Goal: Task Accomplishment & Management: Manage account settings

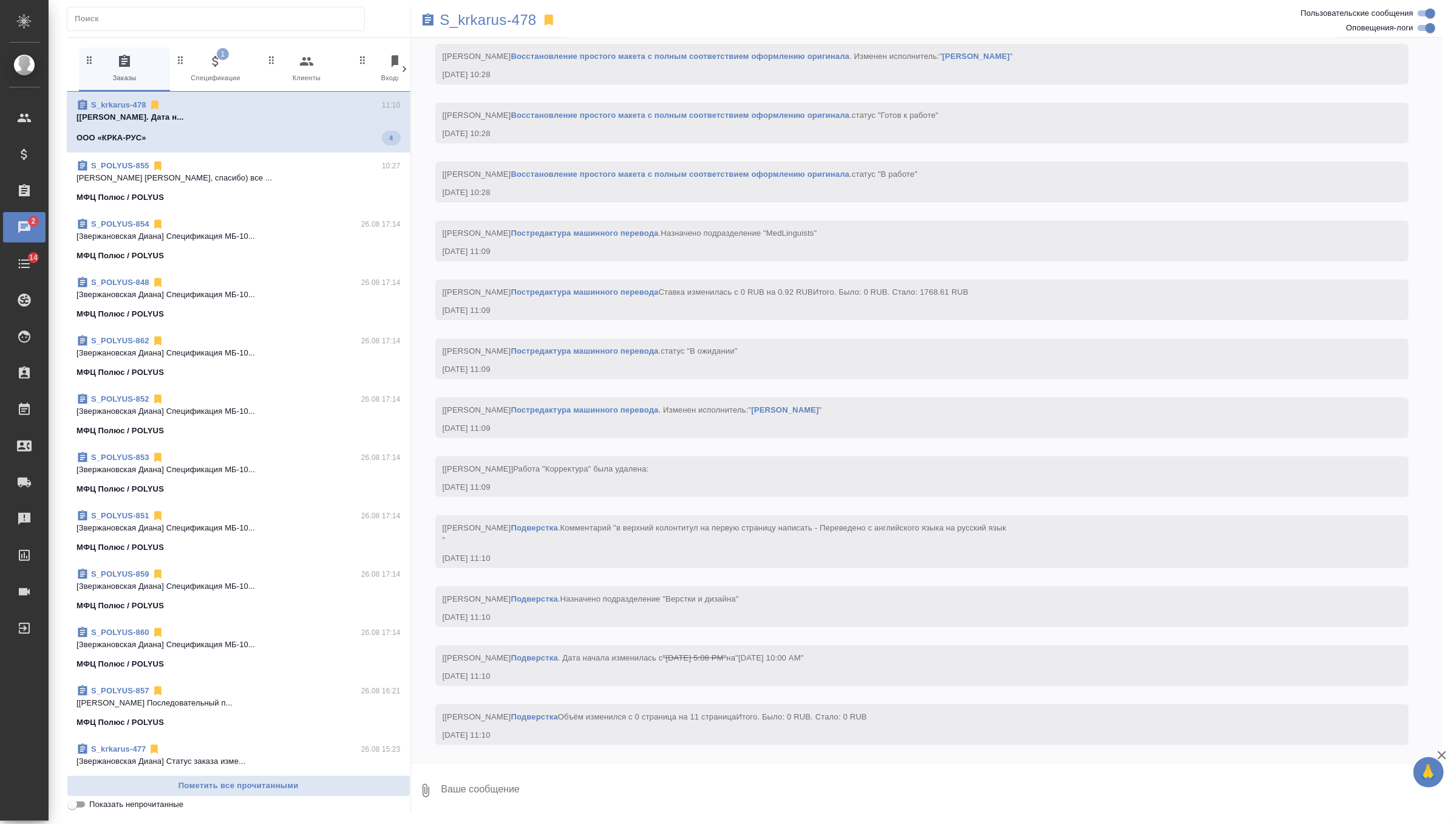
scroll to position [2969, 0]
click at [217, 83] on span "1 Спецификации" at bounding box center [215, 68] width 81 height 30
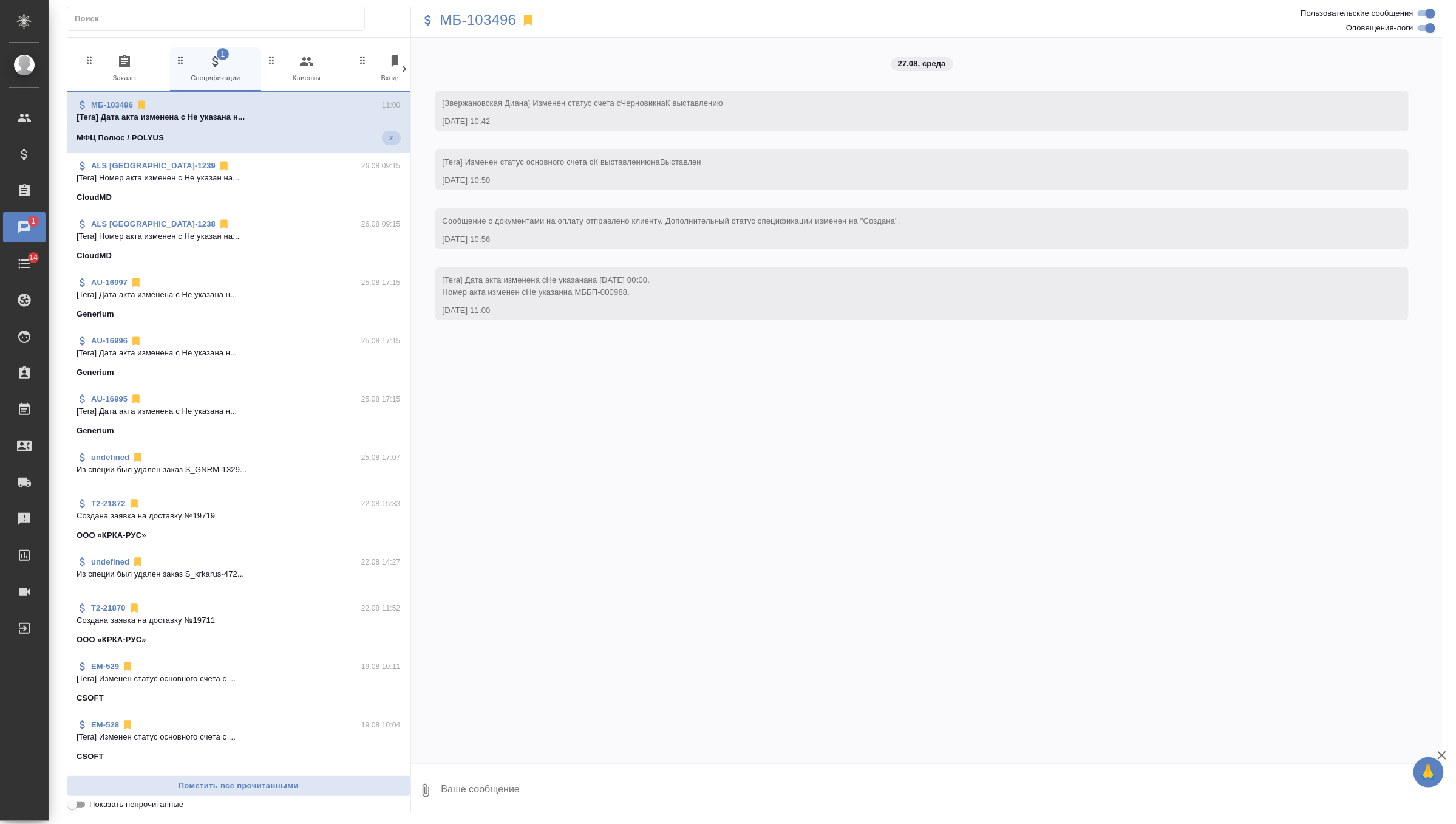
scroll to position [0, 0]
click at [128, 74] on span "0 Заказы" at bounding box center [125, 68] width 81 height 30
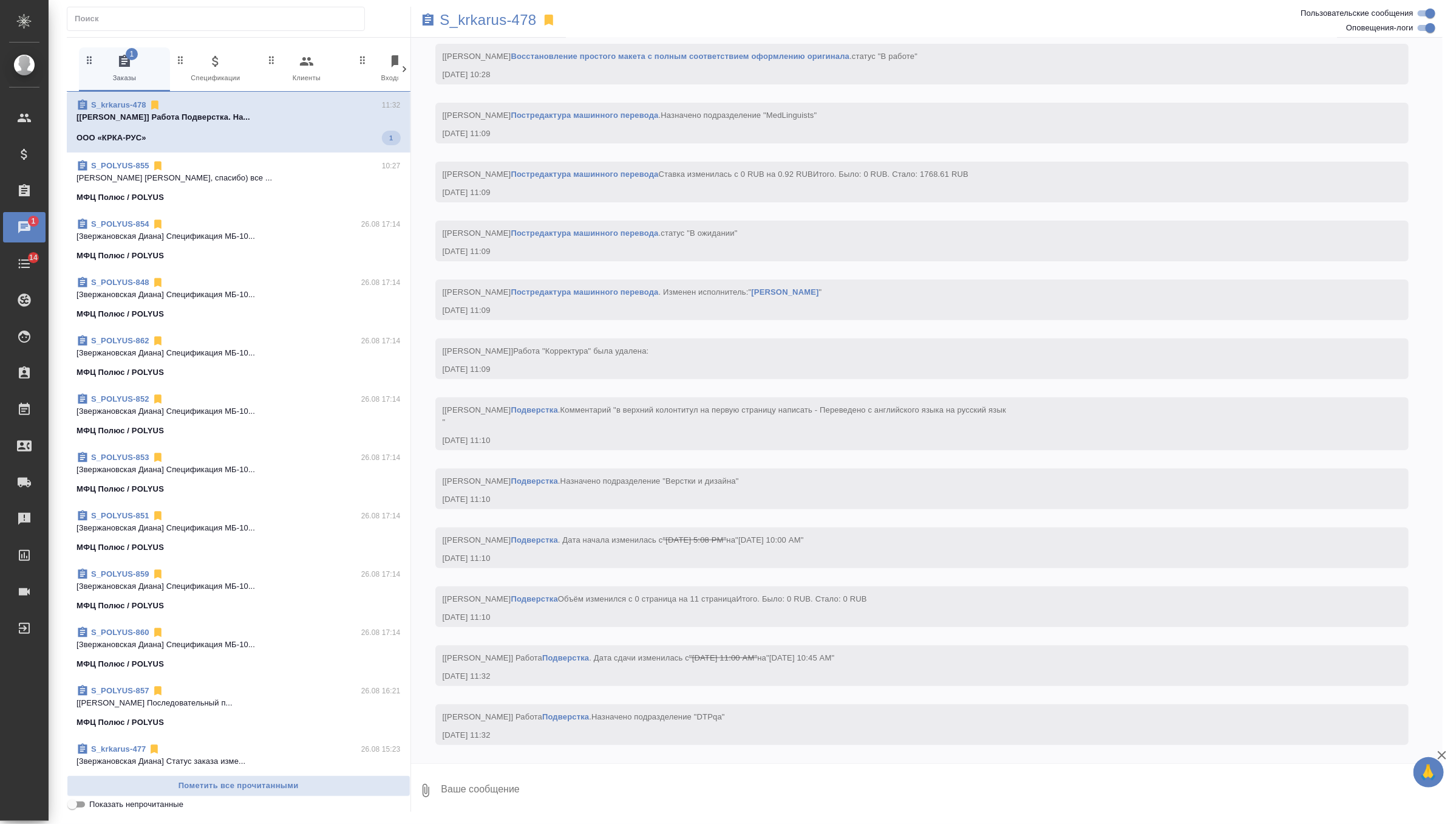
scroll to position [3087, 0]
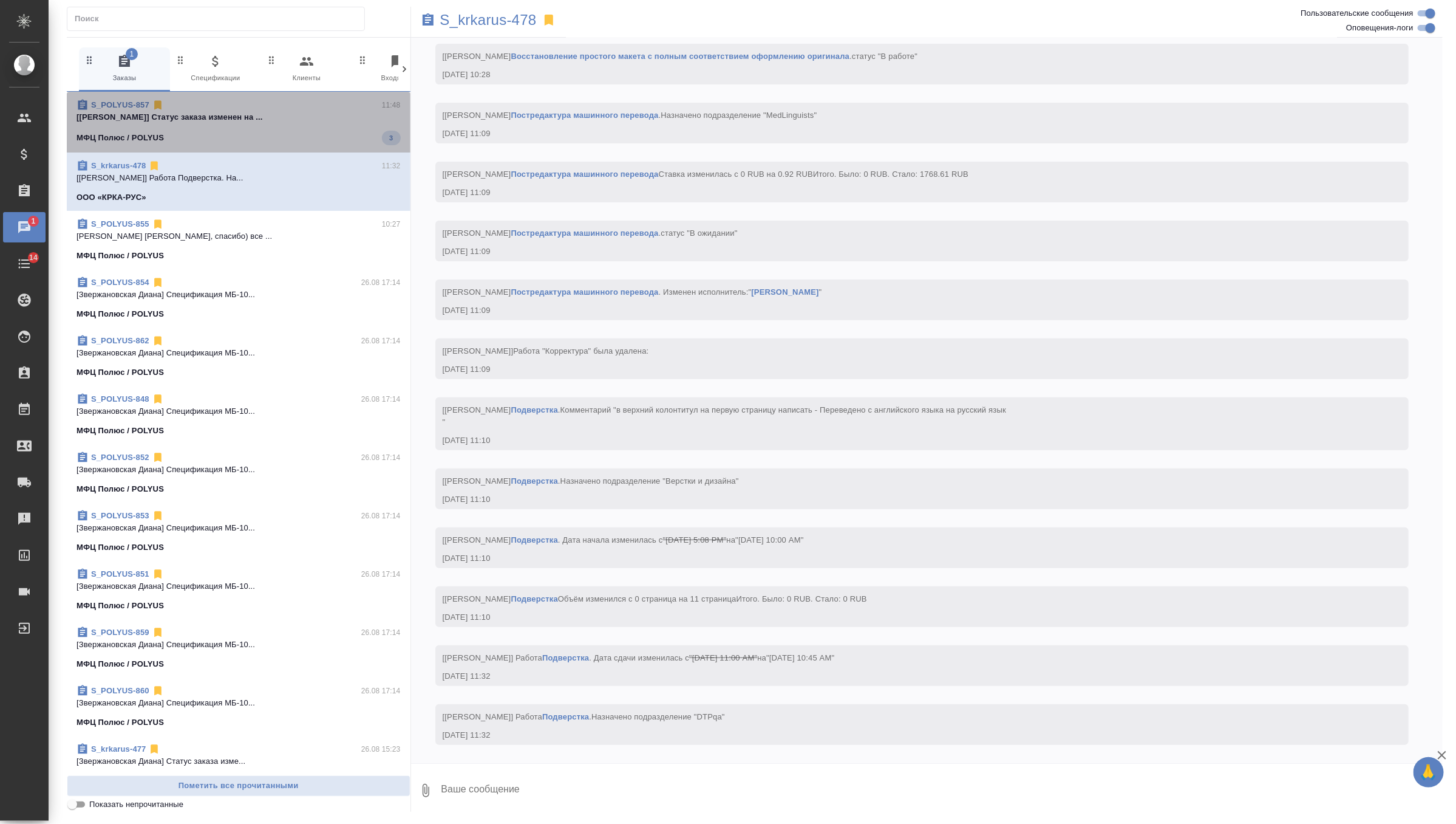
click at [298, 121] on p "[Грабко Мария] Статус заказа изменен на ..." at bounding box center [239, 117] width 324 height 12
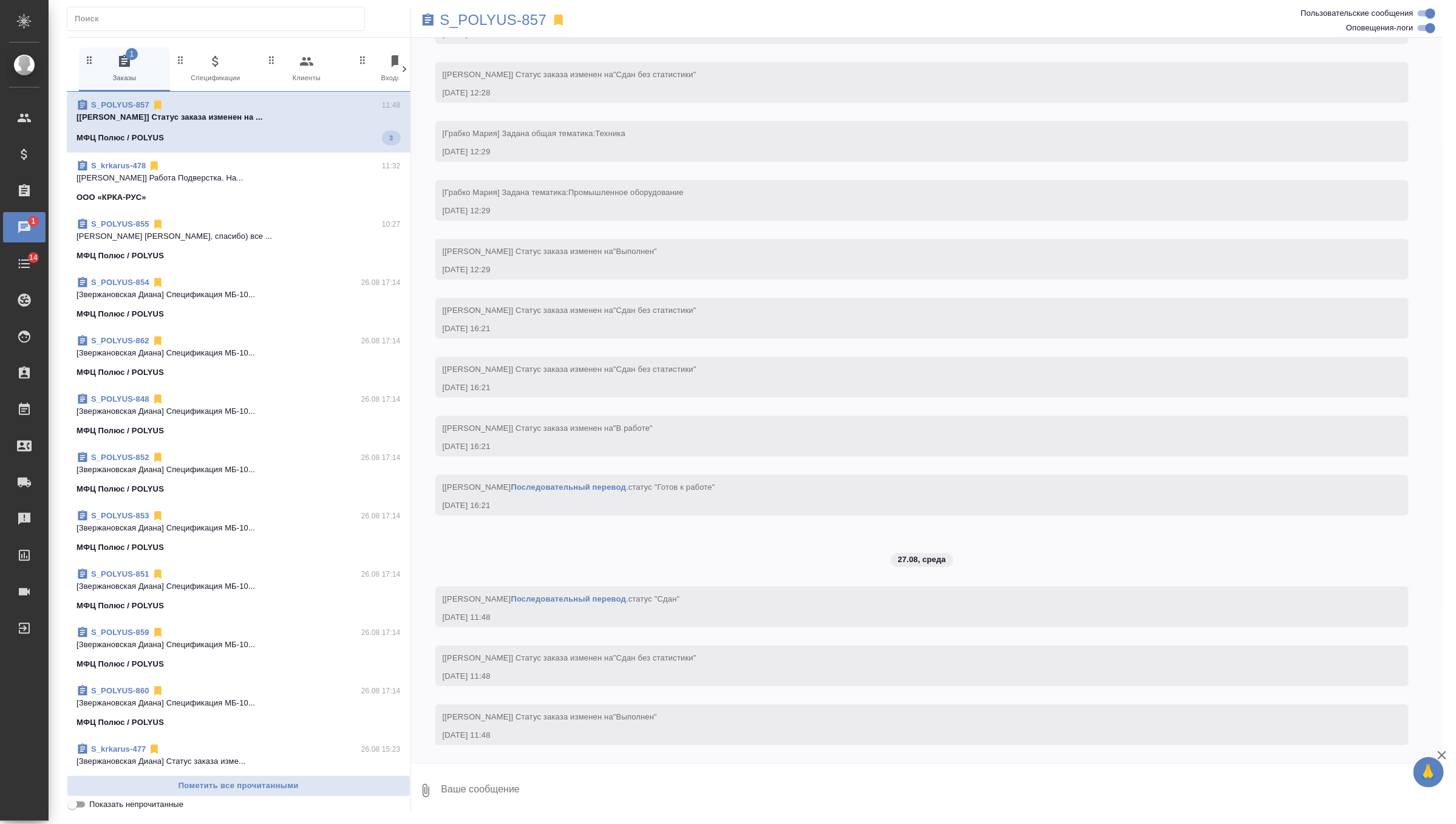
scroll to position [5242, 0]
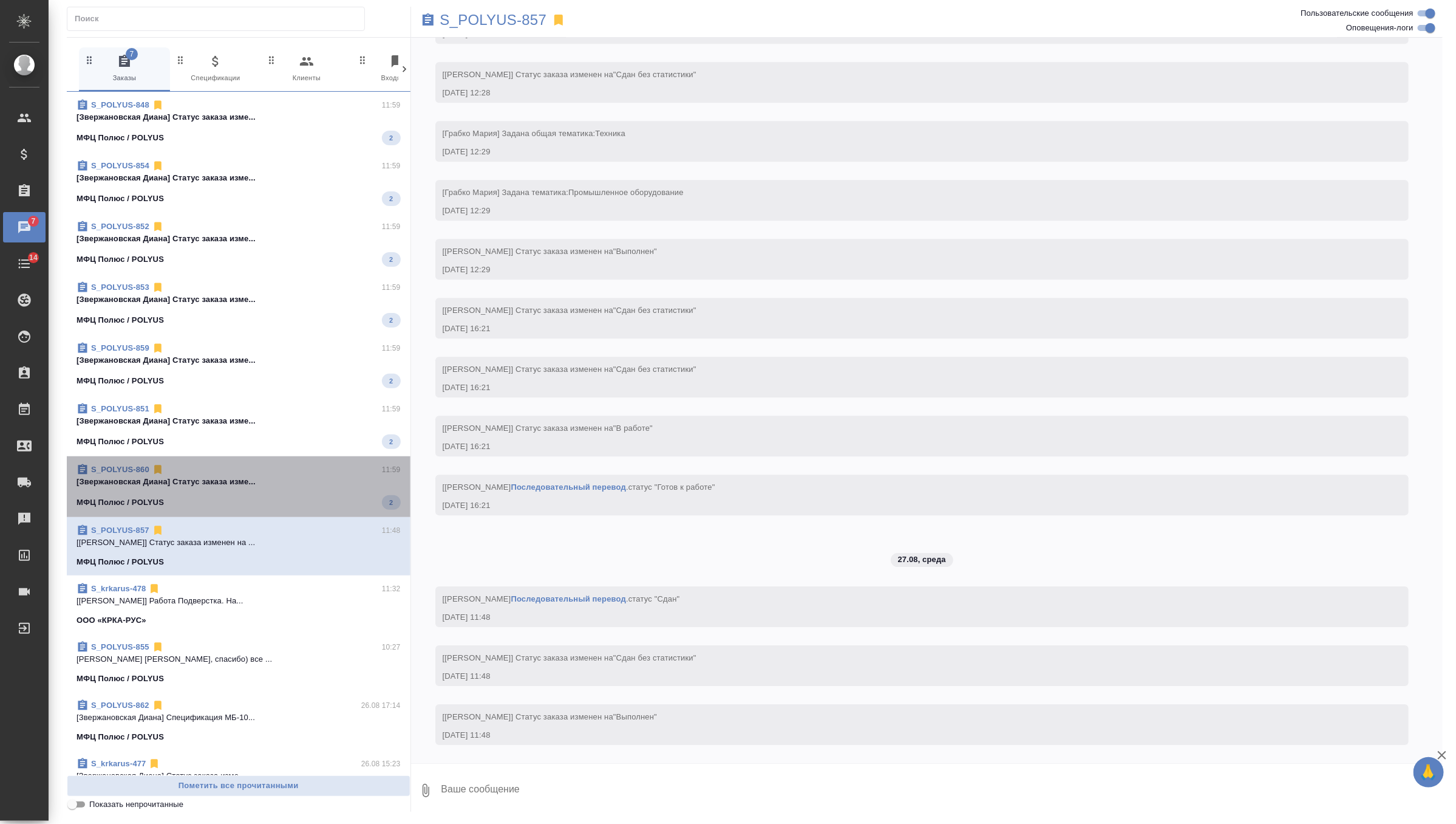
click at [247, 485] on p "[Звержановская Диана] Статус заказа изме..." at bounding box center [239, 481] width 324 height 12
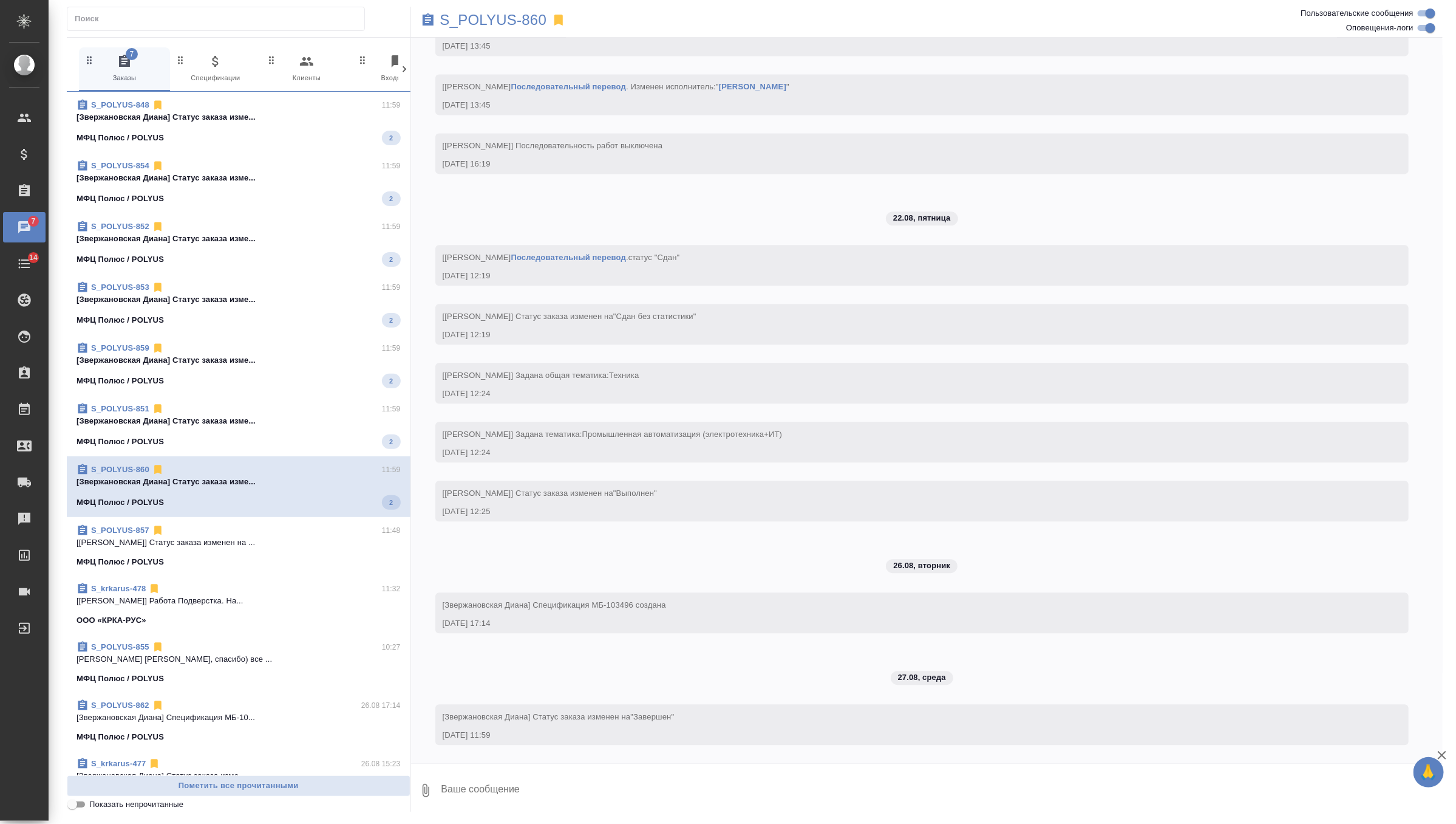
scroll to position [1741, 0]
click at [306, 412] on div "S_POLYUS-851 11:59" at bounding box center [239, 409] width 324 height 12
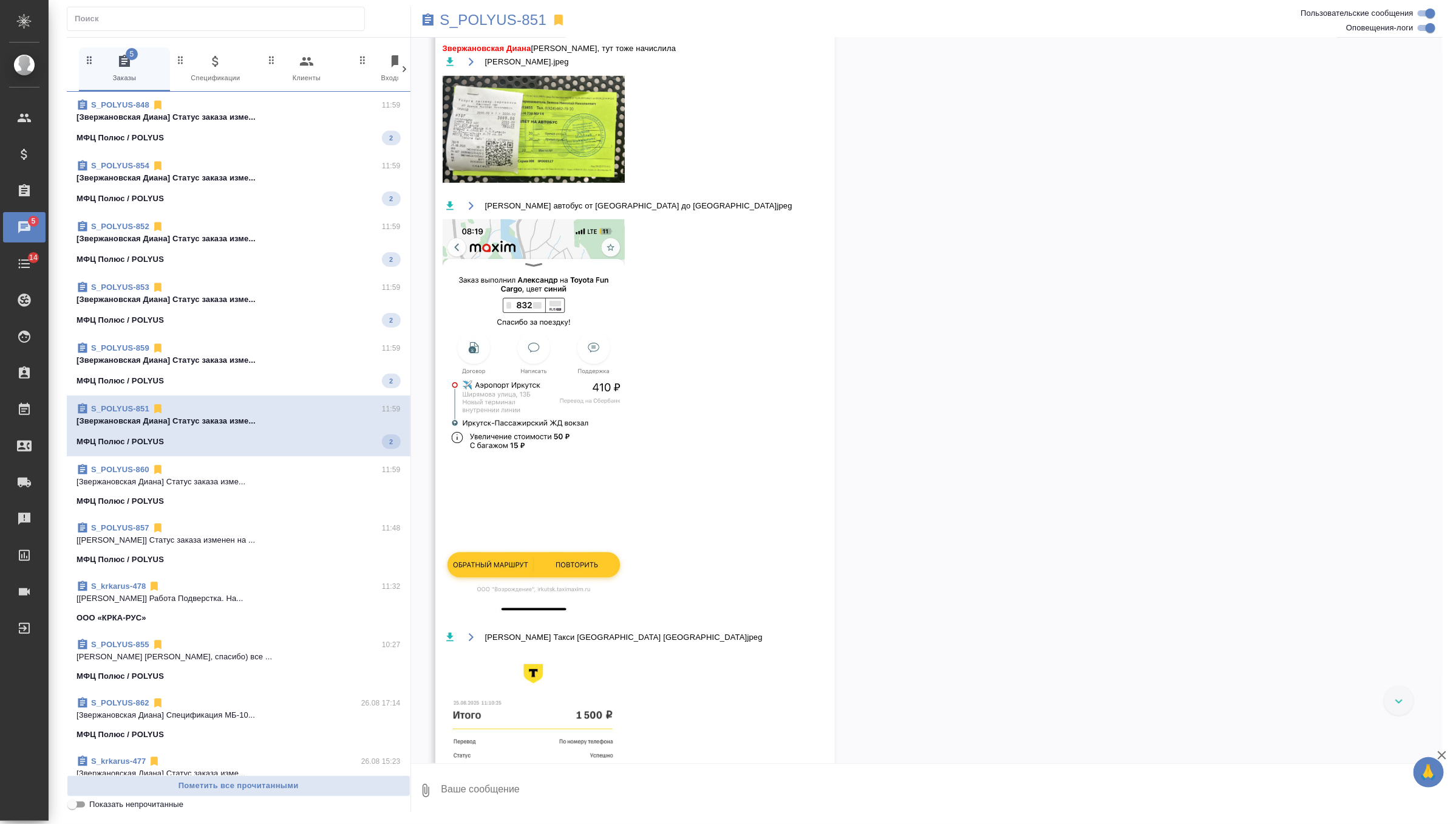
scroll to position [9677, 0]
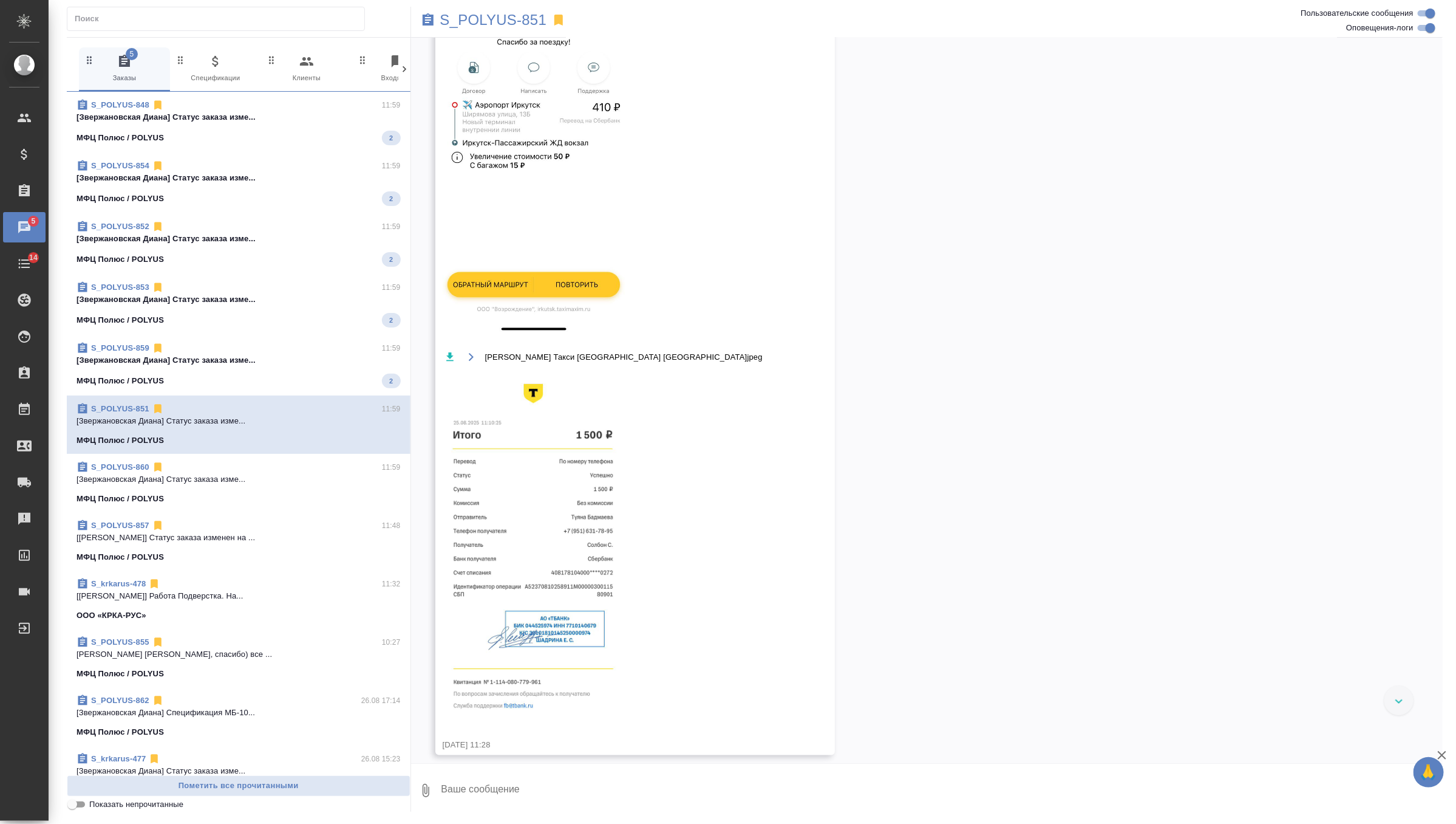
click at [326, 378] on div "МФЦ Полюс / POLYUS 2" at bounding box center [239, 381] width 324 height 15
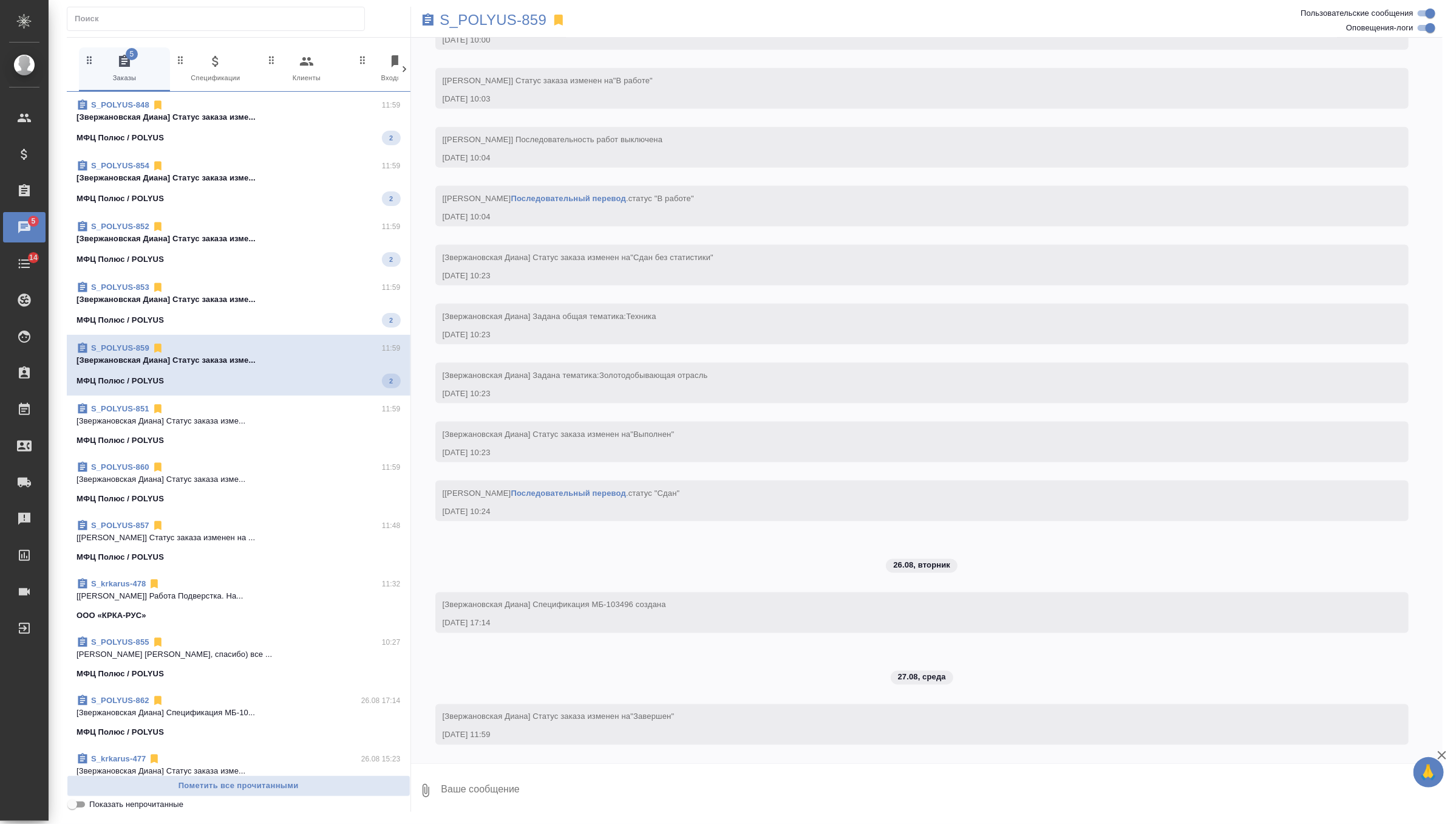
scroll to position [1037, 0]
click at [341, 318] on div "МФЦ Полюс / POLYUS 2" at bounding box center [239, 320] width 324 height 15
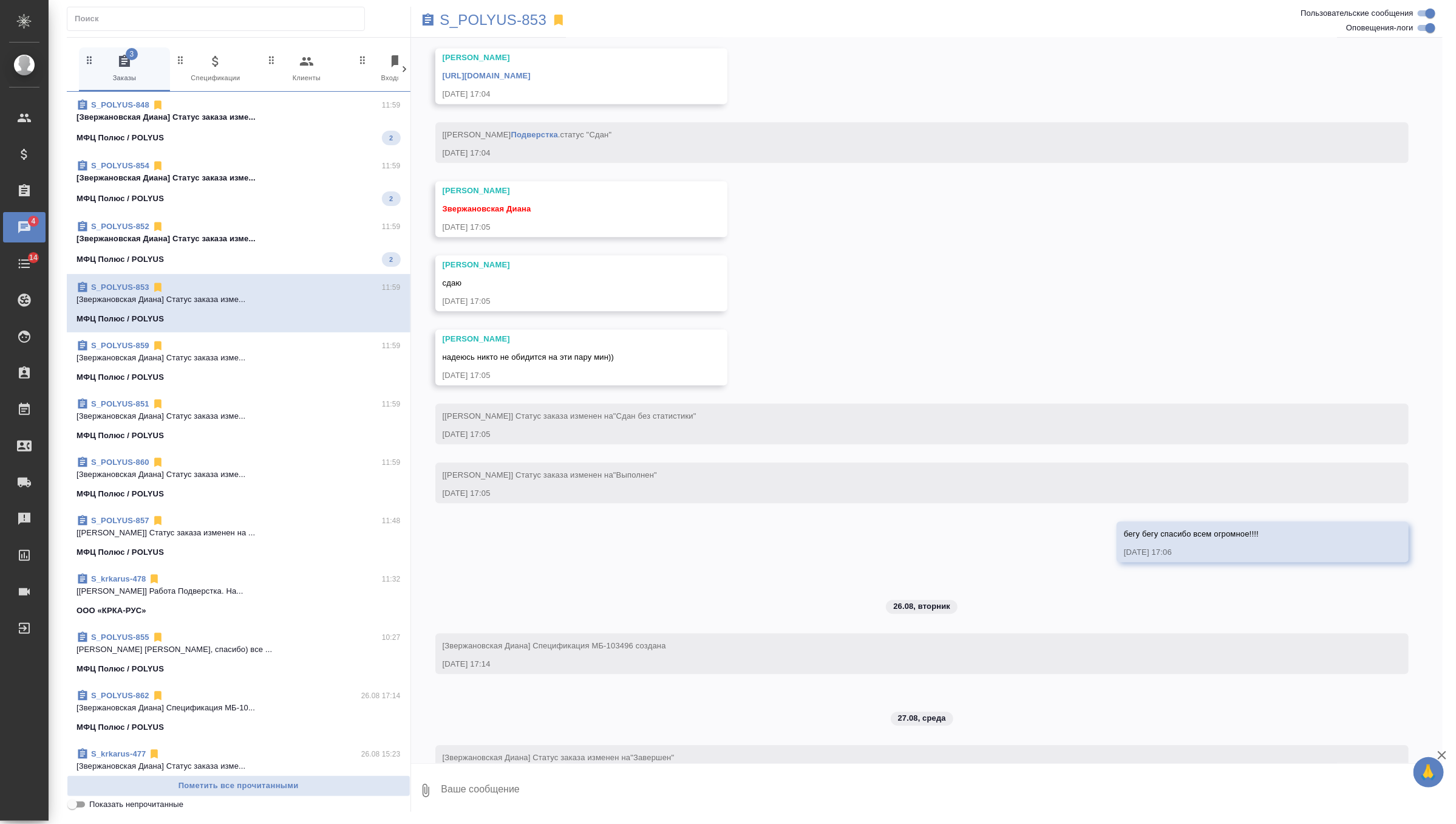
scroll to position [7717, 0]
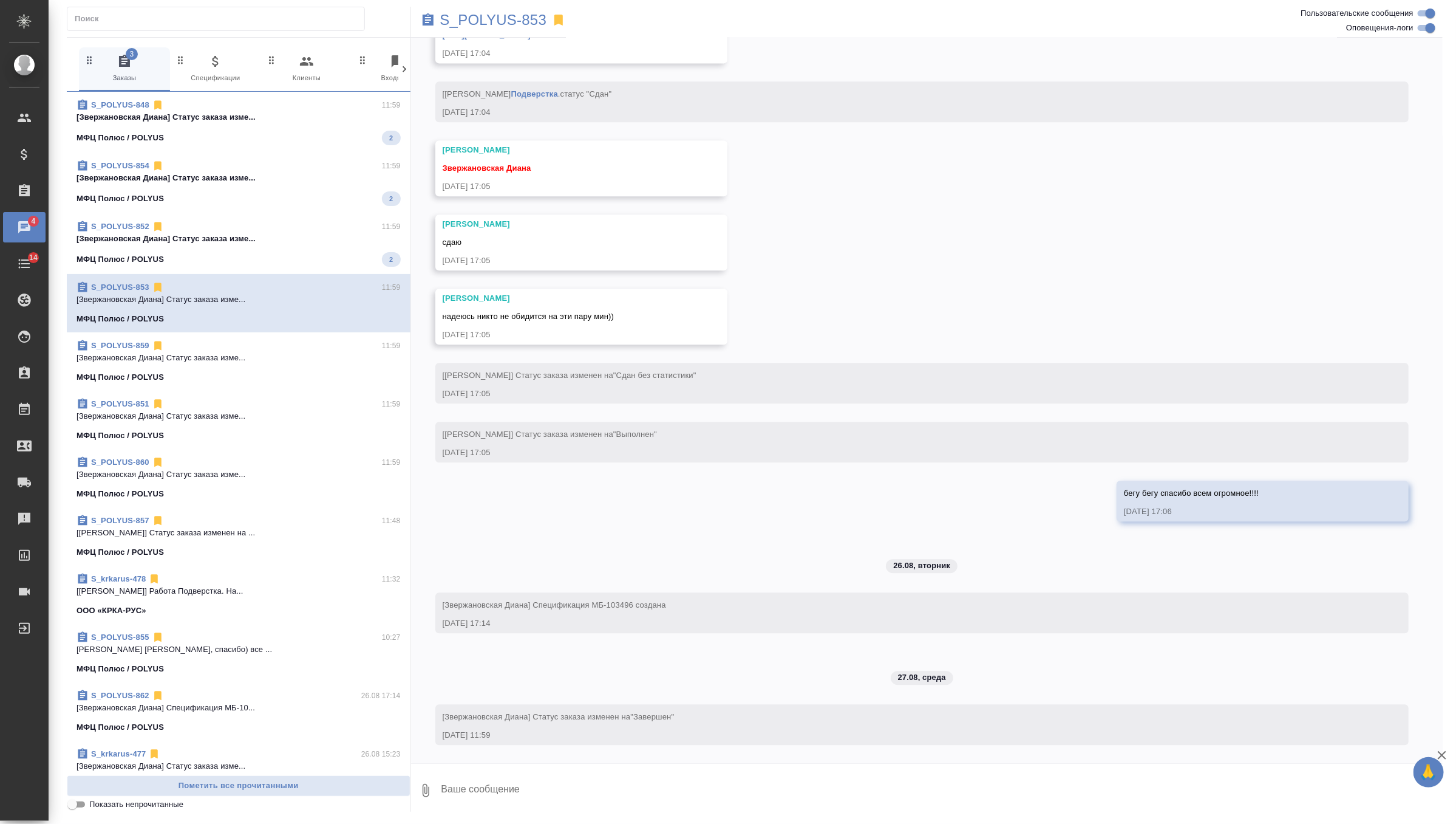
click at [340, 263] on div "МФЦ Полюс / POLYUS 2" at bounding box center [239, 260] width 324 height 15
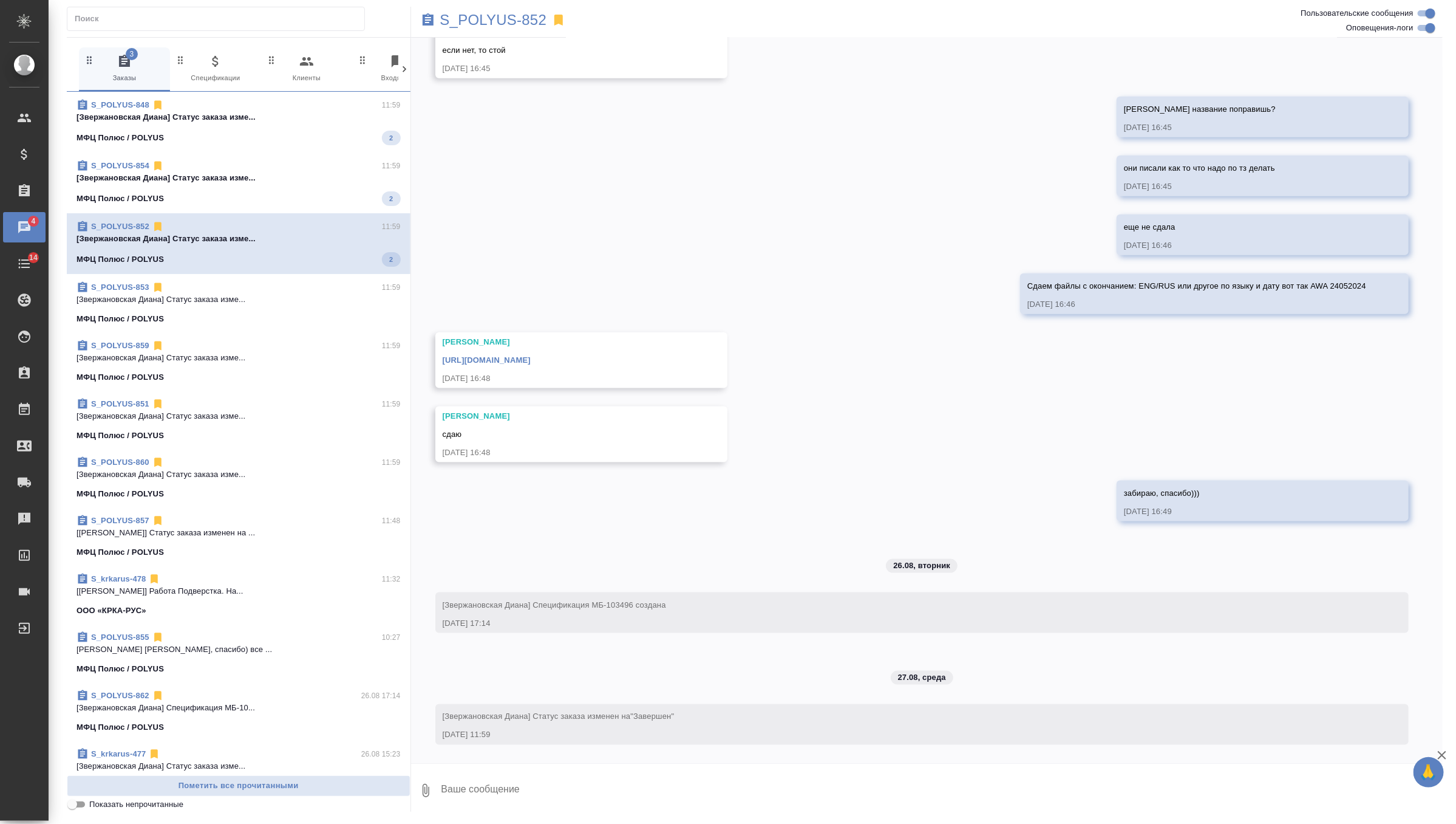
scroll to position [6766, 0]
click at [336, 183] on p "[Звержановская Диана] Статус заказа изме..." at bounding box center [239, 178] width 324 height 12
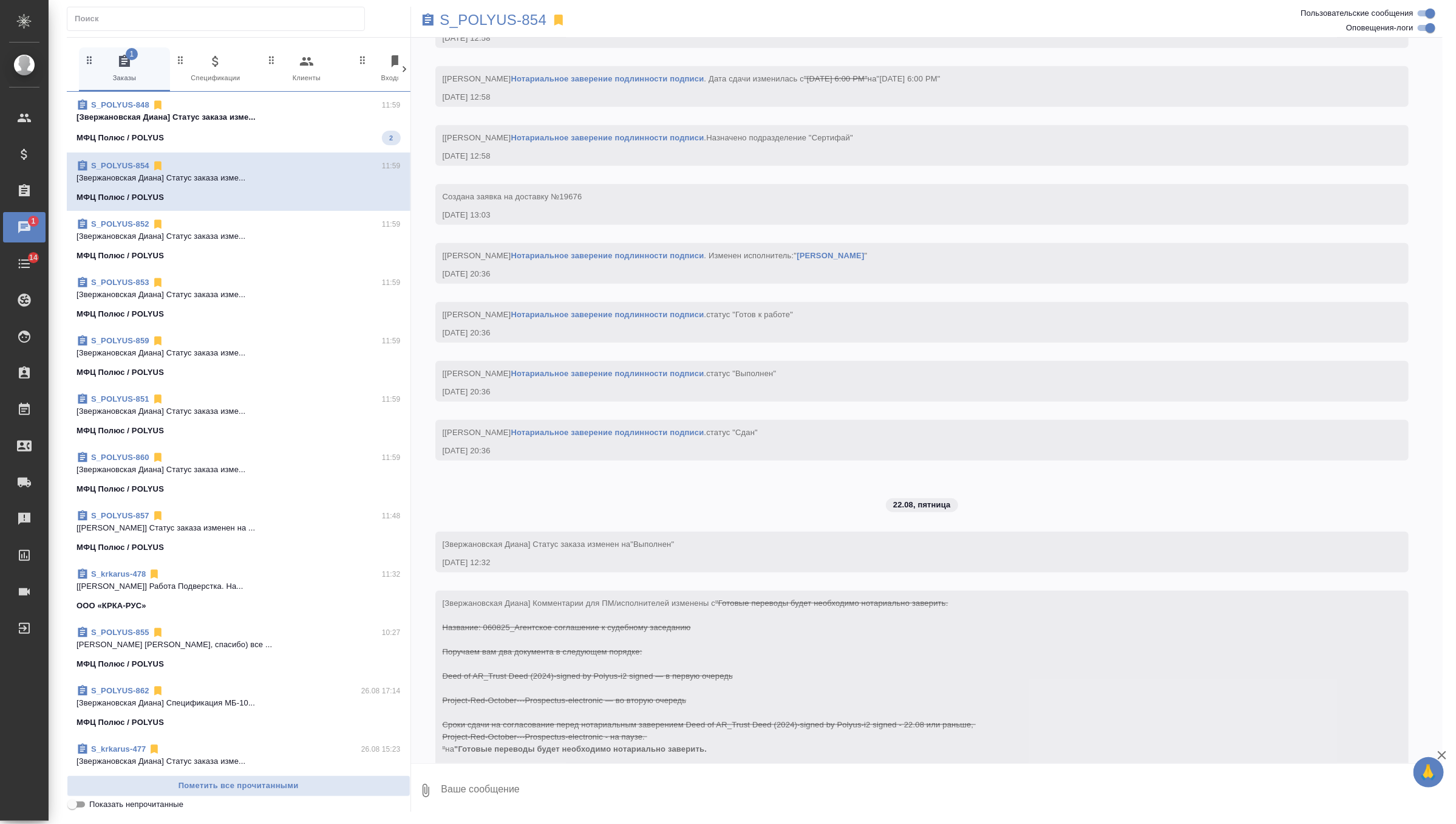
scroll to position [18272, 0]
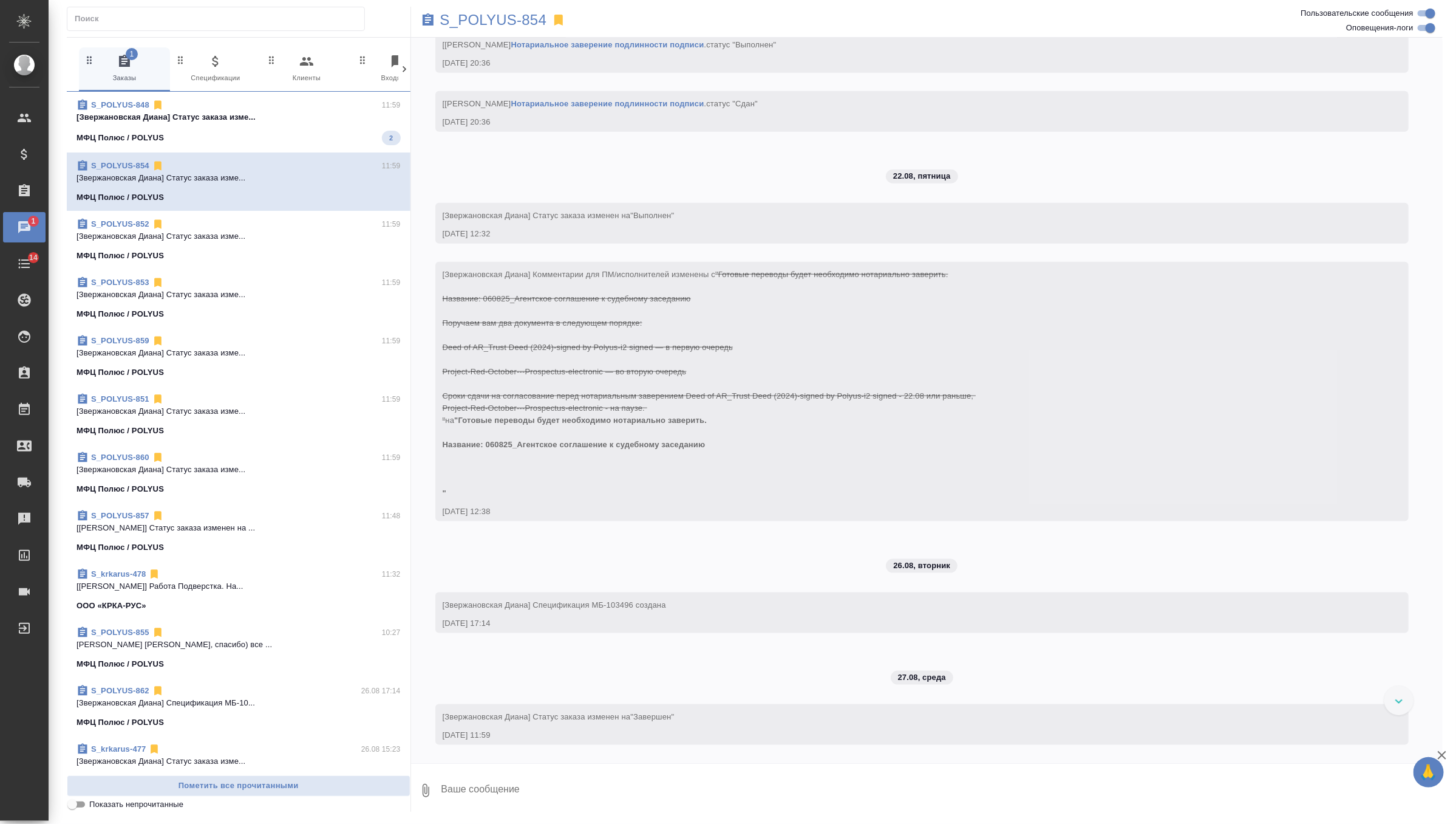
click at [327, 142] on div "МФЦ Полюс / POLYUS 2" at bounding box center [239, 138] width 324 height 15
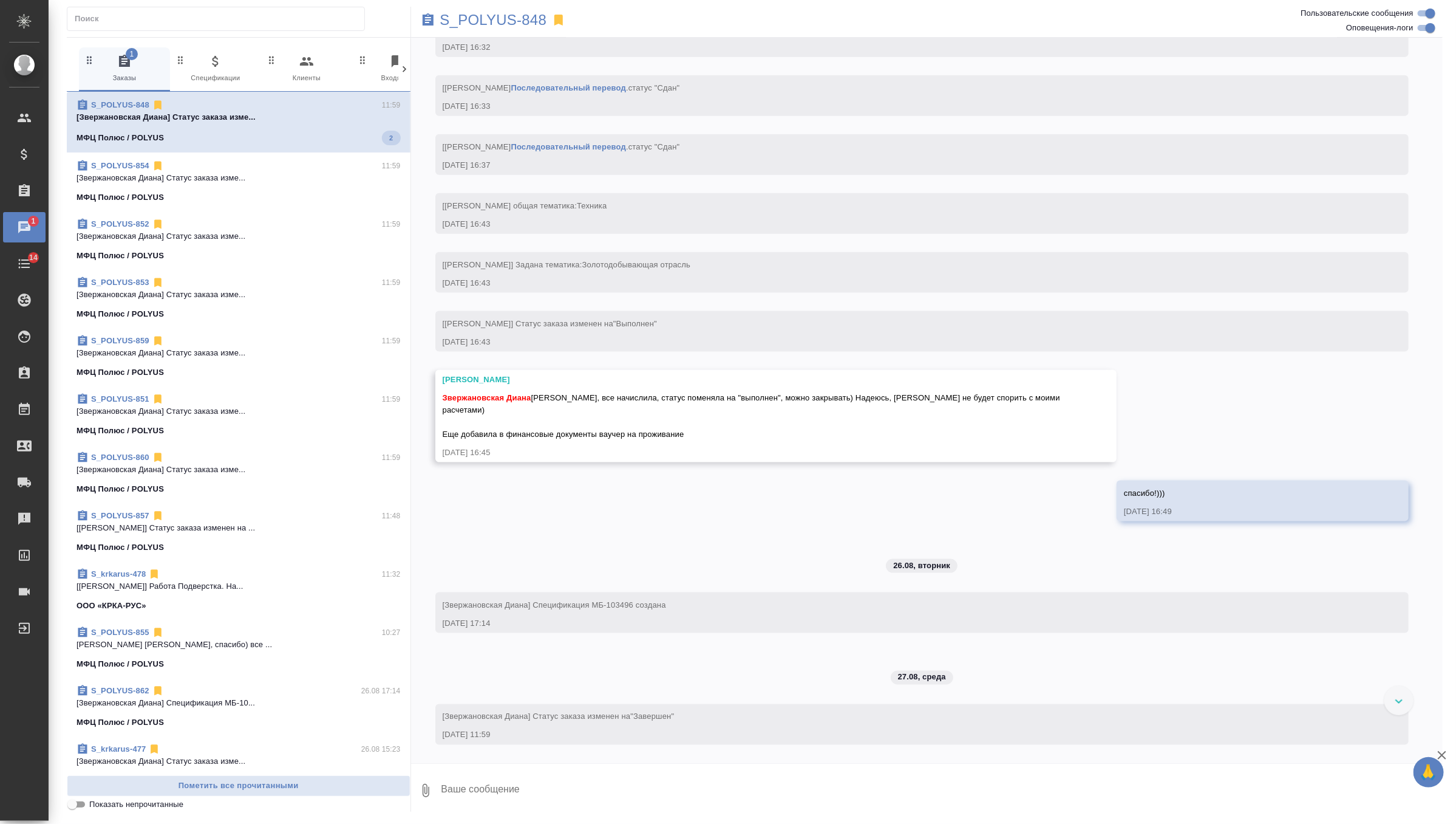
scroll to position [6980, 0]
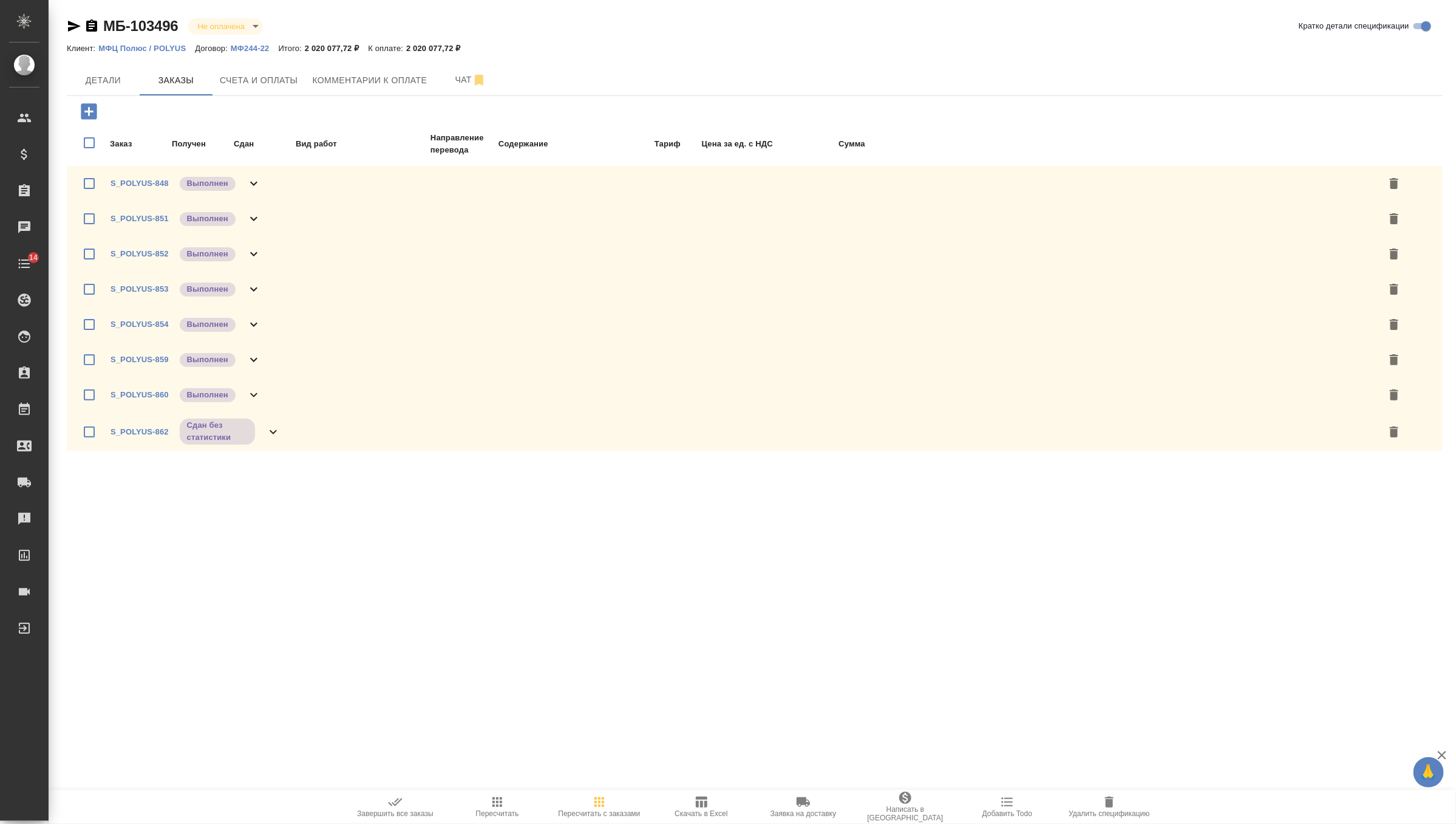
click at [90, 142] on input "checkbox" at bounding box center [90, 142] width 26 height 37
checkbox input "true"
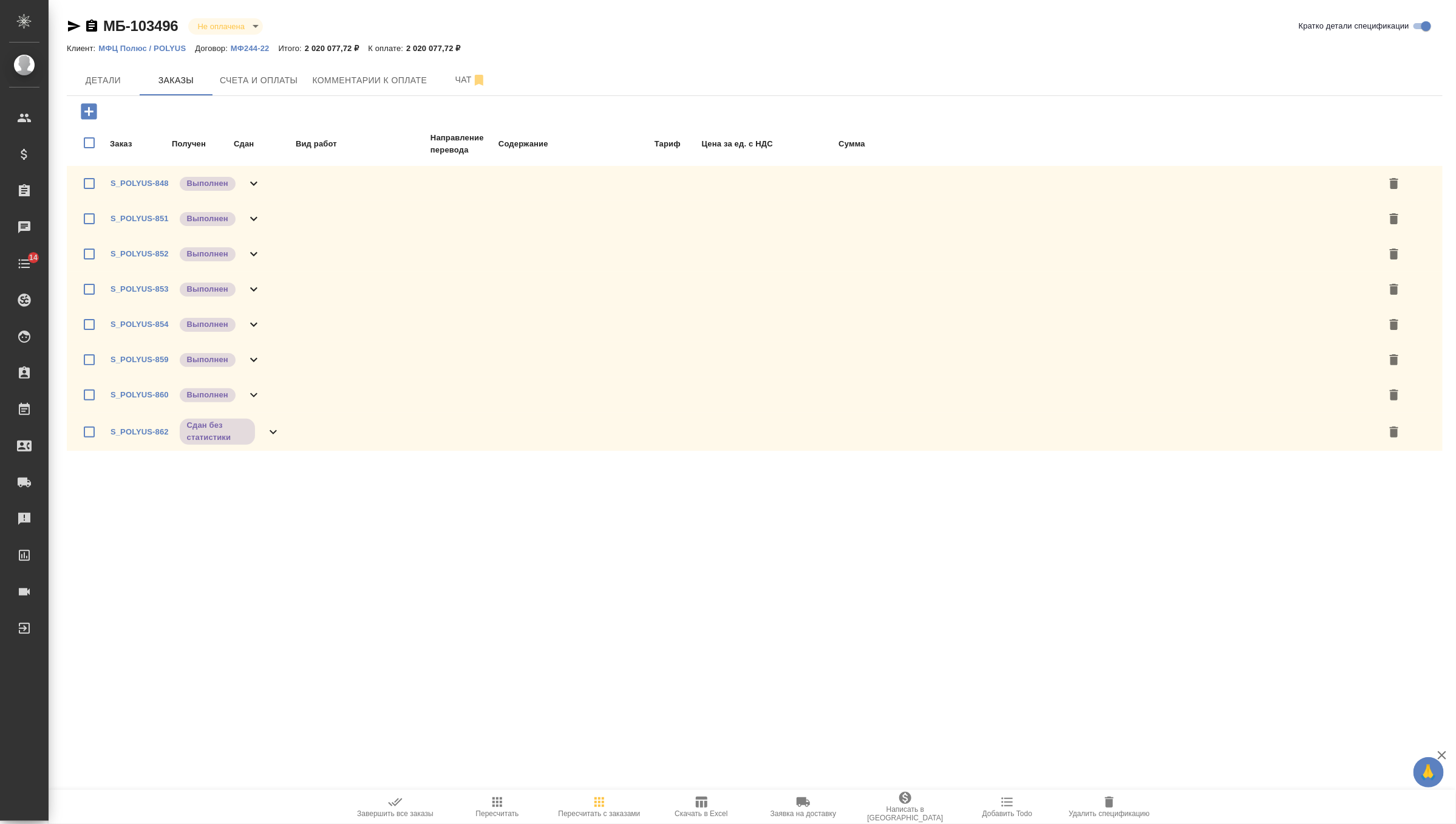
checkbox input "true"
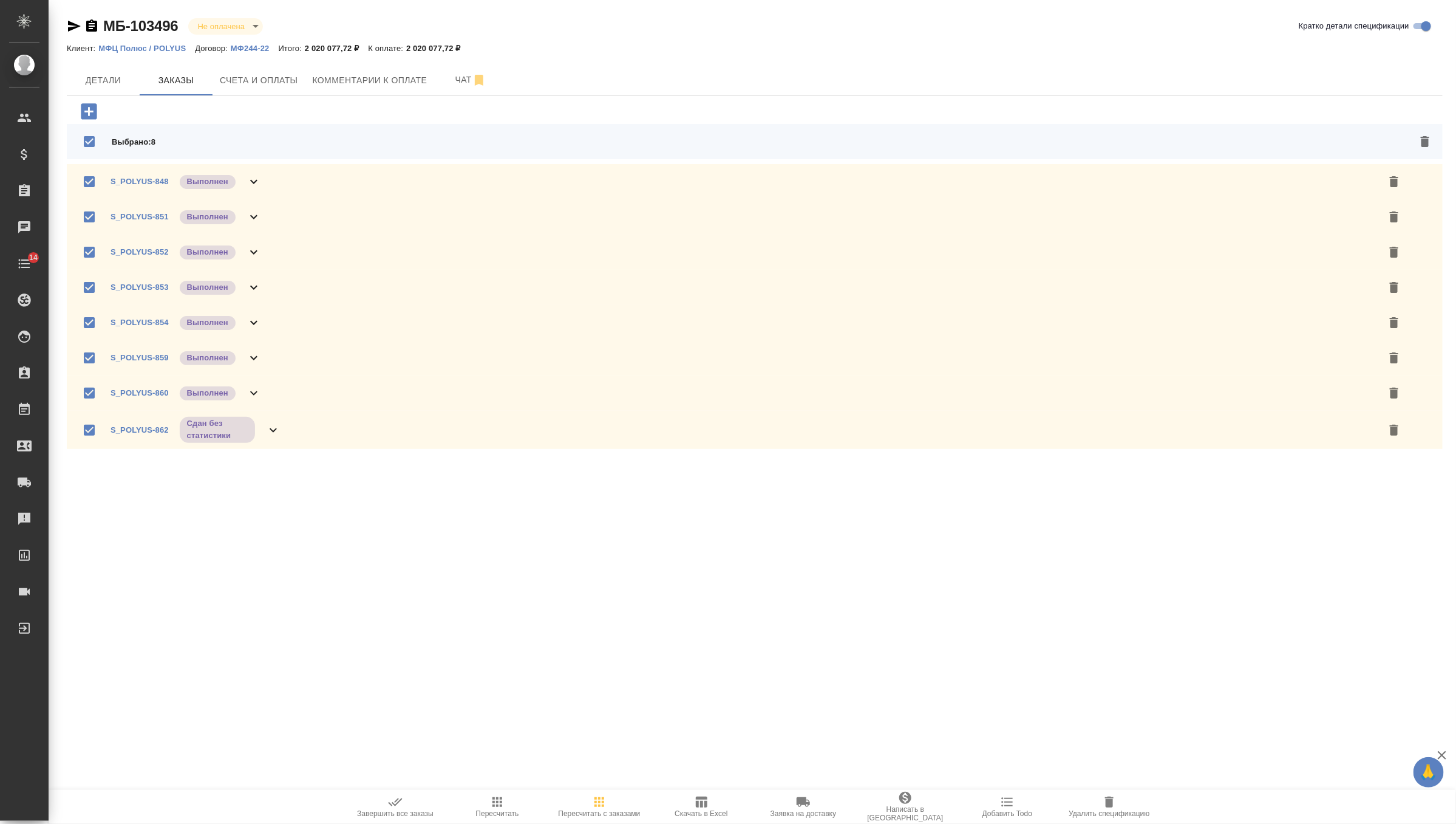
click at [90, 435] on input "checkbox" at bounding box center [90, 430] width 26 height 26
checkbox input "false"
click at [389, 801] on icon "button" at bounding box center [396, 802] width 15 height 15
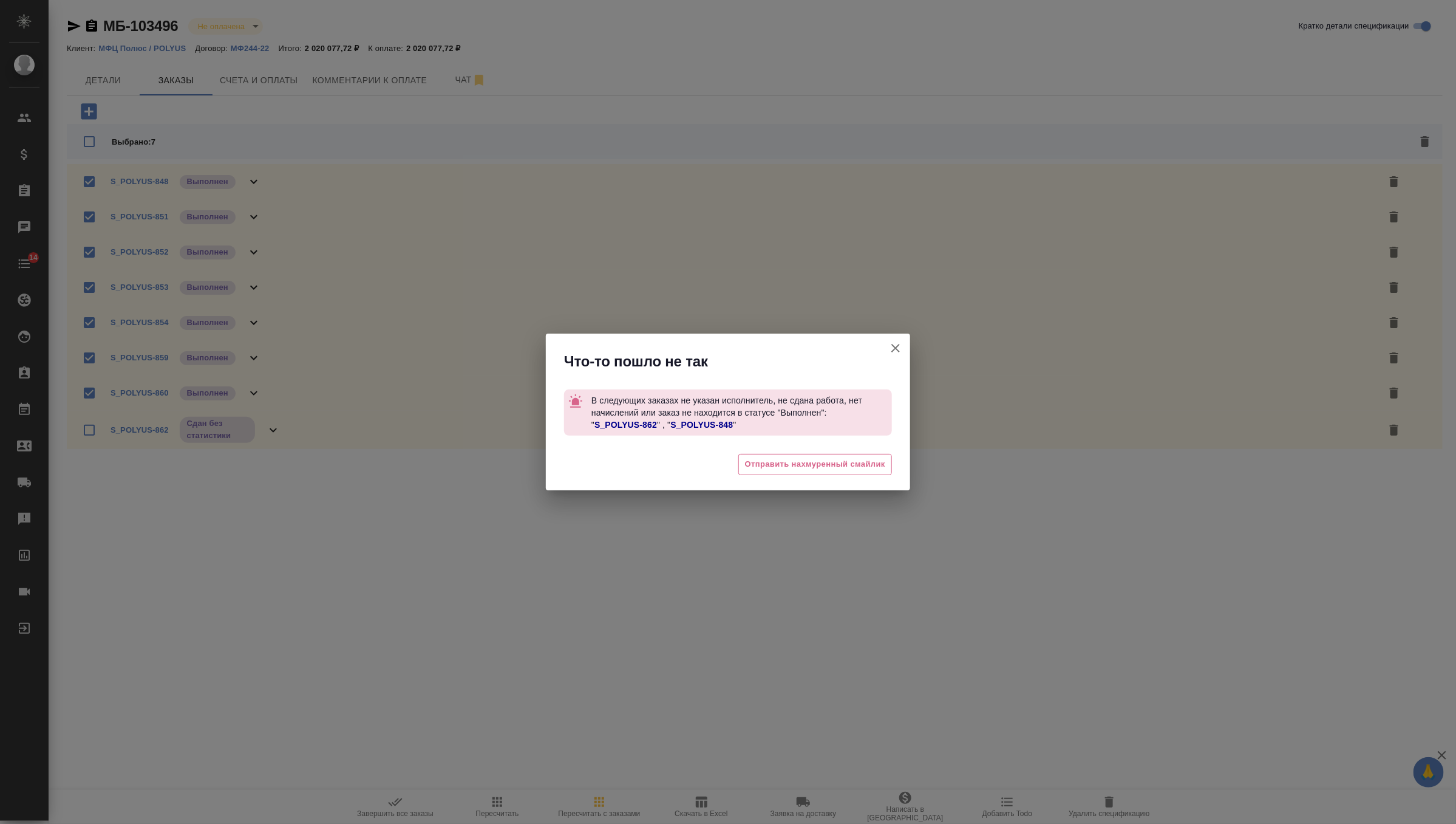
click at [630, 424] on link "S_POLYUS-862" at bounding box center [626, 424] width 63 height 10
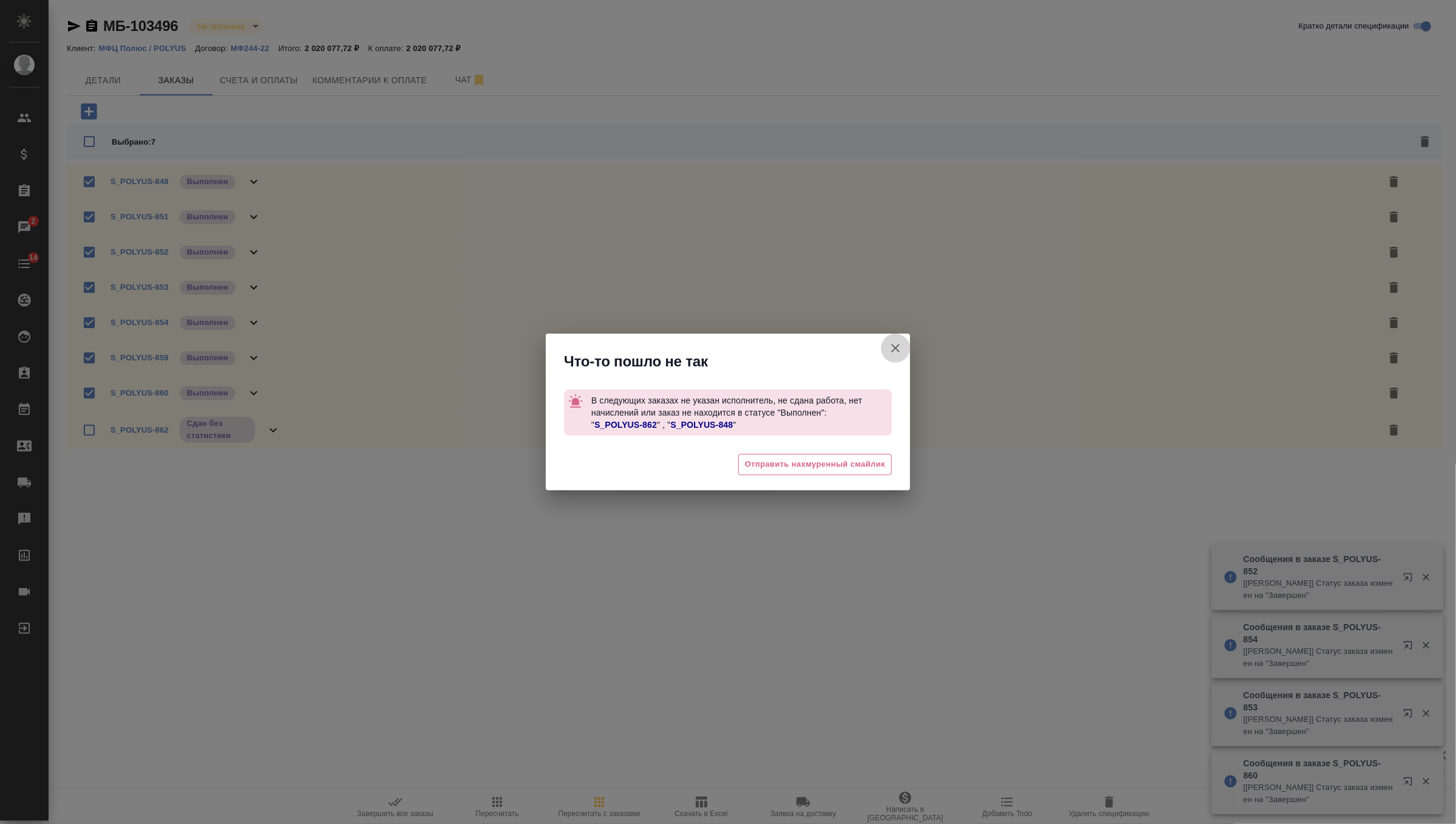
click at [889, 346] on icon "button" at bounding box center [896, 349] width 15 height 15
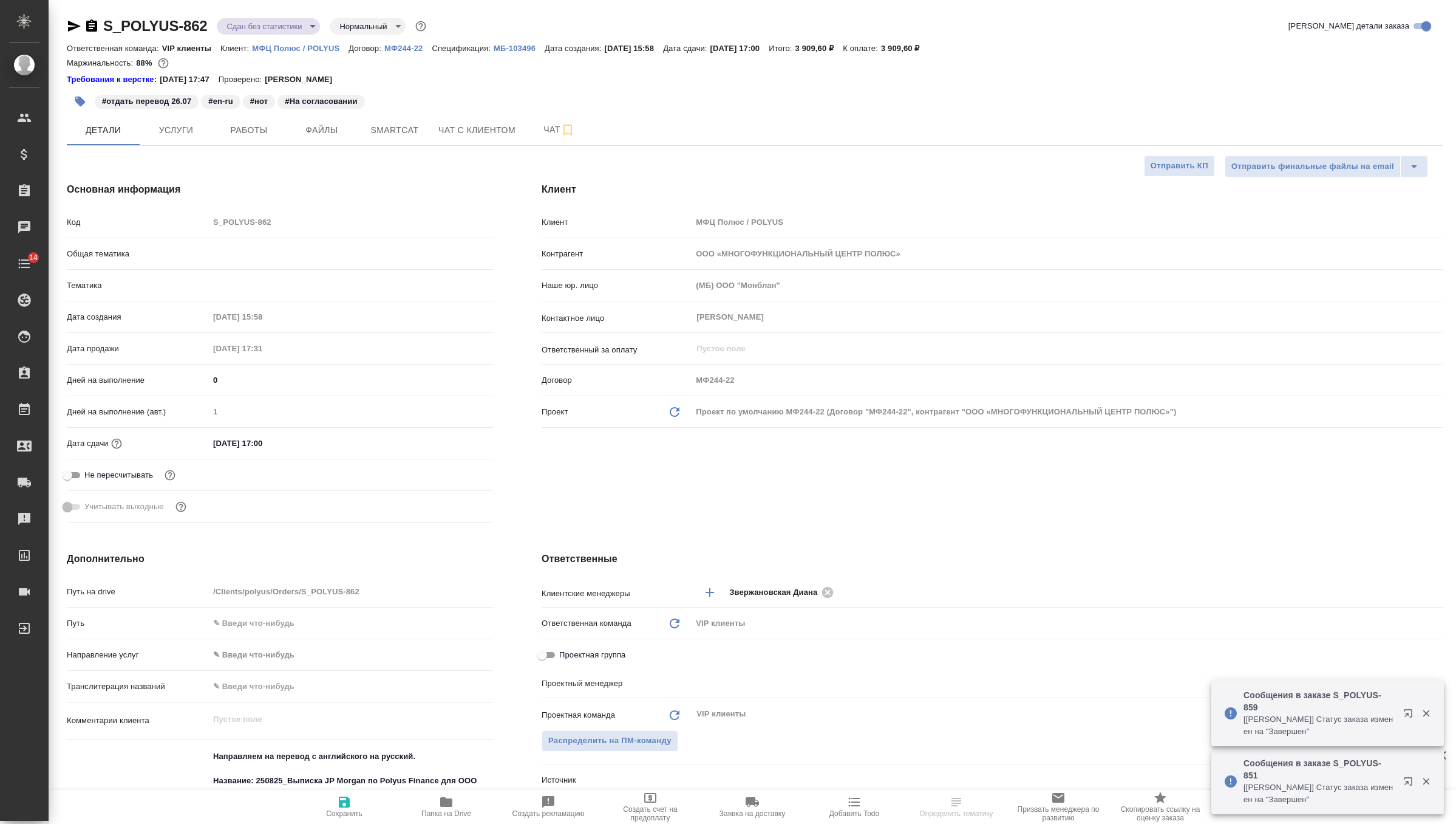
select select "RU"
type input "Грабко Мария"
type input "Павлова Антонина a.pavlova"
select select "RU"
type textarea "x"
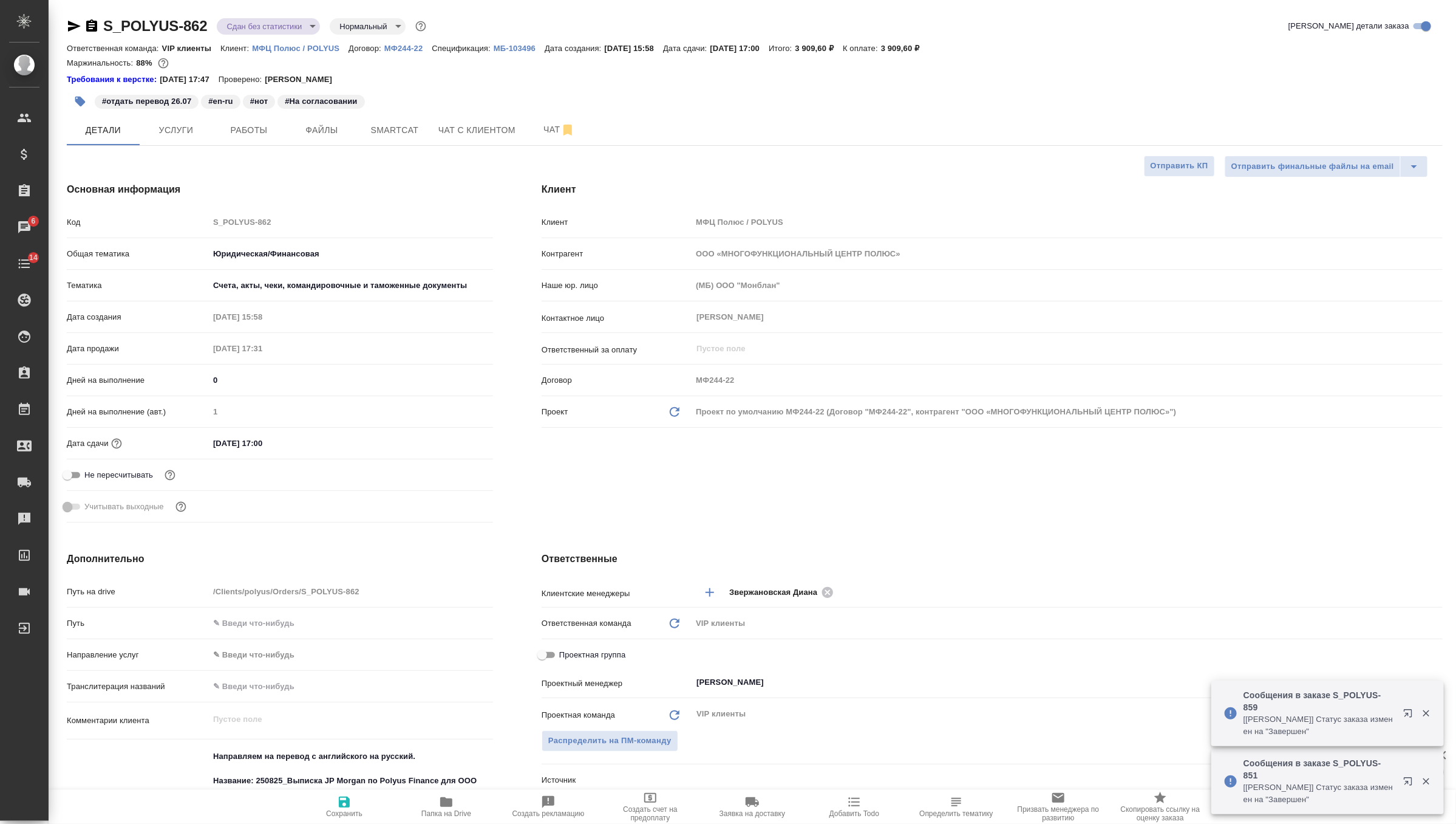
type textarea "x"
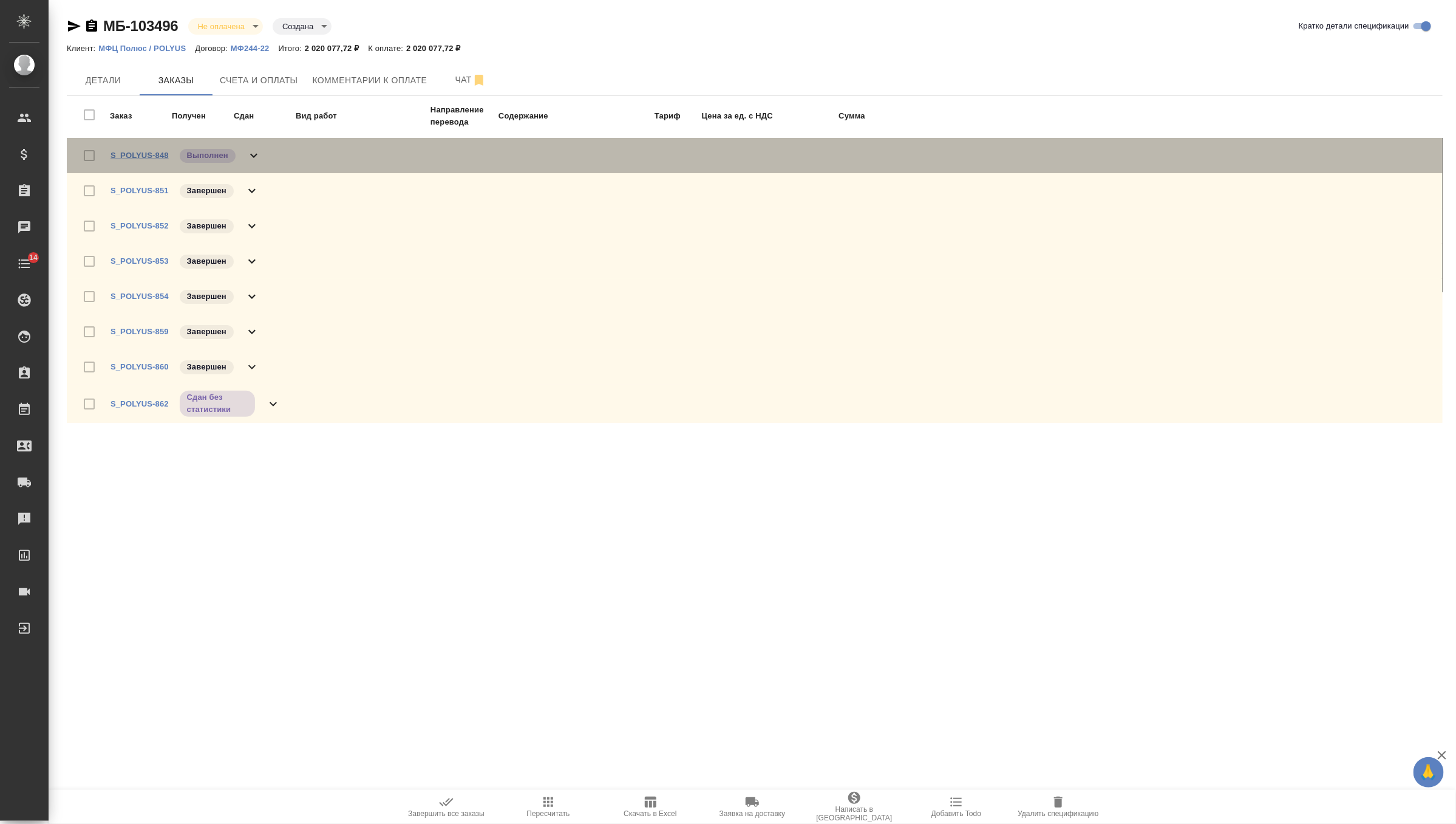
click at [131, 157] on link "S_POLYUS-848" at bounding box center [140, 155] width 58 height 9
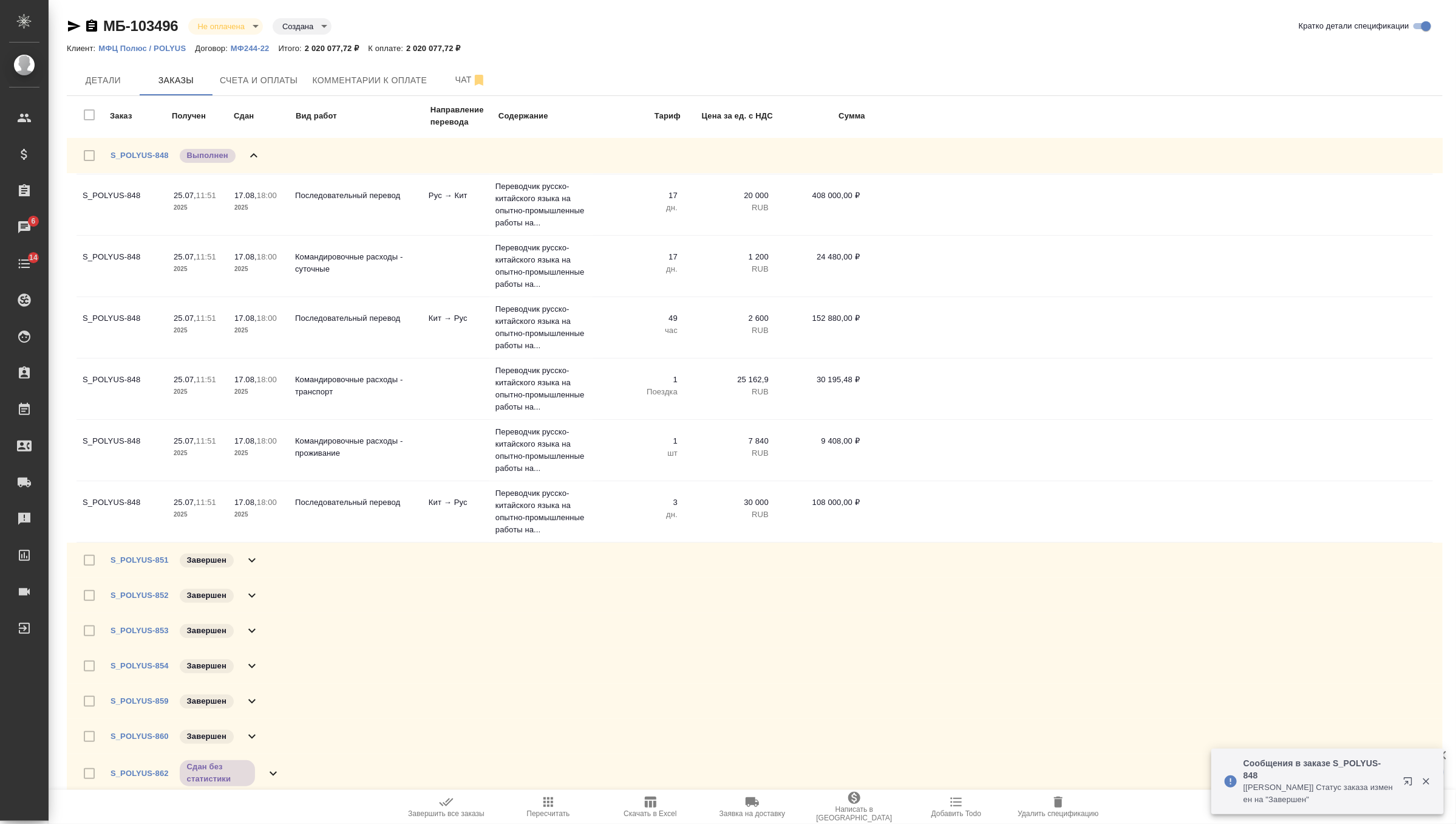
click at [254, 156] on icon at bounding box center [254, 155] width 15 height 15
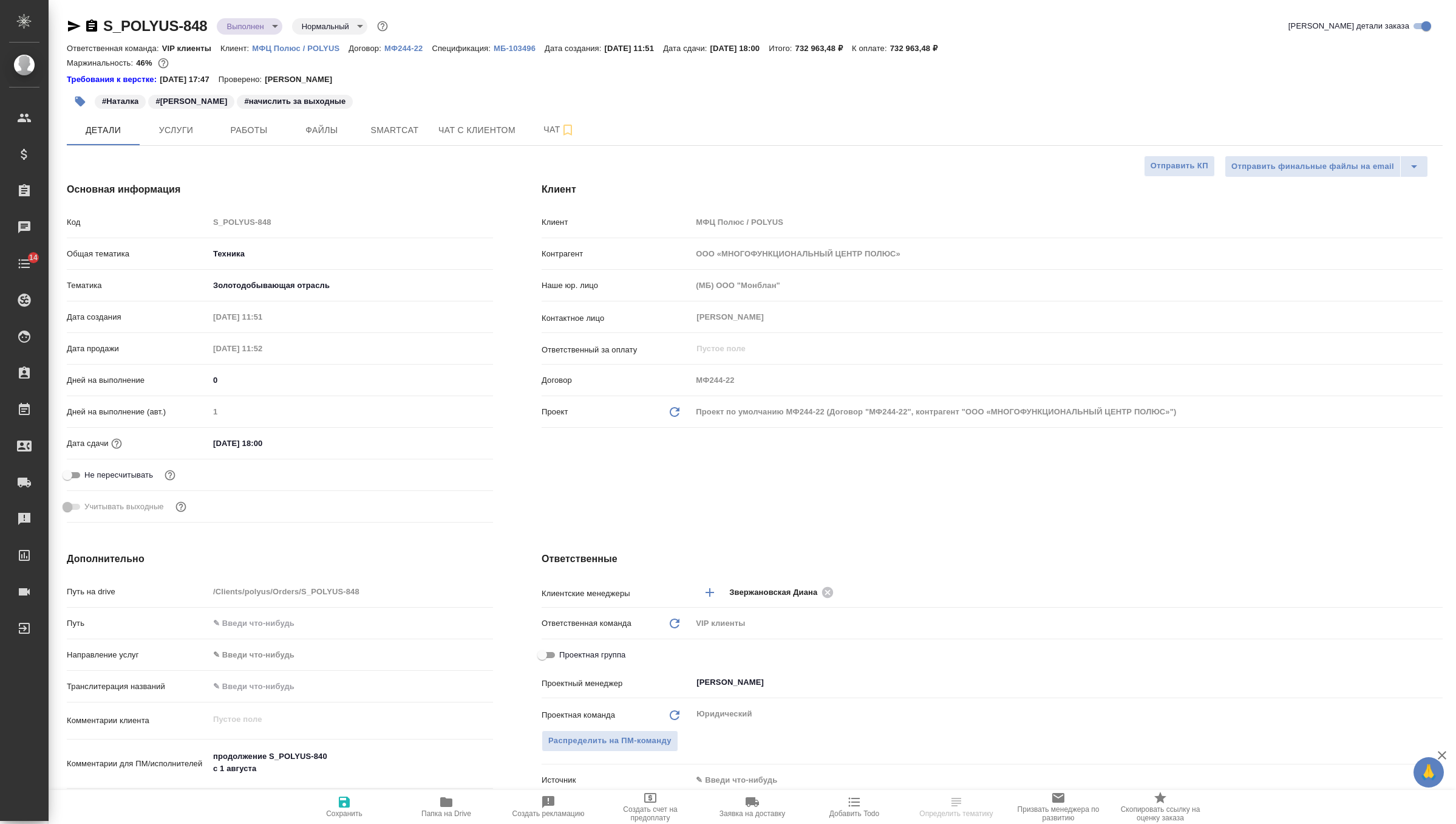
select select "RU"
type textarea "x"
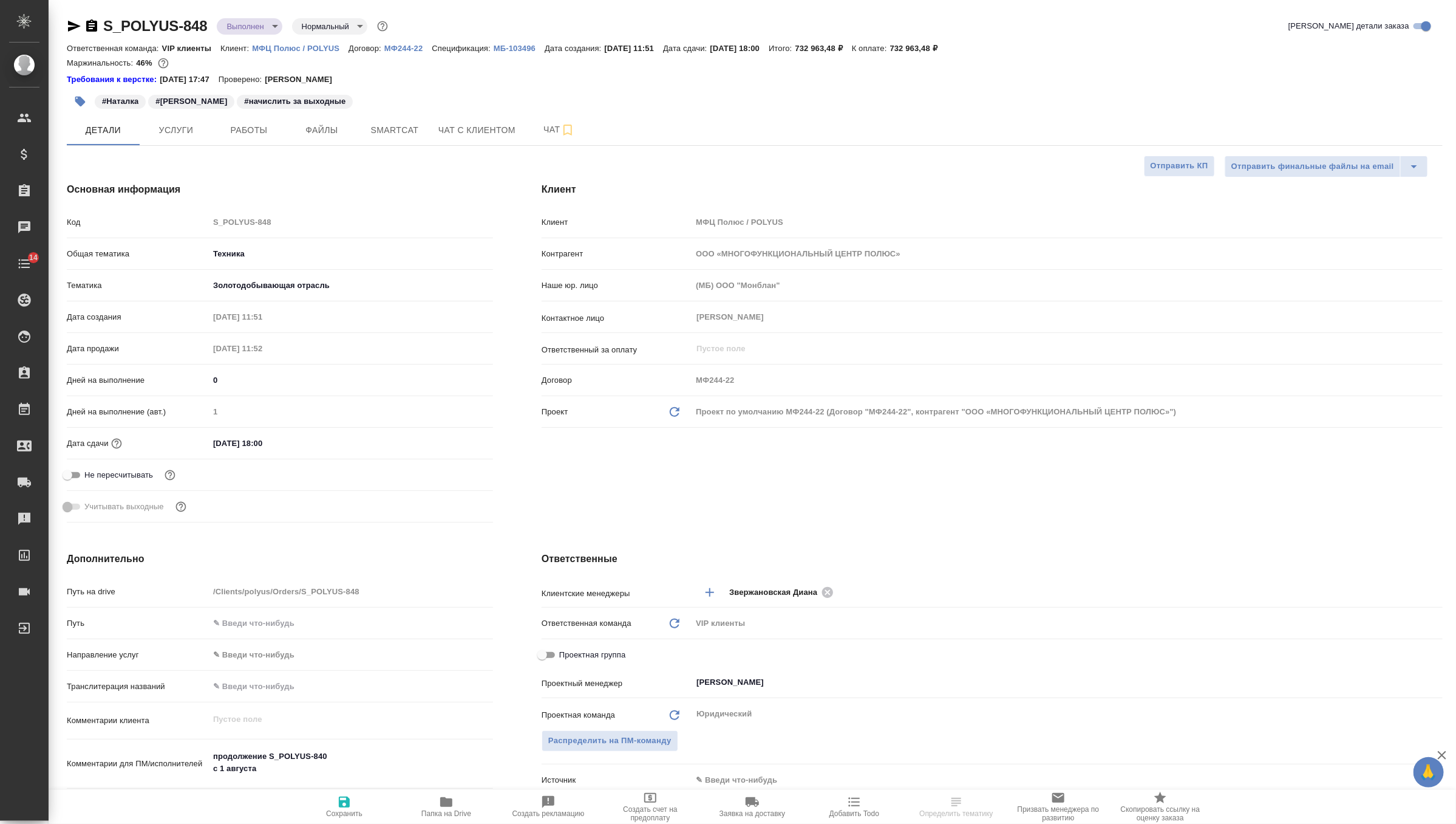
type textarea "x"
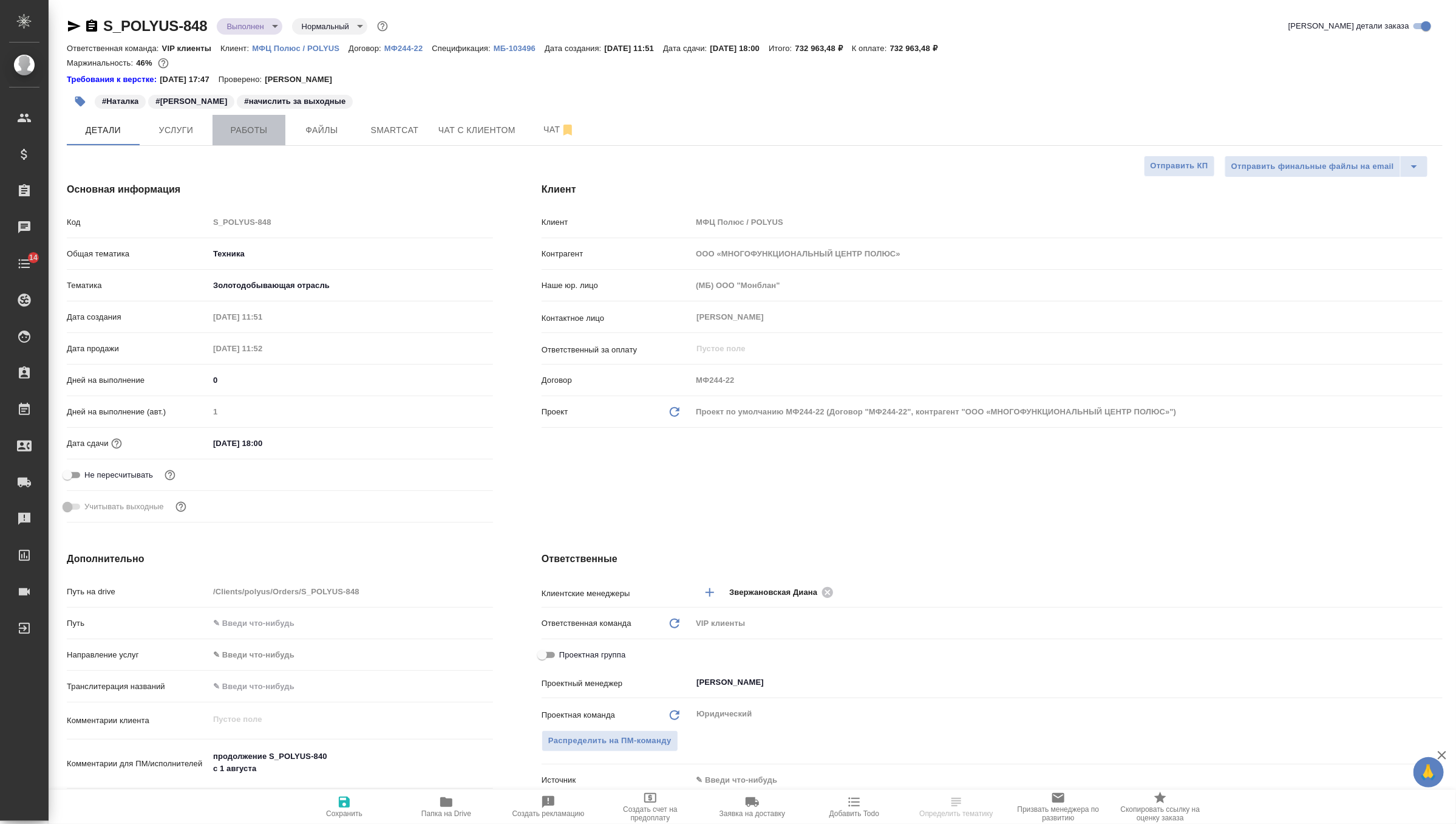
click at [263, 128] on span "Работы" at bounding box center [249, 130] width 58 height 15
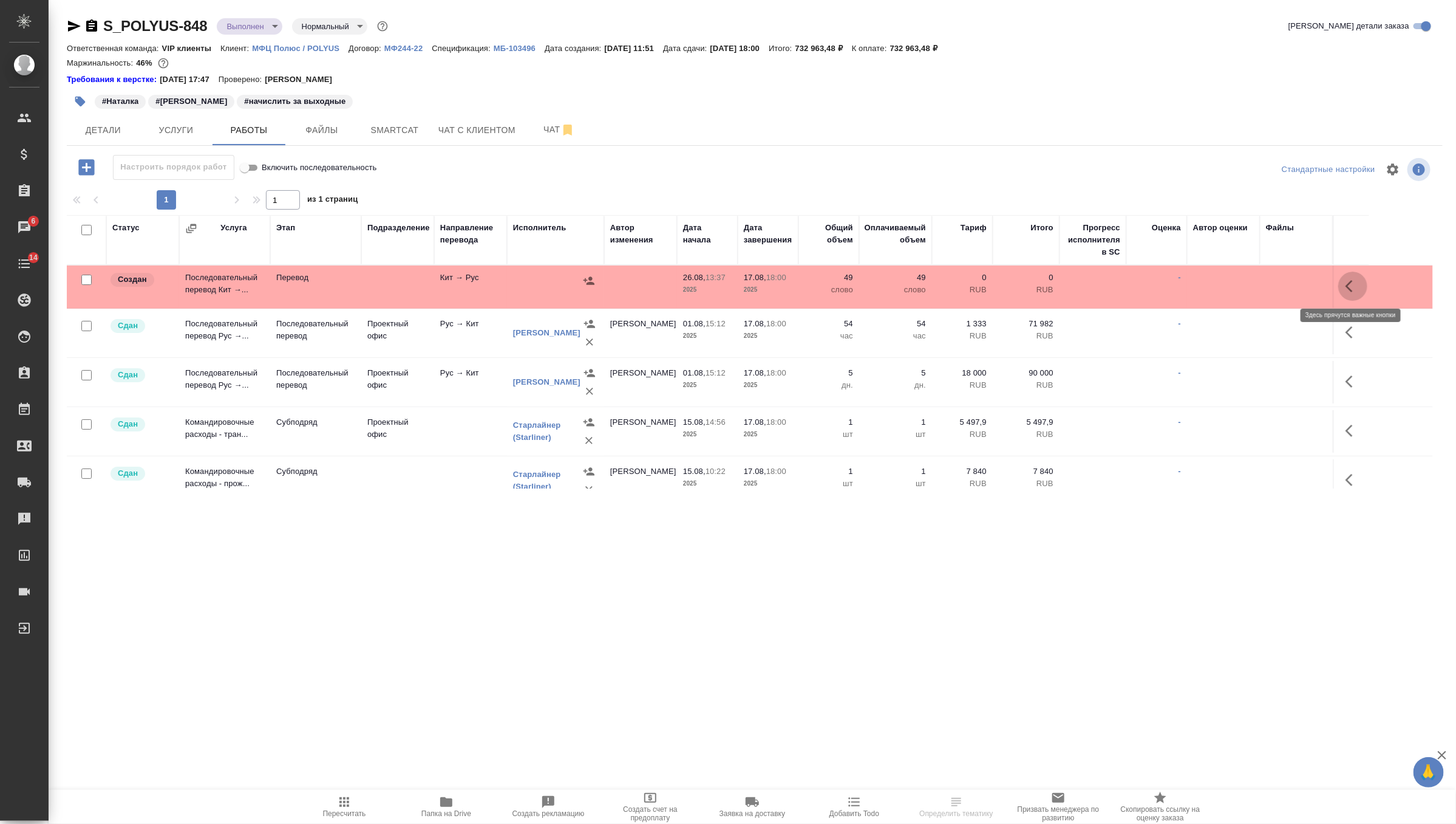
click at [1357, 289] on icon "button" at bounding box center [1353, 287] width 15 height 15
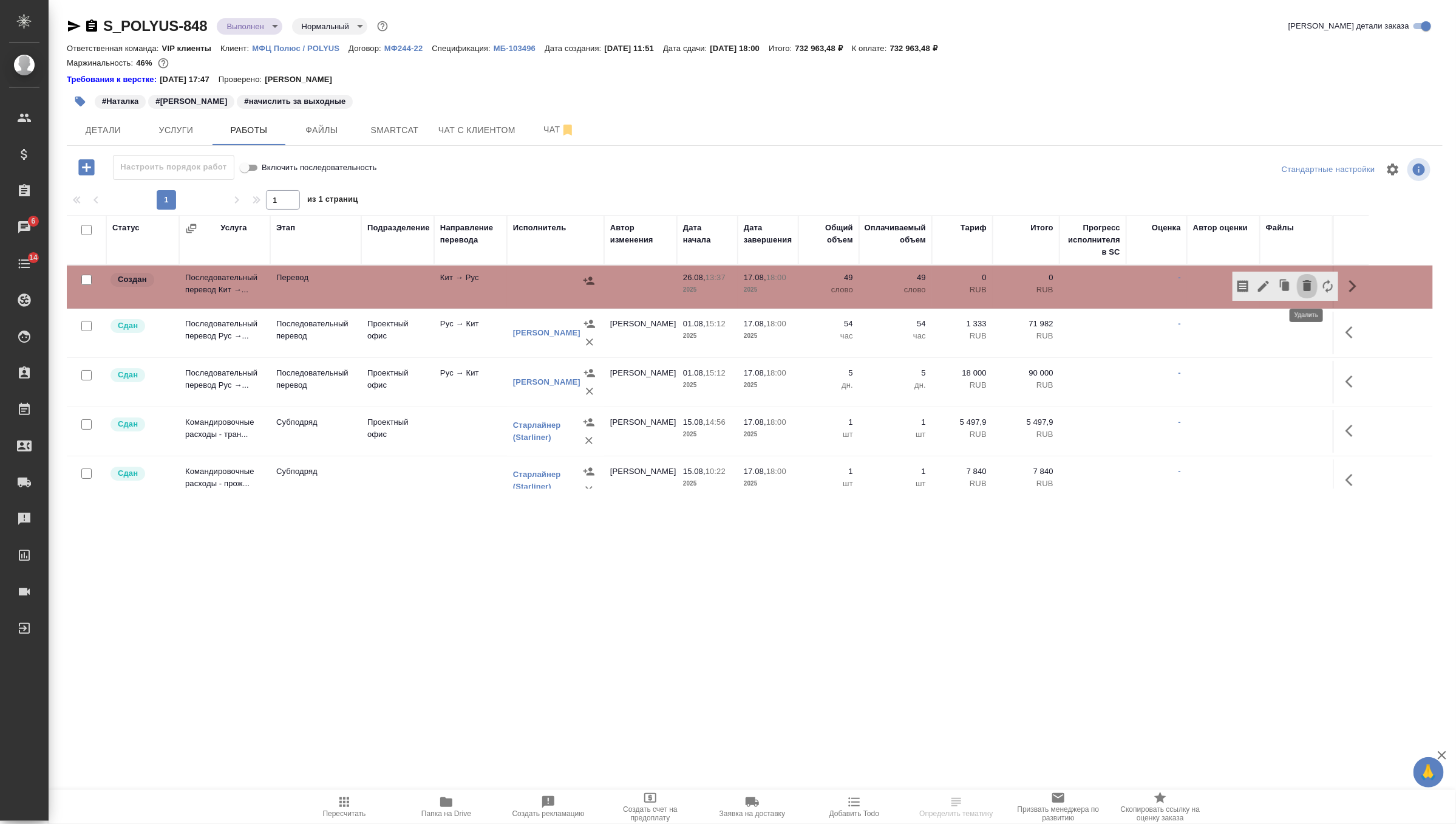
click at [1307, 285] on icon "button" at bounding box center [1307, 286] width 8 height 11
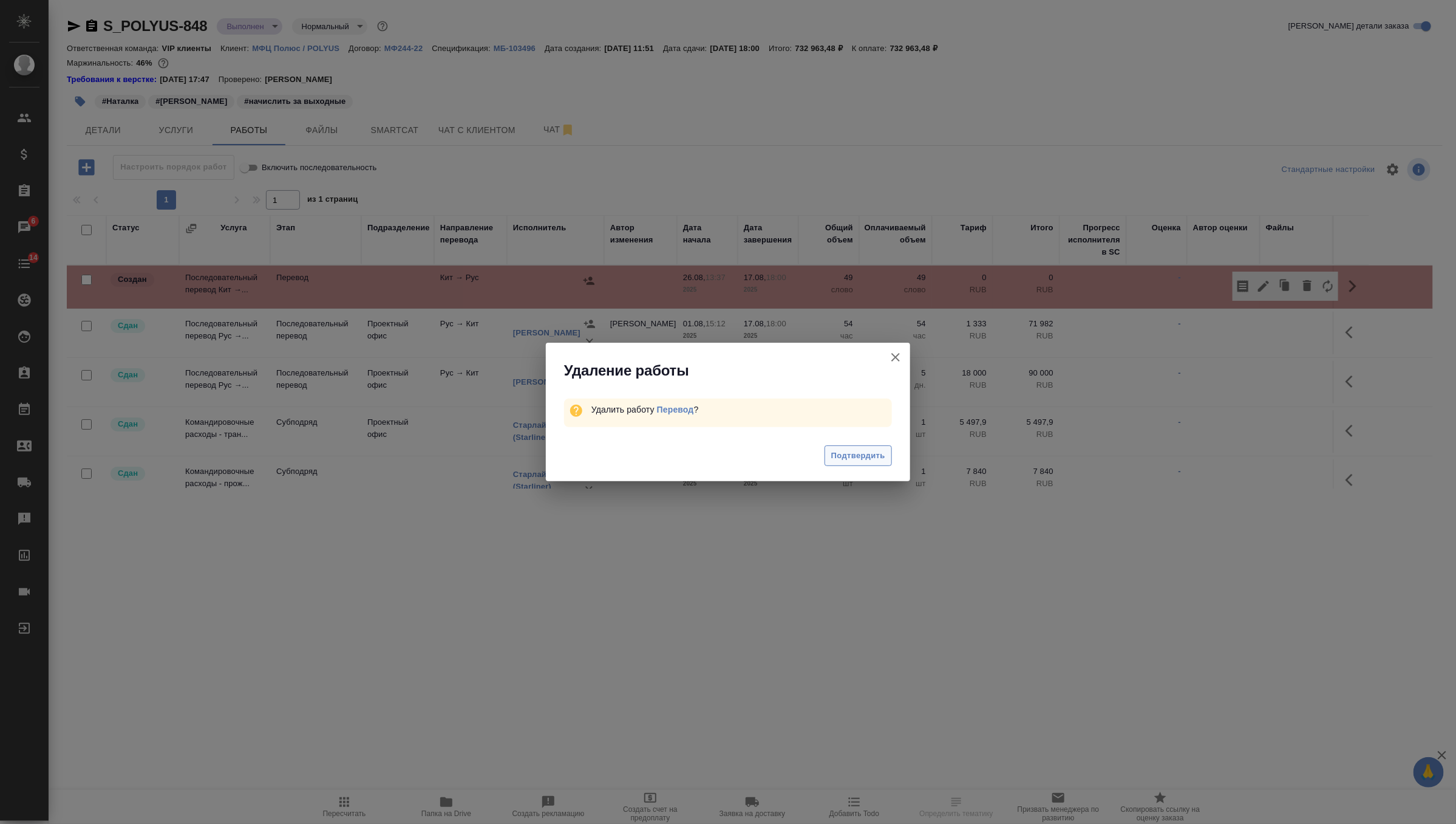
click at [882, 452] on span "Подтвердить" at bounding box center [858, 455] width 54 height 14
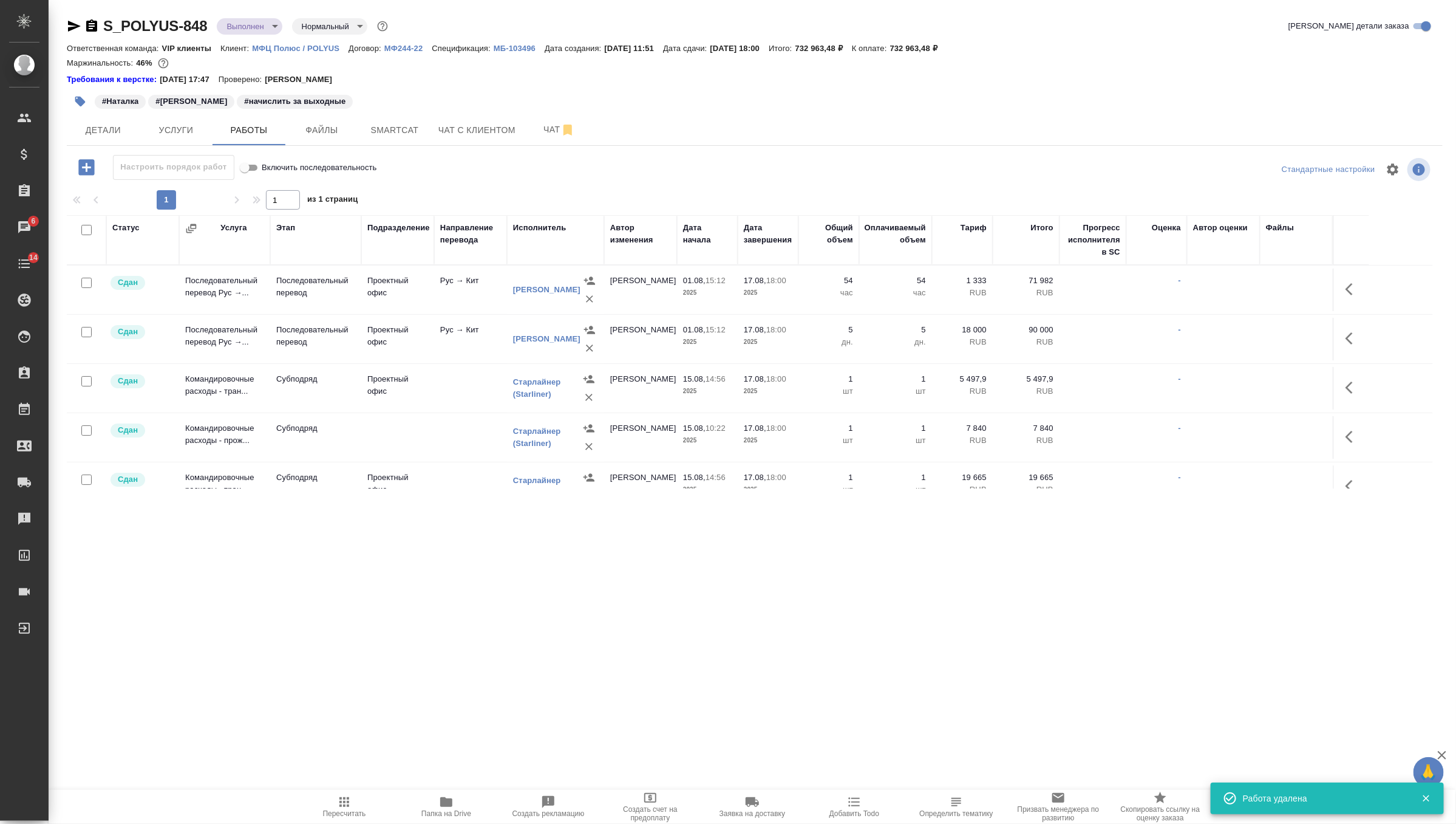
click at [252, 20] on body "🙏 .cls-1 fill:#fff; AWATERA Zverzhanovskaya Diana Клиенты Спецификации Заказы 6…" at bounding box center [728, 412] width 1456 height 824
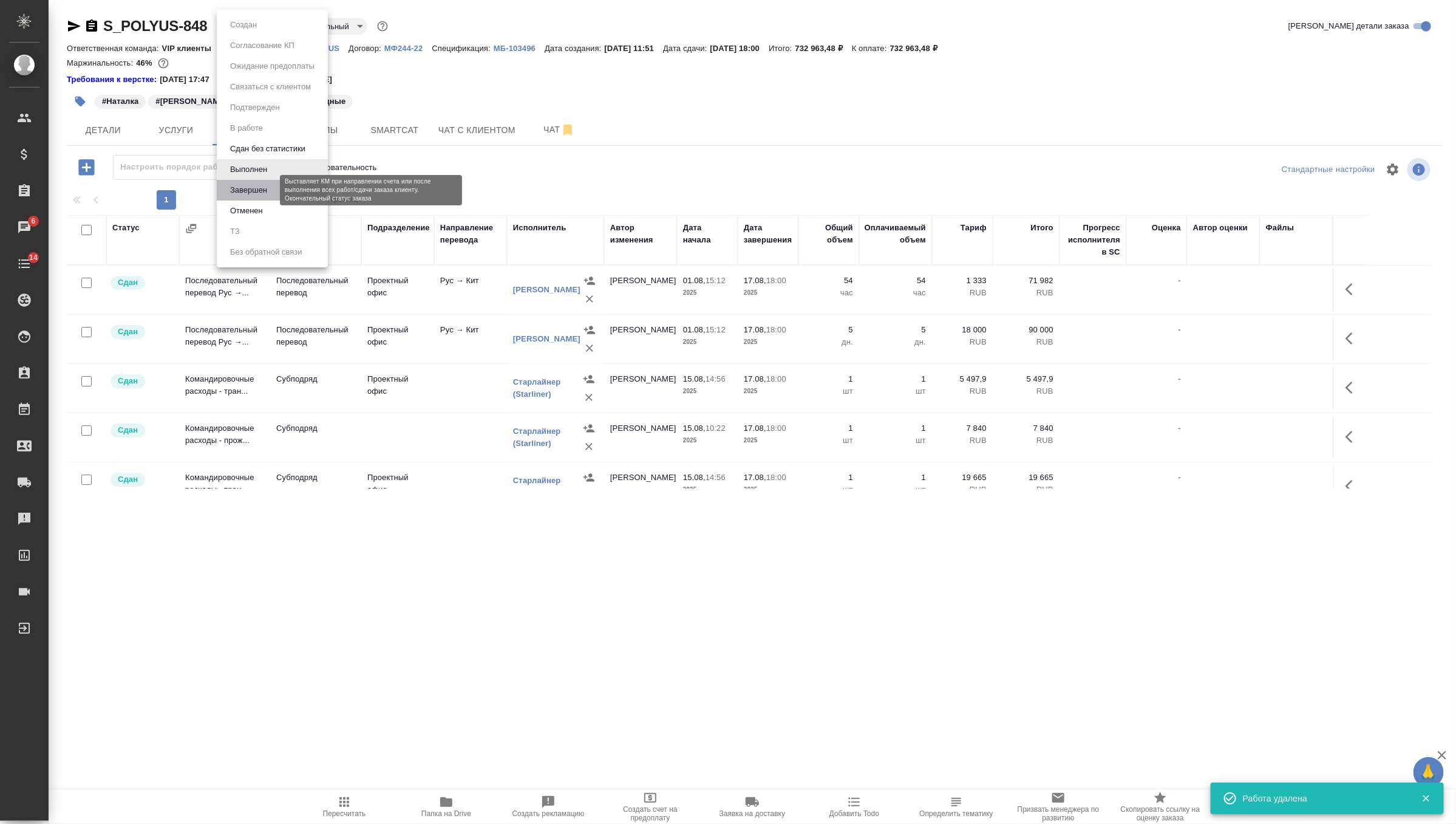
click at [256, 191] on button "Завершен" at bounding box center [249, 190] width 44 height 13
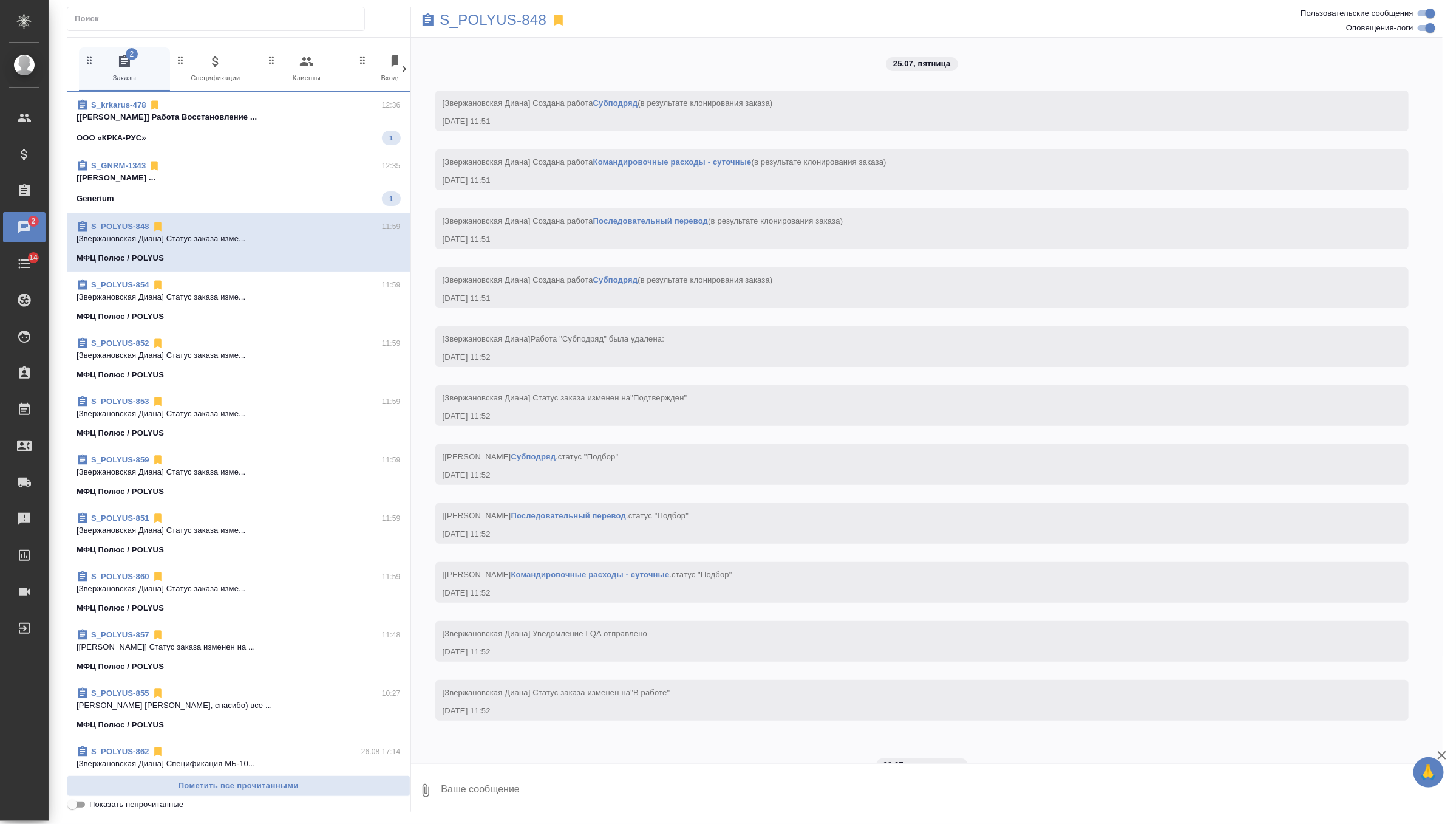
scroll to position [6980, 0]
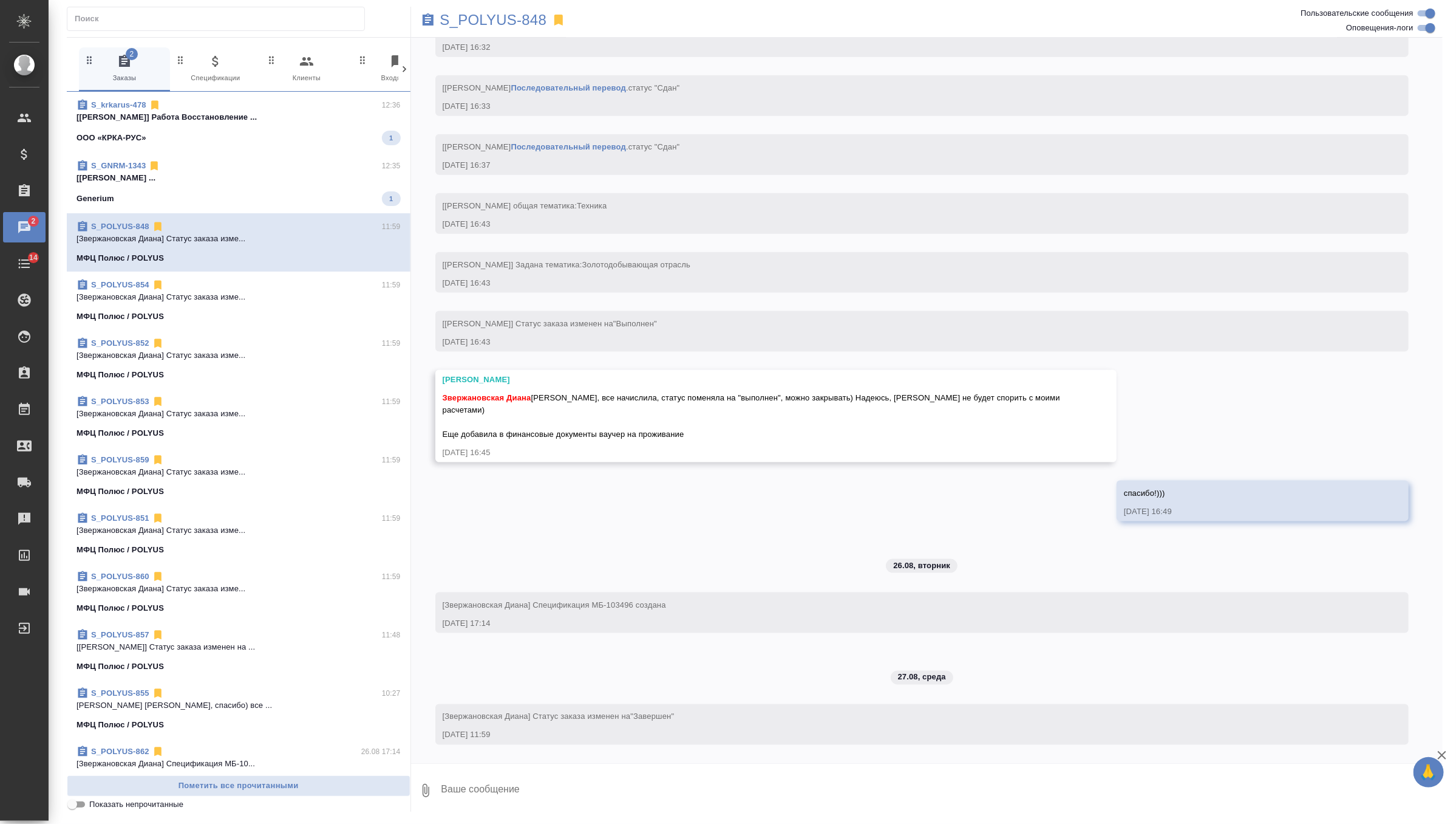
click at [323, 166] on div "S_GNRM-1343 12:35" at bounding box center [239, 166] width 324 height 12
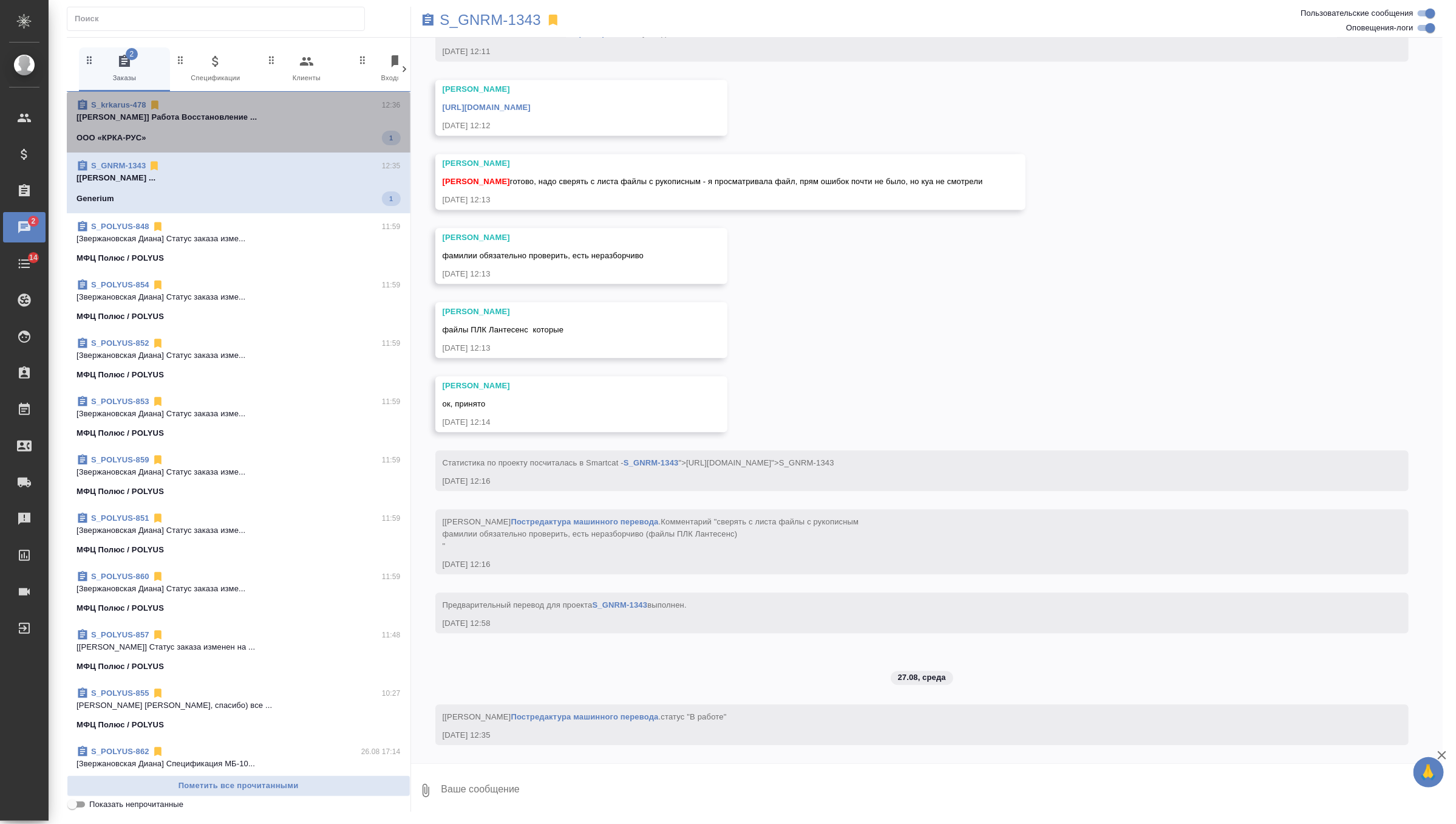
click at [313, 129] on span "S_krkarus-478 12:36 [Васильева Ольга] Работа Восстановление ... ООО «КРКА-РУС» 1" at bounding box center [239, 122] width 324 height 46
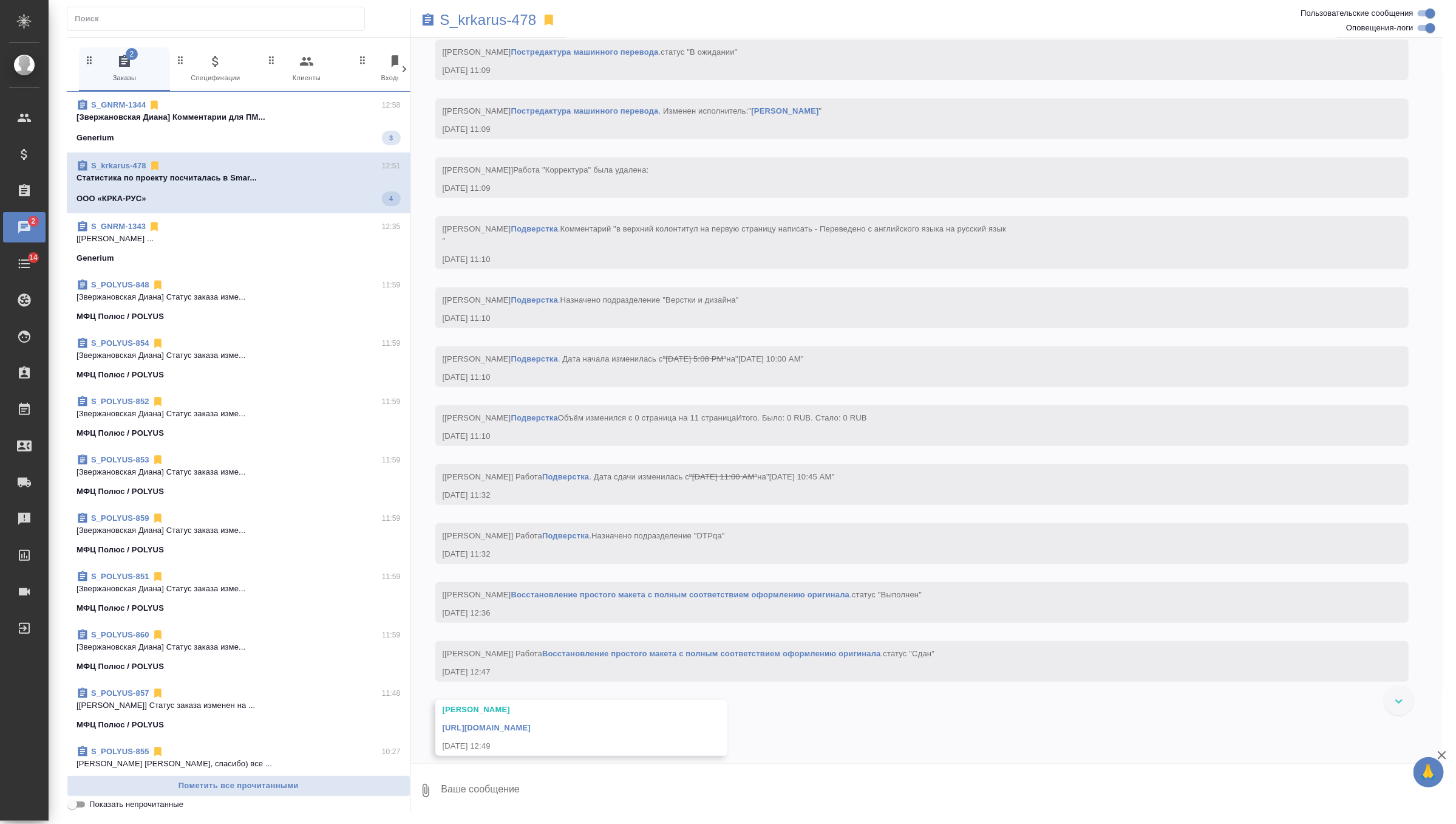
scroll to position [3409, 0]
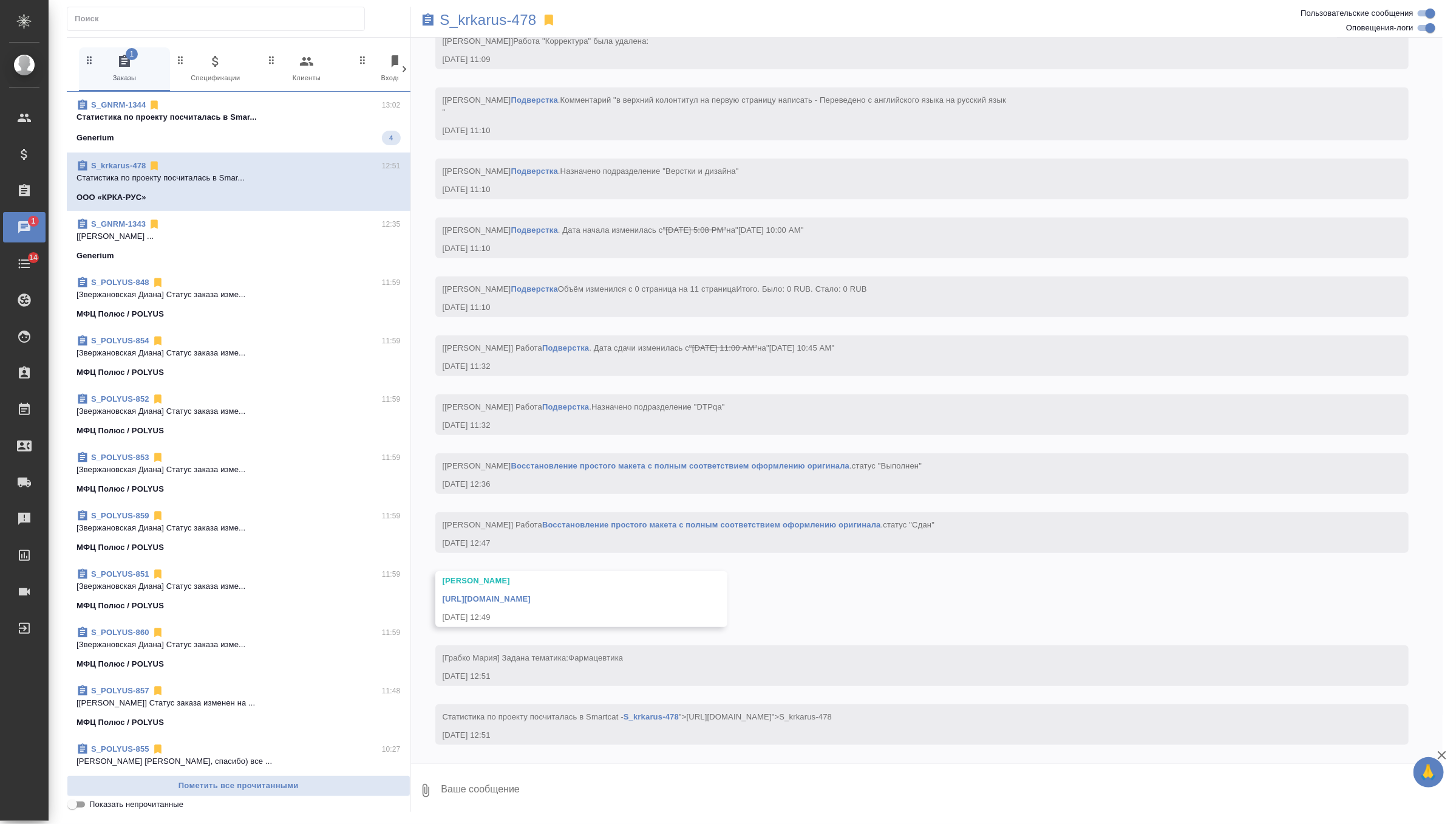
click at [280, 121] on p "Cтатистика по проекту посчиталась в Smar..." at bounding box center [239, 117] width 324 height 12
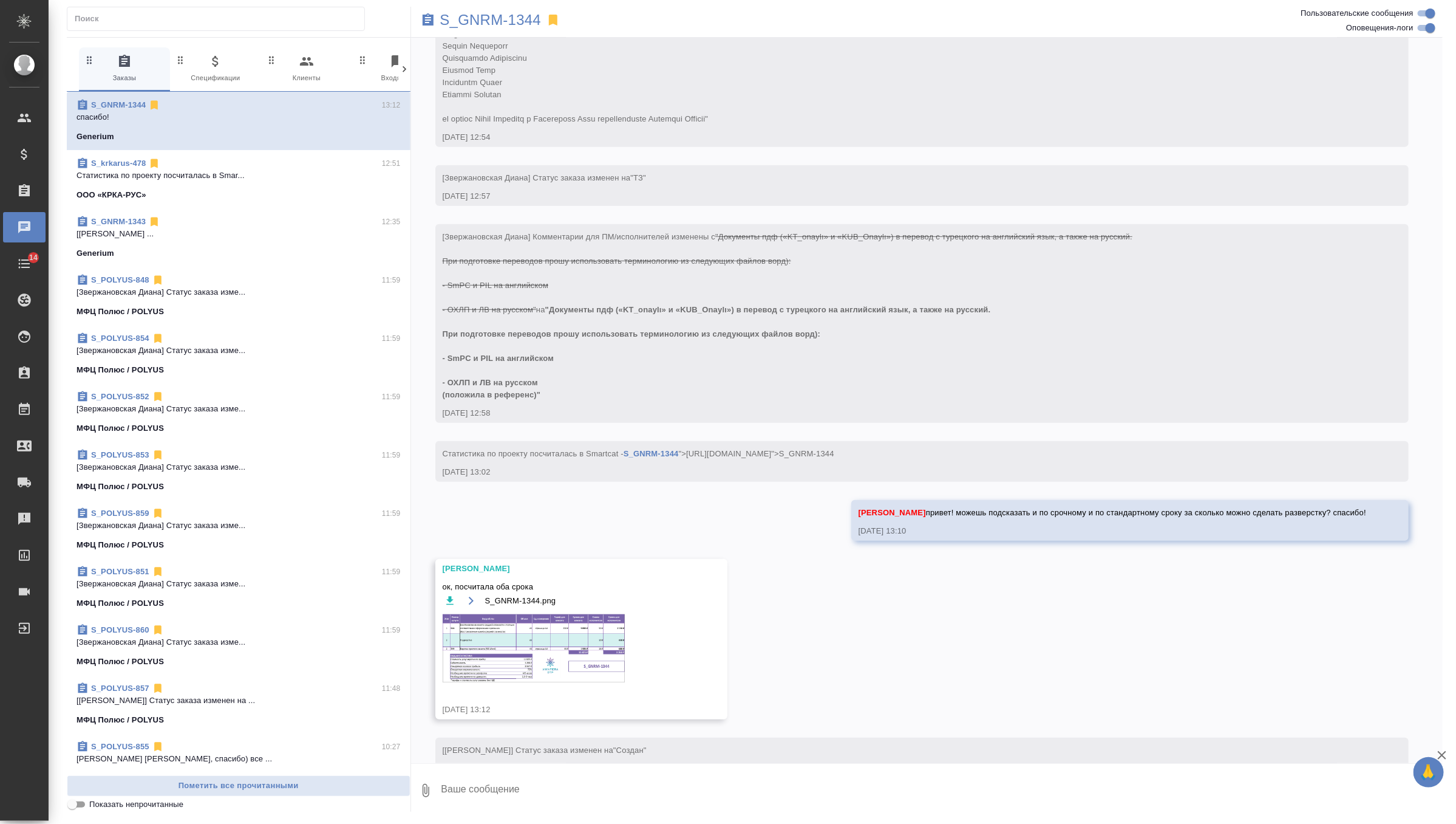
scroll to position [361, 0]
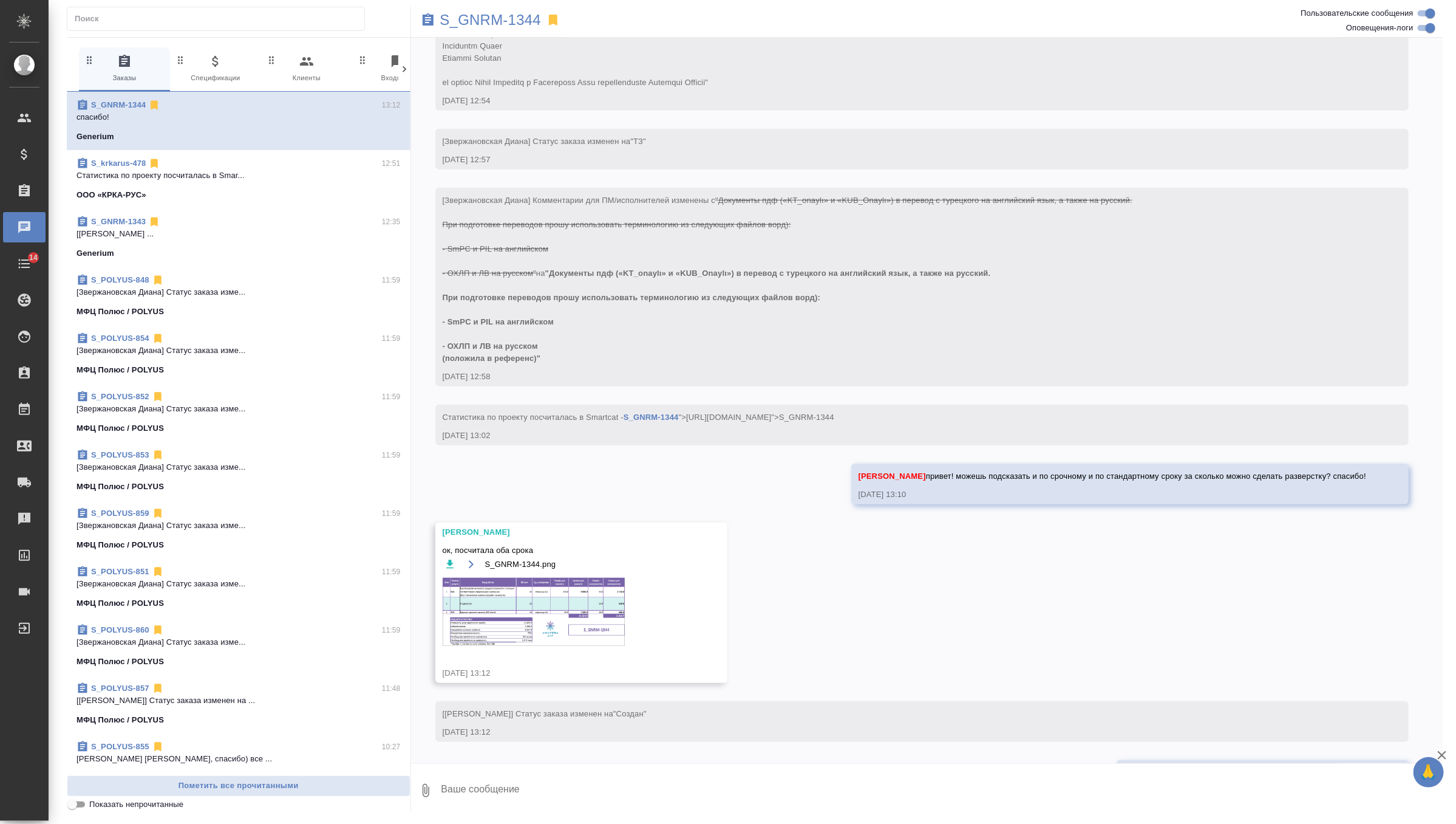
click at [544, 638] on img at bounding box center [533, 612] width 182 height 68
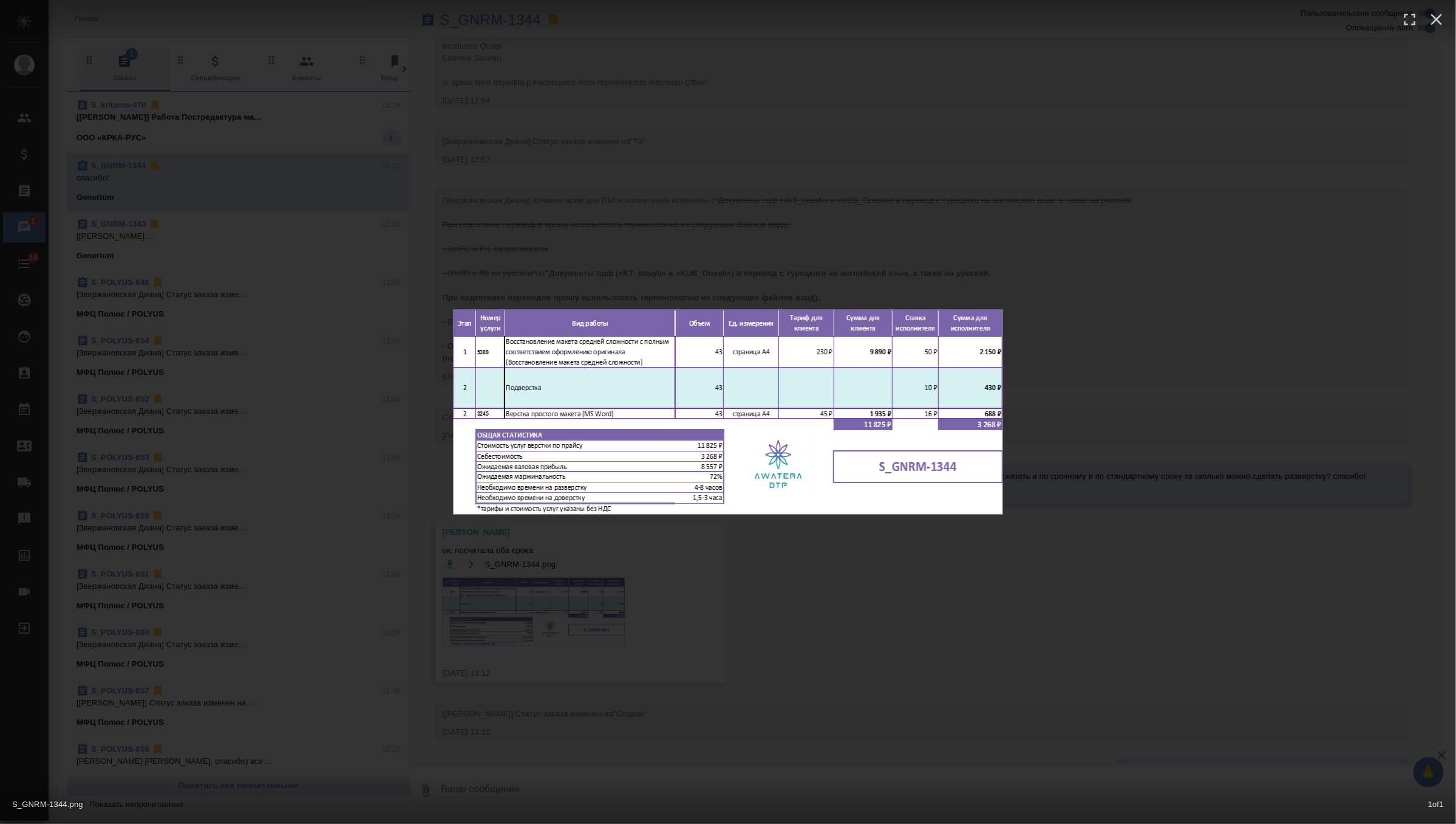
click at [620, 241] on div "S_GNRM-1344.png 1 of 1" at bounding box center [728, 412] width 1456 height 824
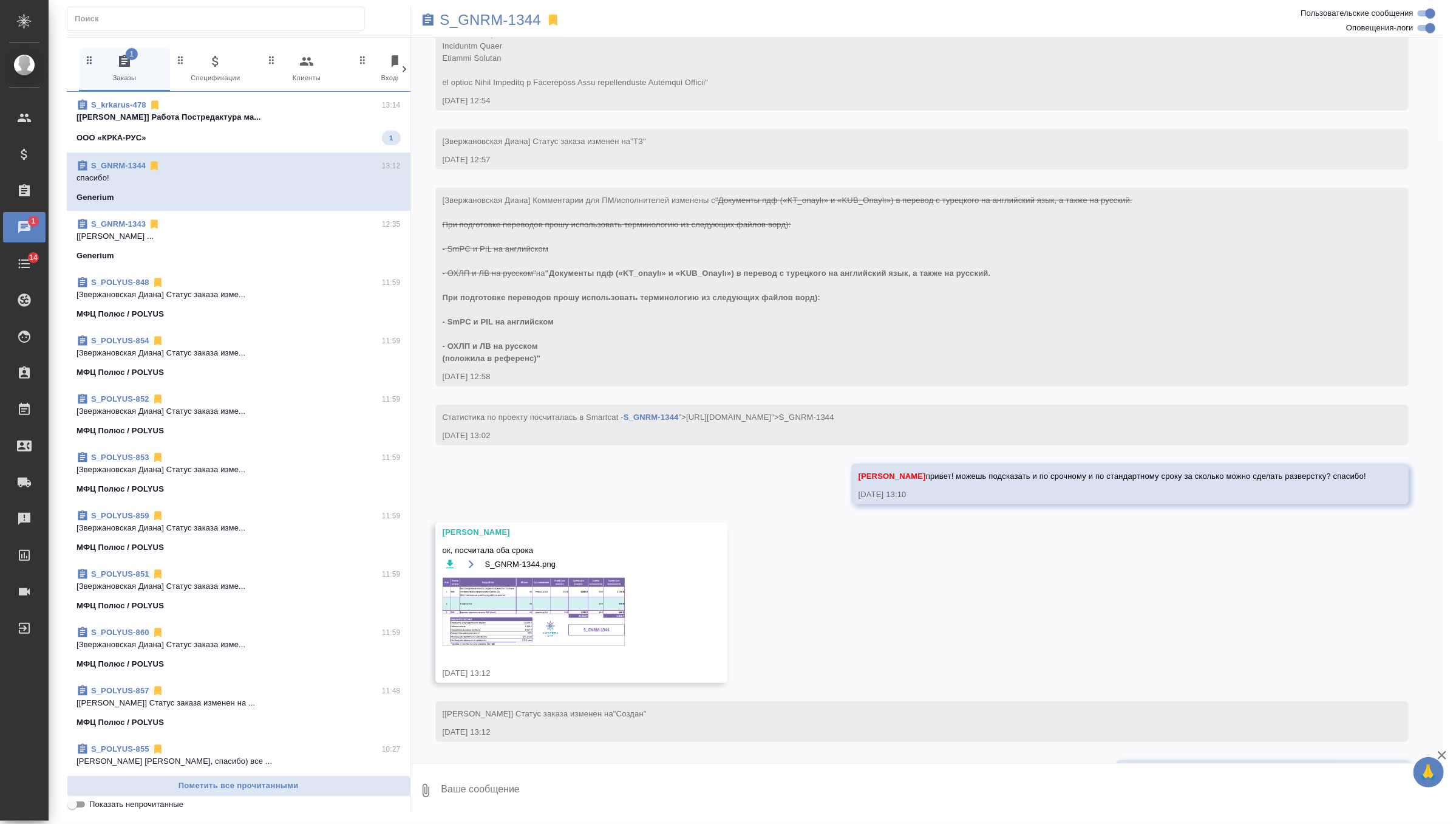
click at [316, 120] on p "[Матвеева Елена] Работа Постредактура ма..." at bounding box center [239, 117] width 324 height 12
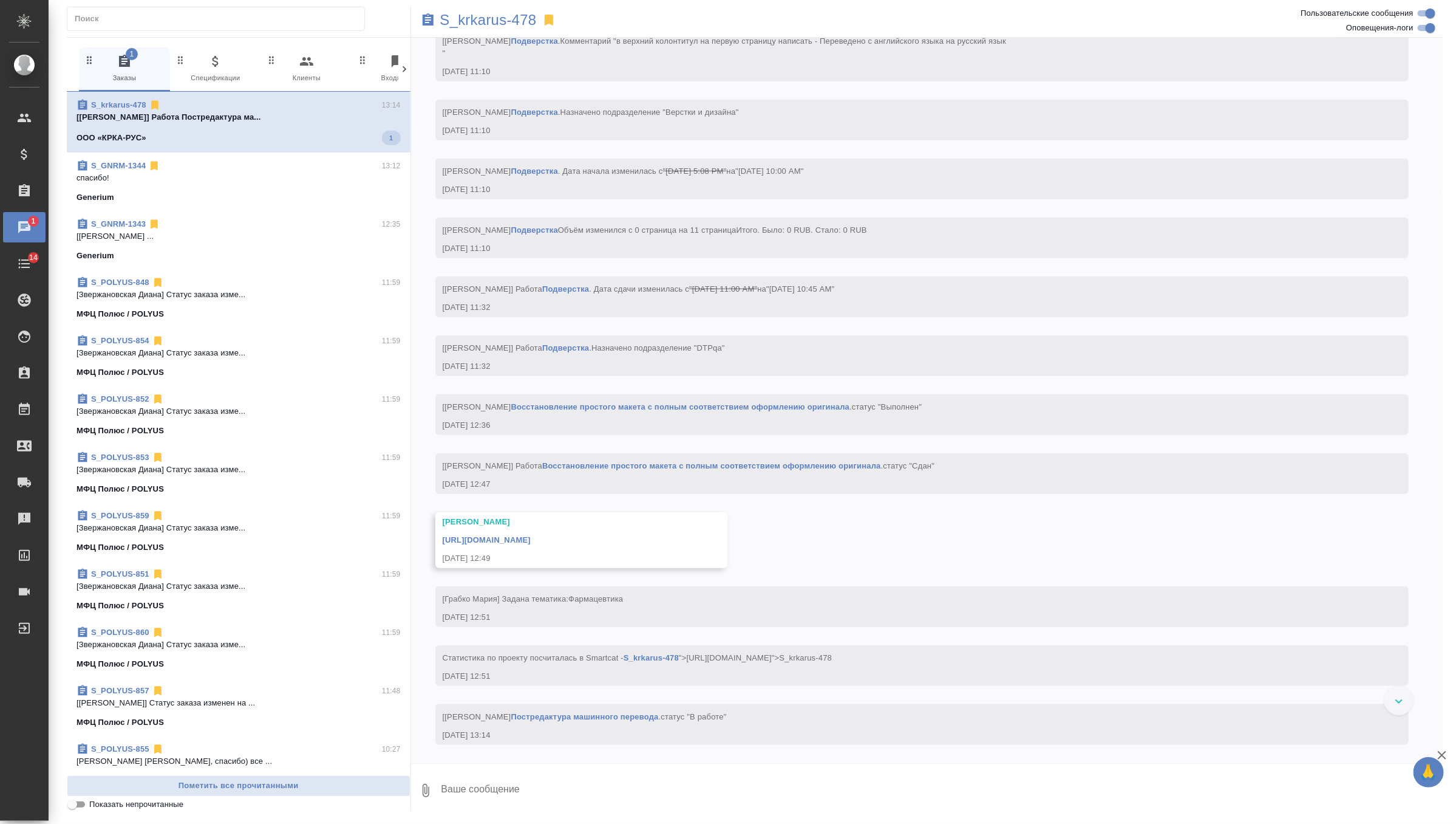
scroll to position [3403, 0]
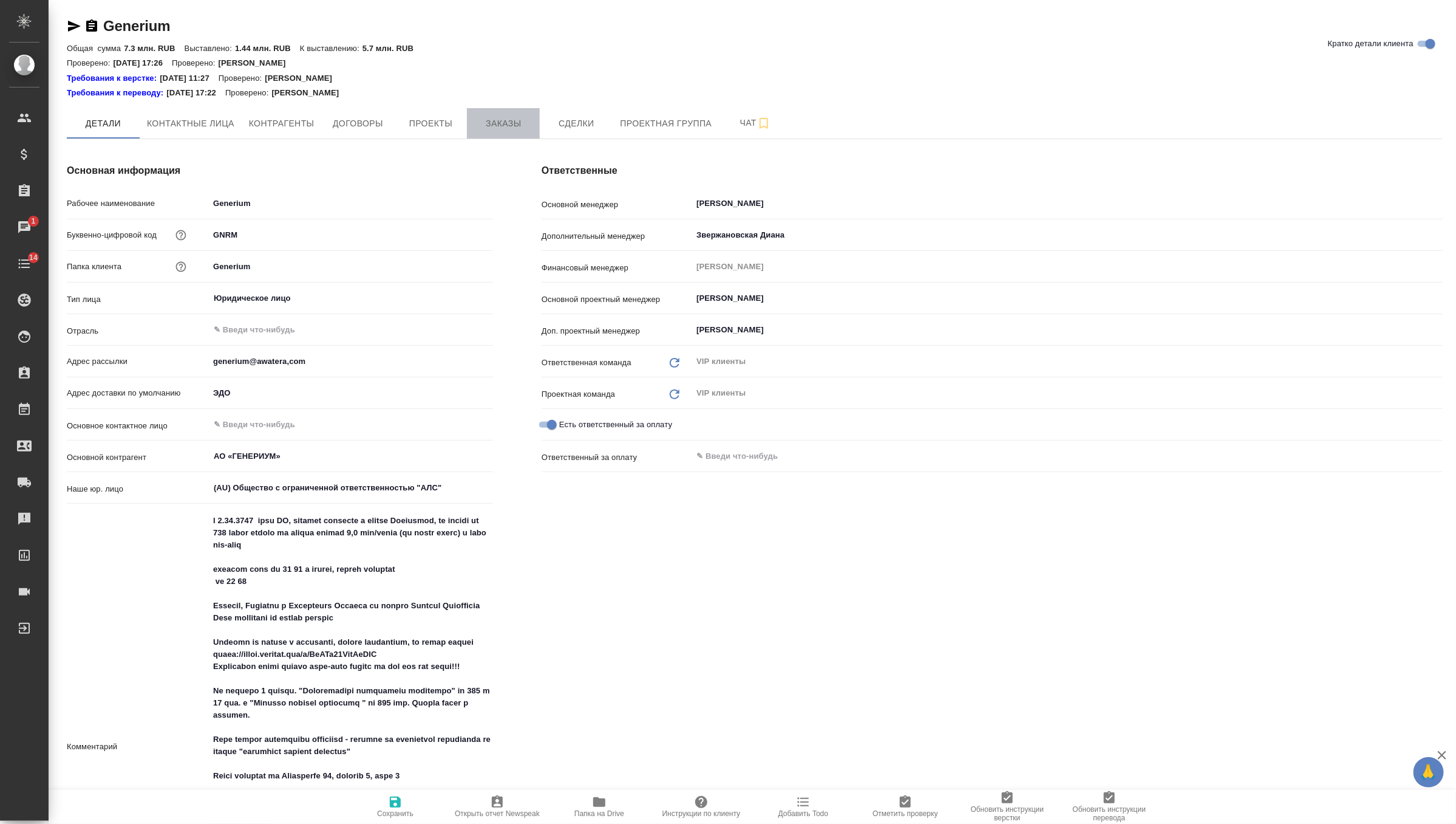
click at [498, 112] on button "Заказы" at bounding box center [503, 123] width 73 height 31
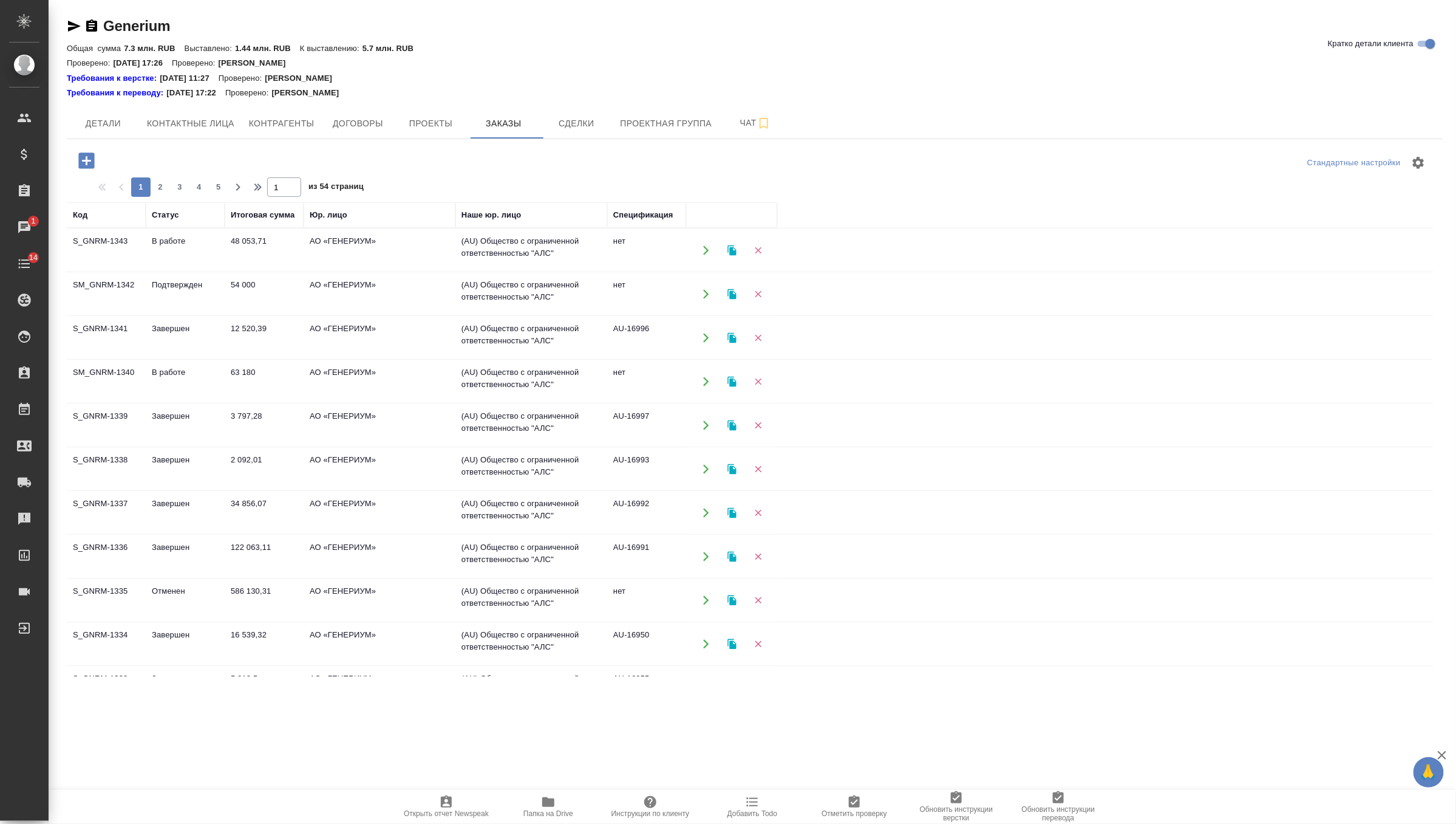
click at [82, 156] on icon "button" at bounding box center [86, 160] width 16 height 16
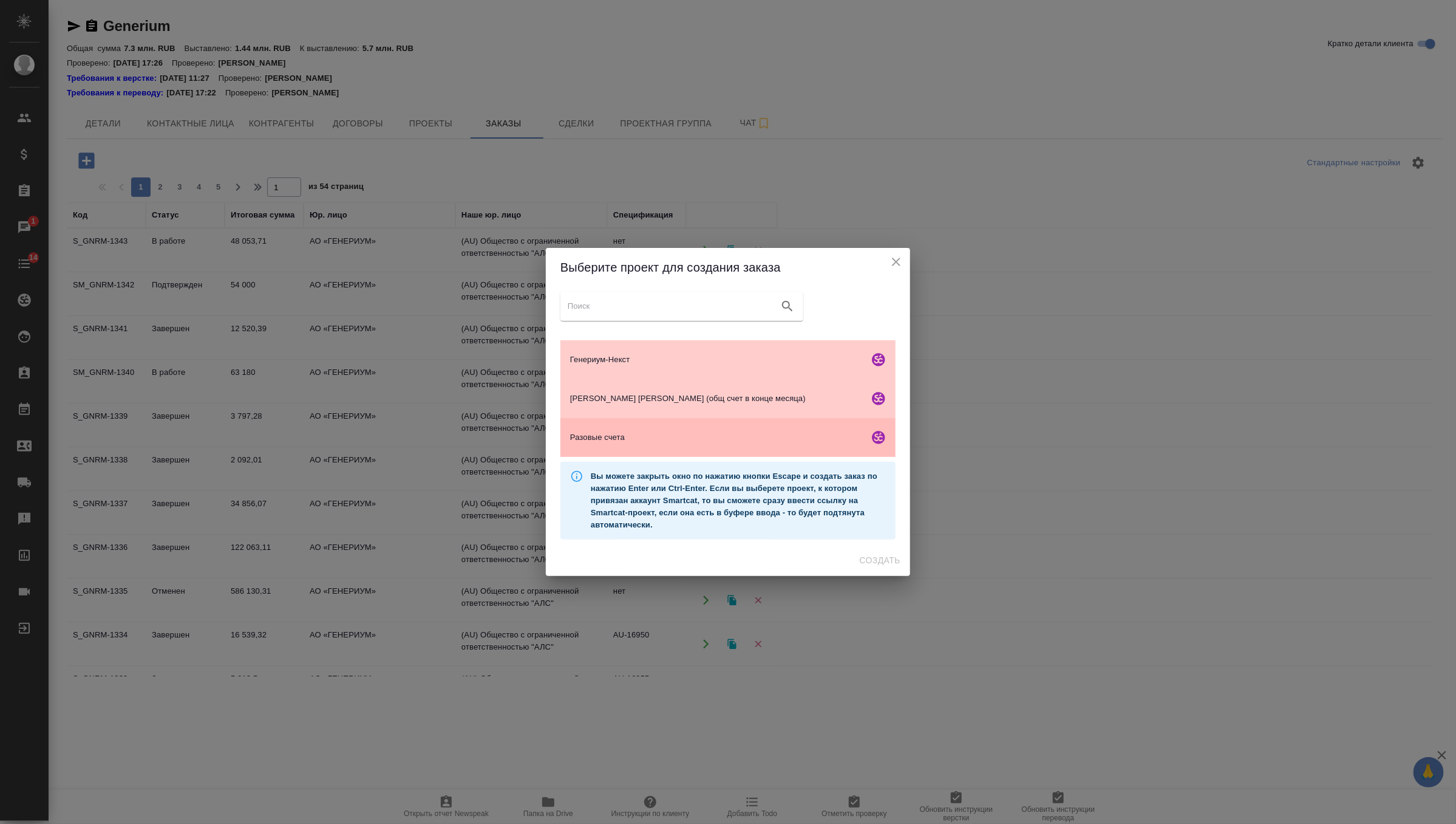
click at [635, 437] on span "Разовые счета" at bounding box center [717, 437] width 294 height 12
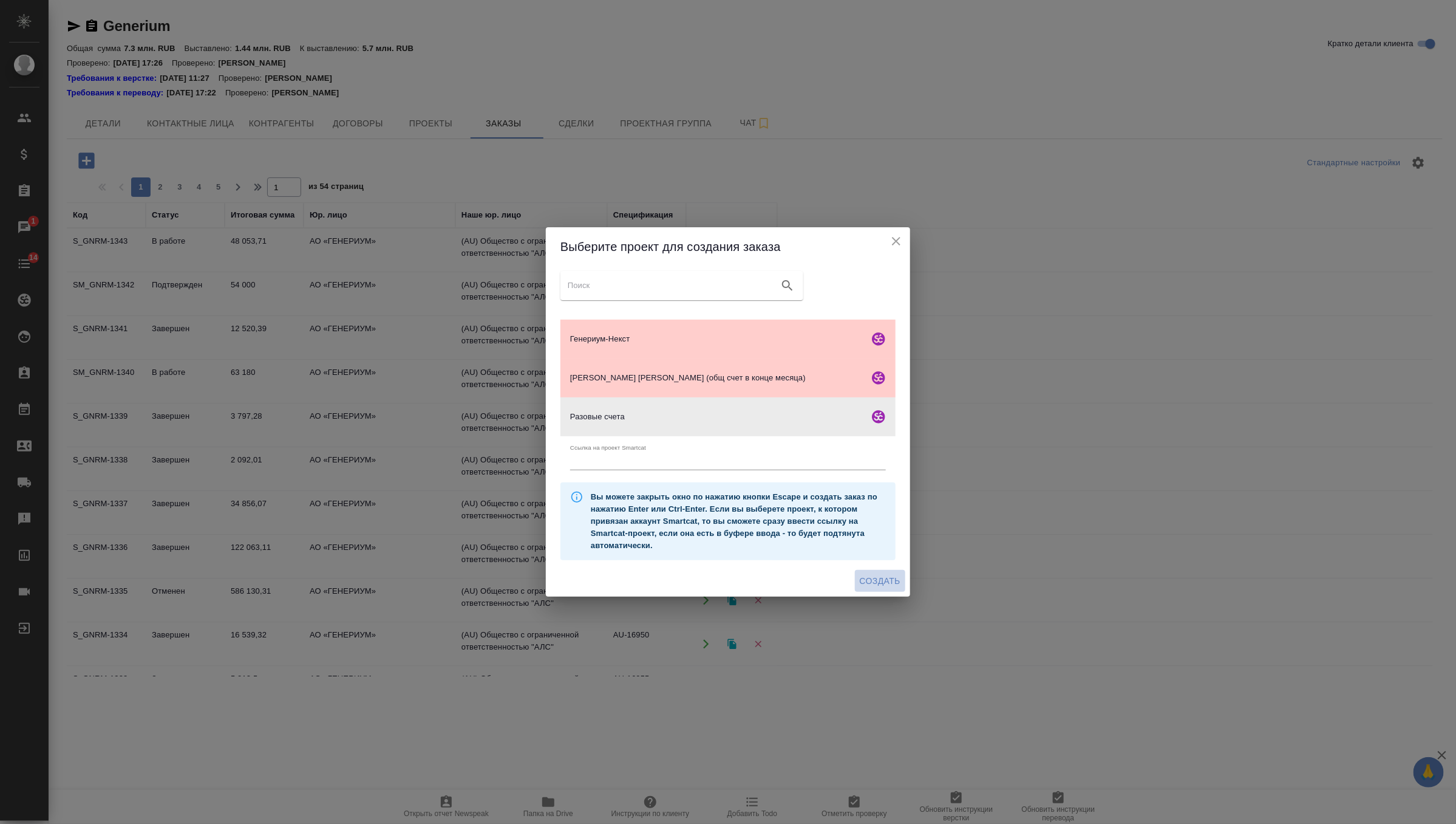
click at [861, 572] on button "Создать" at bounding box center [880, 581] width 51 height 22
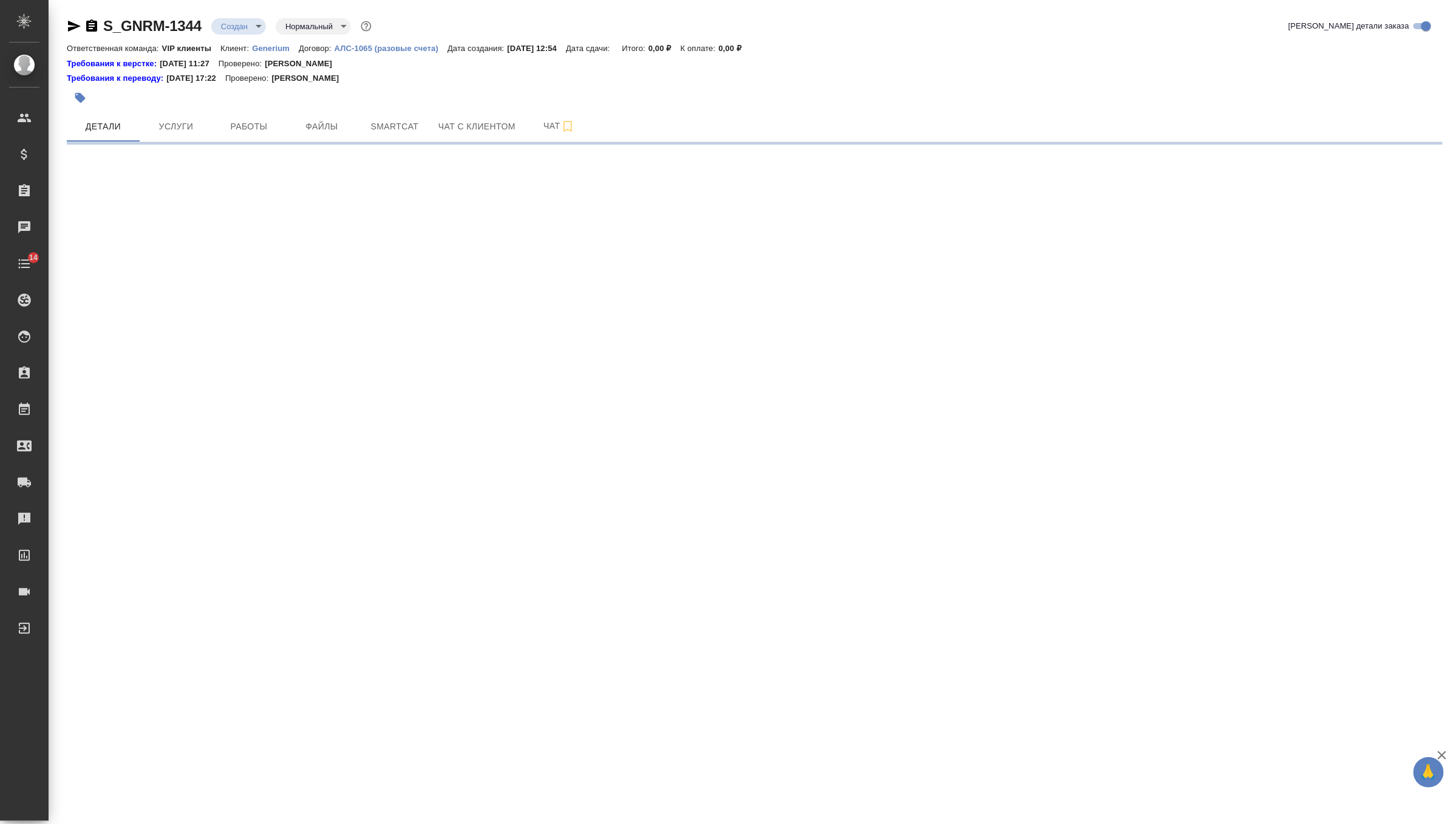
select select "RU"
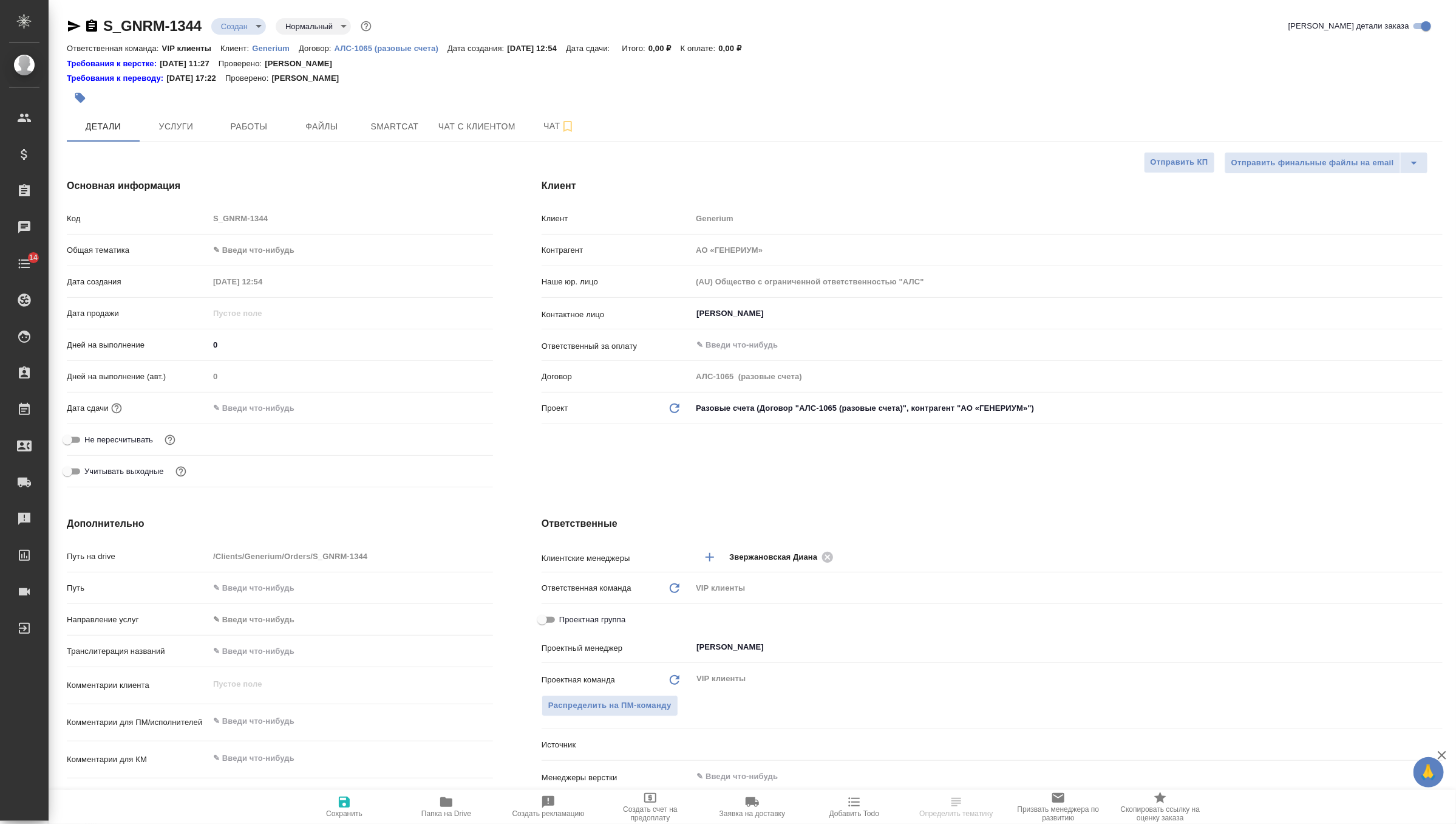
type textarea "x"
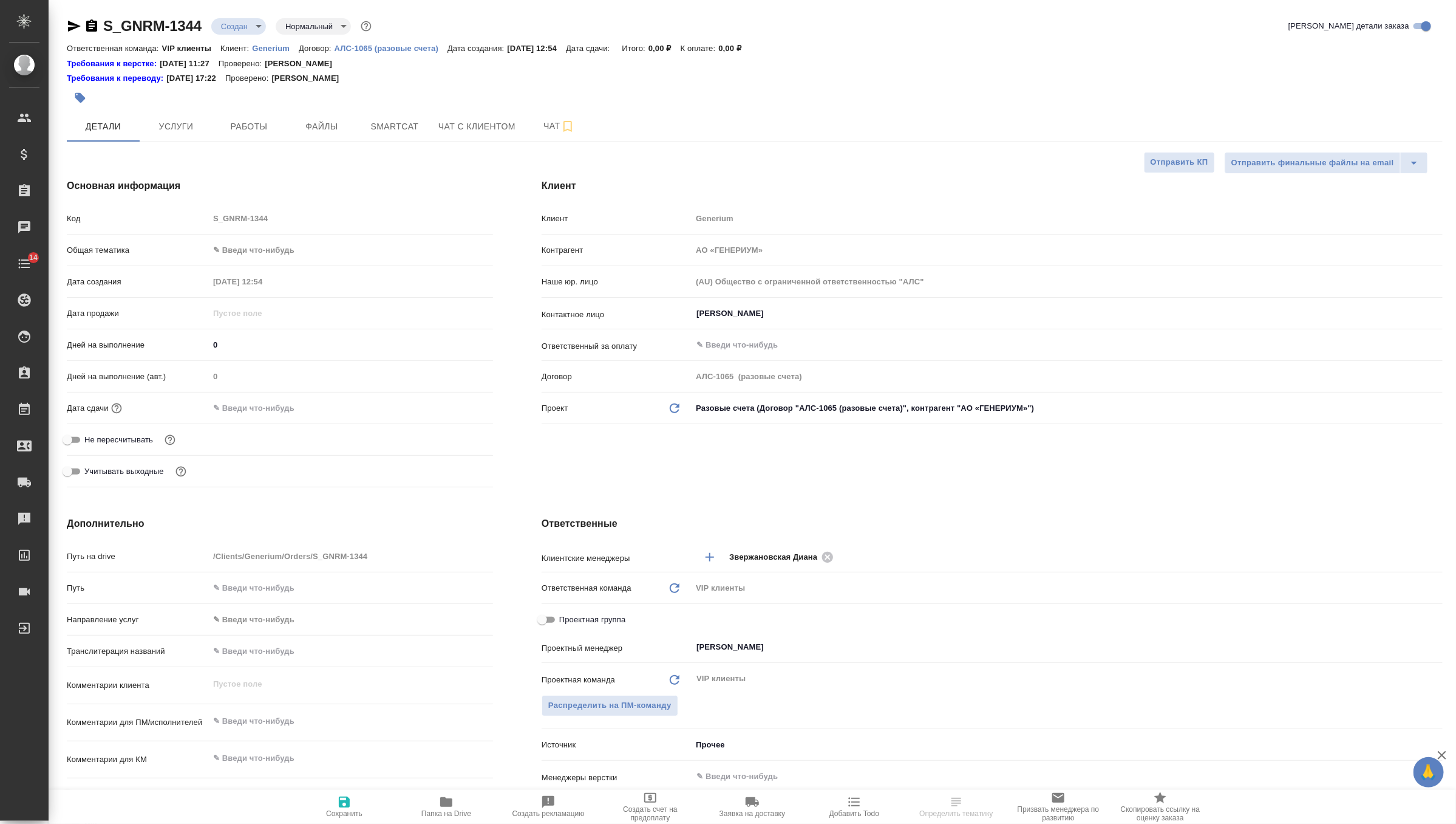
type textarea "x"
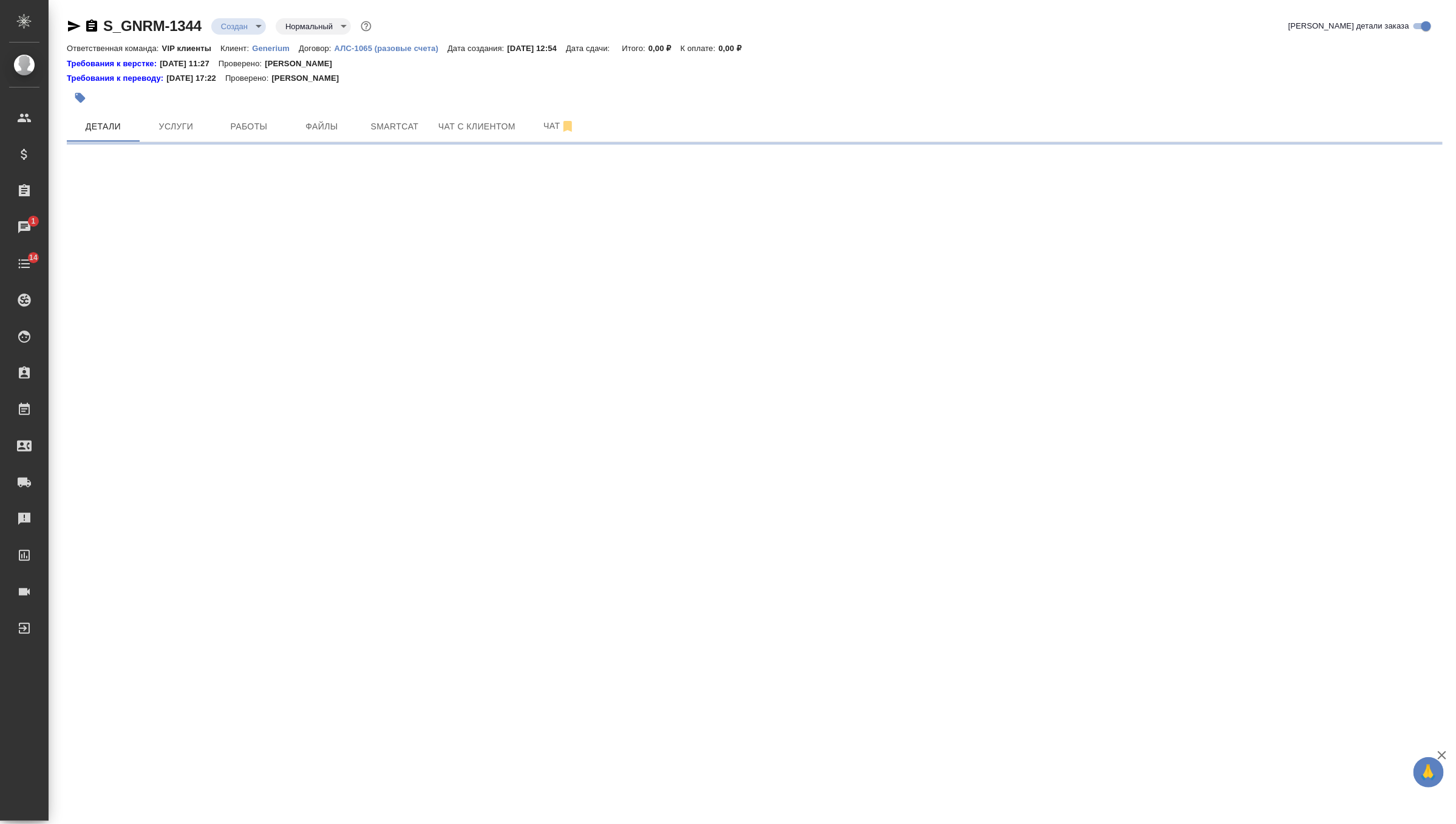
select select "RU"
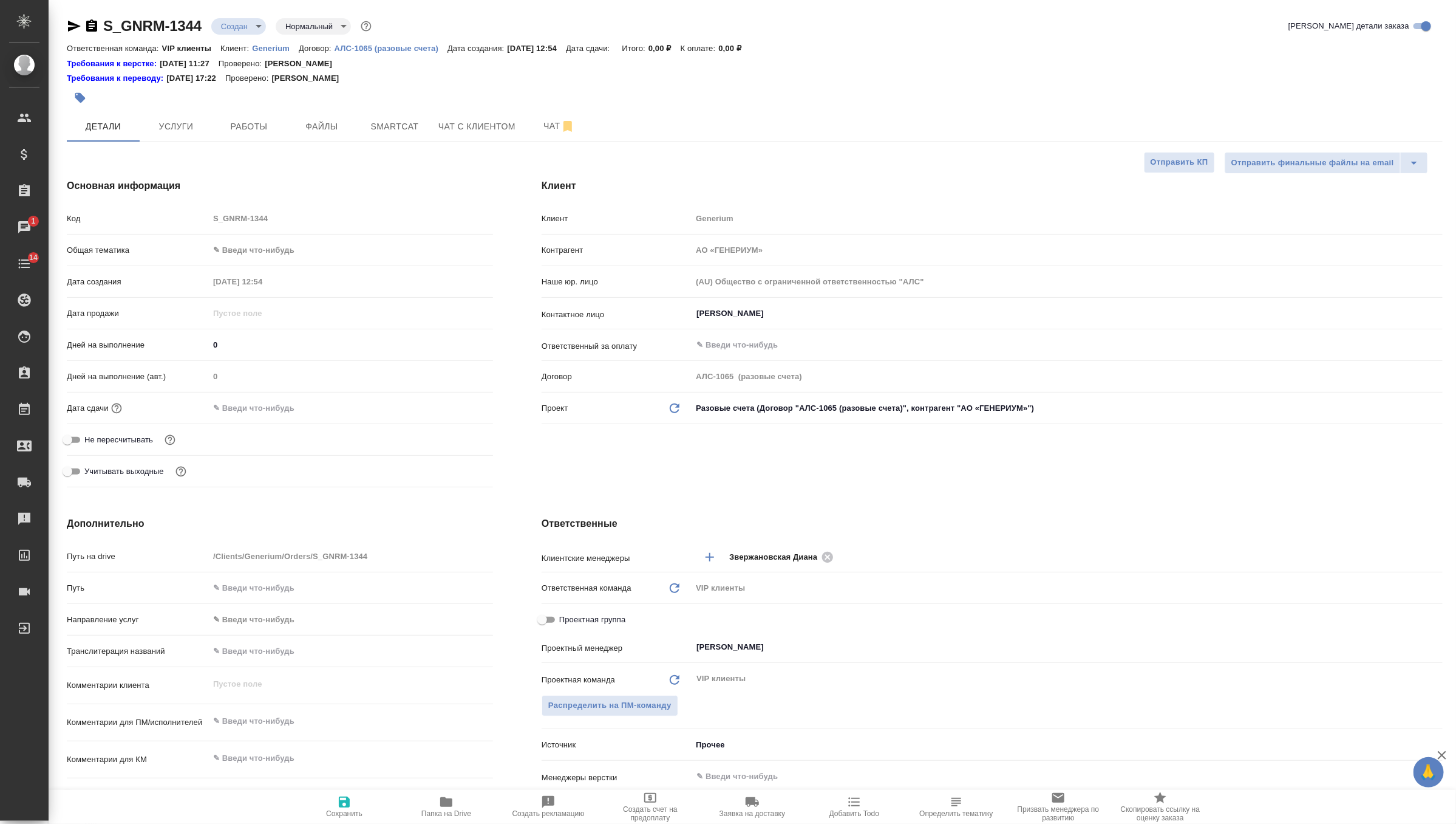
type textarea "x"
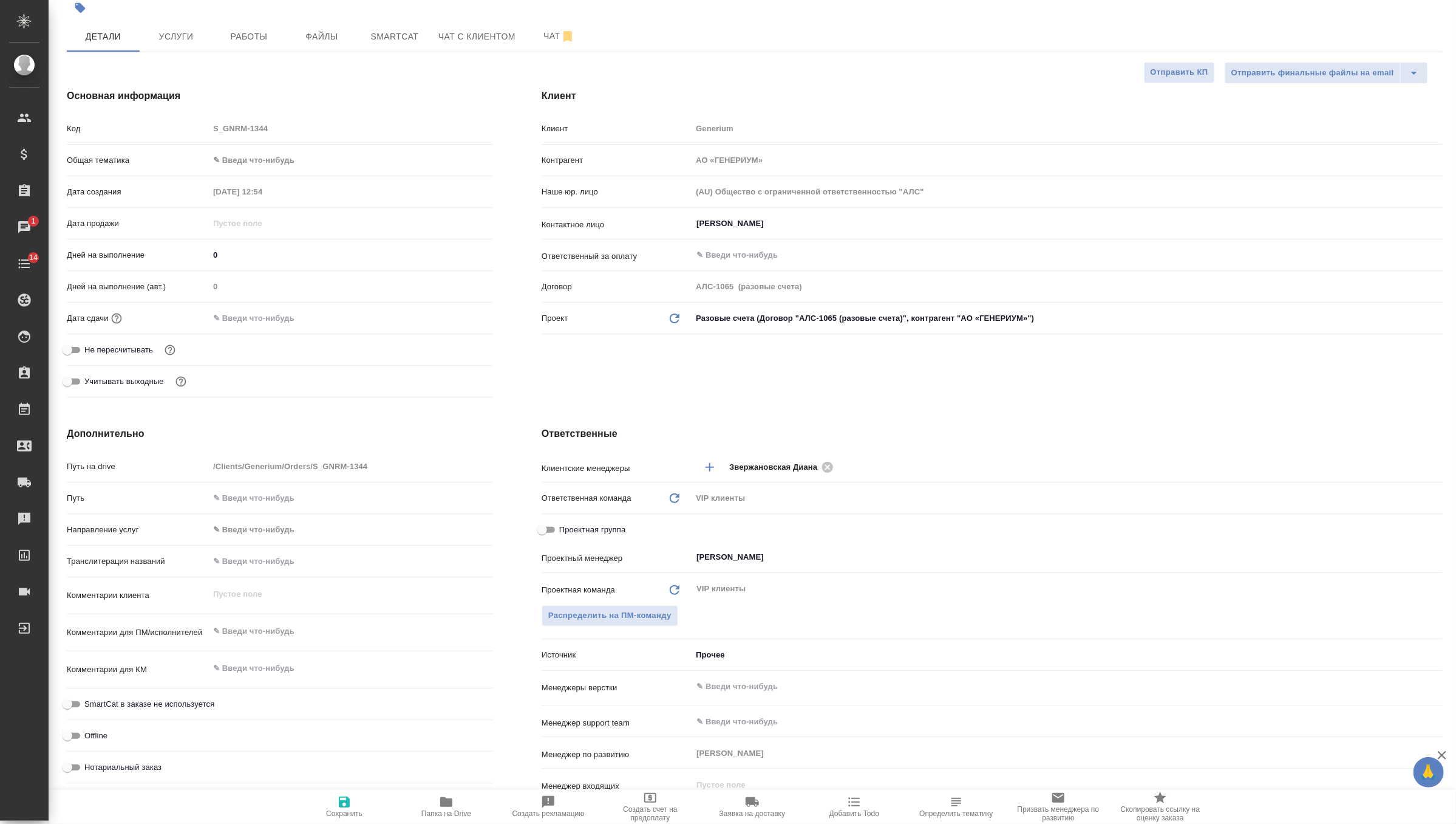
scroll to position [152, 0]
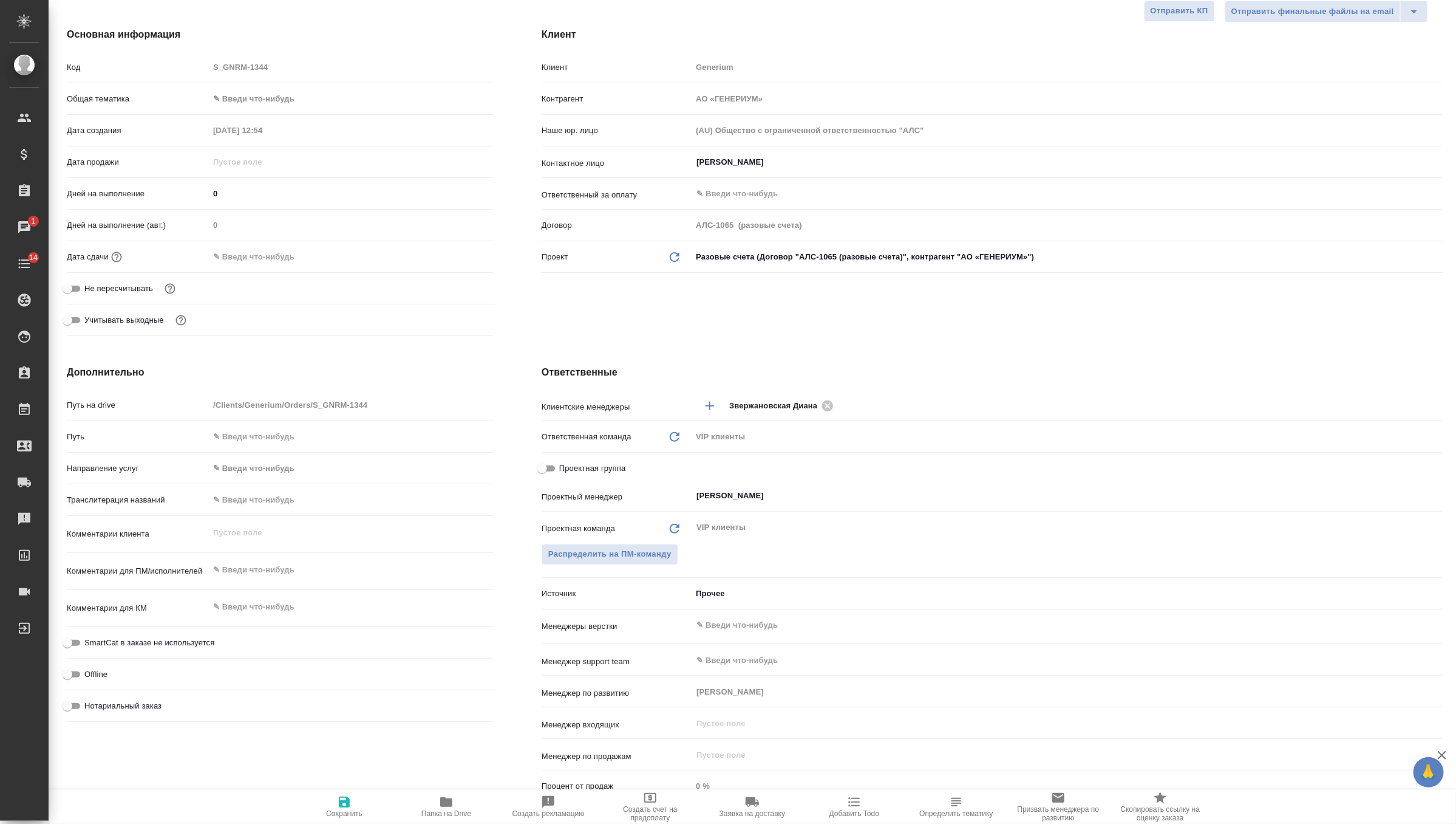
type textarea "x"
click at [266, 574] on textarea at bounding box center [350, 570] width 284 height 20
paste textarea "документы во вложении («KT_onaylı» и «KUB_Onaylı») в перевод c турецкого на анг…"
type textarea "x"
type textarea "документы во вложении («KT_onaylı» и «KUB_Onaylı») в перевод c турецкого на анг…"
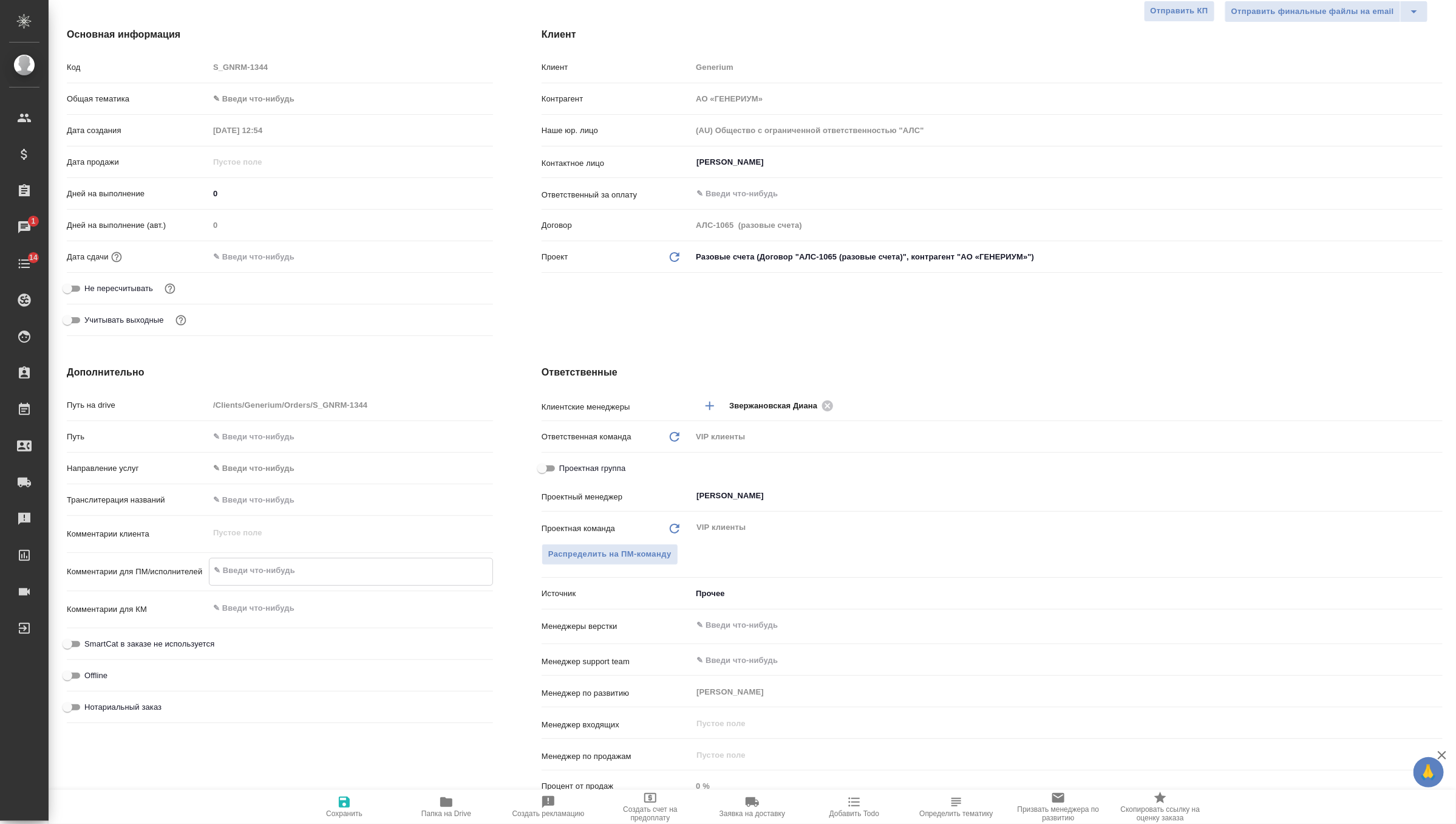
type textarea "x"
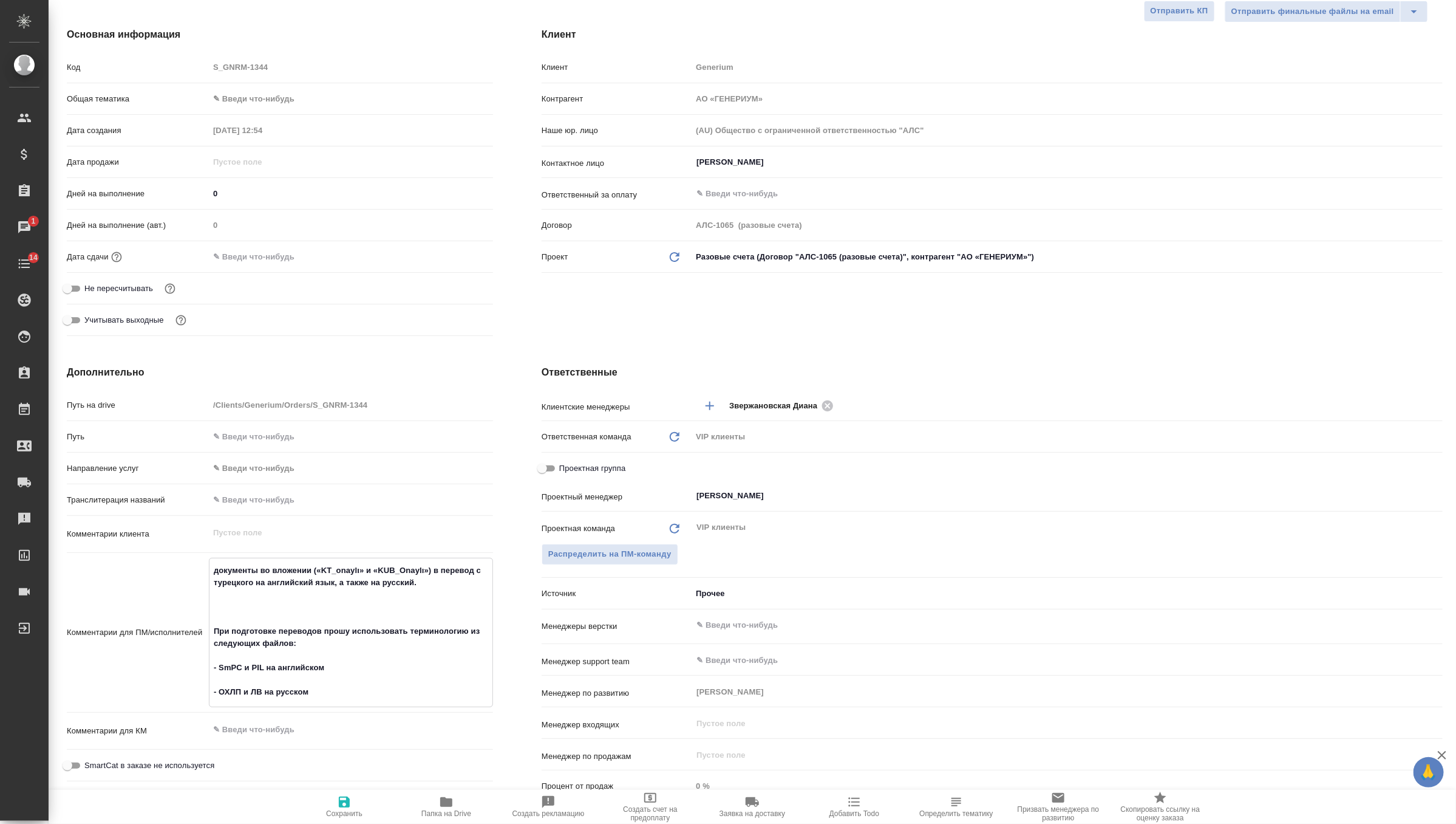
click at [216, 572] on textarea "документы во вложении («KT_onaylı» и «KUB_Onaylı») в перевод c турецкого на анг…" at bounding box center [351, 632] width 283 height 142
type textarea "x"
type textarea "окументы во вложении («KT_onaylı» и «KUB_Onaylı») в перевод c турецкого на англ…"
type textarea "x"
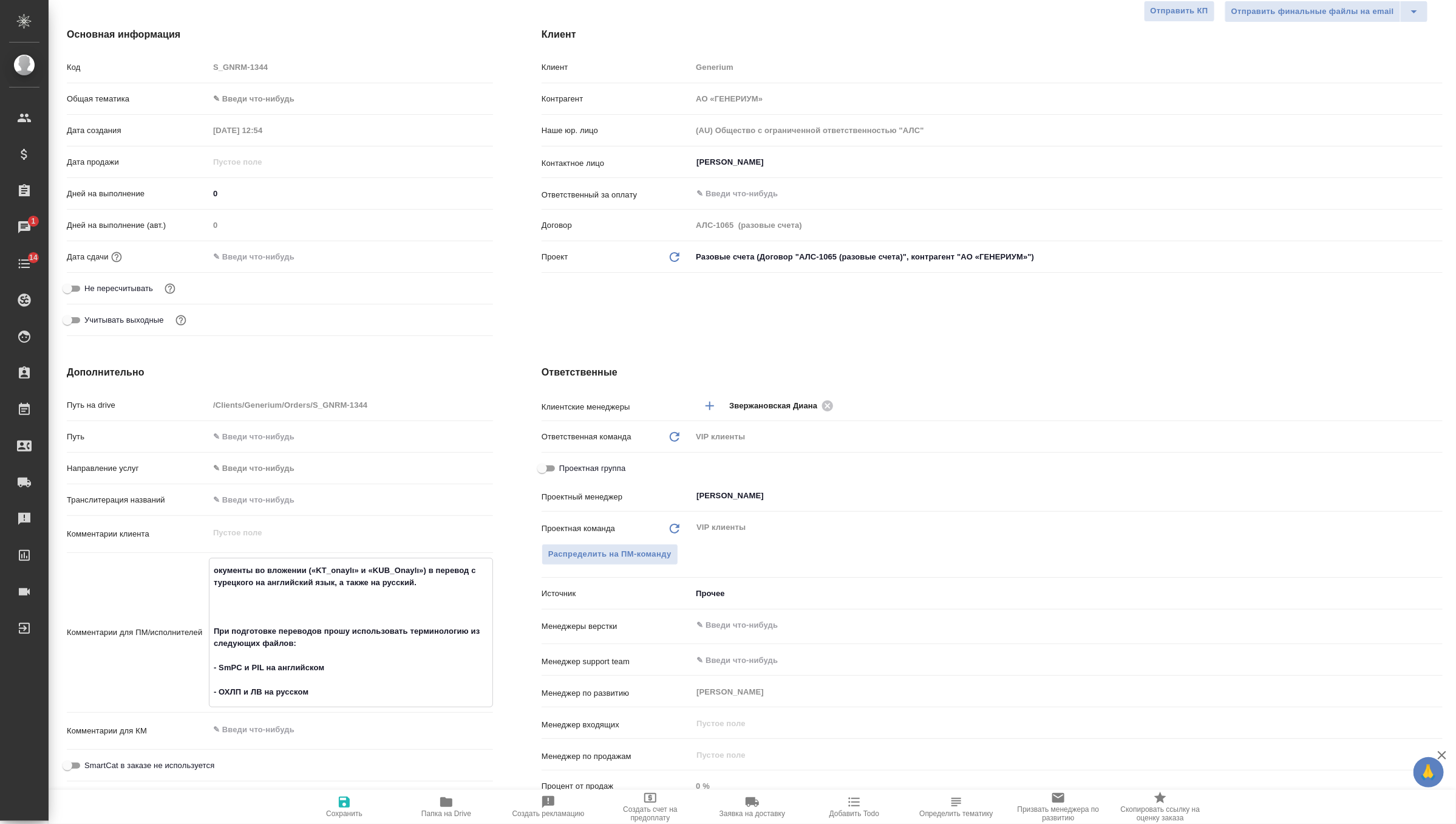
type textarea "Документы во вложении («KT_onaylı» и «KUB_Onaylı») в перевод c турецкого на анг…"
type textarea "x"
click at [291, 569] on textarea "Документы во вложении («KT_onaylı» и «KUB_Onaylı») в перевод c турецкого на анг…" at bounding box center [351, 632] width 283 height 142
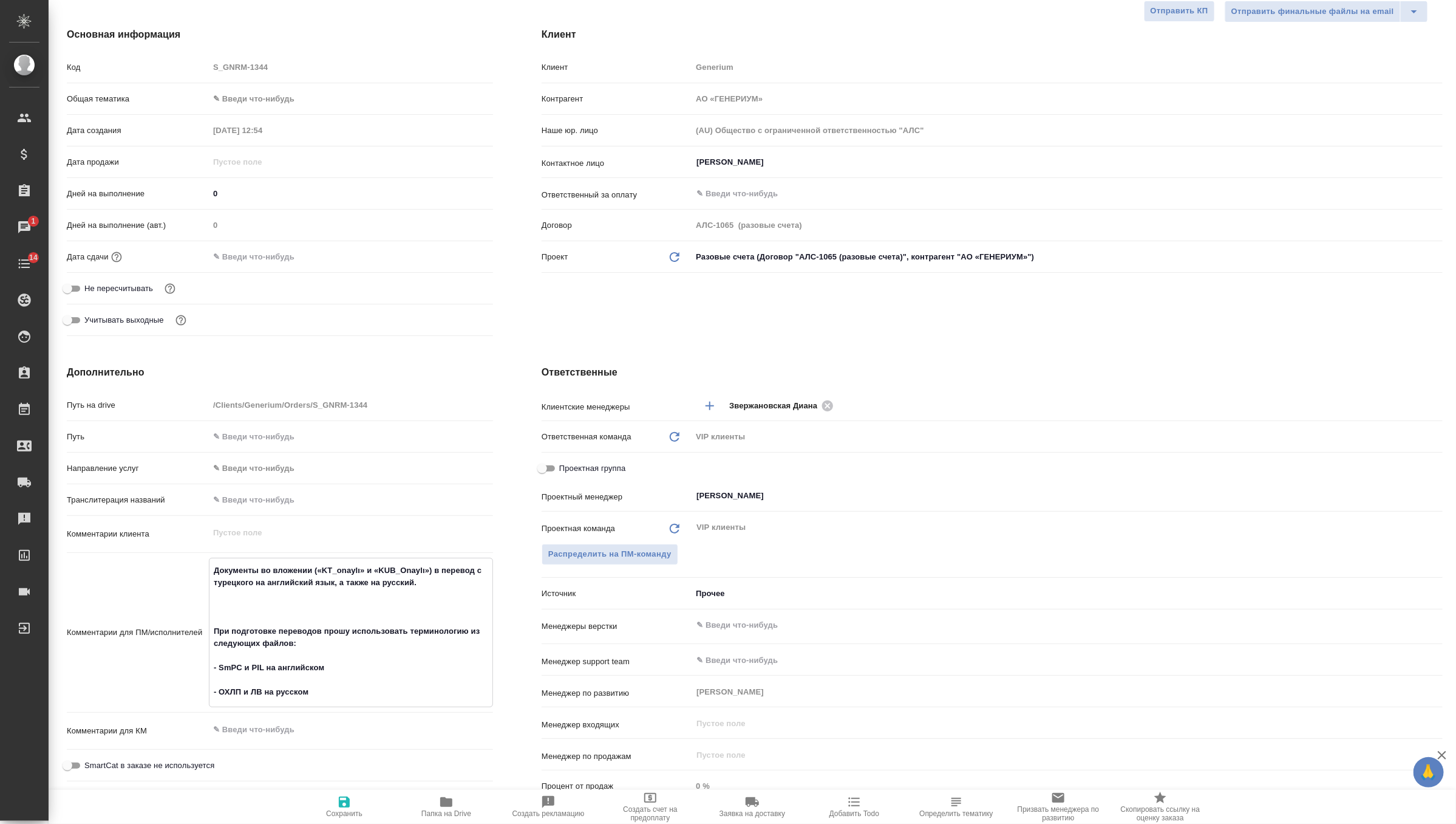
click at [291, 569] on textarea "Документы во вложении («KT_onaylı» и «KUB_Onaylı») в перевод c турецкого на анг…" at bounding box center [351, 632] width 283 height 142
type textarea "Документы во («KT_onaylı» и «KUB_Onaylı») в перевод c турецкого на английский я…"
type textarea "x"
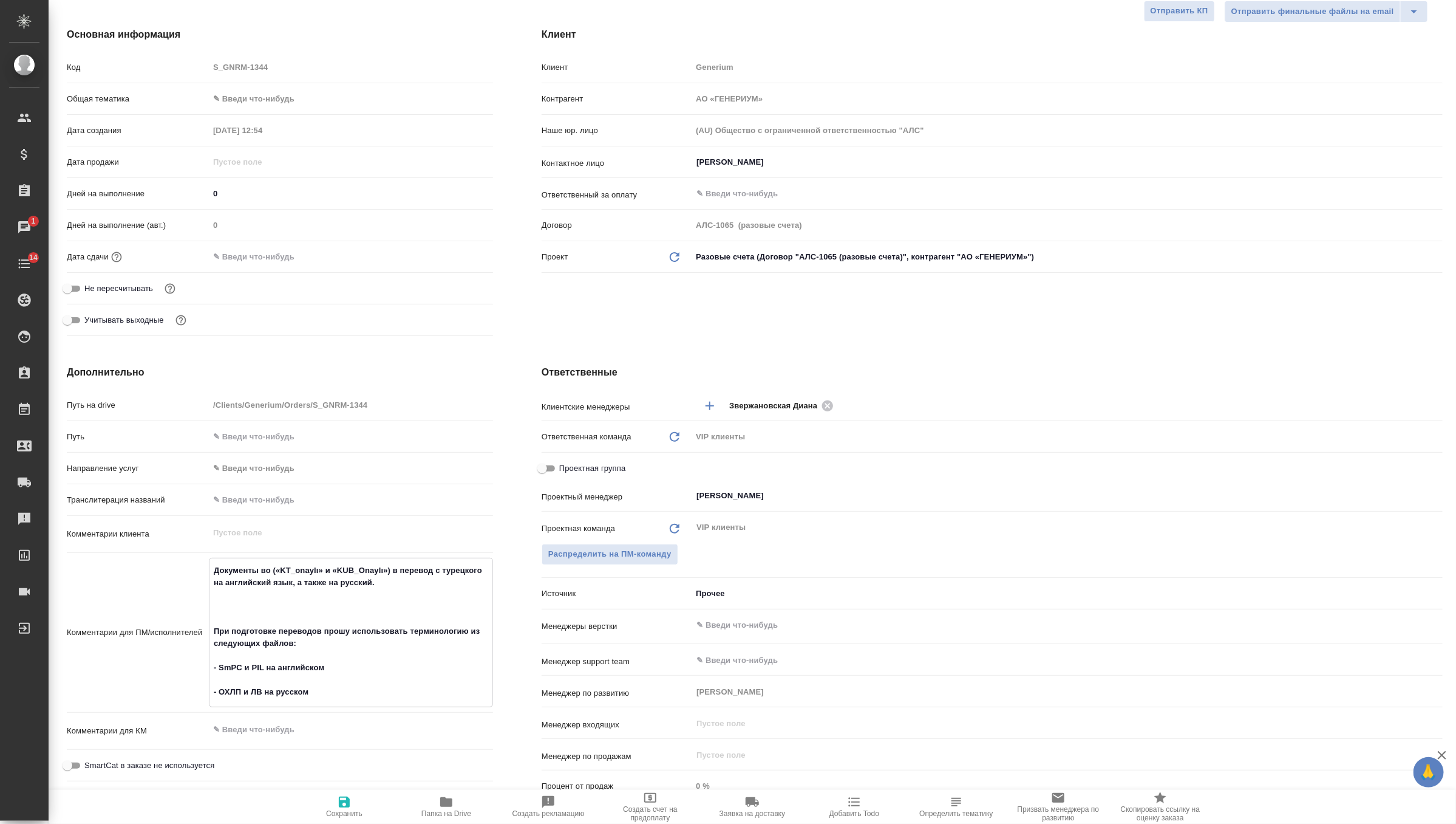
type textarea "x"
type textarea "Документы в («KT_onaylı» и «KUB_Onaylı») в перевод c турецкого на английский яз…"
type textarea "x"
type textarea "Документы («KT_onaylı» и «KUB_Onaylı») в перевод c турецкого на английский язык…"
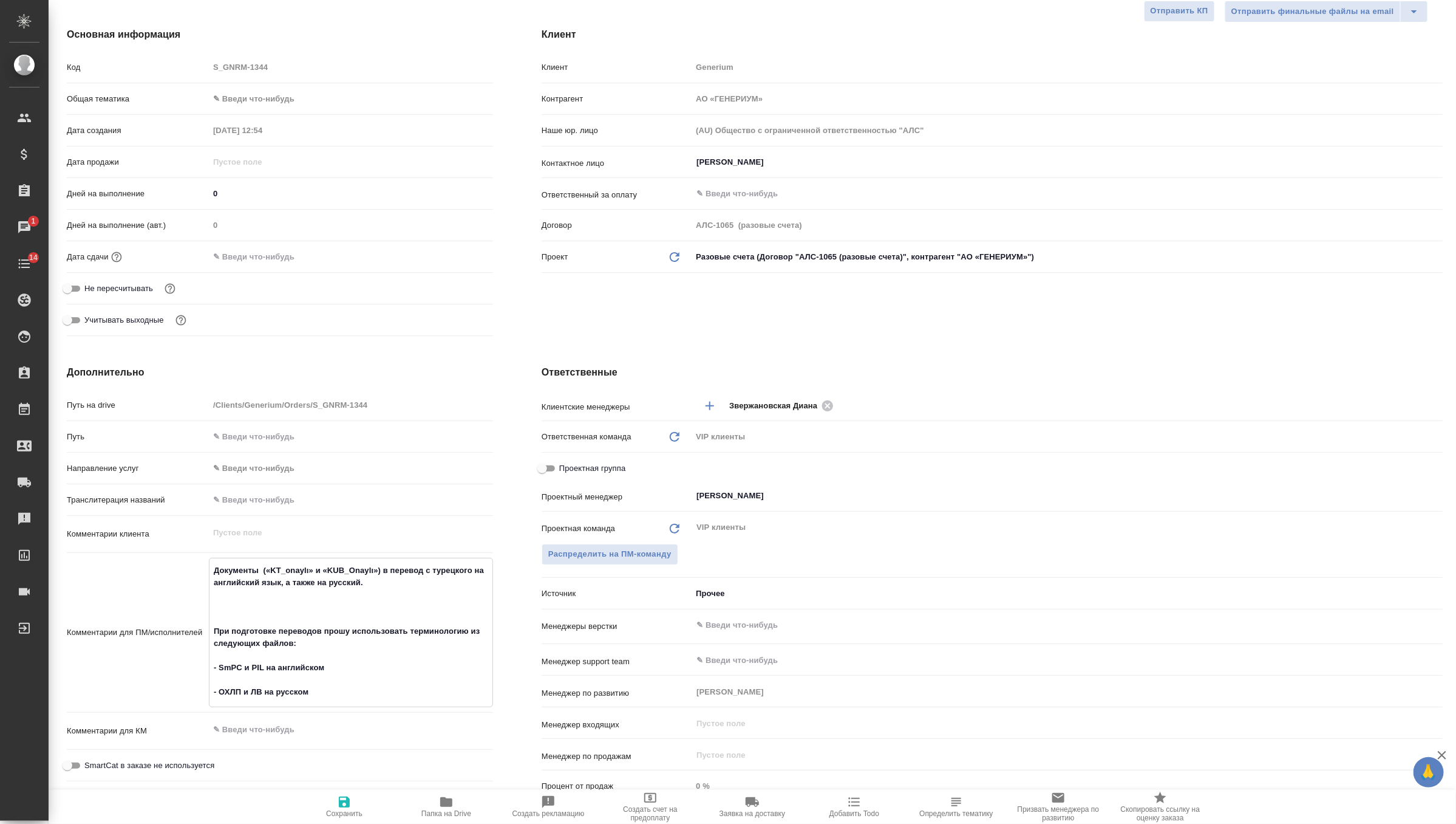
type textarea "x"
type textarea "Документы («KT_onaylı» и «KUB_Onaylı») в перевод c турецкого на английский язык…"
type textarea "x"
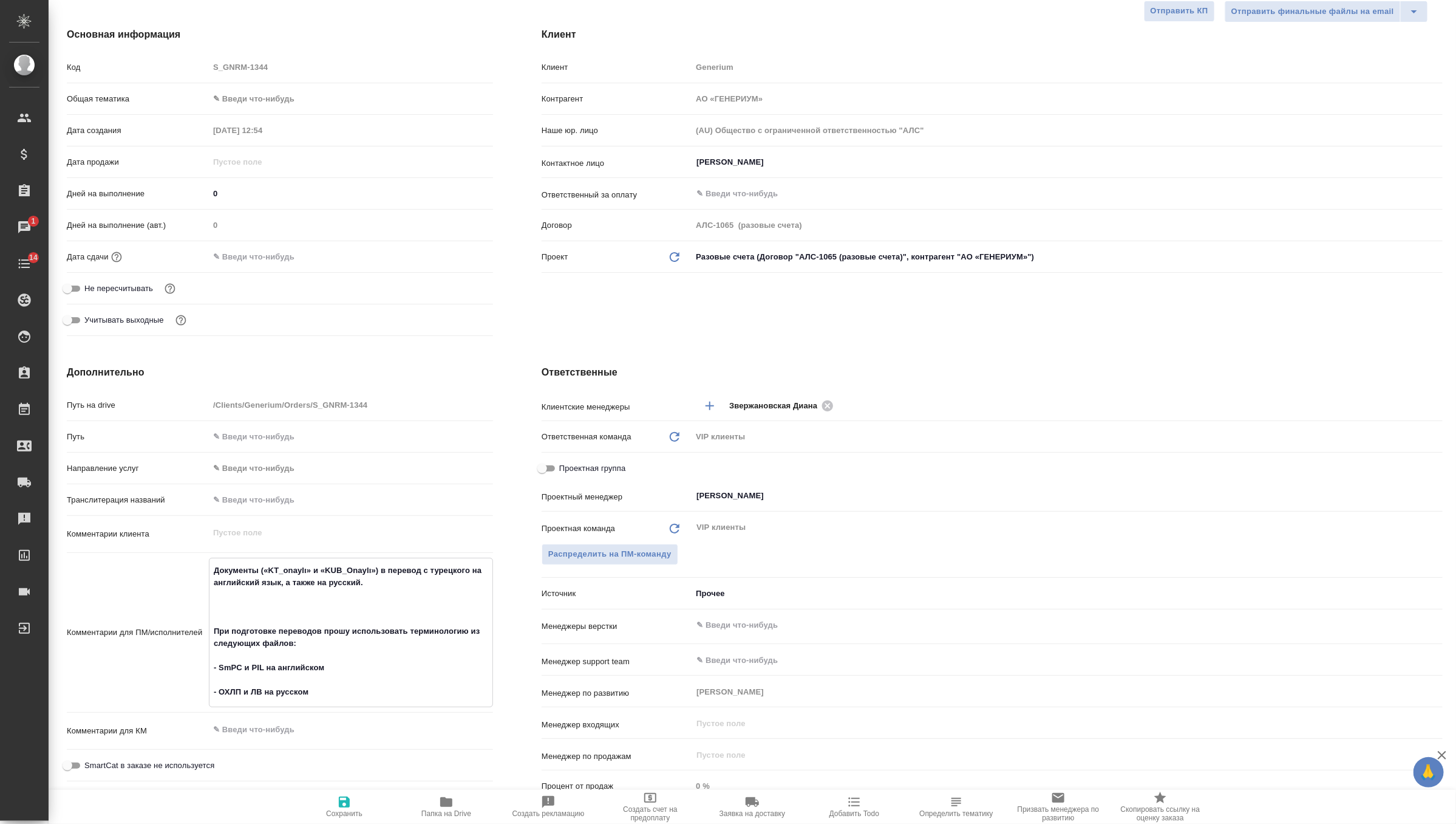
type textarea "x"
type textarea "Документы («KT_onaylı» и «KUB_Onaylı») в перевод c турецкого на английский язык…"
type textarea "x"
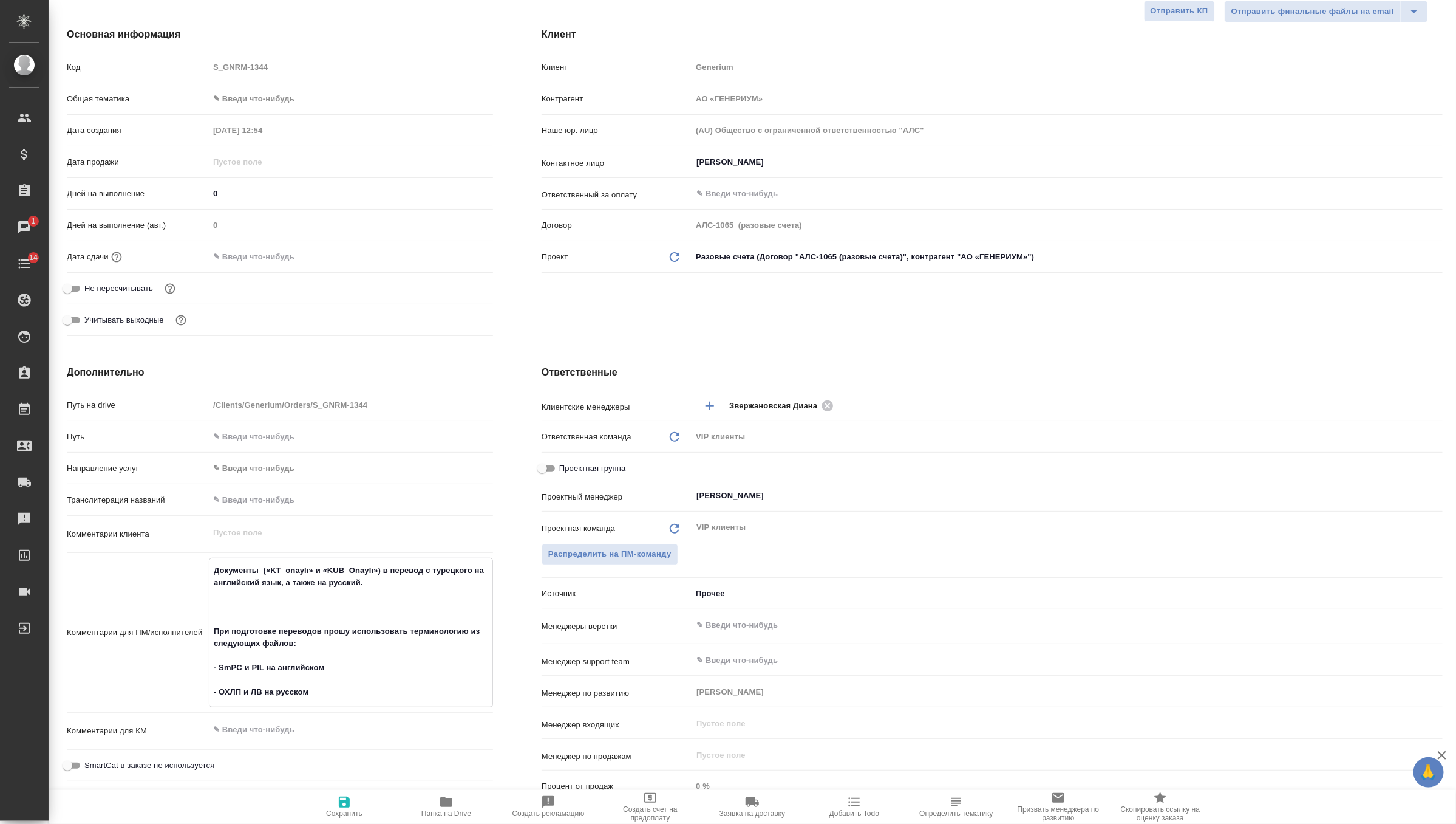
type textarea "x"
type textarea "Документы п («KT_onaylı» и «KUB_Onaylı») в перевод c турецкого на английский яз…"
type textarea "x"
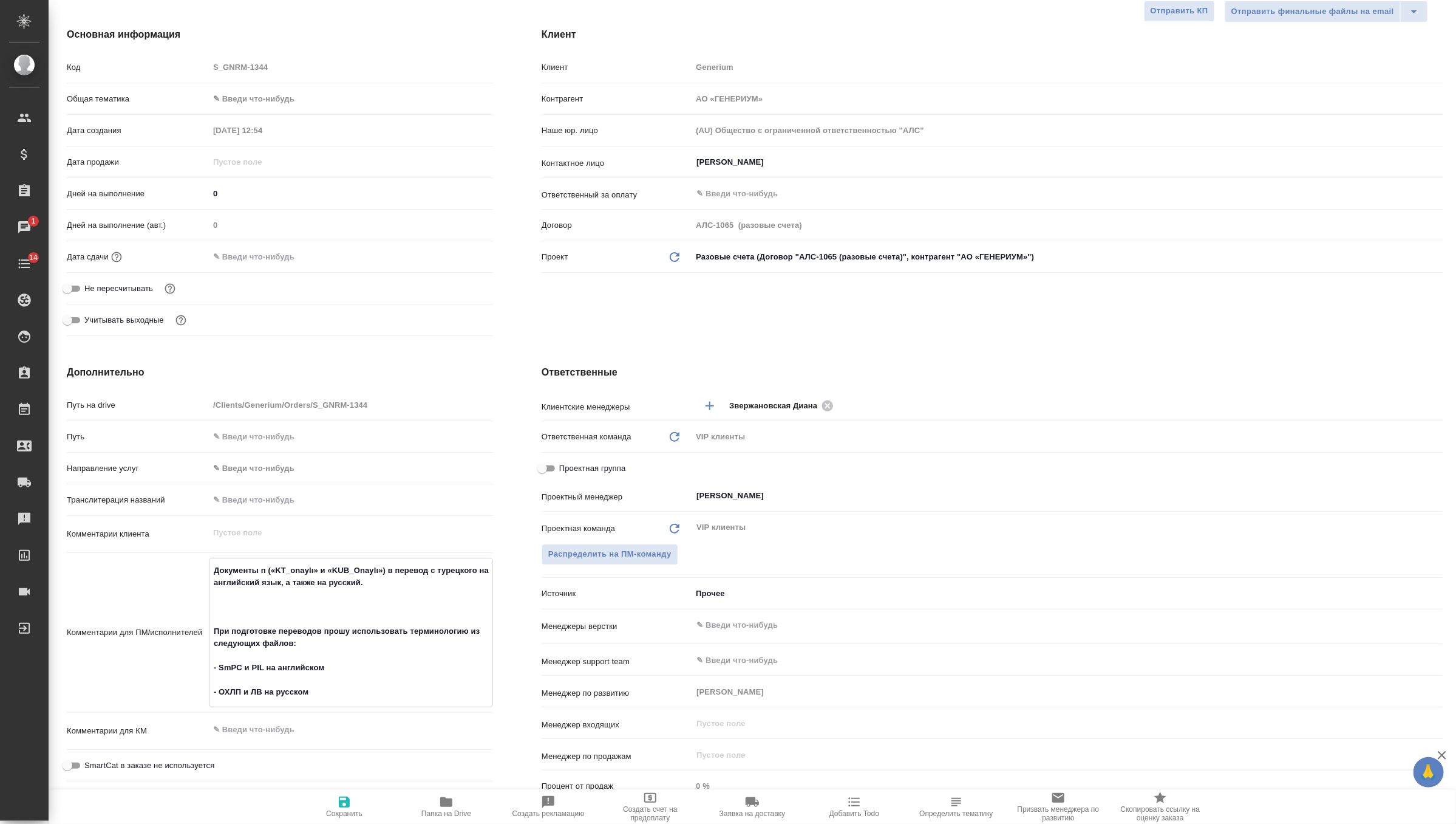
type textarea "Документы по («KT_onaylı» и «KUB_Onaylı») в перевод c турецкого на английский я…"
type textarea "x"
type textarea "Документы под («KT_onaylı» и «KUB_Onaylı») в перевод c турецкого на английский …"
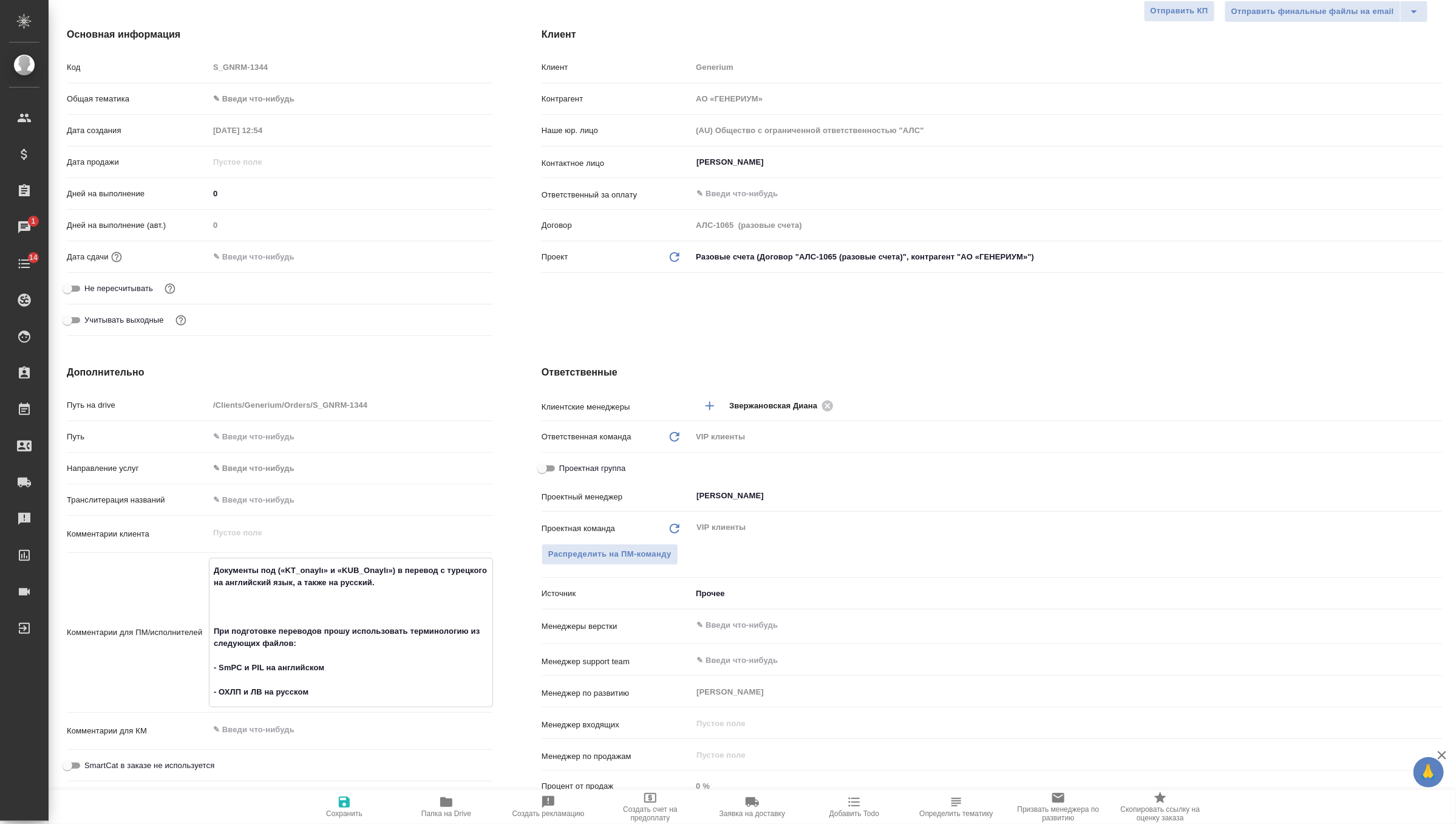
type textarea "x"
type textarea "Документы подф («KT_onaylı» и «KUB_Onaylı») в перевод c турецкого на английский…"
type textarea "x"
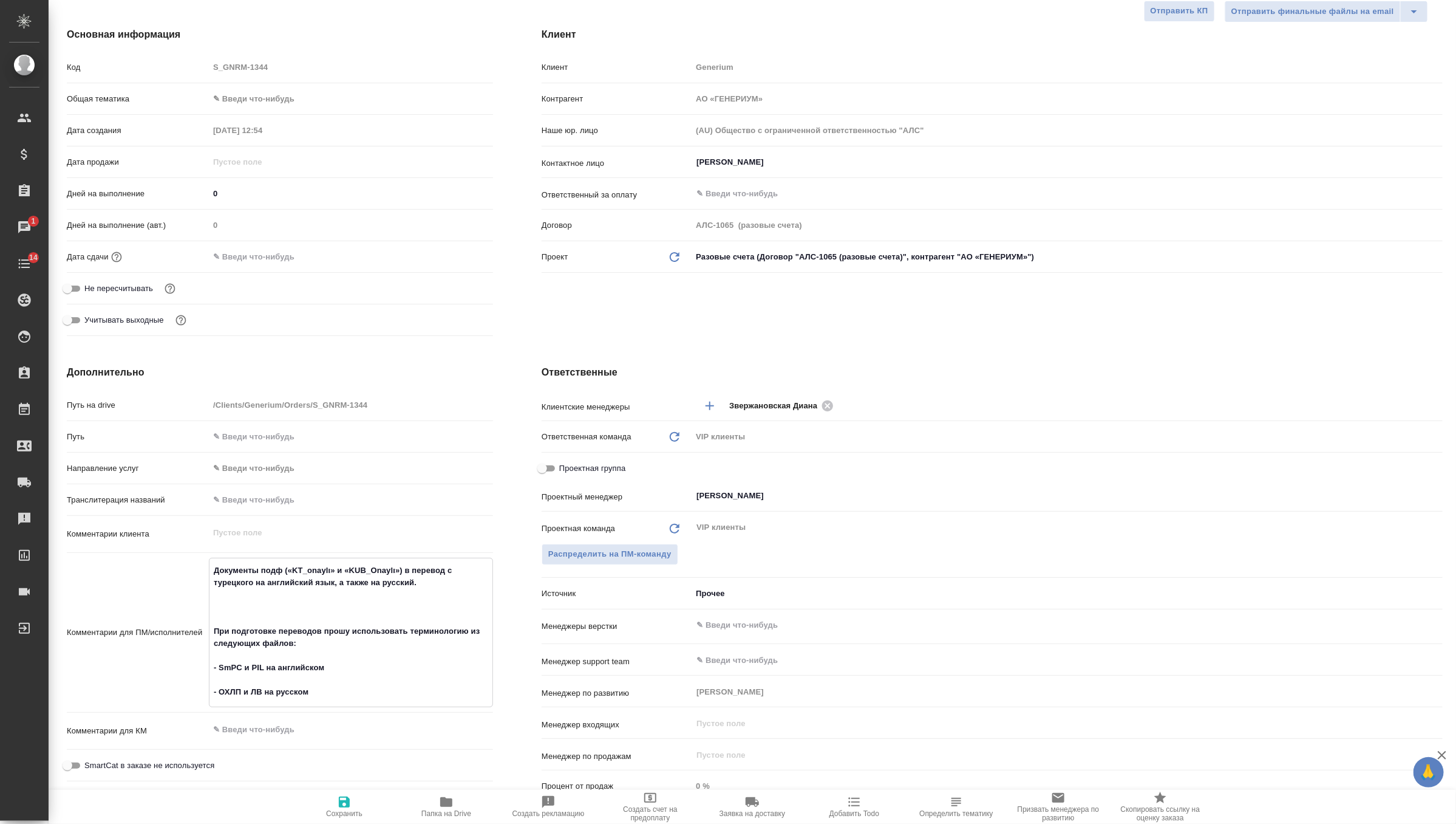
type textarea "x"
type textarea "Документы под («KT_onaylı» и «KUB_Onaylı») в перевод c турецкого на английский …"
type textarea "x"
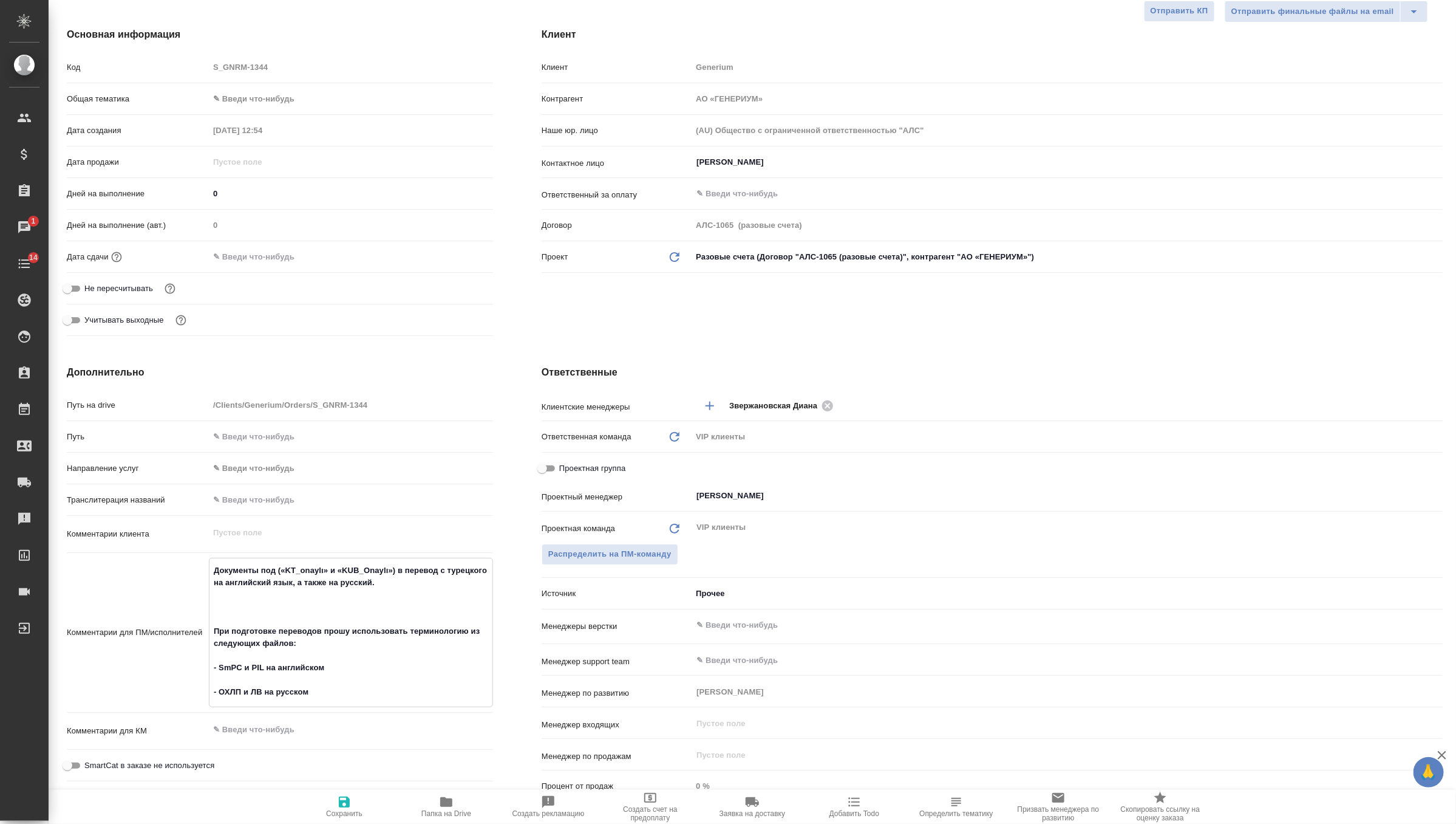
type textarea "x"
type textarea "Документы по («KT_onaylı» и «KUB_Onaylı») в перевод c турецкого на английский я…"
type textarea "x"
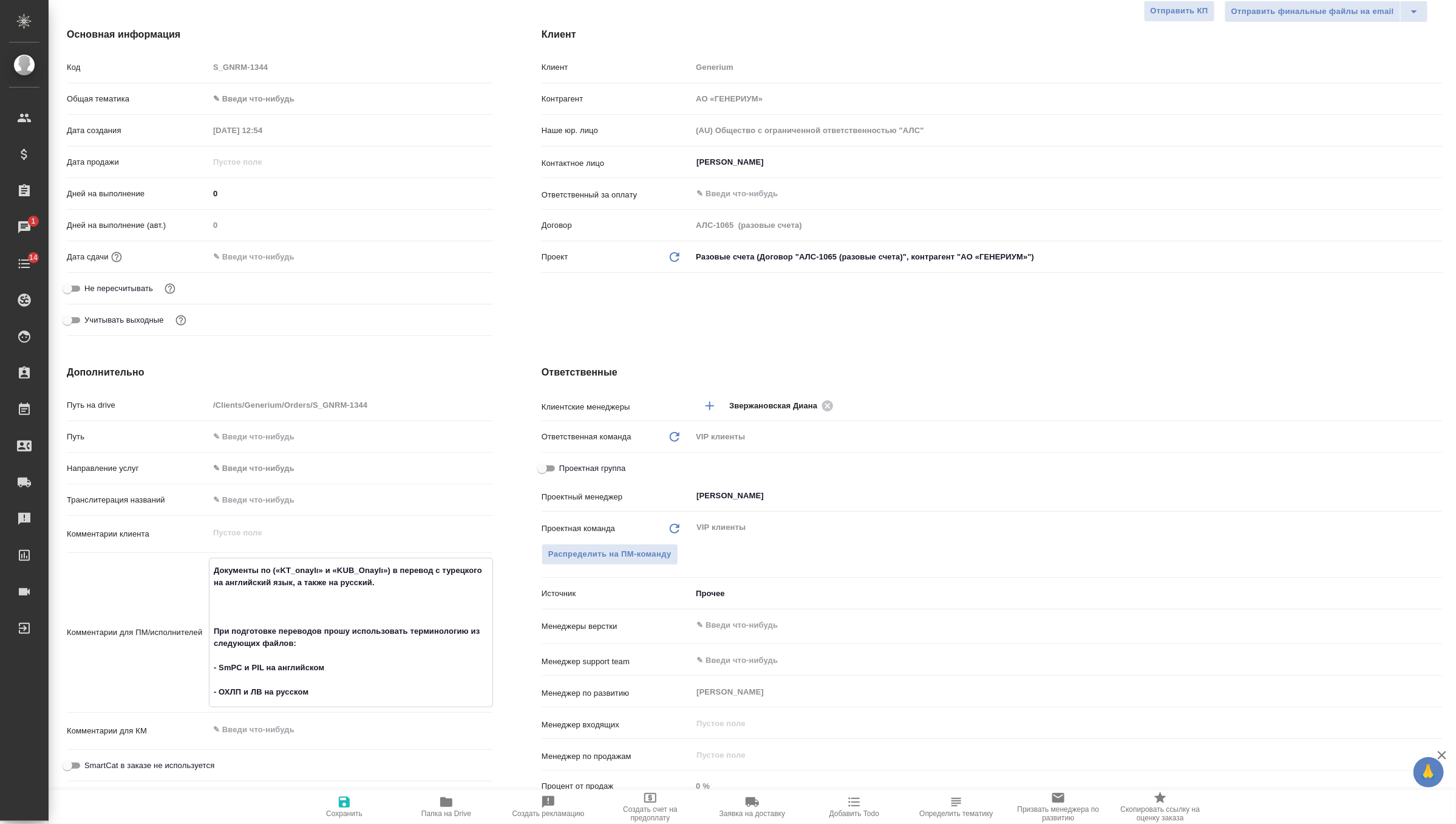
type textarea "Документы п («KT_onaylı» и «KUB_Onaylı») в перевод c турецкого на английский яз…"
type textarea "x"
type textarea "Документы пд («KT_onaylı» и «KUB_Onaylı») в перевод c турецкого на английский я…"
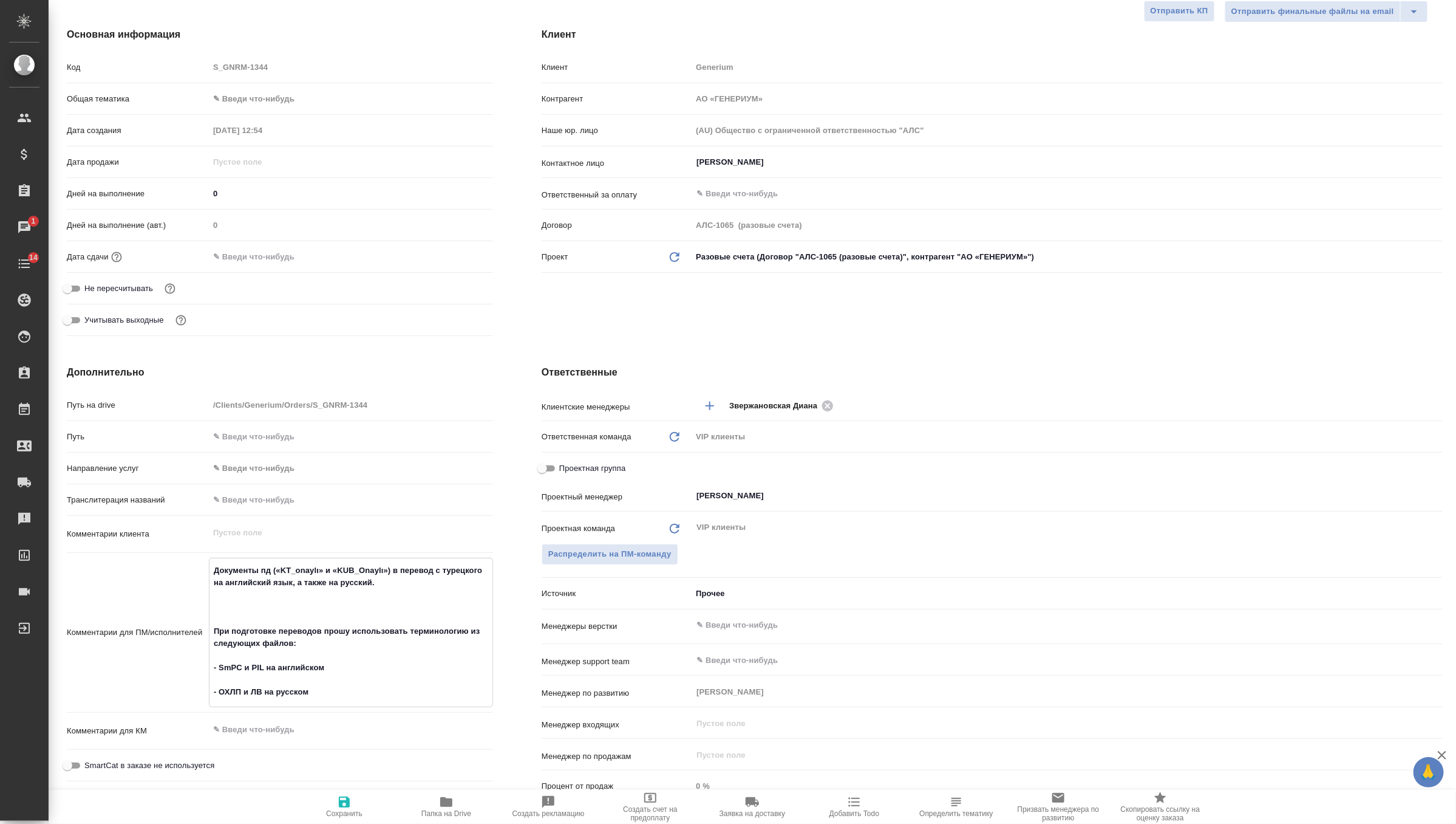
type textarea "x"
type textarea "Документы пдф («KT_onaylı» и «KUB_Onaylı») в перевод c турецкого на английский …"
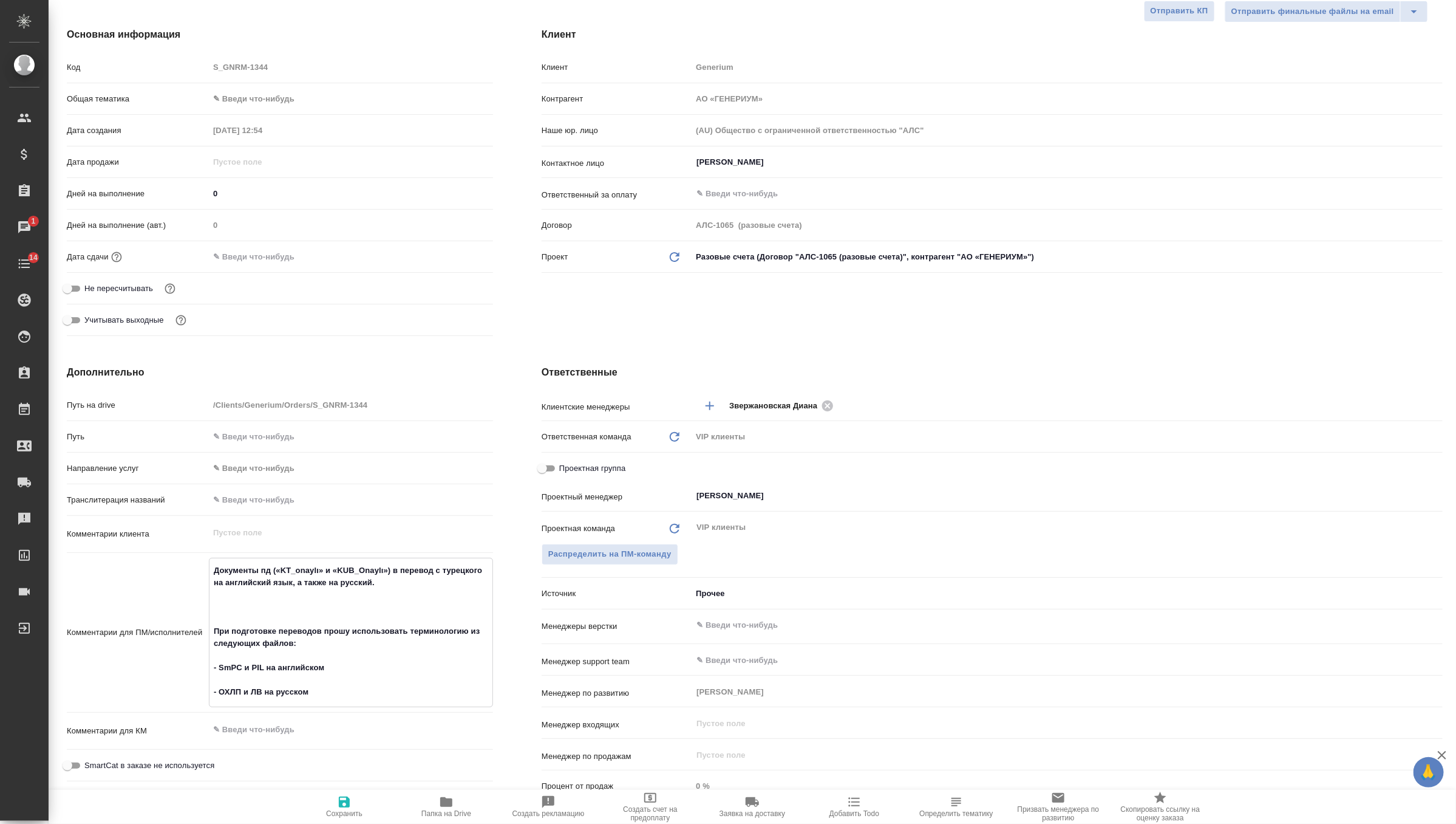
type textarea "x"
click at [294, 644] on textarea "Документы пдф («KT_onaylı» и «KUB_Onaylı») в перевод c турецкого на английский …" at bounding box center [351, 632] width 283 height 142
type textarea "x"
type textarea "Документы пдф («KT_onaylı» и «KUB_Onaylı») в перевод c турецкого на английский …"
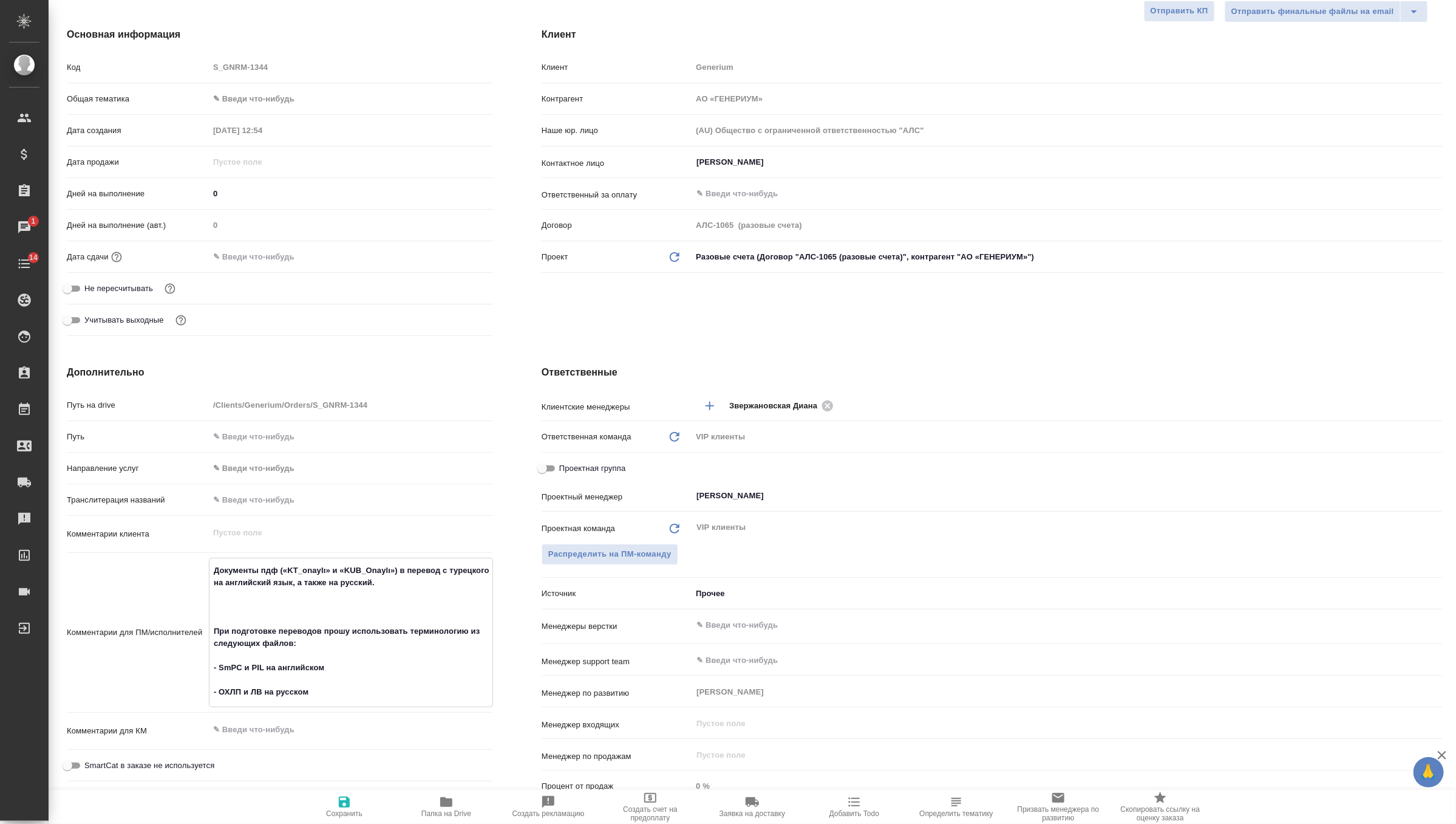
type textarea "x"
type textarea "Документы пдф («KT_onaylı» и «KUB_Onaylı») в перевод c турецкого на английский …"
type textarea "x"
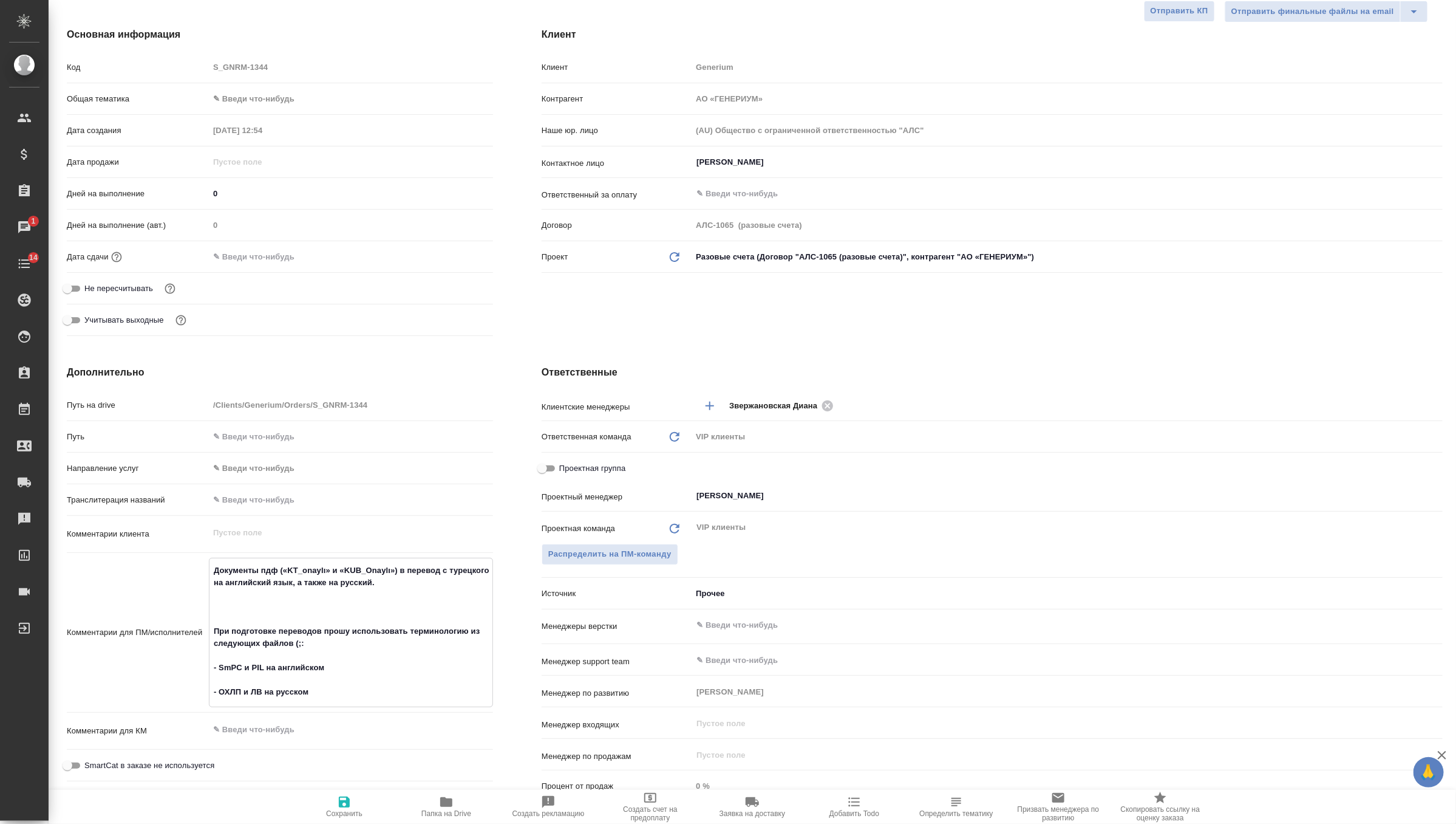
type textarea "x"
type textarea "Документы пдф («KT_onaylı» и «KUB_Onaylı») в перевод c турецкого на английский …"
type textarea "x"
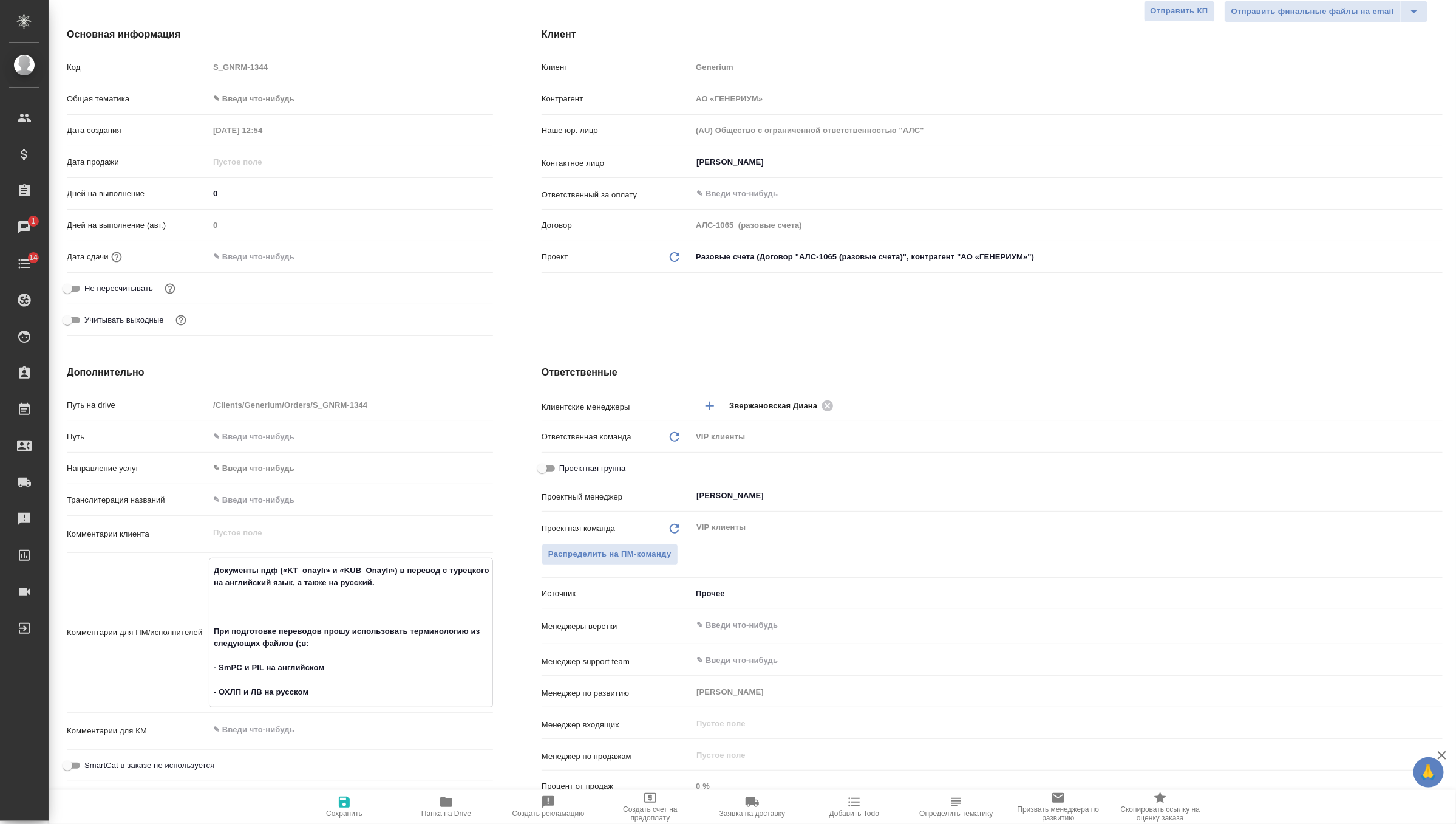
type textarea "Документы пдф («KT_onaylı» и «KUB_Onaylı») в перевод c турецкого на английский …"
type textarea "x"
type textarea "Документы пдф («KT_onaylı» и «KUB_Onaylı») в перевод c турецкого на английский …"
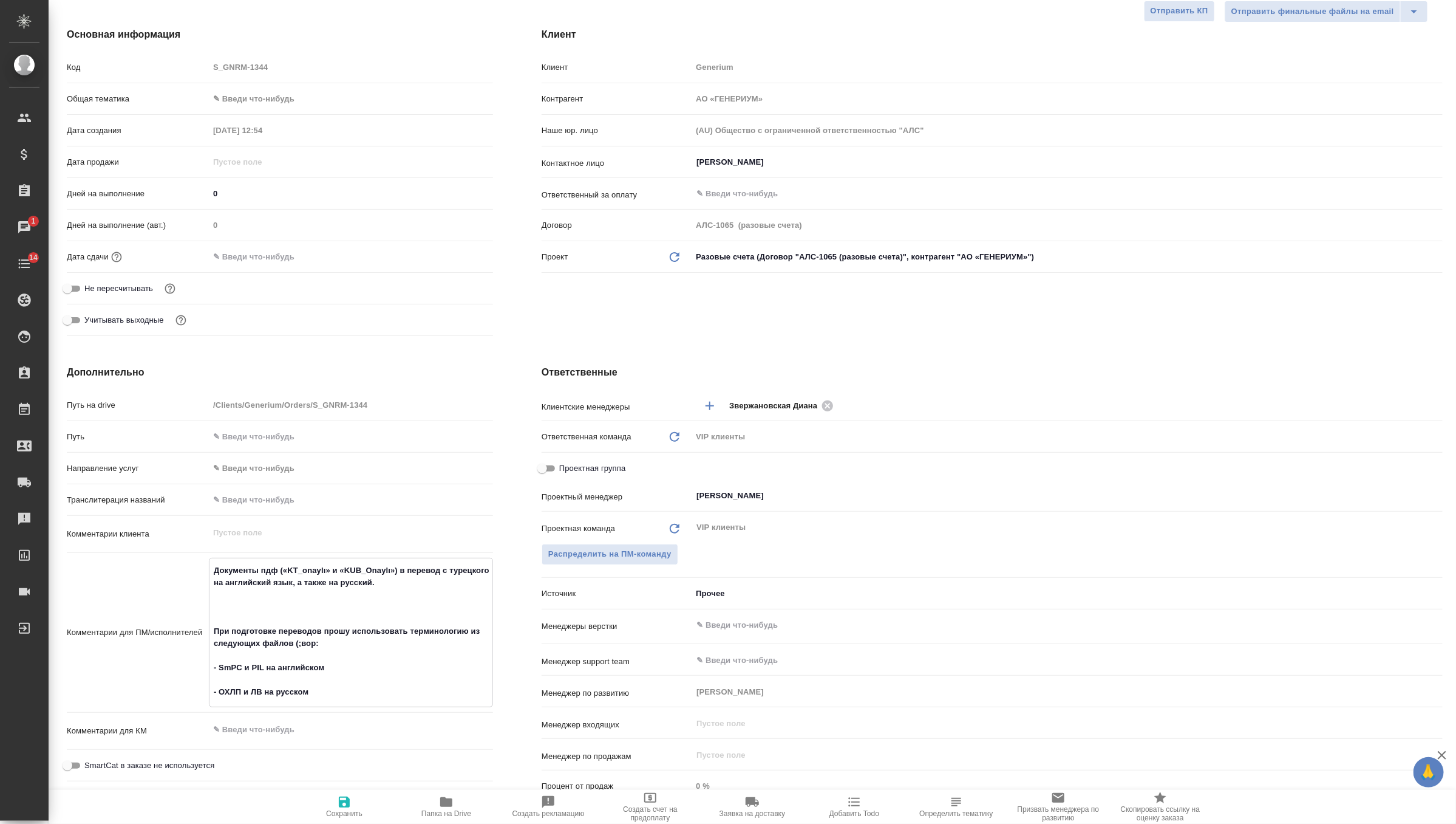
type textarea "x"
type textarea "Документы пдф («KT_onaylı» и «KUB_Onaylı») в перевод c турецкого на английский …"
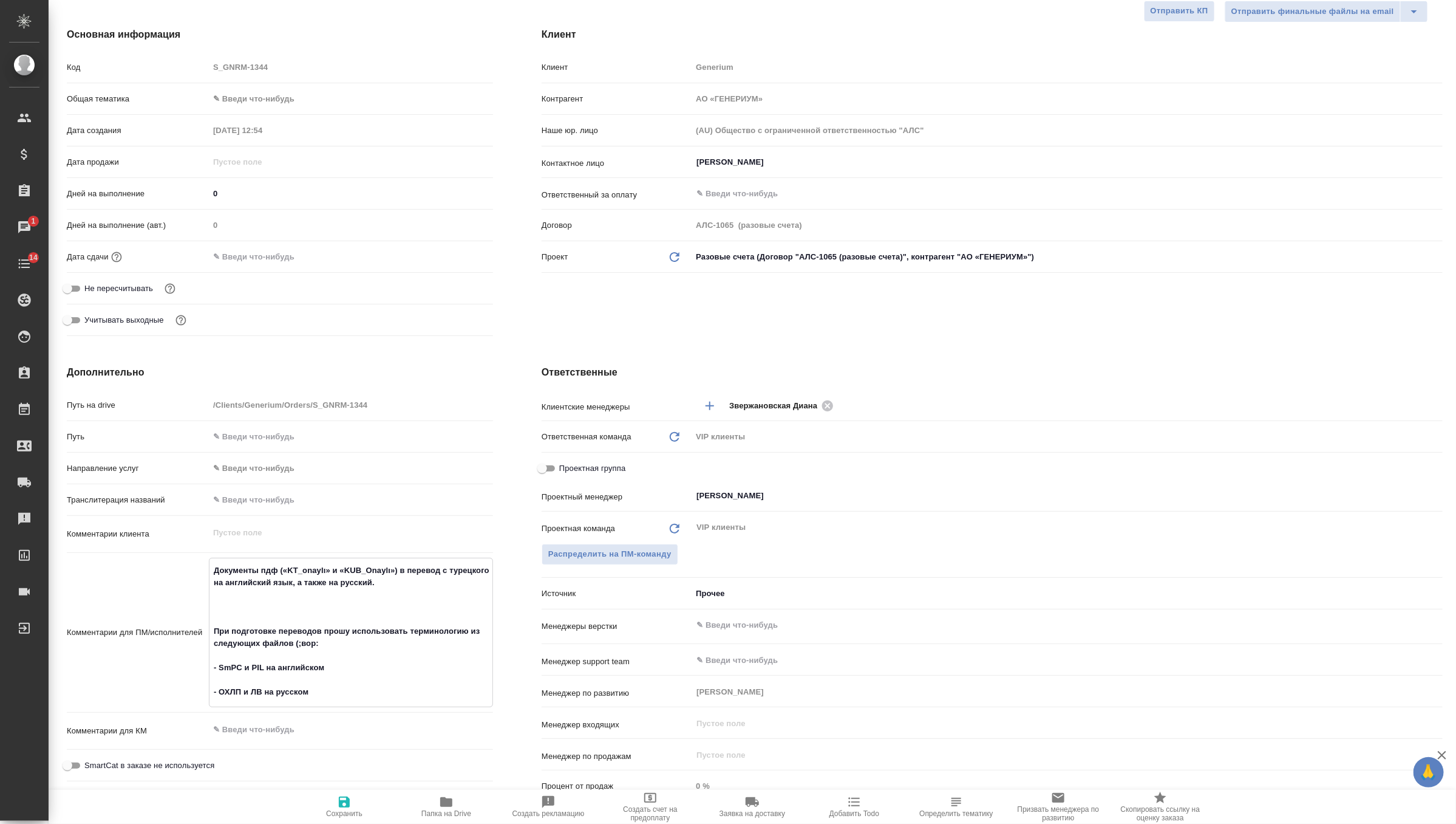
type textarea "x"
type textarea "Документы пдф («KT_onaylı» и «KUB_Onaylı») в перевод c турецкого на английский …"
type textarea "x"
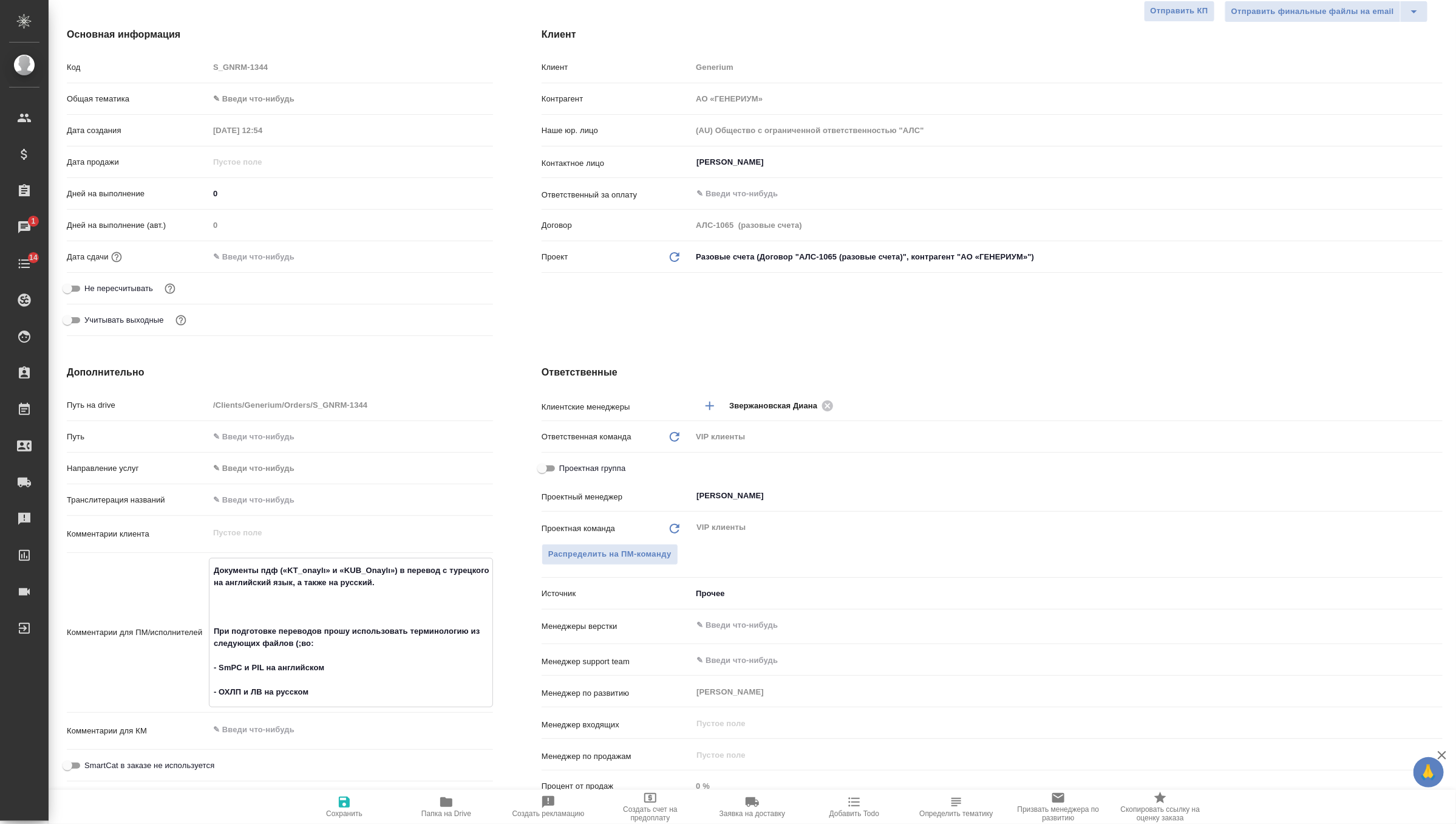
type textarea "x"
type textarea "Документы пдф («KT_onaylı» и «KUB_Onaylı») в перевод c турецкого на английский …"
type textarea "x"
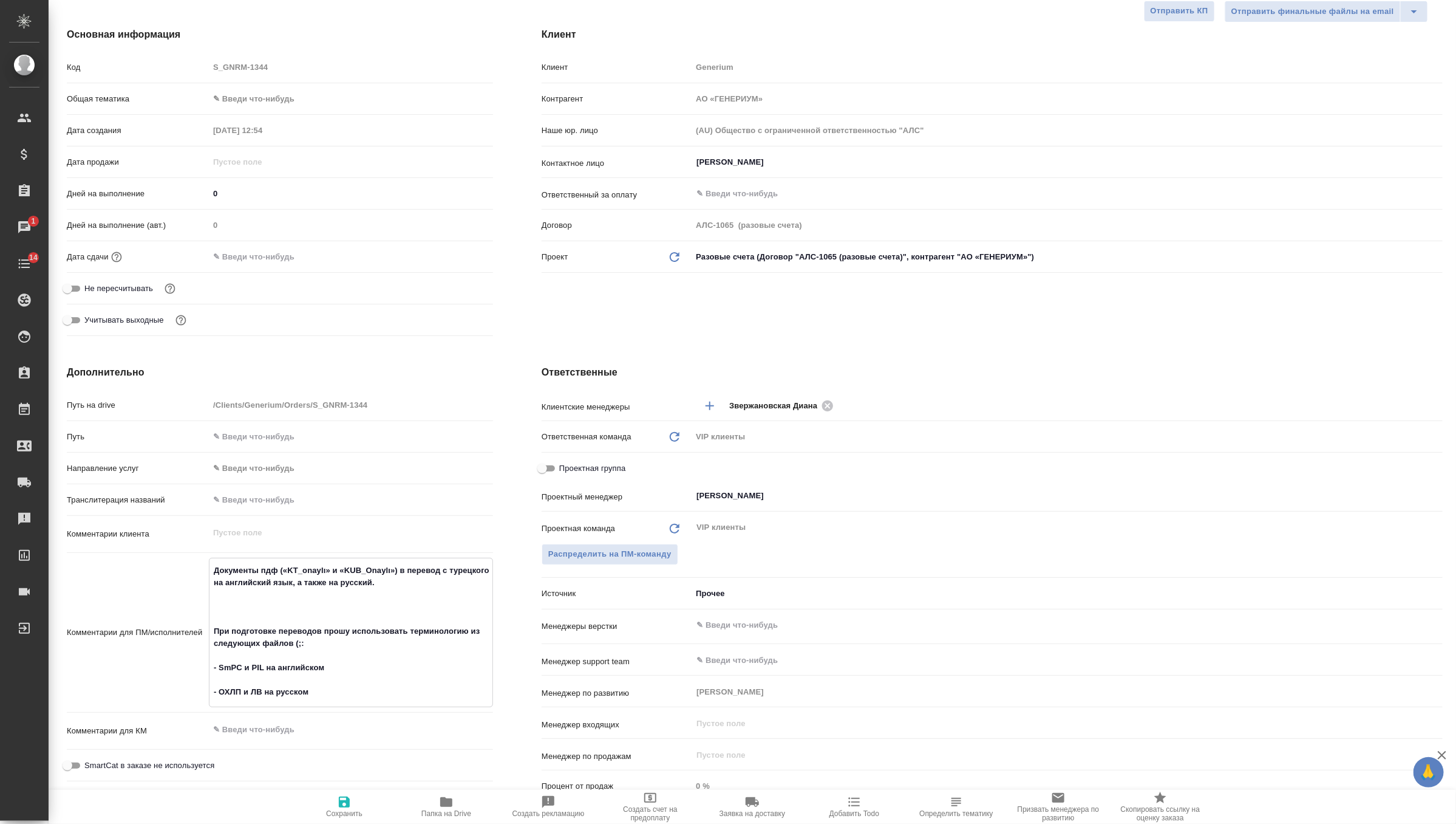
type textarea "x"
type textarea "Документы пдф («KT_onaylı» и «KUB_Onaylı») в перевод c турецкого на английский …"
type textarea "x"
type textarea "Документы пдф («KT_onaylı» и «KUB_Onaylı») в перевод c турецкого на английский …"
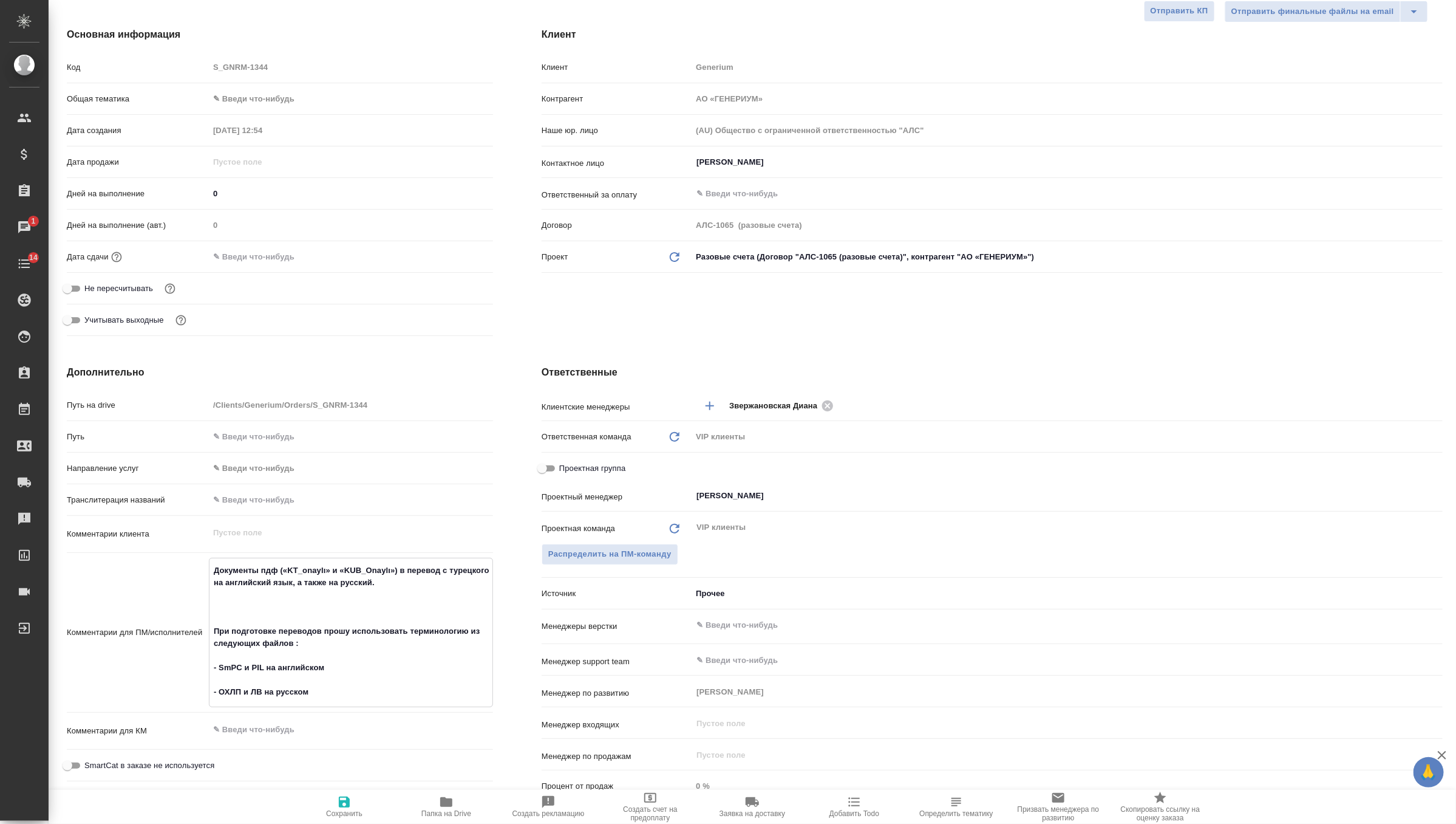
type textarea "x"
type textarea "Документы пдф («KT_onaylı» и «KUB_Onaylı») в перевод c турецкого на английский …"
type textarea "x"
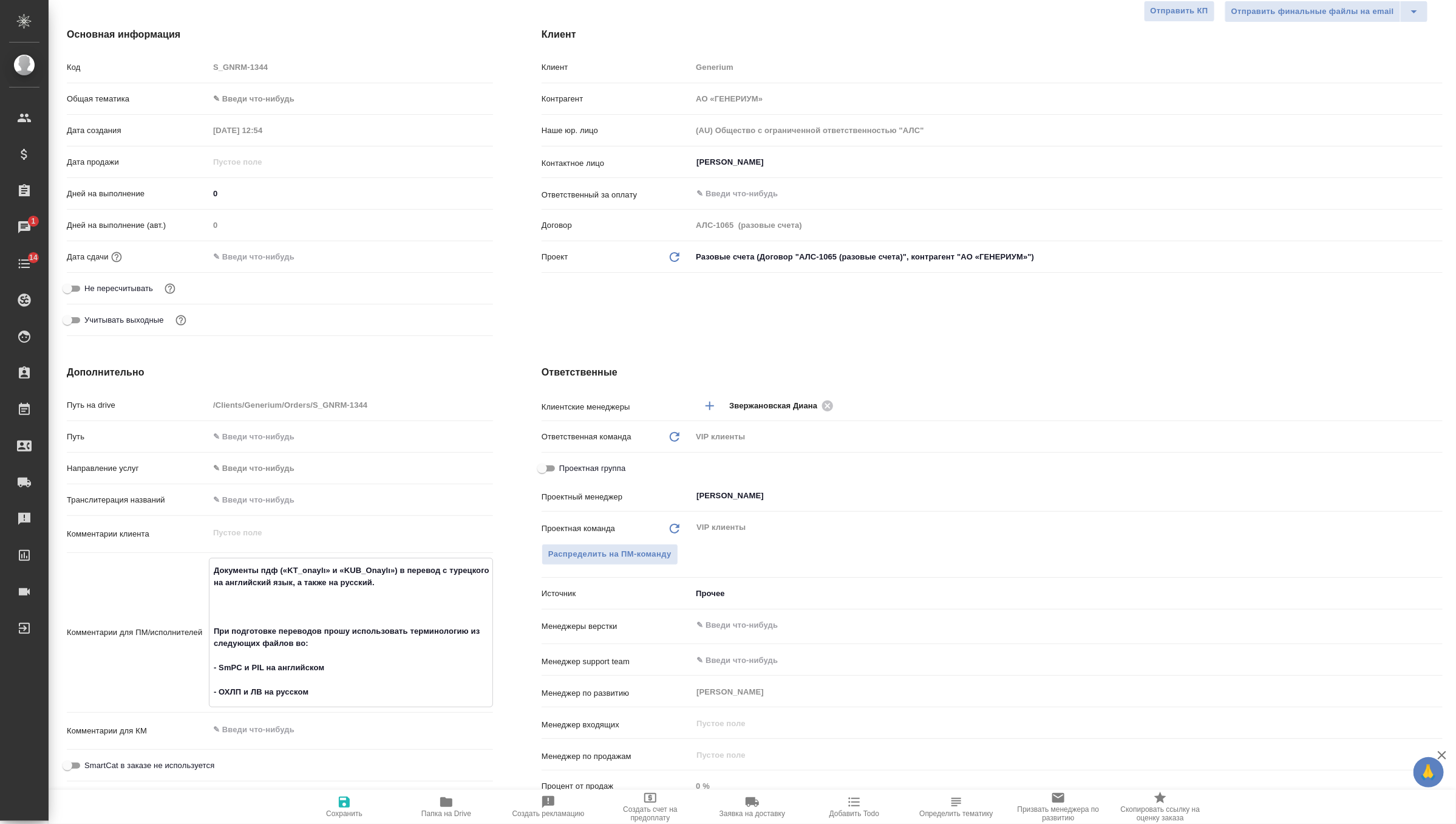
type textarea "x"
type textarea "Документы пдф («KT_onaylı» и «KUB_Onaylı») в перевод c турецкого на английский …"
type textarea "x"
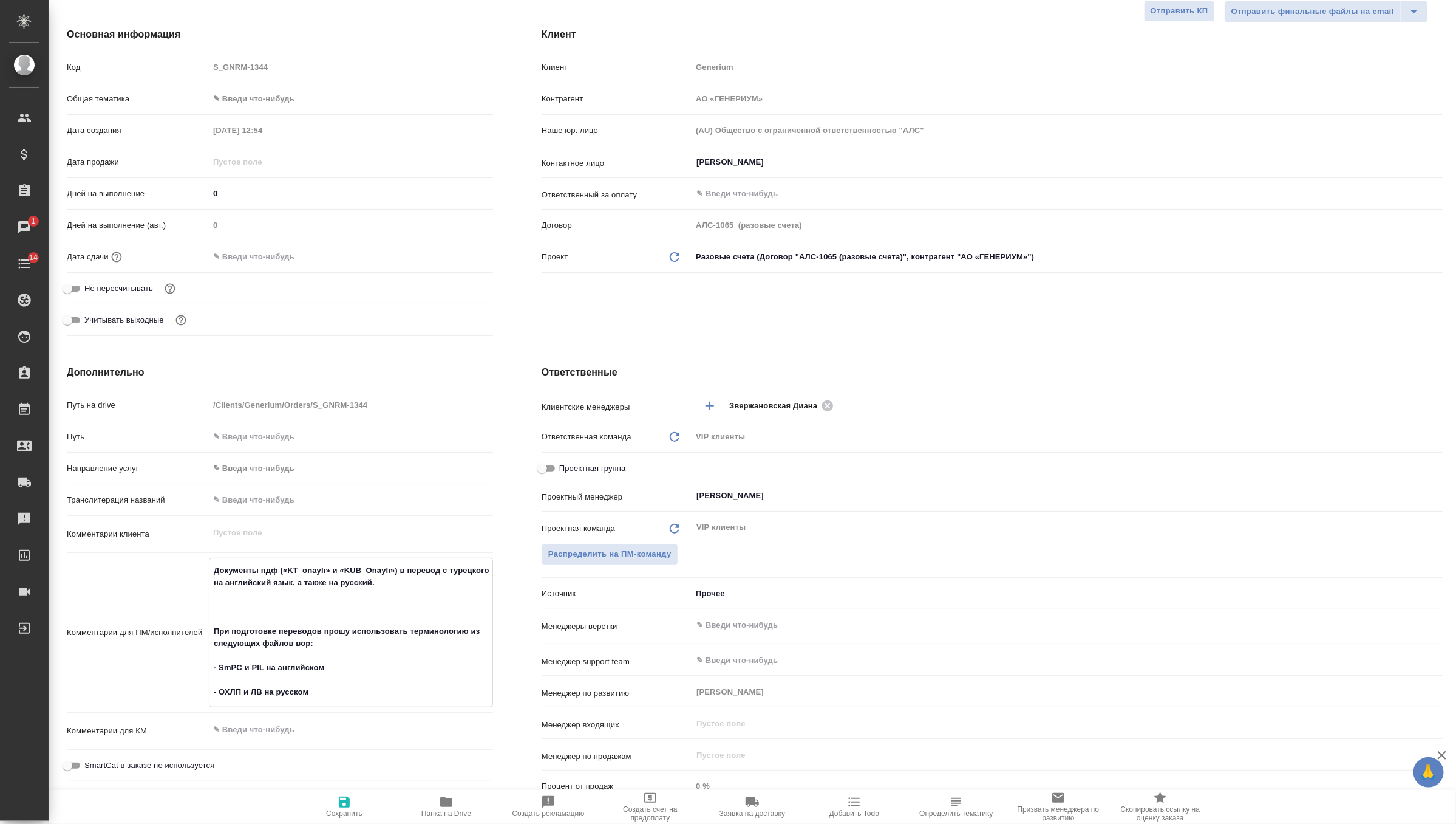
type textarea "x"
type textarea "Документы пдф («KT_onaylı» и «KUB_Onaylı») в перевод c турецкого на английский …"
type textarea "x"
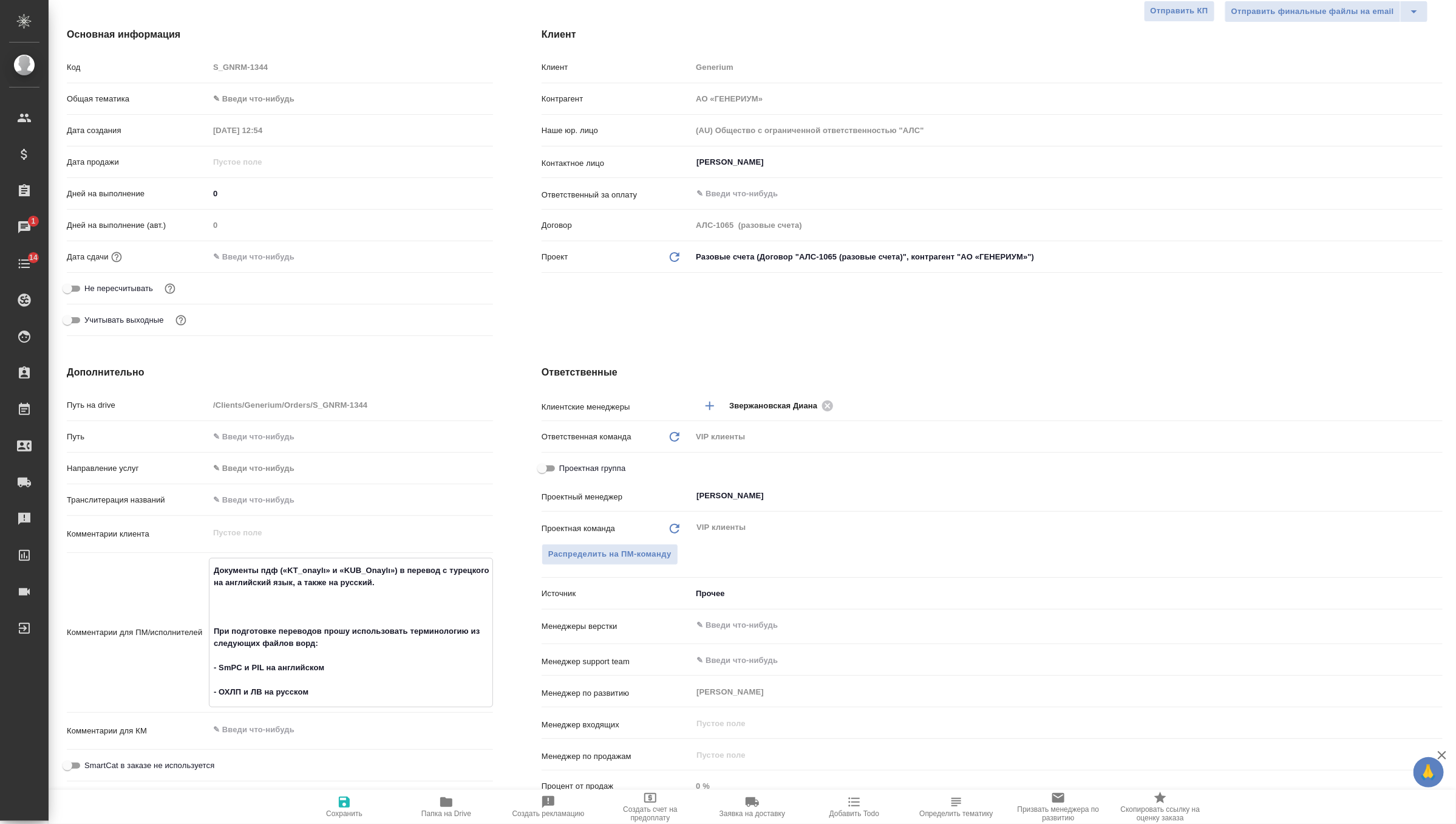
type textarea "x"
type textarea "Документы пдф («KT_onaylı» и «KUB_Onaylı») в перевод c турецкого на английский …"
type textarea "x"
click at [268, 609] on textarea "Документы пдф («KT_onaylı» и «KUB_Onaylı») в перевод c турецкого на английский …" at bounding box center [351, 632] width 283 height 142
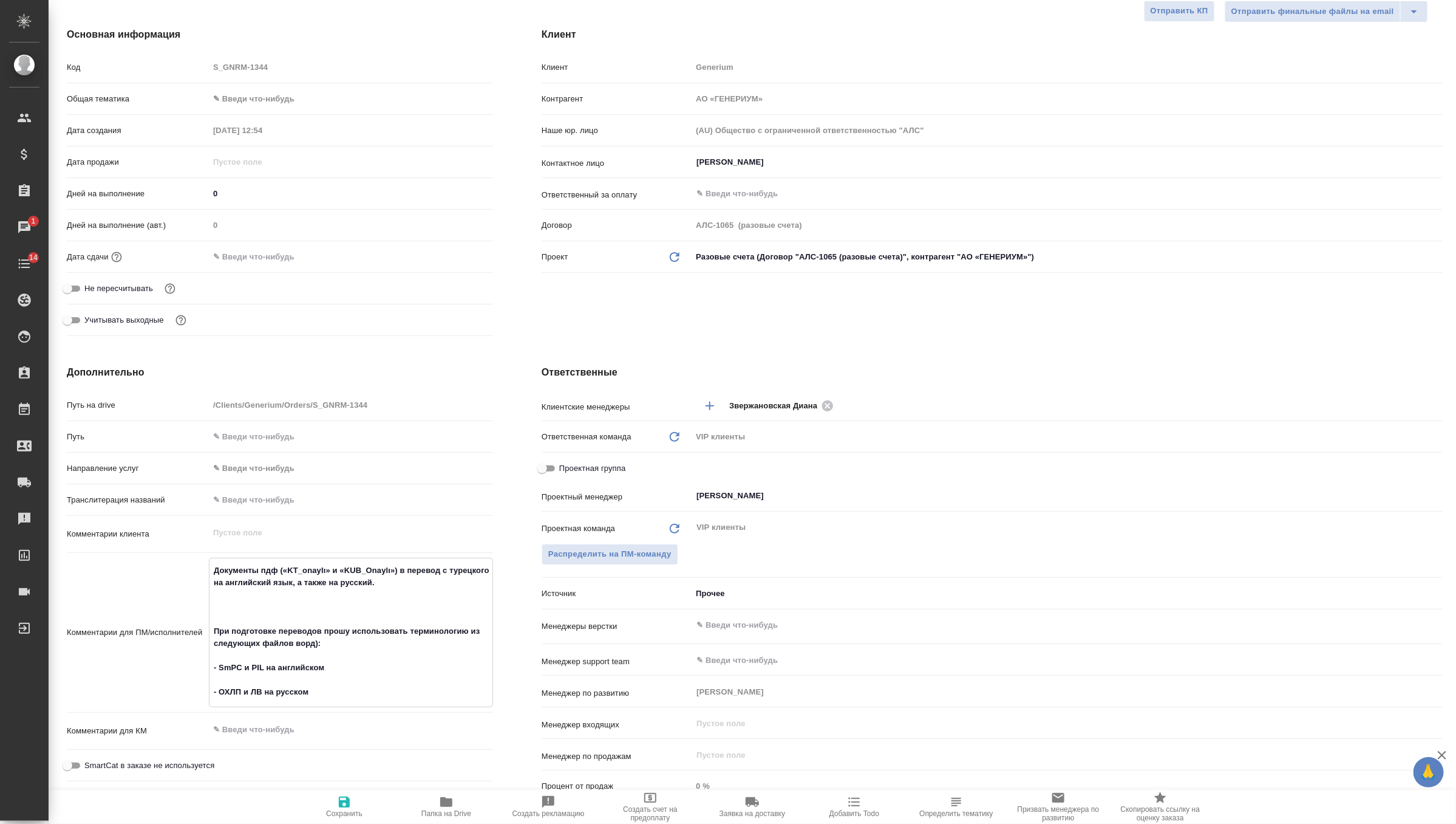
type textarea "x"
type textarea "Документы пдф («KT_onaylı» и «KUB_Onaylı») в перевод c турецкого на английский …"
type textarea "x"
type textarea "Документы пдф («KT_onaylı» и «KUB_Onaylı») в перевод c турецкого на английский …"
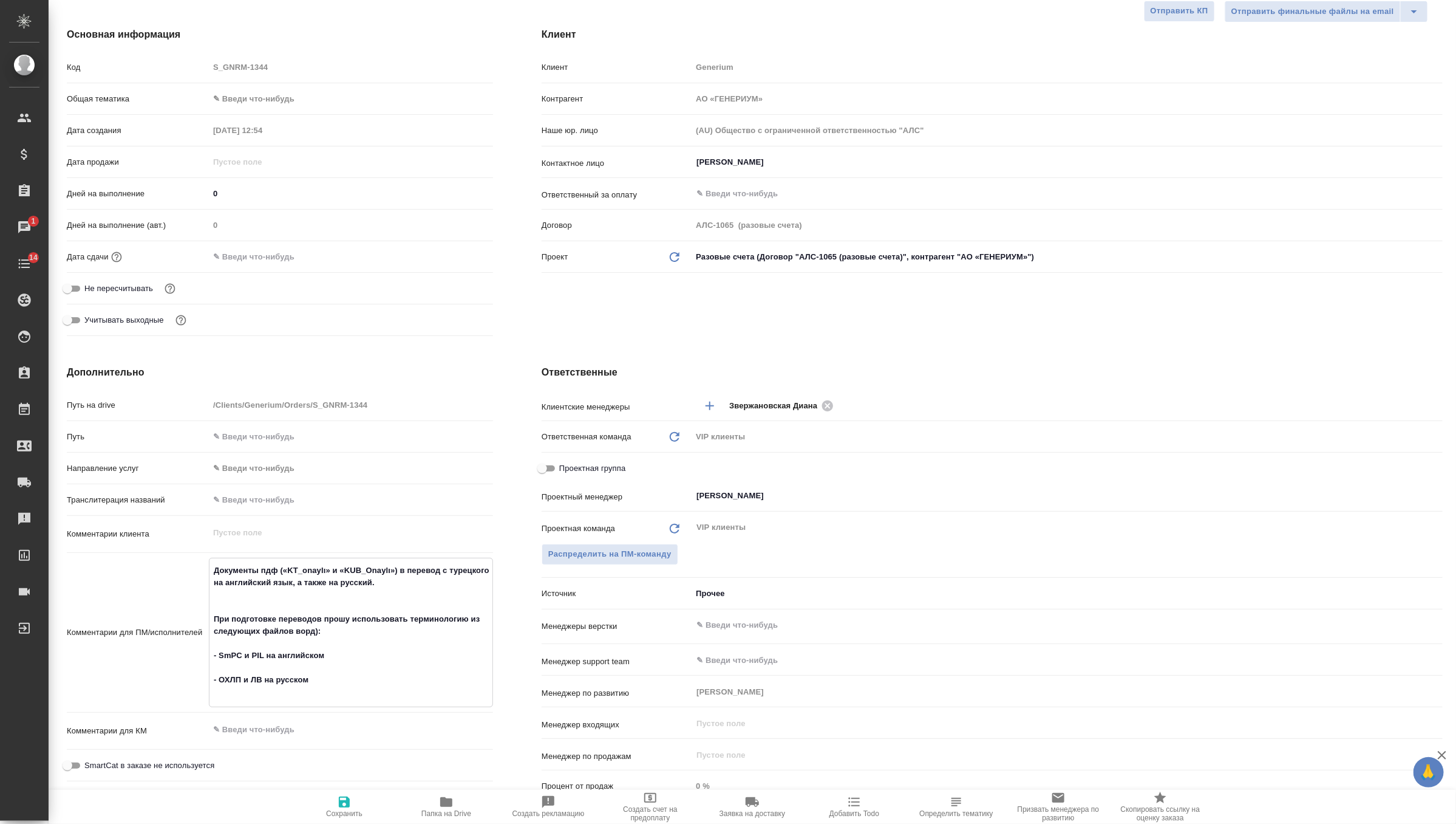
type textarea "x"
type textarea "Документы пдф («KT_onaylı» и «KUB_Onaylı») в перевод c турецкого на английский …"
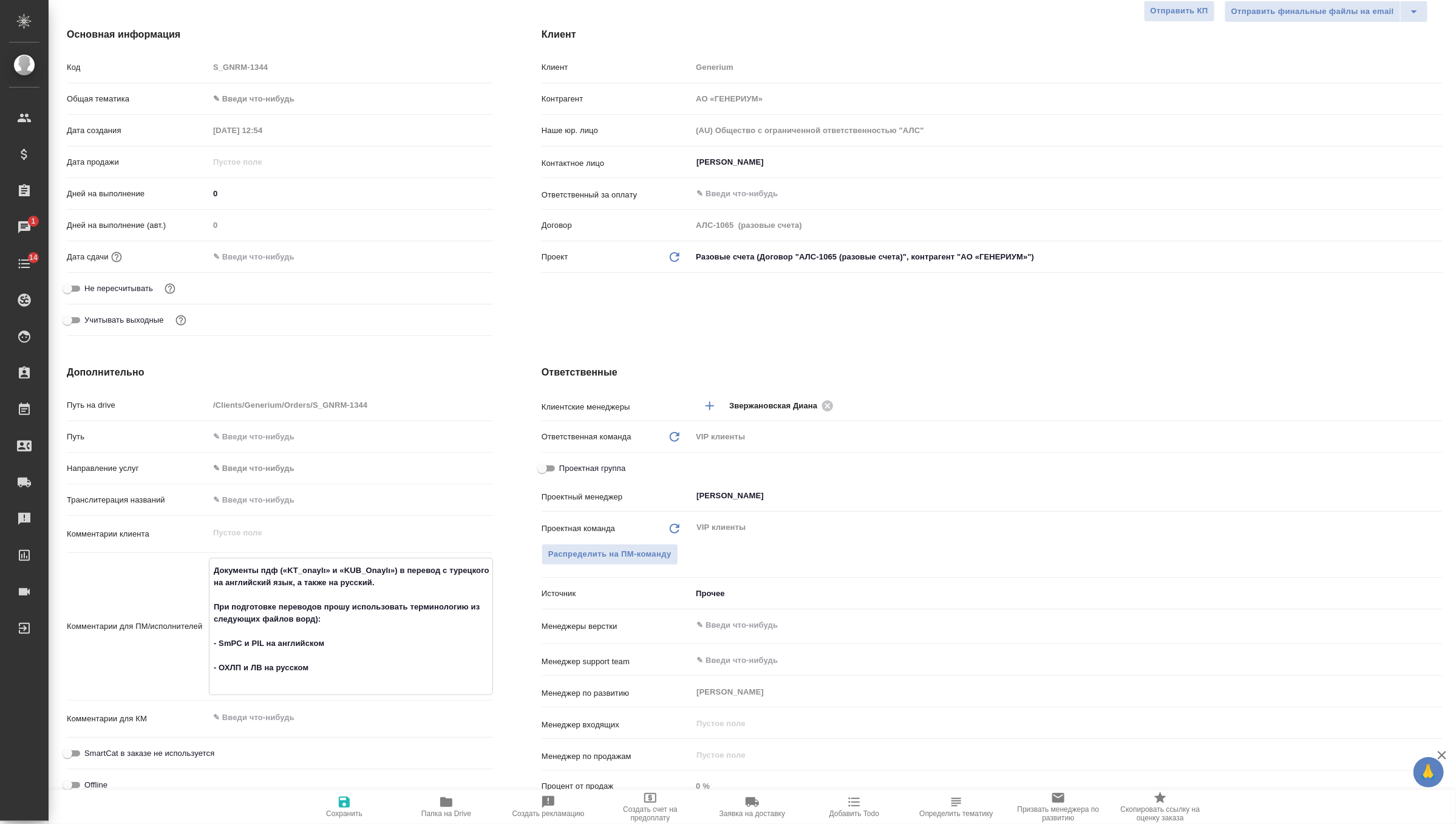
type textarea "x"
type textarea "Документы пдф («KT_onaylı» и «KUB_Onaylı») в перевод c турецкого на английский …"
type textarea "x"
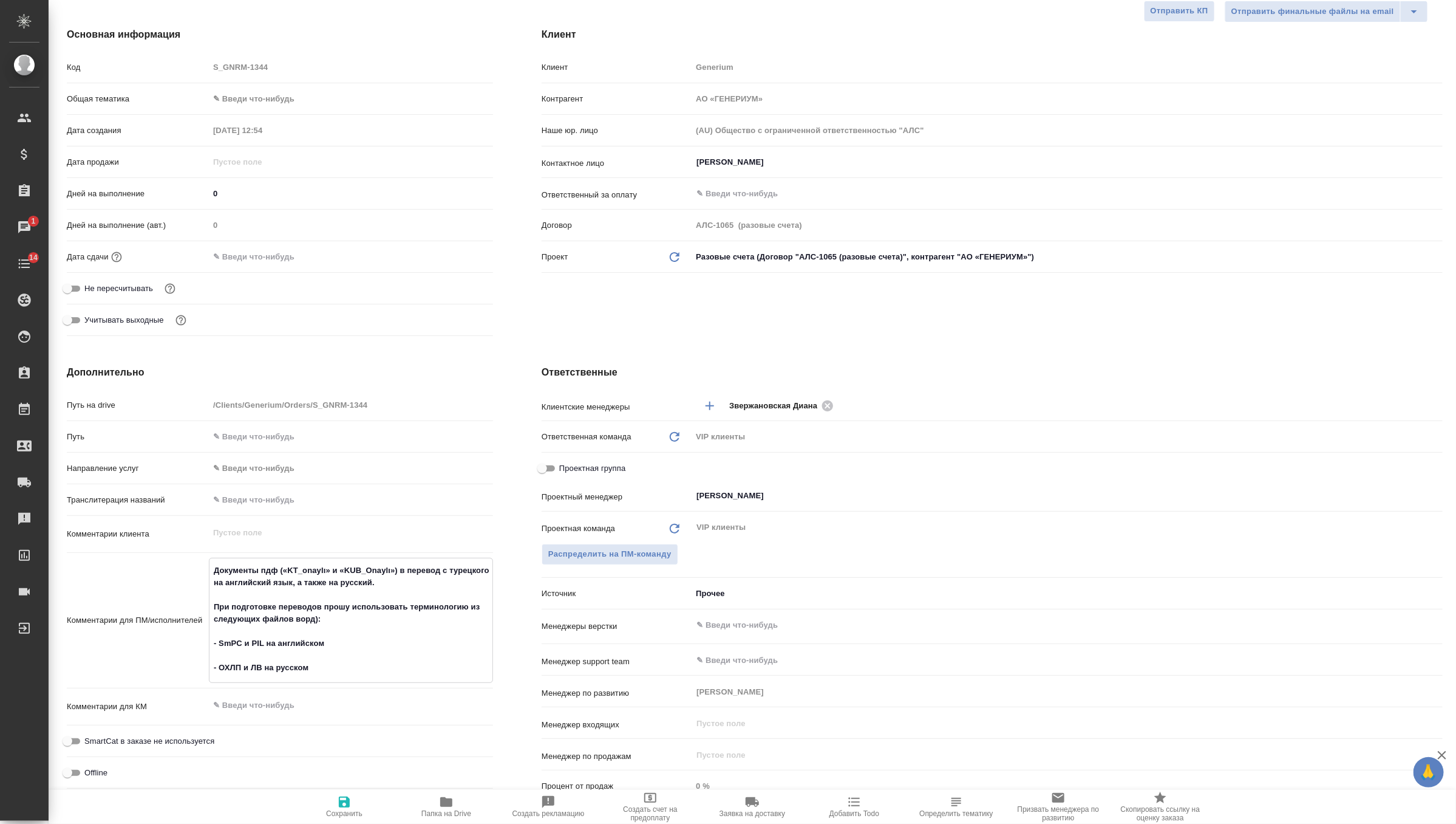
click at [337, 803] on icon "button" at bounding box center [345, 802] width 15 height 15
type textarea "x"
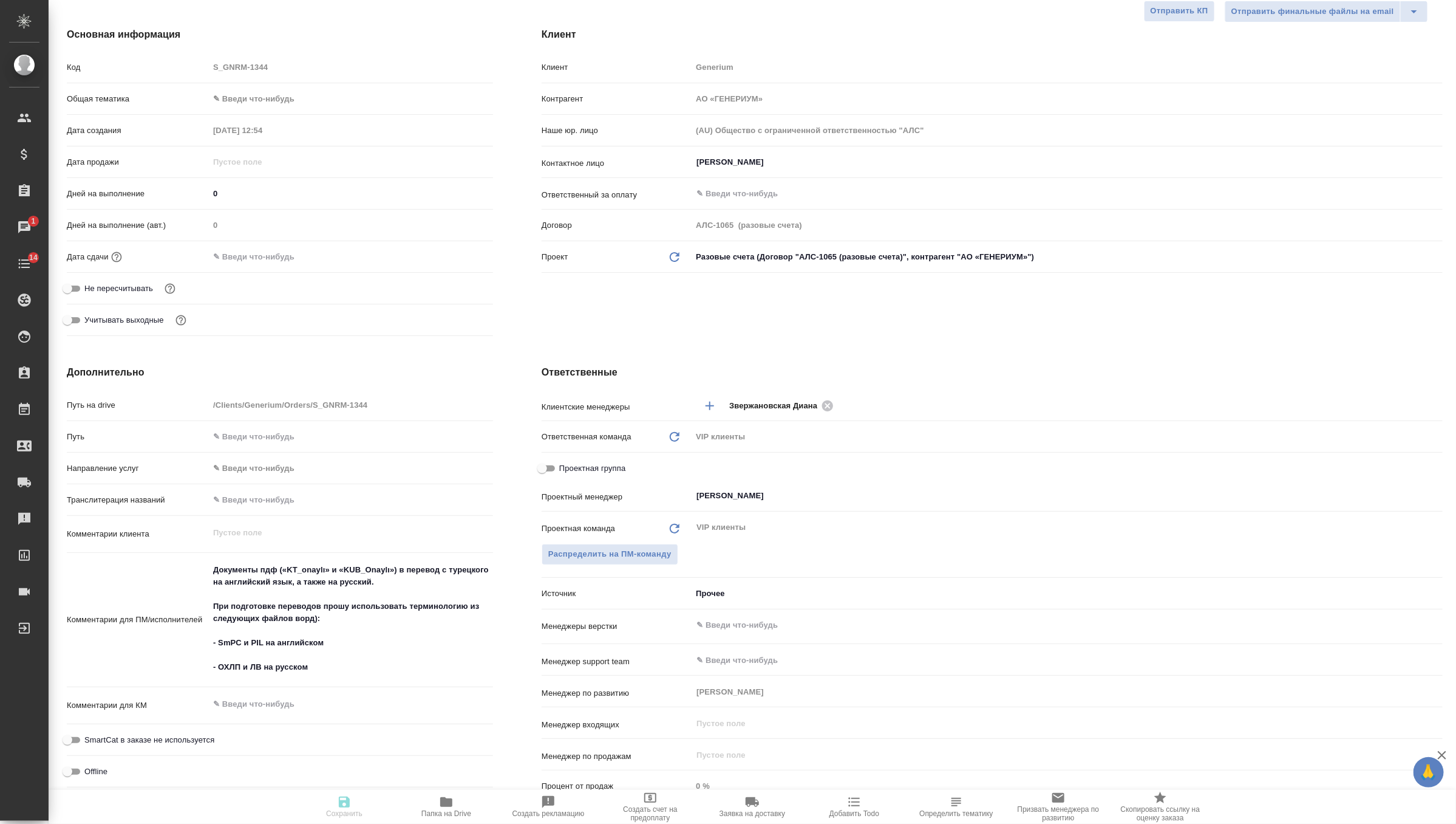
type textarea "x"
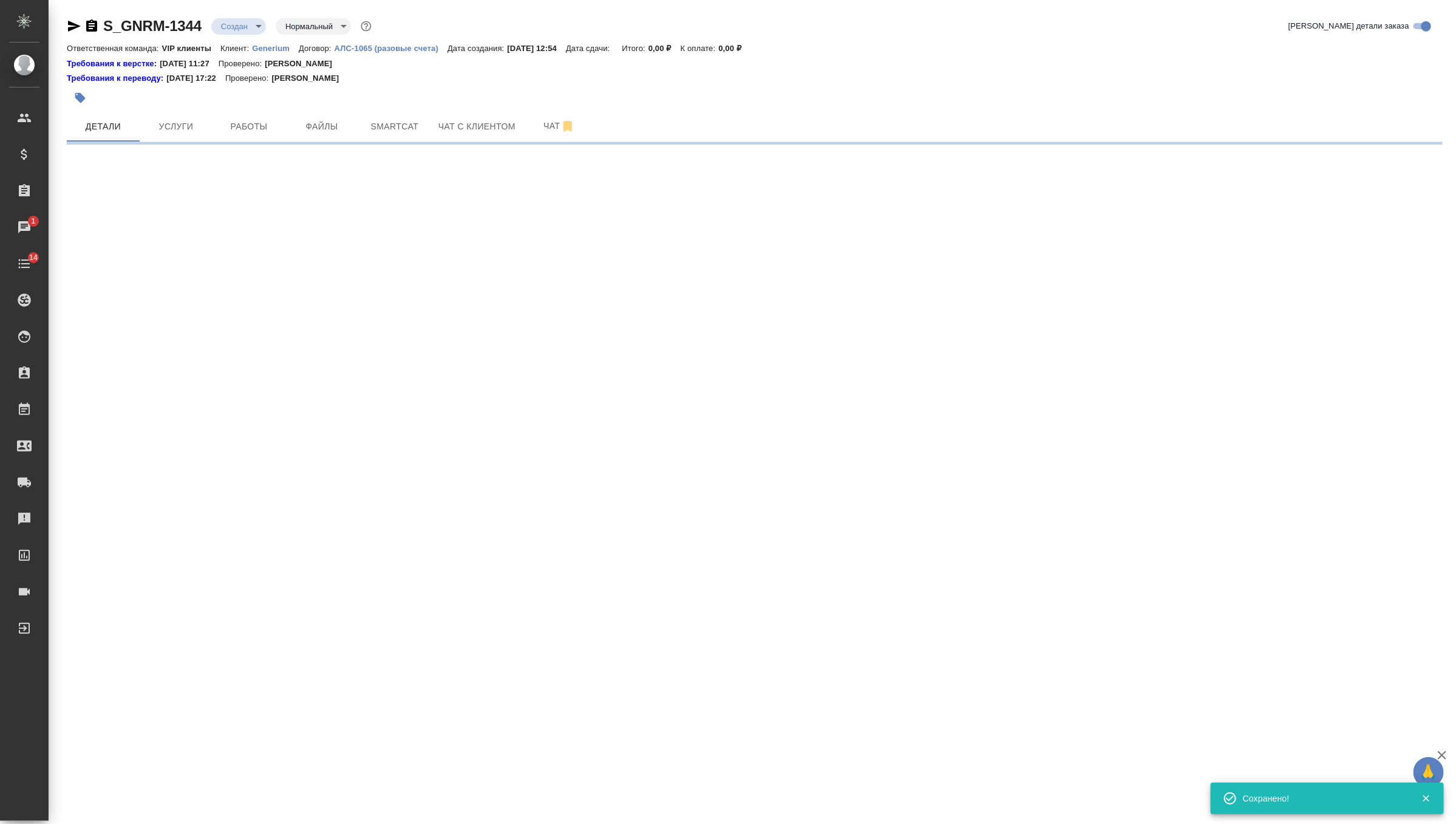
scroll to position [0, 0]
select select "RU"
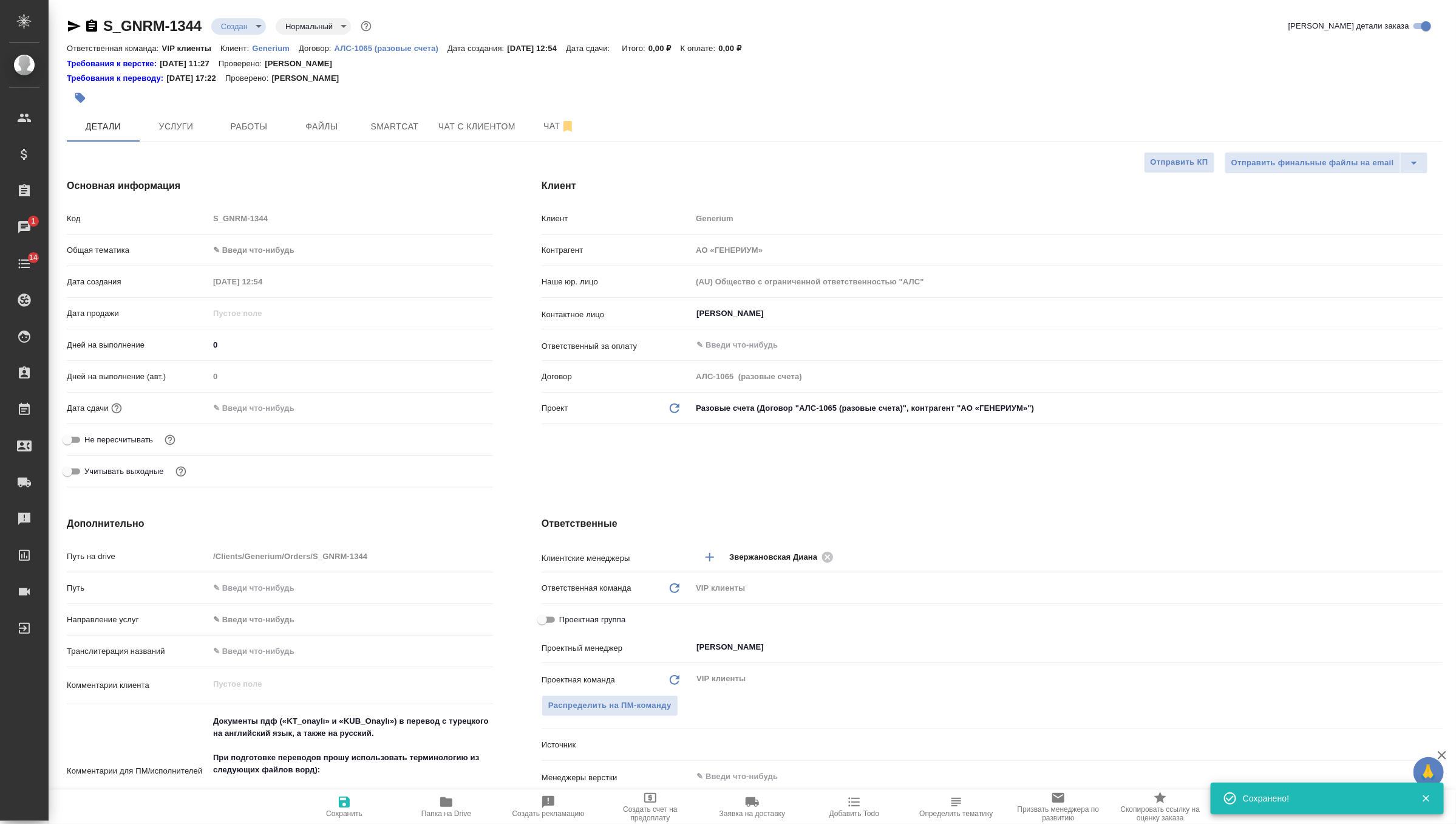
type textarea "x"
click at [746, 309] on input "Михалева Ирина" at bounding box center [1046, 314] width 704 height 15
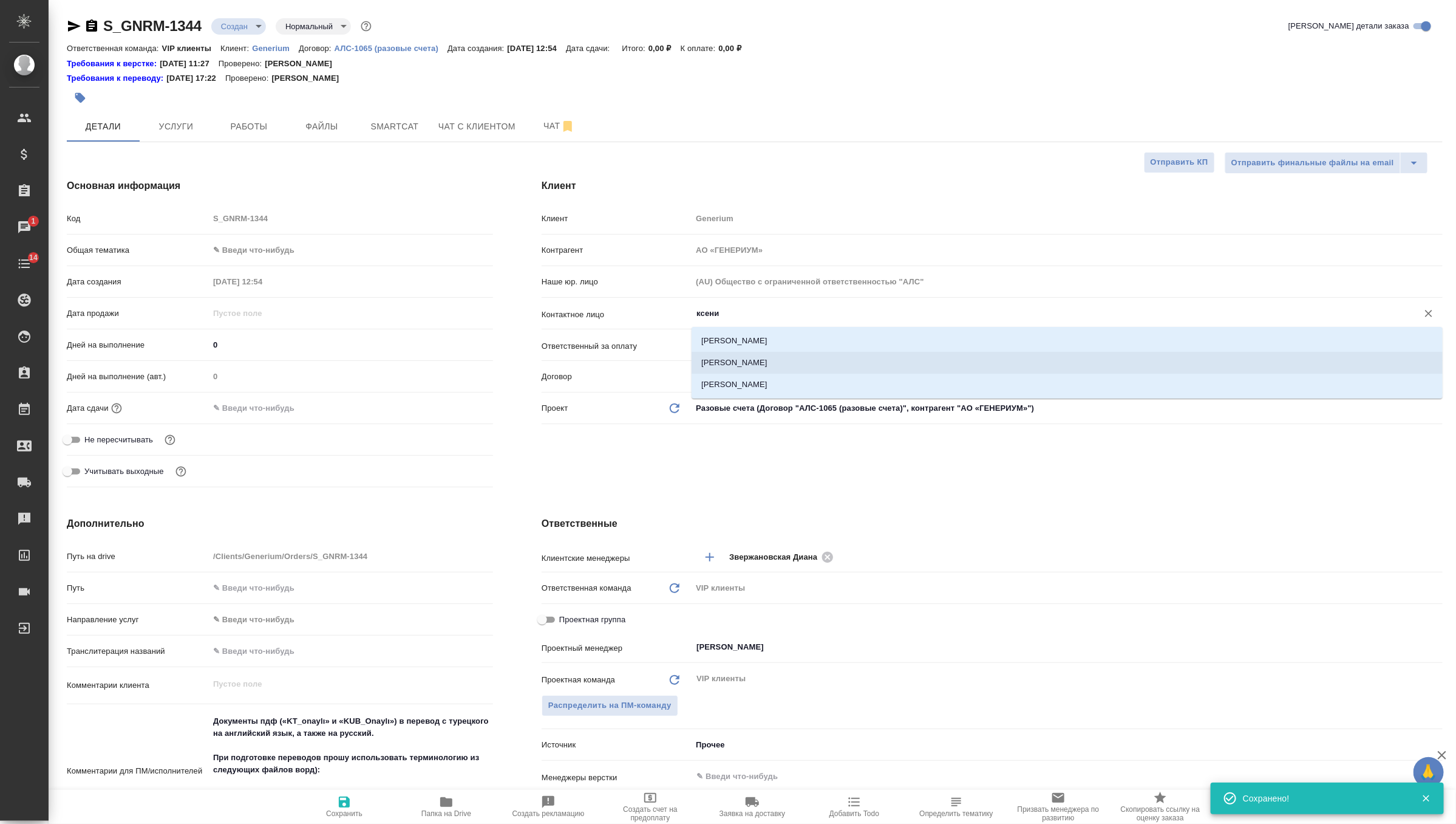
click at [740, 363] on li "[PERSON_NAME]" at bounding box center [1067, 363] width 752 height 22
type input "[PERSON_NAME]"
type textarea "x"
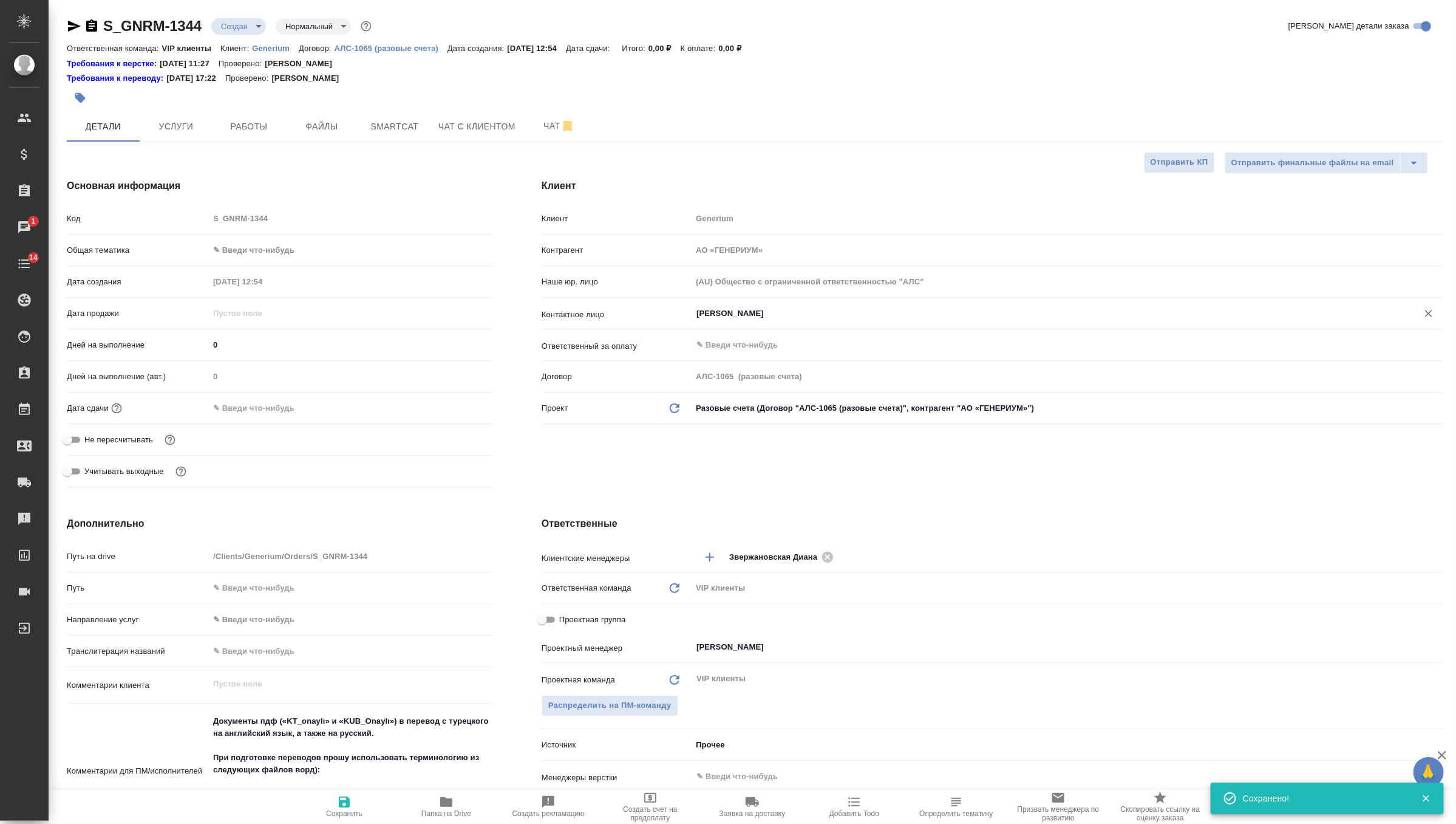
type input "[PERSON_NAME]"
click at [348, 812] on span "Сохранить" at bounding box center [344, 813] width 36 height 8
type textarea "x"
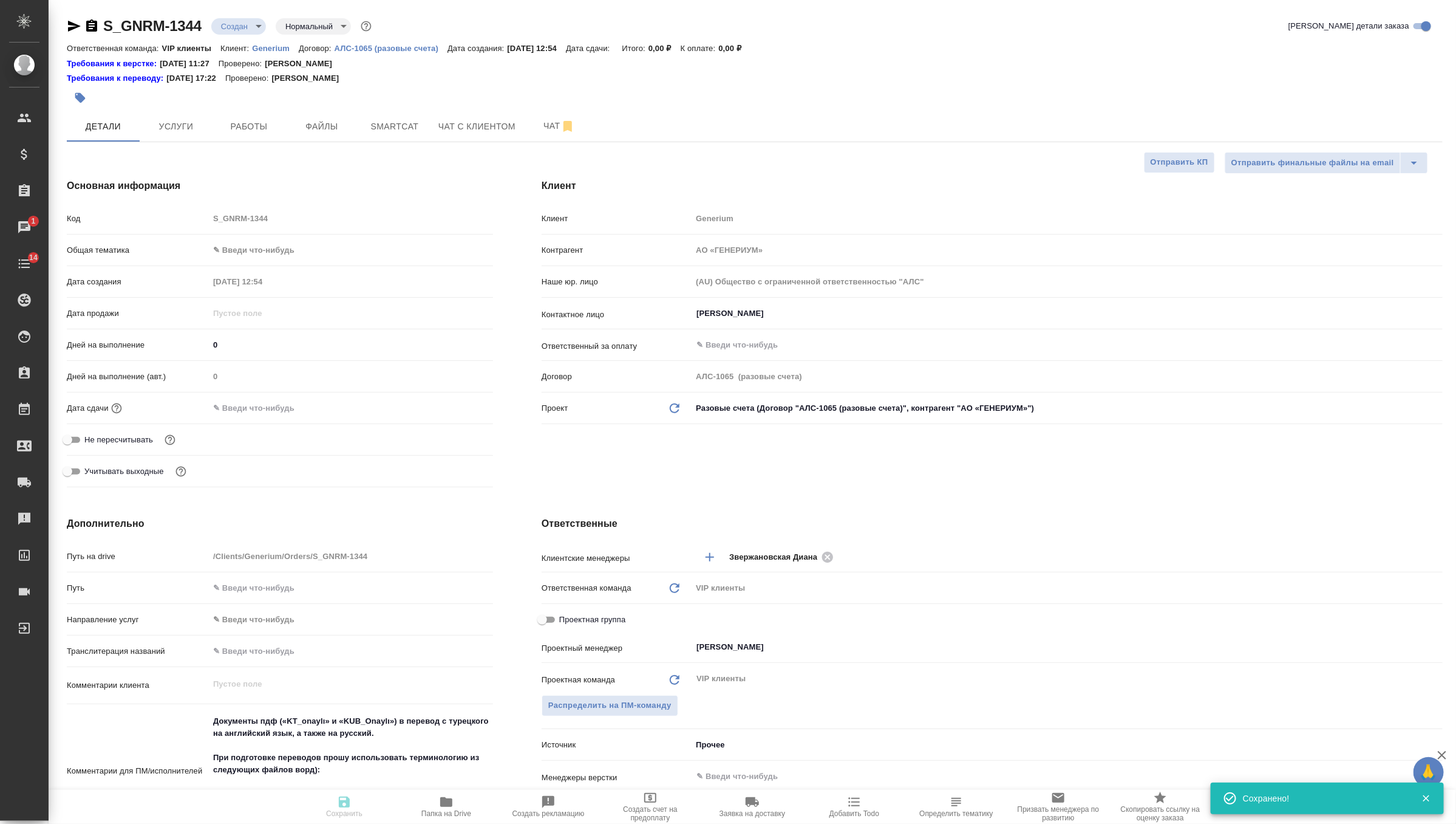
type textarea "x"
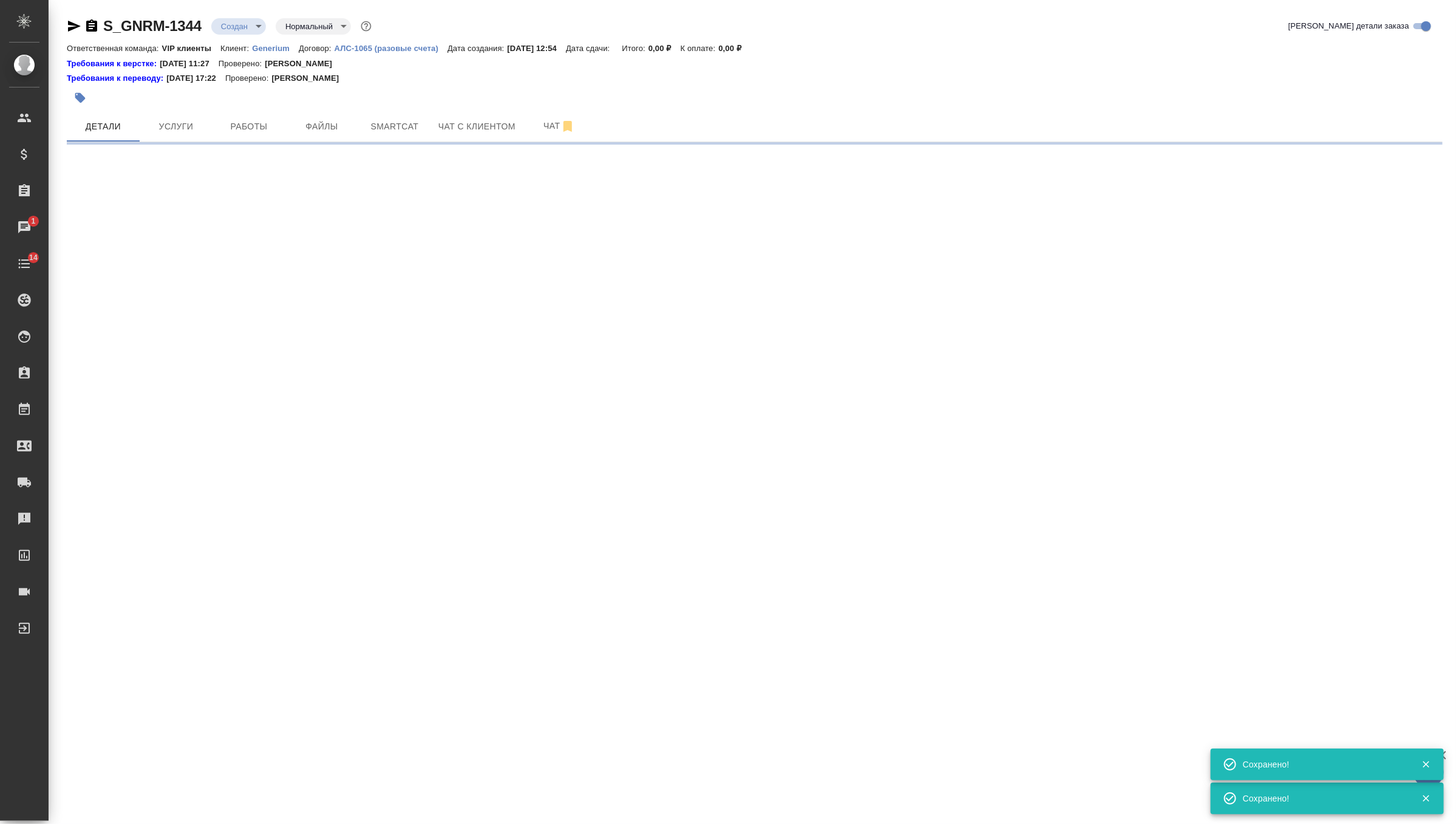
select select "RU"
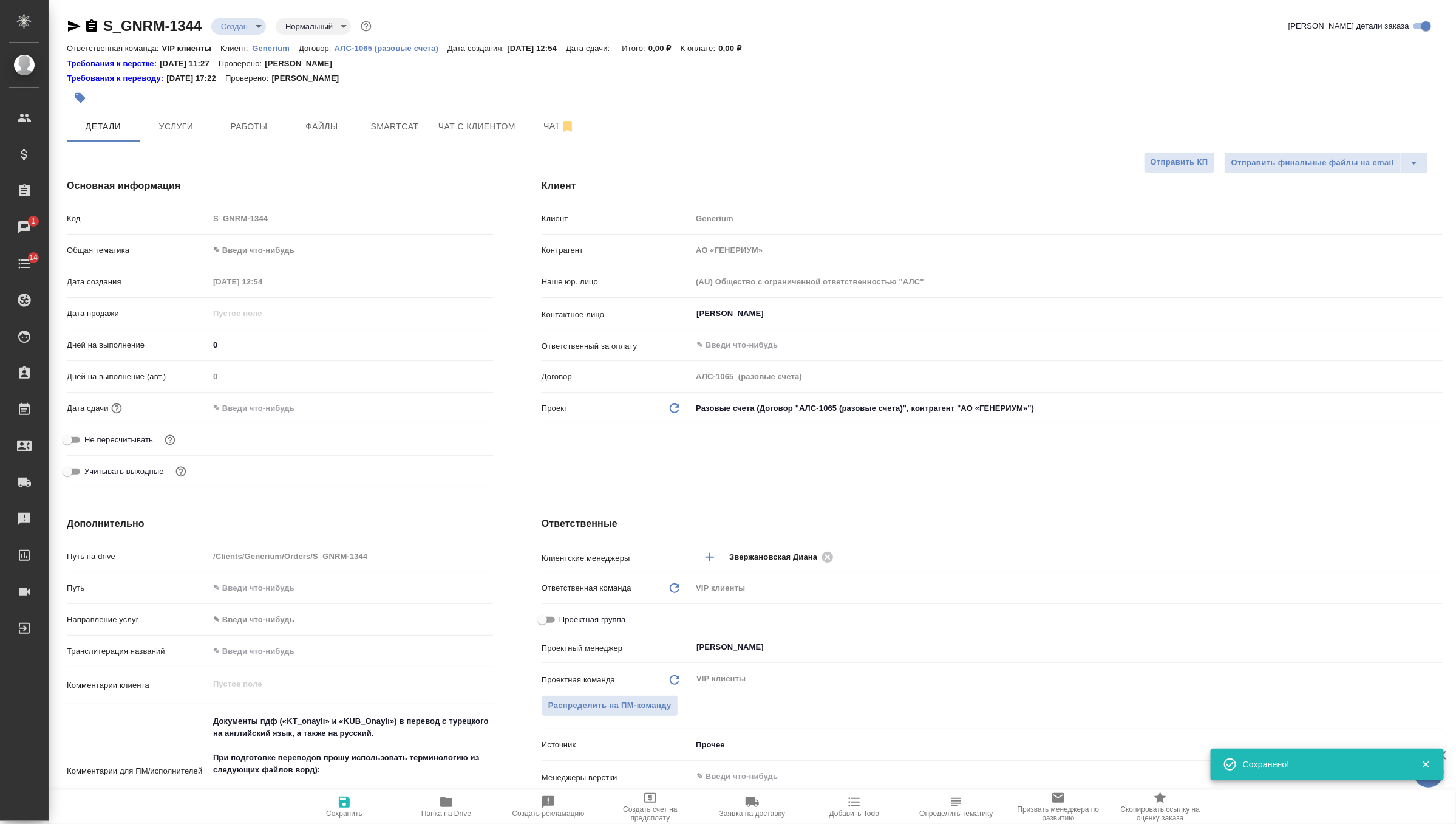
type textarea "x"
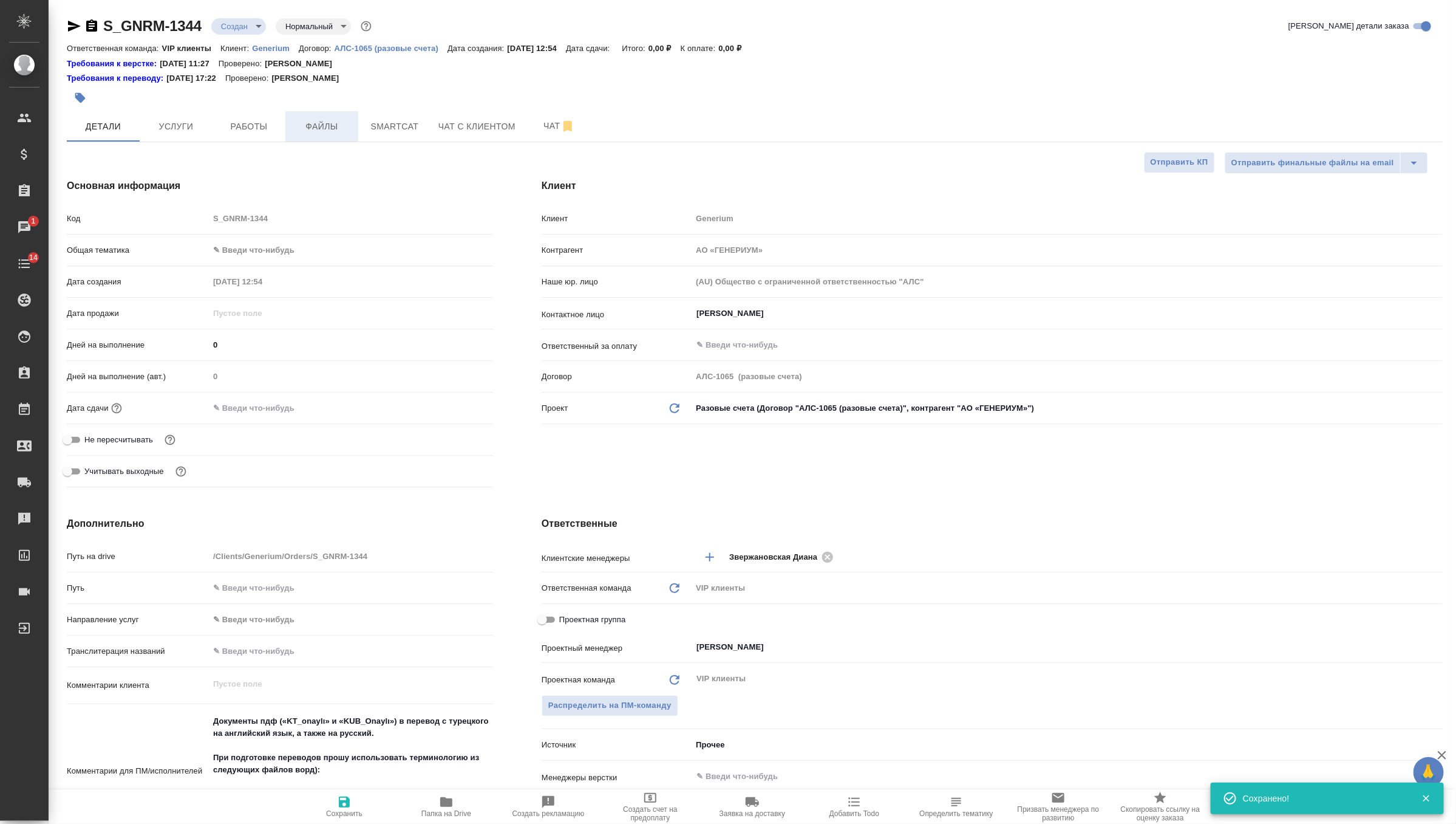
click at [323, 127] on span "Файлы" at bounding box center [322, 127] width 58 height 15
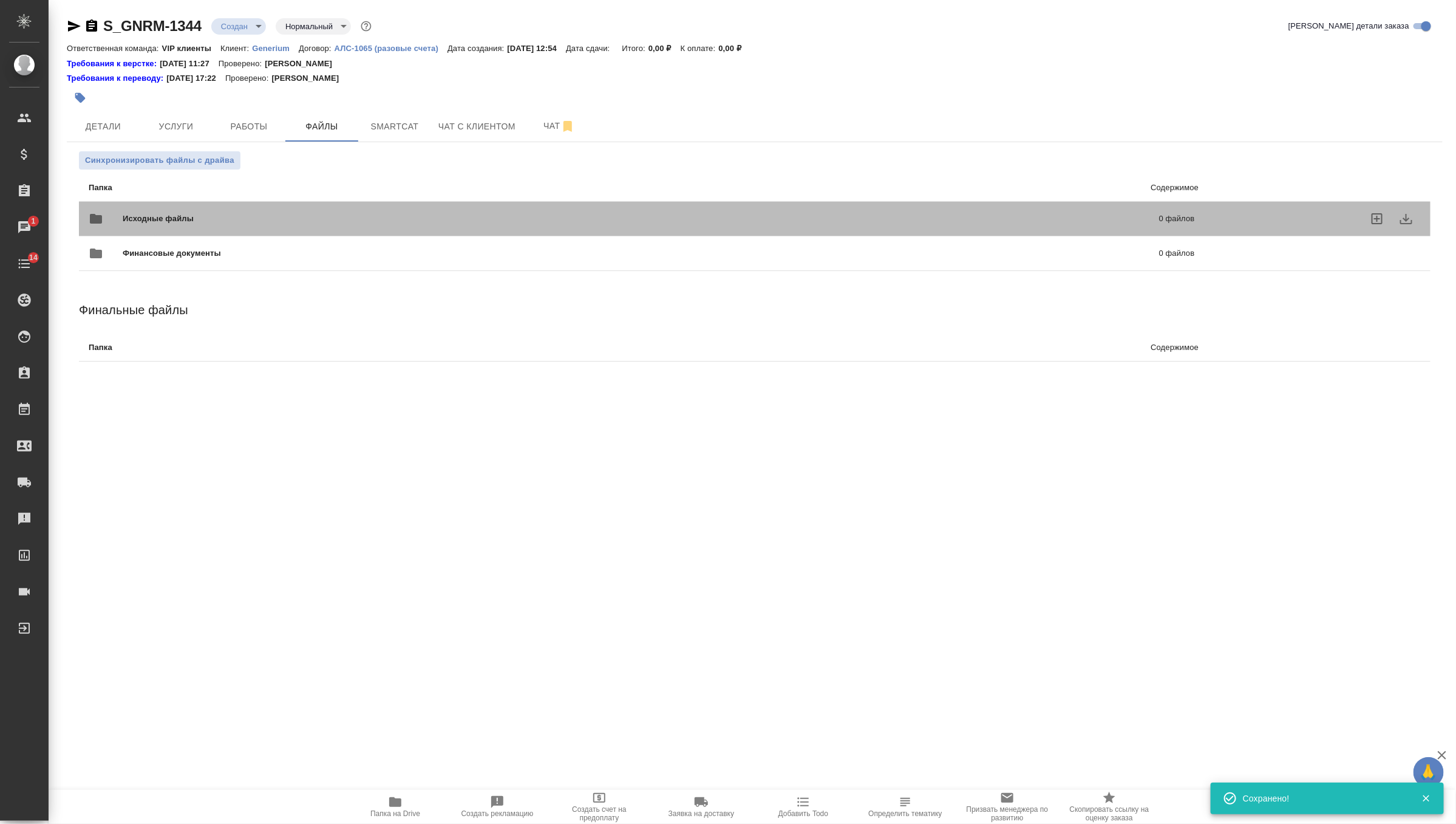
click at [158, 210] on div "Исходные файлы 0 файлов" at bounding box center [642, 219] width 1107 height 30
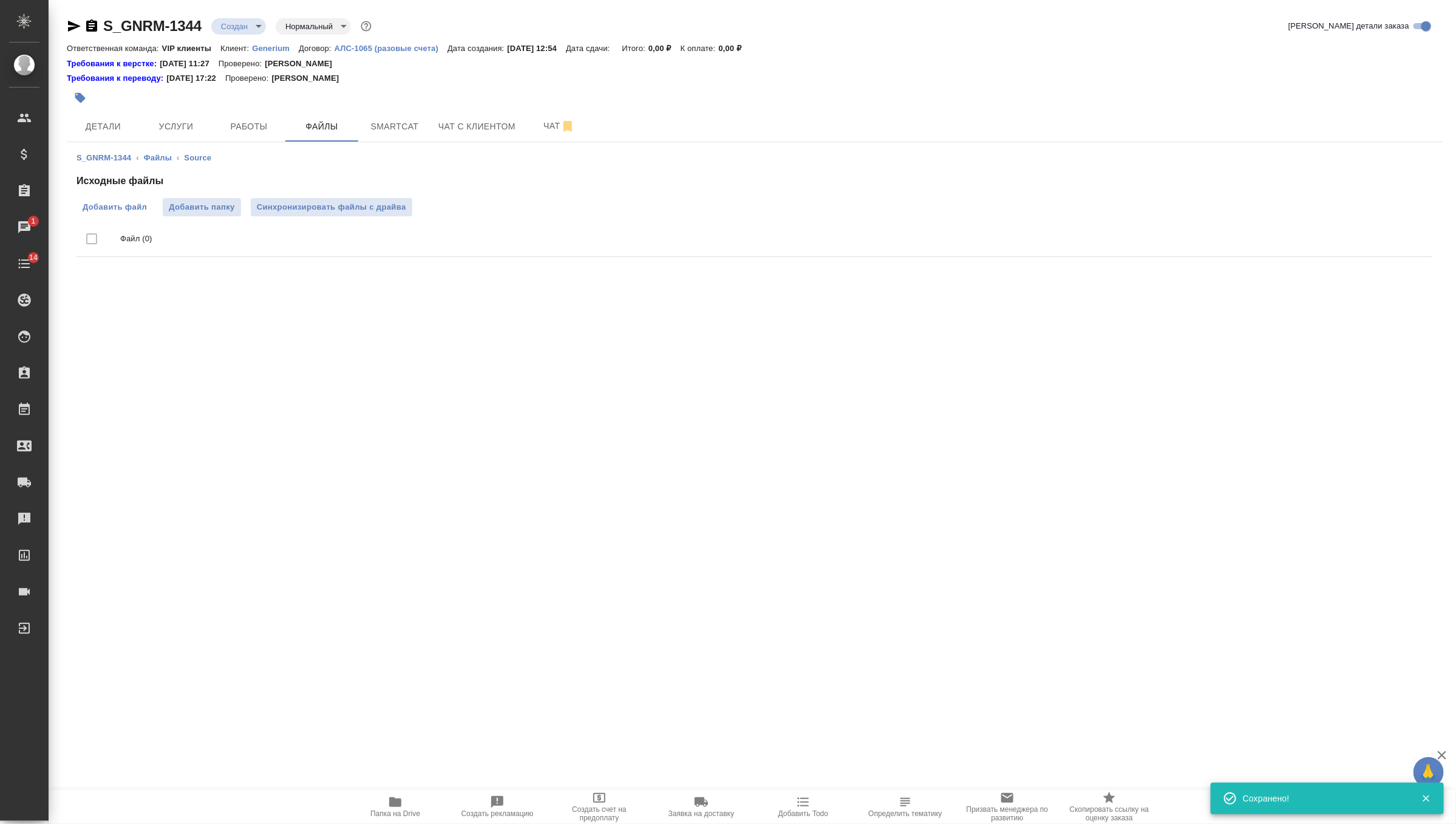
click at [132, 203] on span "Добавить файл" at bounding box center [115, 206] width 65 height 12
click at [0, 0] on input "Добавить файл" at bounding box center [0, 0] width 0 height 0
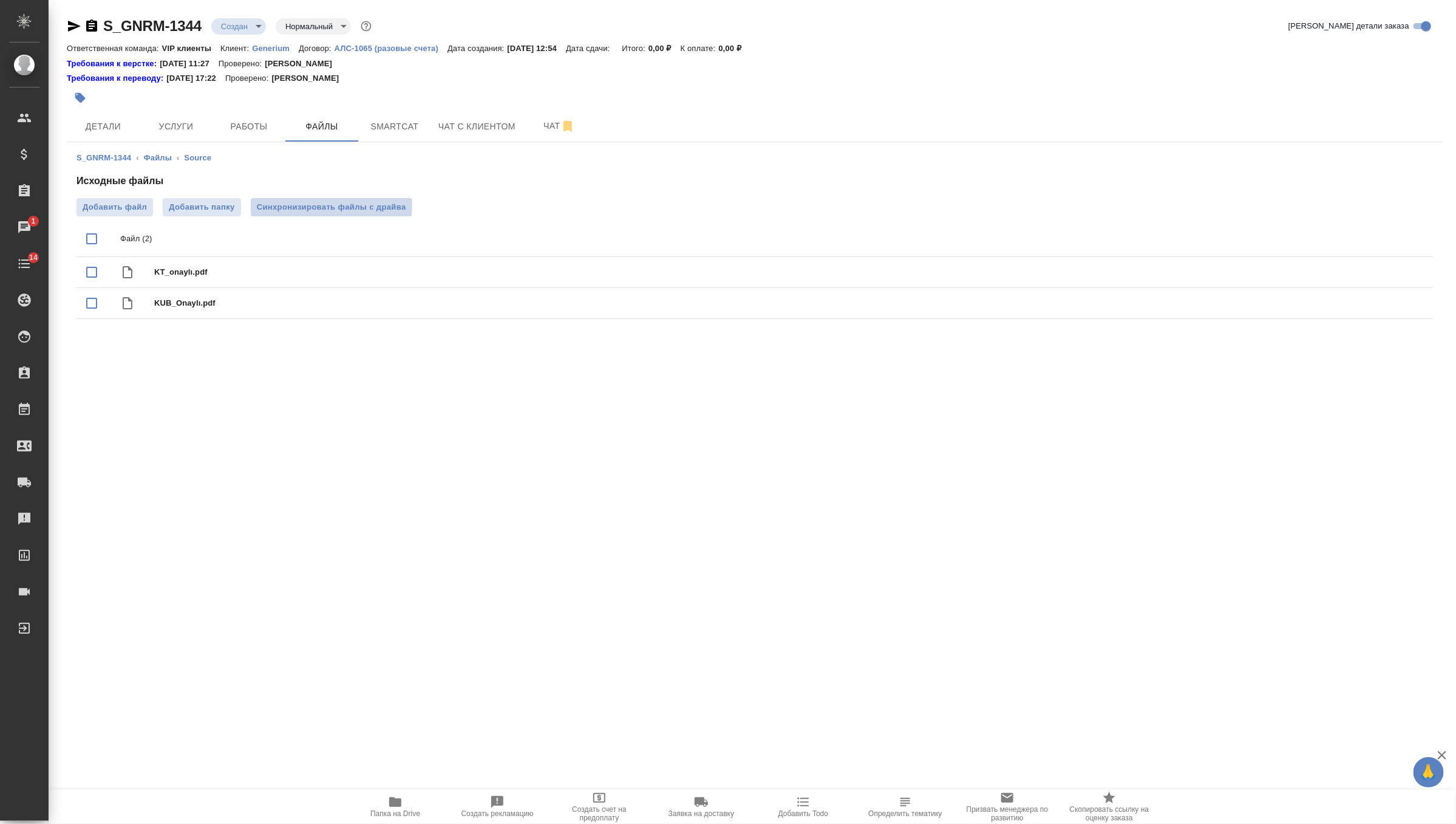
click at [327, 205] on span "Синхронизировать файлы с драйва" at bounding box center [332, 206] width 150 height 12
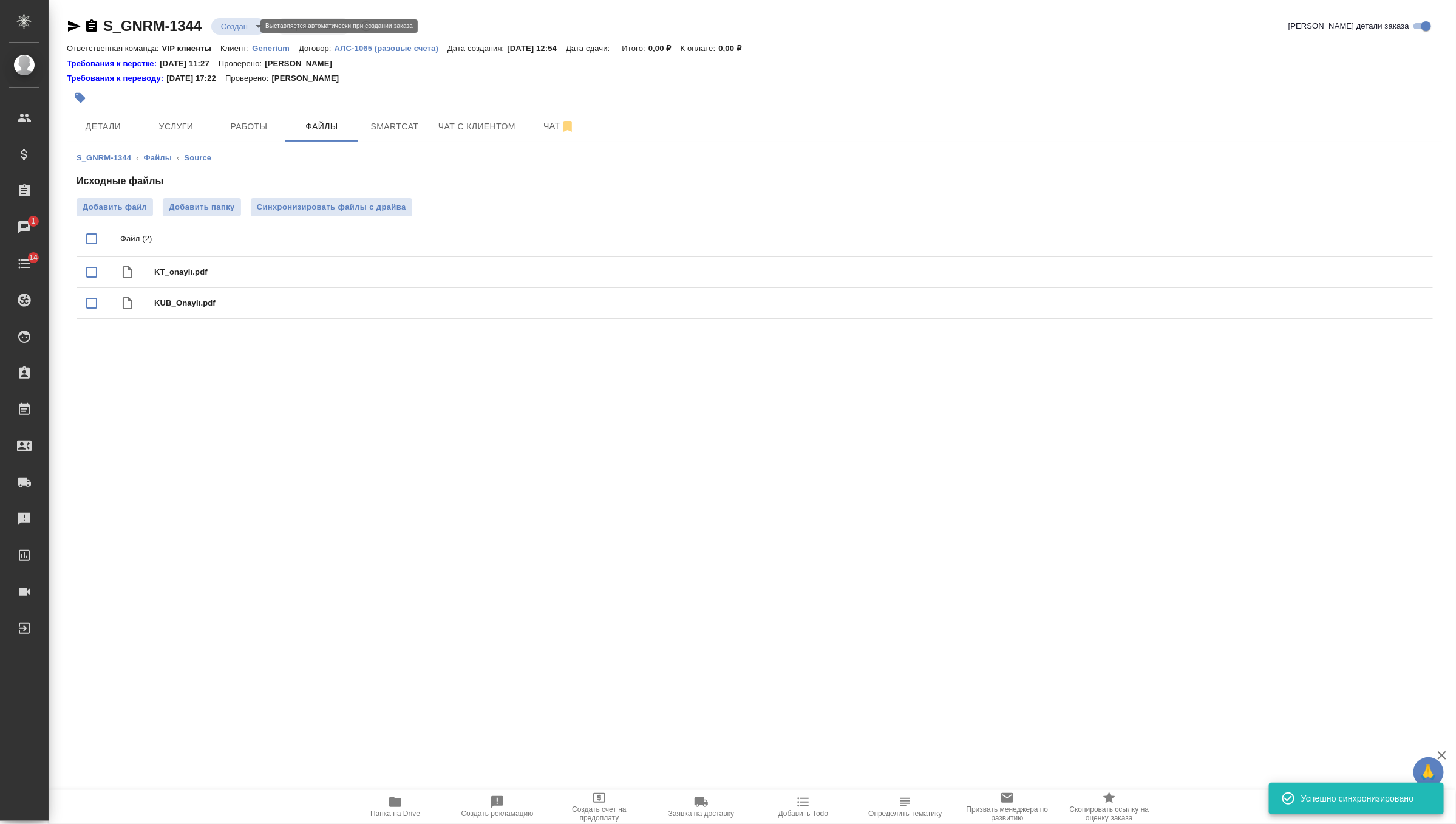
click at [238, 29] on body "🙏 .cls-1 fill:#fff; AWATERA Zverzhanovskaya Diana Клиенты Спецификации Заказы 1…" at bounding box center [728, 412] width 1456 height 824
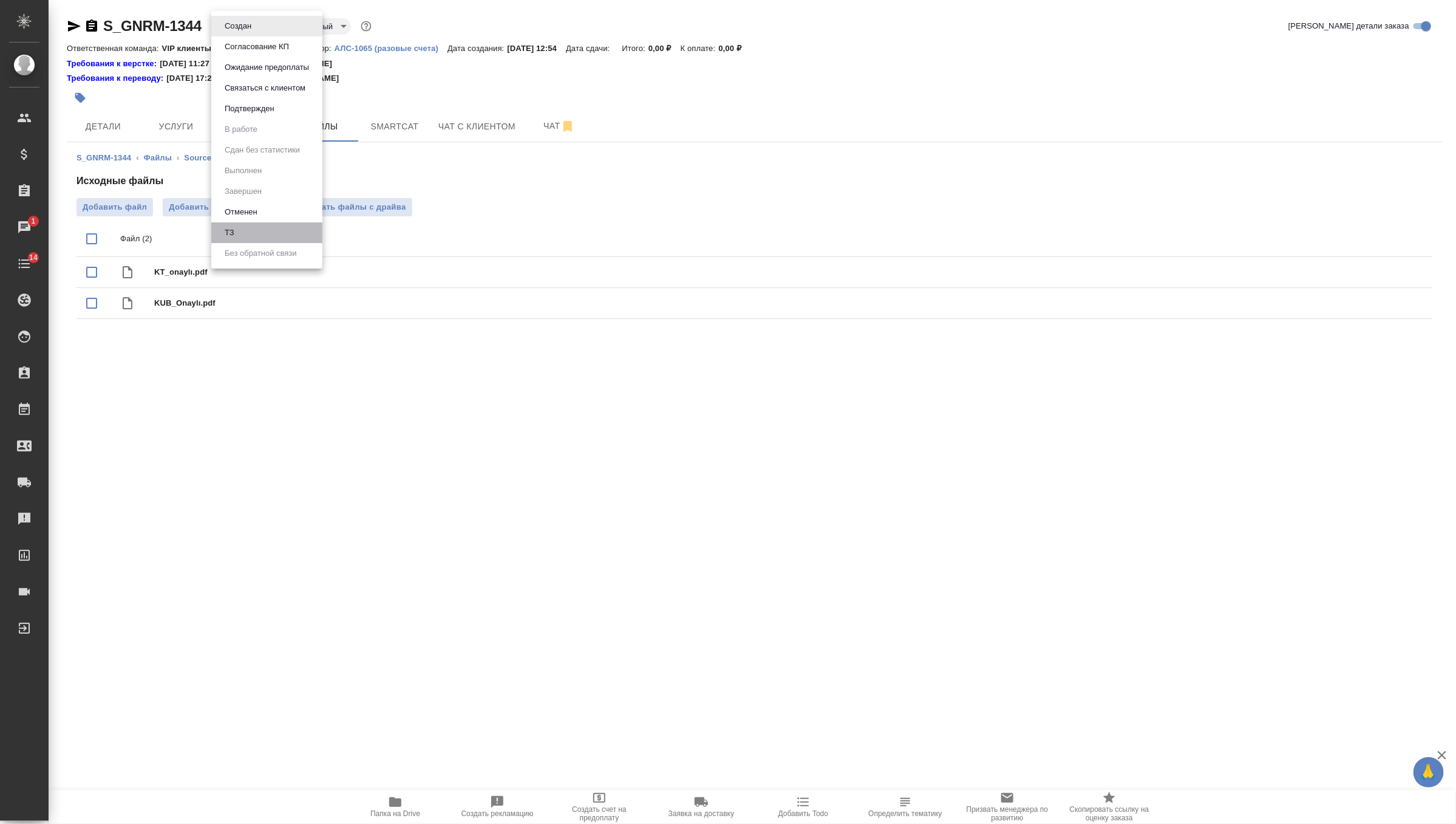
click at [260, 228] on li "ТЗ" at bounding box center [267, 232] width 111 height 20
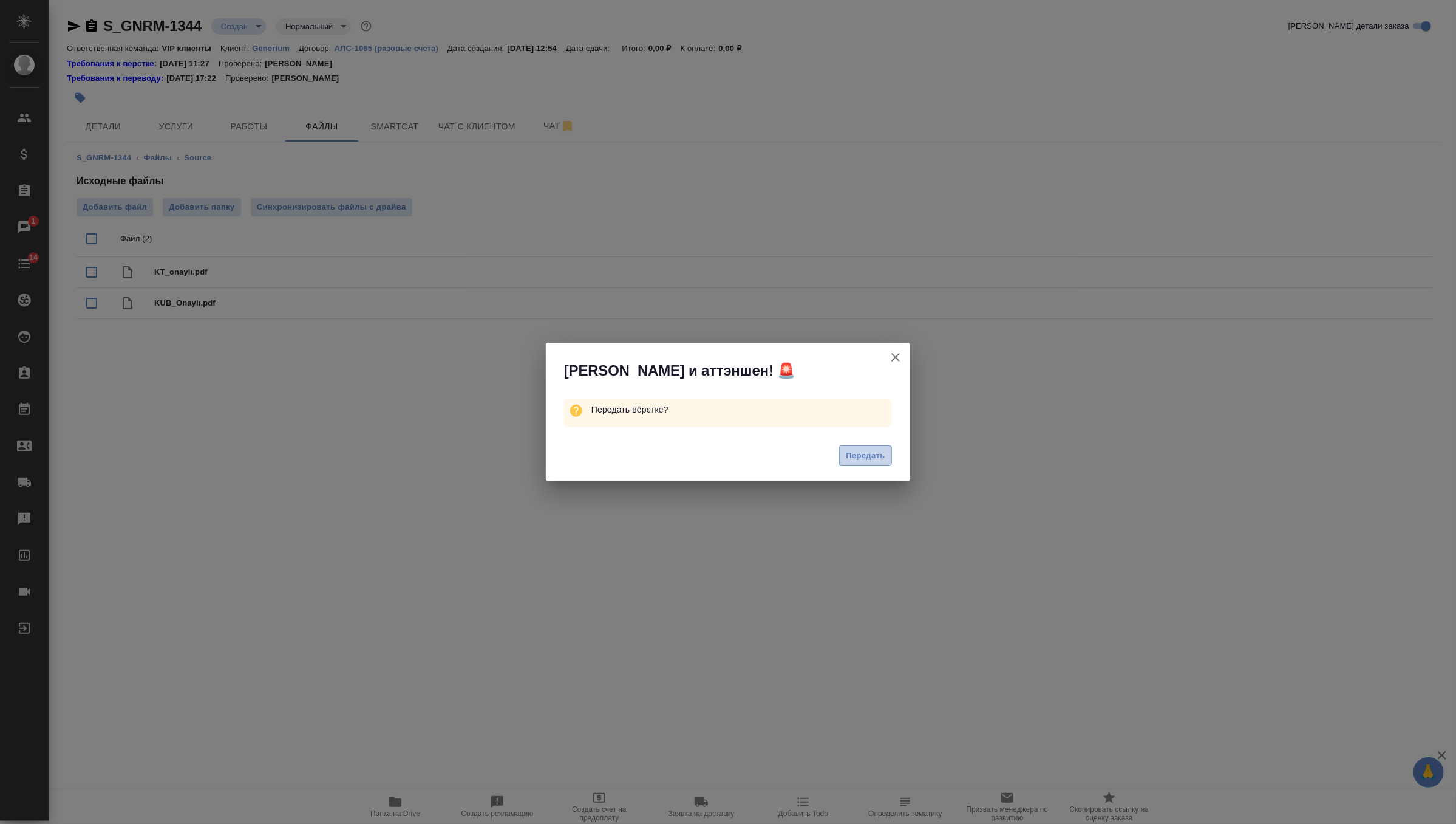
click at [869, 448] on button "Передать" at bounding box center [865, 456] width 53 height 21
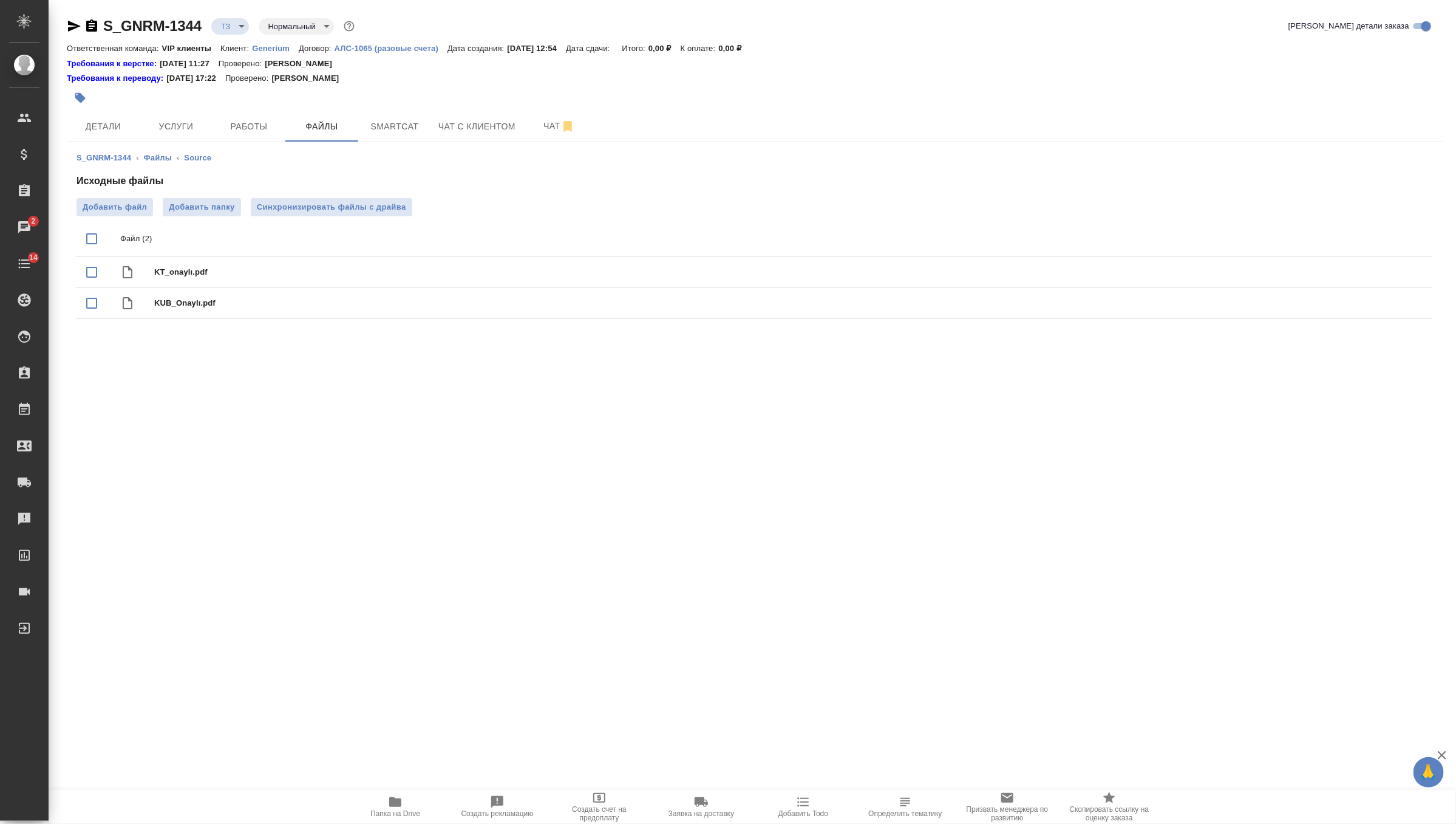
click at [390, 805] on icon "button" at bounding box center [395, 802] width 12 height 10
click at [349, 205] on span "Синхронизировать файлы с драйва" at bounding box center [332, 206] width 150 height 12
click at [119, 115] on button "Детали" at bounding box center [103, 126] width 73 height 31
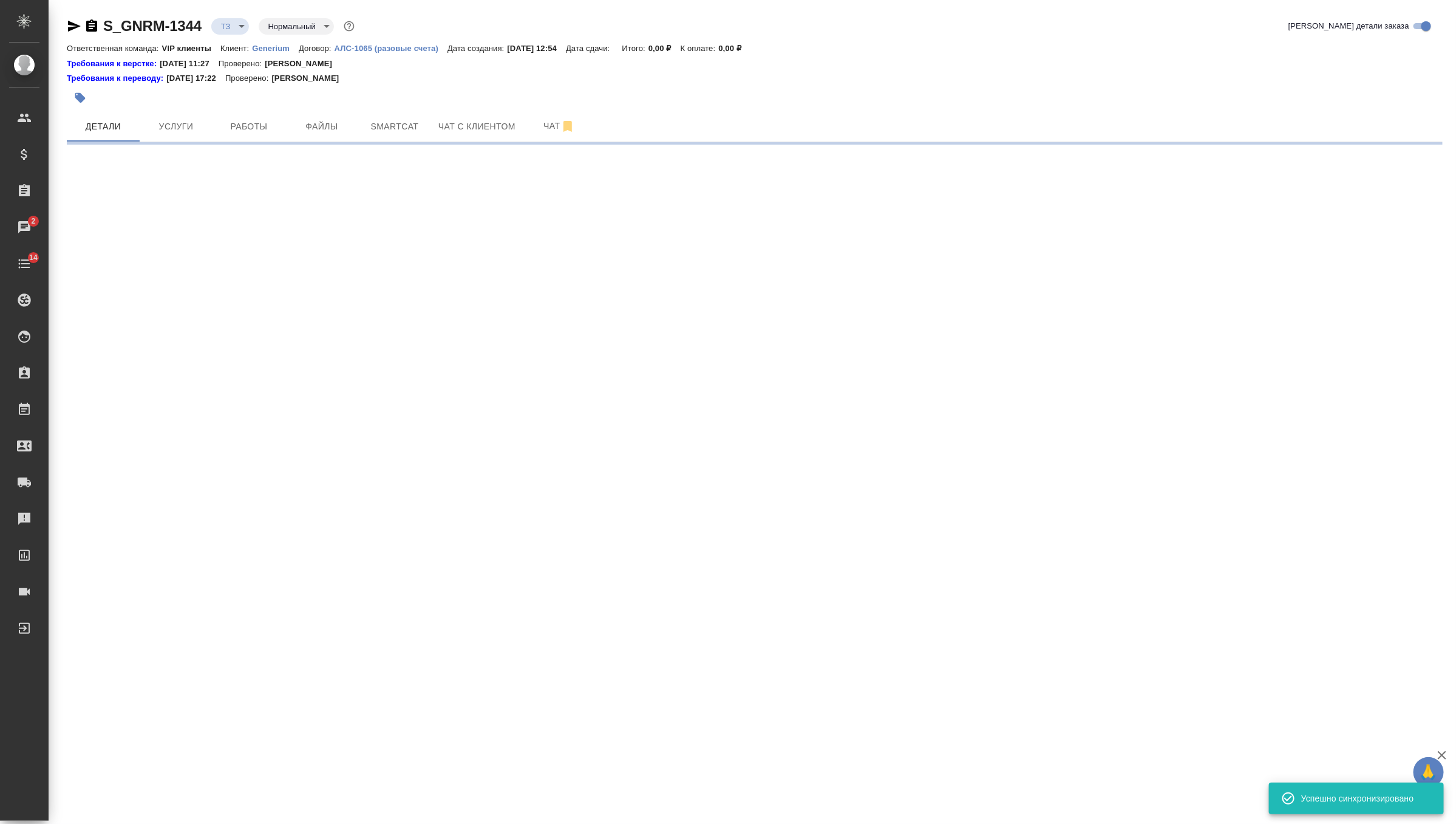
select select "RU"
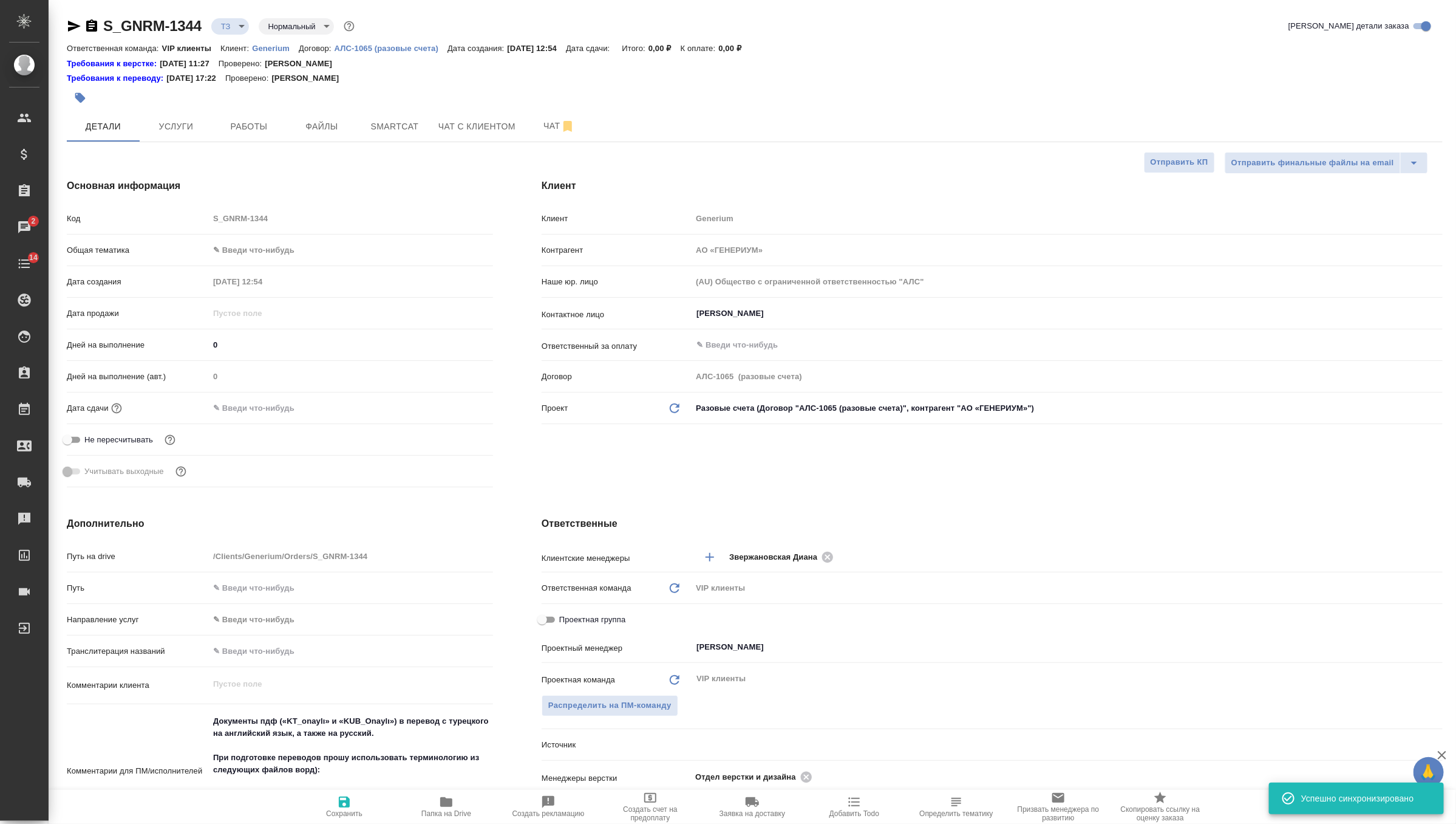
type textarea "x"
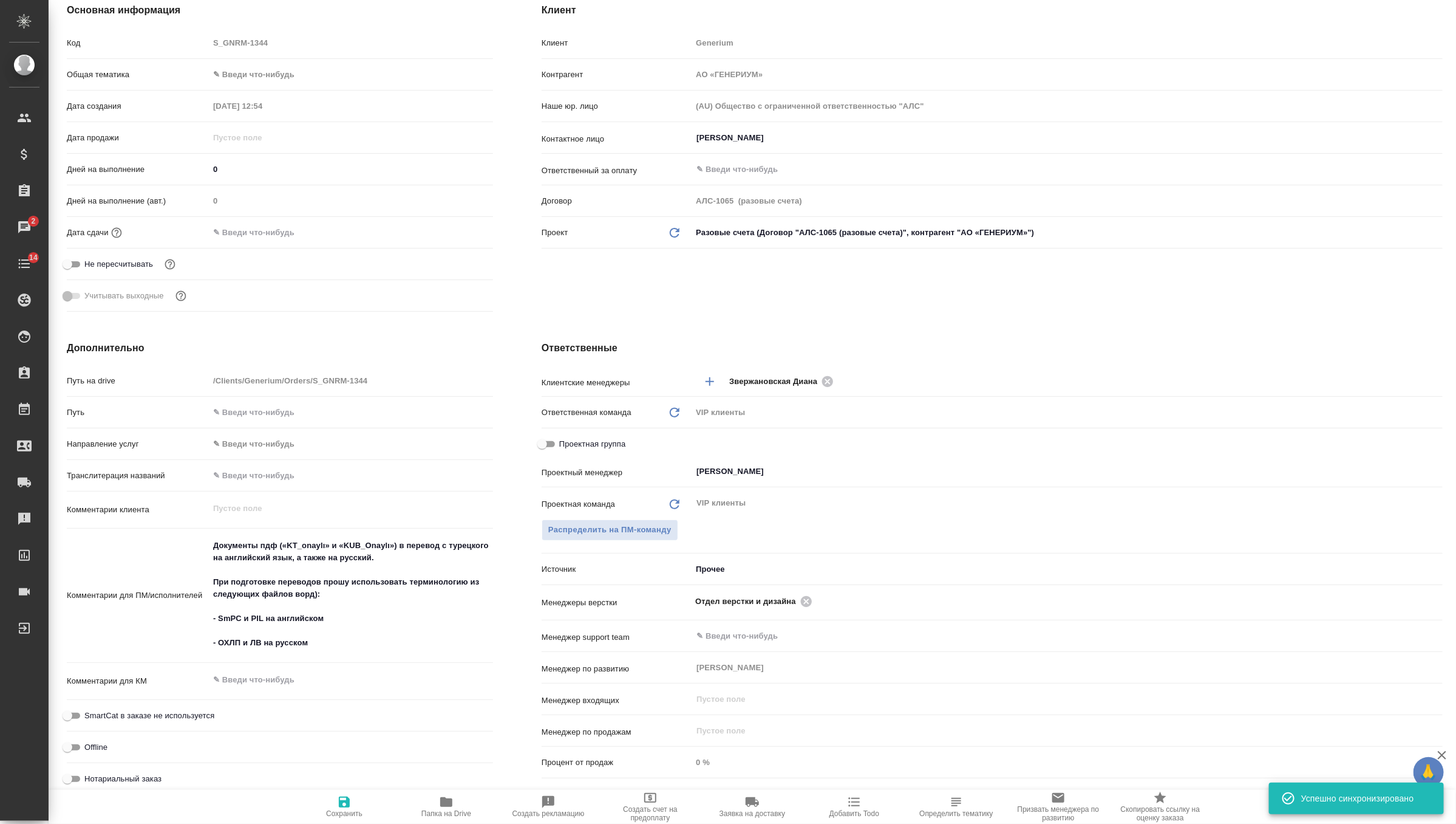
scroll to position [254, 0]
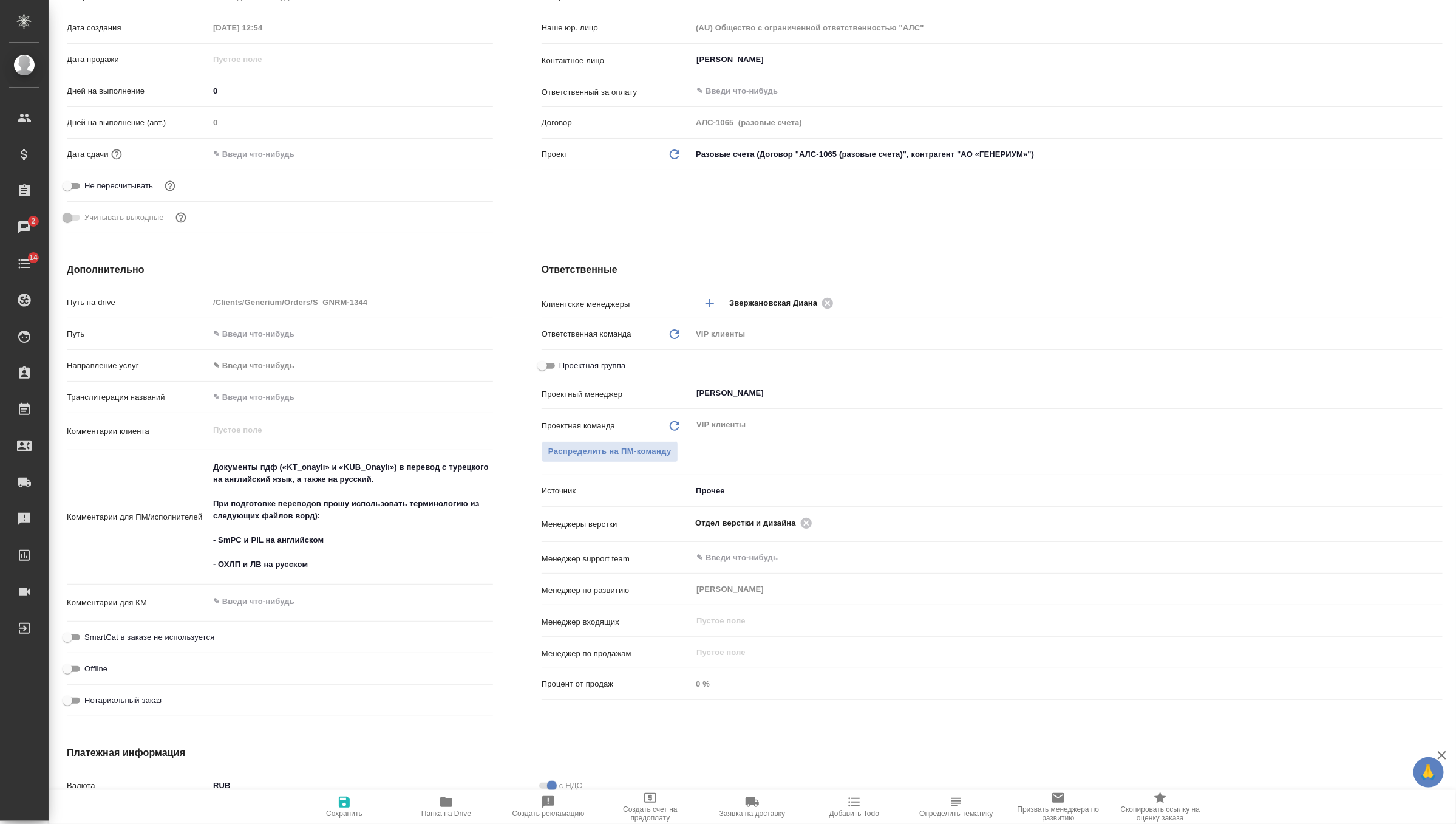
type textarea "x"
click at [355, 512] on textarea "Документы пдф («KT_onaylı» и «KUB_Onaylı») в перевод c турецкого на английский …" at bounding box center [350, 515] width 284 height 117
click at [343, 562] on textarea "Документы пдф («KT_onaylı» и «KUB_Onaylı») в перевод c турецкого на английский …" at bounding box center [351, 516] width 283 height 117
type textarea "x"
type textarea "Документы пдф («KT_onaylı» и «KUB_Onaylı») в перевод c турецкого на английский …"
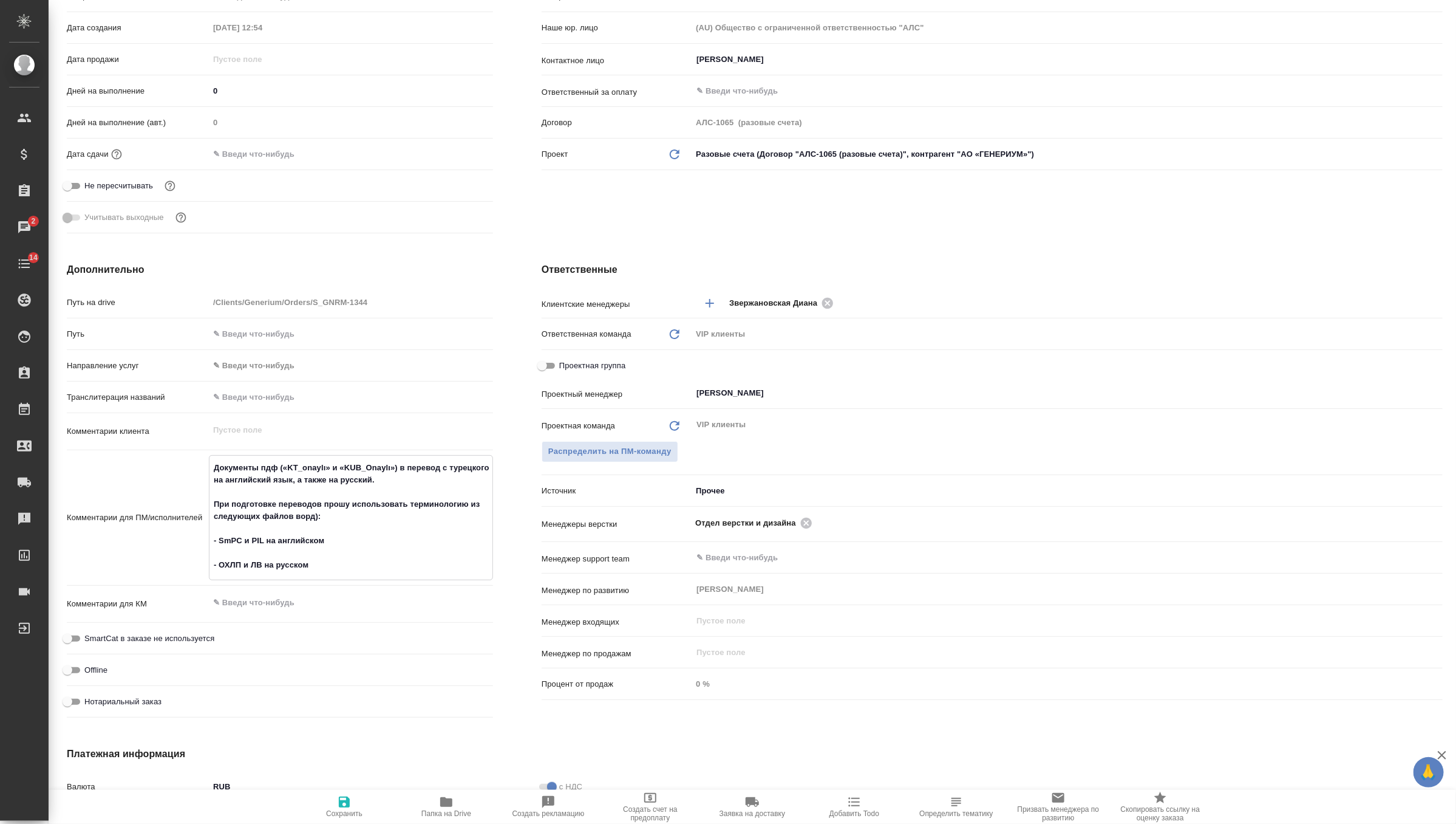
type textarea "x"
type textarea "Документы пдф («KT_onaylı» и «KUB_Onaylı») в перевод c турецкого на английский …"
type textarea "x"
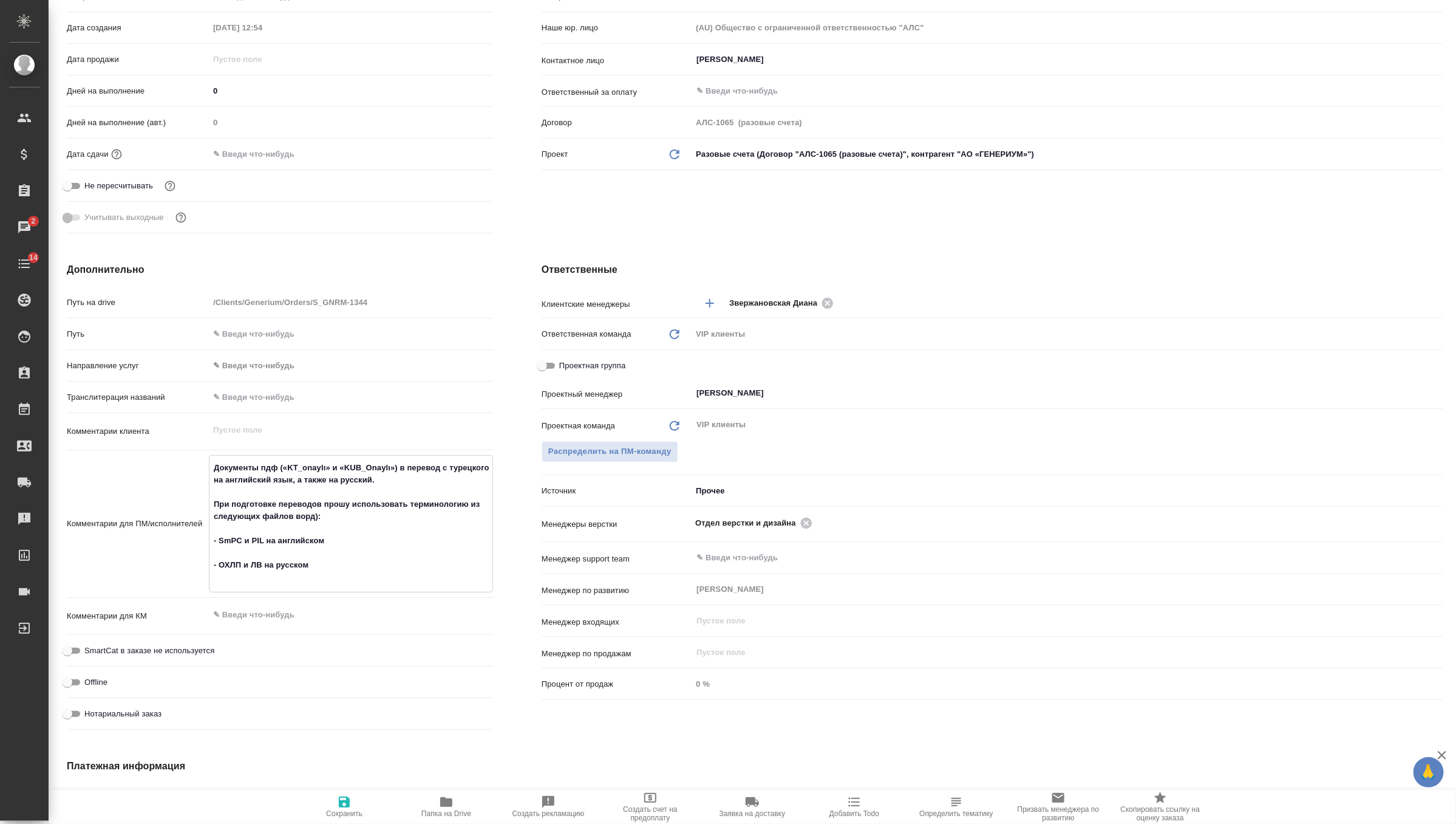
type textarea "x"
type textarea "Документы пдф («KT_onaylı» и «KUB_Onaylı») в перевод c турецкого на английский …"
type textarea "x"
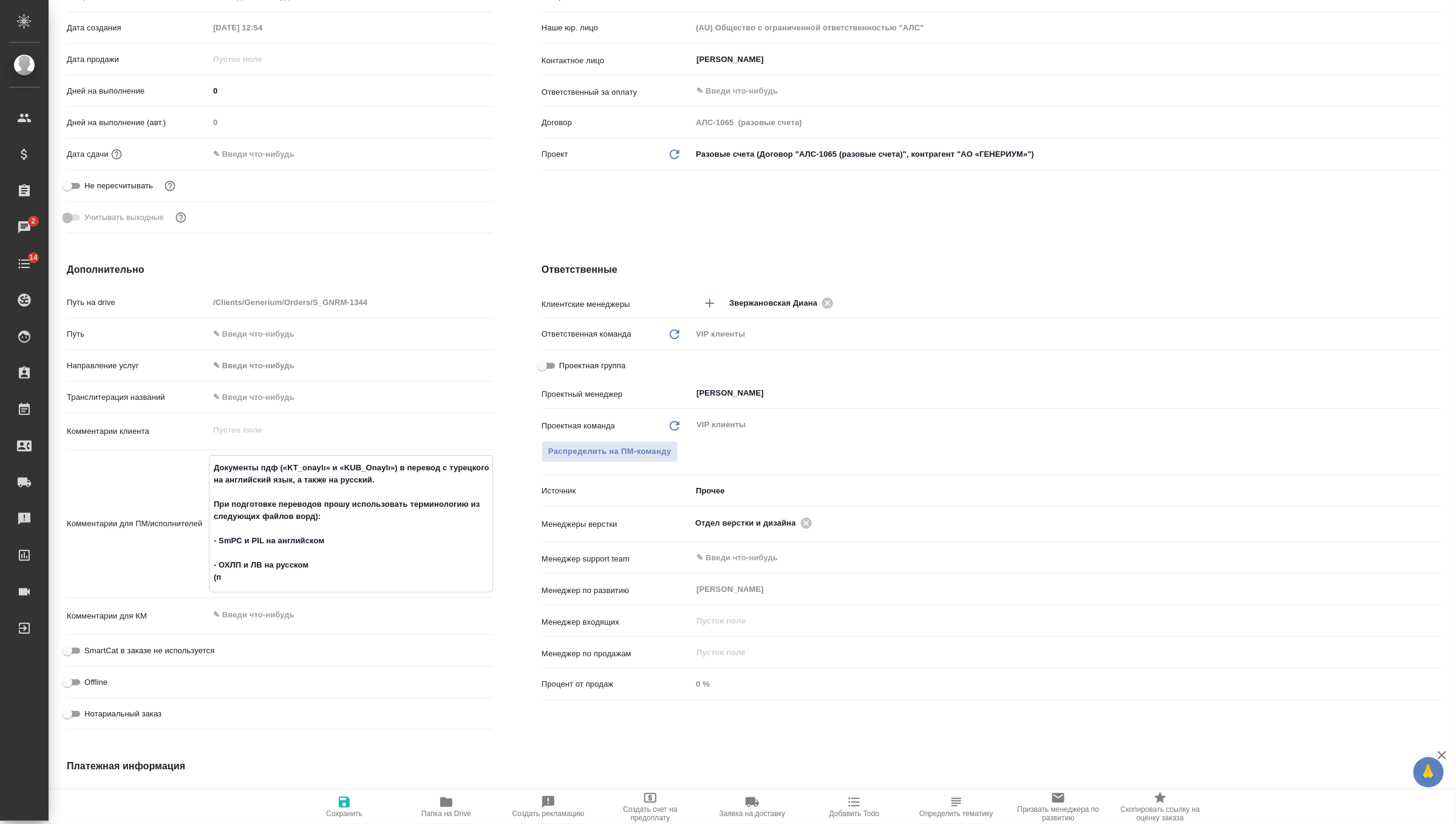
type textarea "Документы пдф («KT_onaylı» и «KUB_Onaylı») в перевод c турецкого на английский …"
type textarea "x"
type textarea "Документы пдф («KT_onaylı» и «KUB_Onaylı») в перевод c турецкого на английский …"
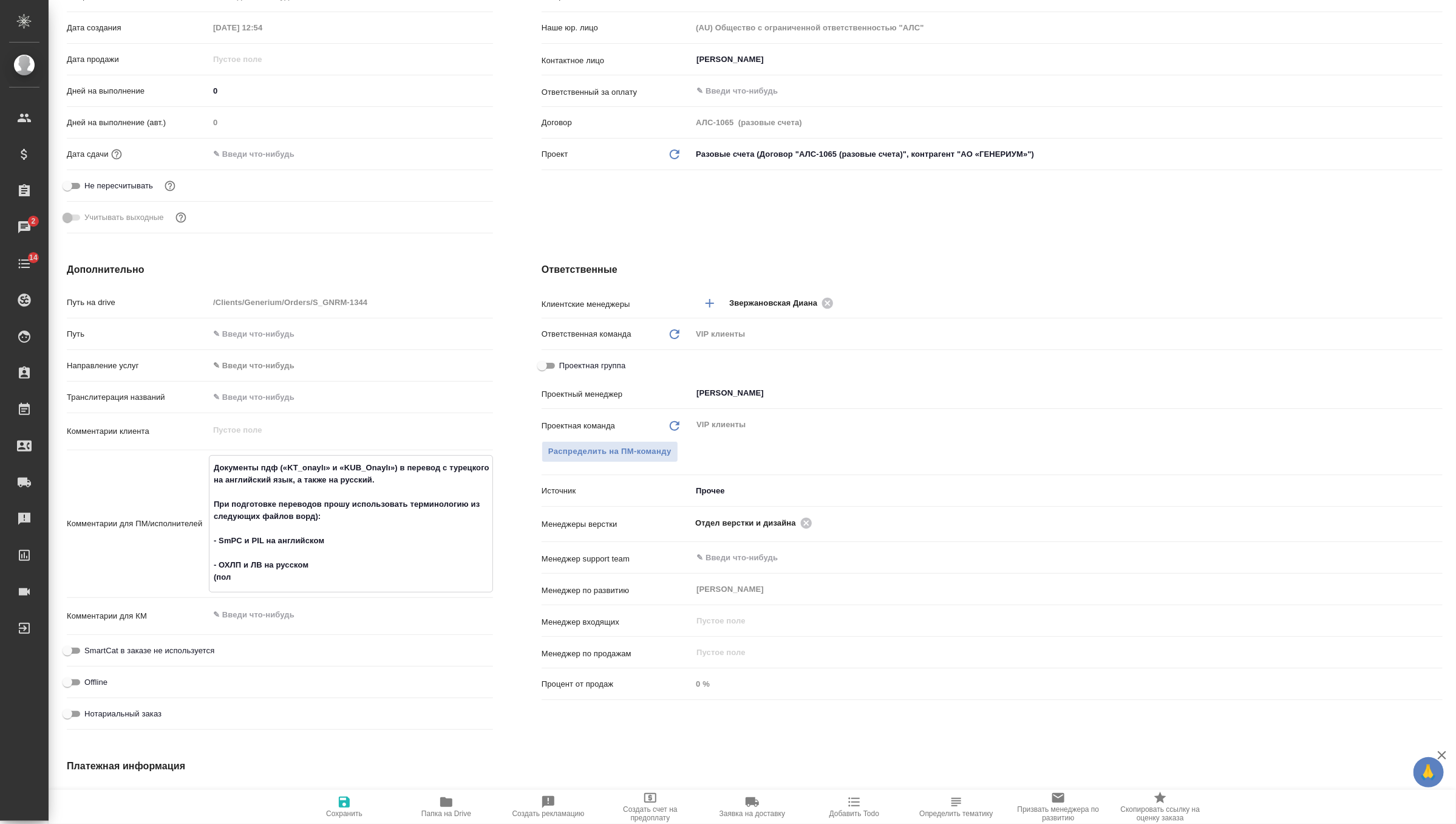
type textarea "x"
type textarea "Документы пдф («KT_onaylı» и «KUB_Onaylı») в перевод c турецкого на английский …"
type textarea "x"
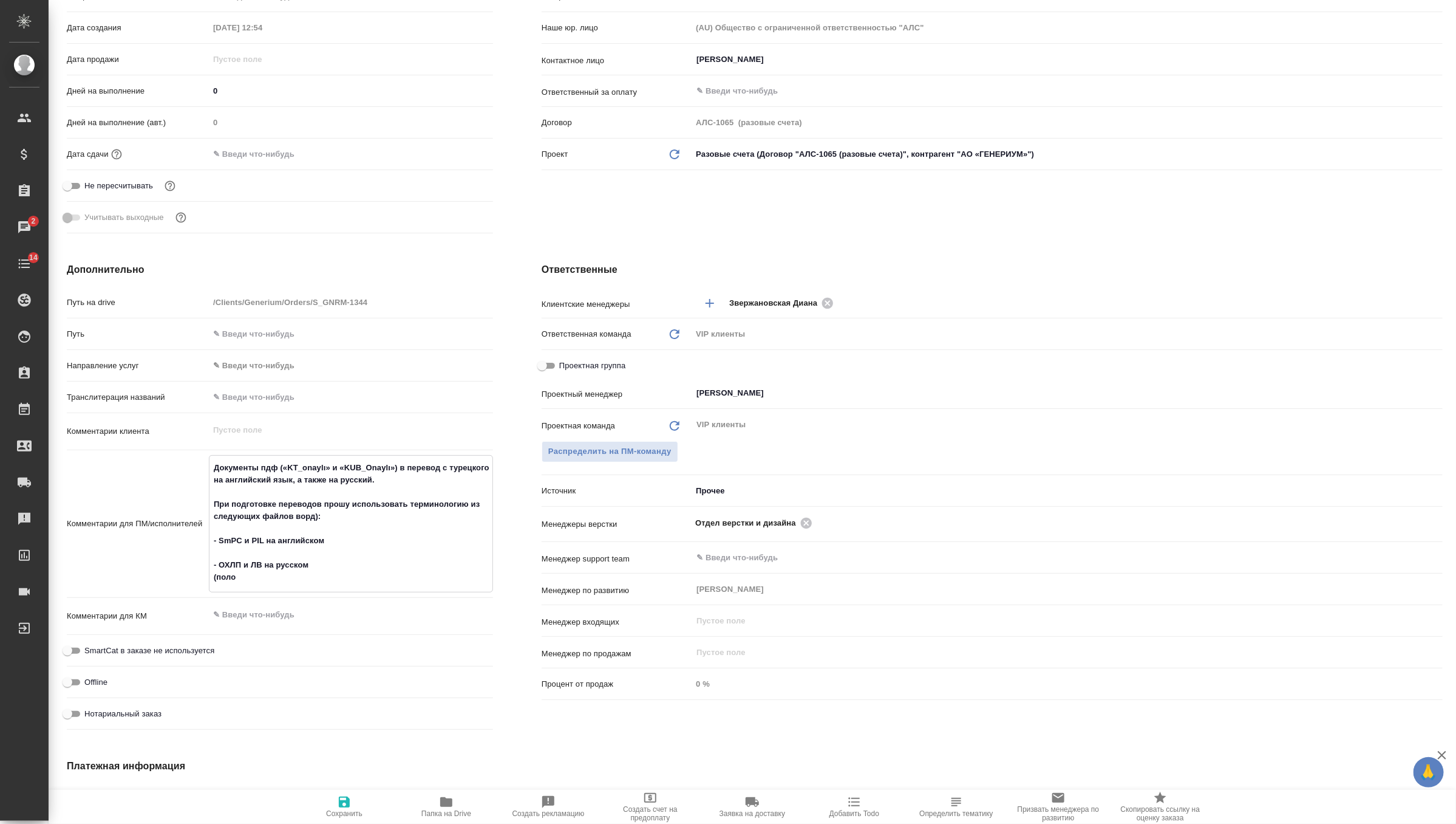
type textarea "x"
type textarea "Документы пдф («KT_onaylı» и «KUB_Onaylı») в перевод c турецкого на английский …"
type textarea "x"
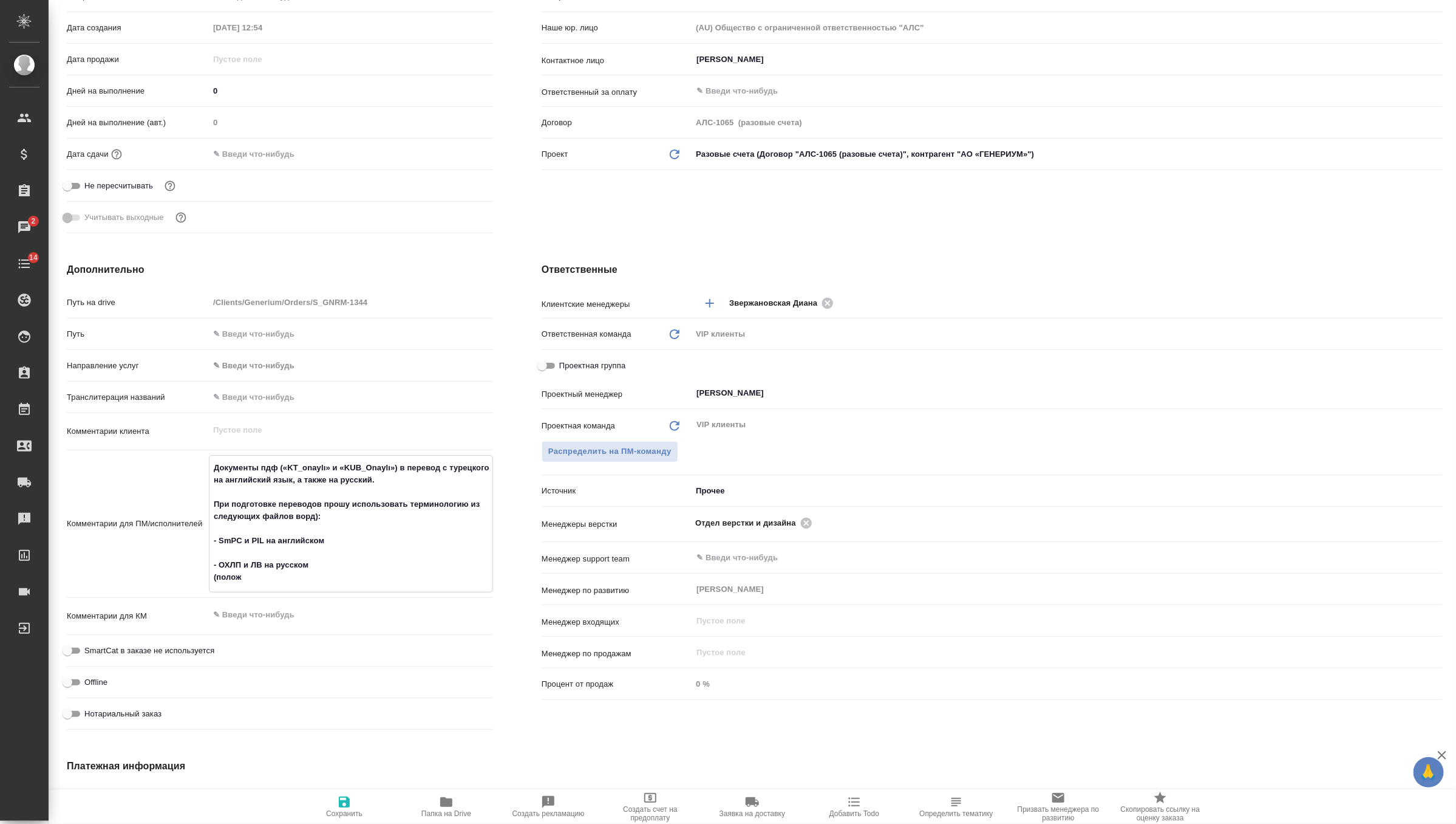
type textarea "x"
type textarea "Документы пдф («KT_onaylı» и «KUB_Onaylı») в перевод c турецкого на английский …"
type textarea "x"
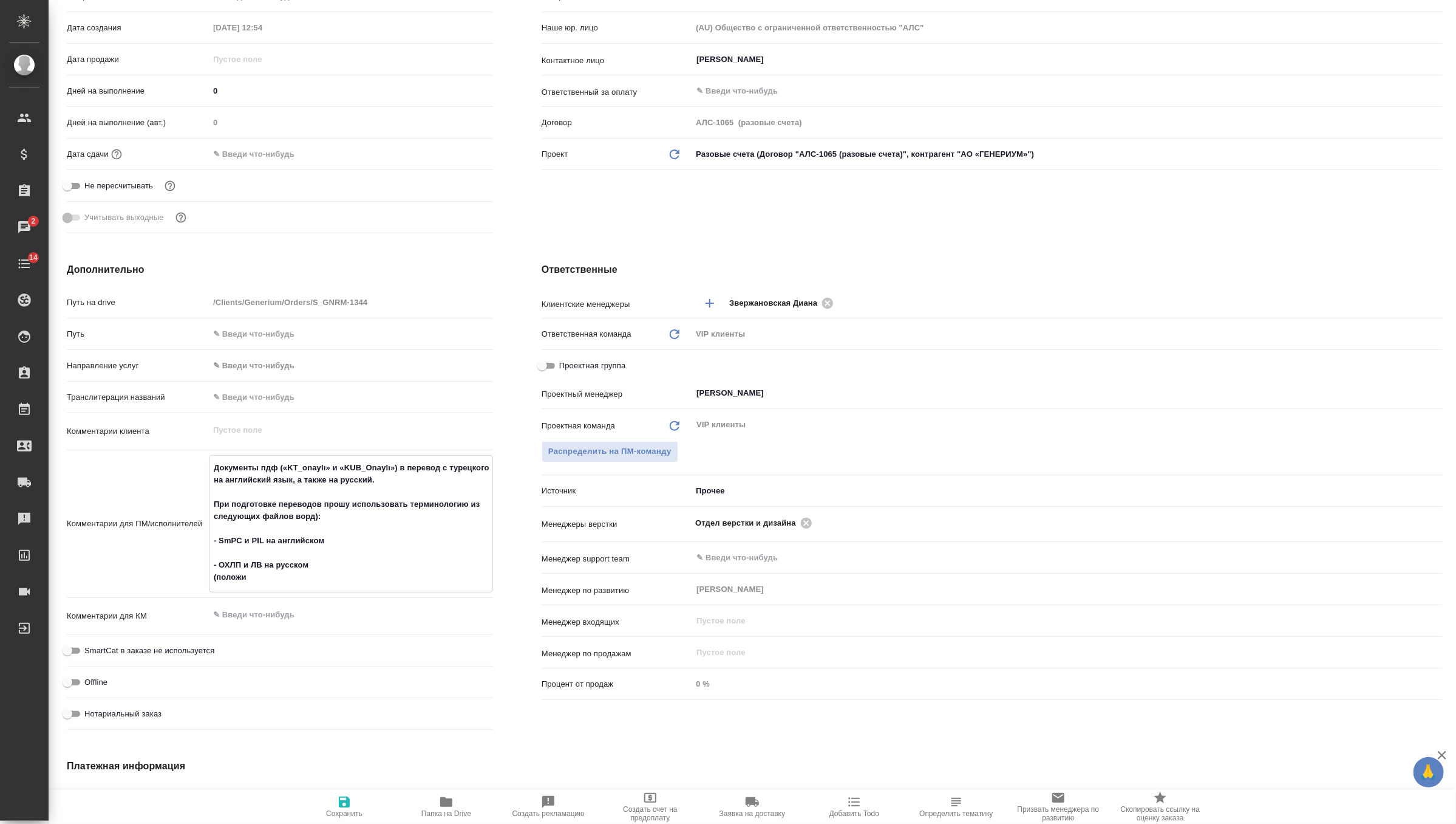
type textarea "Документы пдф («KT_onaylı» и «KUB_Onaylı») в перевод c турецкого на английский …"
type textarea "x"
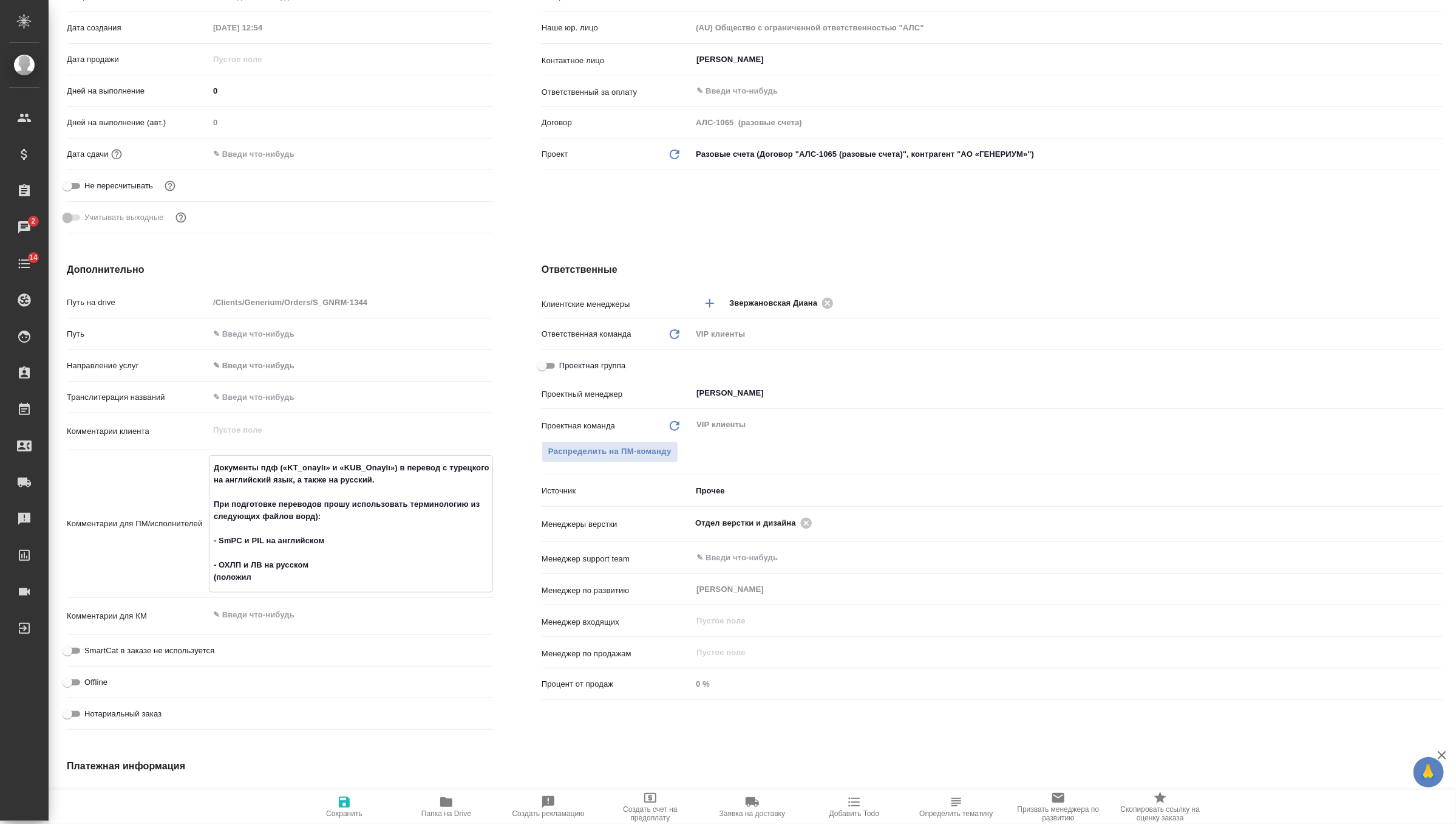
type textarea "Документы пдф («KT_onaylı» и «KUB_Onaylı») в перевод c турецкого на английский …"
type textarea "x"
type textarea "Документы пдф («KT_onaylı» и «KUB_Onaylı») в перевод c турецкого на английский …"
type textarea "x"
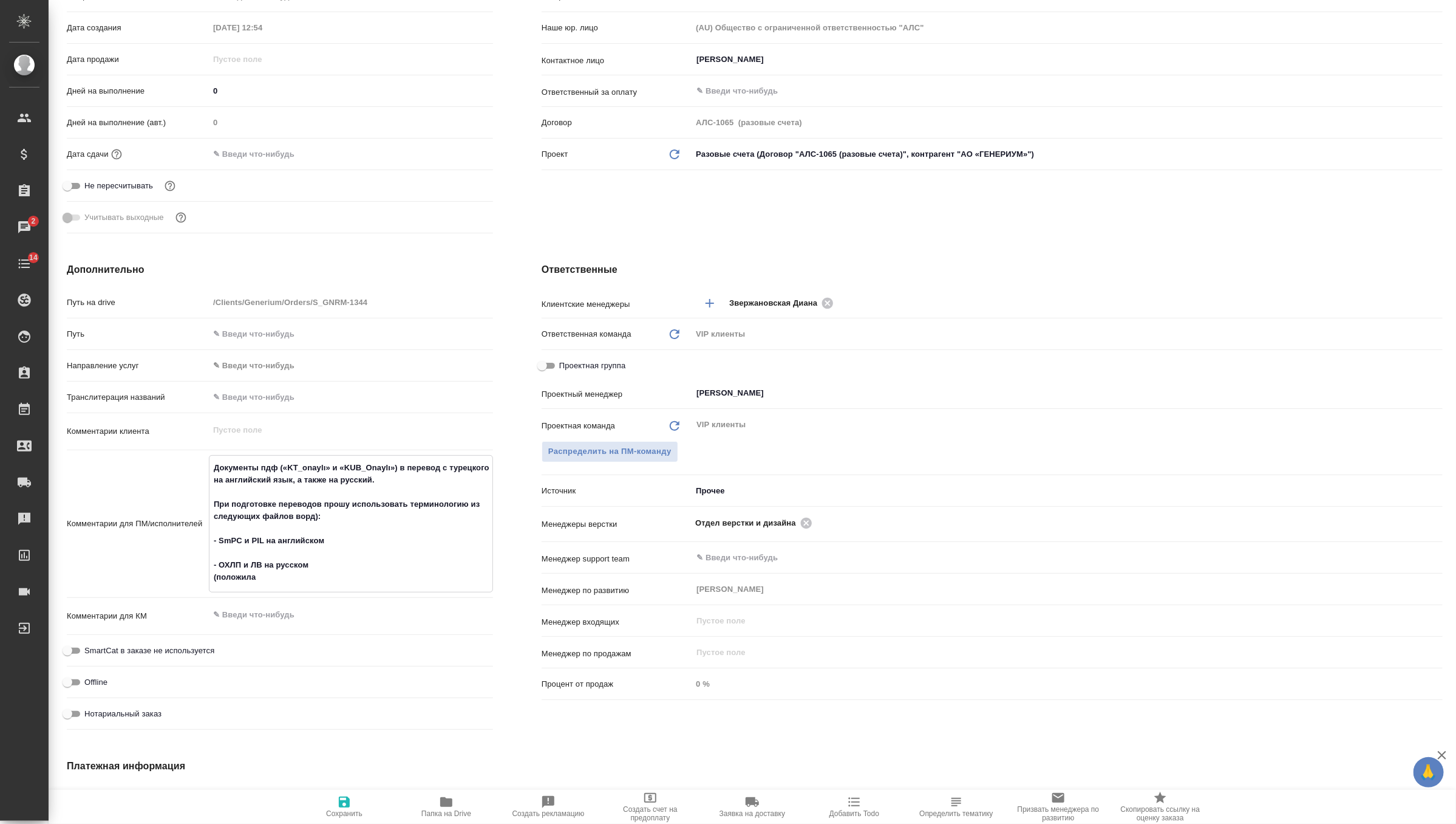
type textarea "x"
type textarea "Документы пдф («KT_onaylı» и «KUB_Onaylı») в перевод c турецкого на английский …"
type textarea "x"
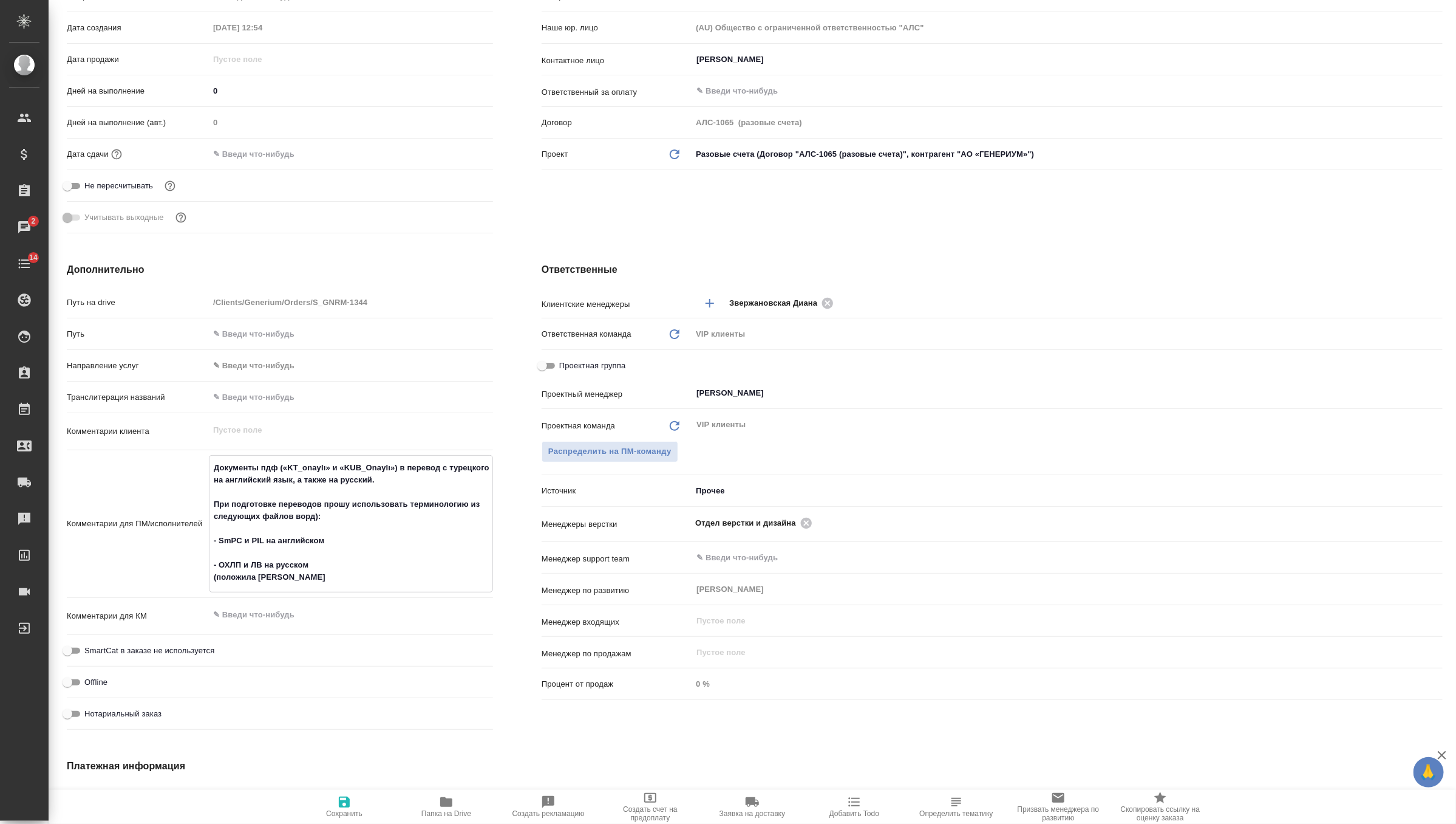
type textarea "x"
type textarea "Документы пдф («KT_onaylı» и «KUB_Onaylı») в перевод c турецкого на английский …"
type textarea "x"
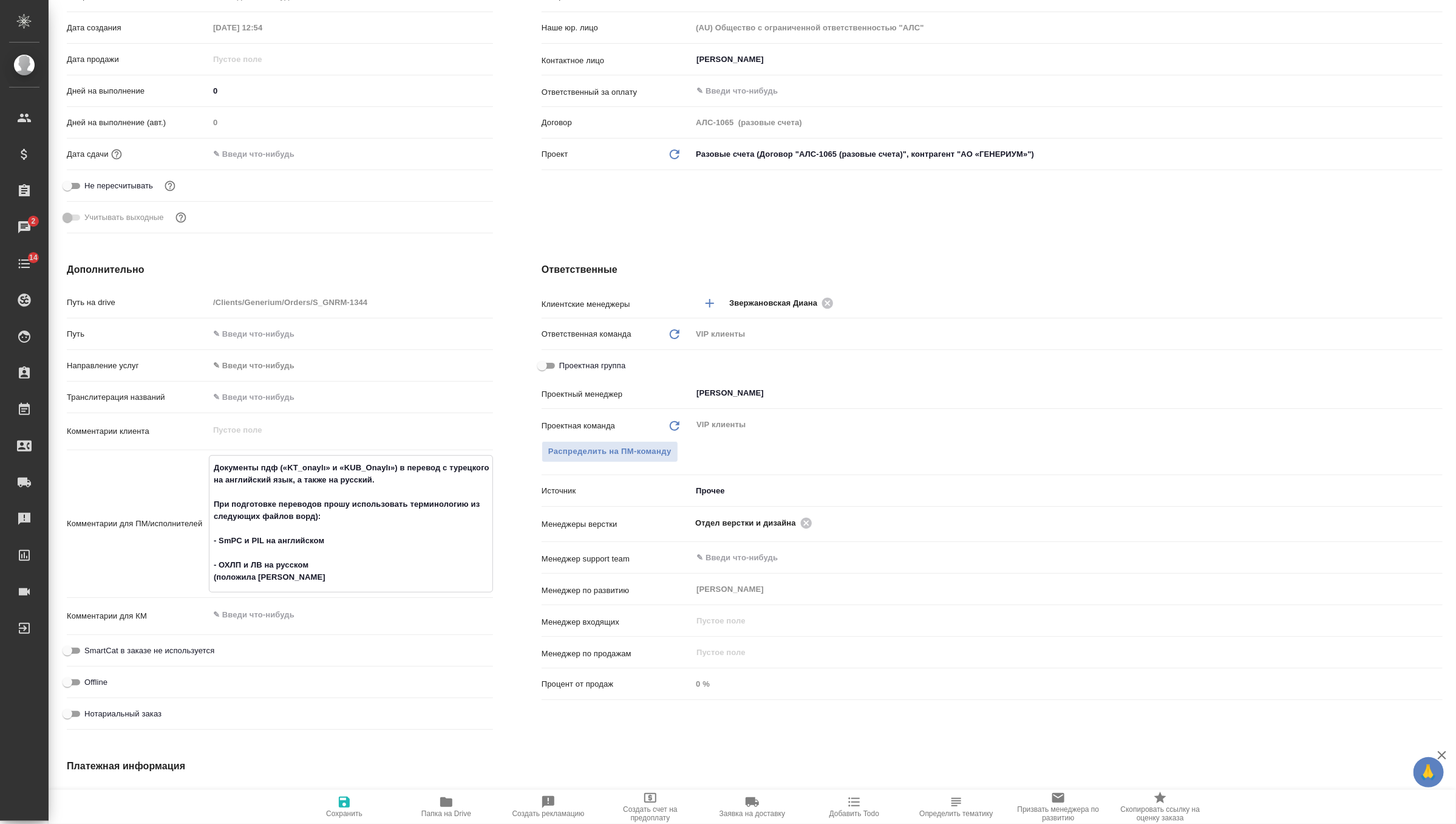
type textarea "Документы пдф («KT_onaylı» и «KUB_Onaylı») в перевод c турецкого на английский …"
type textarea "x"
type textarea "Документы пдф («KT_onaylı» и «KUB_Onaylı») в перевод c турецкого на английский …"
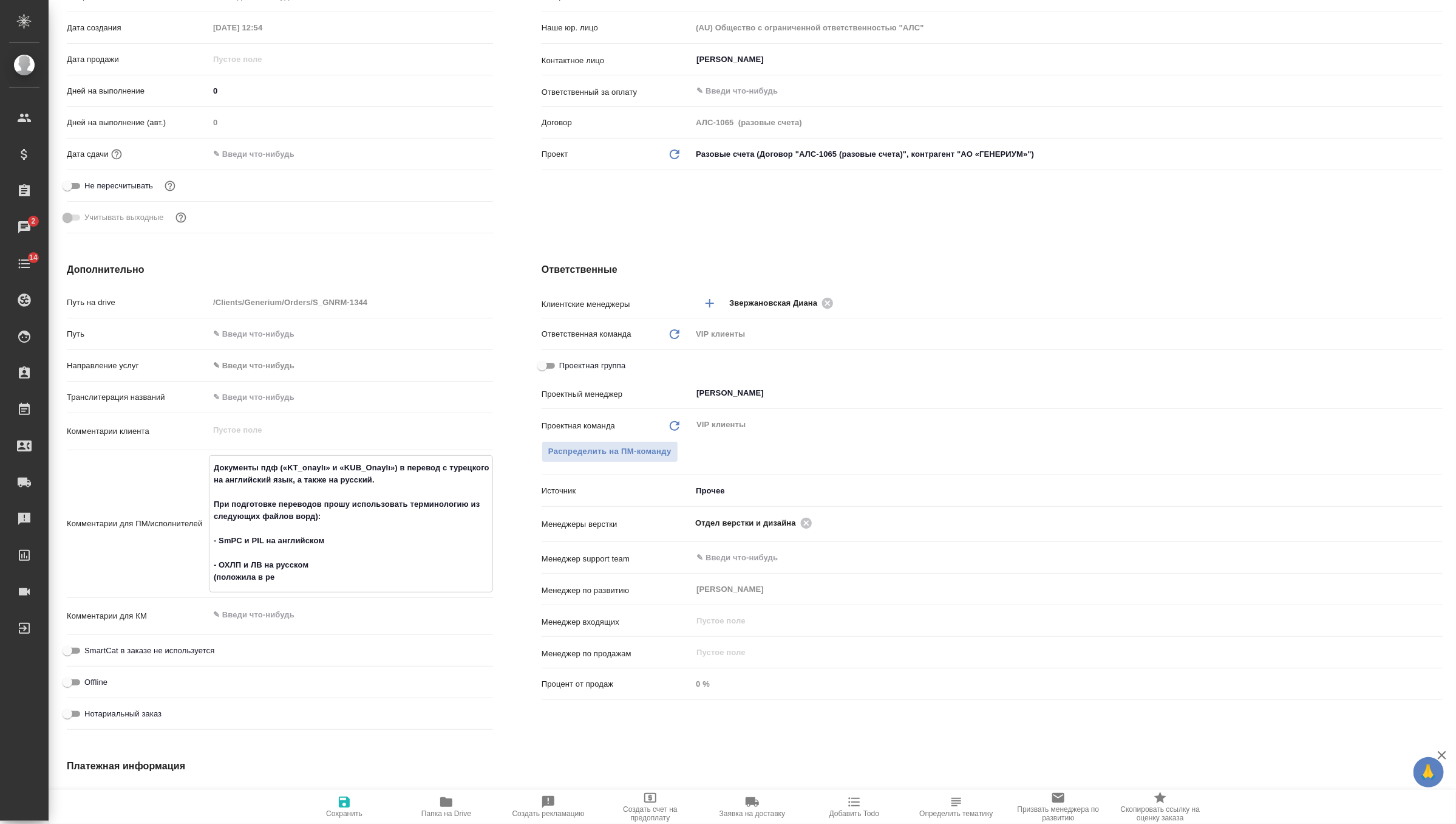
type textarea "x"
type textarea "Документы пдф («KT_onaylı» и «KUB_Onaylı») в перевод c турецкого на английский …"
type textarea "x"
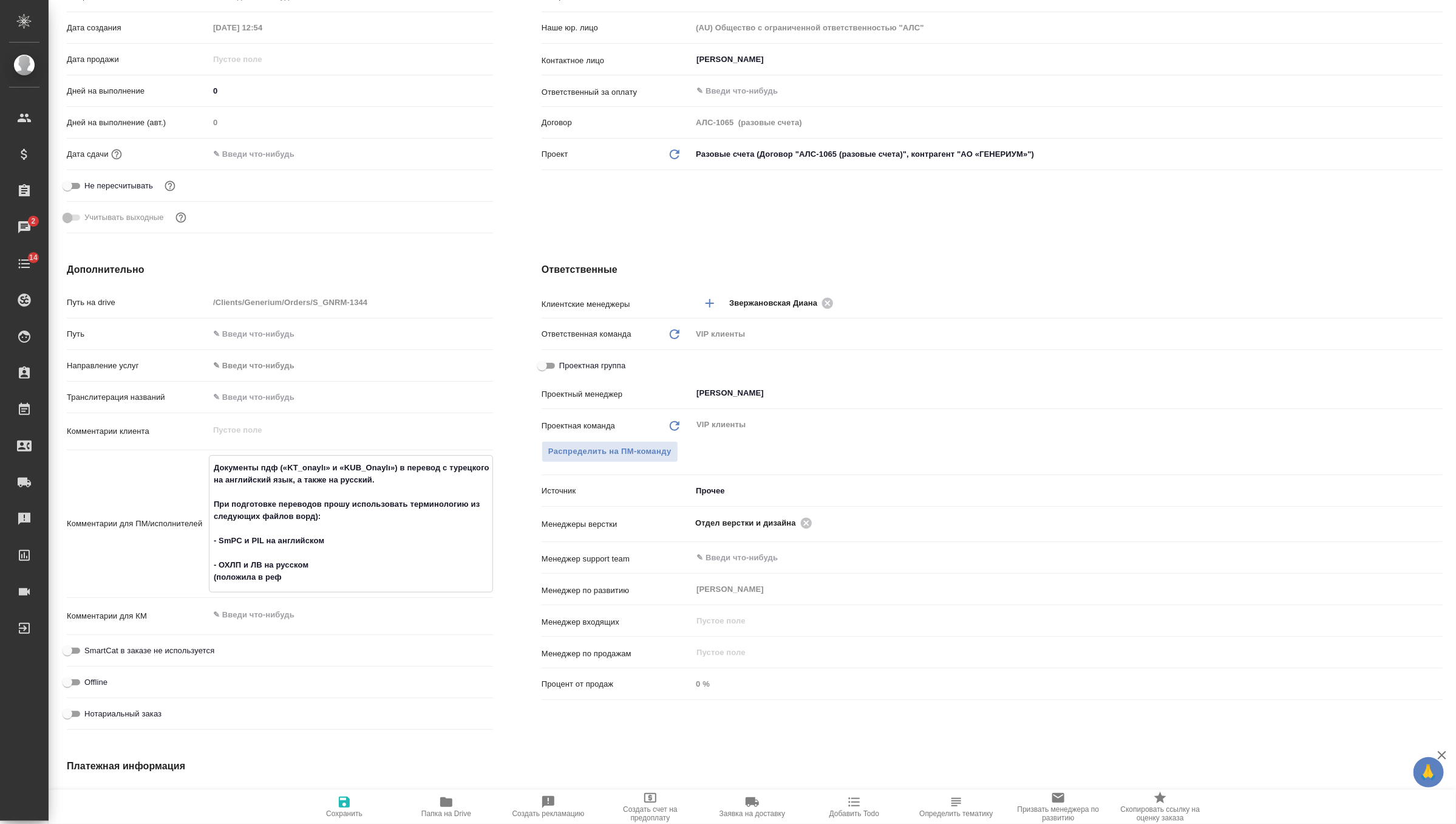
type textarea "x"
type textarea "Документы пдф («KT_onaylı» и «KUB_Onaylı») в перевод c турецкого на английский …"
type textarea "x"
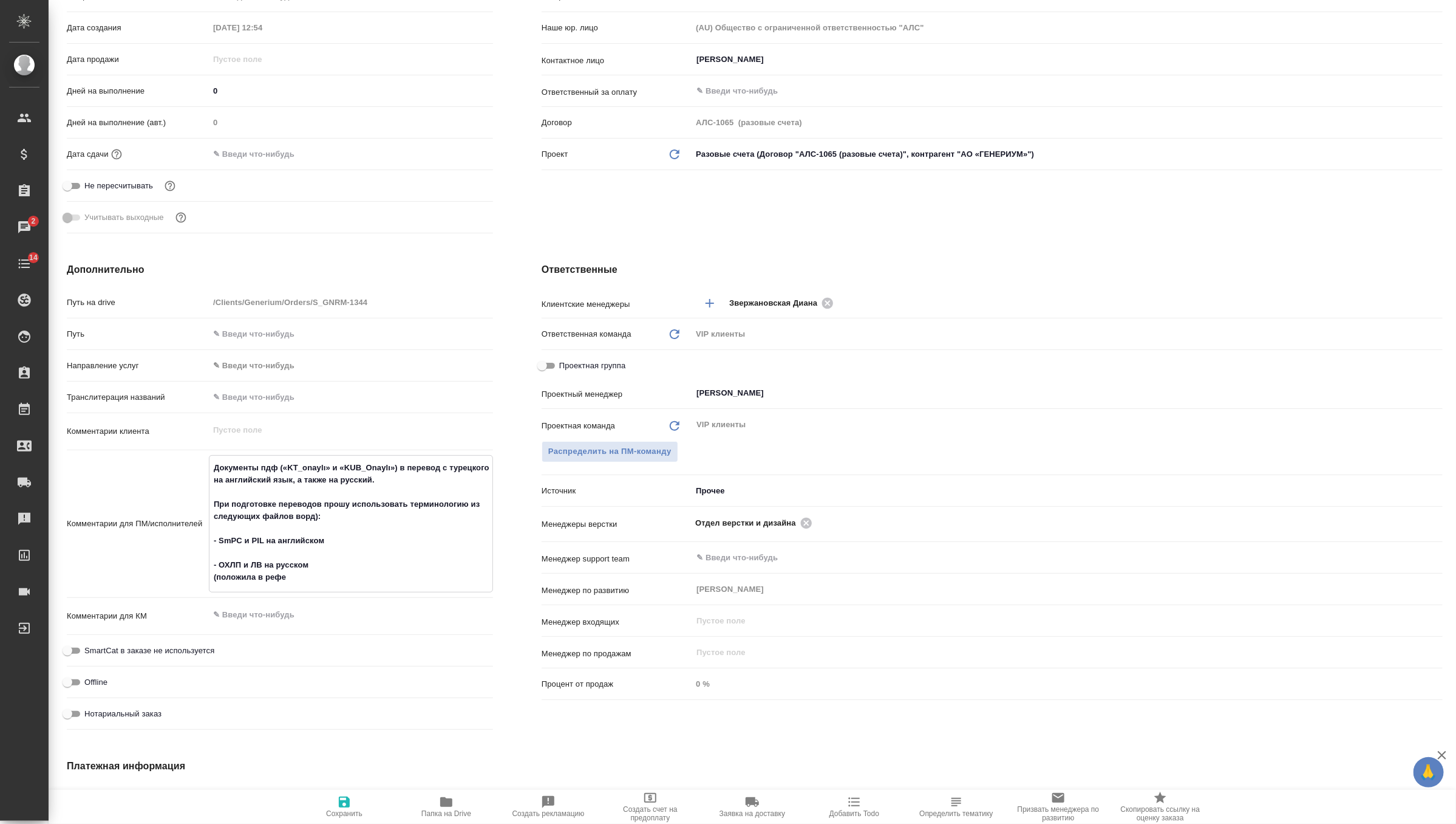
type textarea "x"
type textarea "Документы пдф («KT_onaylı» и «KUB_Onaylı») в перевод c турецкого на английский …"
type textarea "x"
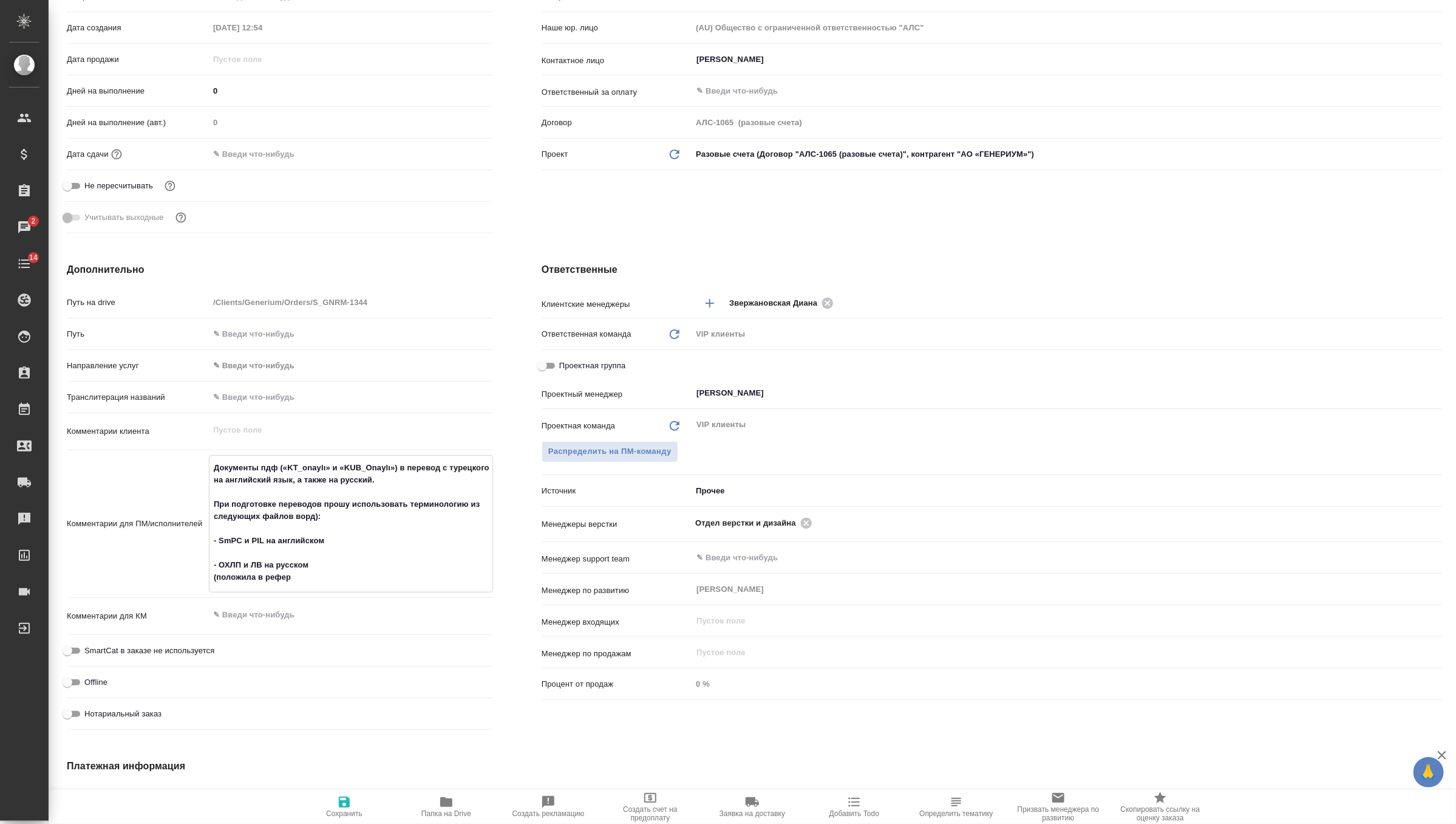
type textarea "Документы пдф («KT_onaylı» и «KUB_Onaylı») в перевод c турецкого на английский …"
type textarea "x"
type textarea "Документы пдф («KT_onaylı» и «KUB_Onaylı») в перевод c турецкого на английский …"
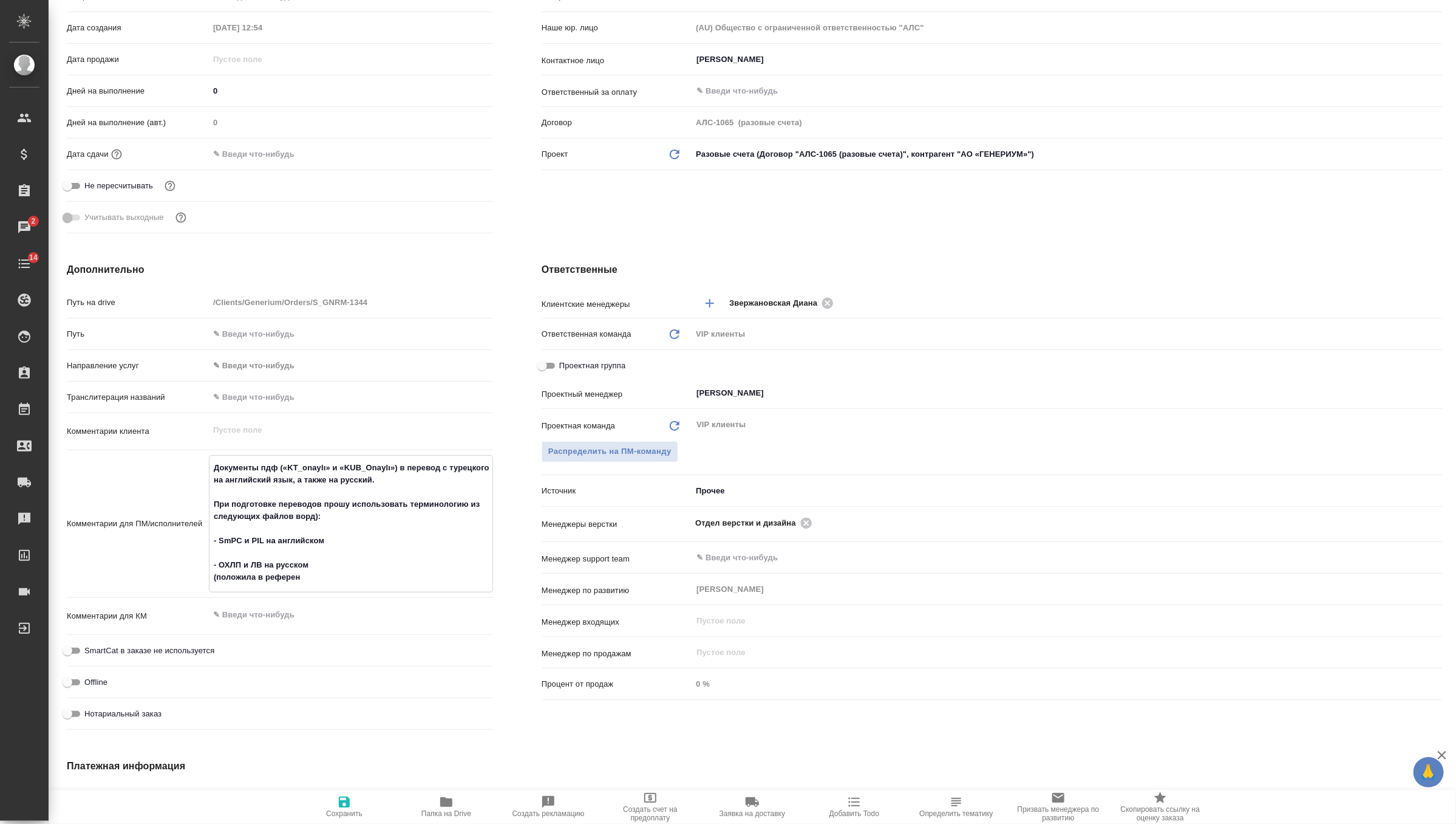
type textarea "x"
type textarea "Документы пдф («KT_onaylı» и «KUB_Onaylı») в перевод c турецкого на английский …"
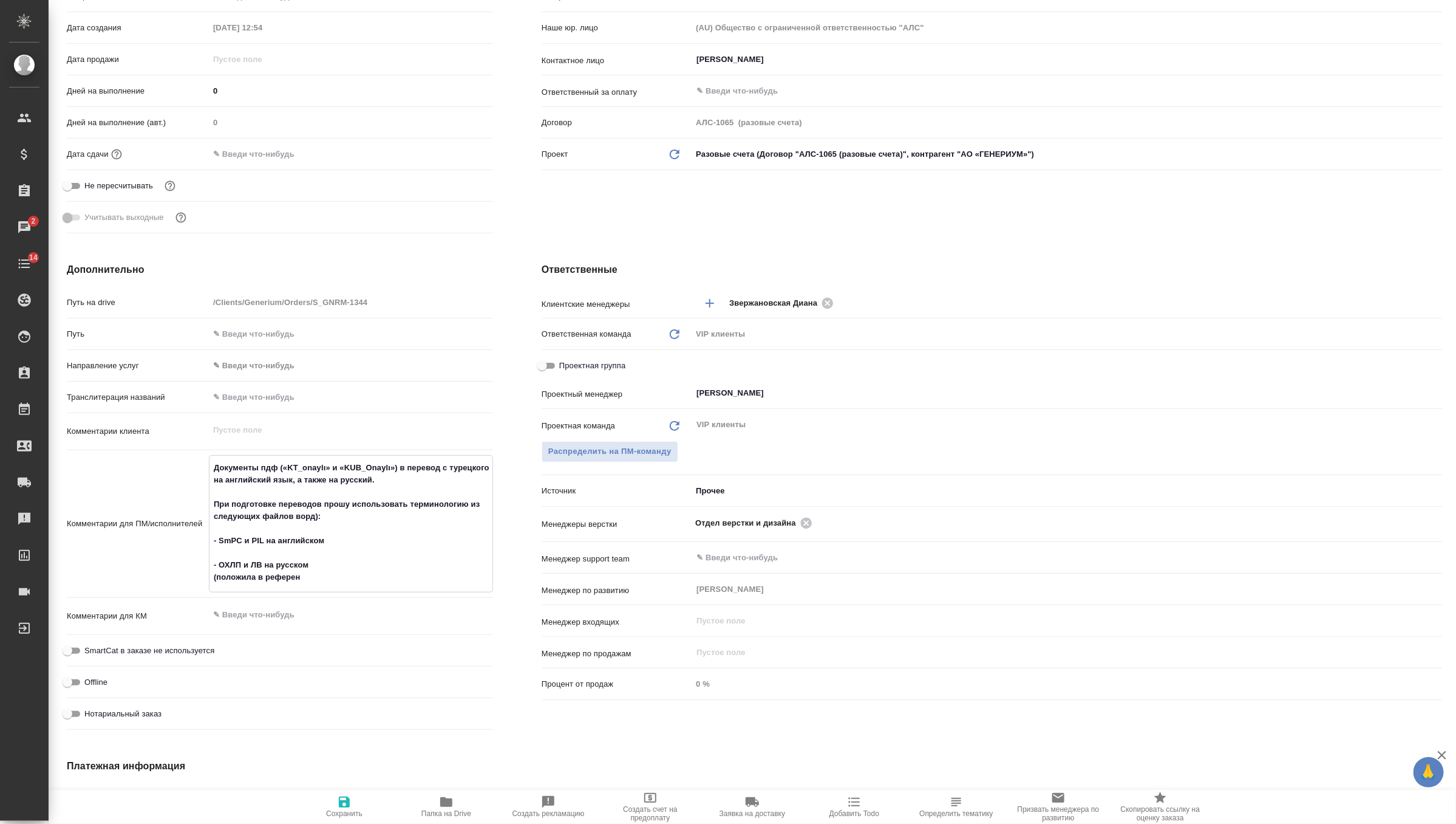
type textarea "x"
type textarea "Документы пдф («KT_onaylı» и «KUB_Onaylı») в перевод c турецкого на английский …"
type textarea "x"
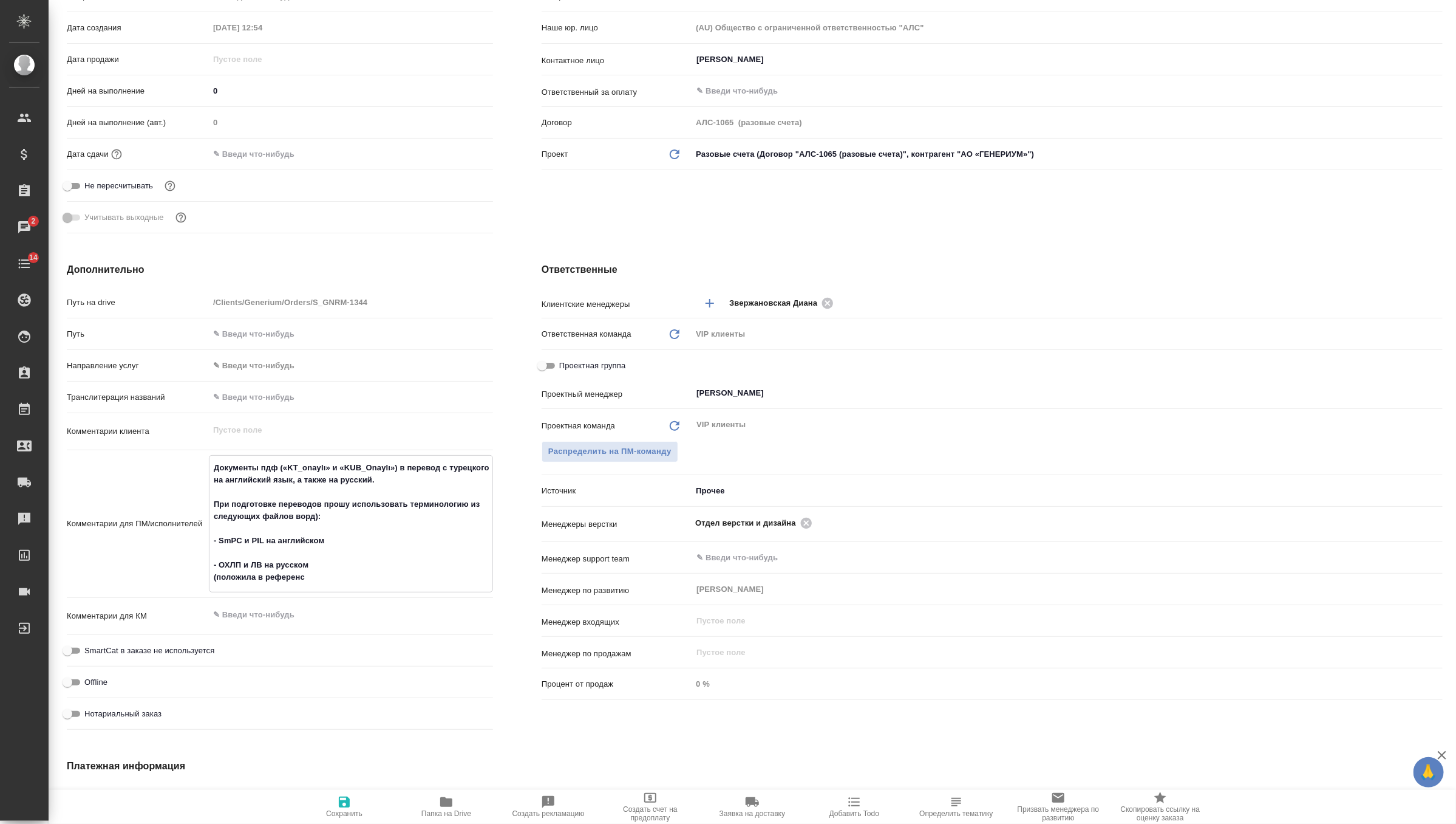
type textarea "x"
type textarea "Документы пдф («KT_onaylı» и «KUB_Onaylı») в перевод c турецкого на английский …"
type textarea "x"
click at [334, 803] on span "Сохранить" at bounding box center [344, 806] width 88 height 23
type textarea "x"
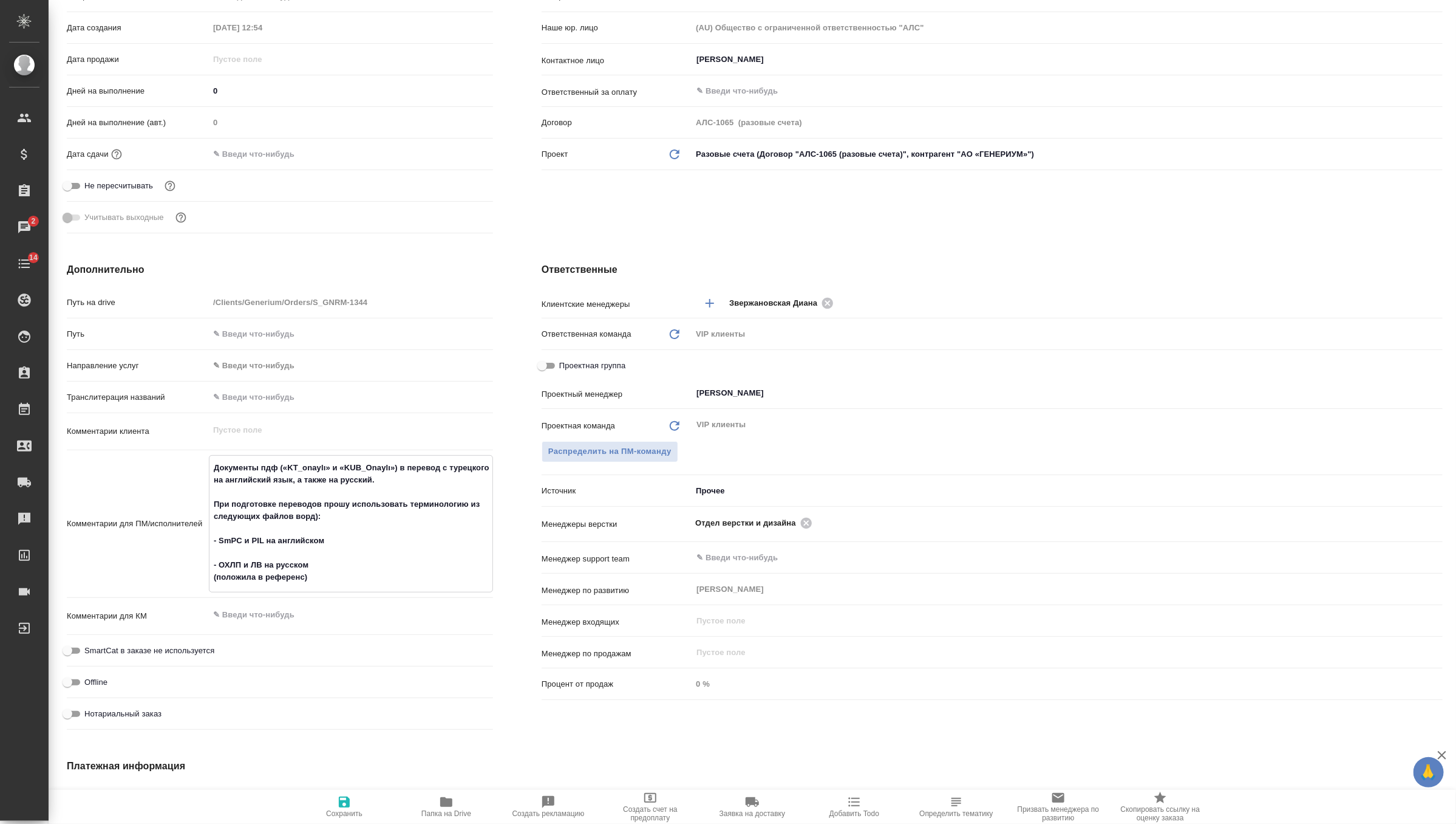
type textarea "x"
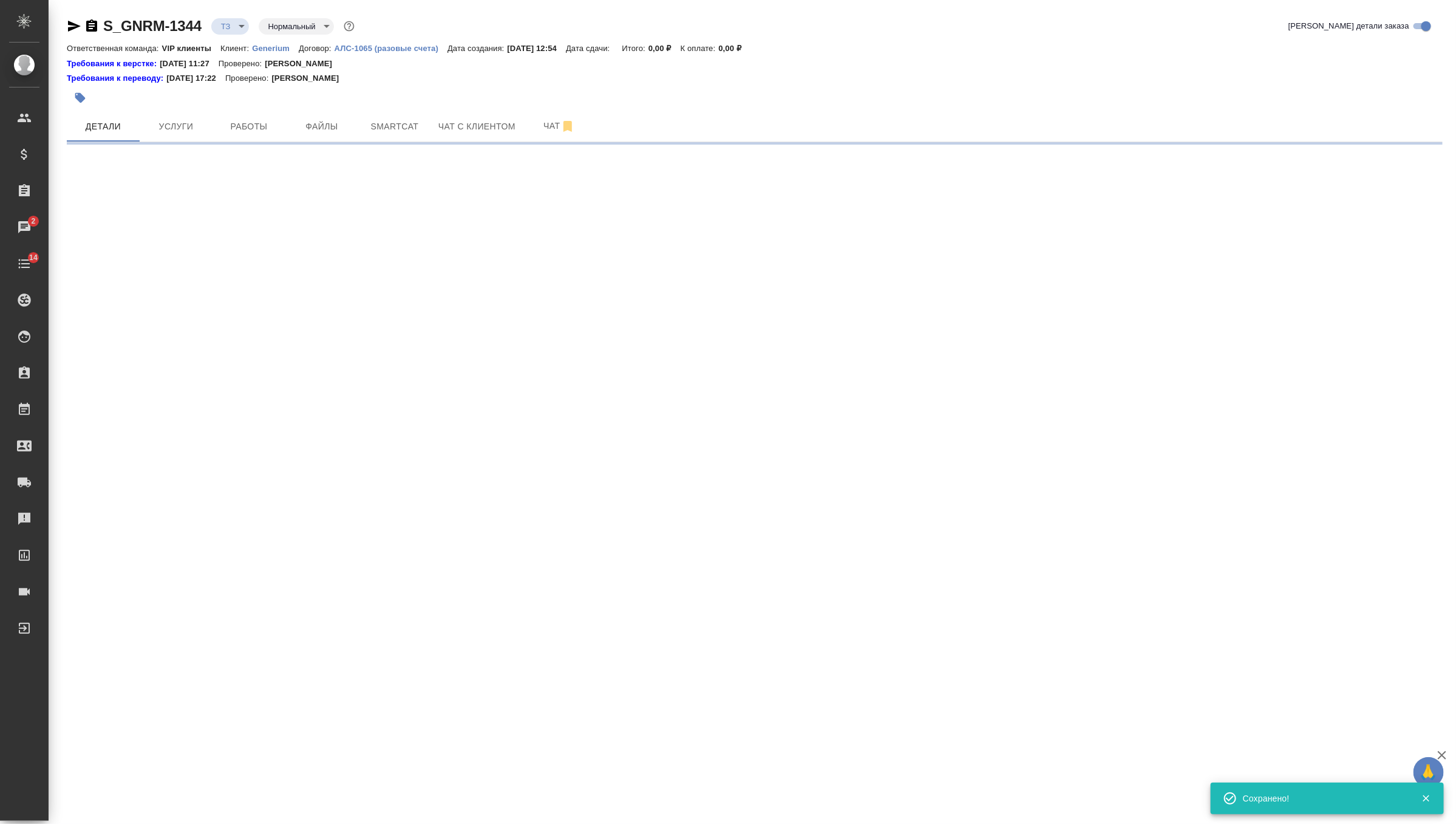
scroll to position [0, 0]
select select "RU"
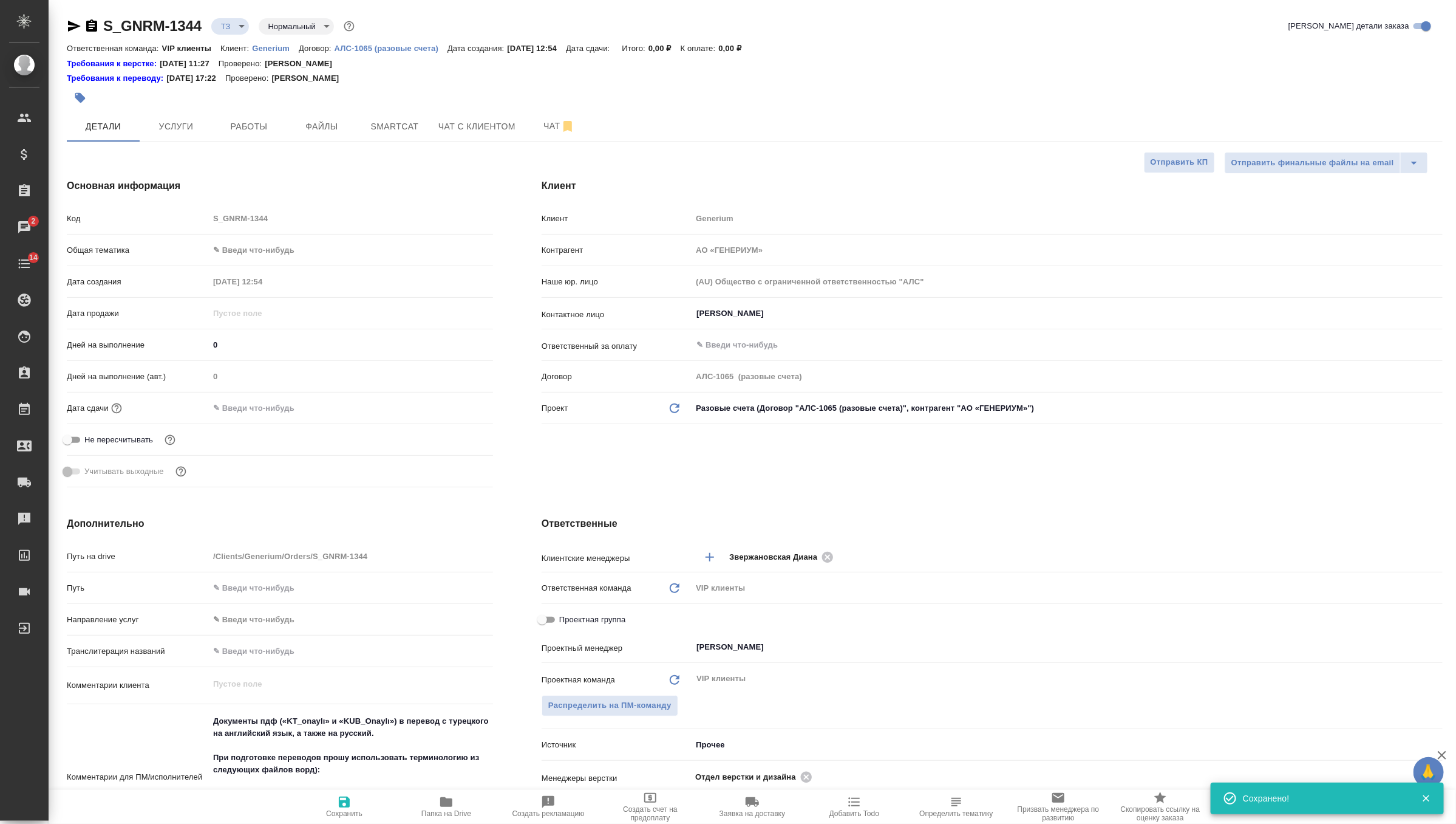
type textarea "x"
click at [191, 120] on span "Услуги" at bounding box center [176, 127] width 58 height 15
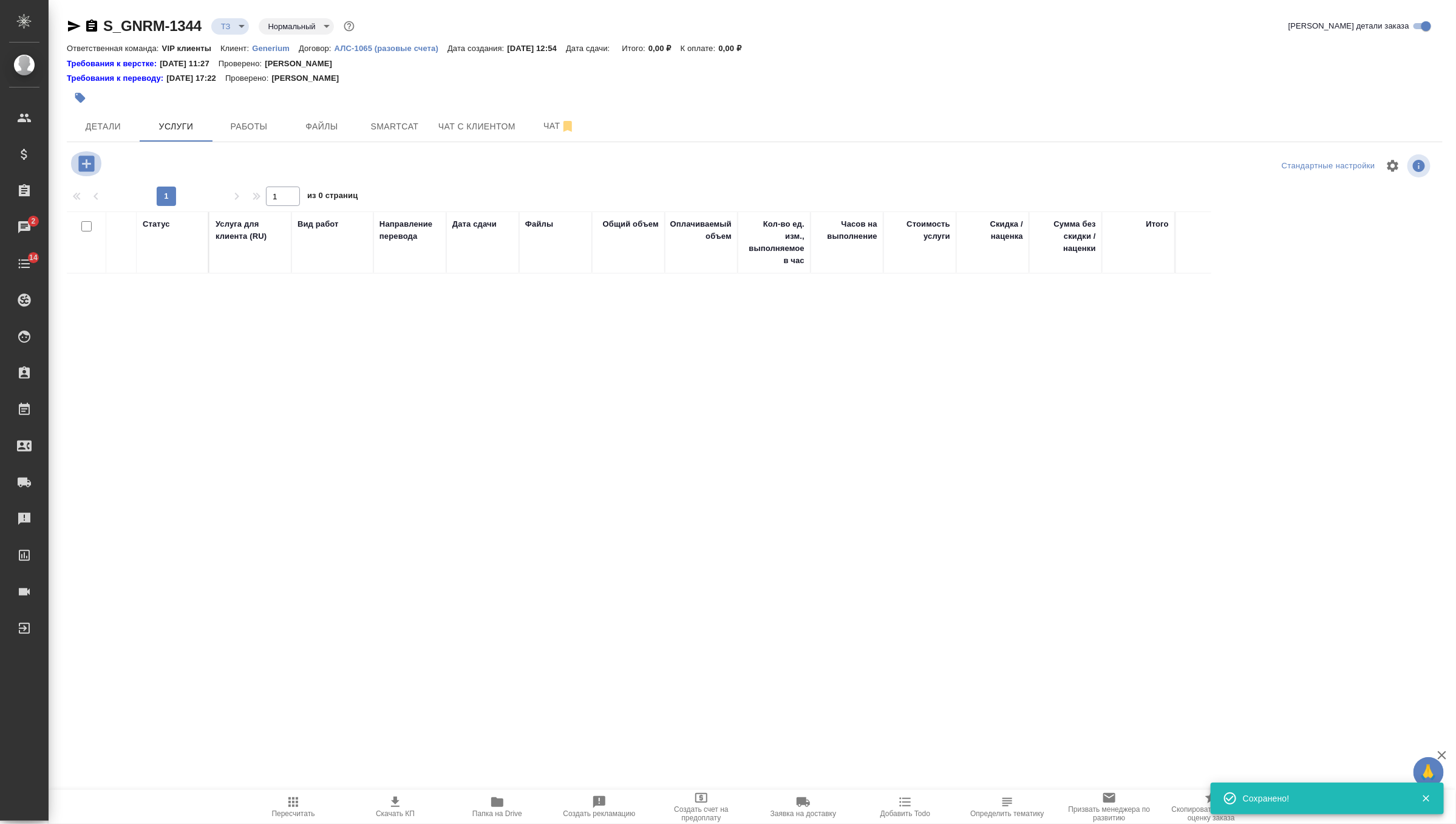
click at [88, 162] on icon "button" at bounding box center [86, 163] width 16 height 16
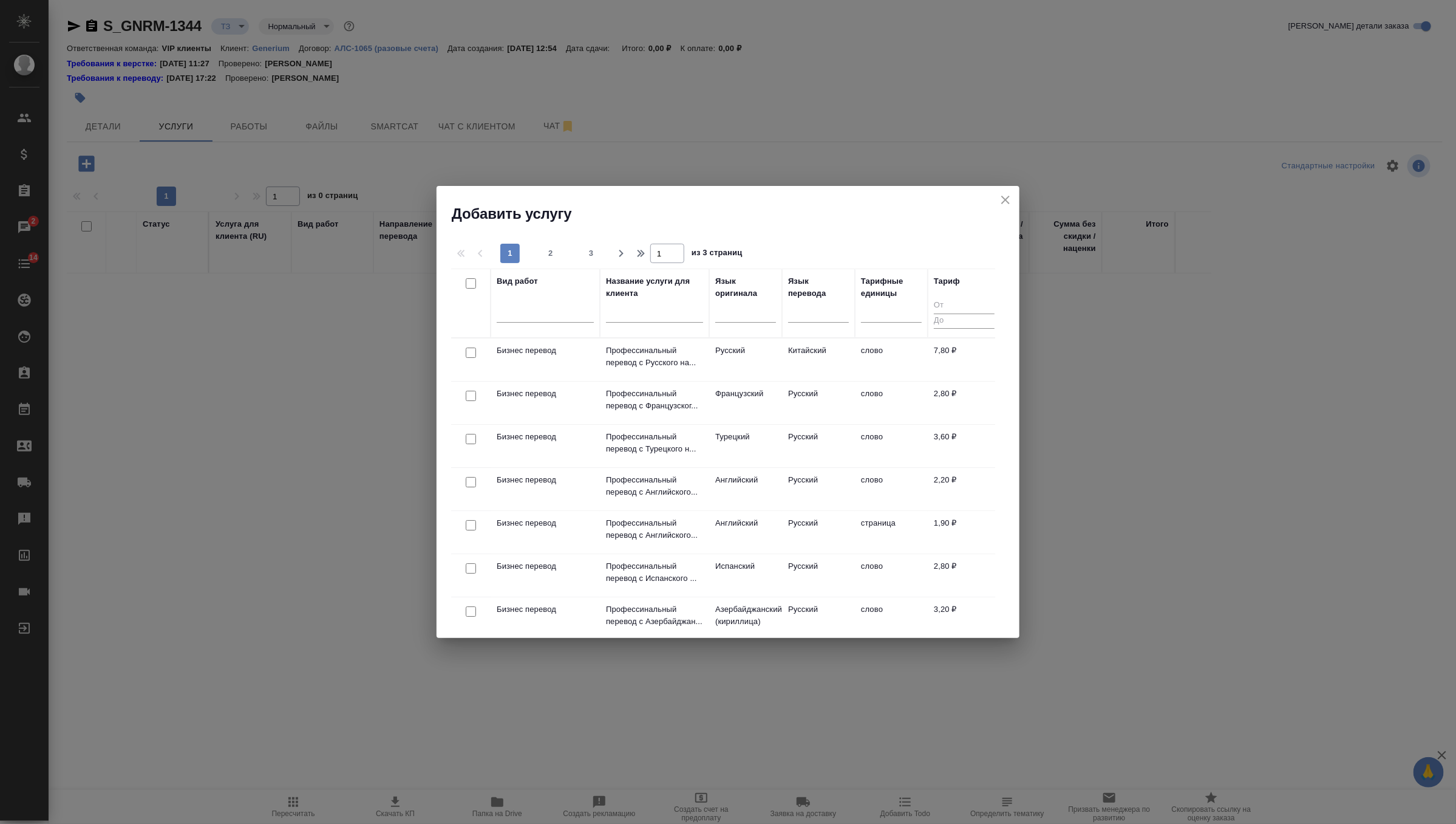
click at [470, 437] on input "checkbox" at bounding box center [471, 438] width 10 height 10
checkbox input "true"
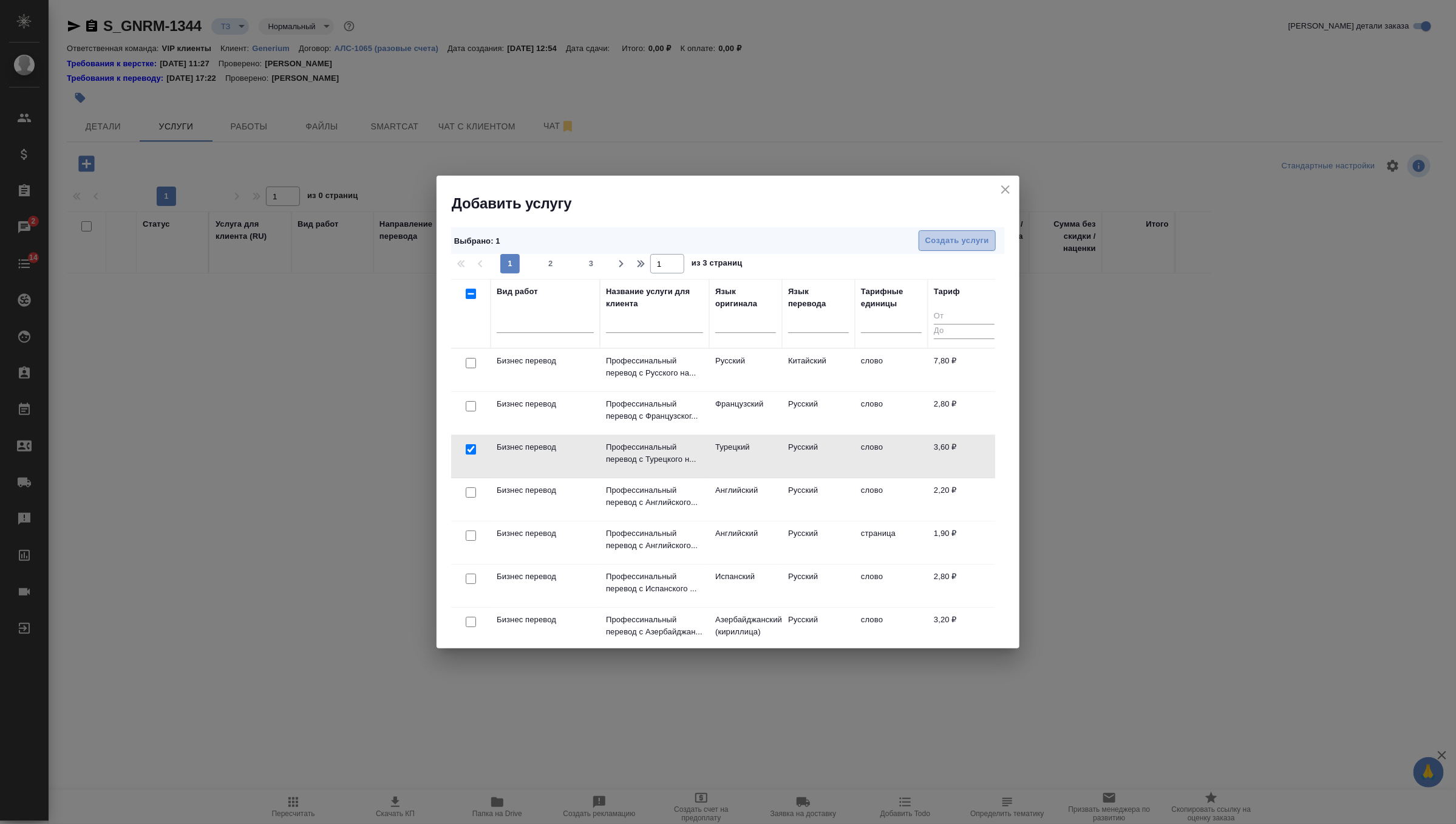
click at [945, 242] on span "Создать услуги" at bounding box center [957, 240] width 64 height 14
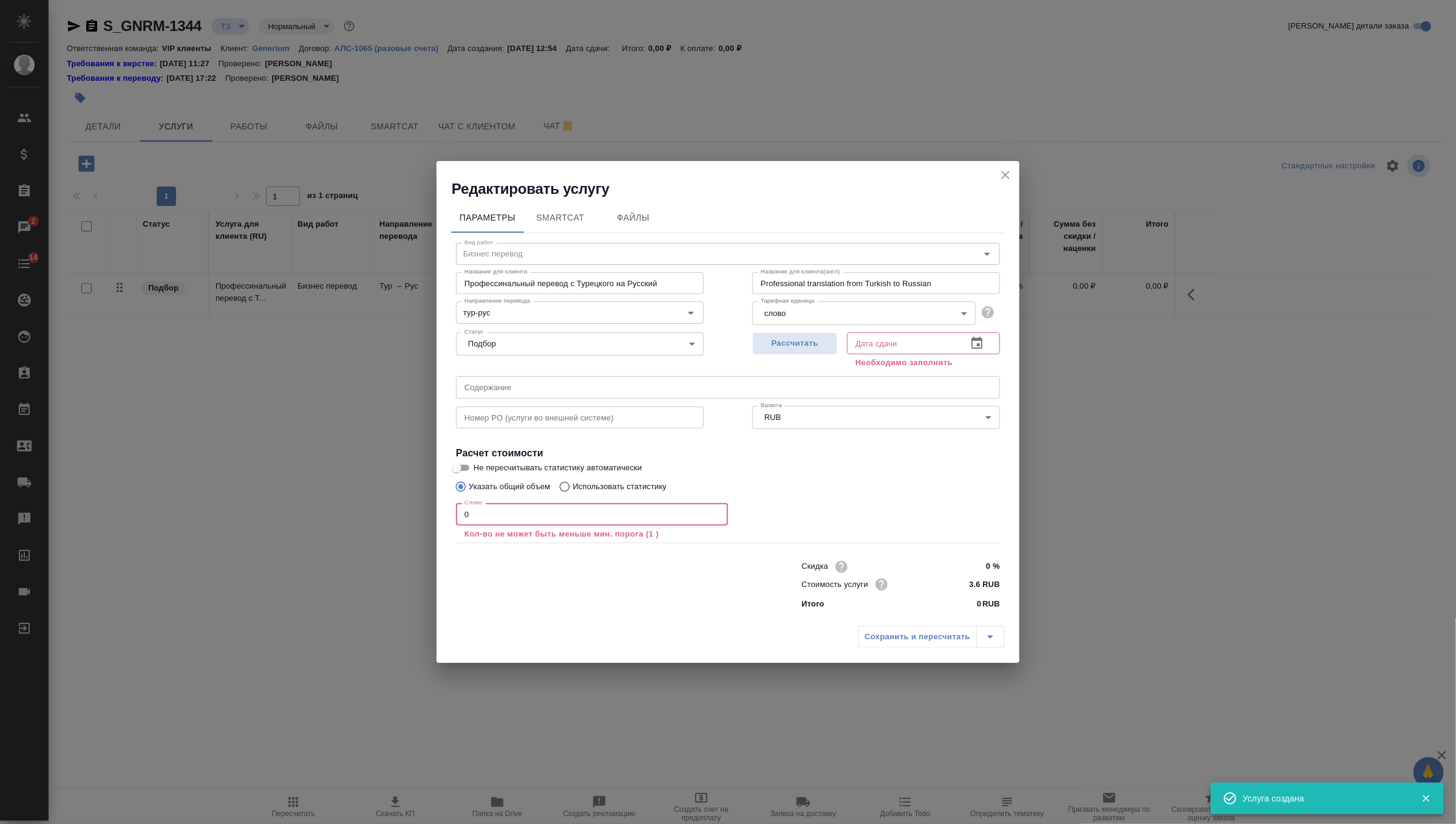
click at [489, 506] on input "0" at bounding box center [592, 514] width 272 height 22
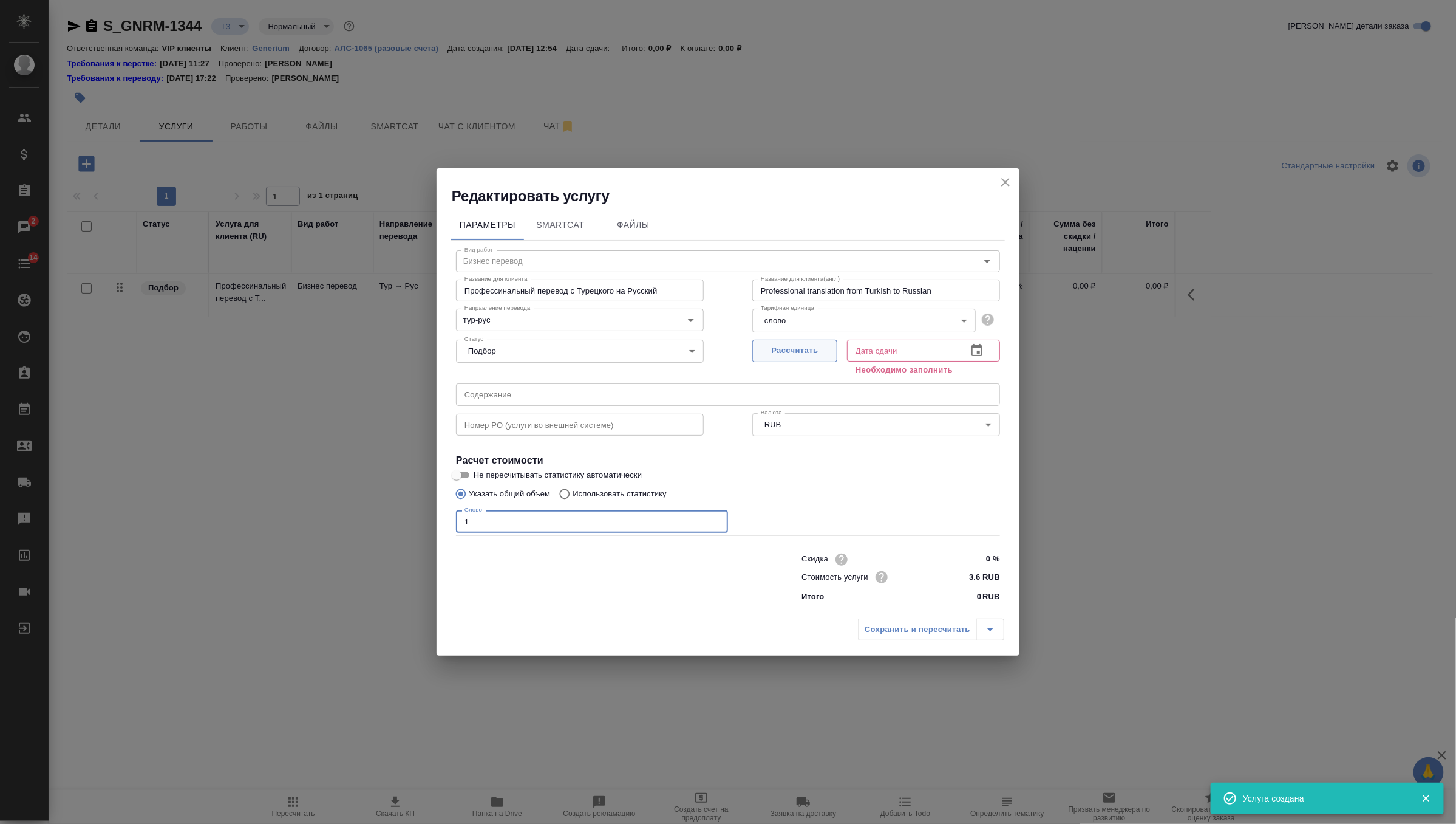
type input "1"
click at [816, 351] on span "Рассчитать" at bounding box center [795, 351] width 72 height 14
type input "27.08.2025 12:58"
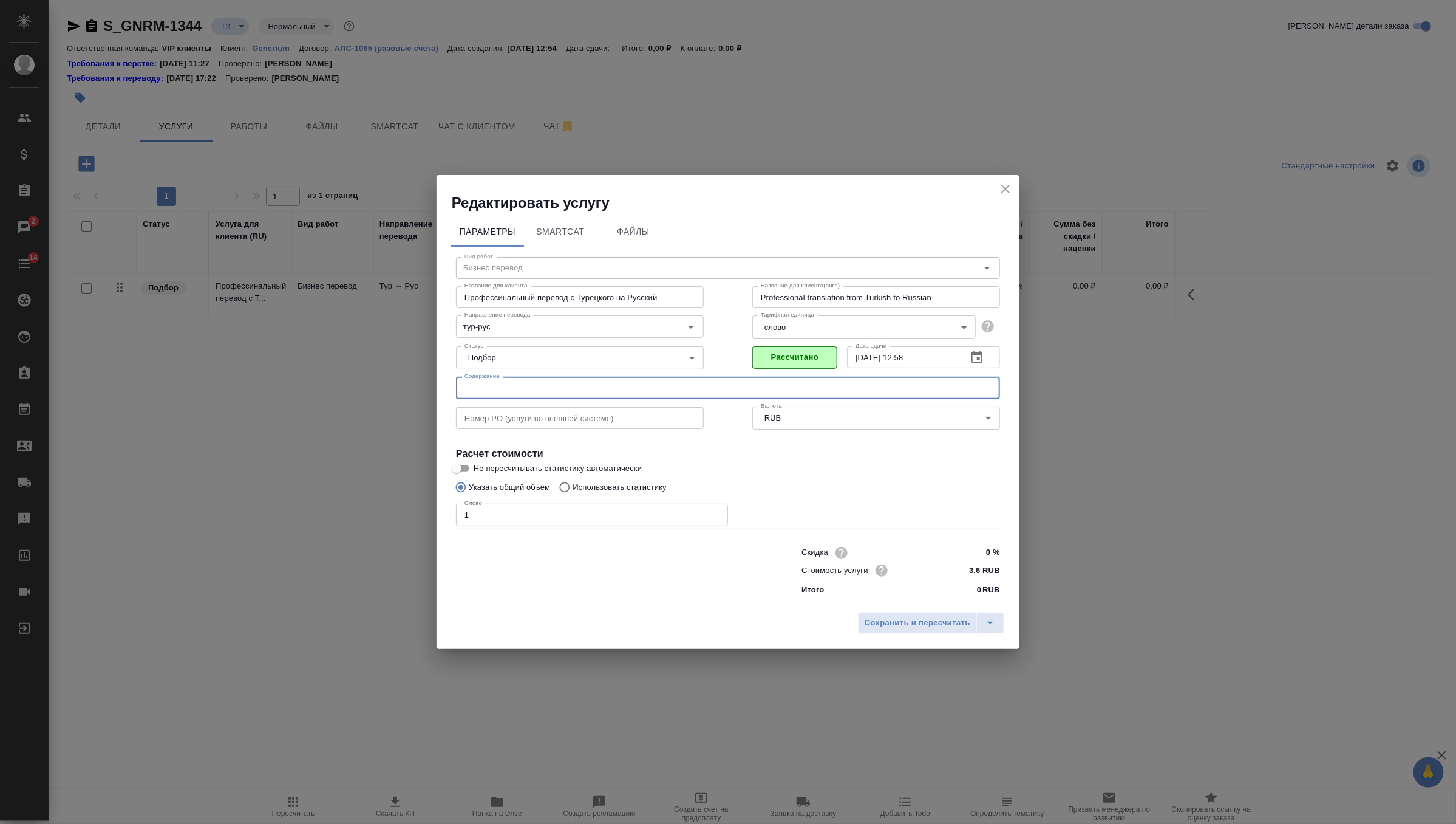
click at [496, 390] on input "text" at bounding box center [728, 387] width 544 height 22
paste input "Элизария_ОХЛП и ЛВ_Турция"
type input "Элизария_ОХЛП и ЛВ_Турция"
click at [929, 626] on span "Сохранить и пересчитать" at bounding box center [917, 622] width 105 height 14
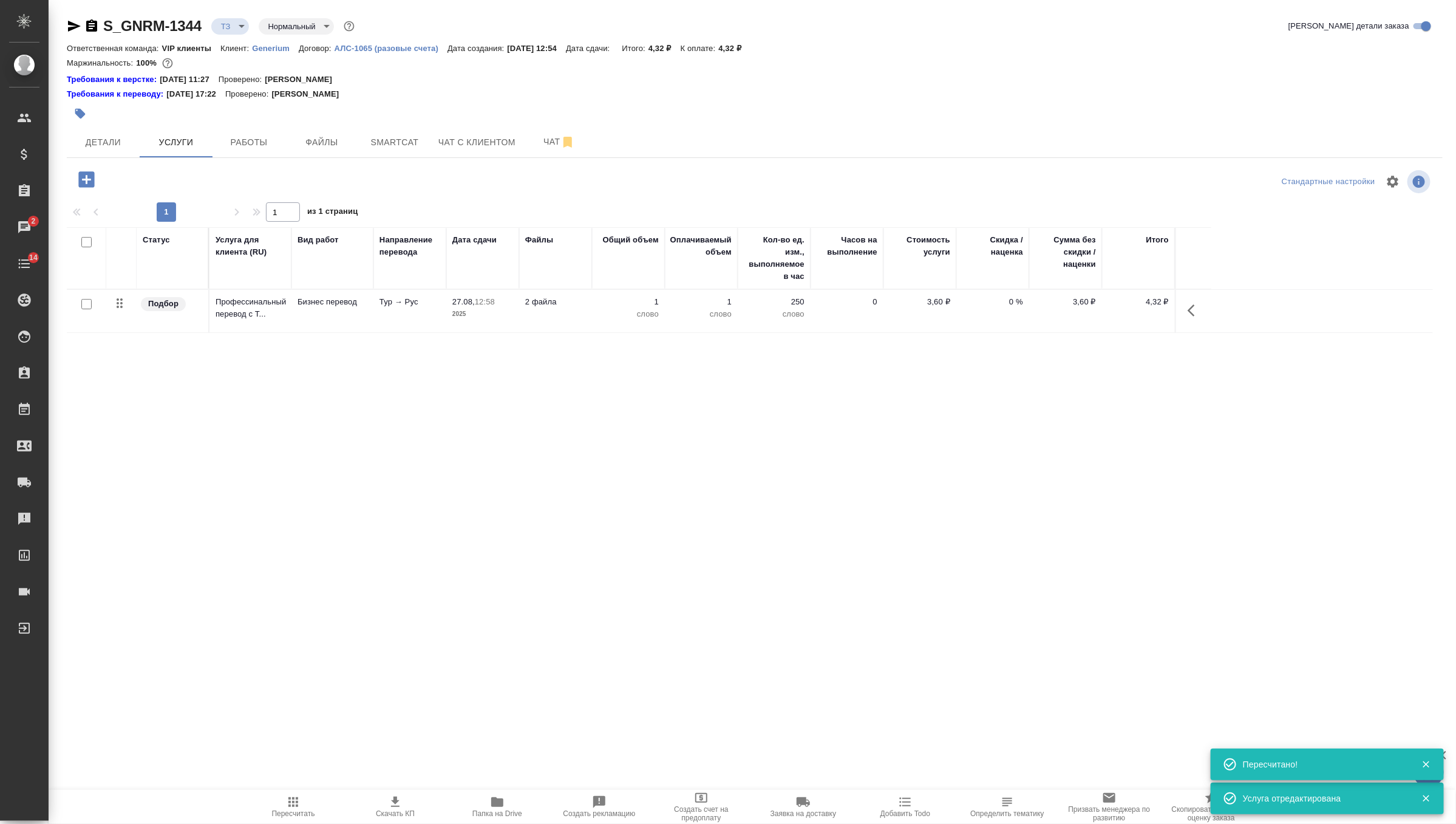
click at [84, 303] on input "checkbox" at bounding box center [86, 303] width 10 height 10
checkbox input "true"
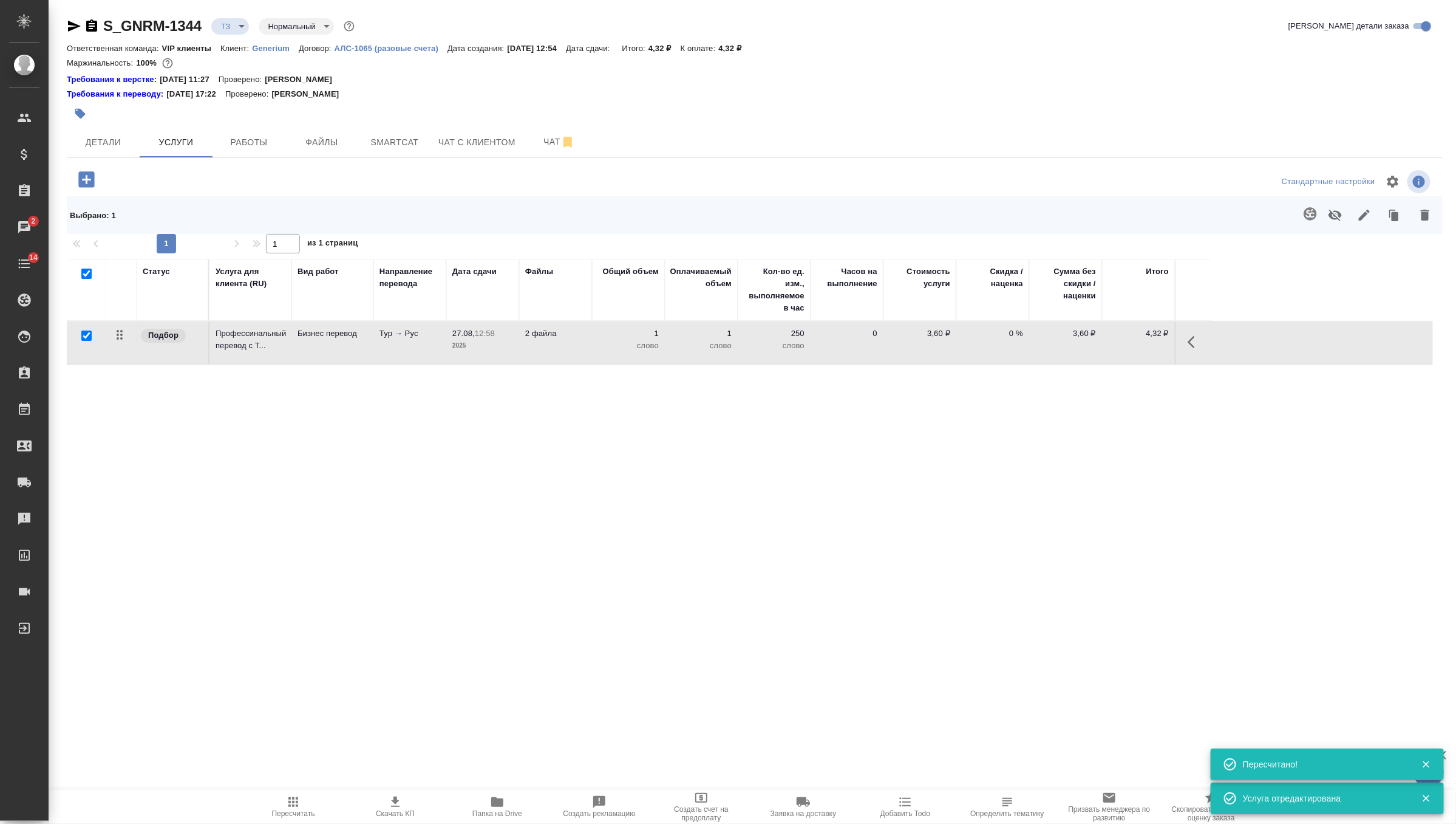
click at [1311, 224] on button "button" at bounding box center [1311, 214] width 30 height 30
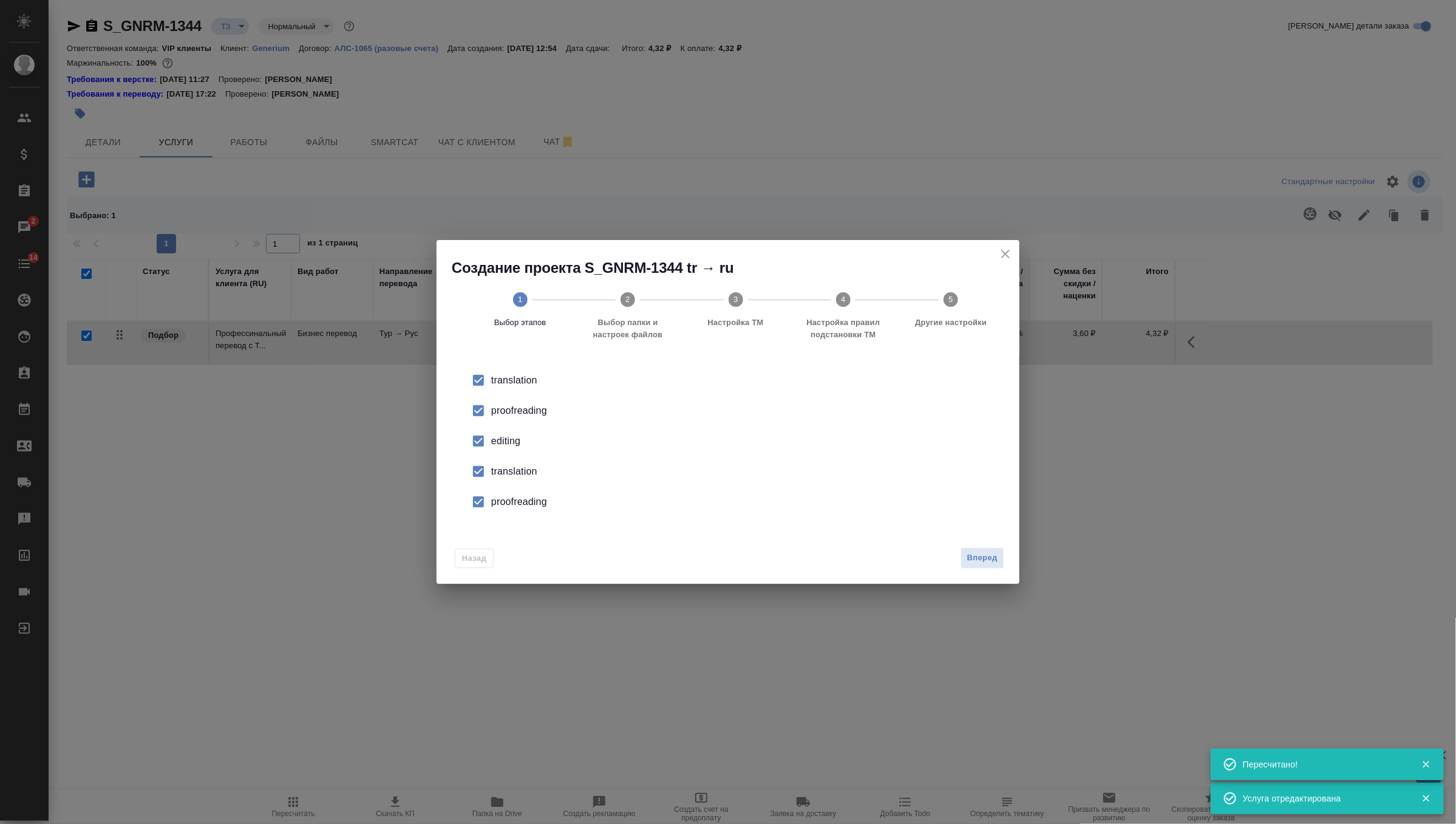
click at [1005, 258] on icon "close" at bounding box center [1006, 254] width 15 height 15
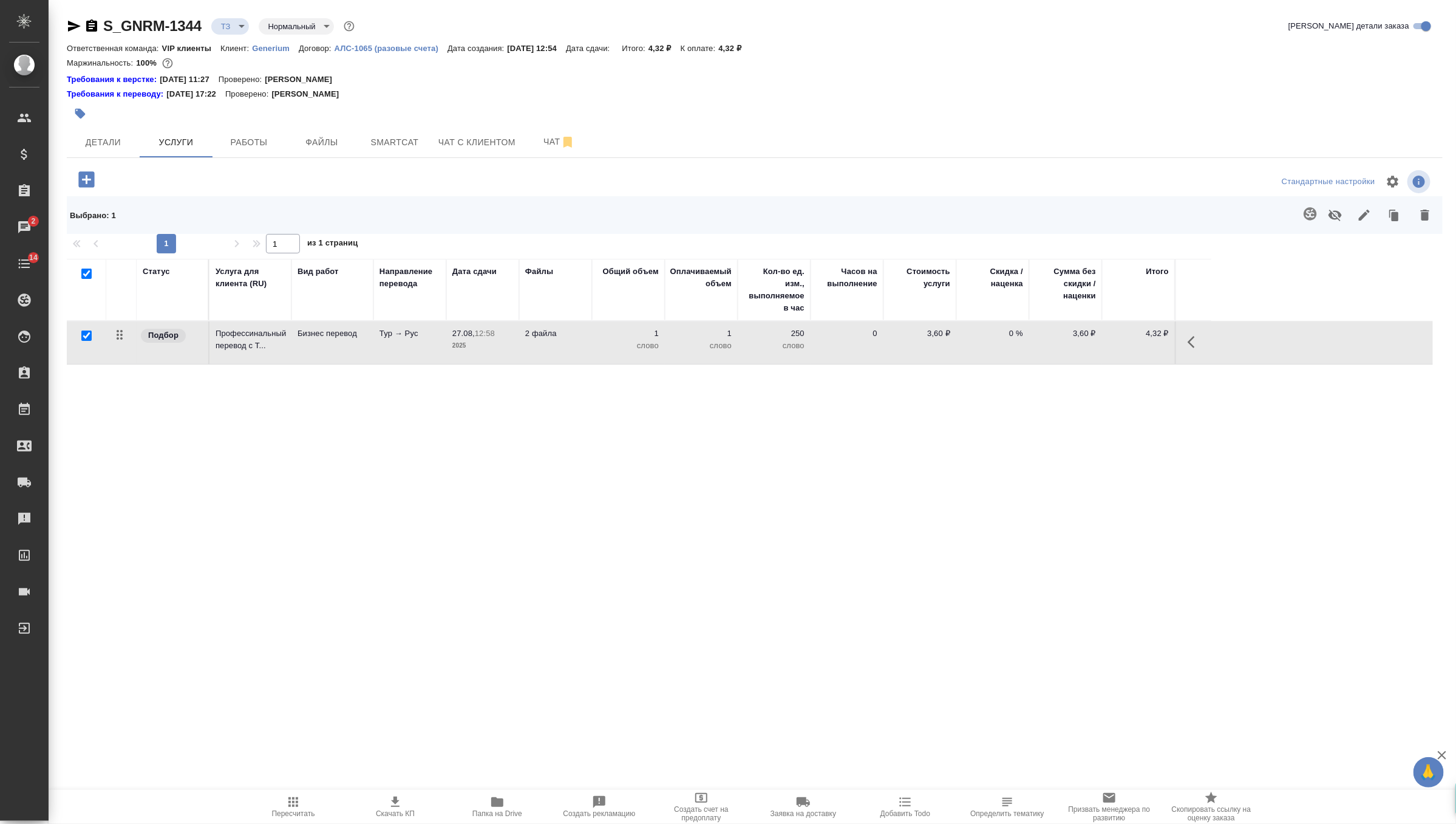
click at [85, 111] on icon "button" at bounding box center [80, 113] width 12 height 12
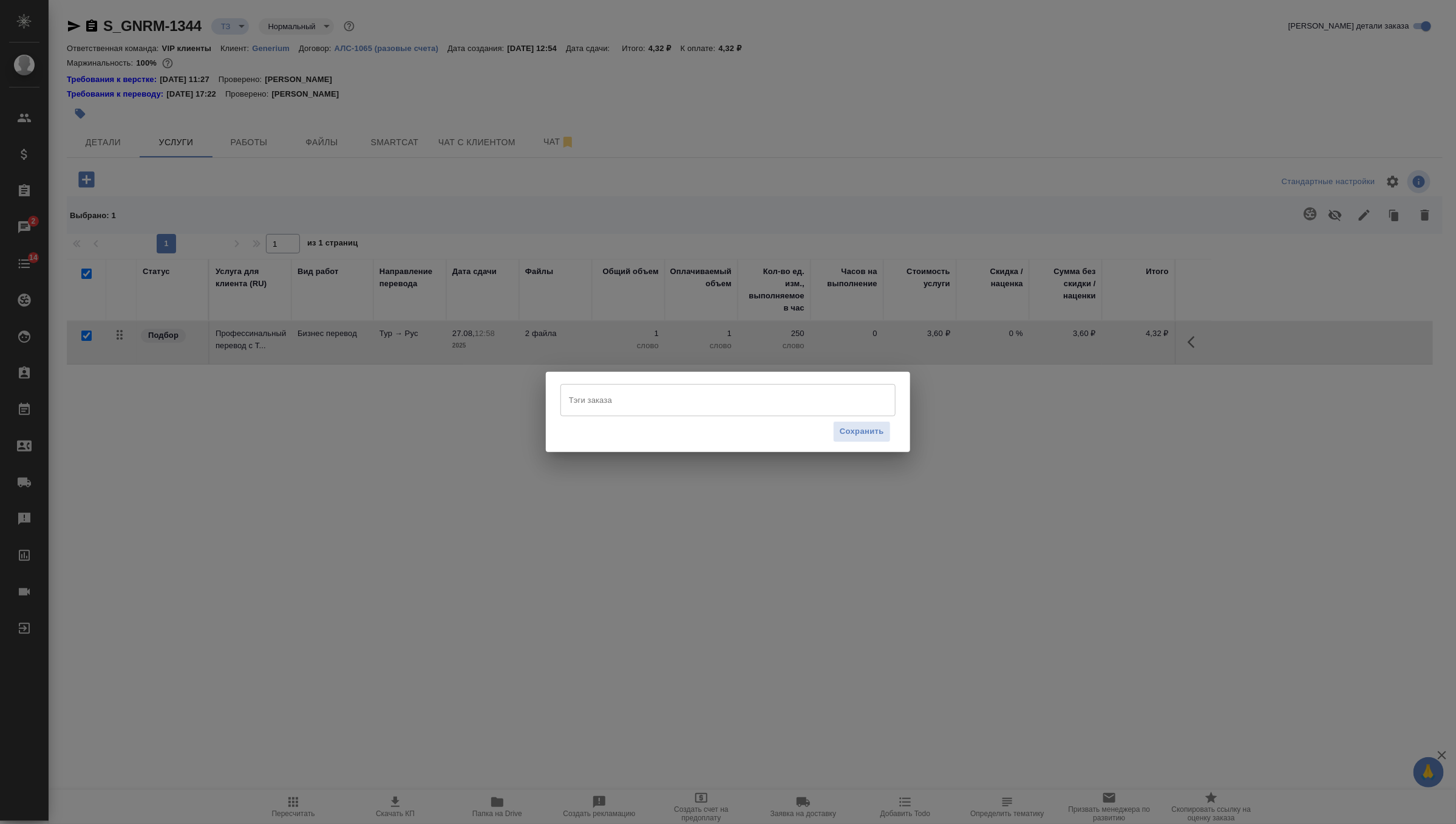
click at [630, 397] on input "Тэги заказа" at bounding box center [716, 400] width 301 height 20
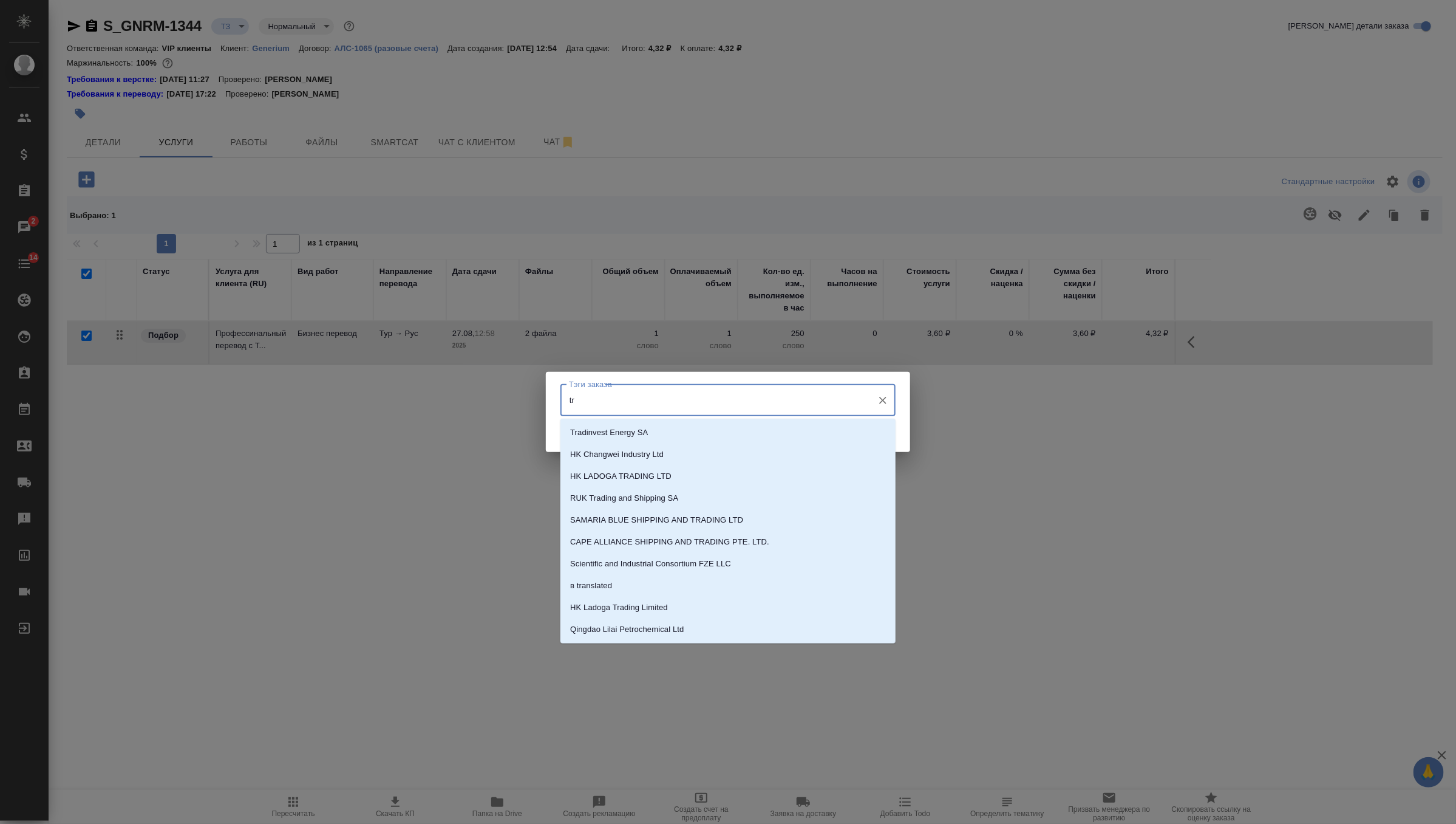
type input "t"
type input "турец"
click at [657, 448] on li "турецкий" at bounding box center [728, 455] width 336 height 22
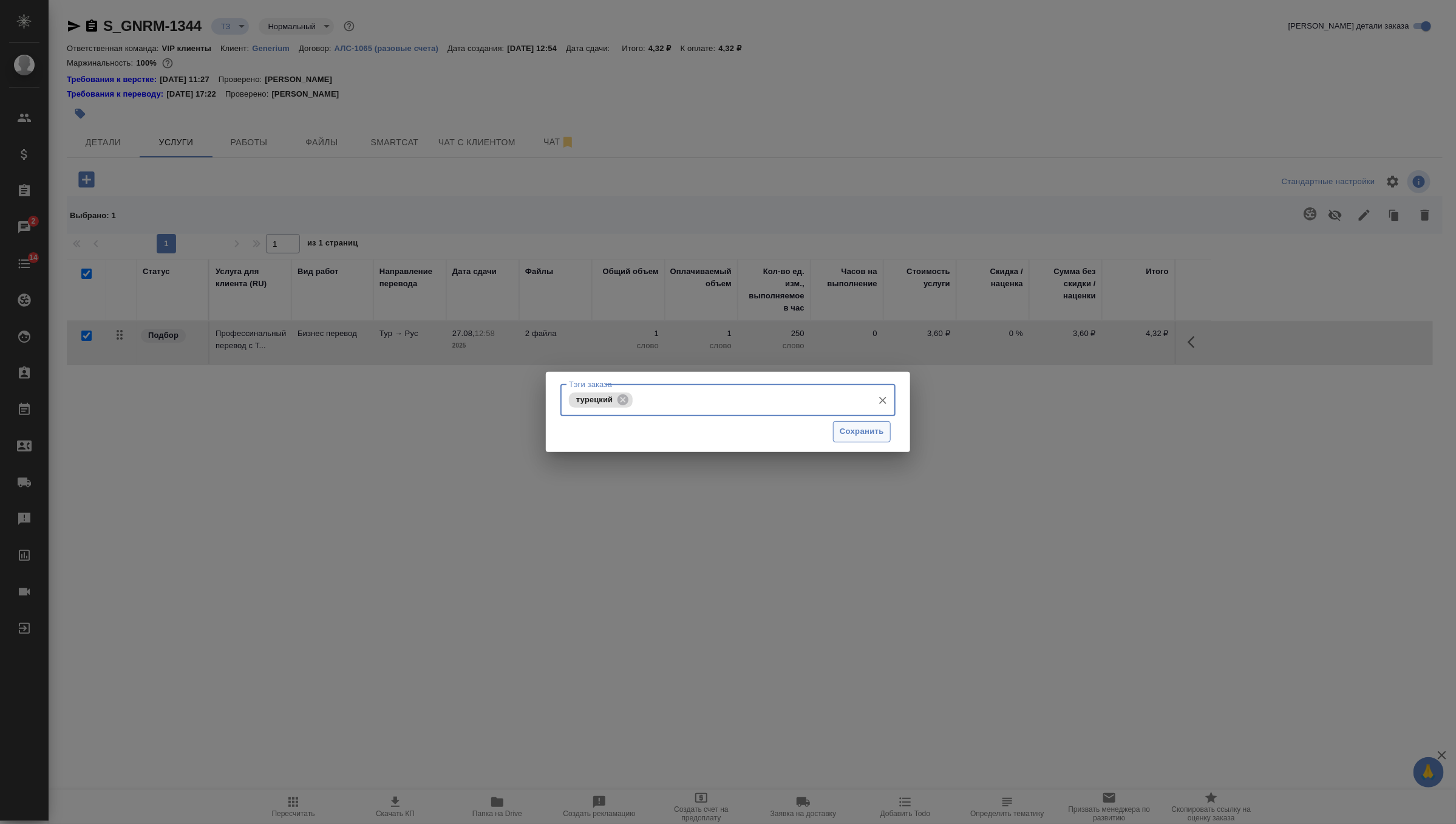
click at [847, 435] on span "Сохранить" at bounding box center [863, 431] width 44 height 14
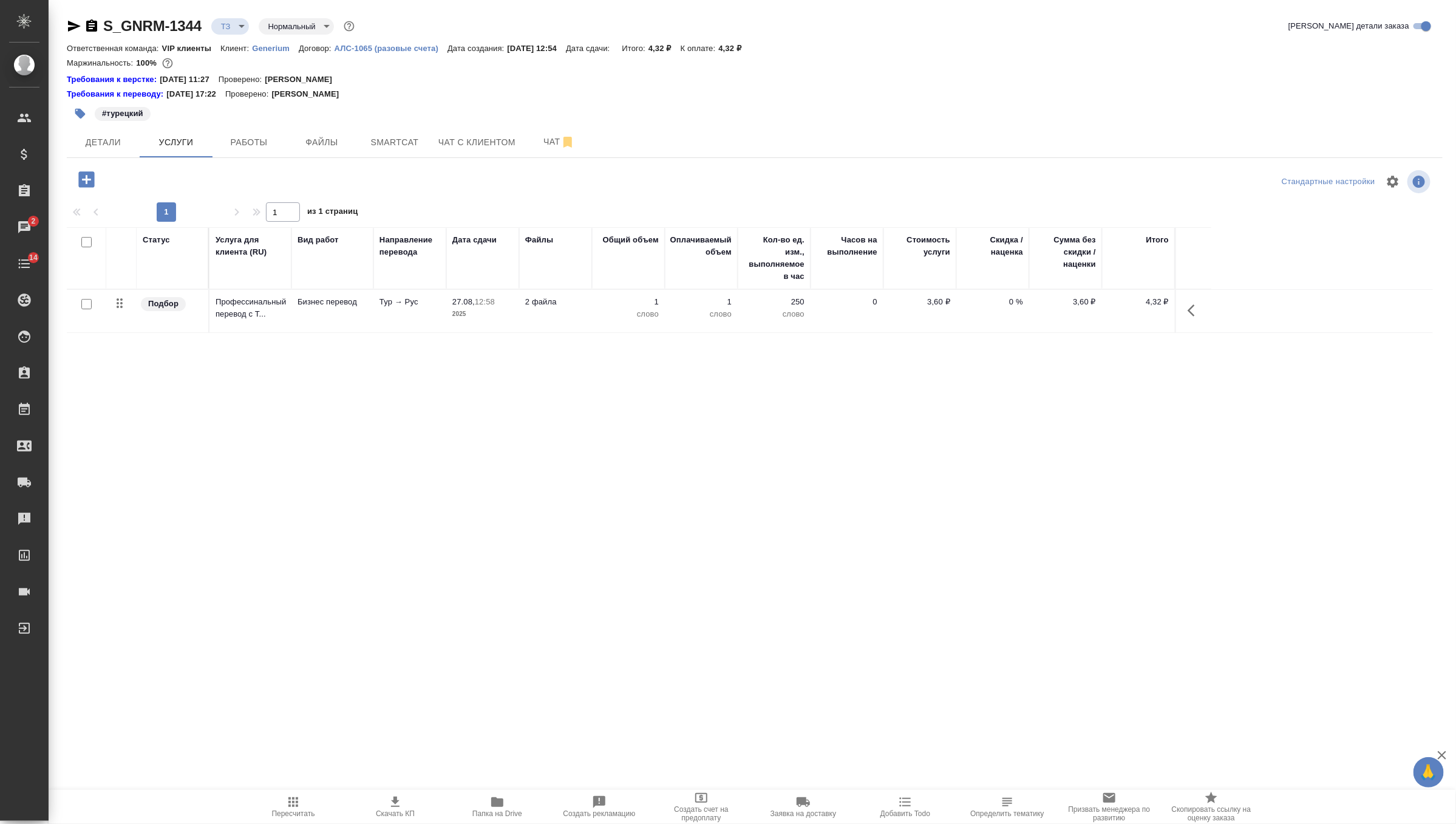
click at [88, 301] on input "checkbox" at bounding box center [86, 303] width 10 height 10
checkbox input "true"
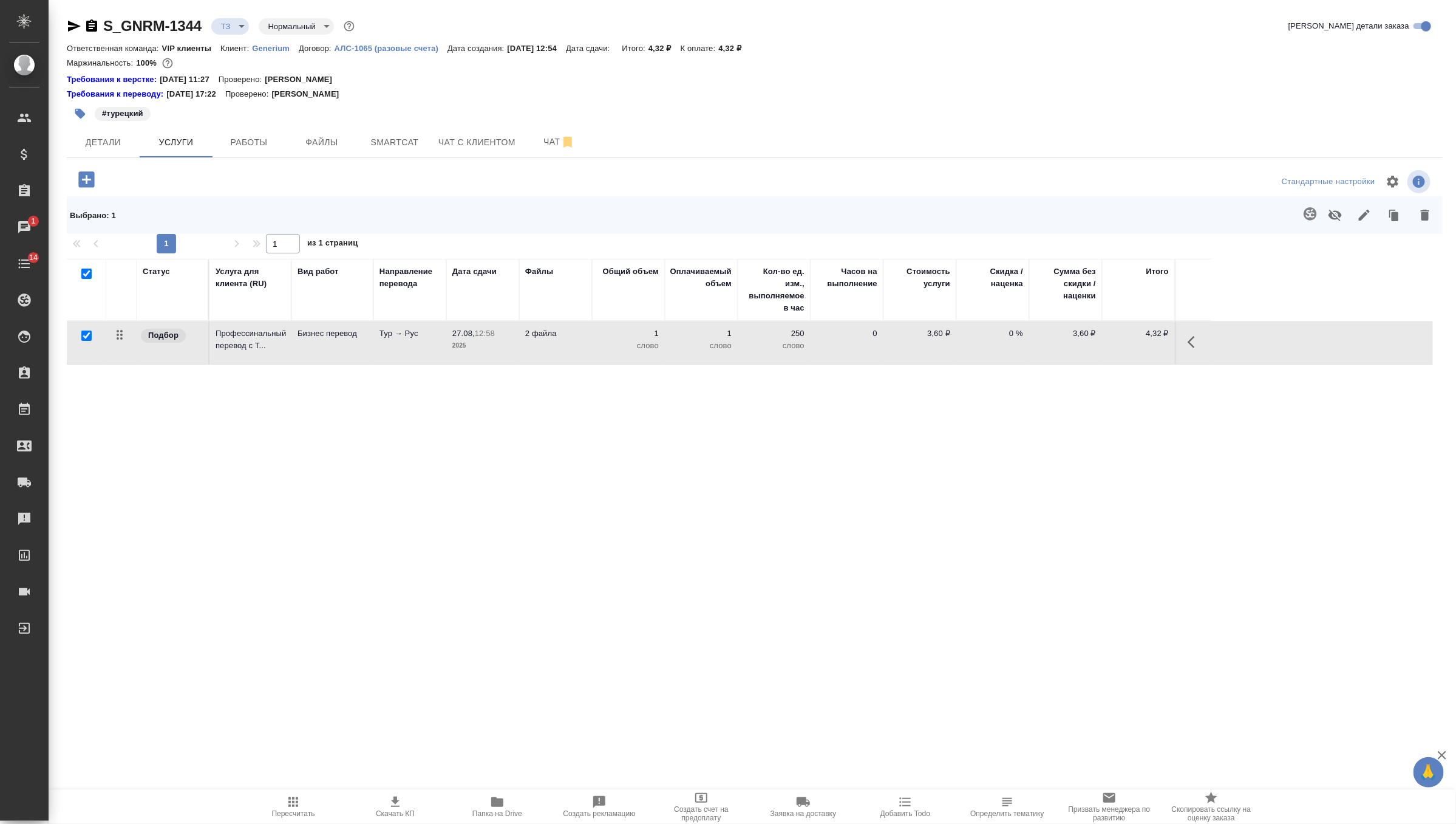
click at [1309, 215] on icon "button" at bounding box center [1310, 214] width 13 height 13
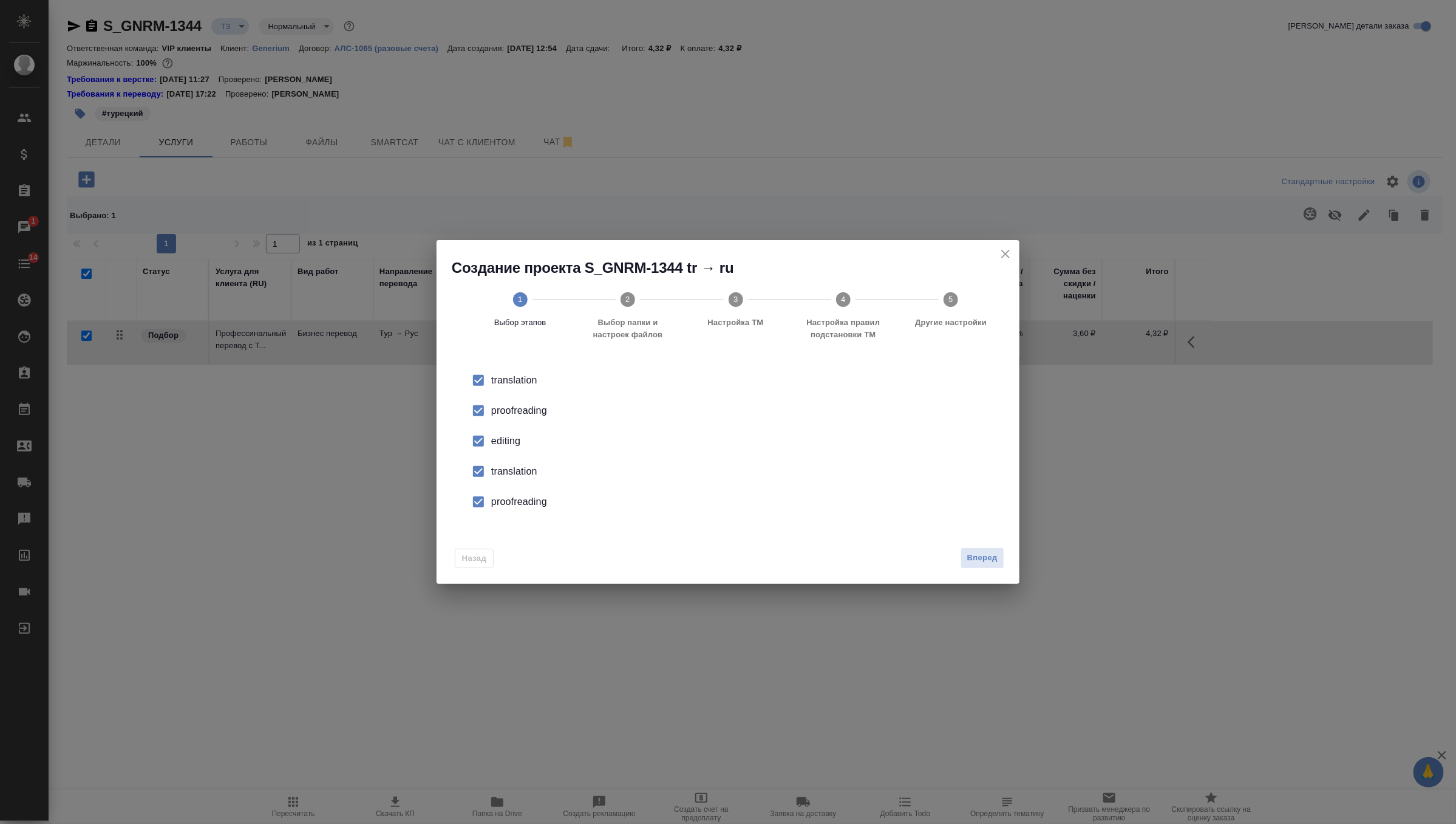
click at [496, 446] on div "editing" at bounding box center [740, 441] width 499 height 15
click at [509, 475] on div "translation" at bounding box center [740, 472] width 499 height 15
click at [518, 499] on div "proofreading" at bounding box center [740, 502] width 499 height 15
click at [974, 560] on span "Вперед" at bounding box center [983, 558] width 31 height 14
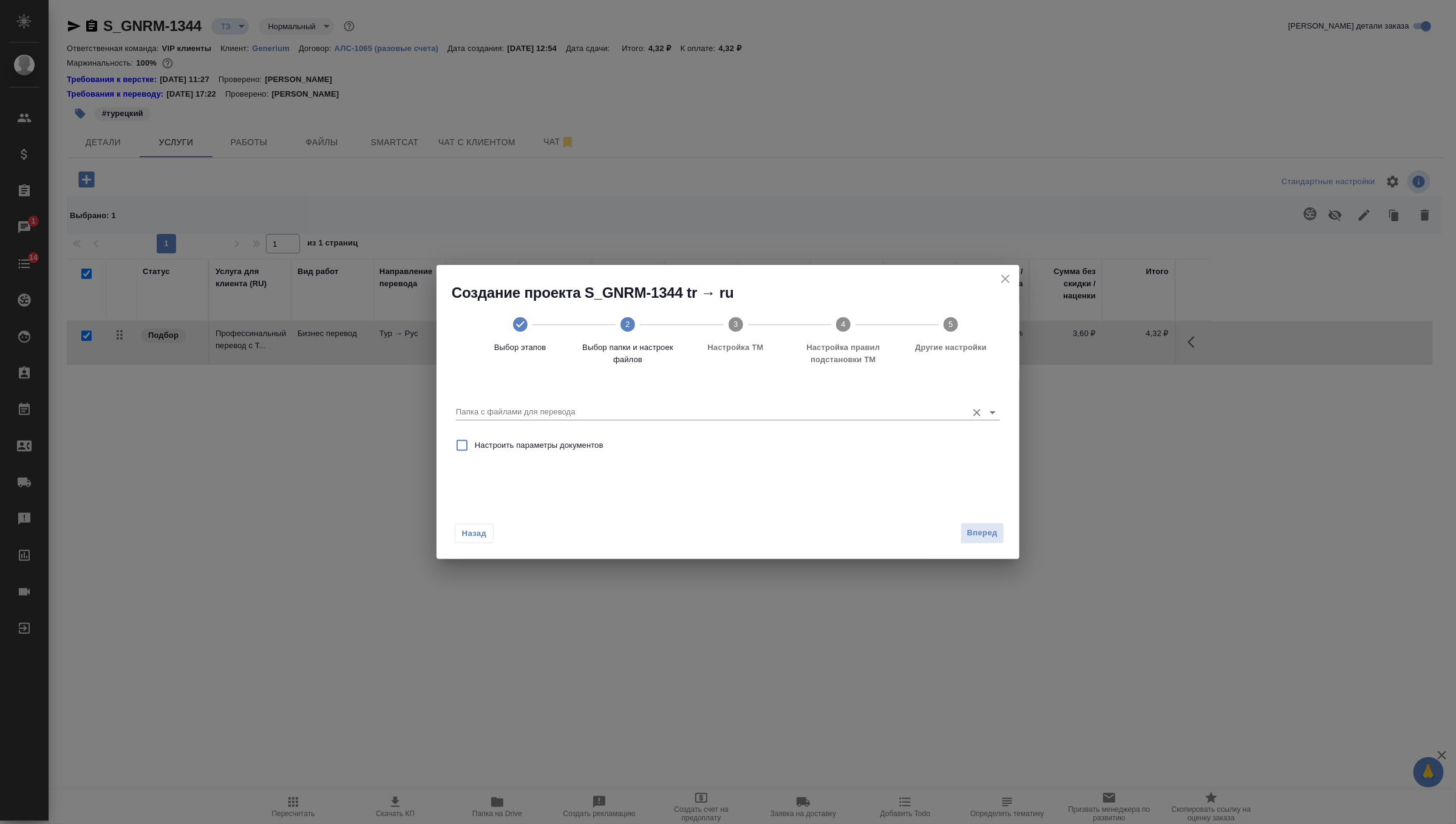
click at [738, 421] on div "Папка с файлами для перевода" at bounding box center [728, 406] width 544 height 32
click at [715, 410] on input "Папка с файлами для перевода" at bounding box center [708, 412] width 506 height 15
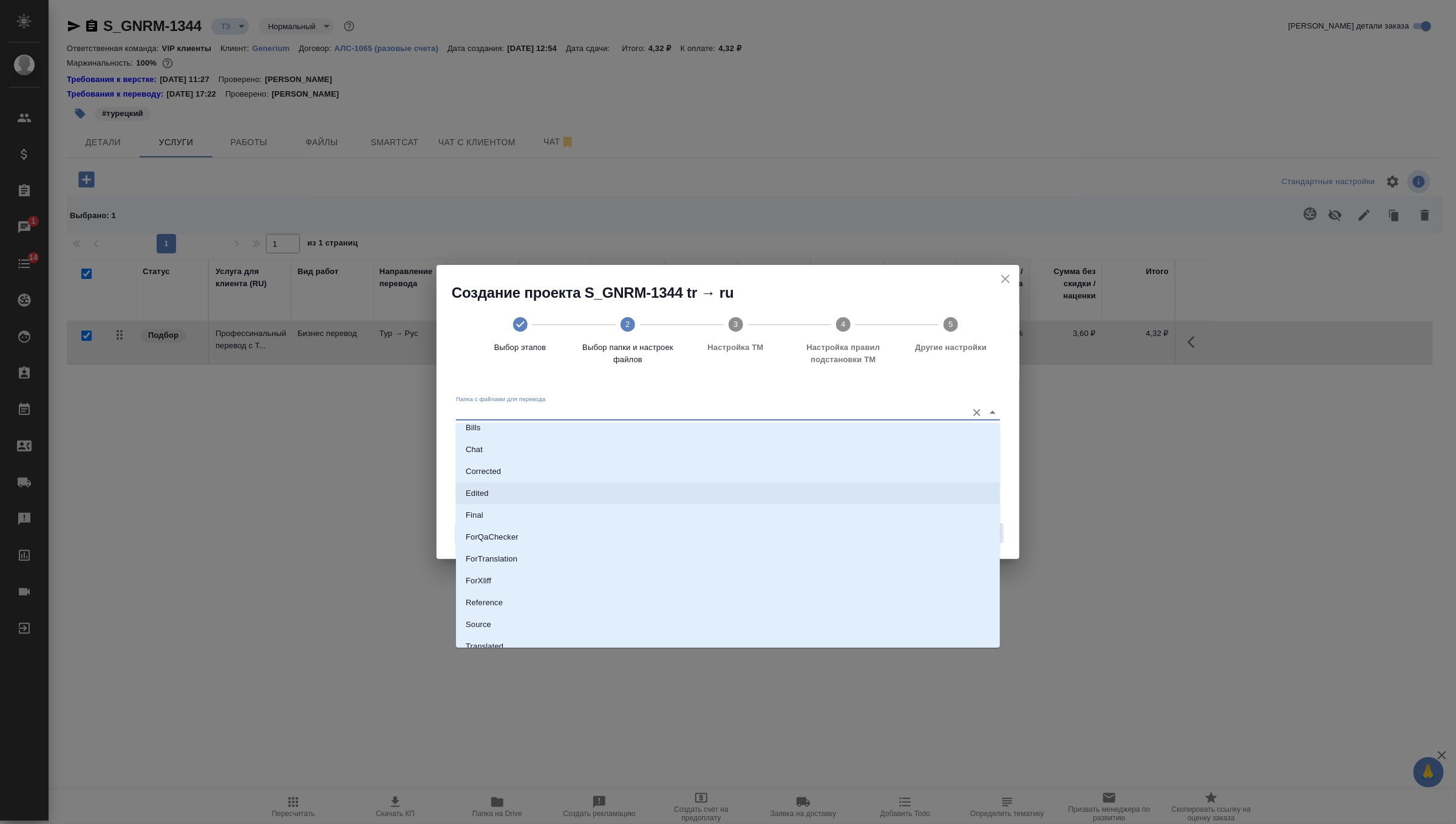
scroll to position [63, 0]
click at [554, 594] on li "Source" at bounding box center [728, 593] width 544 height 22
type input "Source"
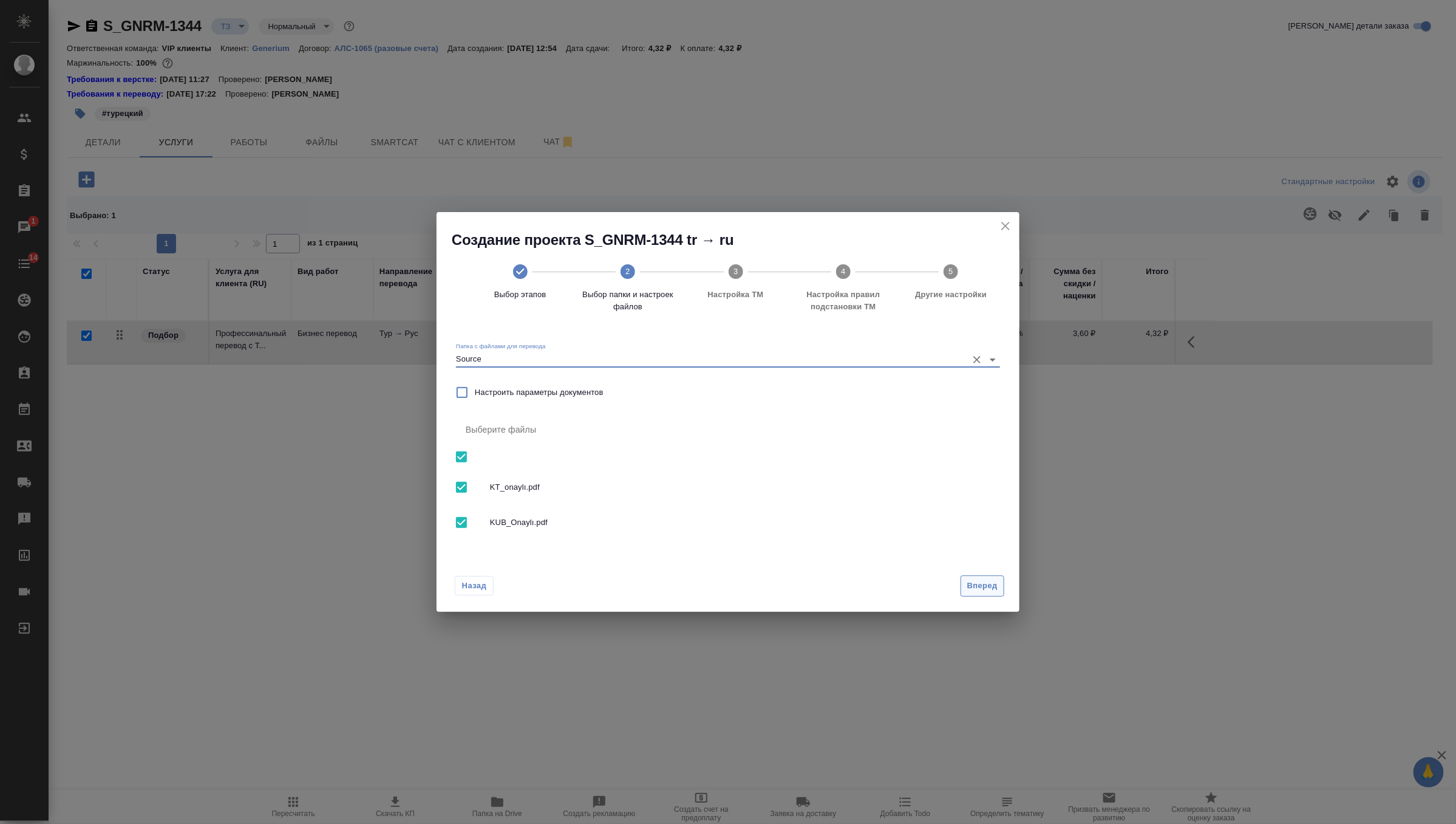
click at [978, 584] on span "Вперед" at bounding box center [983, 585] width 31 height 14
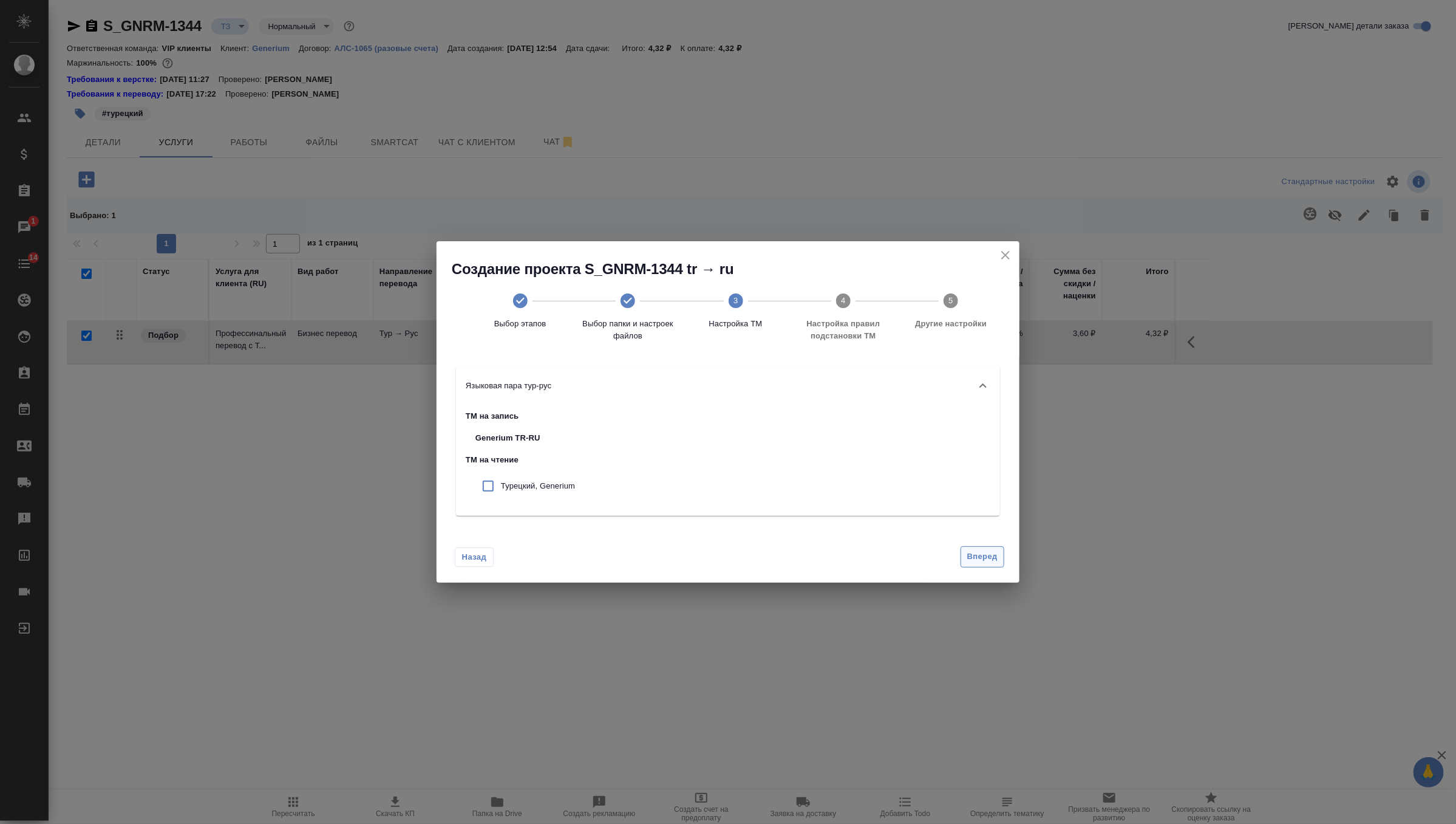
click at [980, 555] on span "Вперед" at bounding box center [983, 557] width 31 height 14
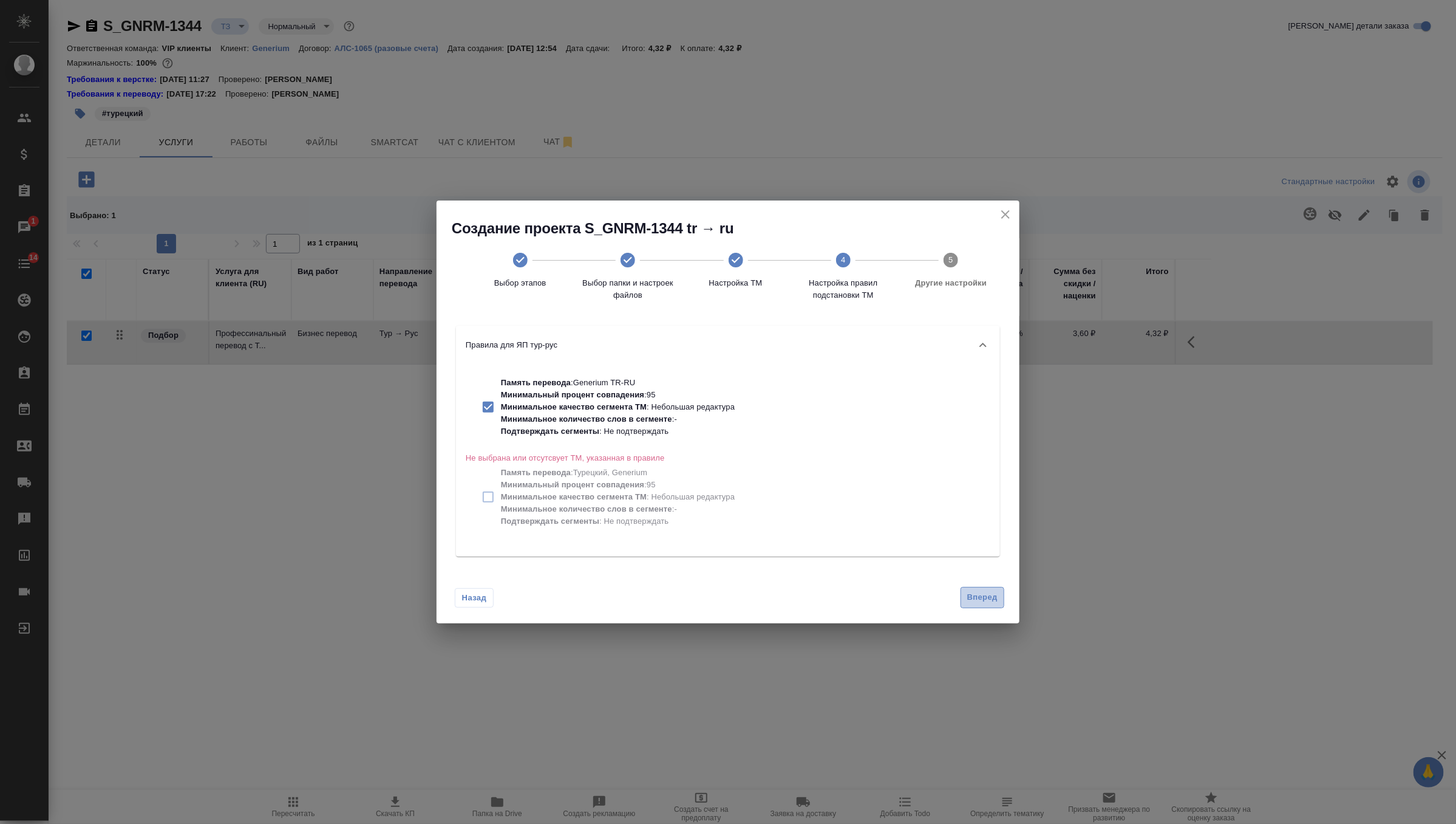
click at [974, 596] on span "Вперед" at bounding box center [983, 597] width 31 height 14
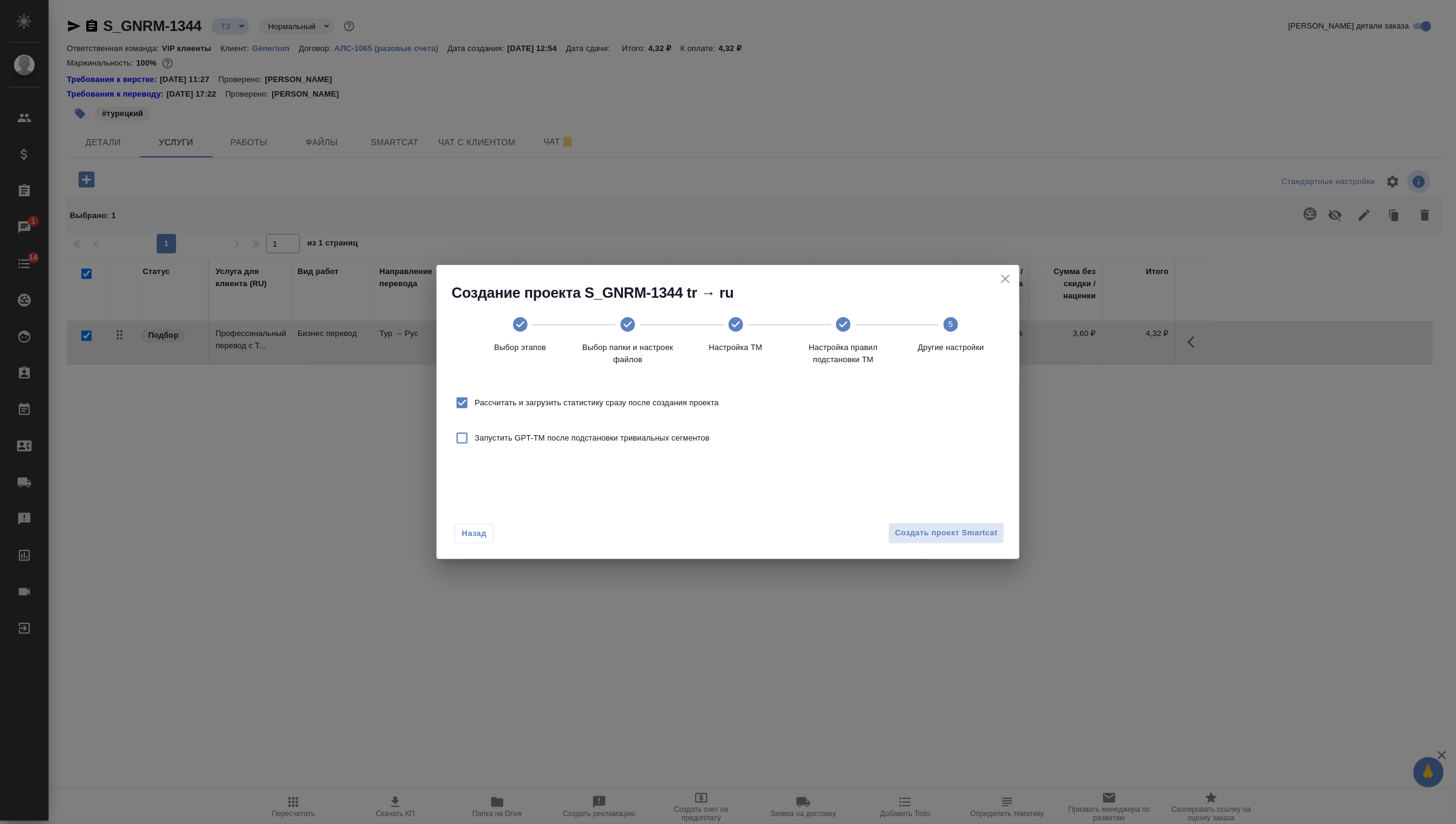
click at [663, 403] on span "Рассчитать и загрузить статистику сразу после создания проекта" at bounding box center [597, 402] width 244 height 12
click at [475, 403] on input "Рассчитать и загрузить статистику сразу после создания проекта" at bounding box center [462, 403] width 26 height 26
checkbox input "false"
click at [944, 527] on span "Создать проект Smartcat" at bounding box center [946, 533] width 103 height 14
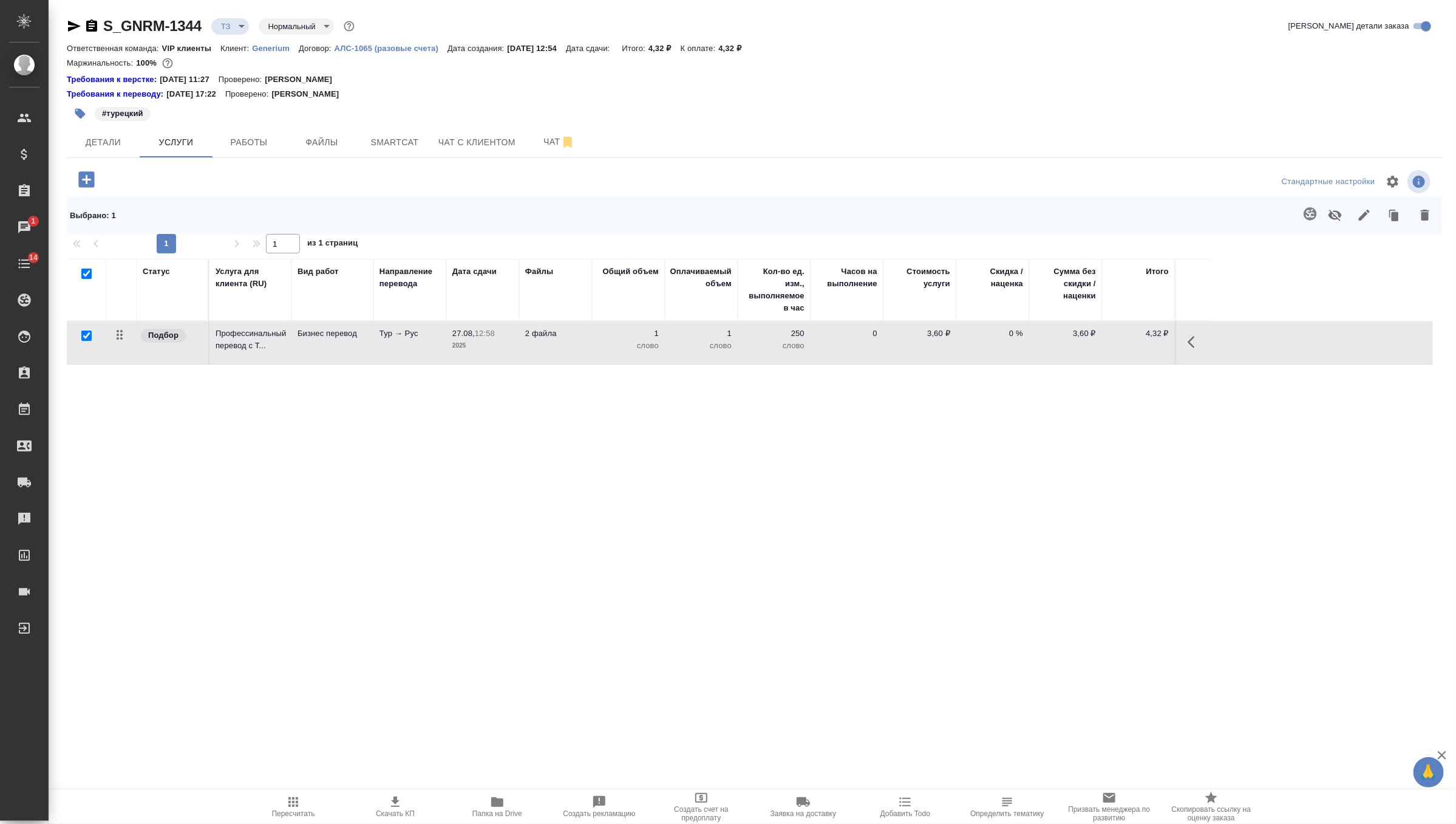
click at [84, 334] on input "checkbox" at bounding box center [86, 335] width 10 height 10
checkbox input "false"
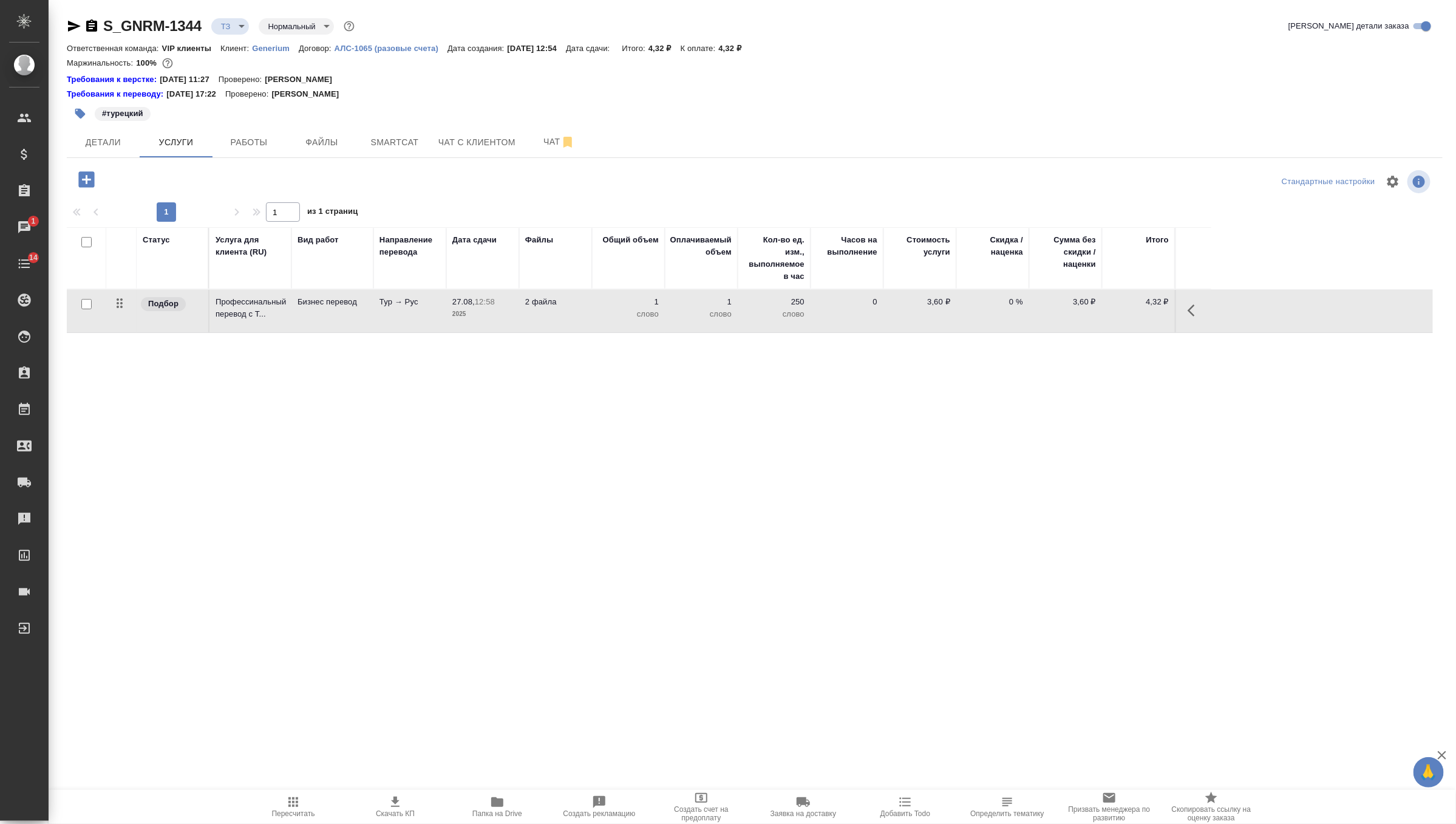
click at [480, 314] on p "2025" at bounding box center [483, 314] width 61 height 12
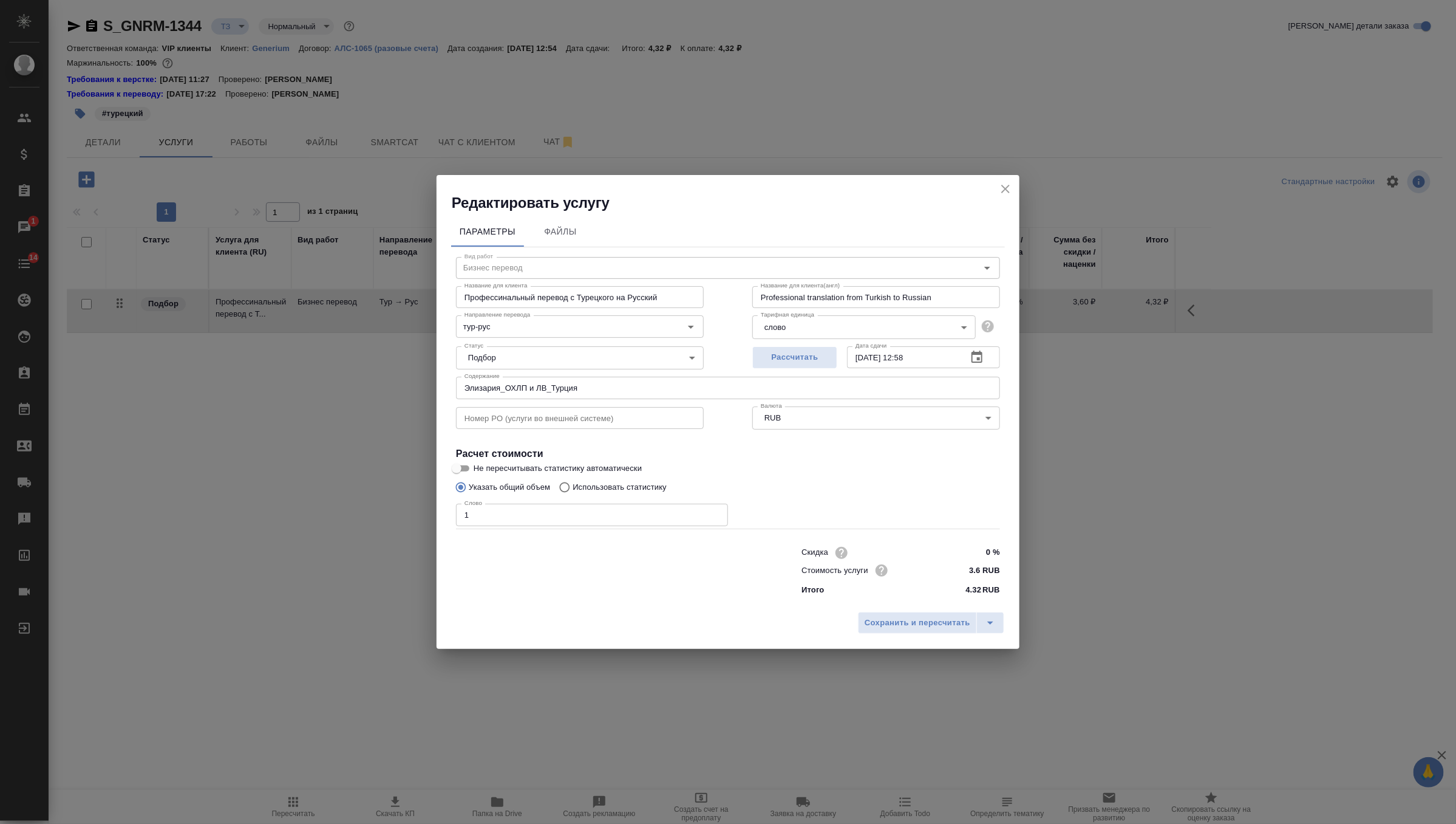
click at [581, 469] on span "Не пересчитывать статистику автоматически" at bounding box center [557, 468] width 168 height 12
click at [479, 469] on input "Не пересчитывать статистику автоматически" at bounding box center [456, 469] width 43 height 15
checkbox input "true"
click at [583, 479] on label "Использовать статистику" at bounding box center [609, 486] width 114 height 23
click at [572, 479] on input "Использовать статистику" at bounding box center [562, 486] width 19 height 23
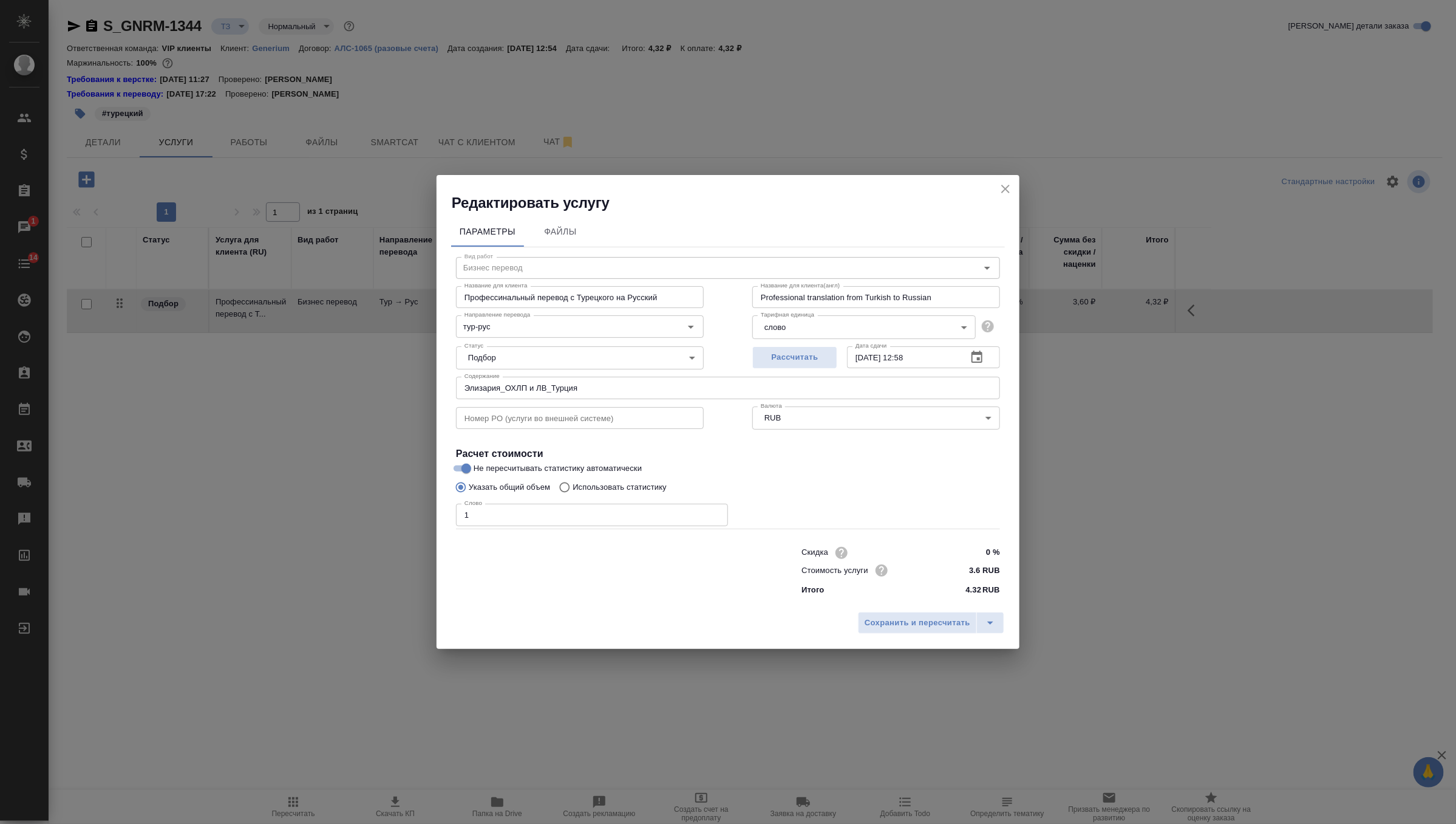
radio input "true"
radio input "false"
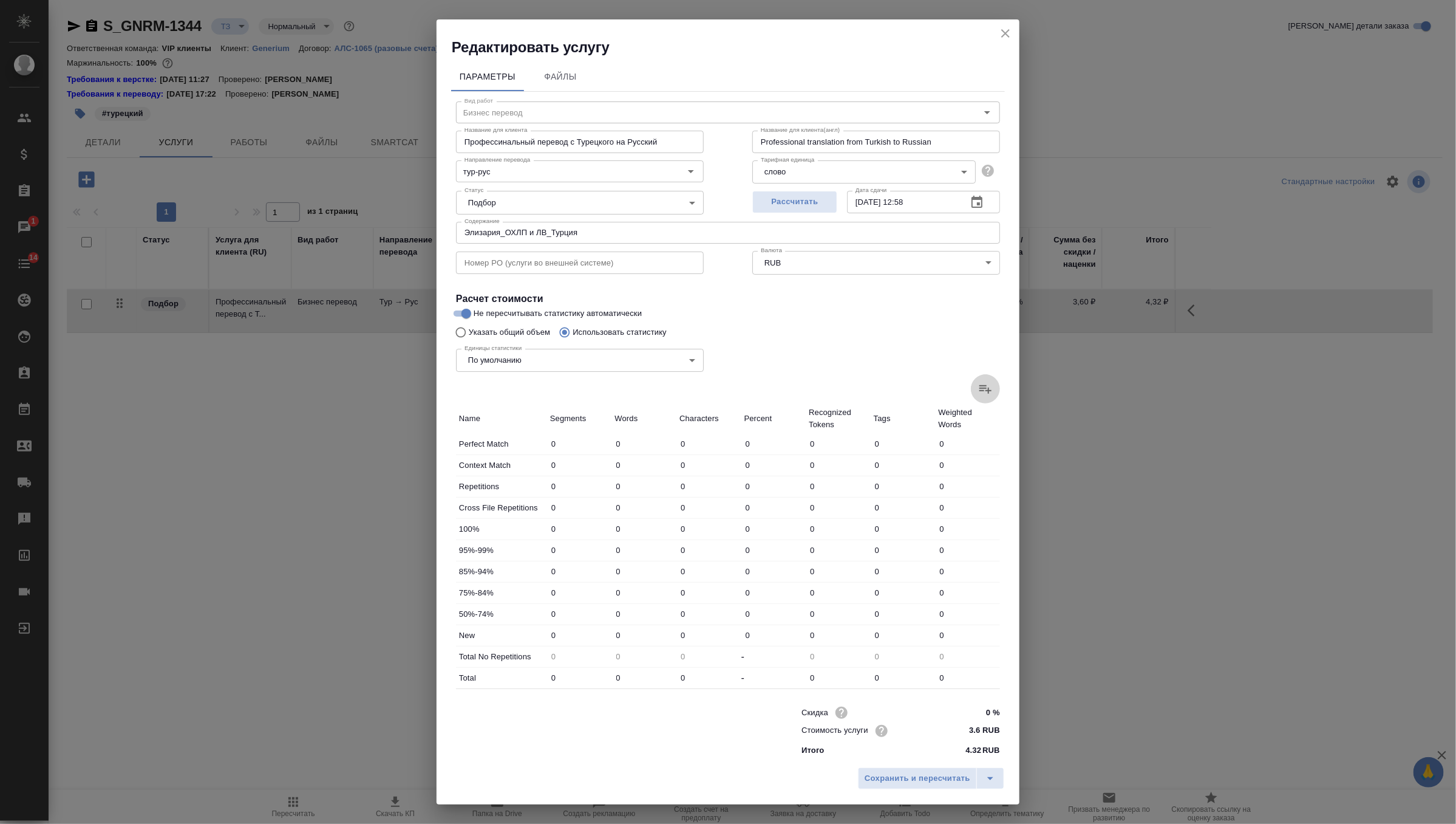
click at [989, 389] on icon at bounding box center [985, 389] width 12 height 8
click at [0, 0] on input "file" at bounding box center [0, 0] width 0 height 0
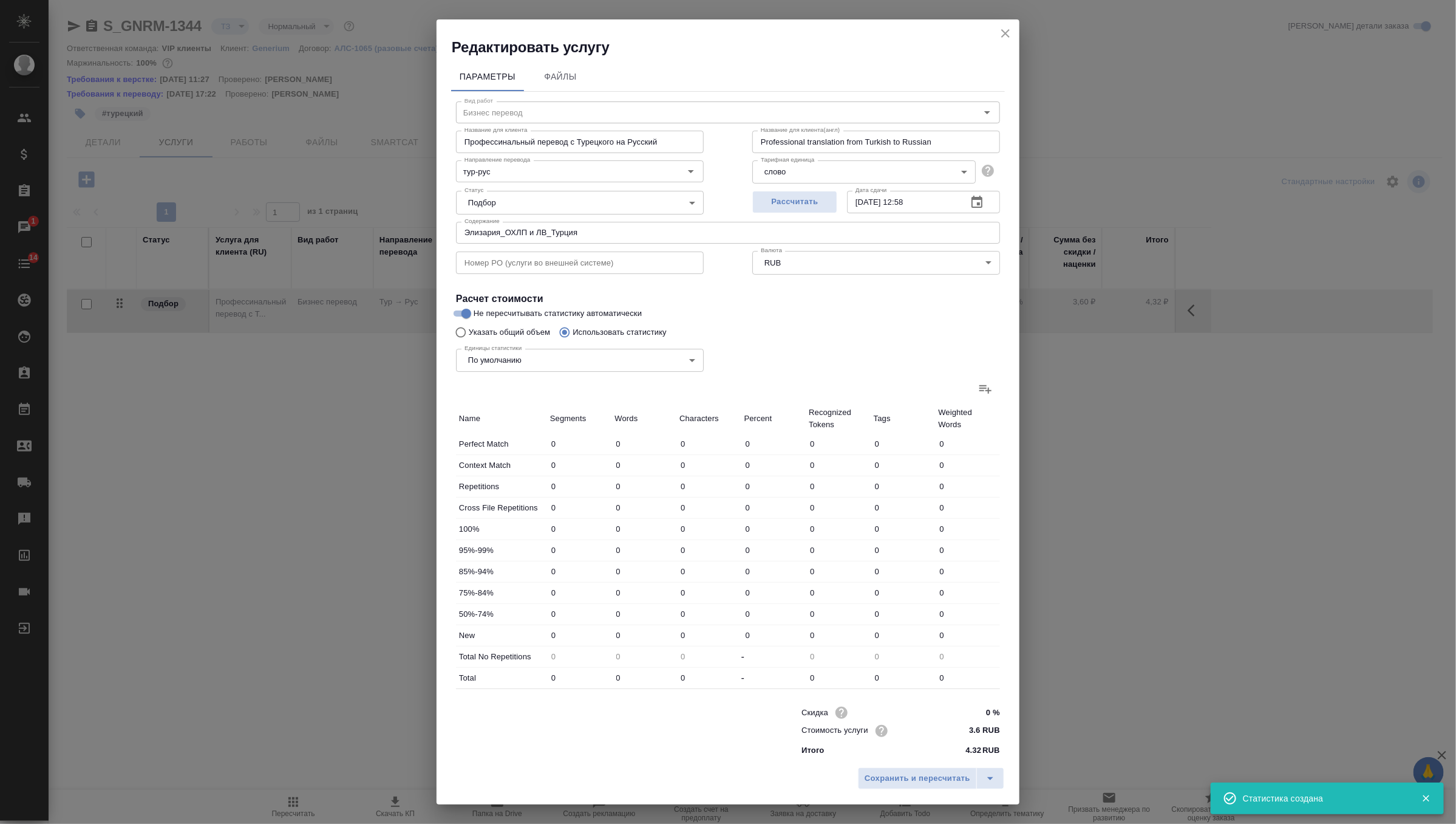
type input "439"
type input "3541"
type input "29442"
type input "64"
type input "253"
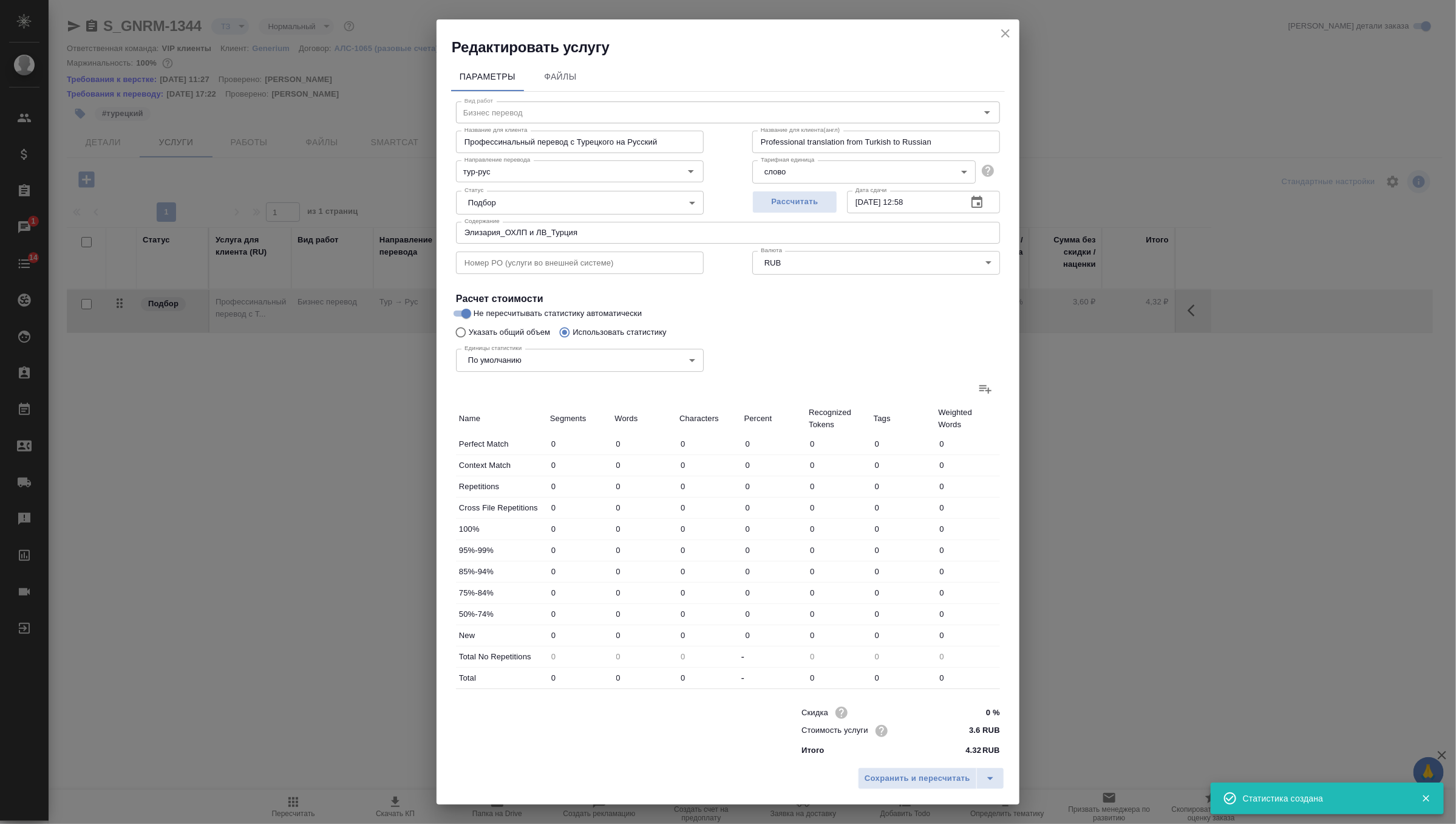
type input "3353"
type input "38"
type input "209"
type input "1696"
type input "115"
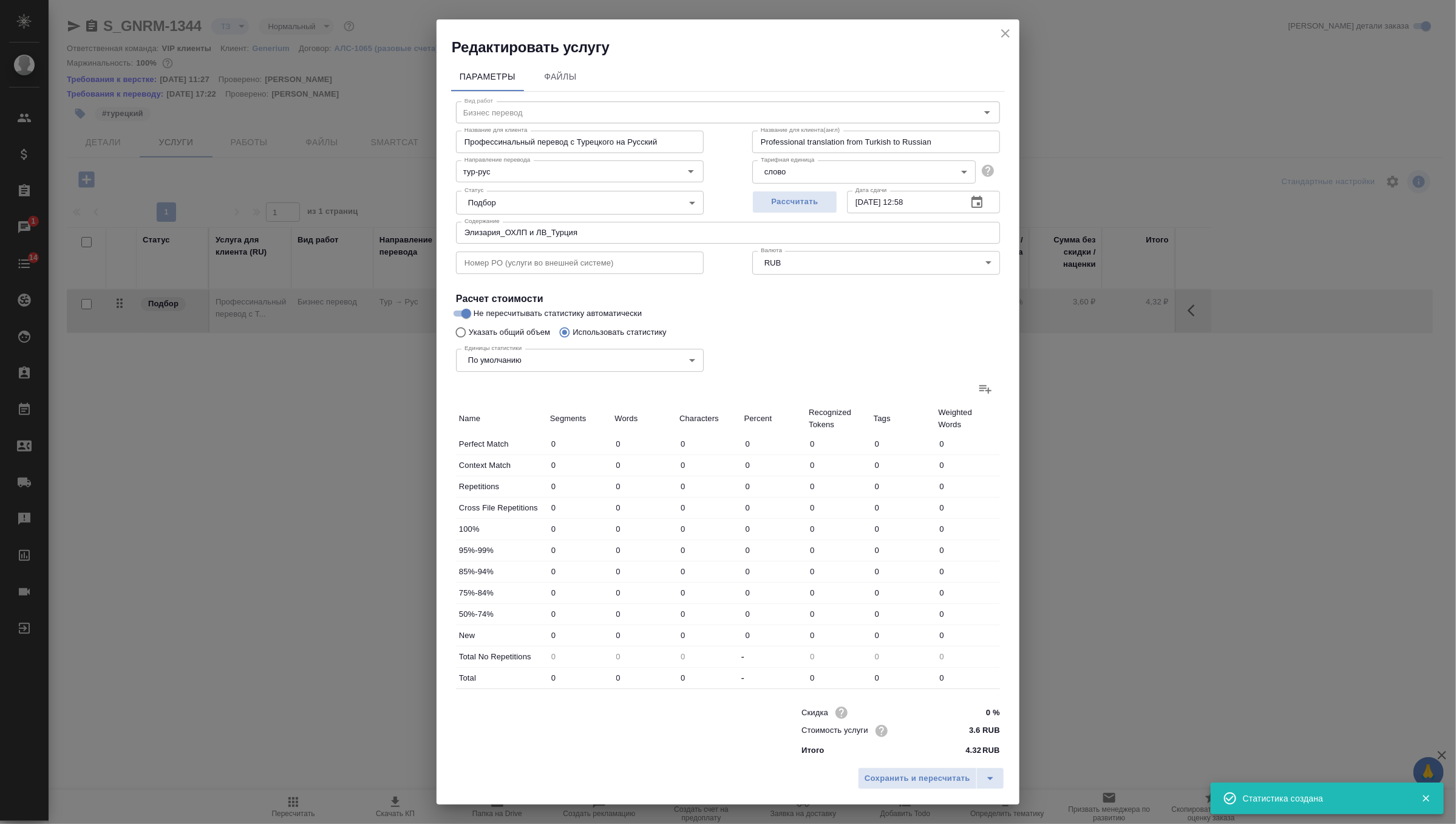
type input "721"
type input "5648"
type input "73"
type input "931"
type input "7390"
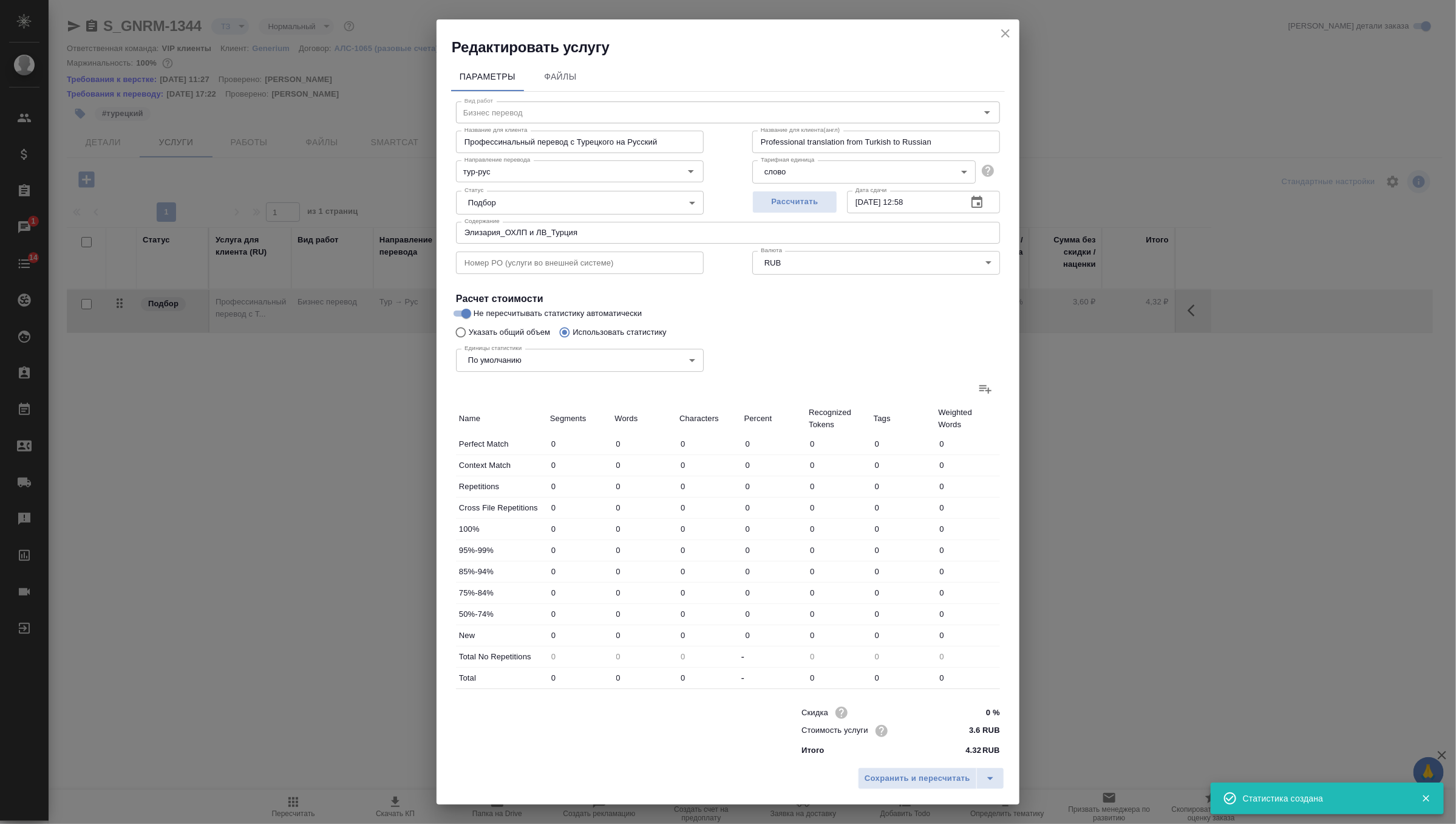
type input "57"
type input "764"
type input "5846"
type input "64"
type input "641"
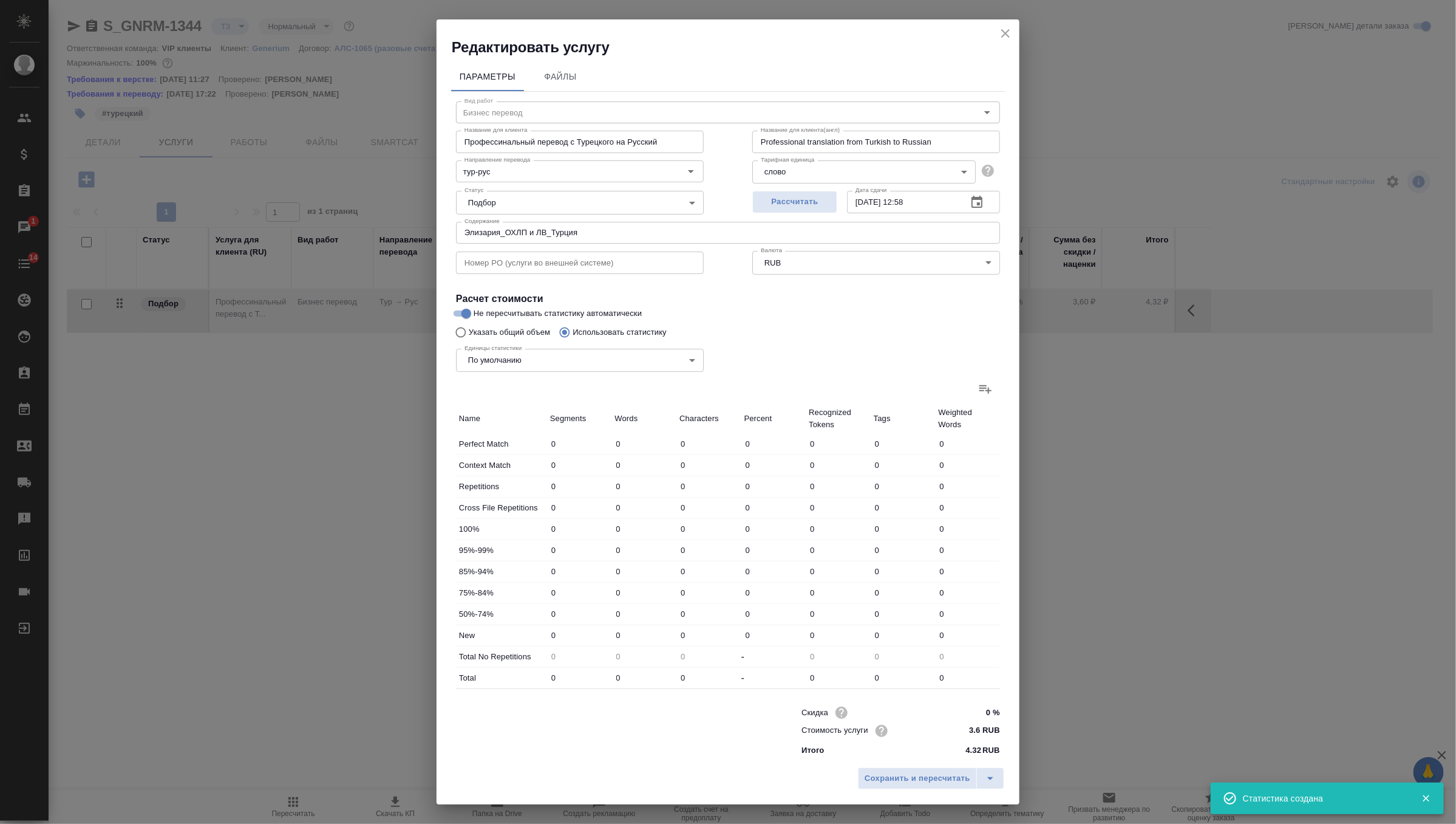
type input "4891"
type input "316"
type input "3398"
type input "28116"
type input "1061"
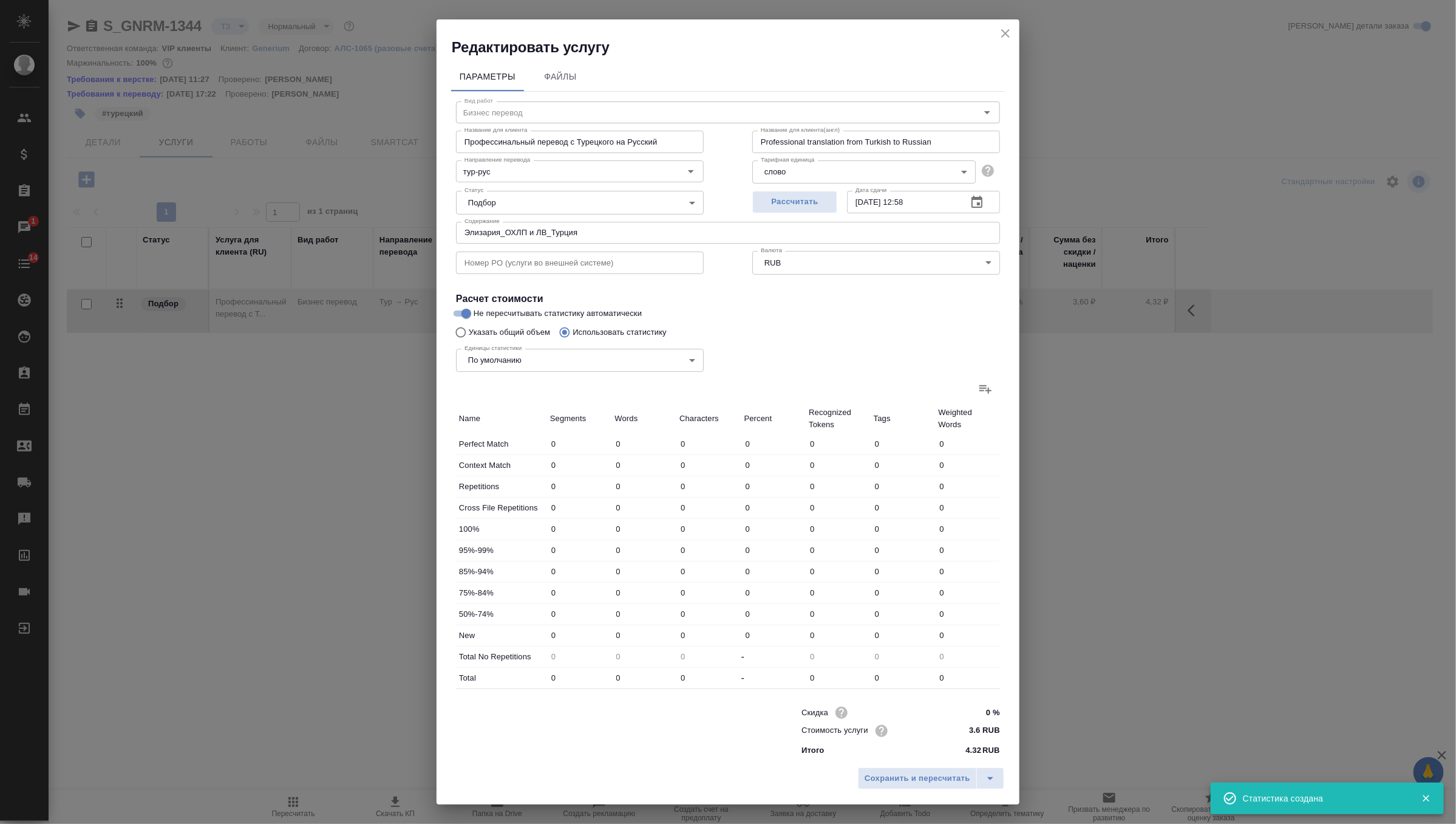
type input "9994"
type input "81330"
type input "1163"
type input "10456"
type input "86379"
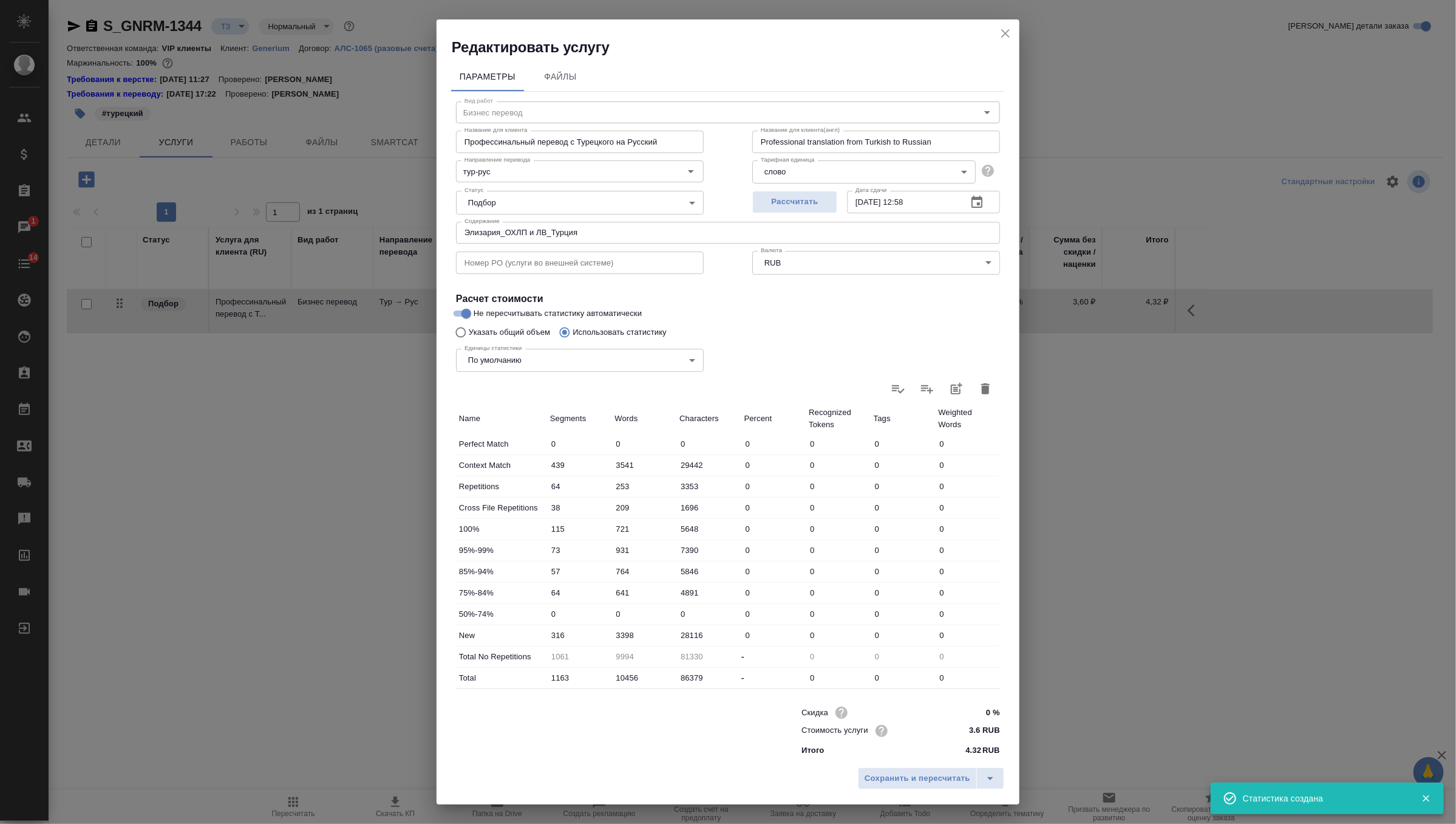
scroll to position [3, 0]
click at [630, 674] on input "10456" at bounding box center [644, 675] width 65 height 18
click at [630, 674] on input "10456" at bounding box center [644, 675] width 64 height 18
click at [939, 777] on span "Сохранить и пересчитать" at bounding box center [917, 778] width 105 height 14
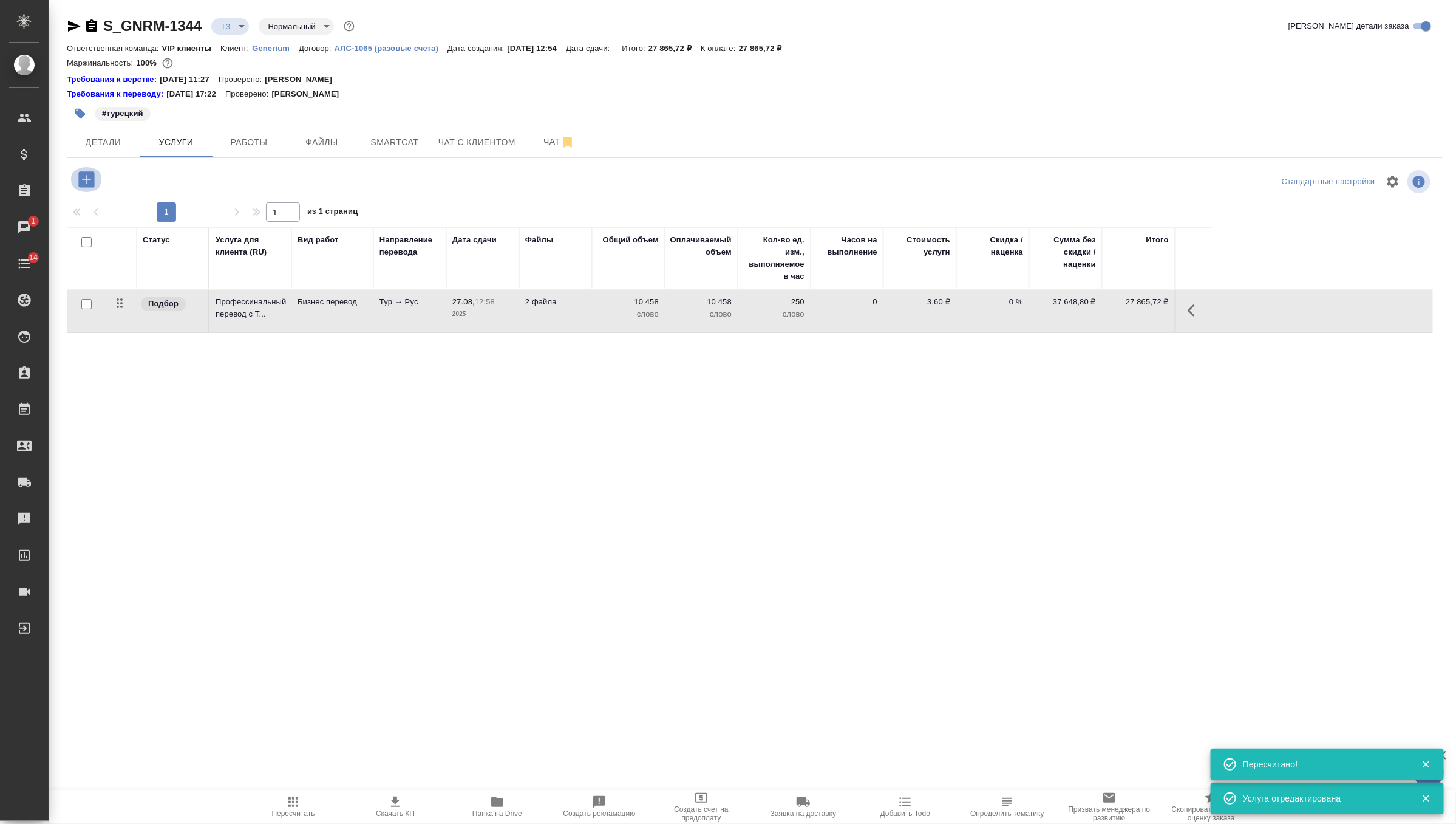
click at [88, 181] on icon "button" at bounding box center [86, 178] width 16 height 16
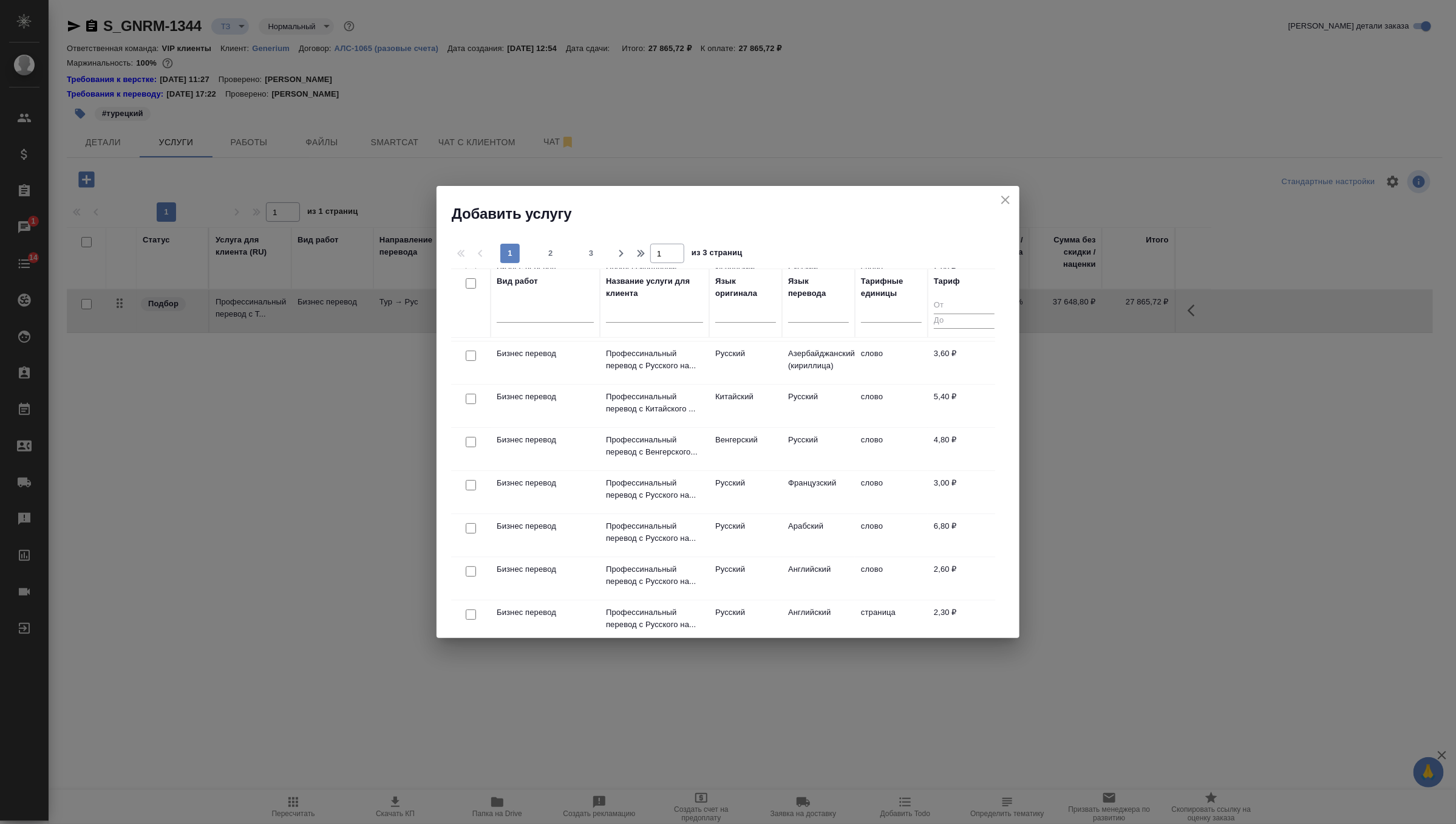
scroll to position [303, 0]
click at [471, 568] on input "checkbox" at bounding box center [471, 567] width 10 height 10
checkbox input "true"
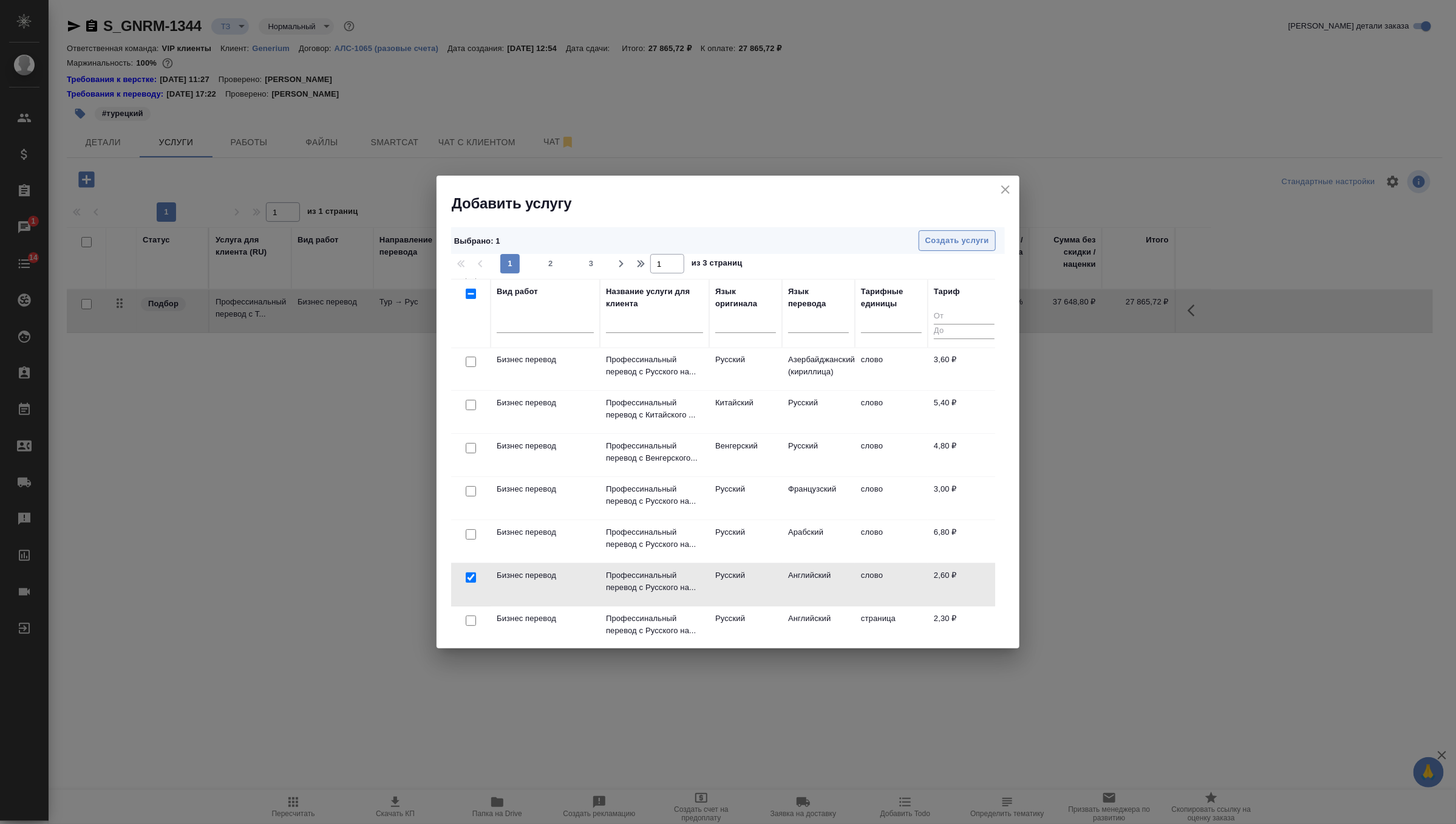
click at [957, 249] on button "Создать услуги" at bounding box center [957, 240] width 77 height 21
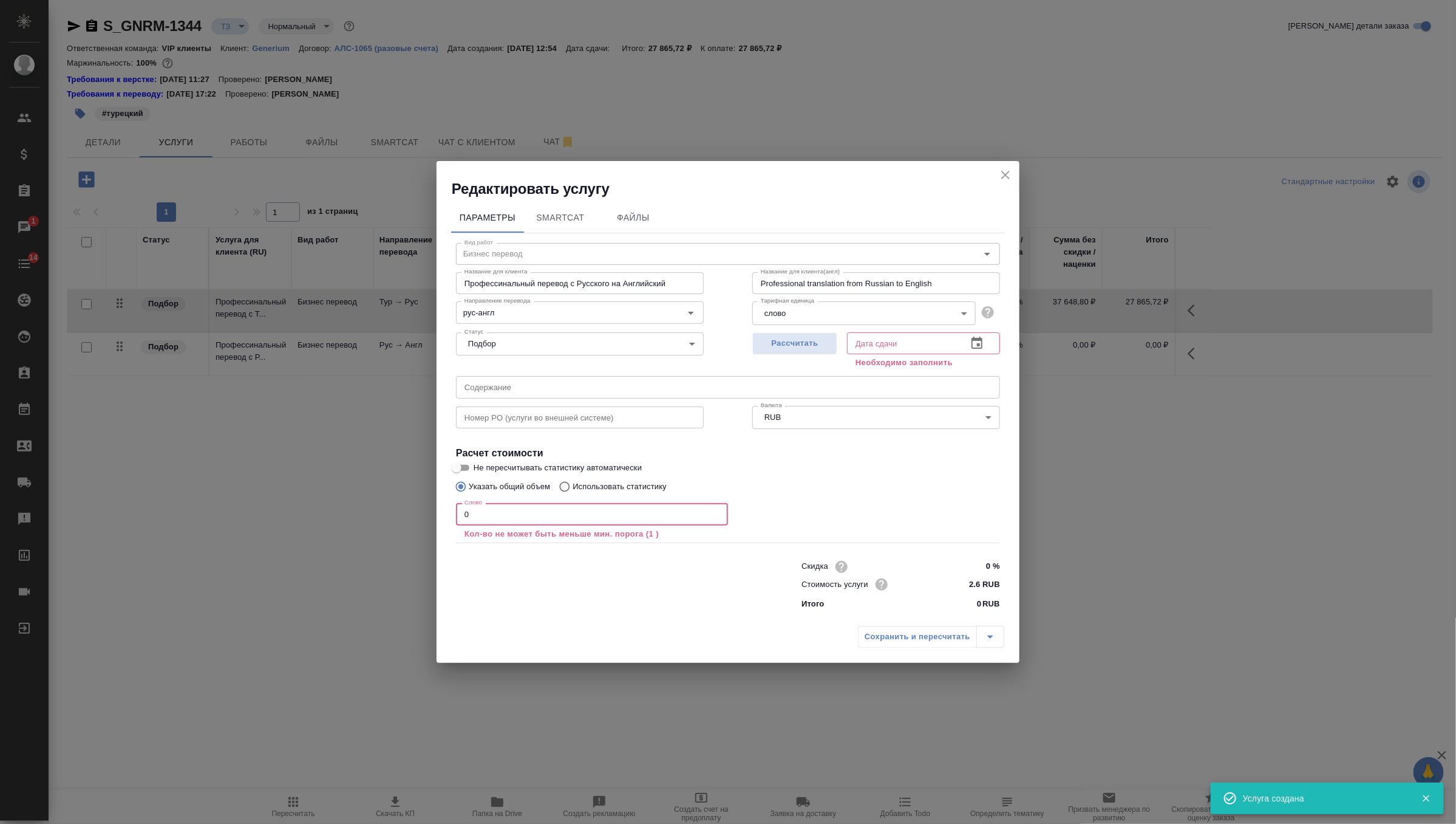
click at [503, 511] on input "0" at bounding box center [592, 514] width 272 height 22
type input "1"
paste input "10456"
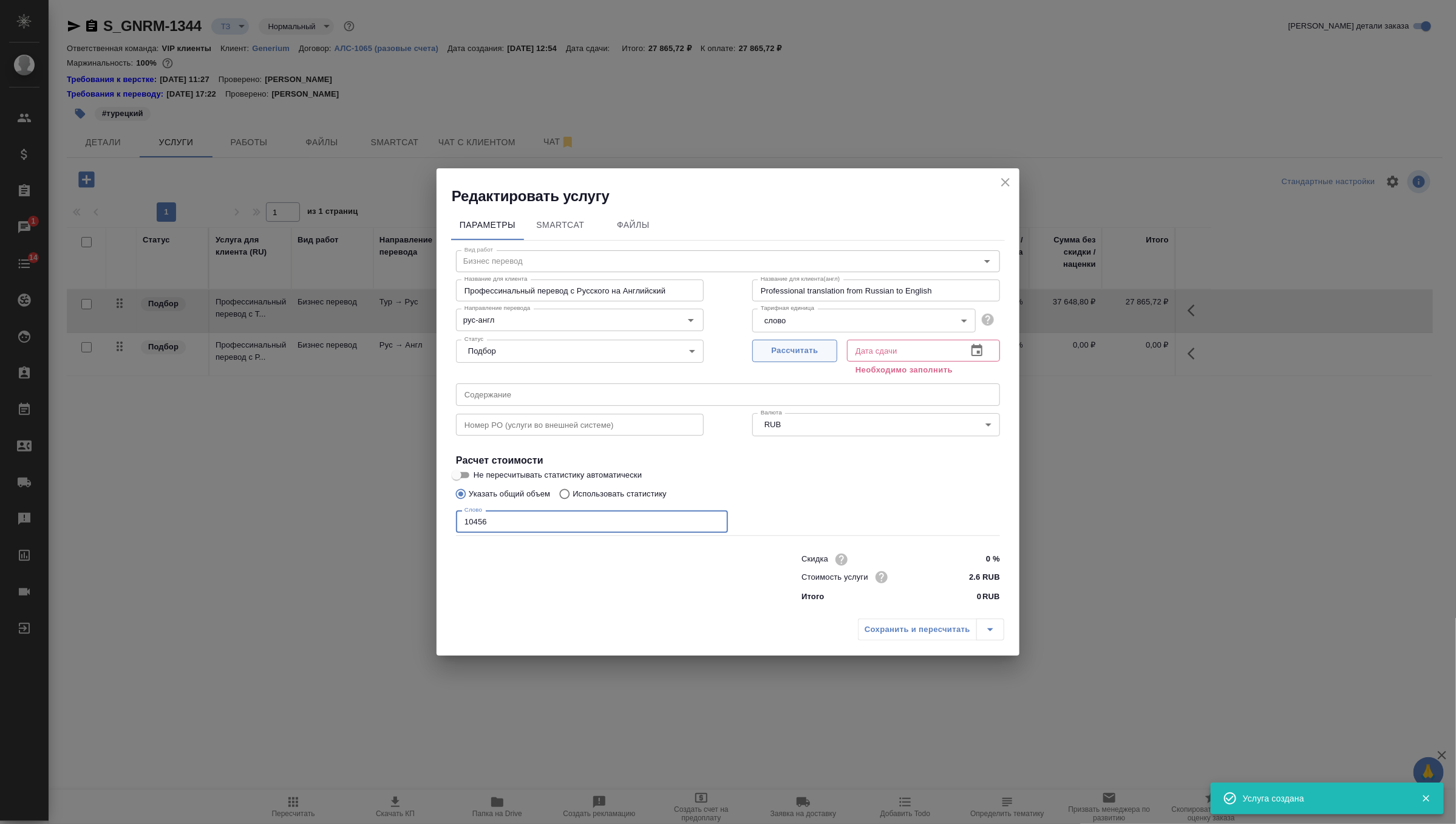
type input "10456"
click at [813, 350] on span "Рассчитать" at bounding box center [795, 351] width 72 height 14
type input "03.09.2025 14:51"
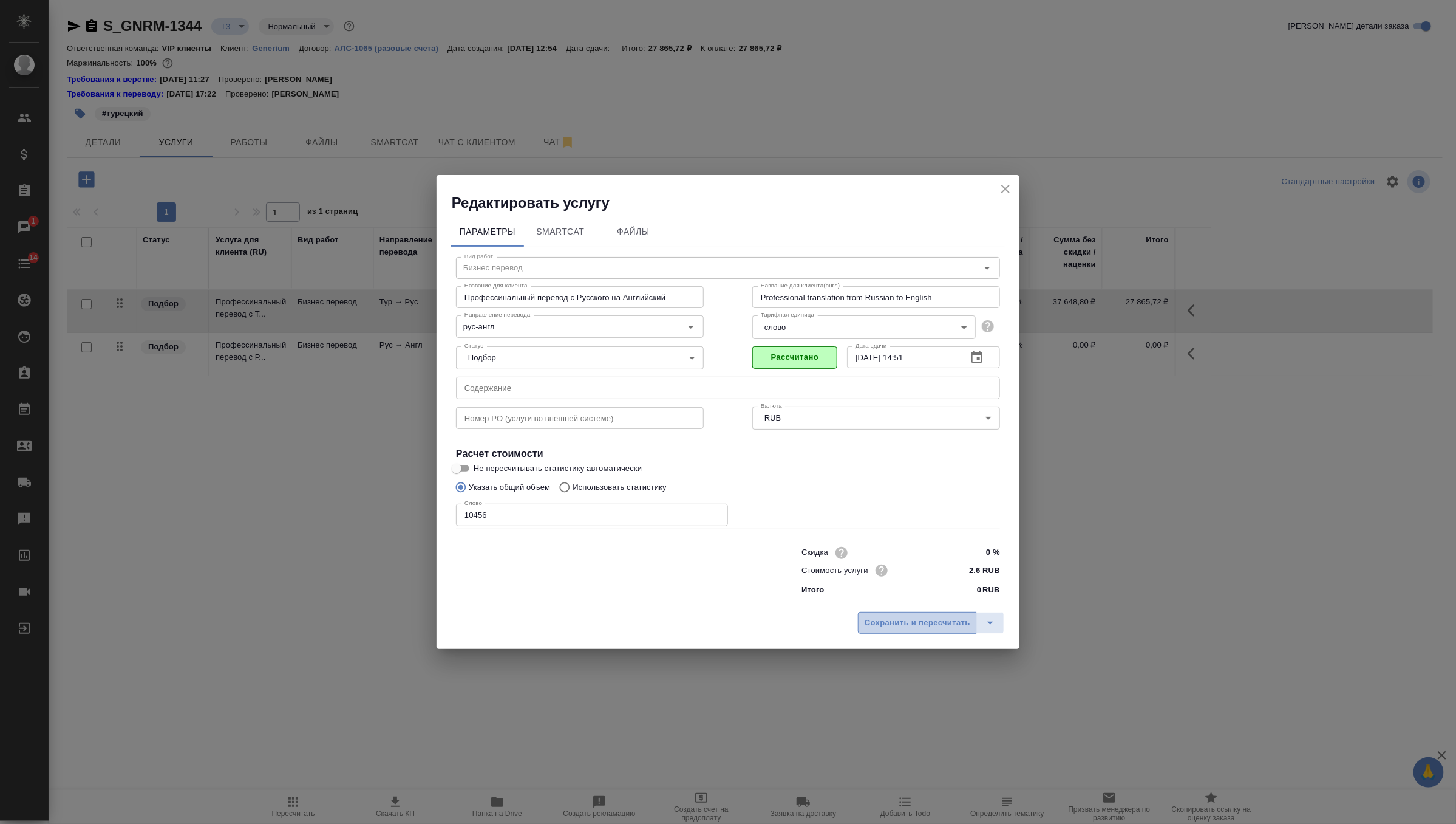
click at [895, 624] on span "Сохранить и пересчитать" at bounding box center [917, 622] width 105 height 14
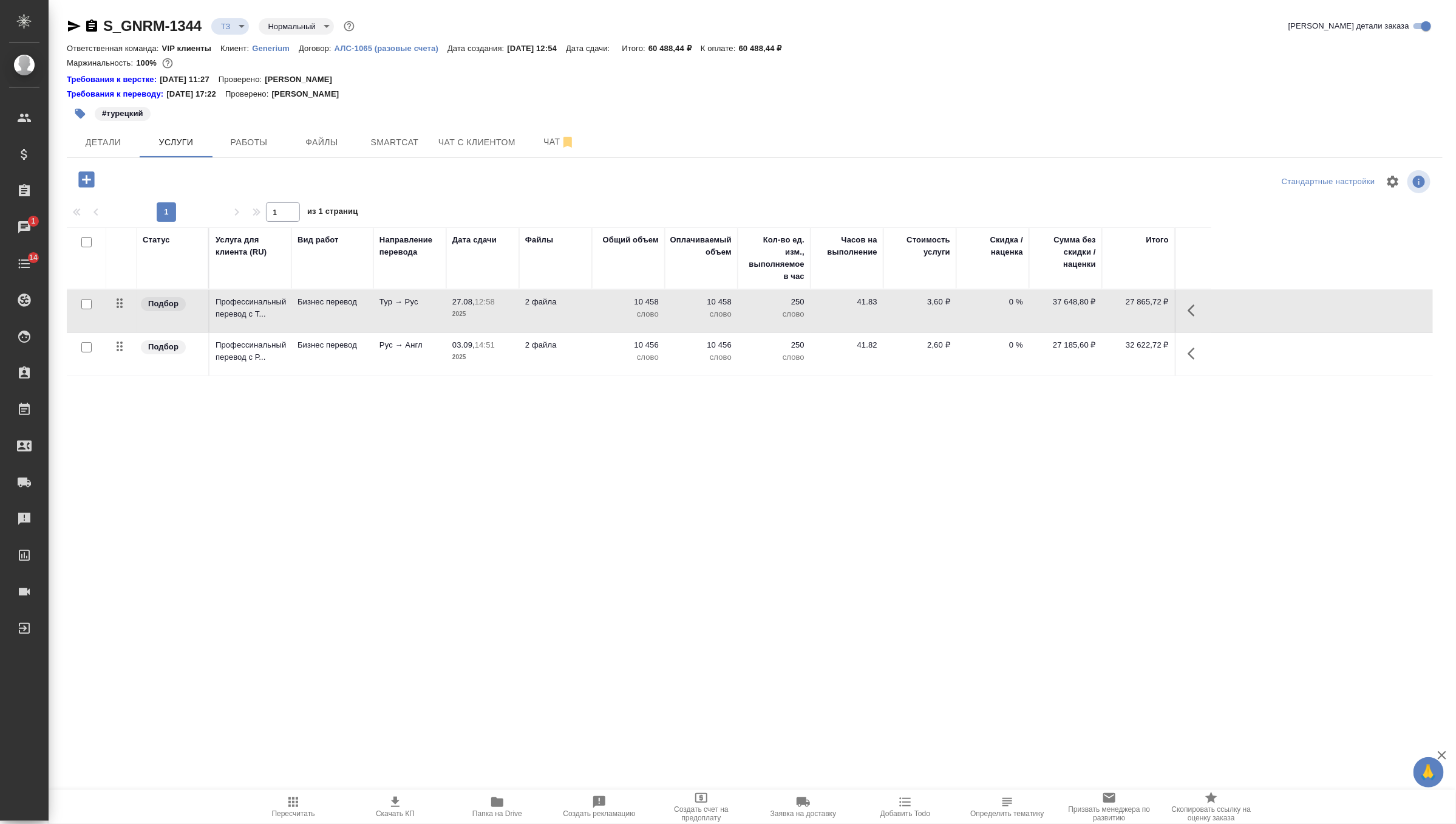
click at [286, 796] on span "Пересчитать" at bounding box center [293, 806] width 88 height 23
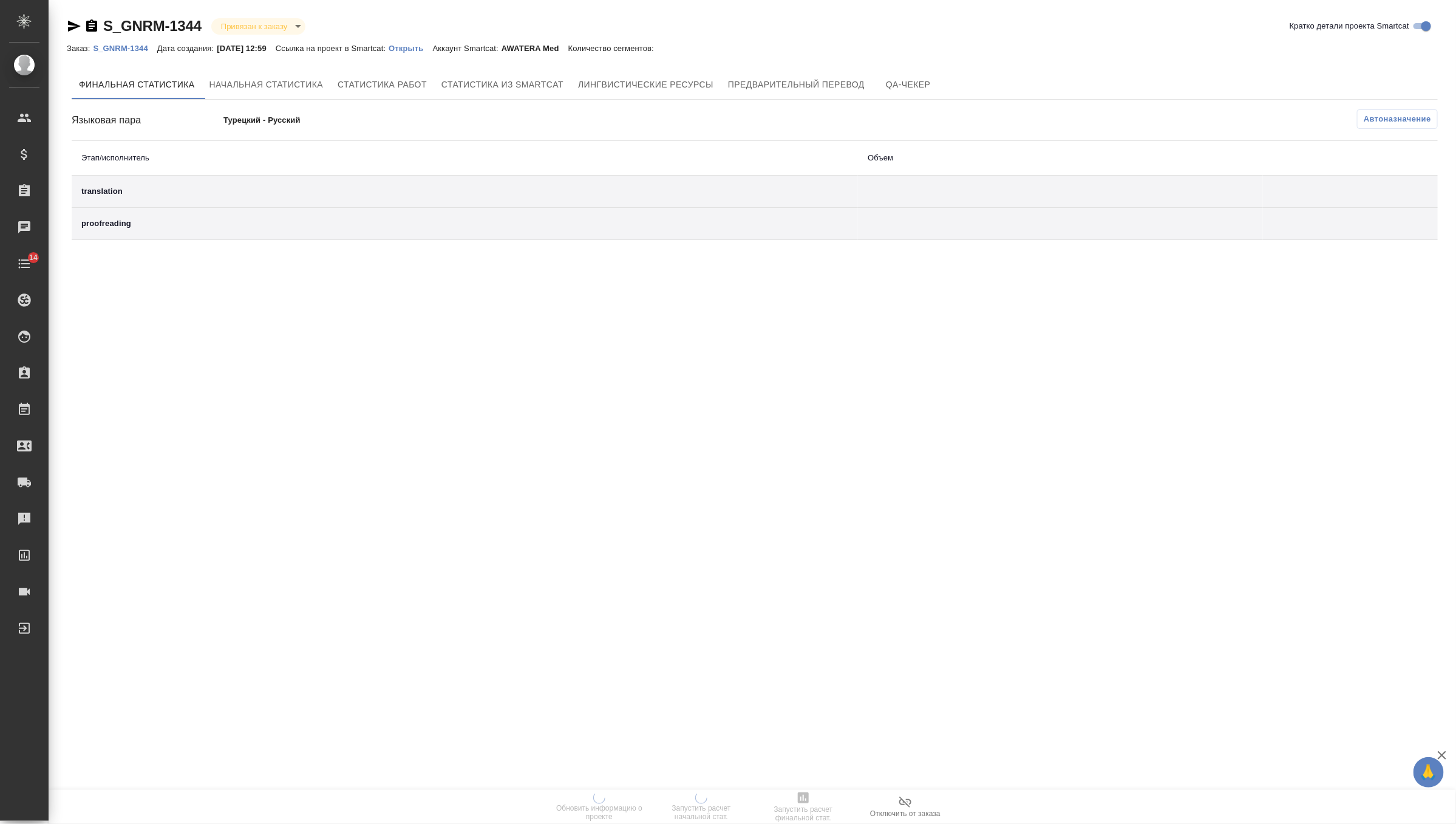
click at [433, 51] on p "Открыть" at bounding box center [410, 48] width 43 height 9
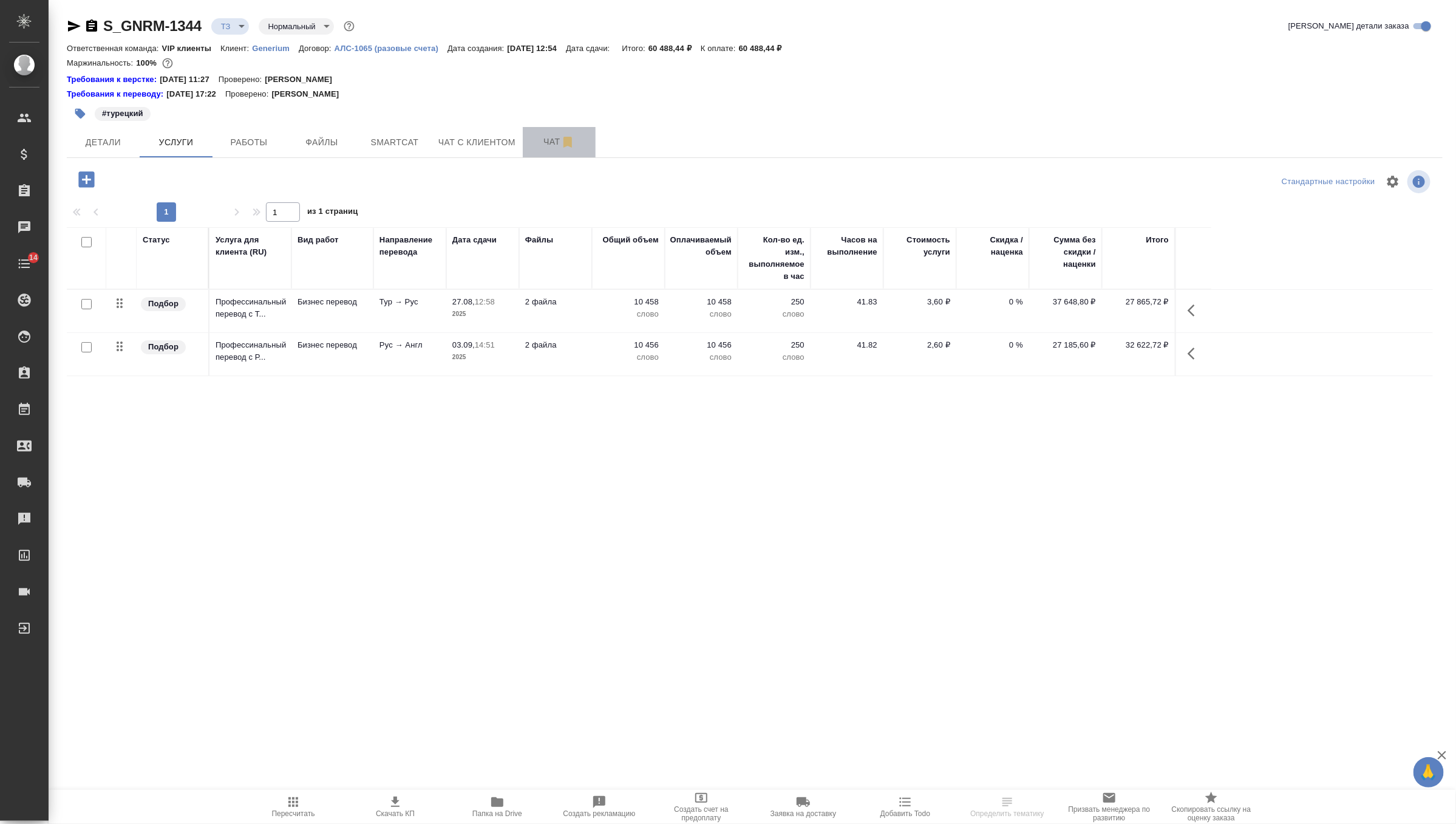
click at [548, 144] on span "Чат" at bounding box center [559, 141] width 58 height 15
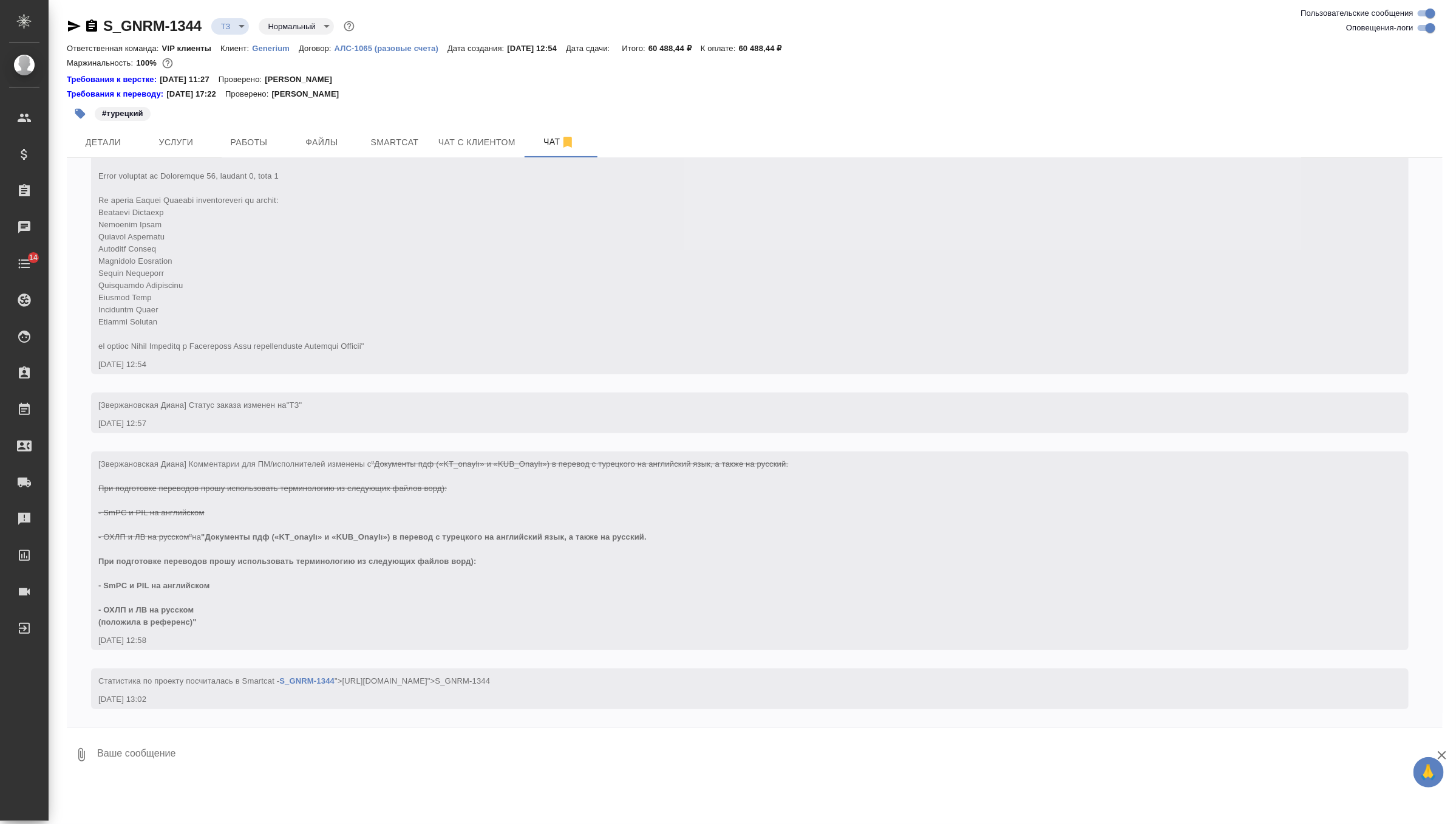
scroll to position [229, 0]
click at [85, 108] on icon "button" at bounding box center [80, 113] width 12 height 12
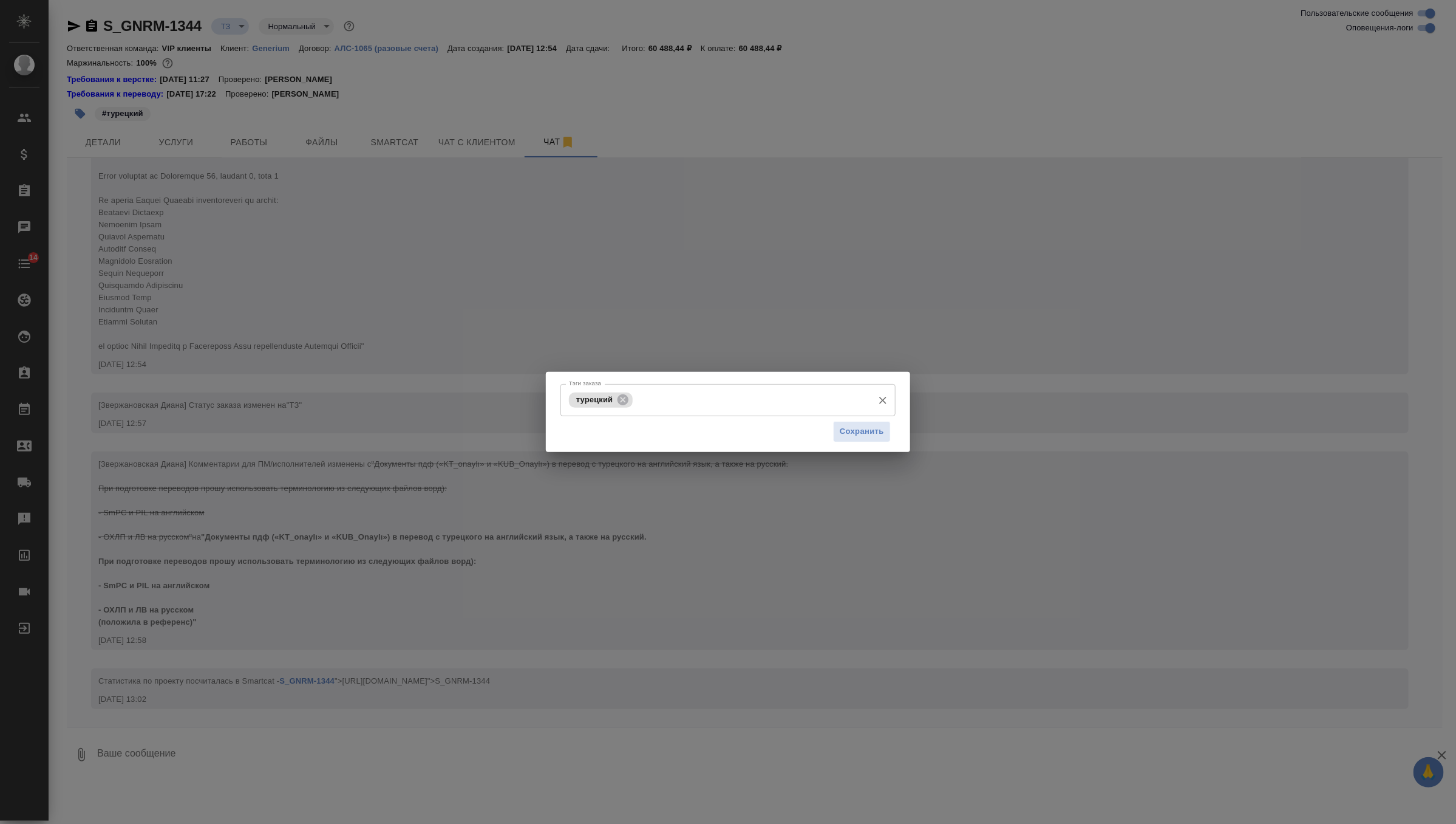
click at [680, 403] on input "Тэги заказа" at bounding box center [752, 400] width 231 height 20
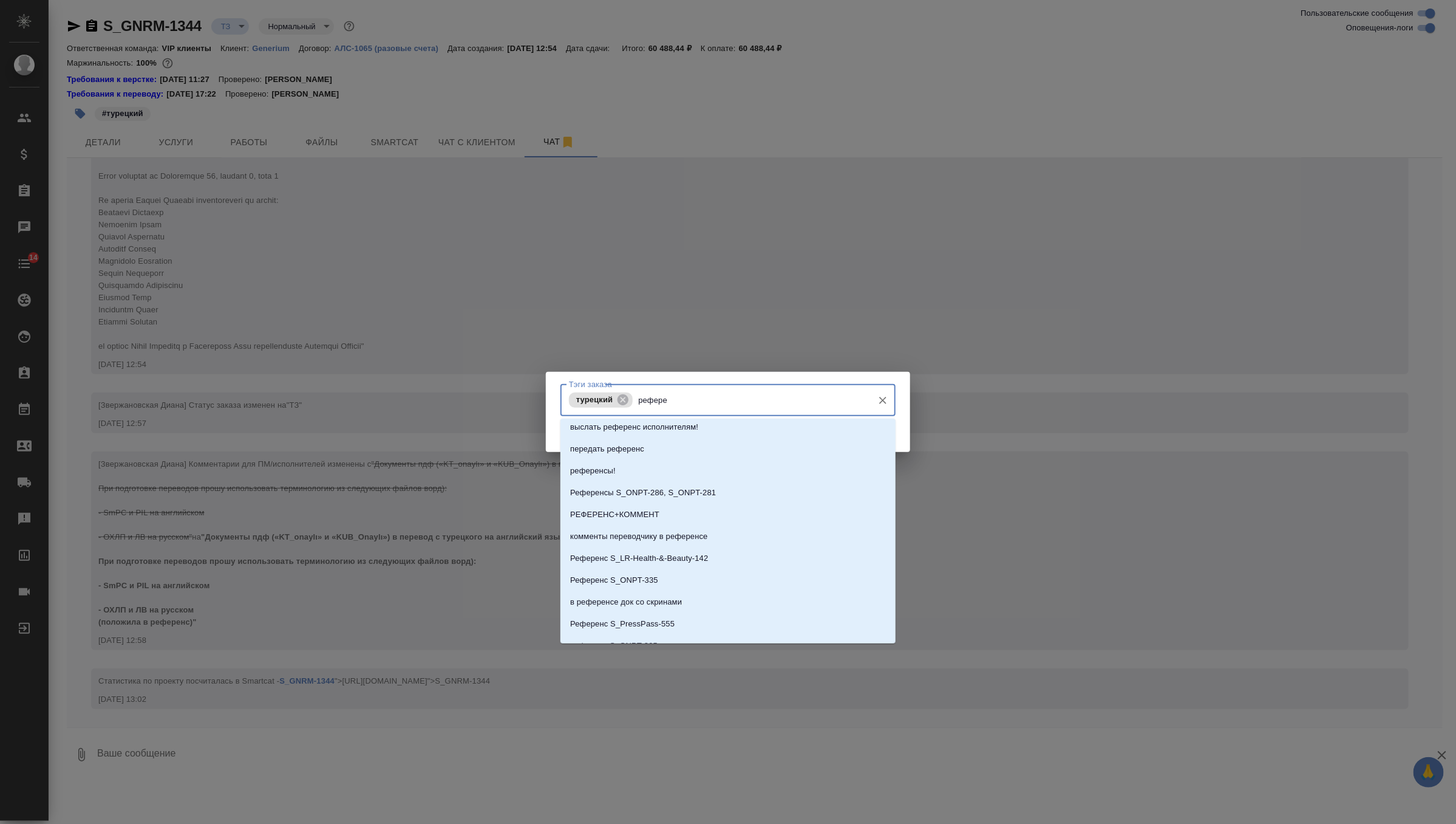
scroll to position [0, 0]
type input "р"
type input "г"
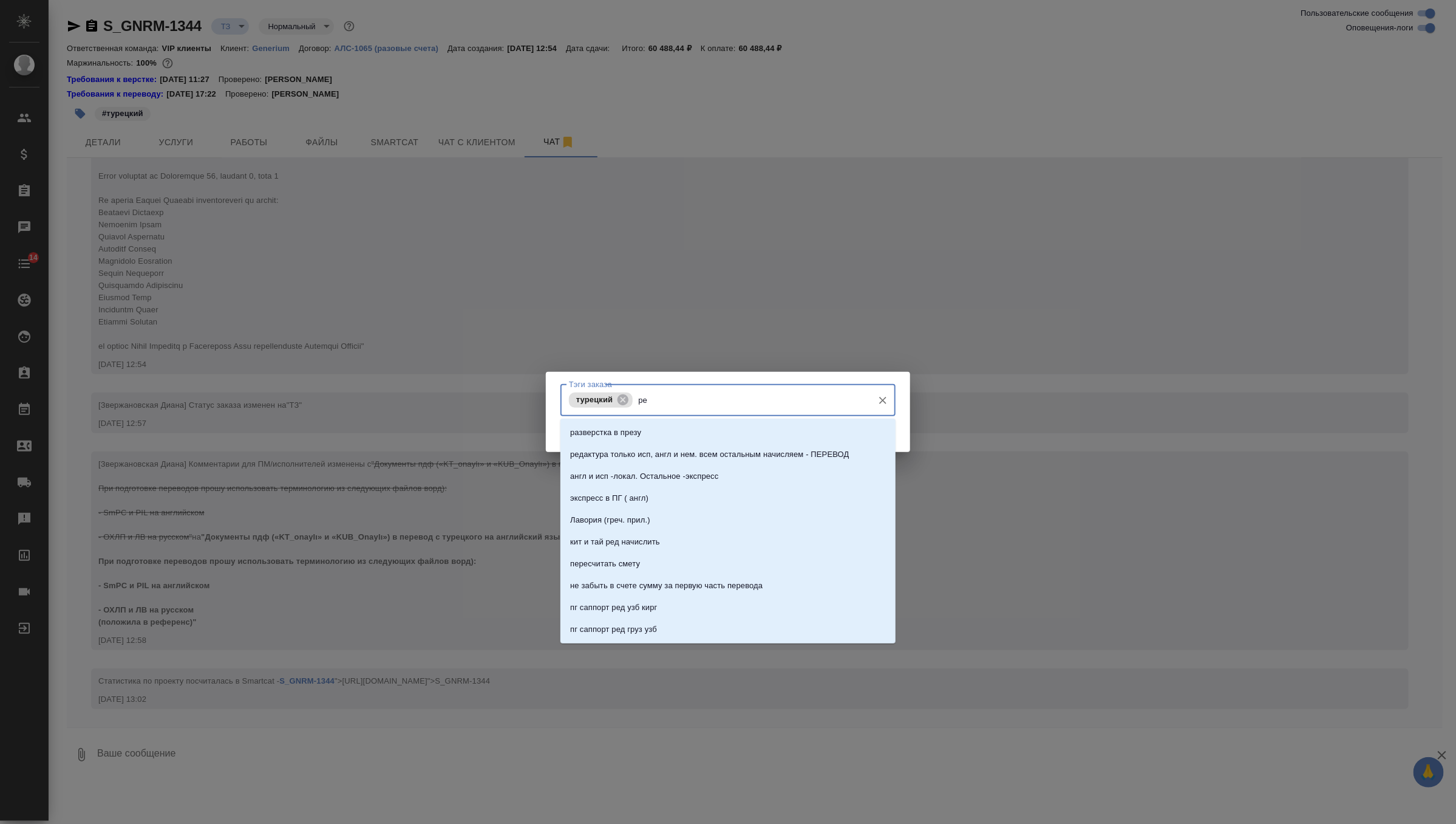
type input "реф"
click at [640, 452] on li "есть реф" at bounding box center [728, 455] width 336 height 22
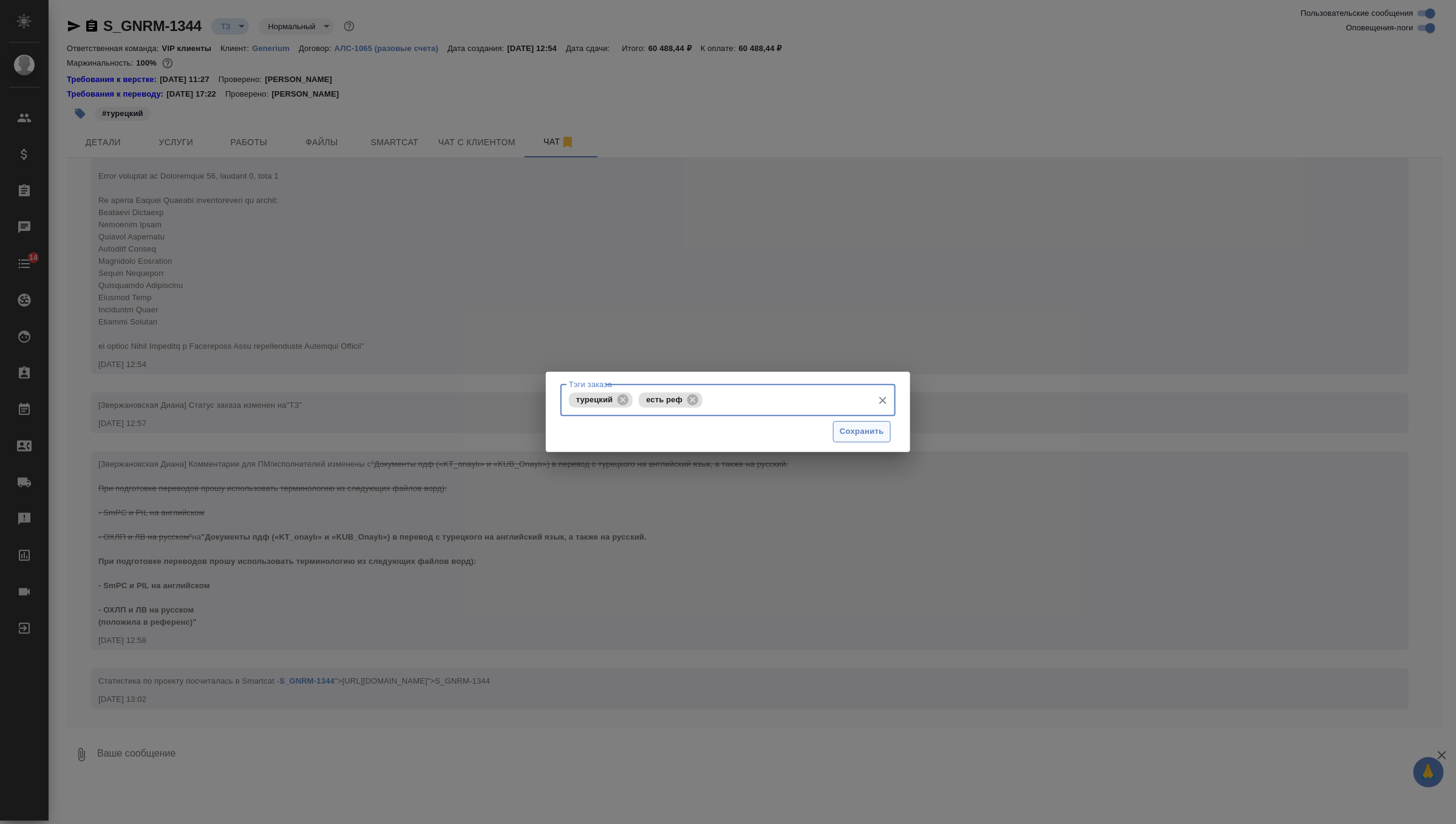
click at [880, 427] on span "Сохранить" at bounding box center [863, 431] width 44 height 14
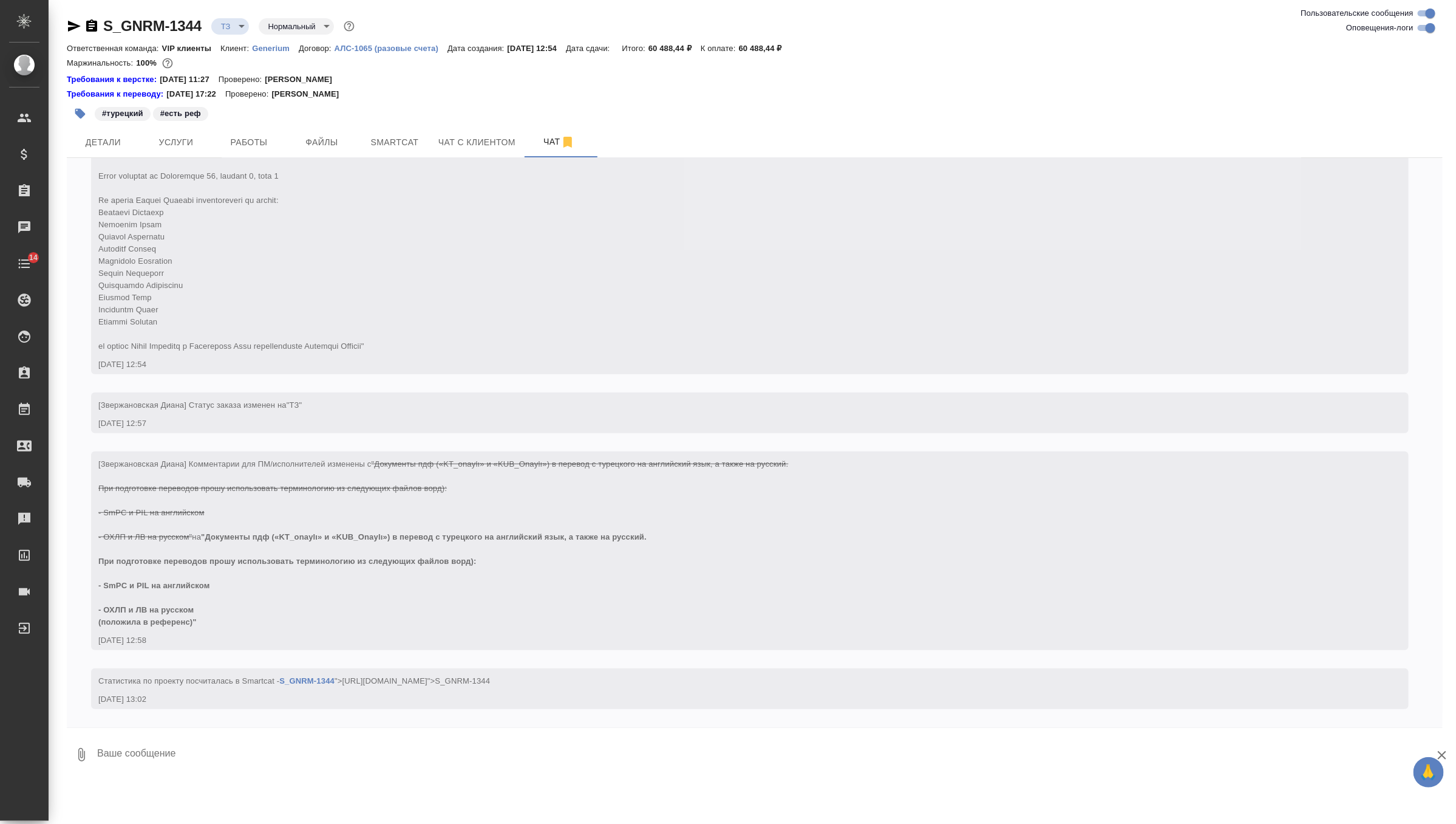
scroll to position [229, 0]
click at [90, 28] on icon "button" at bounding box center [92, 25] width 11 height 12
click at [105, 140] on span "Детали" at bounding box center [103, 142] width 58 height 15
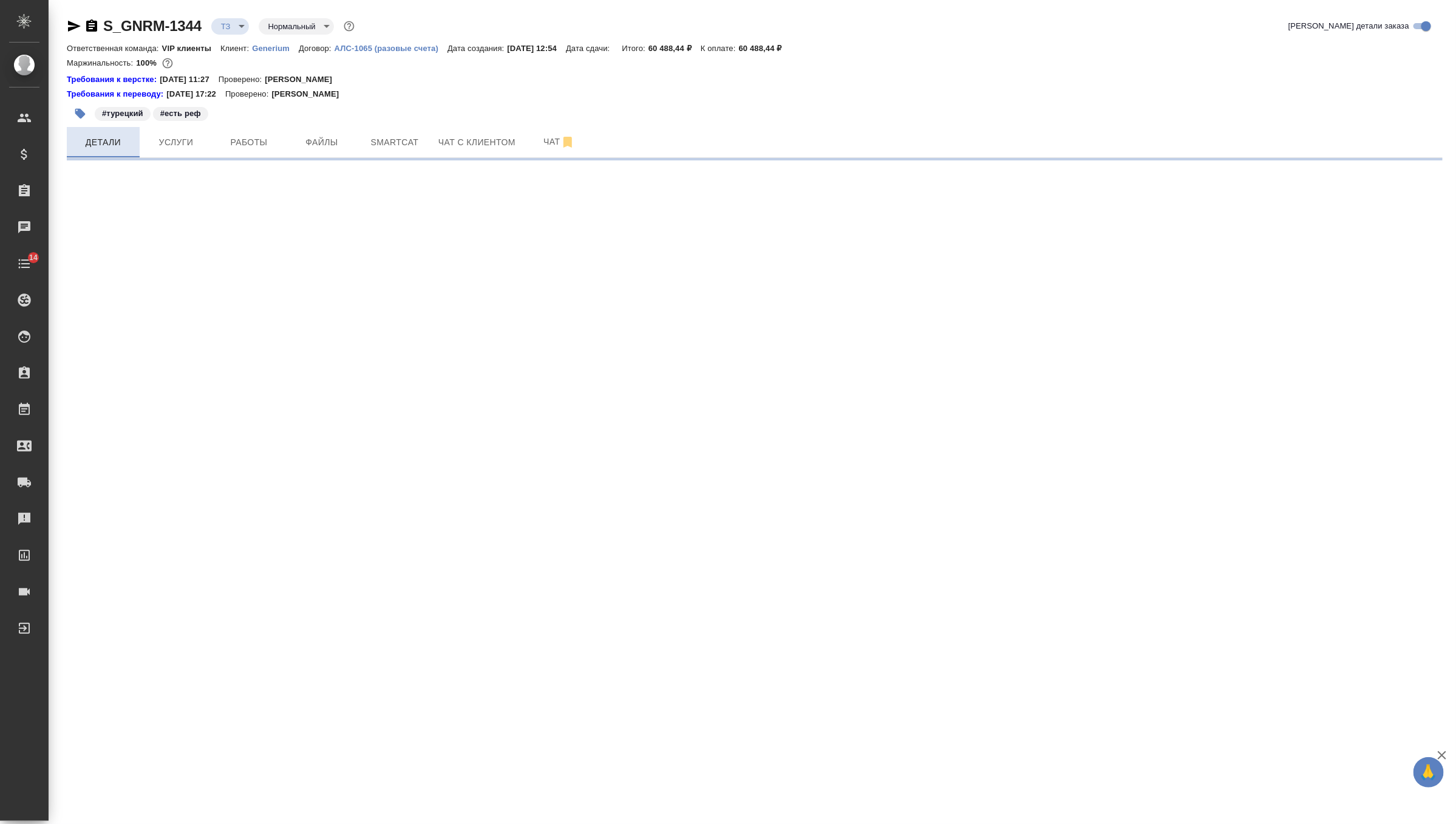
select select "RU"
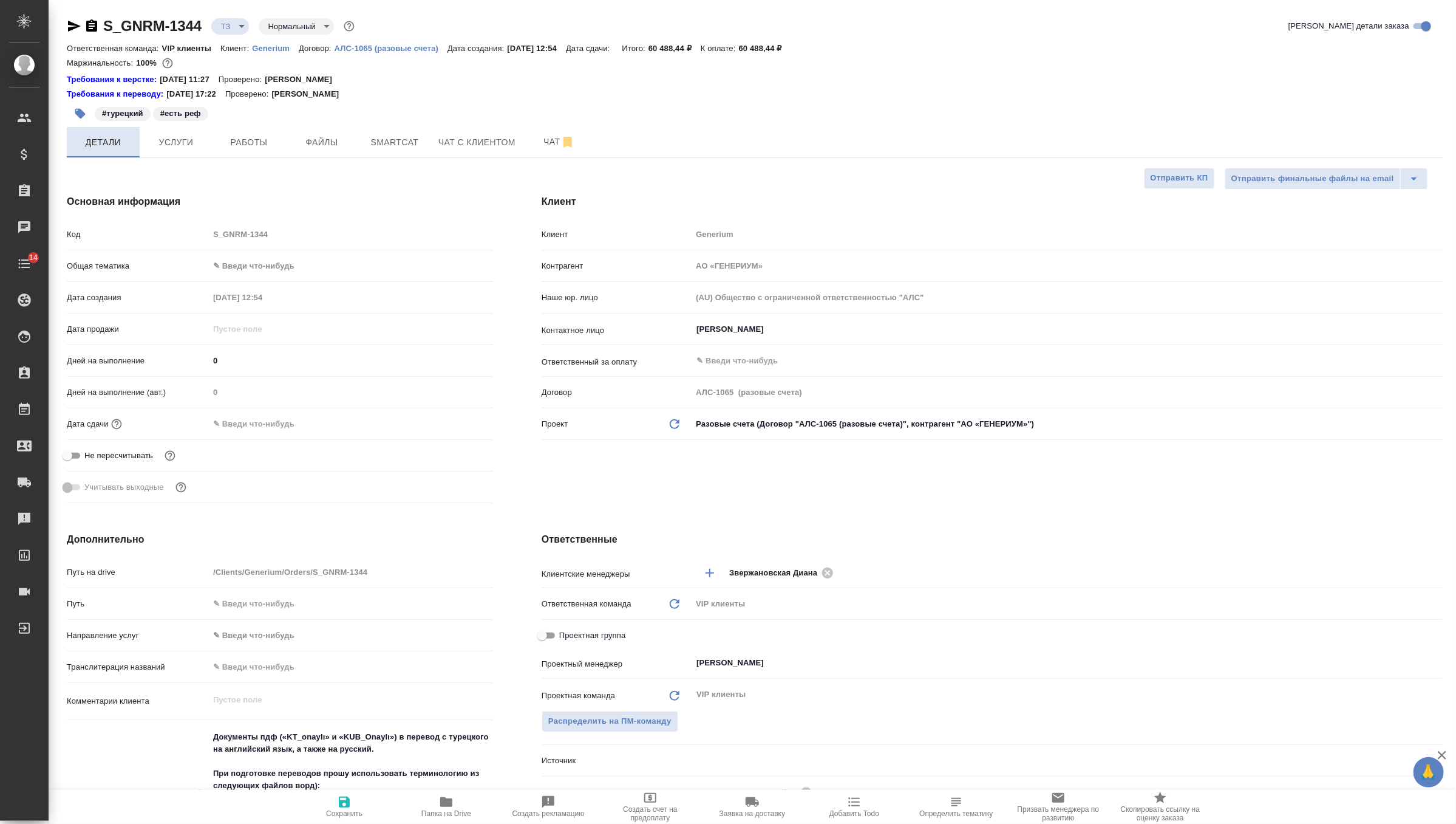
type textarea "x"
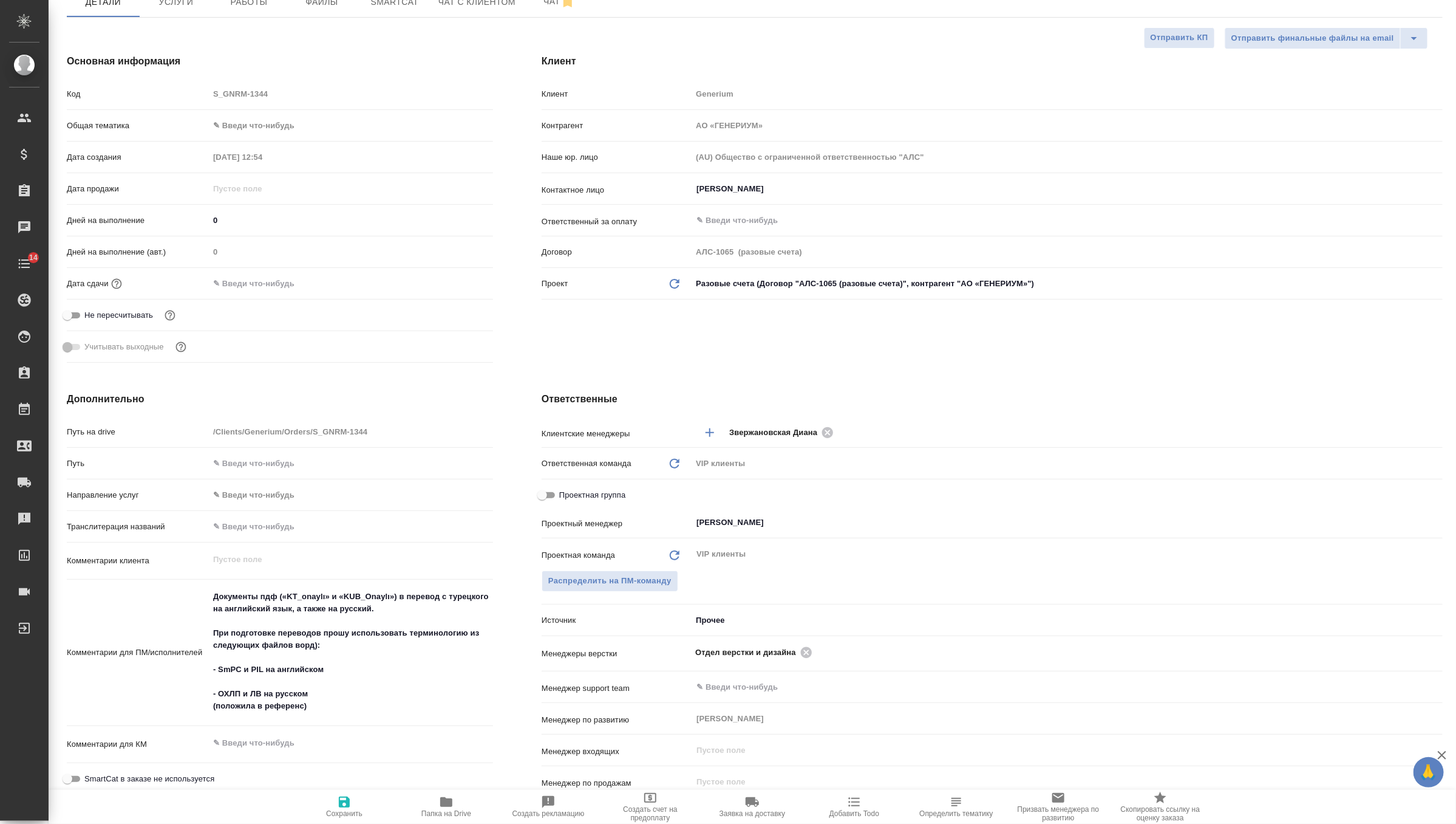
scroll to position [157, 0]
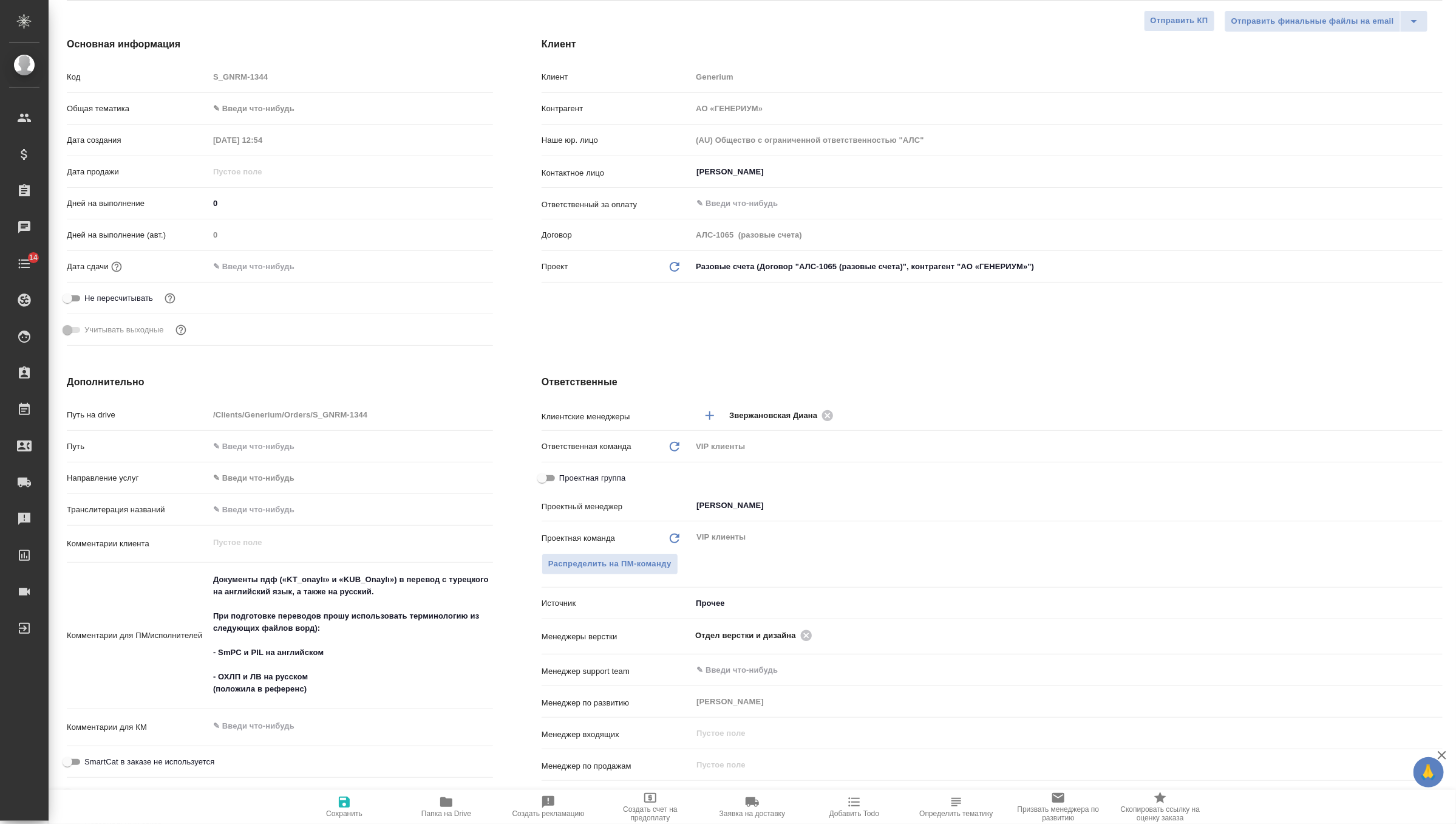
click at [343, 800] on icon "button" at bounding box center [345, 802] width 11 height 11
type textarea "x"
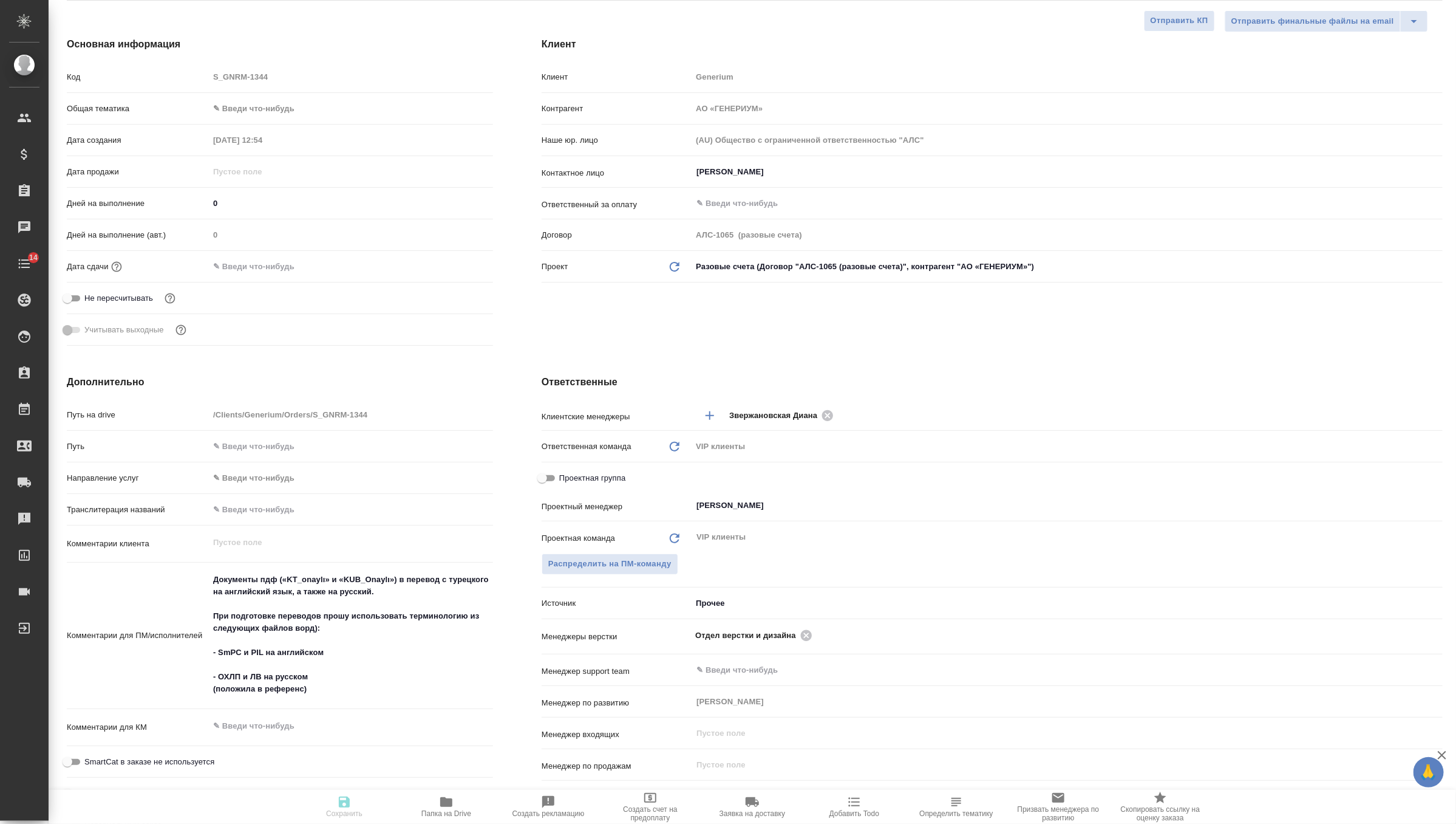
type textarea "x"
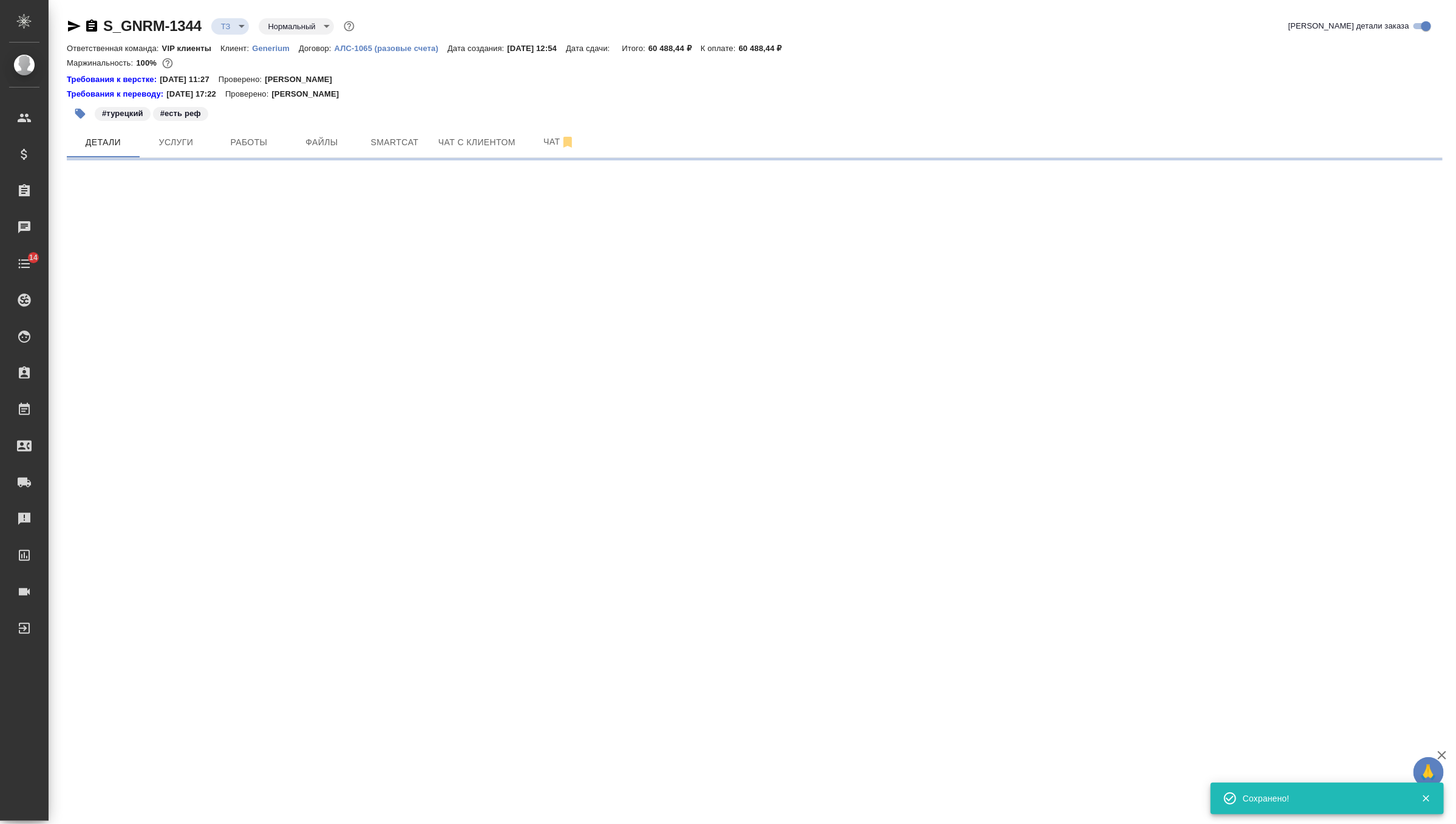
scroll to position [0, 0]
select select "RU"
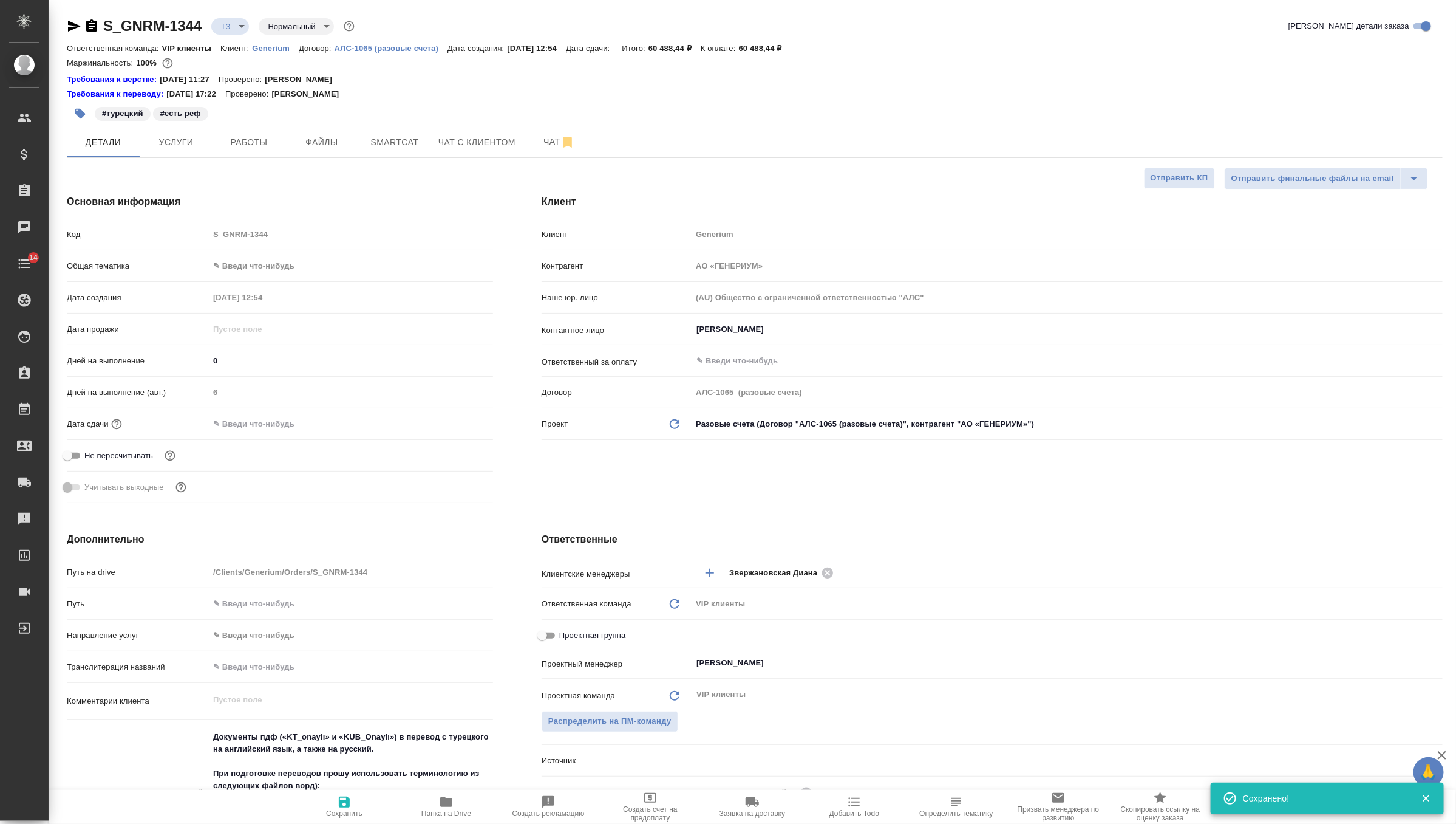
type textarea "x"
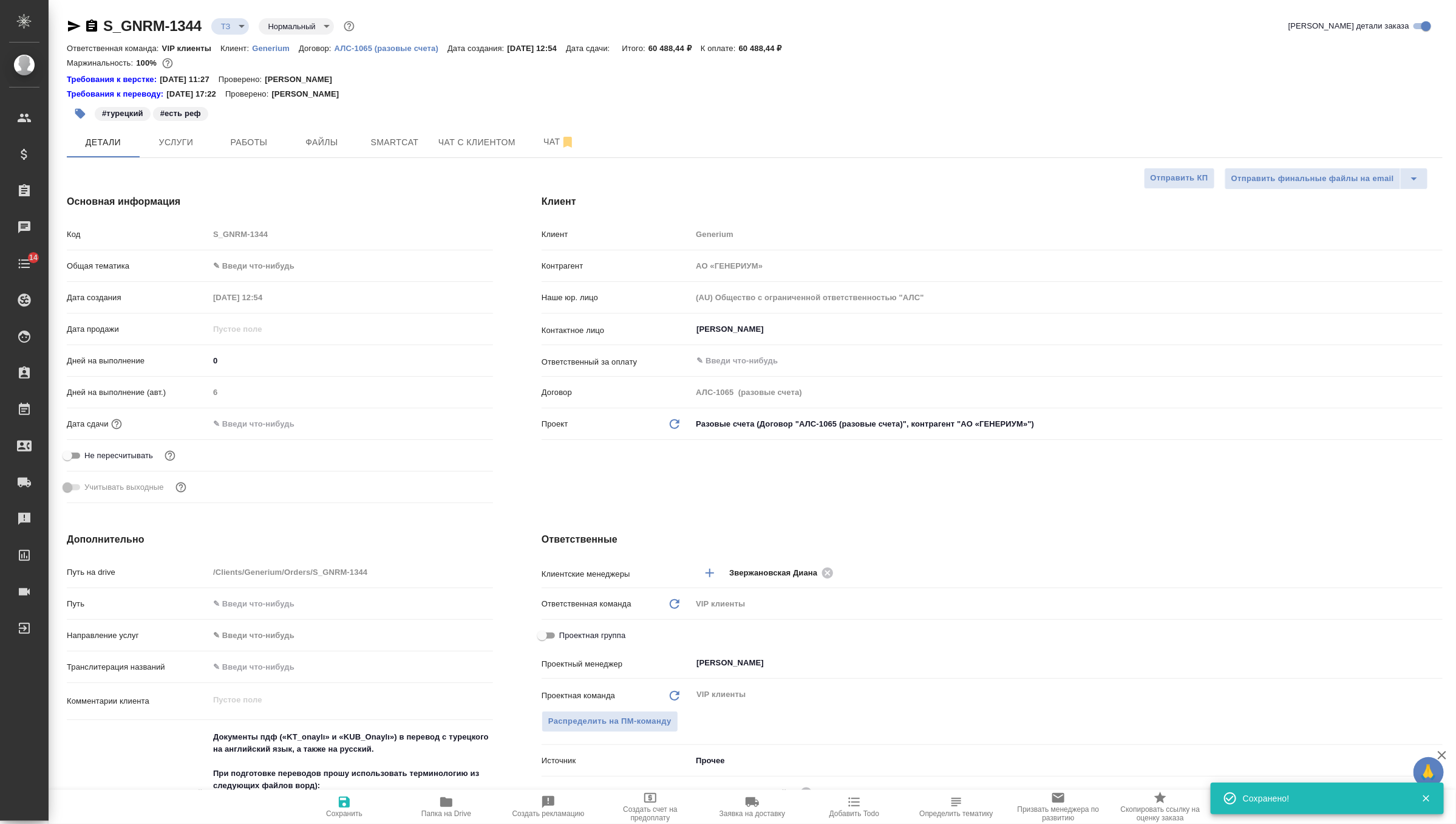
type textarea "x"
click at [545, 142] on span "Чат" at bounding box center [559, 141] width 58 height 15
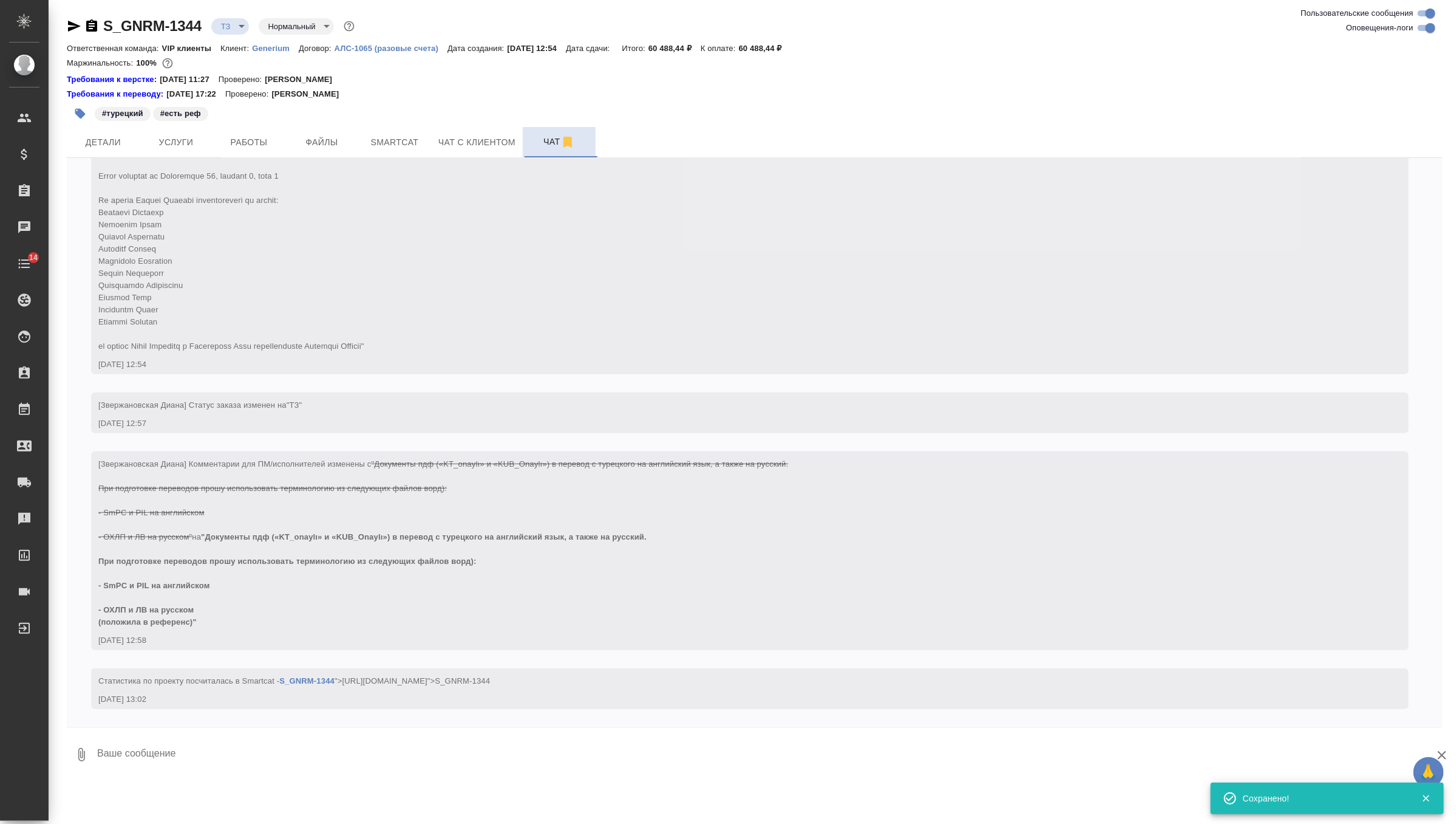
scroll to position [229, 0]
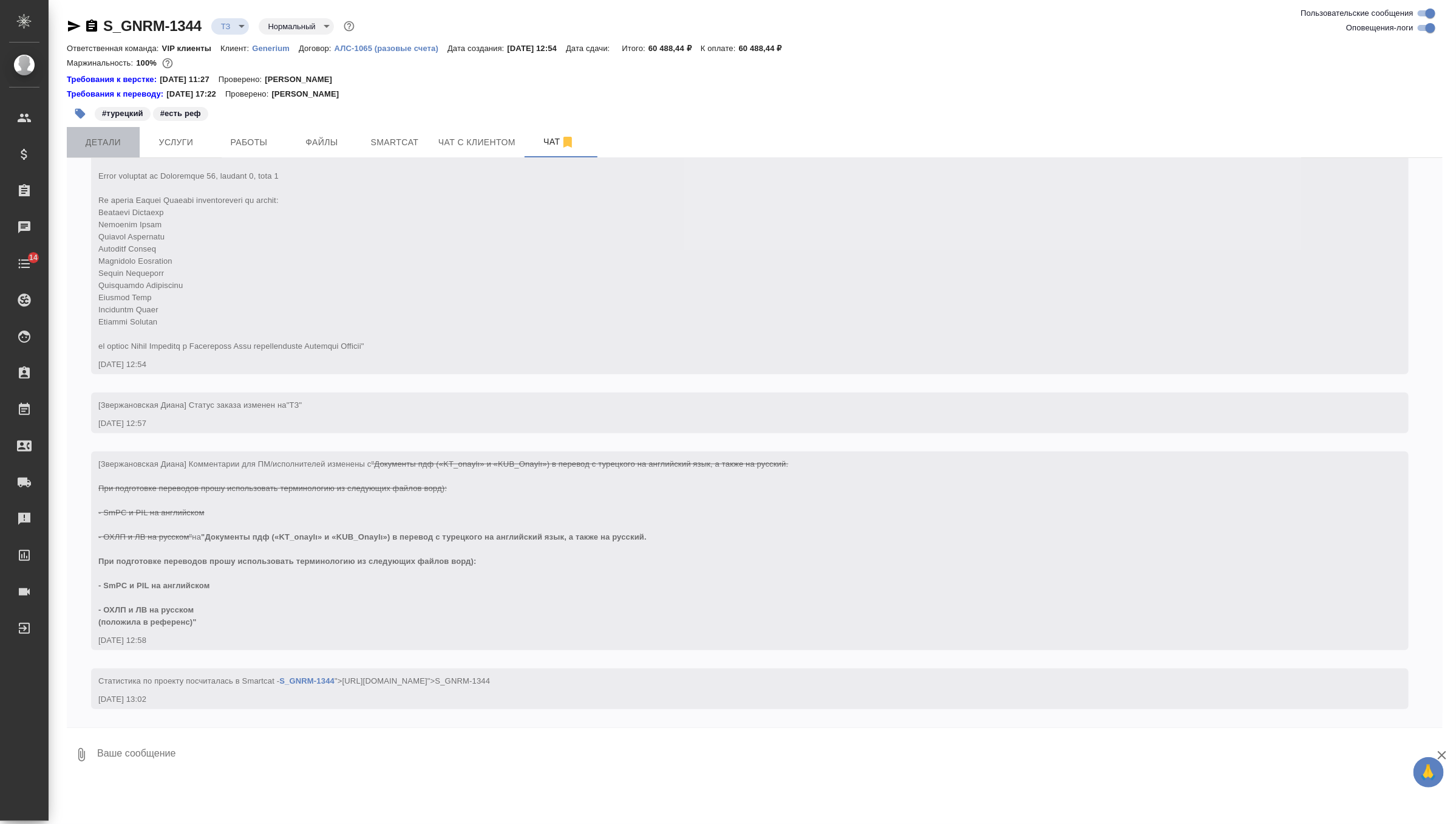
click at [100, 136] on span "Детали" at bounding box center [103, 142] width 58 height 15
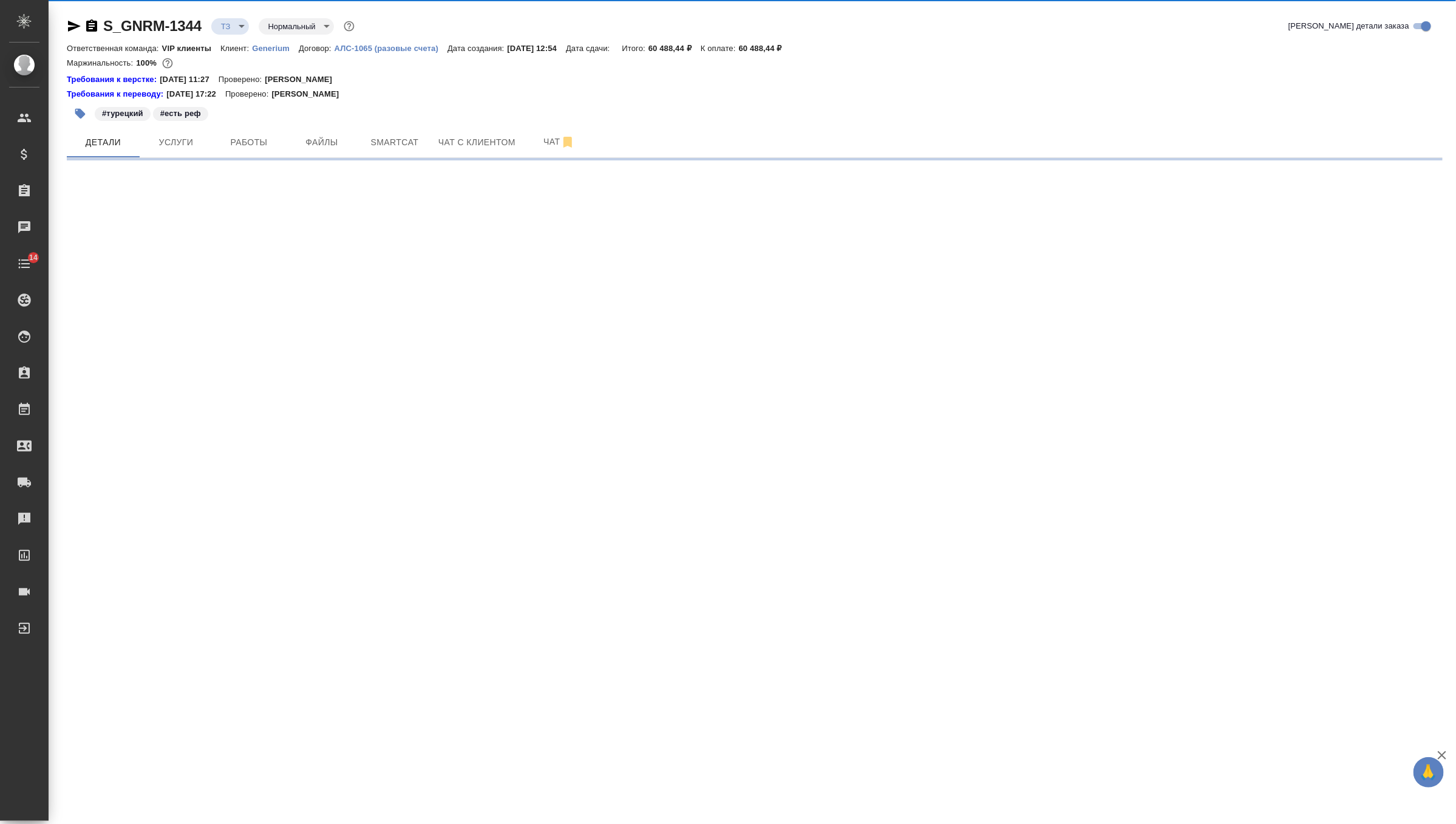
select select "RU"
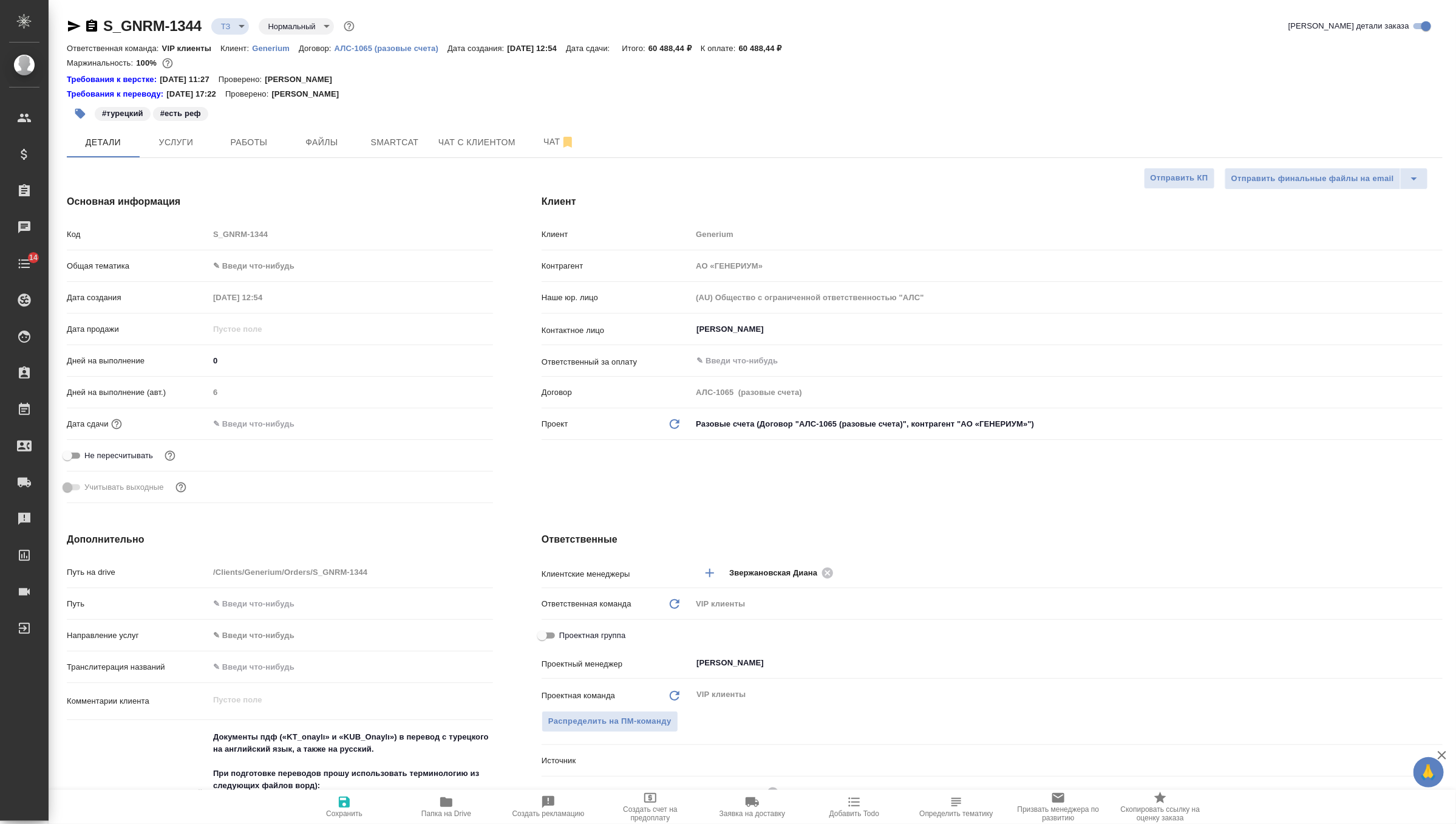
type textarea "x"
click at [551, 132] on button "Чат" at bounding box center [559, 141] width 73 height 31
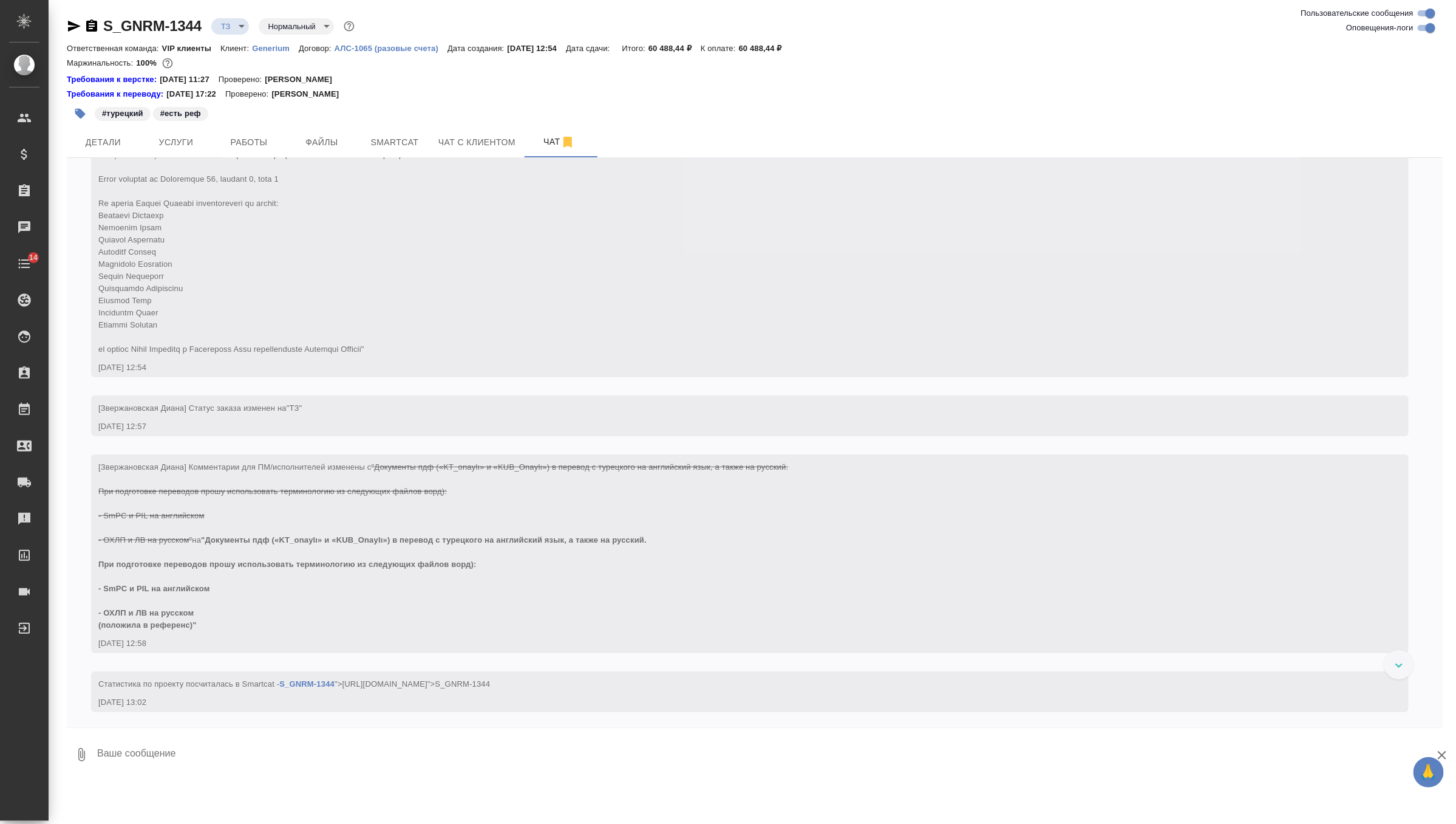
scroll to position [229, 0]
click at [187, 750] on textarea at bounding box center [769, 755] width 1347 height 42
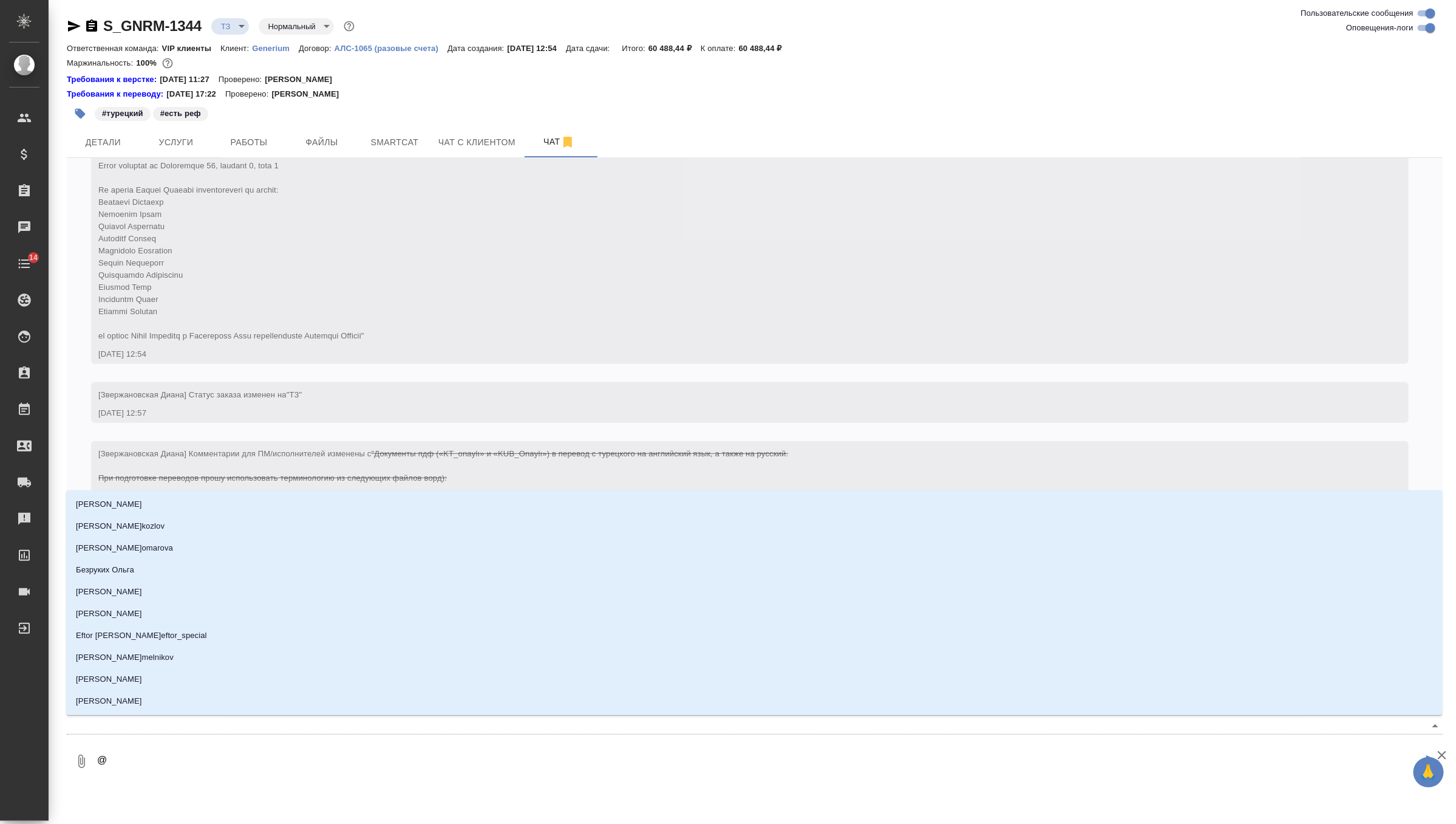
type textarea "@п"
type input "п"
type textarea "@пе"
type input "пе"
type textarea "@пет"
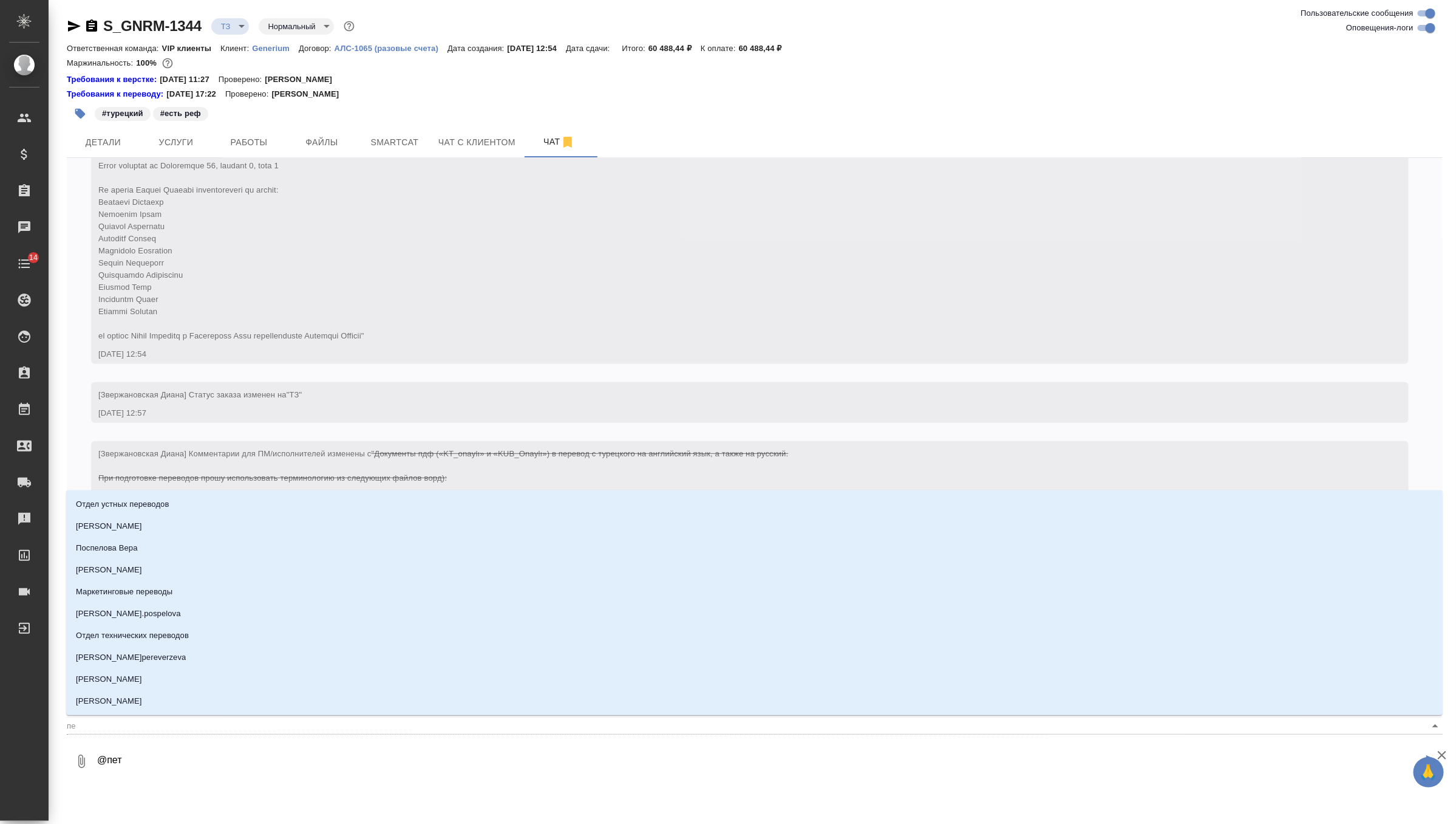
type input "пет"
type textarea "@петр"
type input "[PERSON_NAME]"
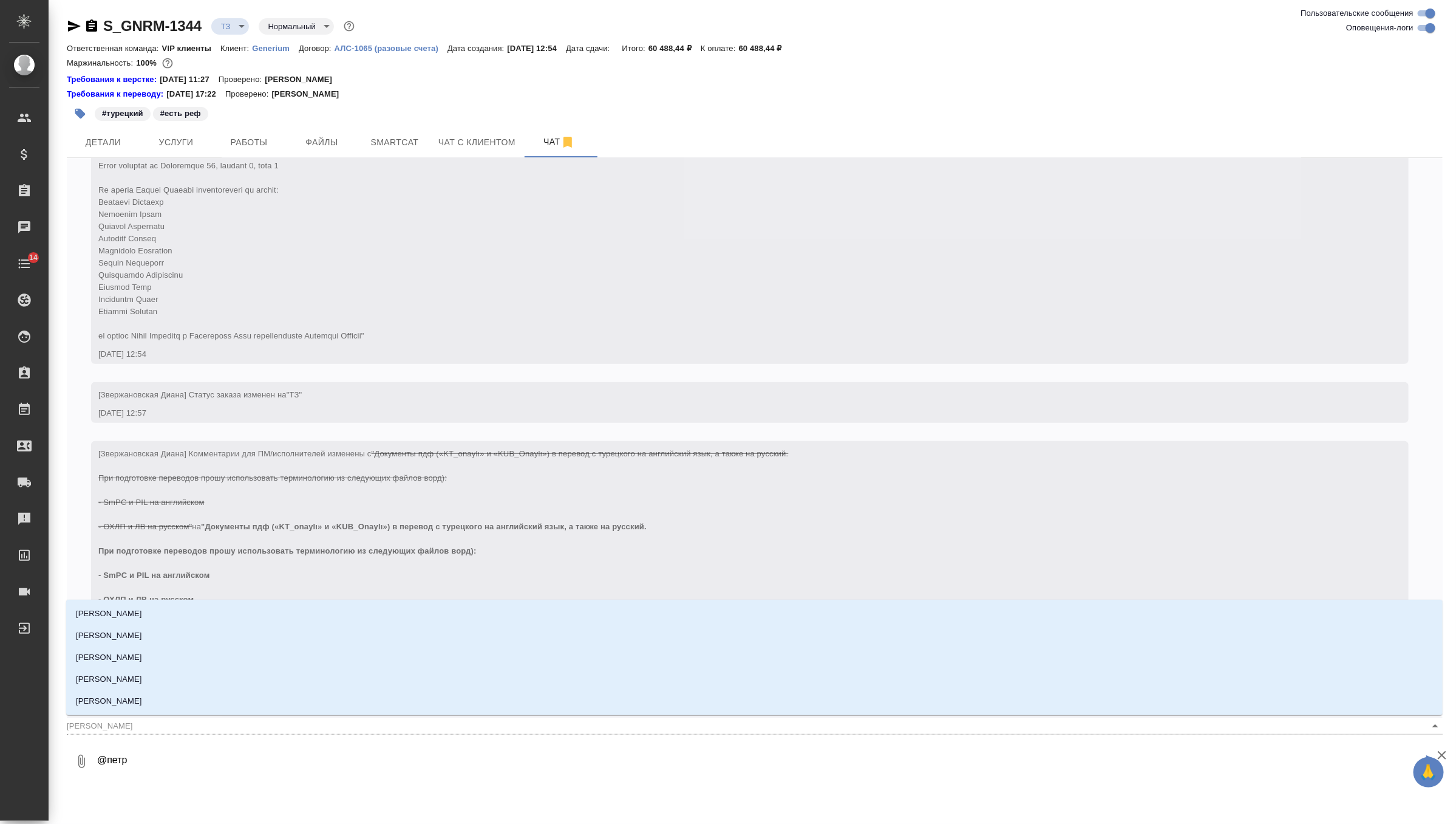
type textarea "@петро"
type input "[PERSON_NAME]"
type textarea "@петров"
type input "петров"
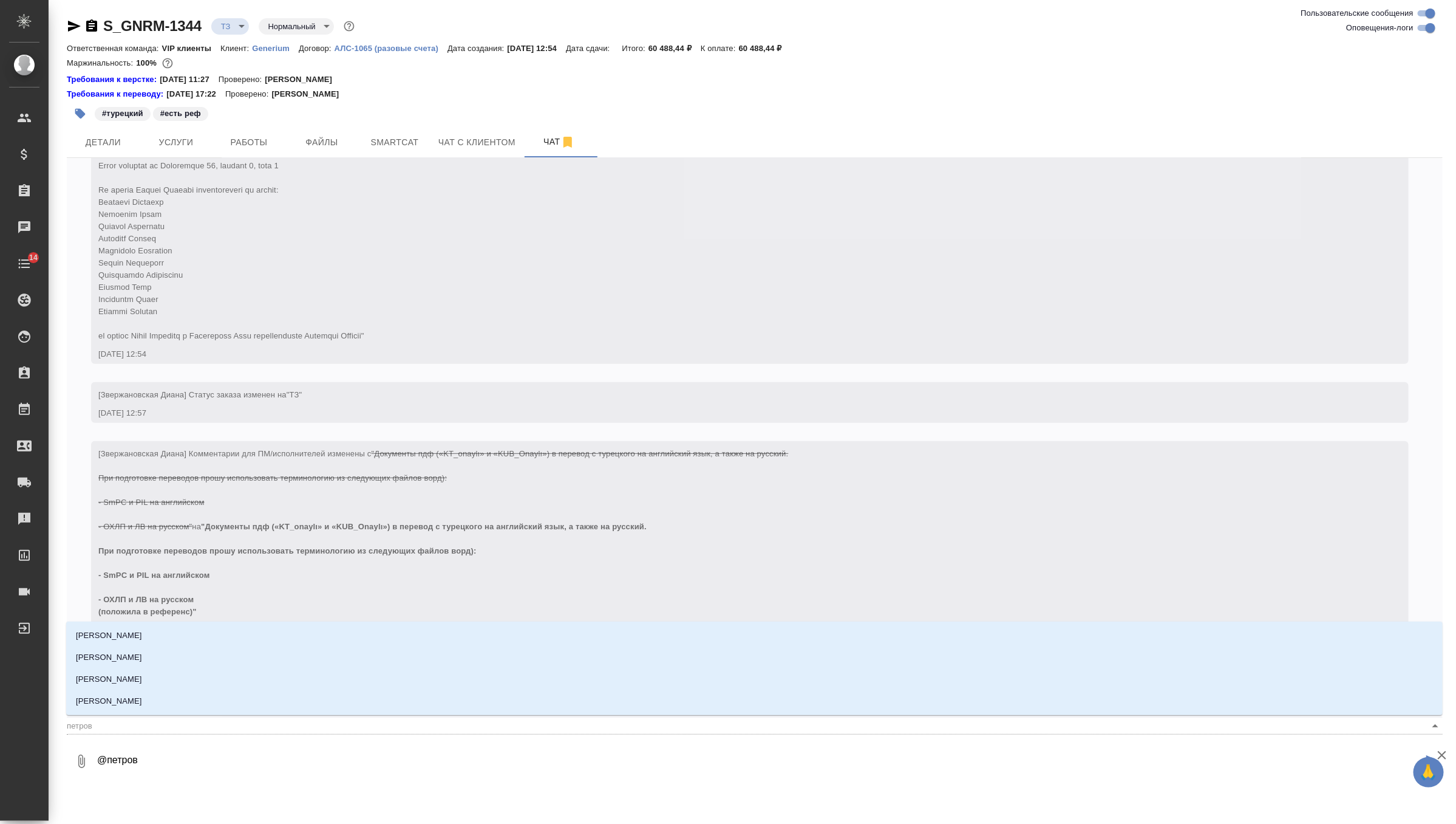
type textarea "@петрова"
type input "петрова"
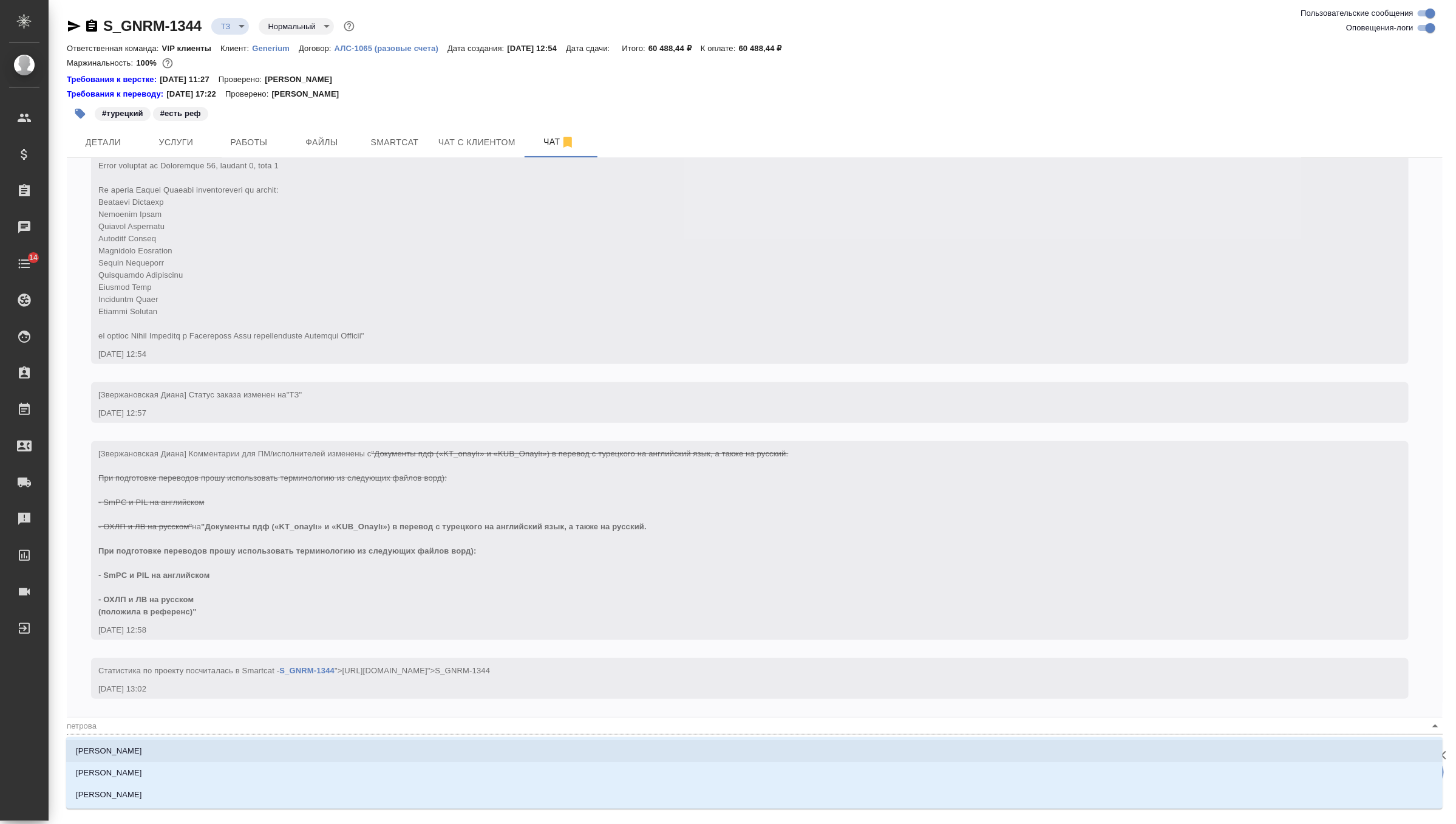
click at [162, 750] on li "[PERSON_NAME]" at bounding box center [754, 751] width 1376 height 22
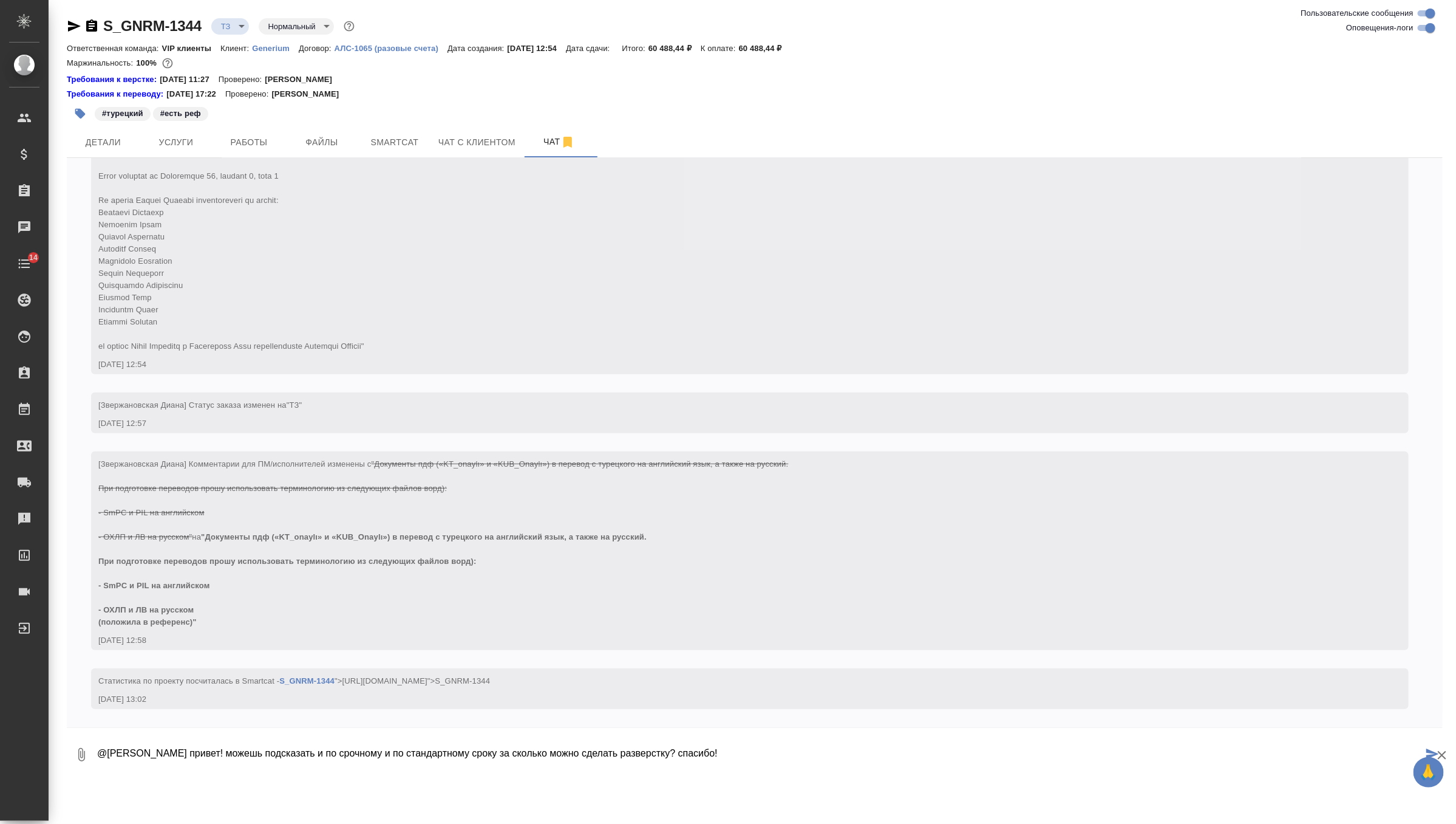
type textarea "@[PERSON_NAME] привет! можешь подсказать и по срочному и по стандартному сроку …"
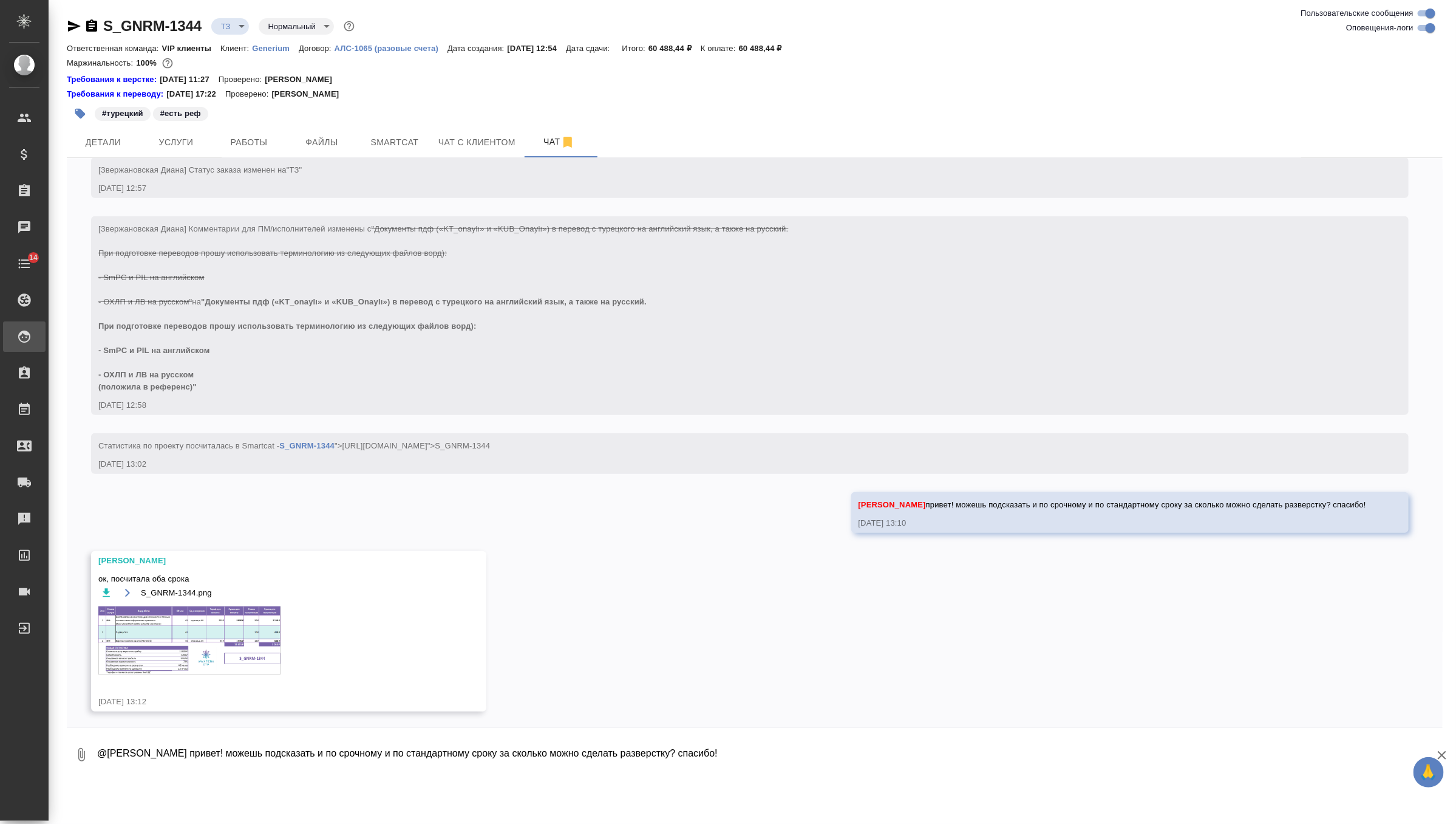
scroll to position [458, 0]
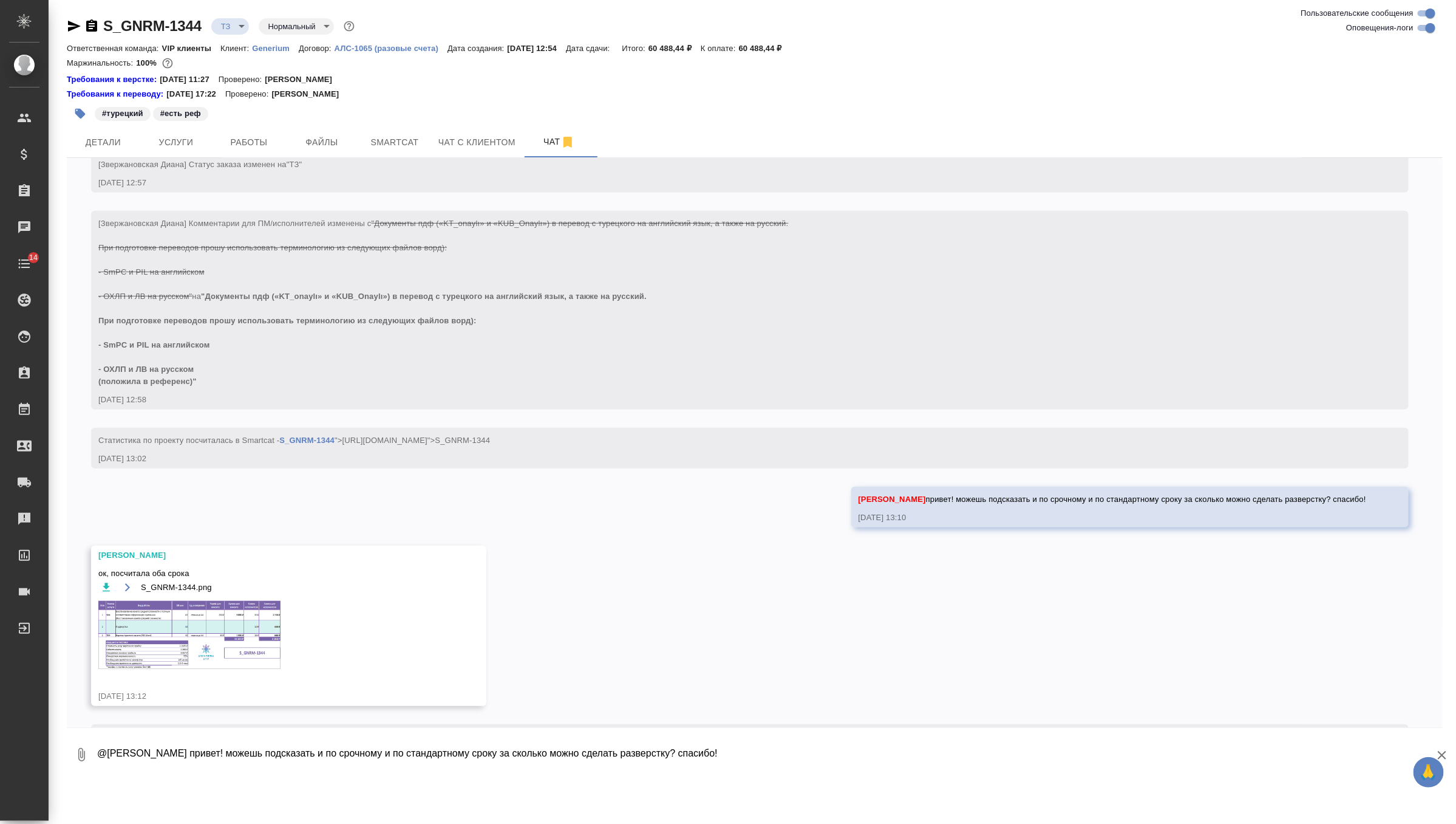
click at [203, 669] on img at bounding box center [189, 635] width 182 height 68
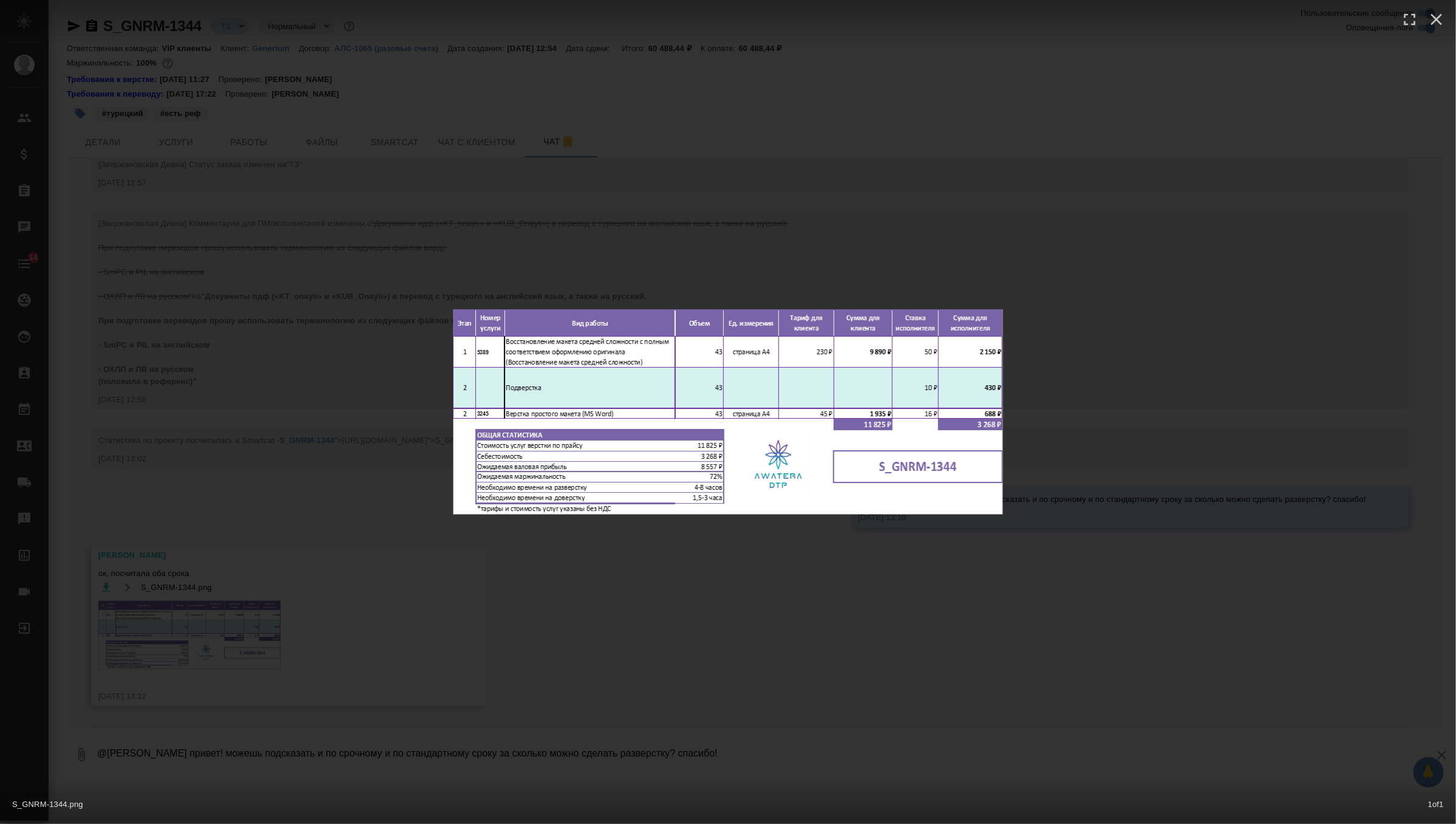
click at [601, 544] on div "S_GNRM-1344.png 1 of 1" at bounding box center [728, 412] width 1456 height 824
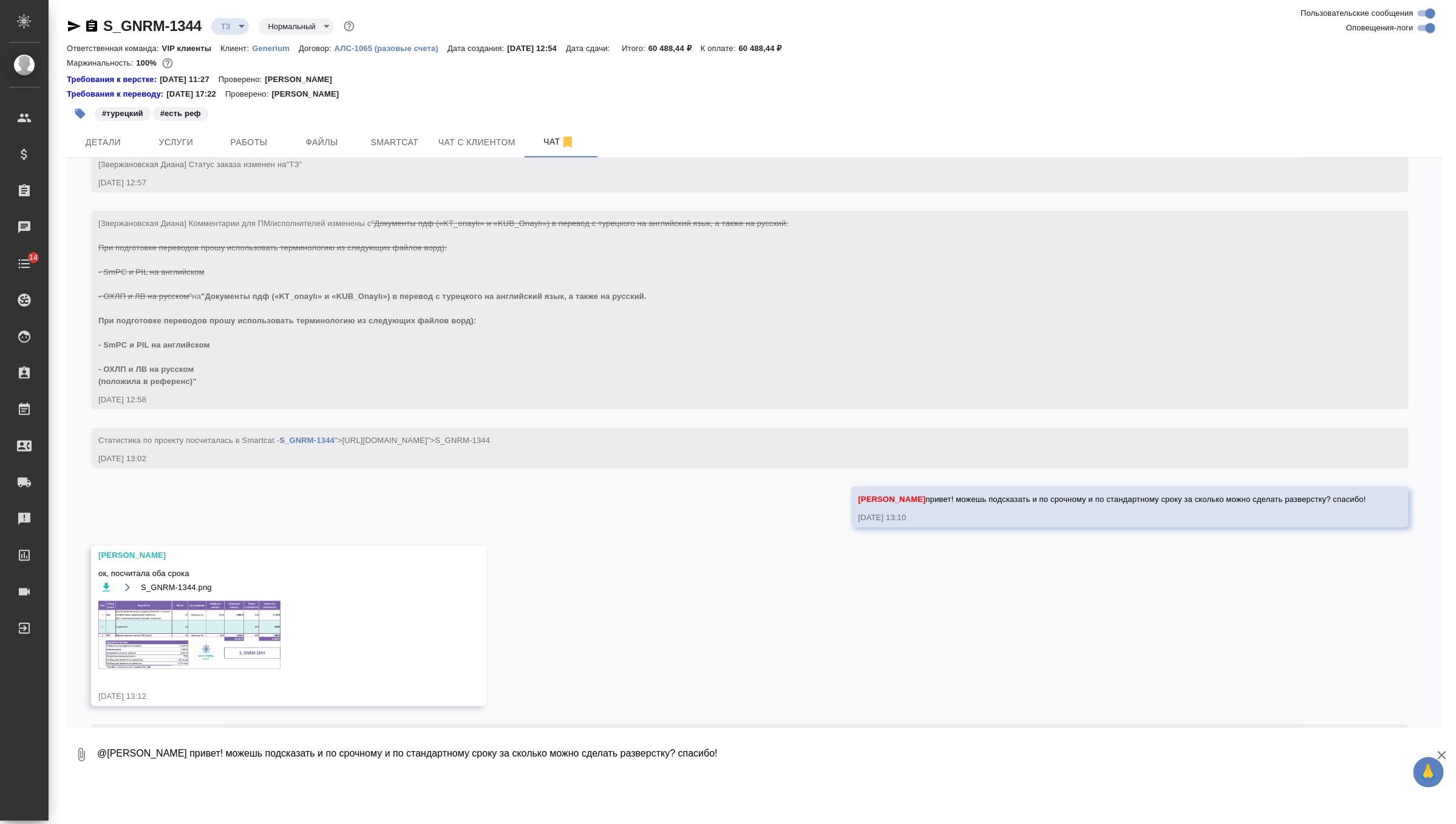
click at [194, 746] on textarea "@[PERSON_NAME] привет! можешь подсказать и по срочному и по стандартному сроку …" at bounding box center [769, 755] width 1347 height 42
type textarea "спасибо!"
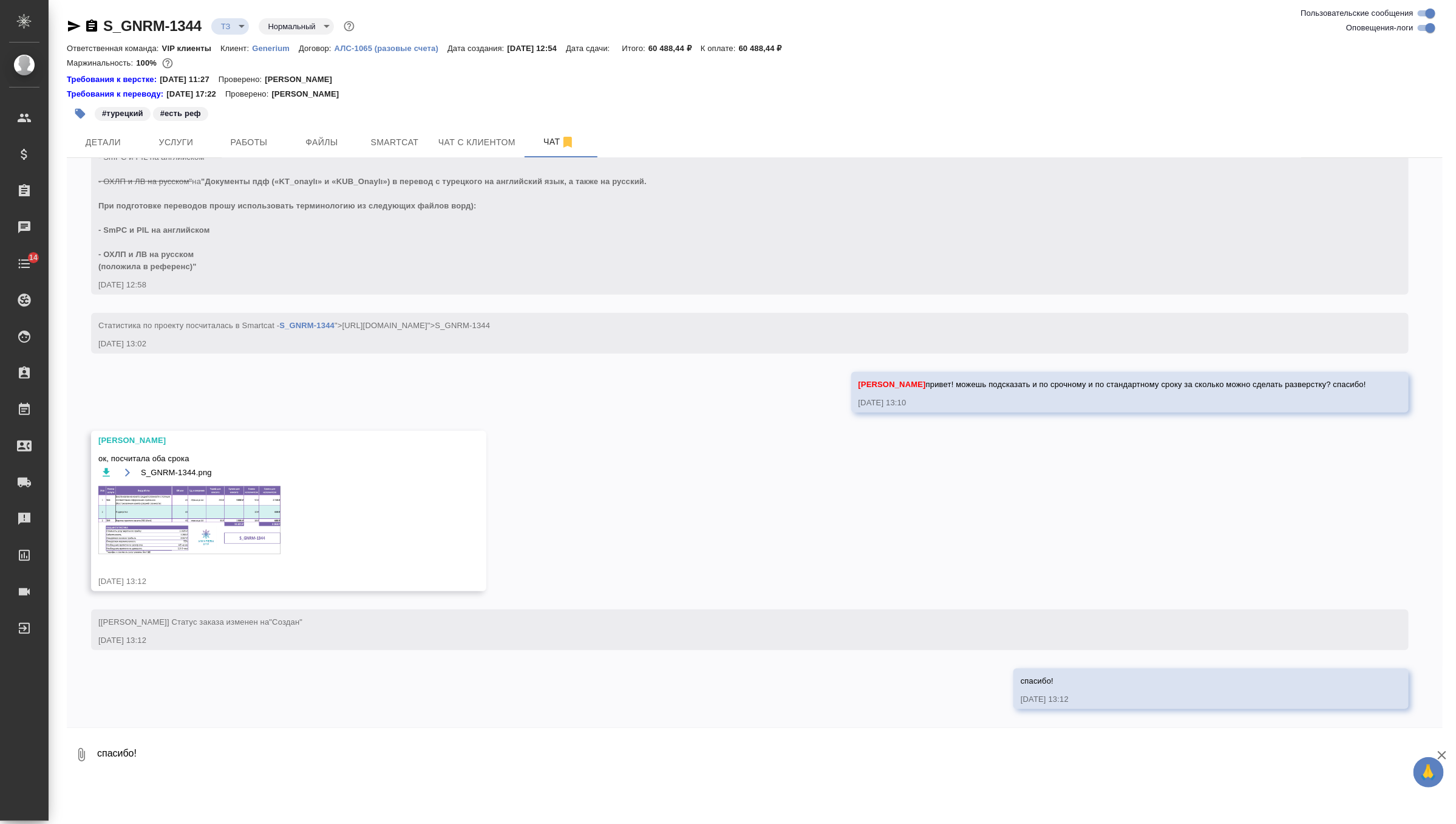
scroll to position [585, 0]
click at [204, 510] on img at bounding box center [189, 521] width 182 height 68
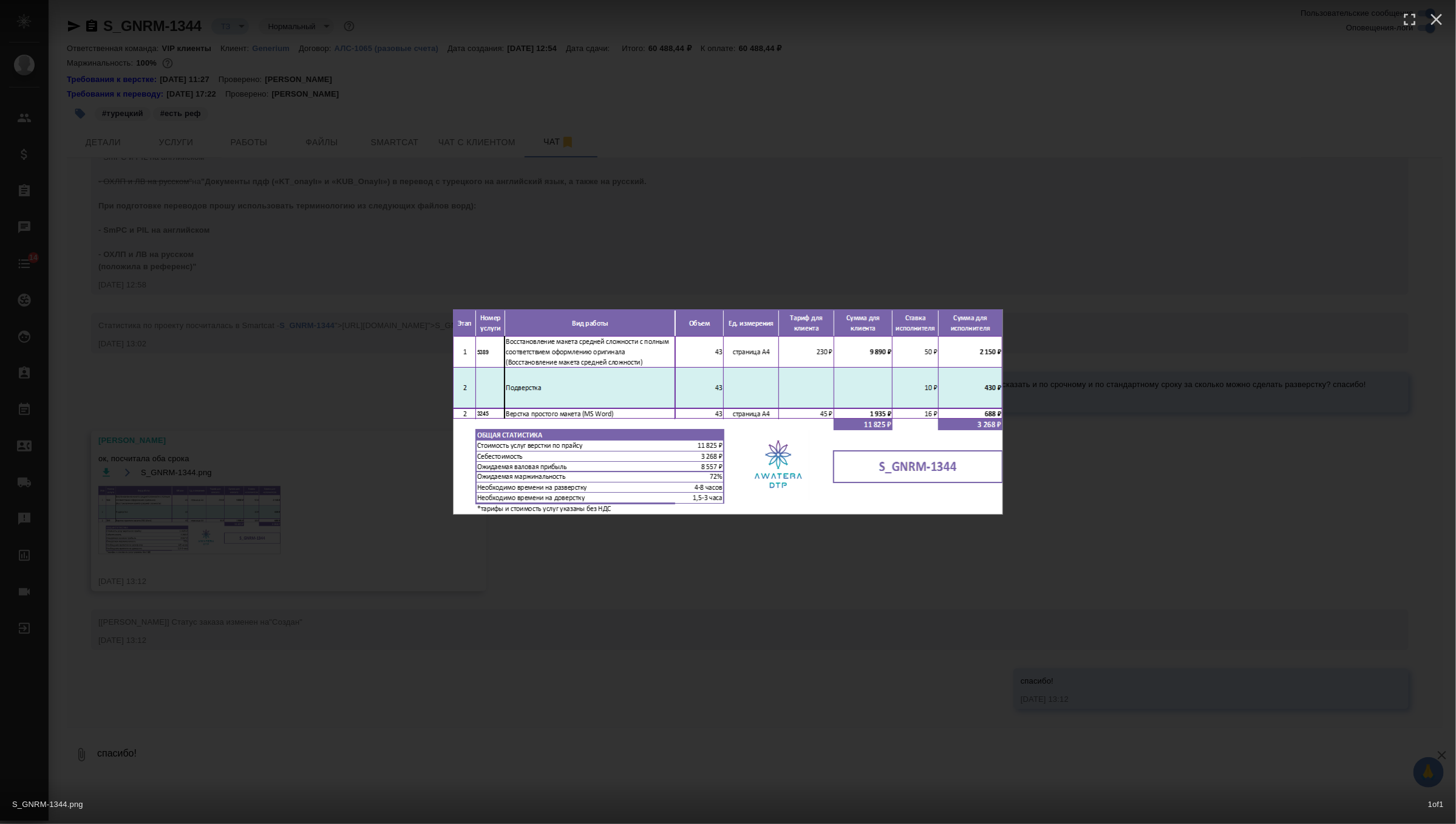
click at [382, 597] on div "S_GNRM-1344.png 1 of 1" at bounding box center [728, 412] width 1456 height 824
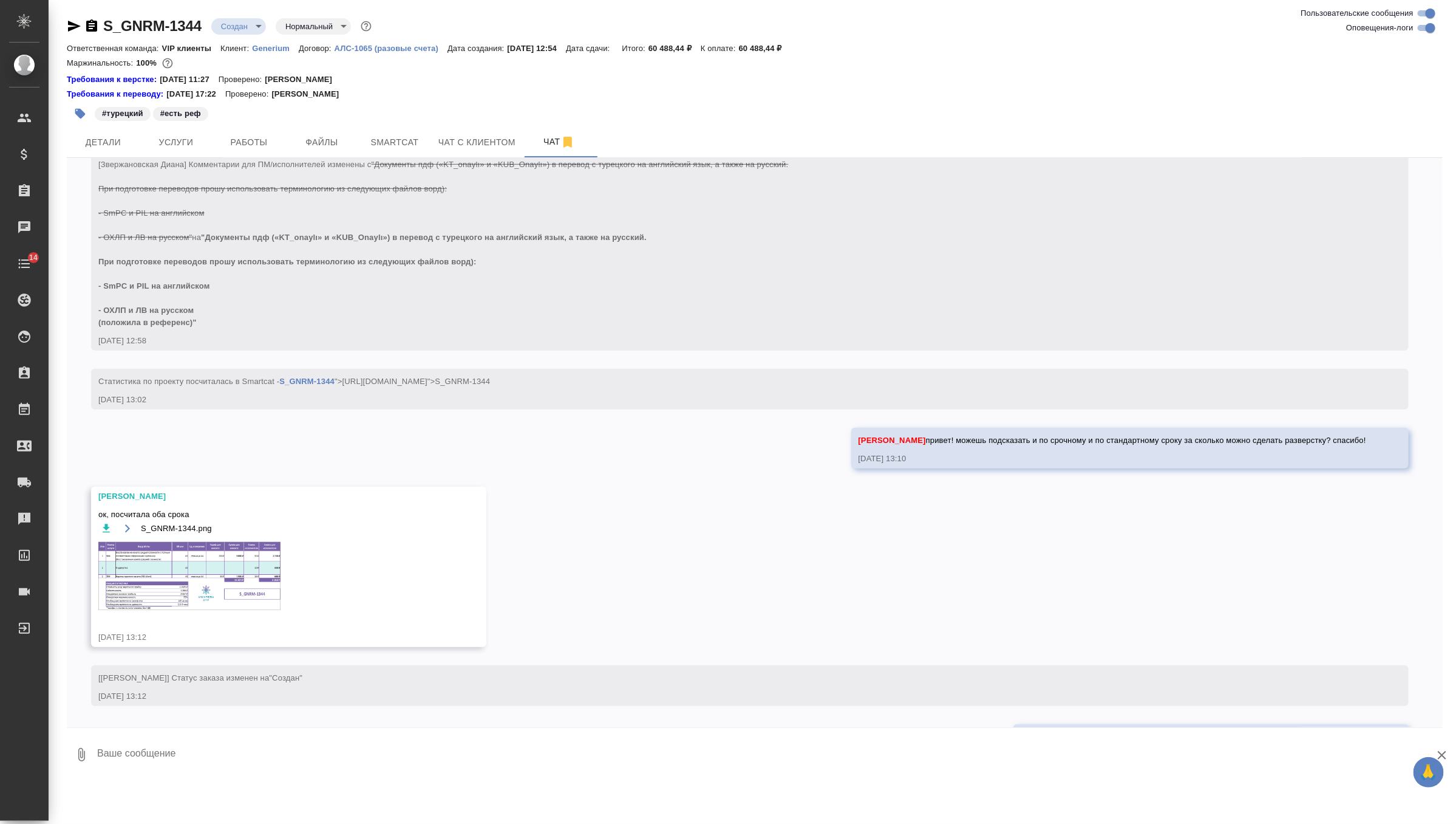
scroll to position [585, 0]
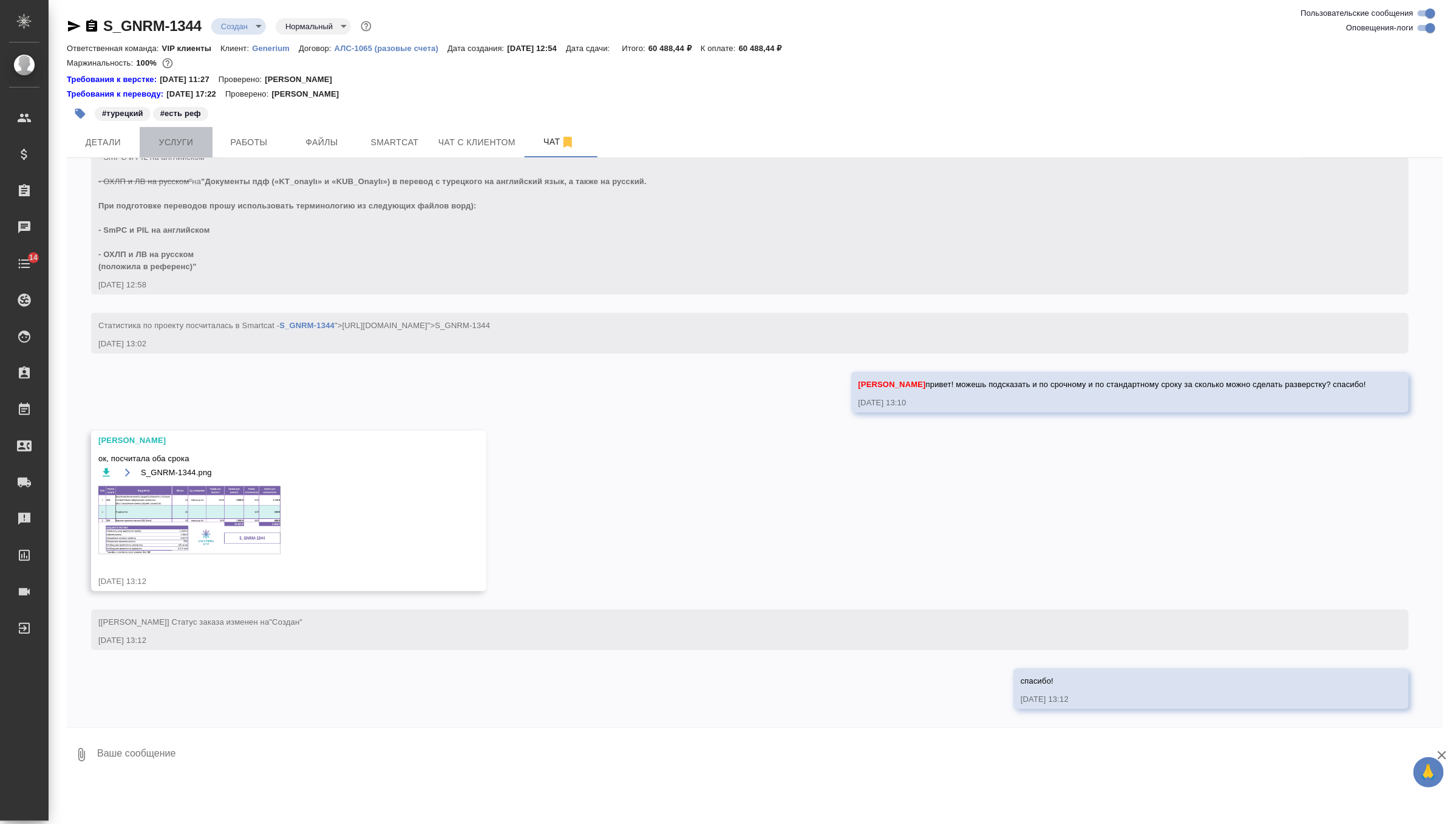
click at [193, 136] on span "Услуги" at bounding box center [176, 142] width 58 height 15
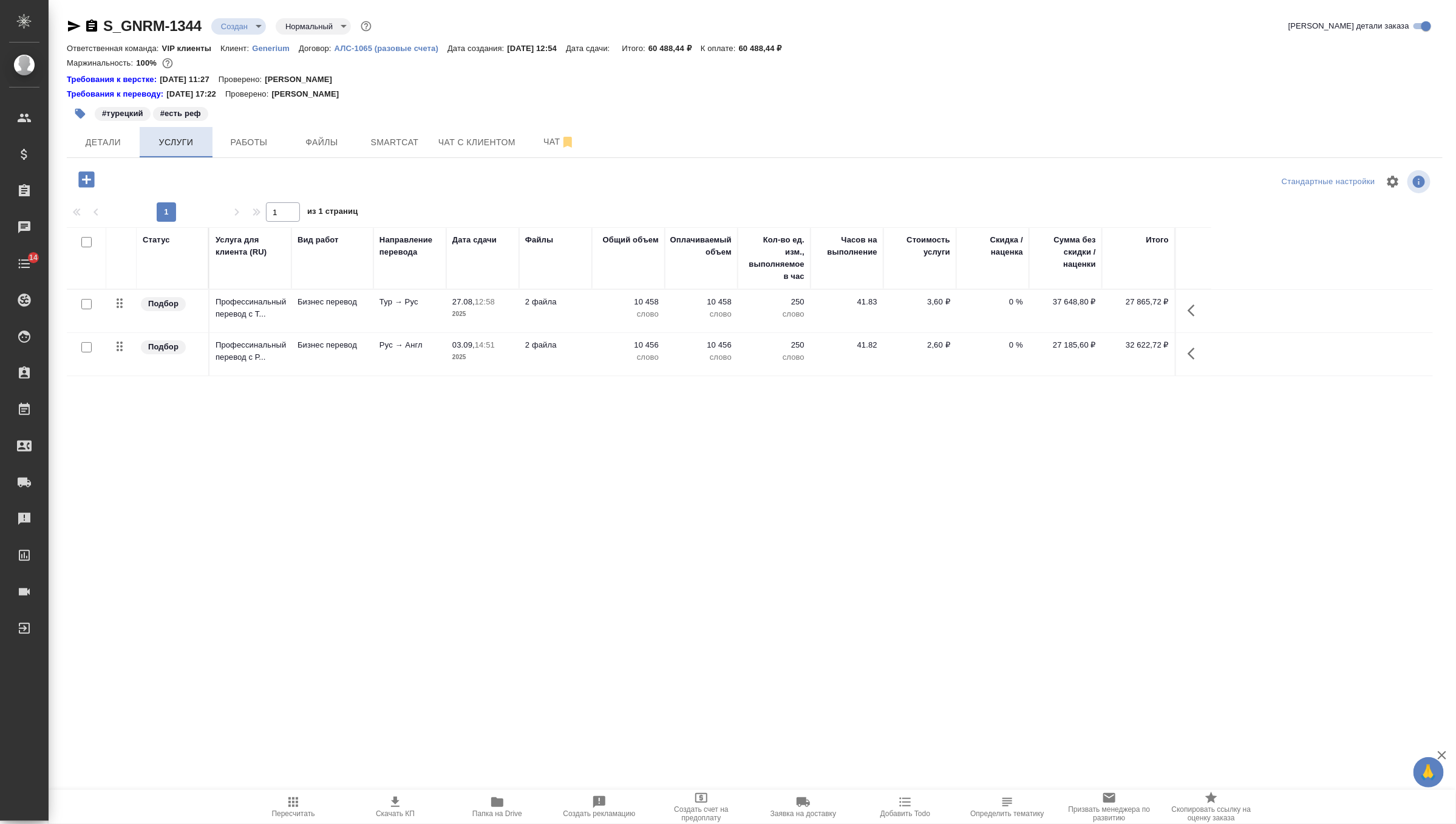
click at [168, 139] on span "Услуги" at bounding box center [176, 142] width 58 height 15
click at [82, 183] on icon "button" at bounding box center [86, 178] width 16 height 16
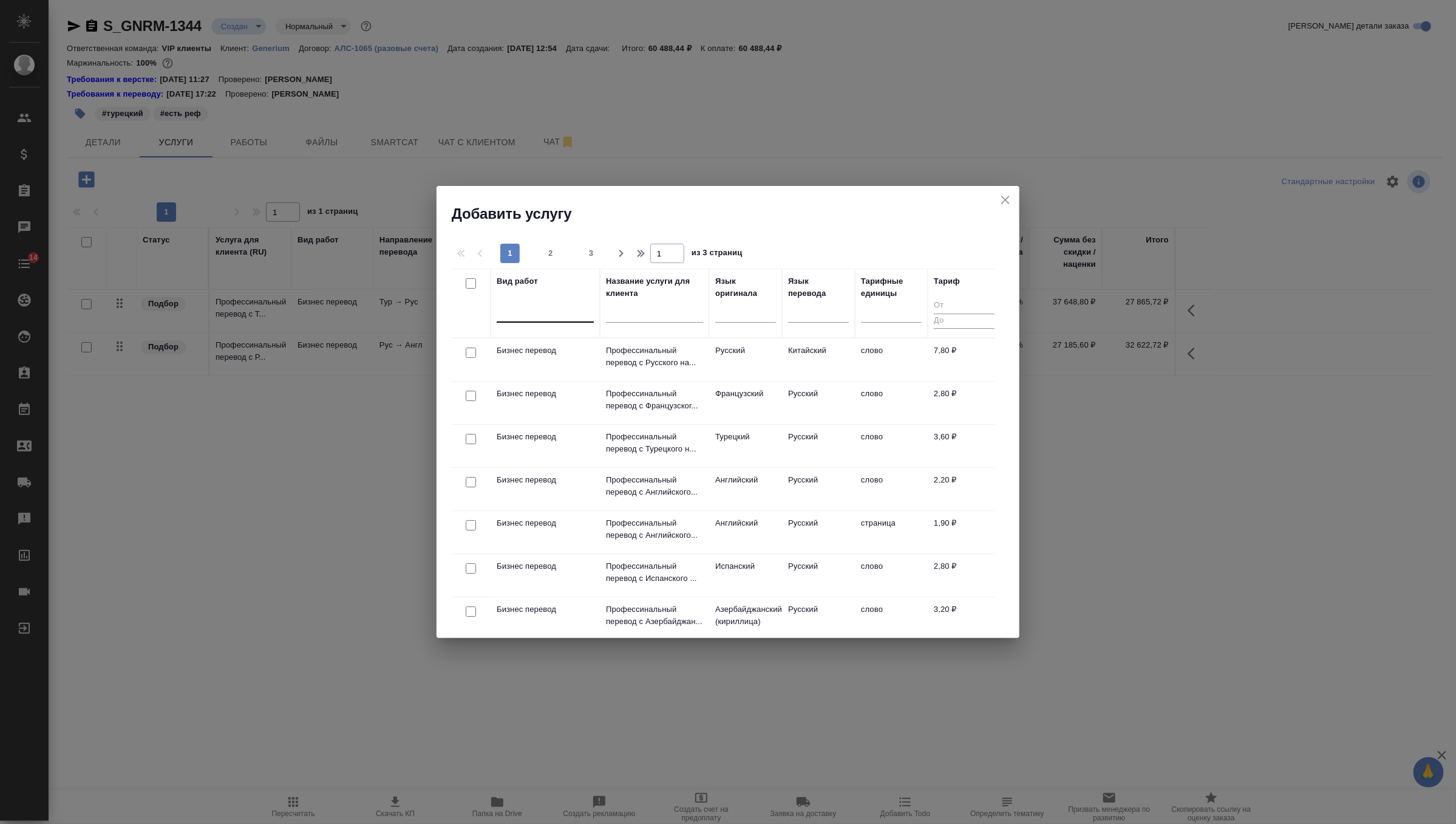
click at [524, 315] on div at bounding box center [544, 310] width 97 height 18
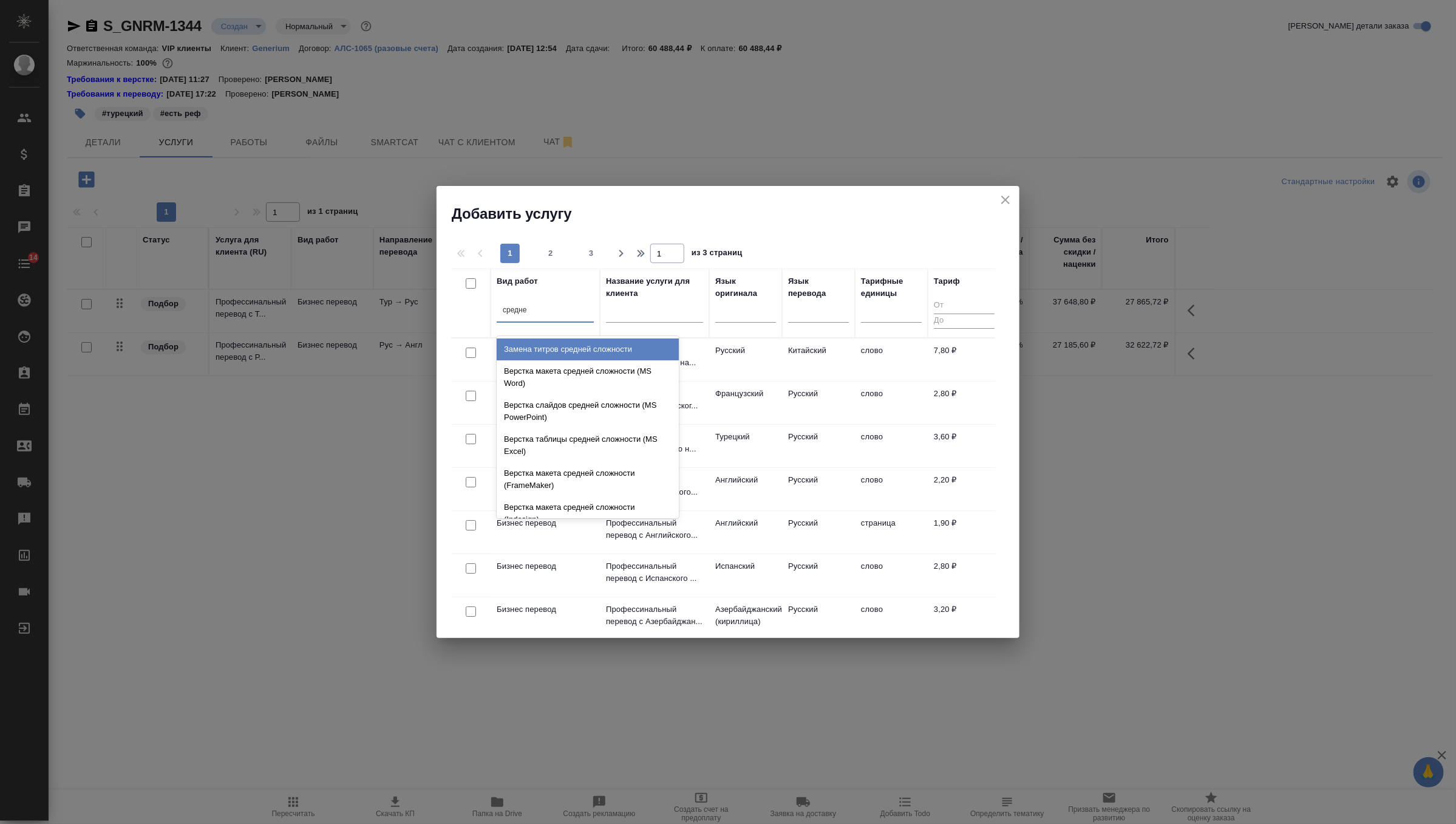
type input "средней"
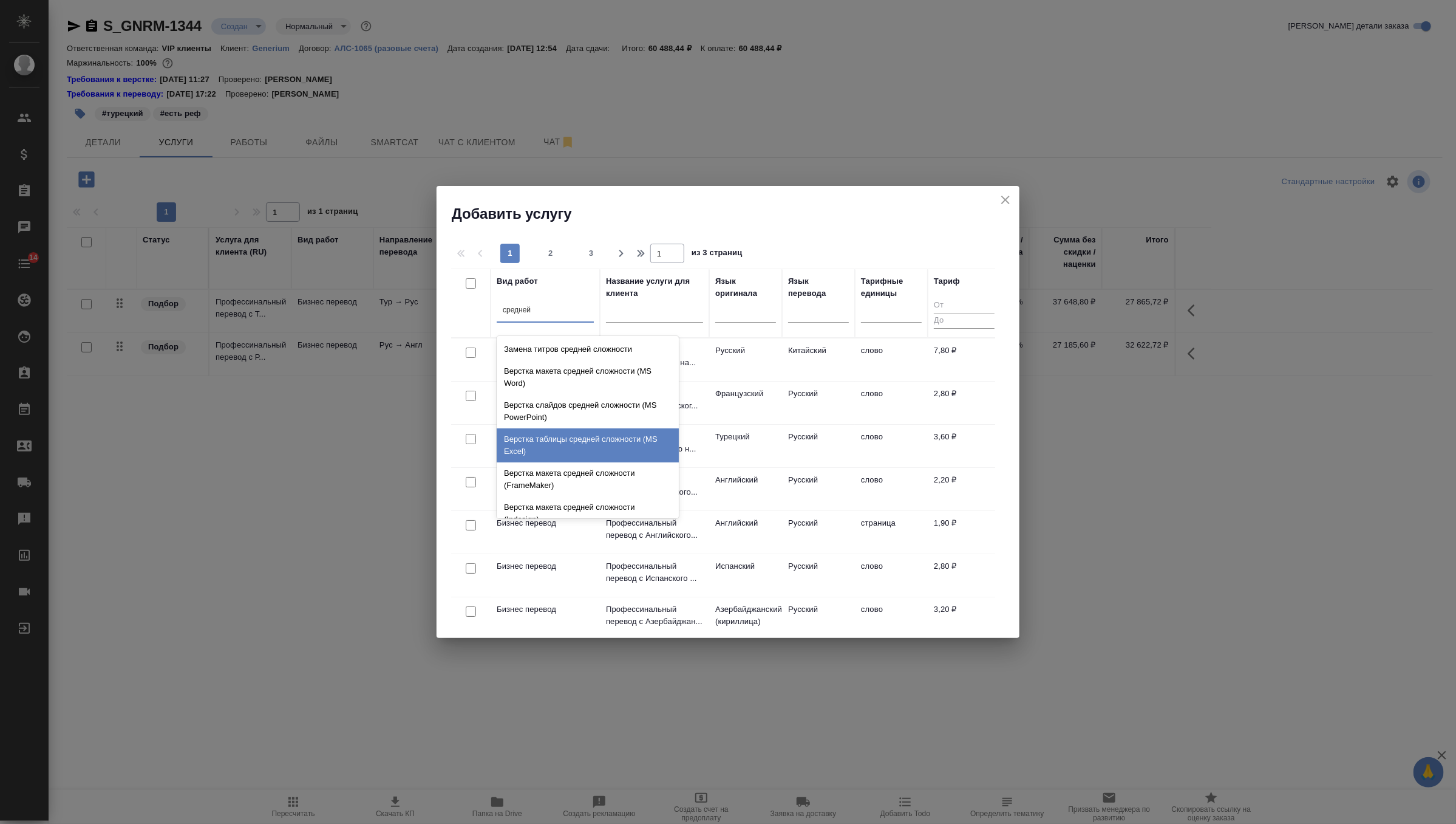
scroll to position [129, 0]
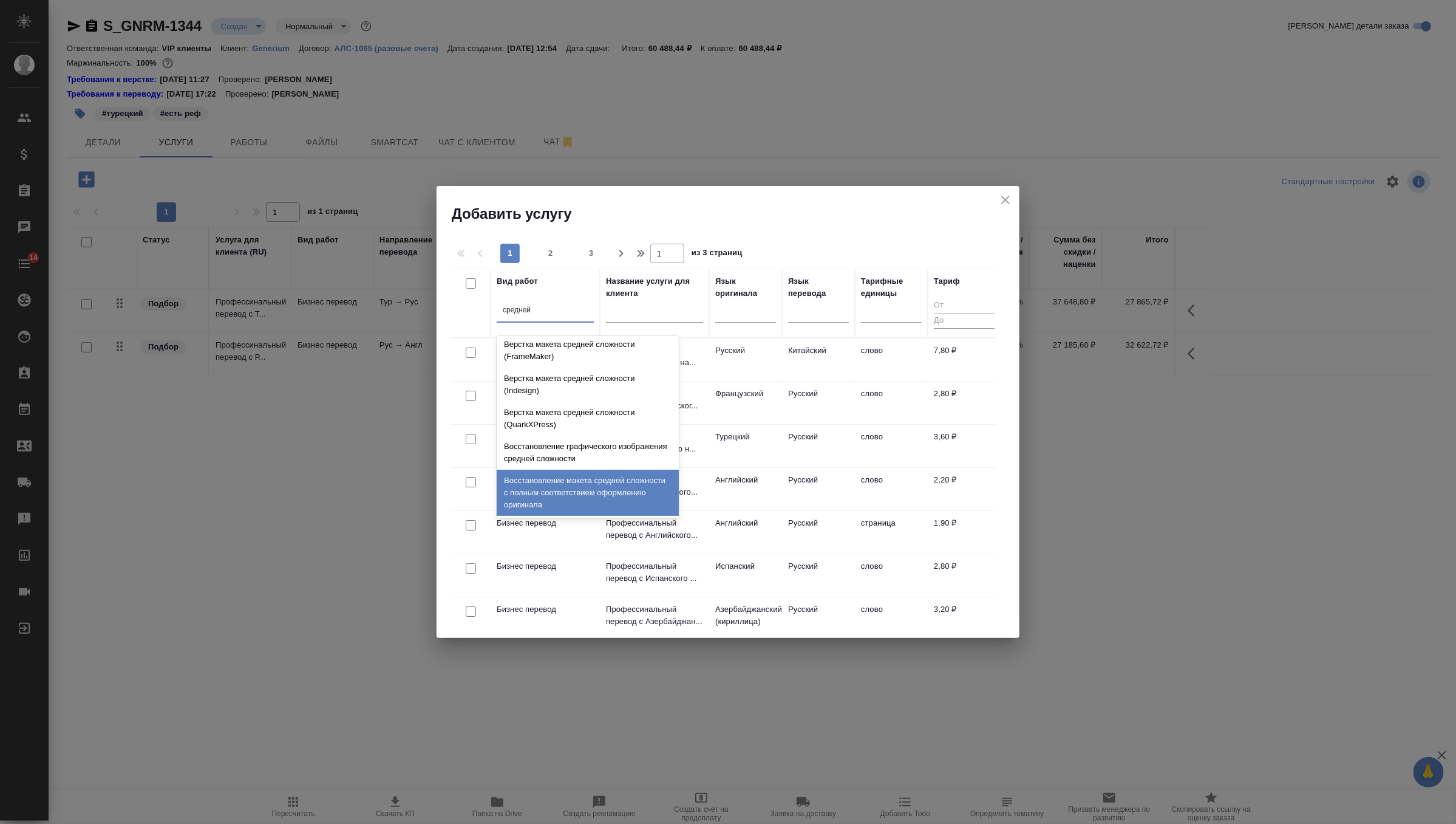
click at [572, 474] on div "Восстановление макета средней сложности с полным соответствием оформлению ориги…" at bounding box center [587, 493] width 182 height 46
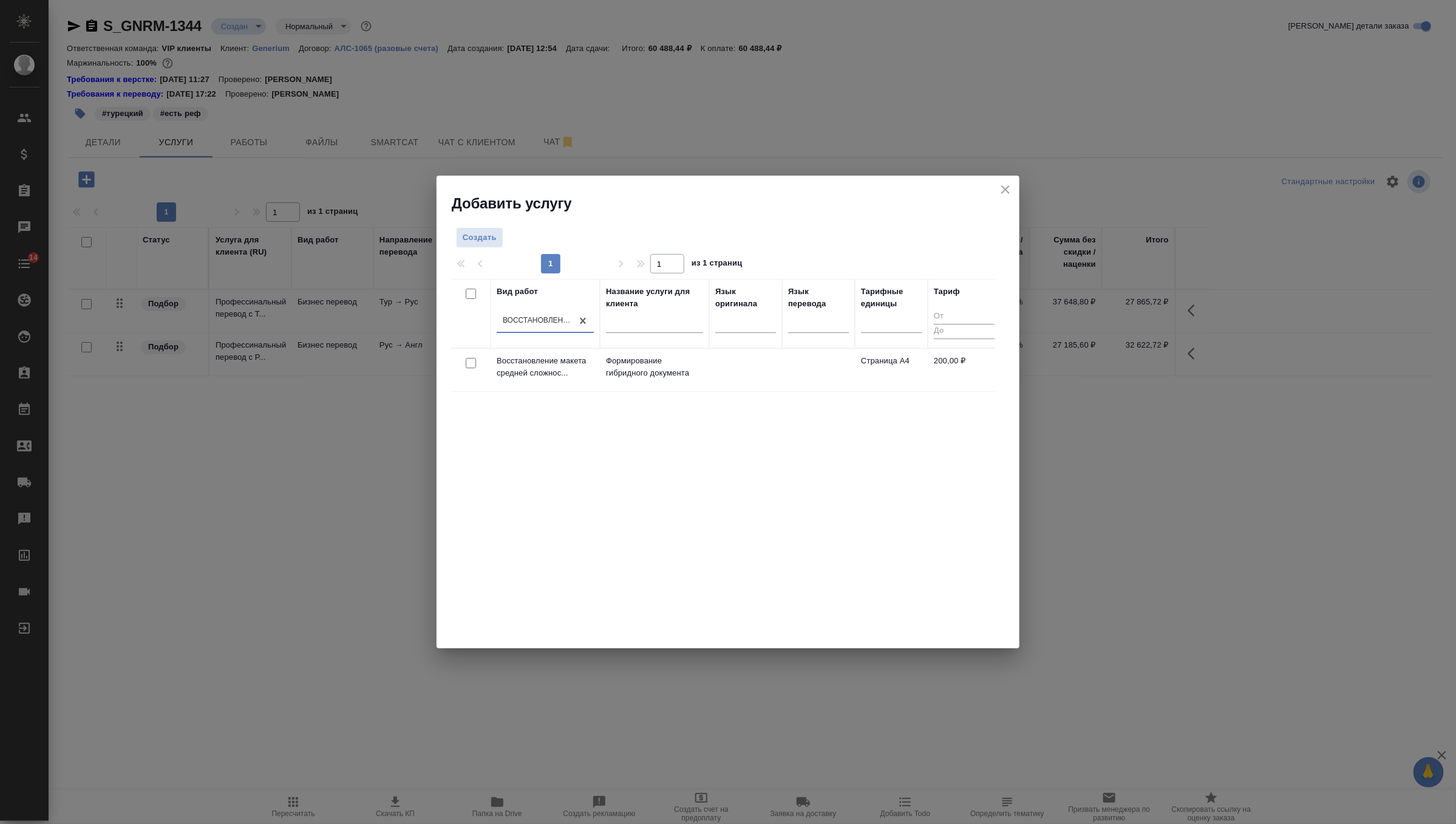
click at [470, 362] on input "checkbox" at bounding box center [471, 363] width 10 height 10
checkbox input "true"
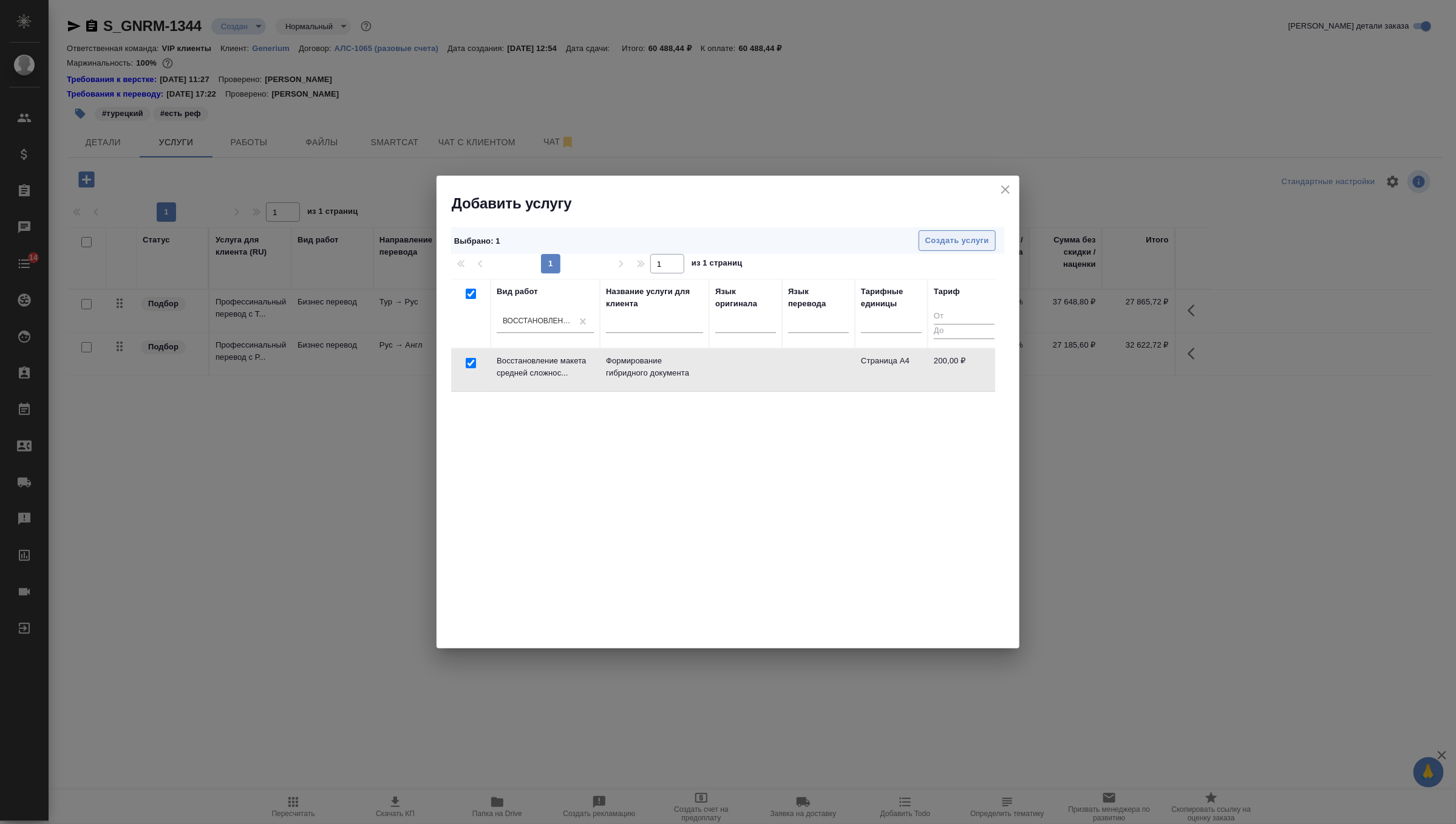
click at [955, 237] on span "Создать услуги" at bounding box center [957, 240] width 64 height 14
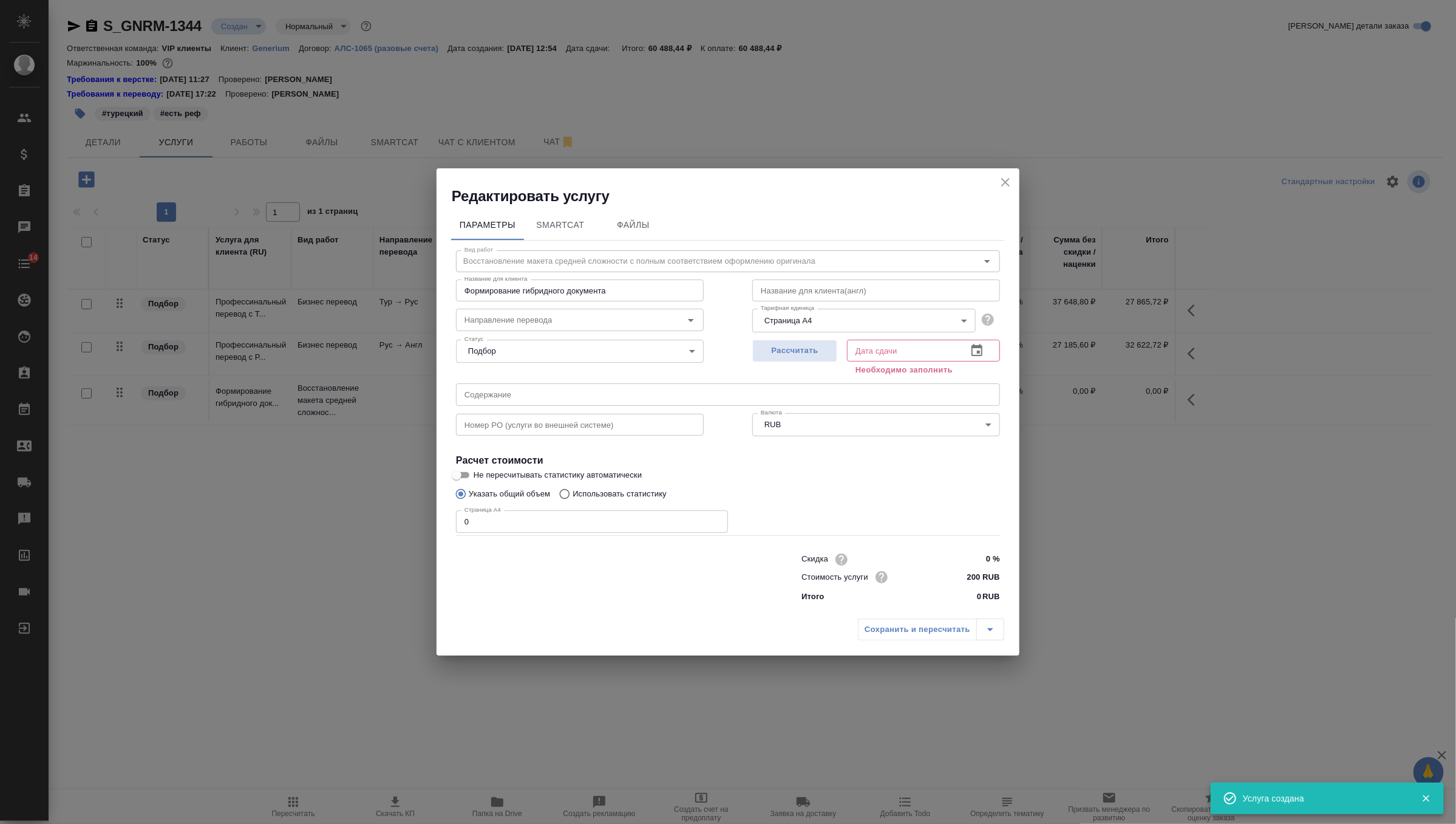
click at [521, 527] on input "0" at bounding box center [592, 522] width 272 height 22
type input "43"
click at [814, 362] on button "Рассчитать" at bounding box center [795, 351] width 85 height 22
type input "27.08.2025 17:31"
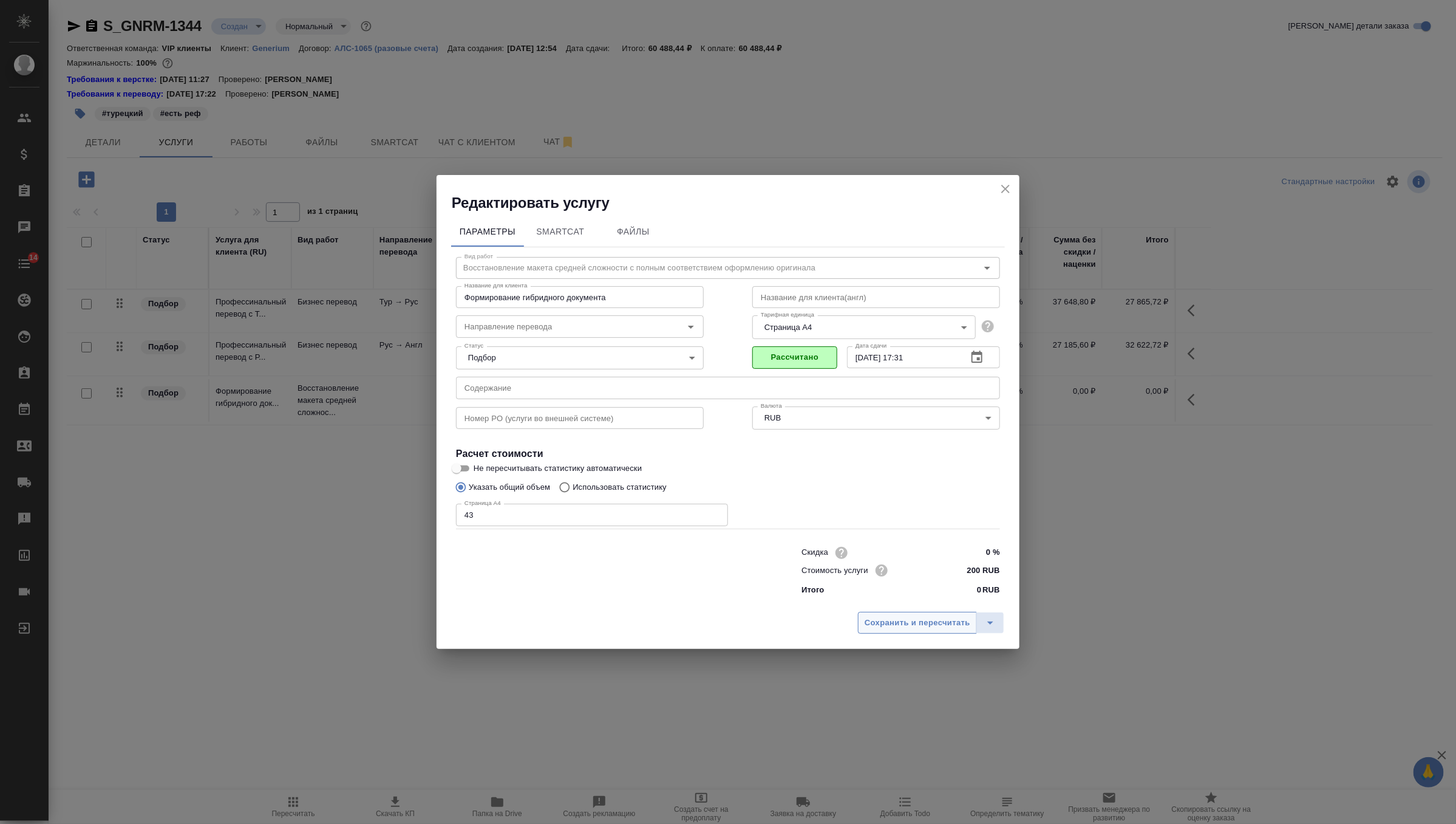
click at [875, 612] on button "Сохранить и пересчитать" at bounding box center [917, 623] width 119 height 22
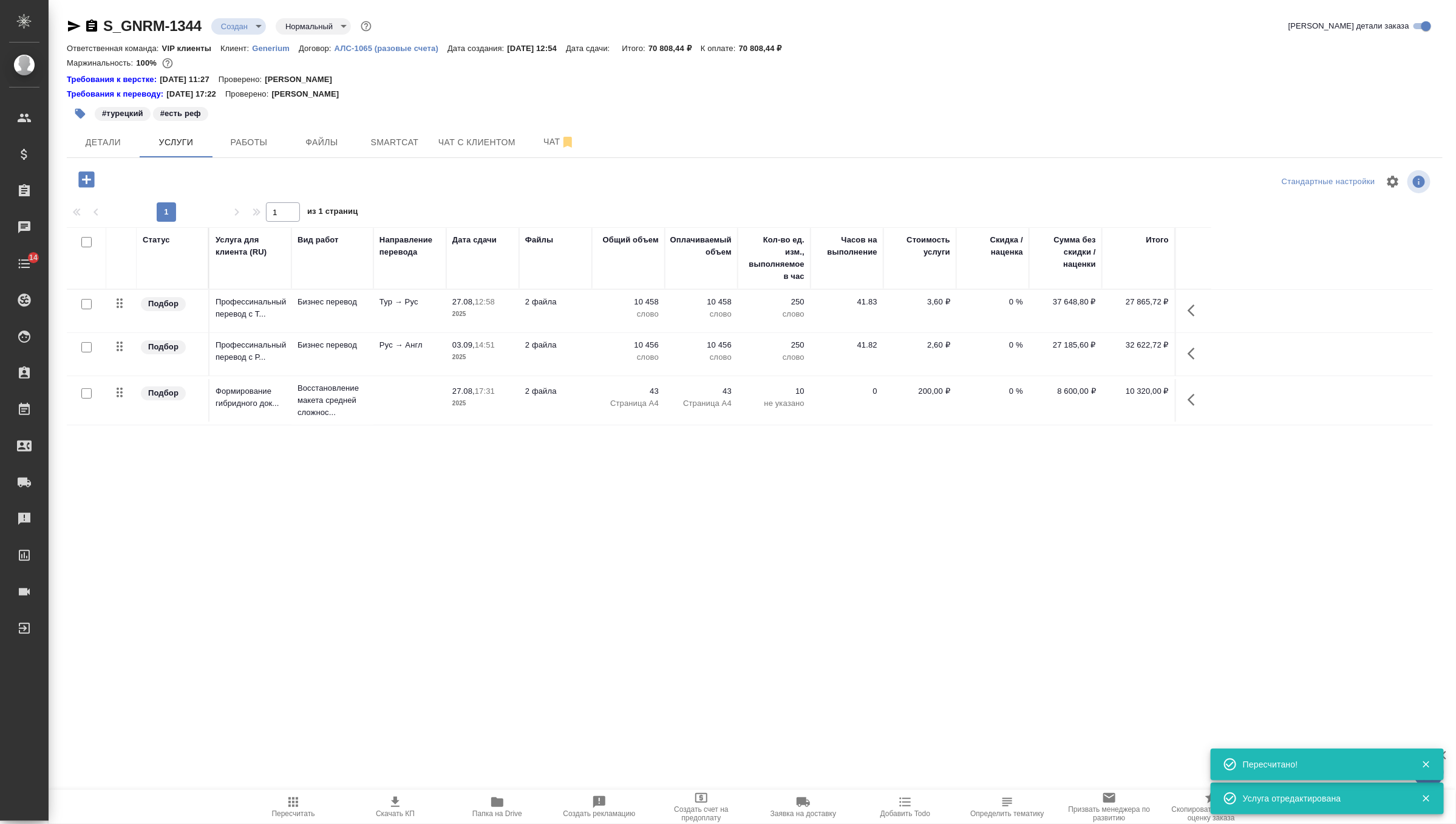
click at [357, 353] on td "Бизнес перевод" at bounding box center [332, 354] width 82 height 43
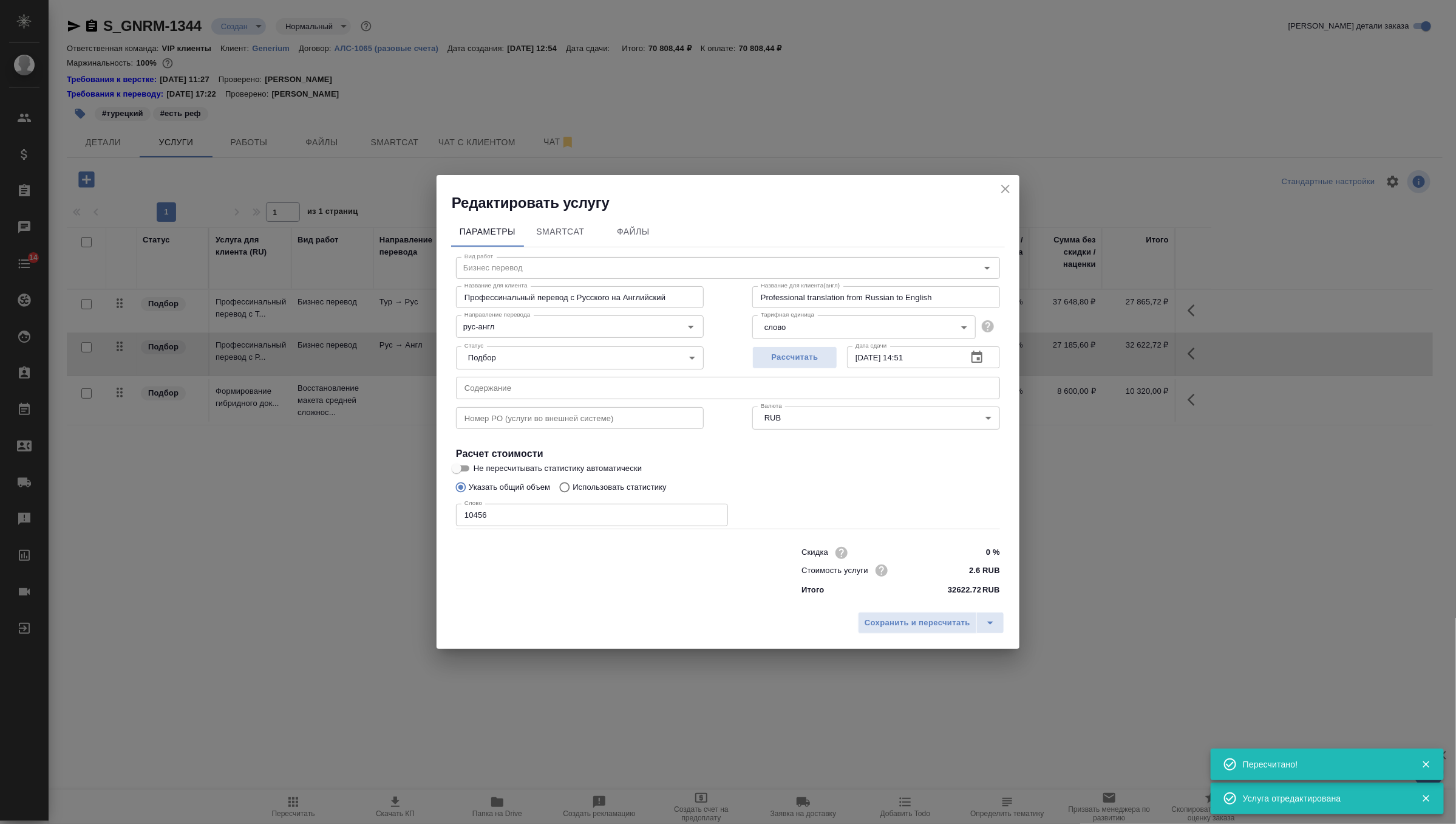
click at [1015, 182] on div "Редактировать услугу" at bounding box center [728, 193] width 583 height 38
click at [1010, 185] on icon "close" at bounding box center [1006, 189] width 15 height 15
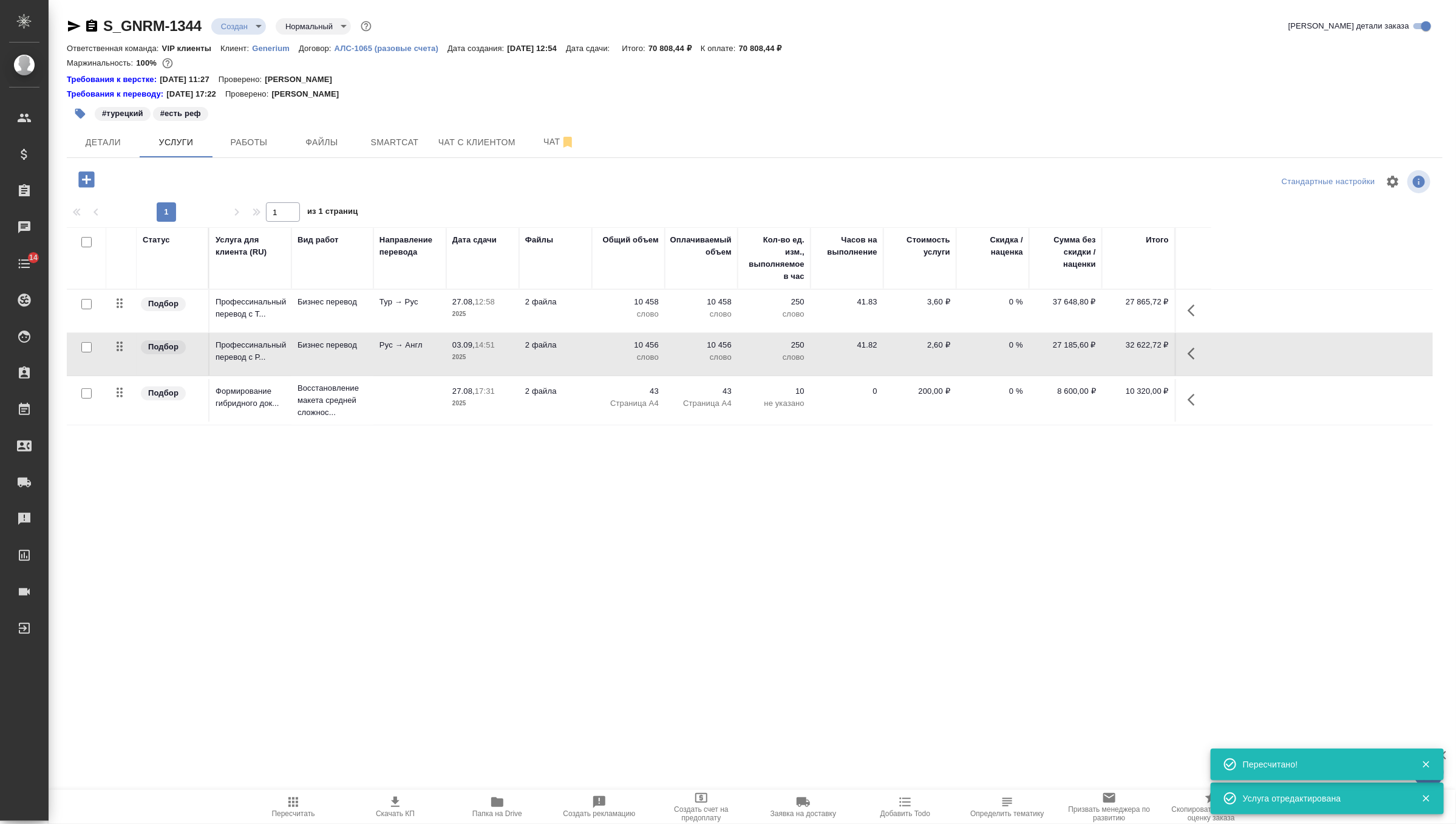
click at [509, 314] on p "2025" at bounding box center [483, 314] width 61 height 12
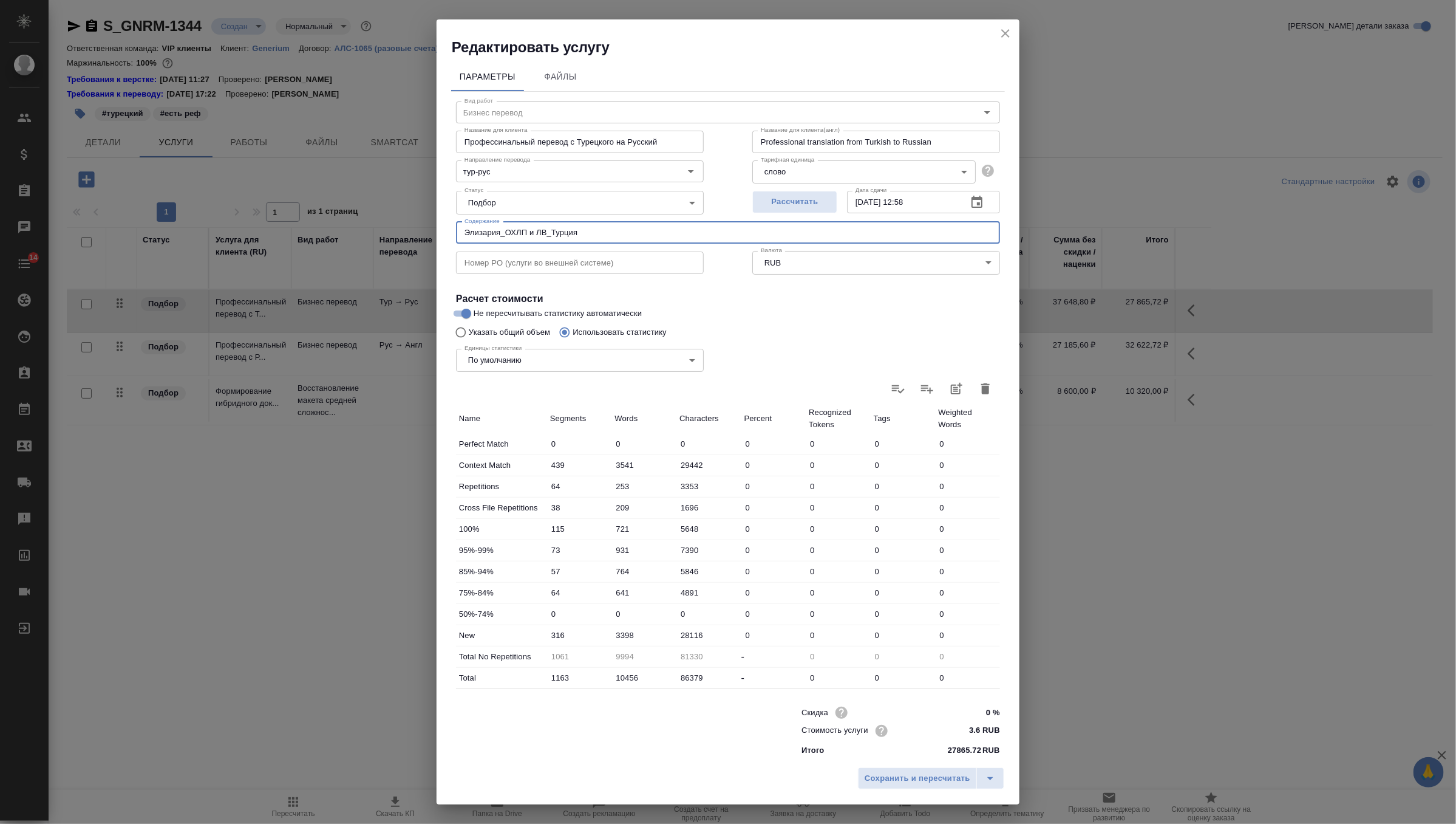
click at [486, 231] on input "Элизария_ОХЛП и ЛВ_Турция" at bounding box center [728, 233] width 544 height 22
click at [1005, 36] on icon "close" at bounding box center [1006, 33] width 15 height 15
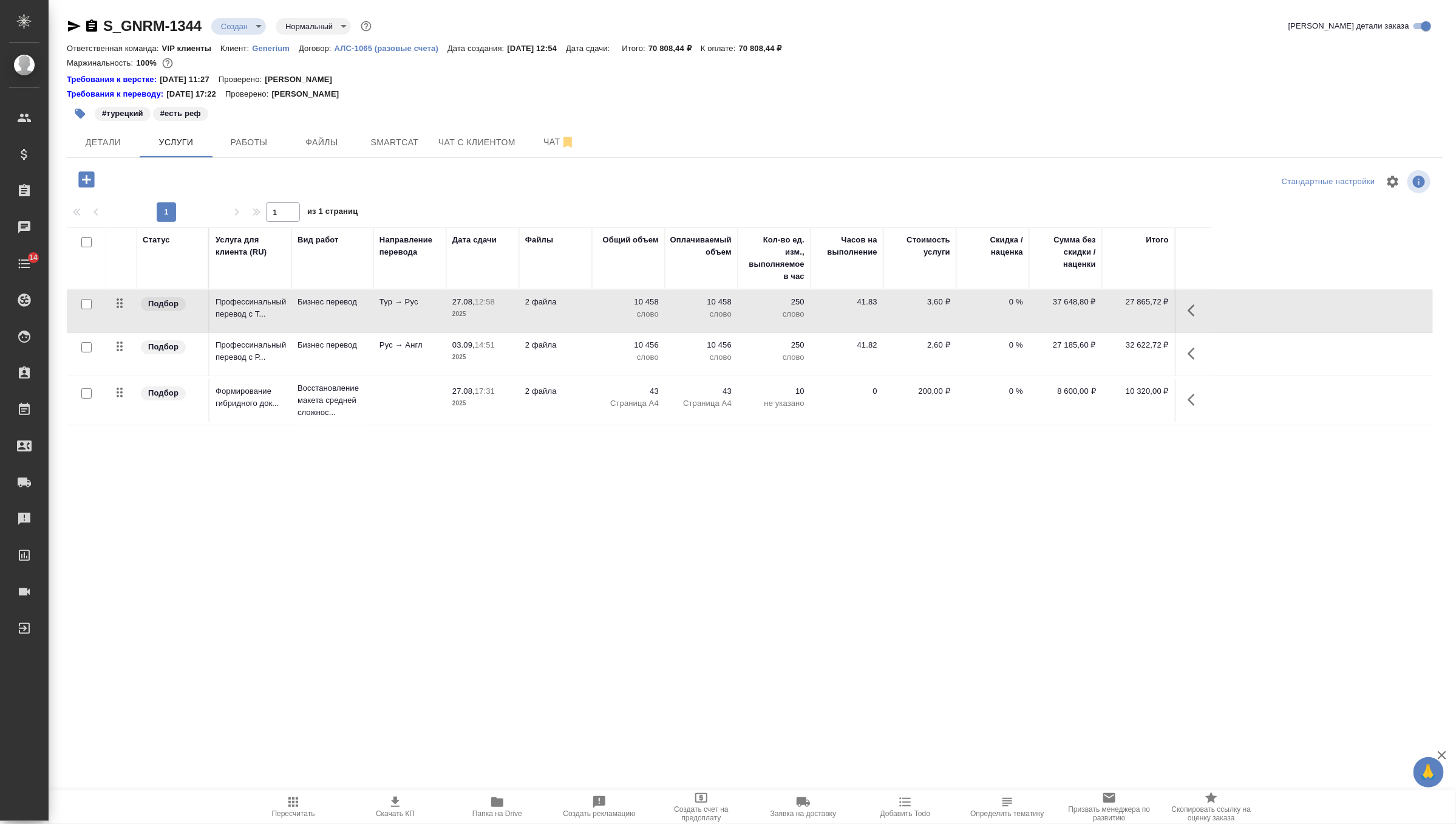
click at [424, 354] on td "Рус → Англ" at bounding box center [410, 354] width 73 height 43
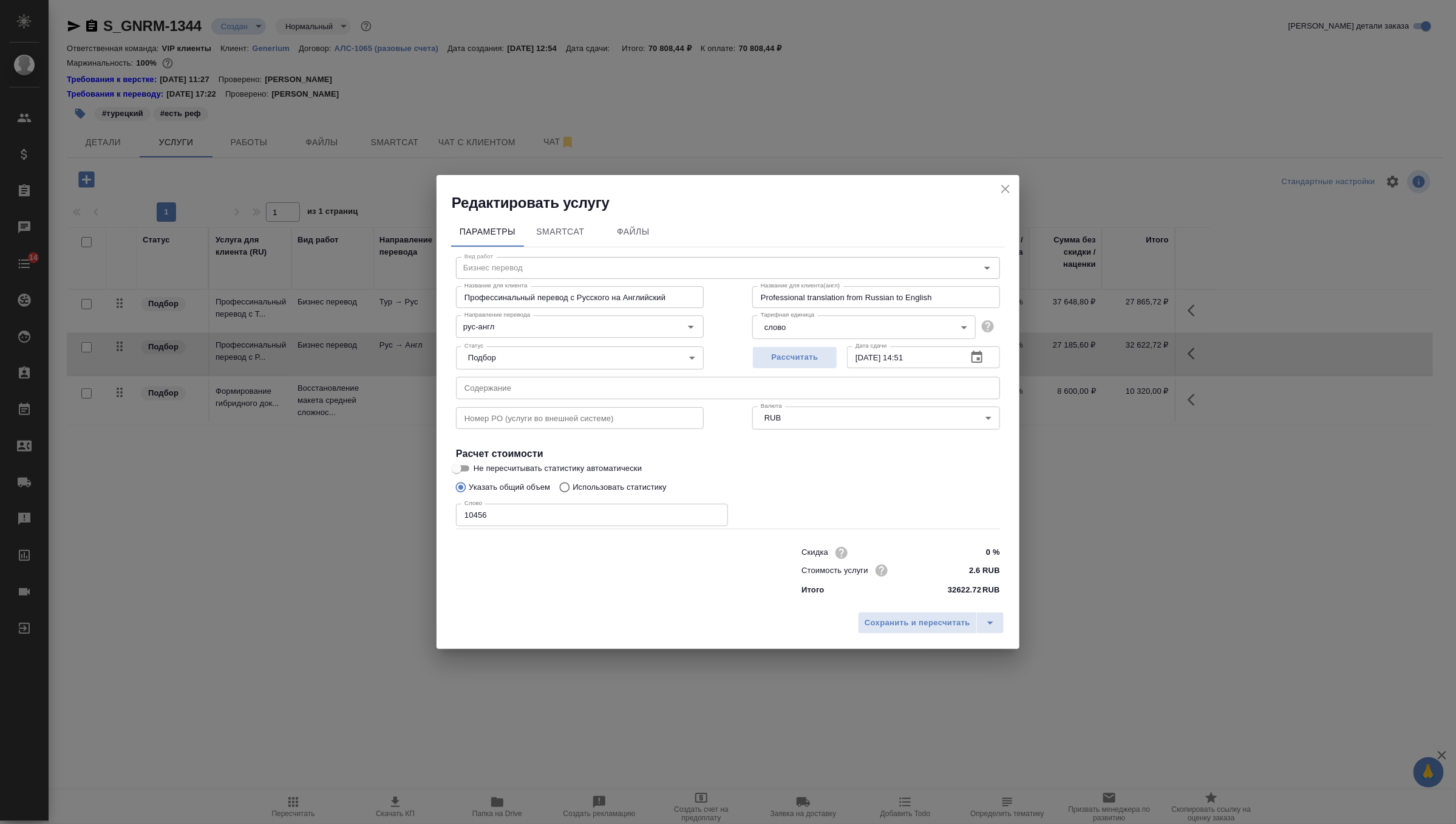
click at [504, 375] on div "Статус Подбор none Статус" at bounding box center [580, 356] width 297 height 79
click at [504, 393] on input "text" at bounding box center [728, 387] width 544 height 22
paste input "Элизария_ОХЛП и ЛВ_Турция"
type input "Элизария_ОХЛП и ЛВ_Турция"
click at [906, 632] on button "Сохранить и пересчитать" at bounding box center [917, 623] width 119 height 22
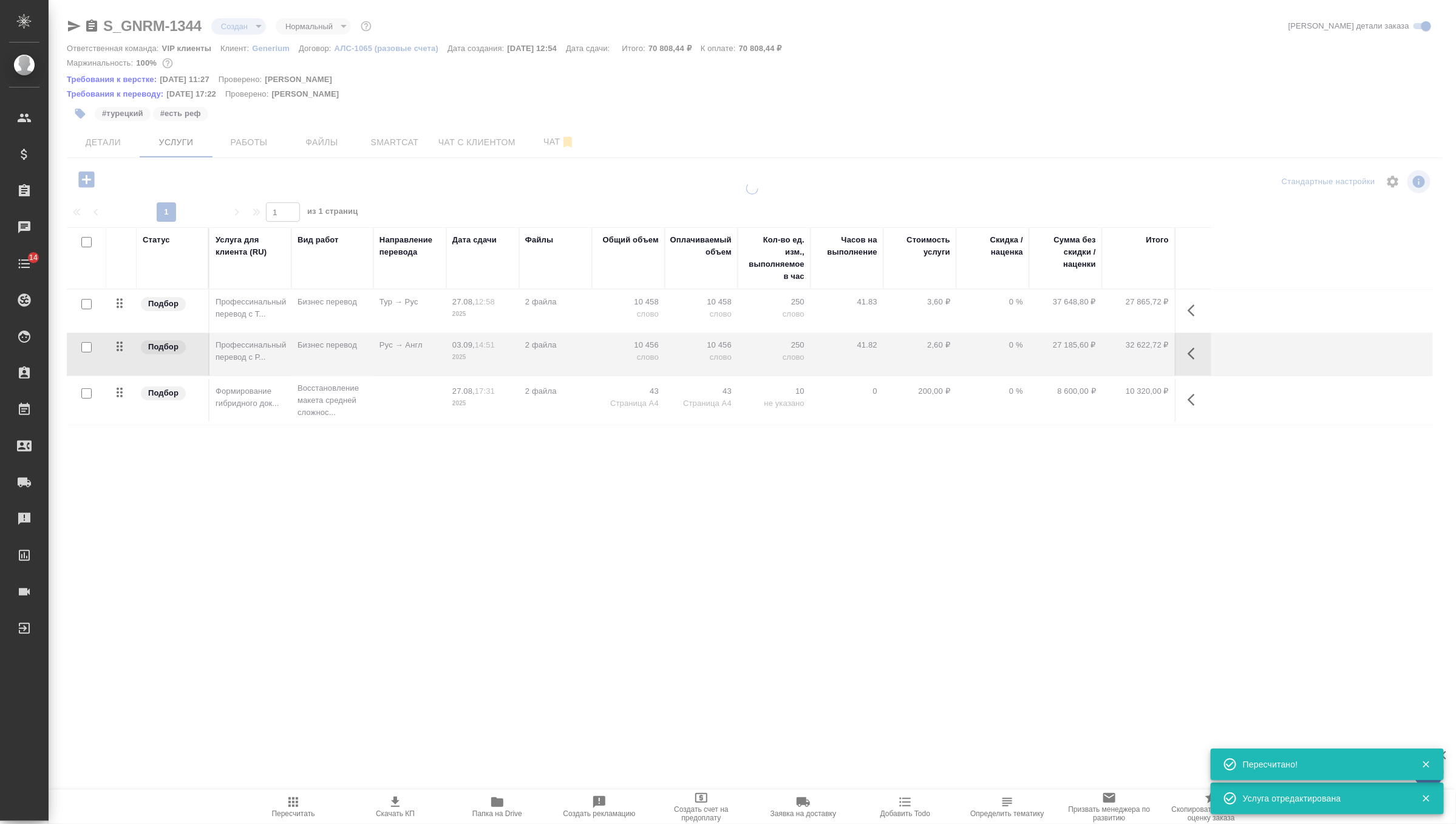
click at [369, 401] on td "Восстановление макета средней сложнос..." at bounding box center [332, 400] width 82 height 49
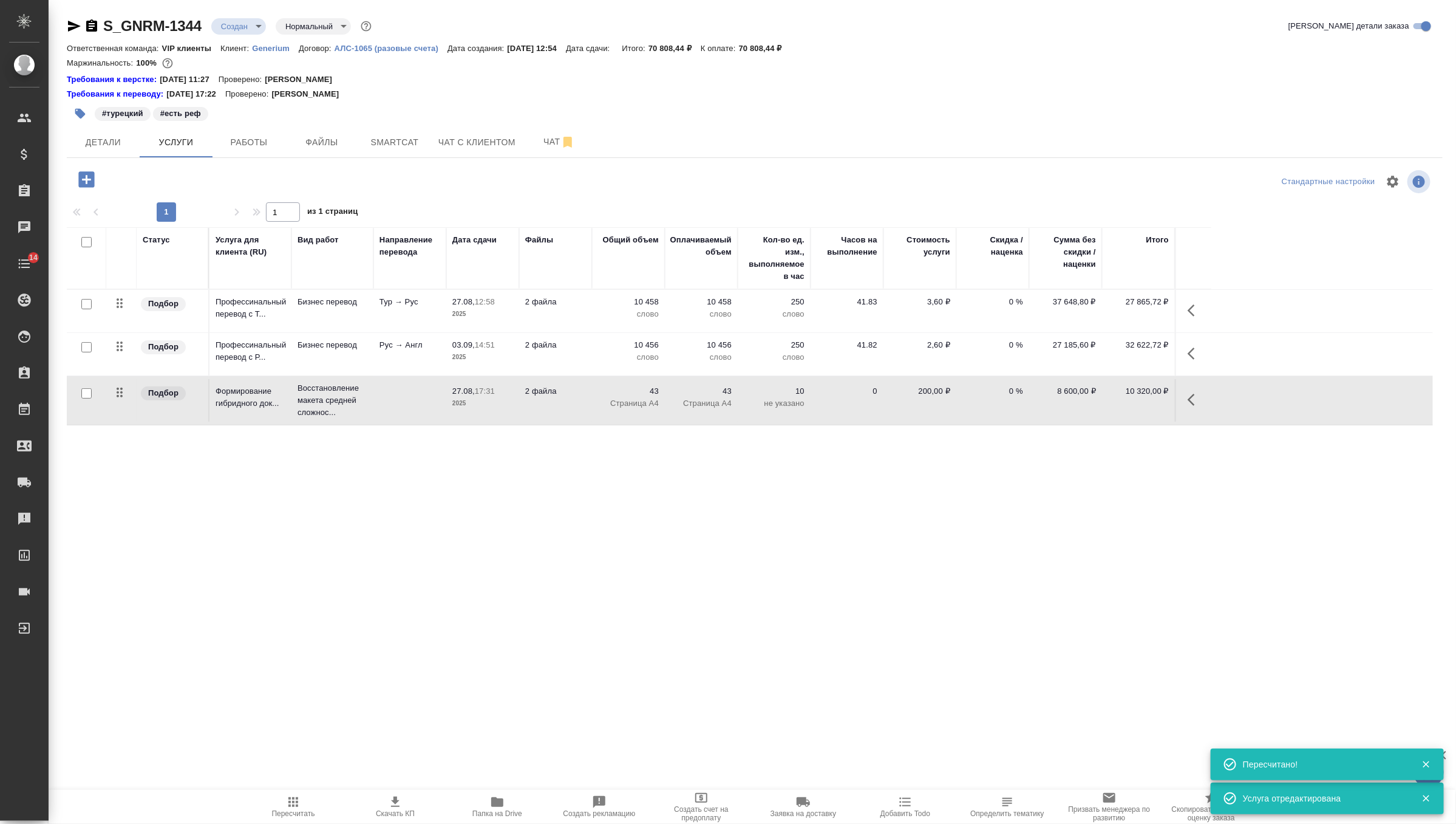
click at [369, 401] on td "Восстановление макета средней сложнос..." at bounding box center [332, 400] width 82 height 49
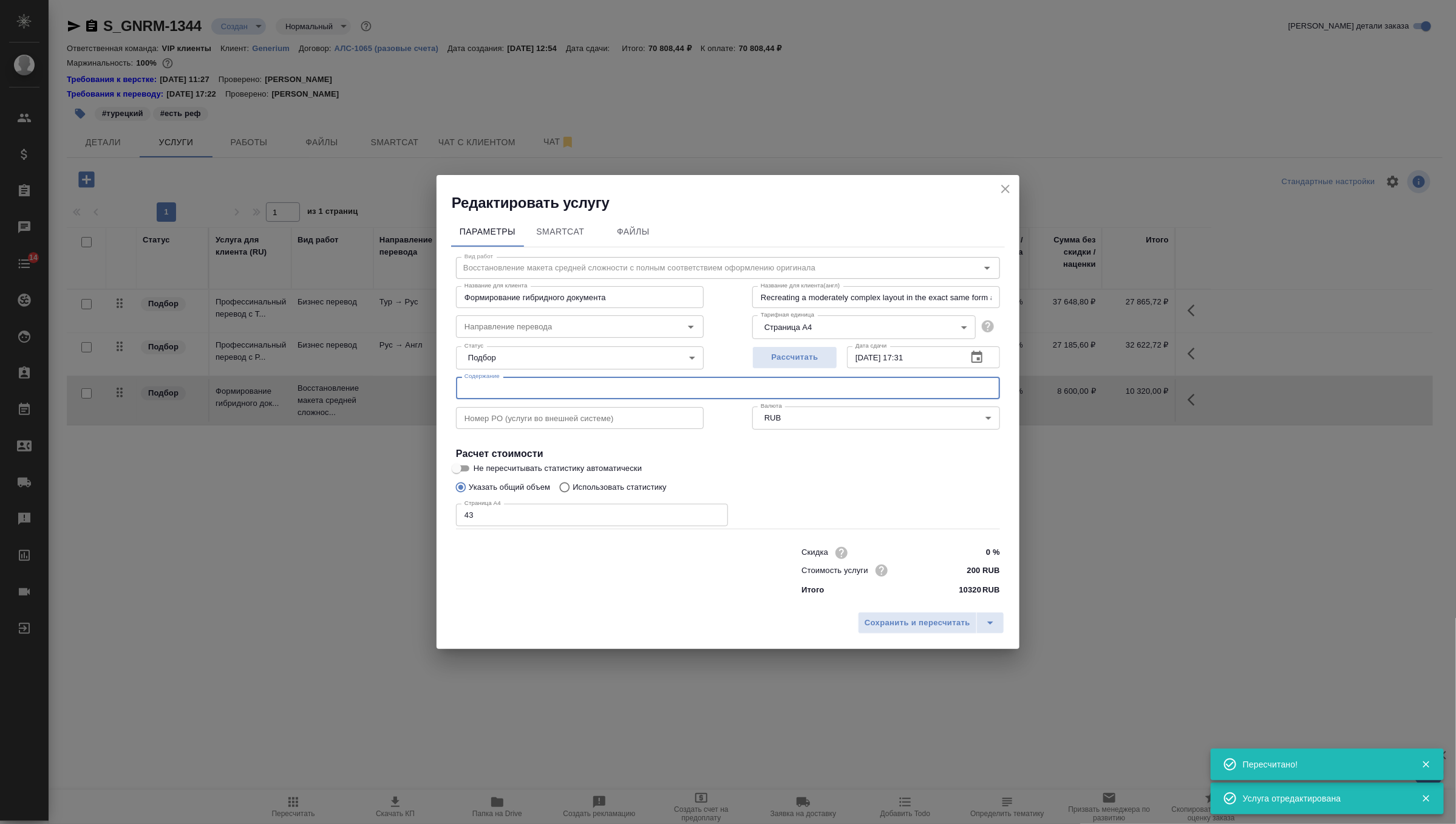
click at [523, 391] on input "text" at bounding box center [728, 387] width 544 height 22
paste input "Элизария_ОХЛП и ЛВ_Турция"
type input "Элизария_ОХЛП и ЛВ_Турция"
click at [907, 633] on button "Сохранить и пересчитать" at bounding box center [917, 623] width 119 height 22
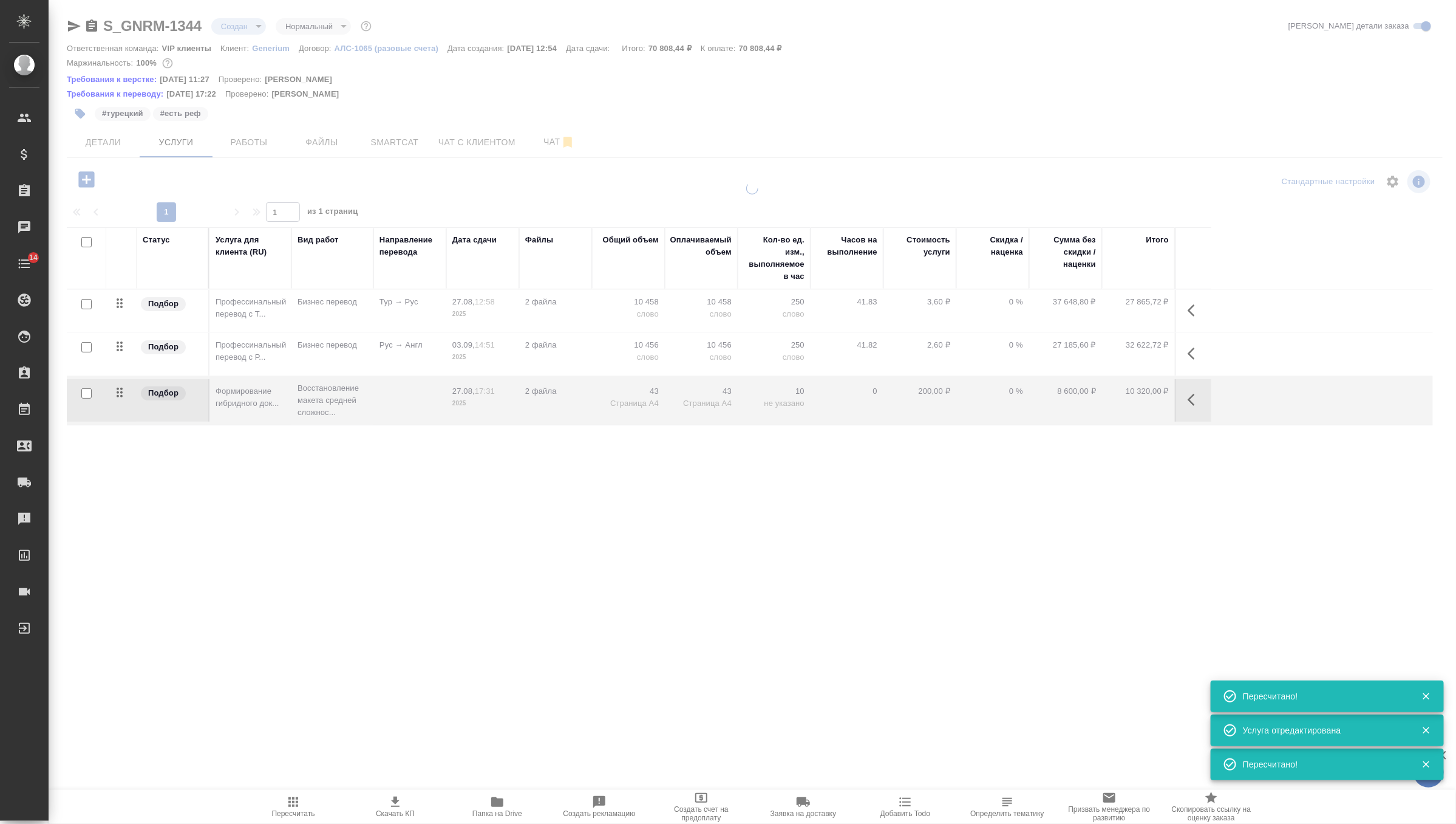
click at [89, 184] on icon "button" at bounding box center [86, 178] width 16 height 16
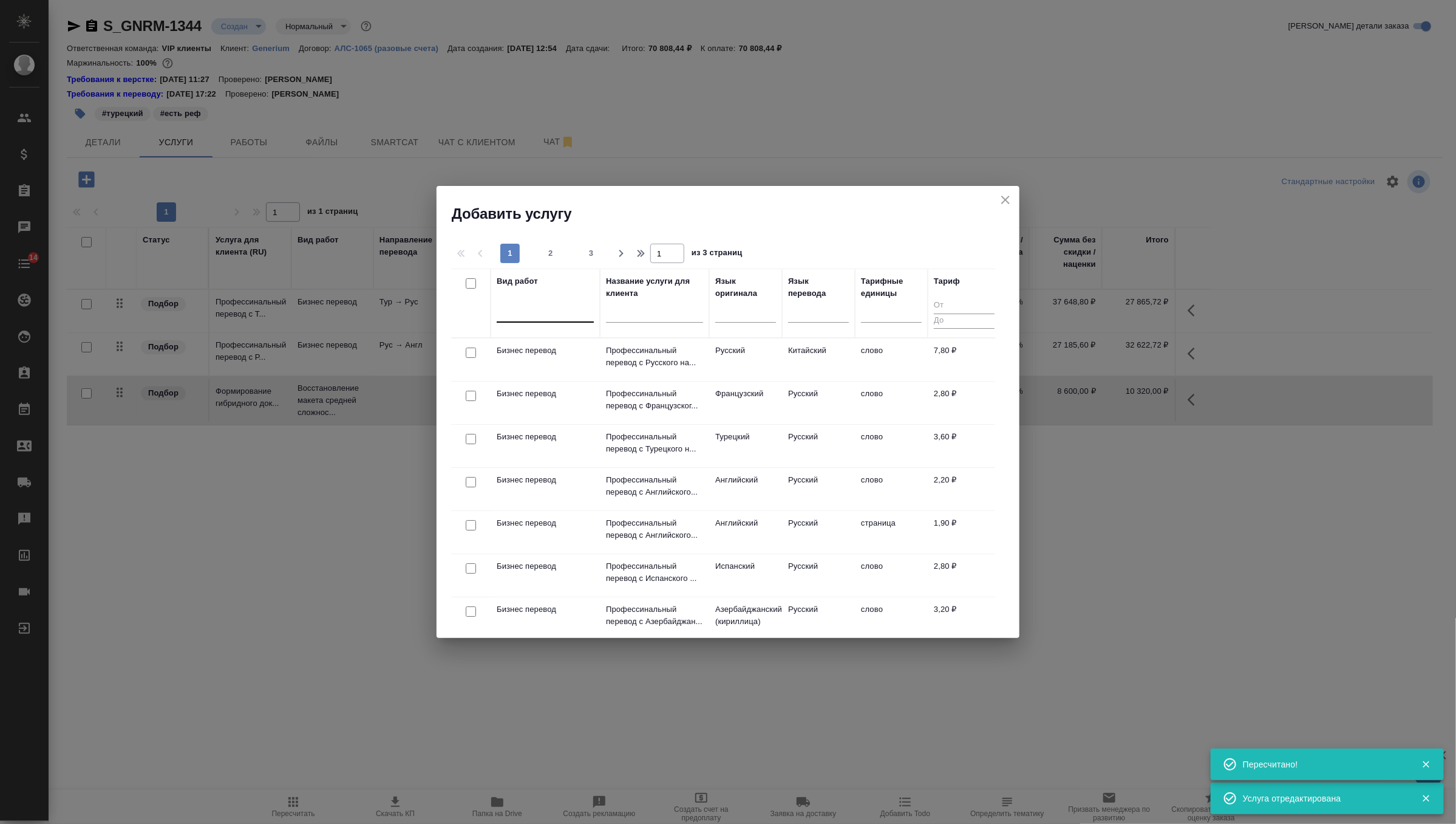
click at [556, 319] on div at bounding box center [544, 311] width 97 height 23
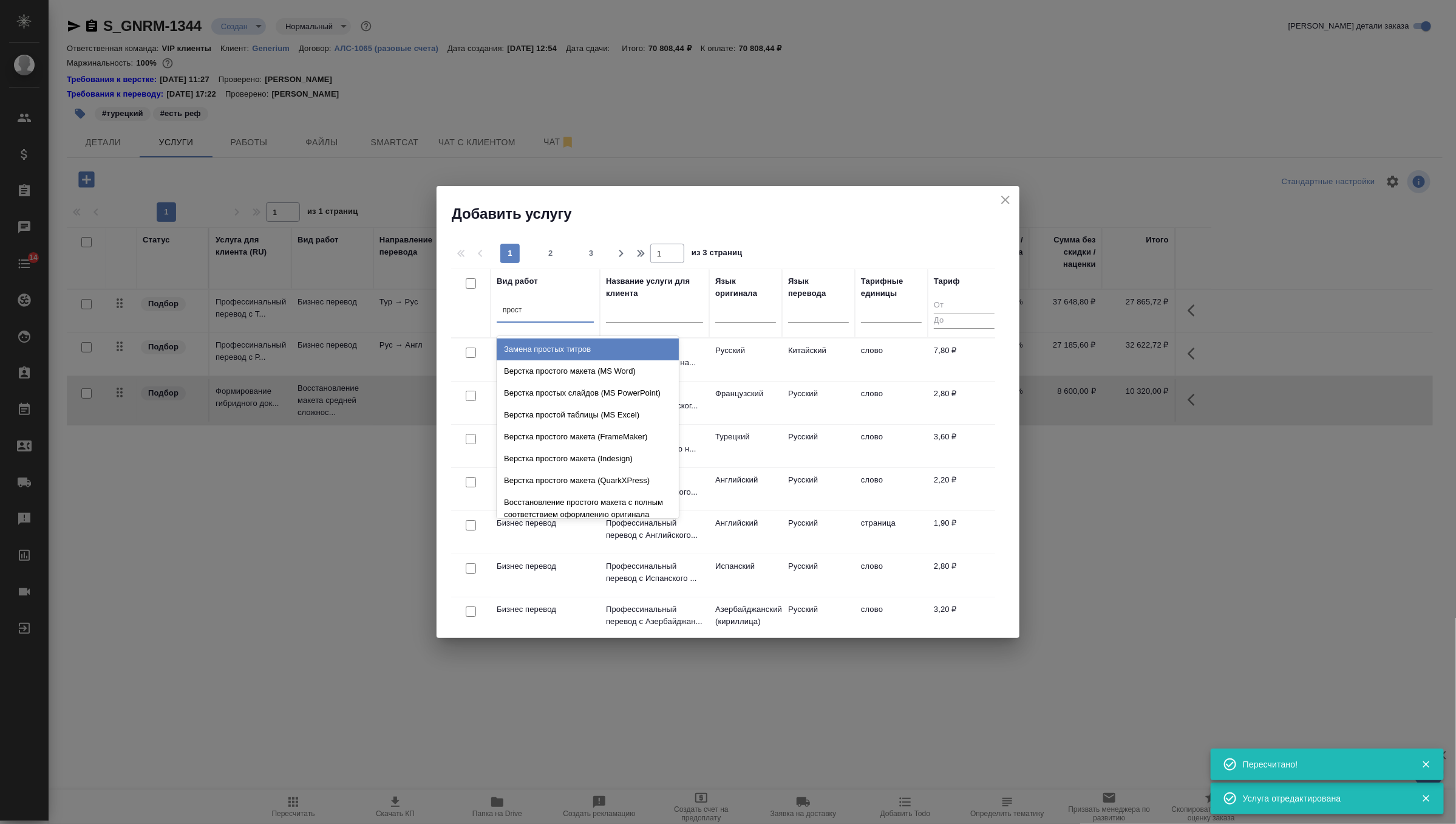
type input "просто"
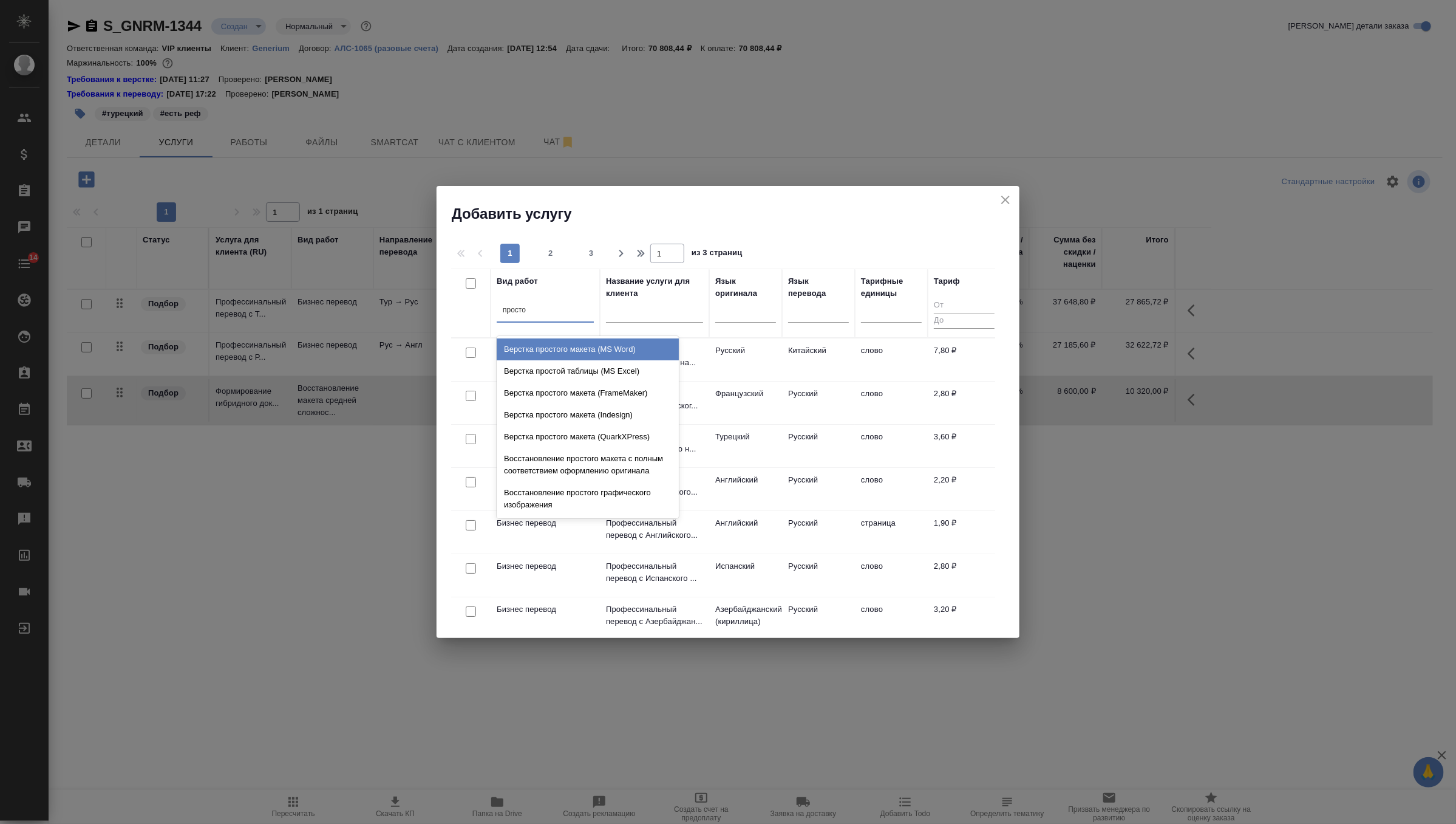
click at [622, 359] on div "Верстка простого макета (MS Word)" at bounding box center [587, 350] width 182 height 22
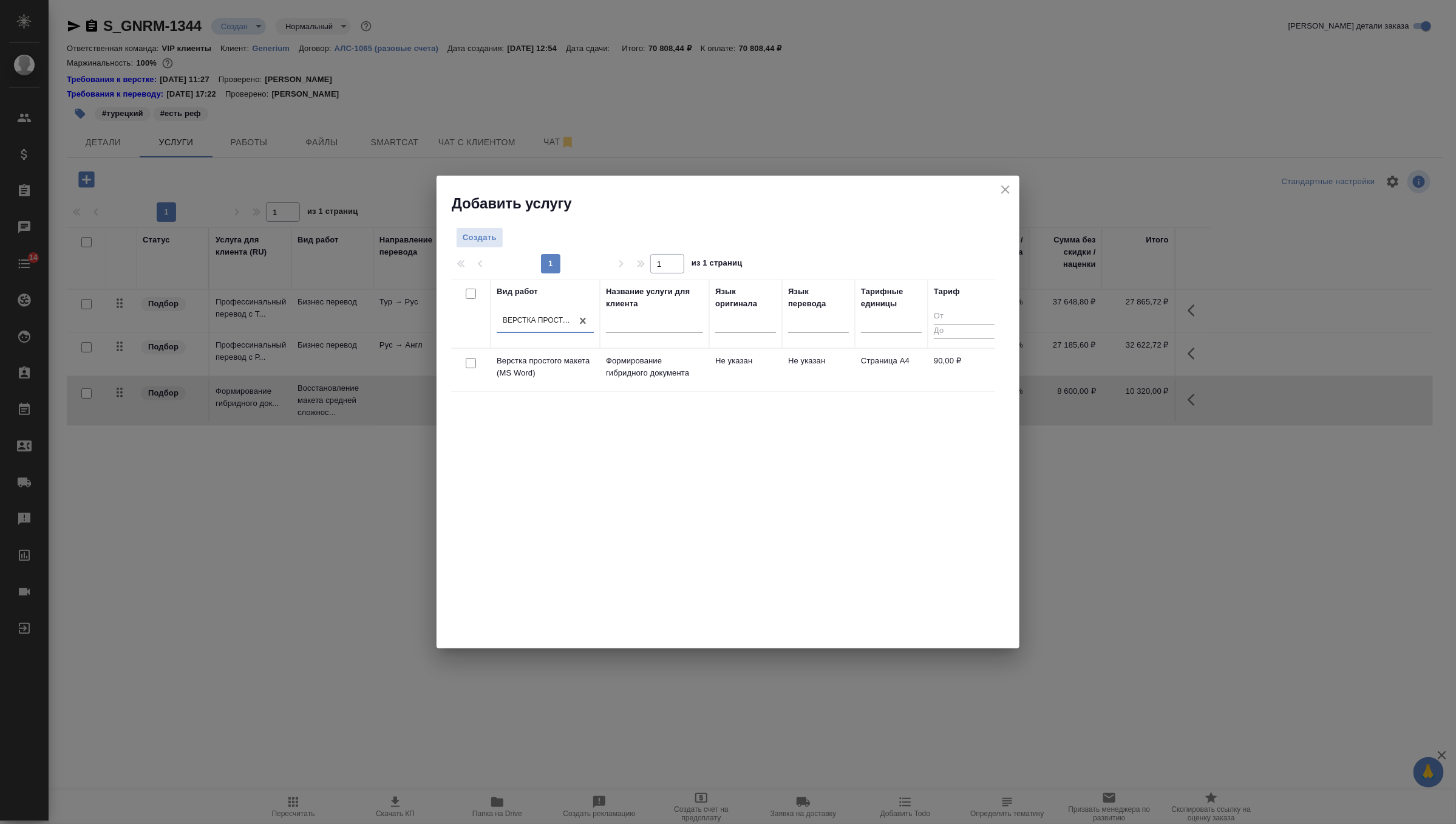
click at [471, 364] on input "checkbox" at bounding box center [471, 363] width 10 height 10
checkbox input "true"
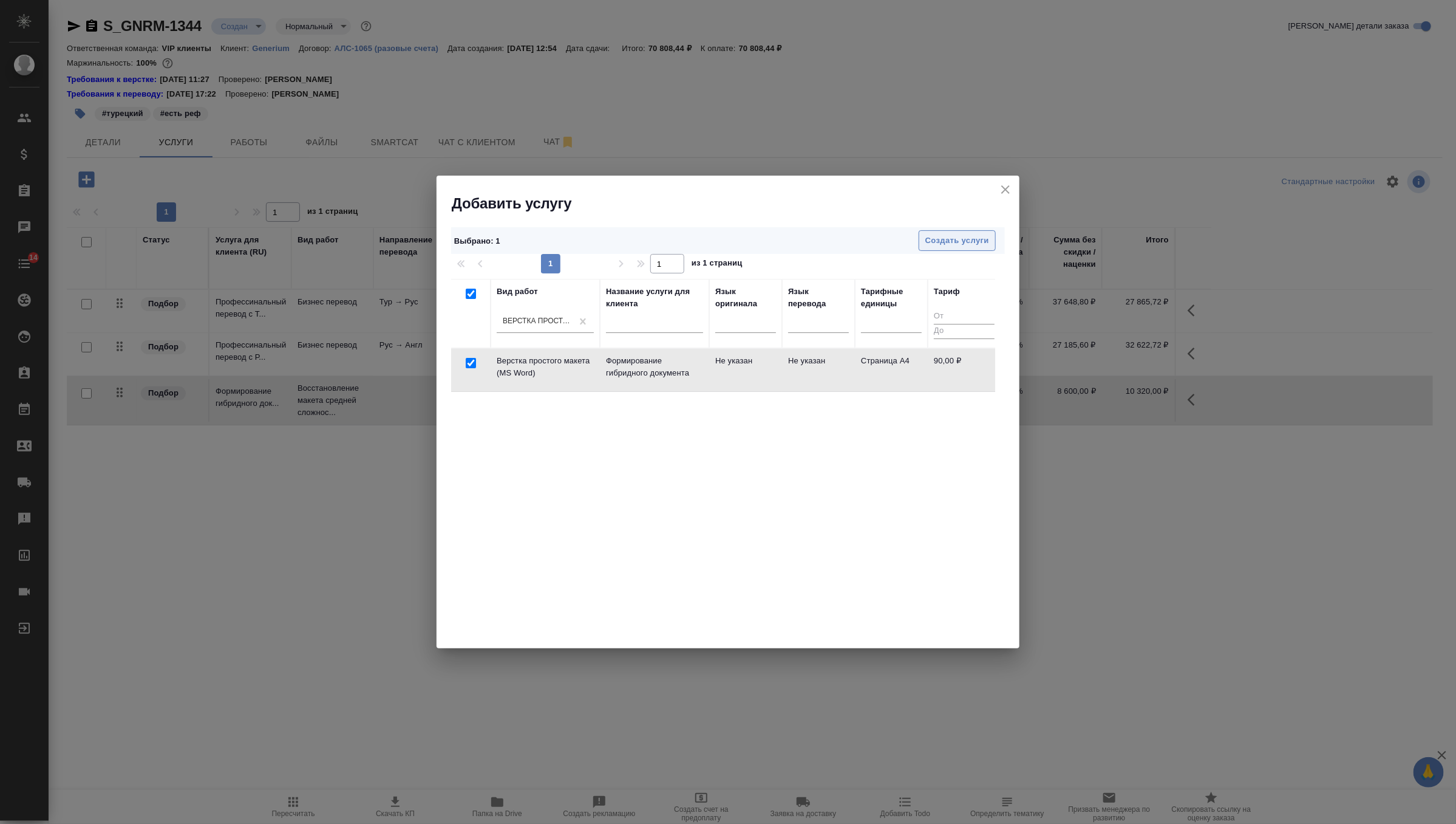
click at [951, 240] on span "Создать услуги" at bounding box center [957, 240] width 64 height 14
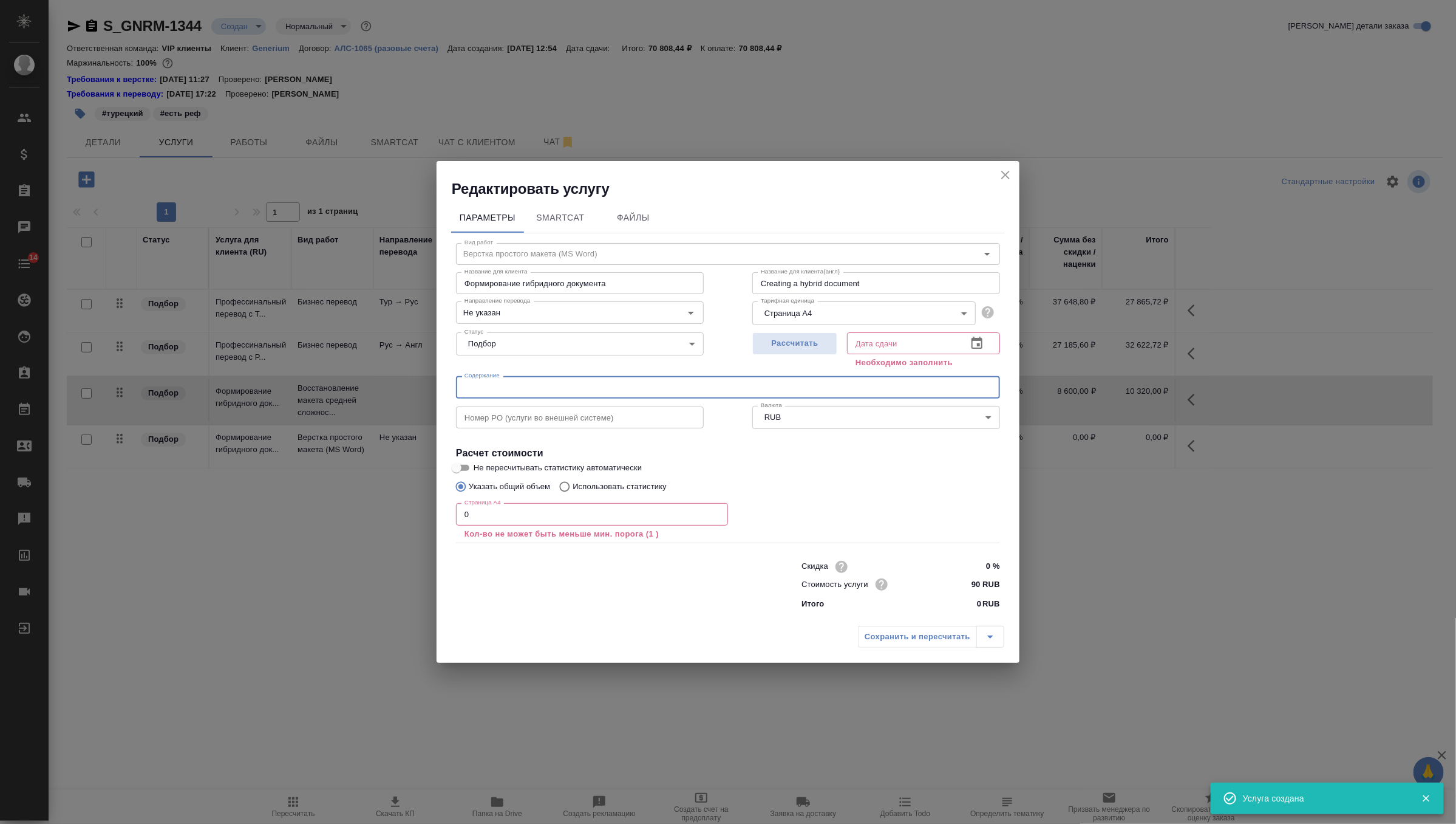
click at [535, 387] on input "text" at bounding box center [728, 387] width 544 height 22
paste input "Элизария_ОХЛП и ЛВ_Турция"
type input "Элизария_ОХЛП и ЛВ_Турция"
click at [529, 496] on label "Указать общий объем" at bounding box center [499, 486] width 101 height 23
click at [469, 496] on input "Указать общий объем" at bounding box center [459, 486] width 19 height 23
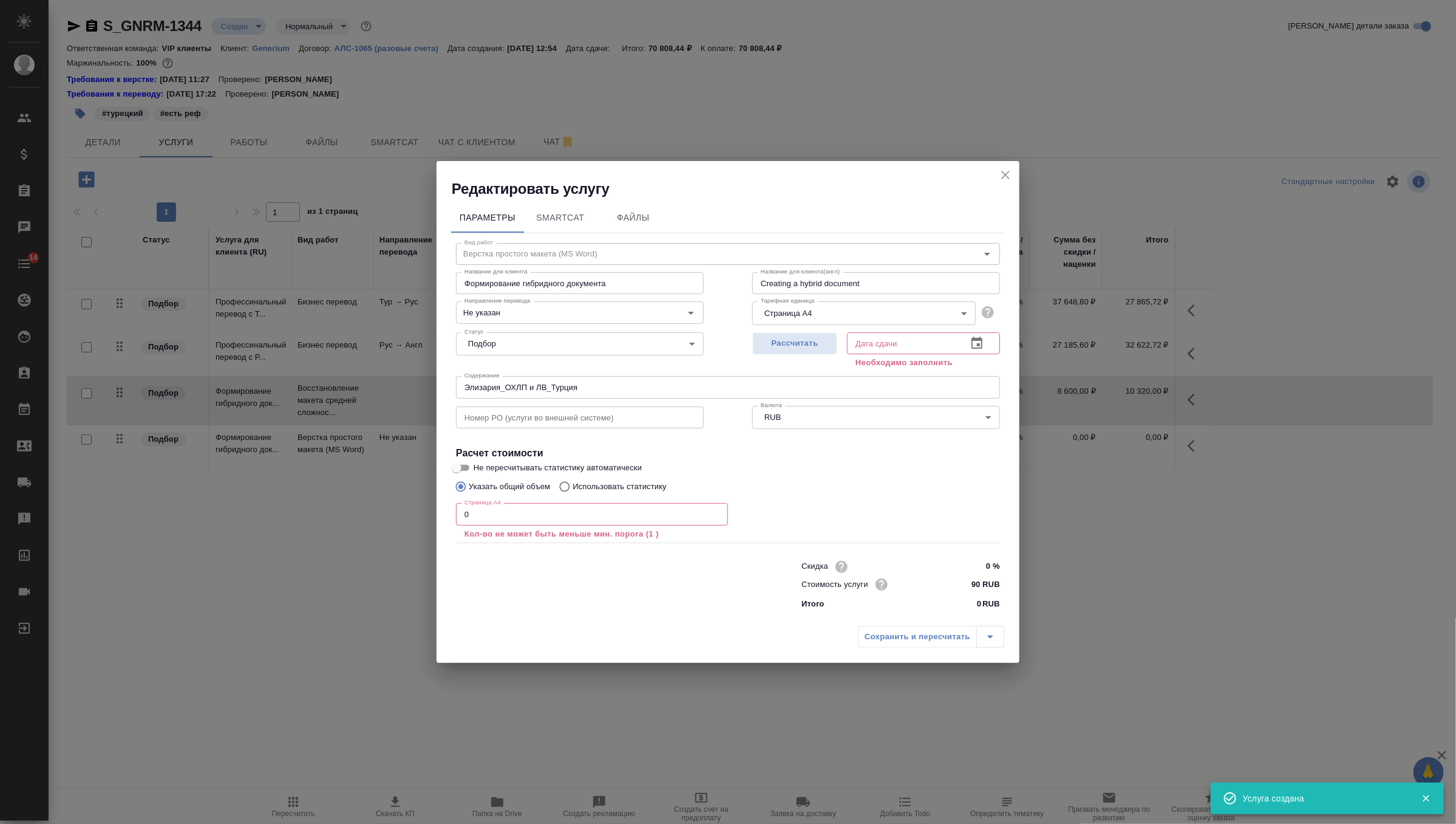
click at [529, 511] on input "0" at bounding box center [592, 514] width 272 height 22
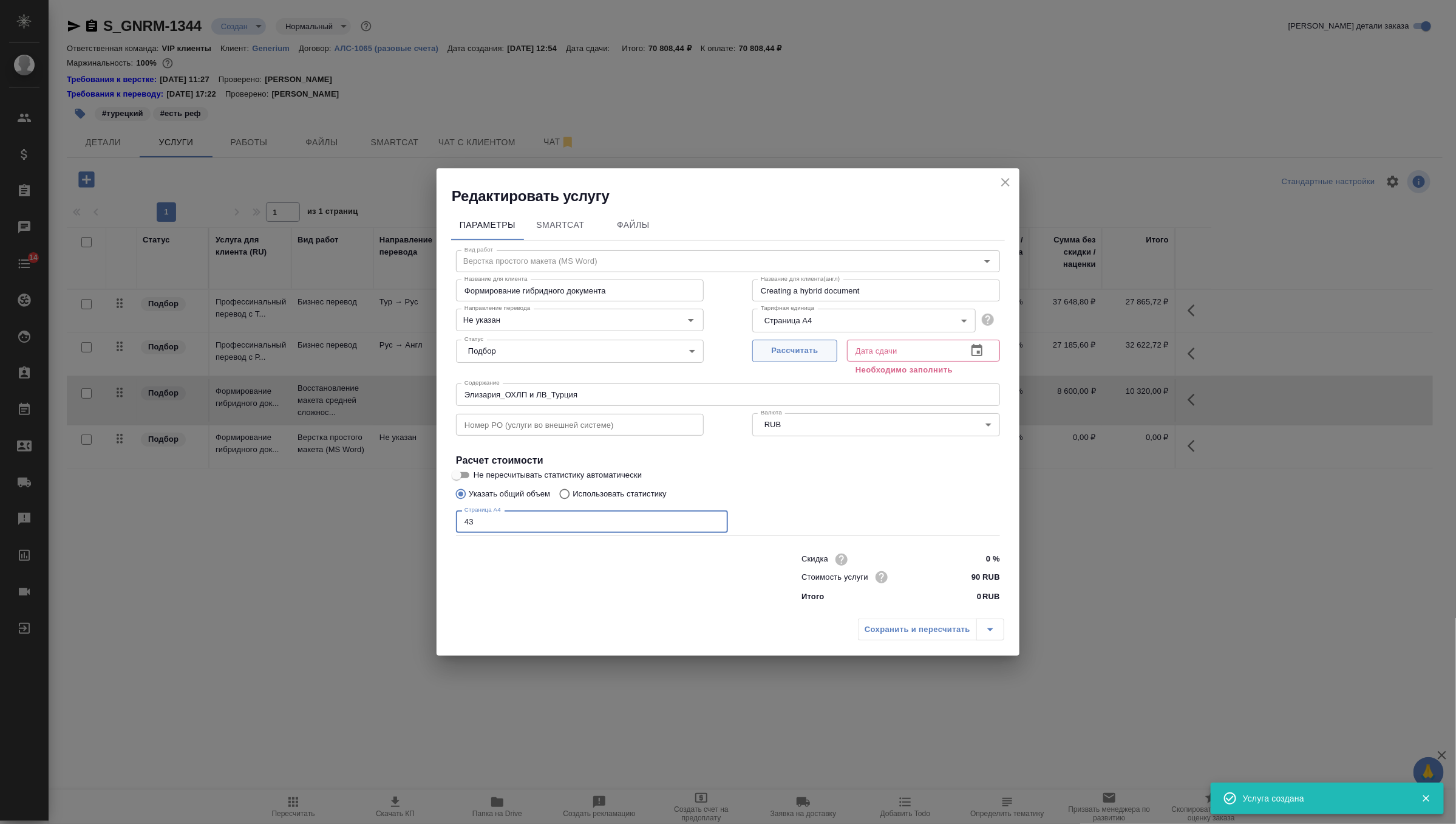
type input "43"
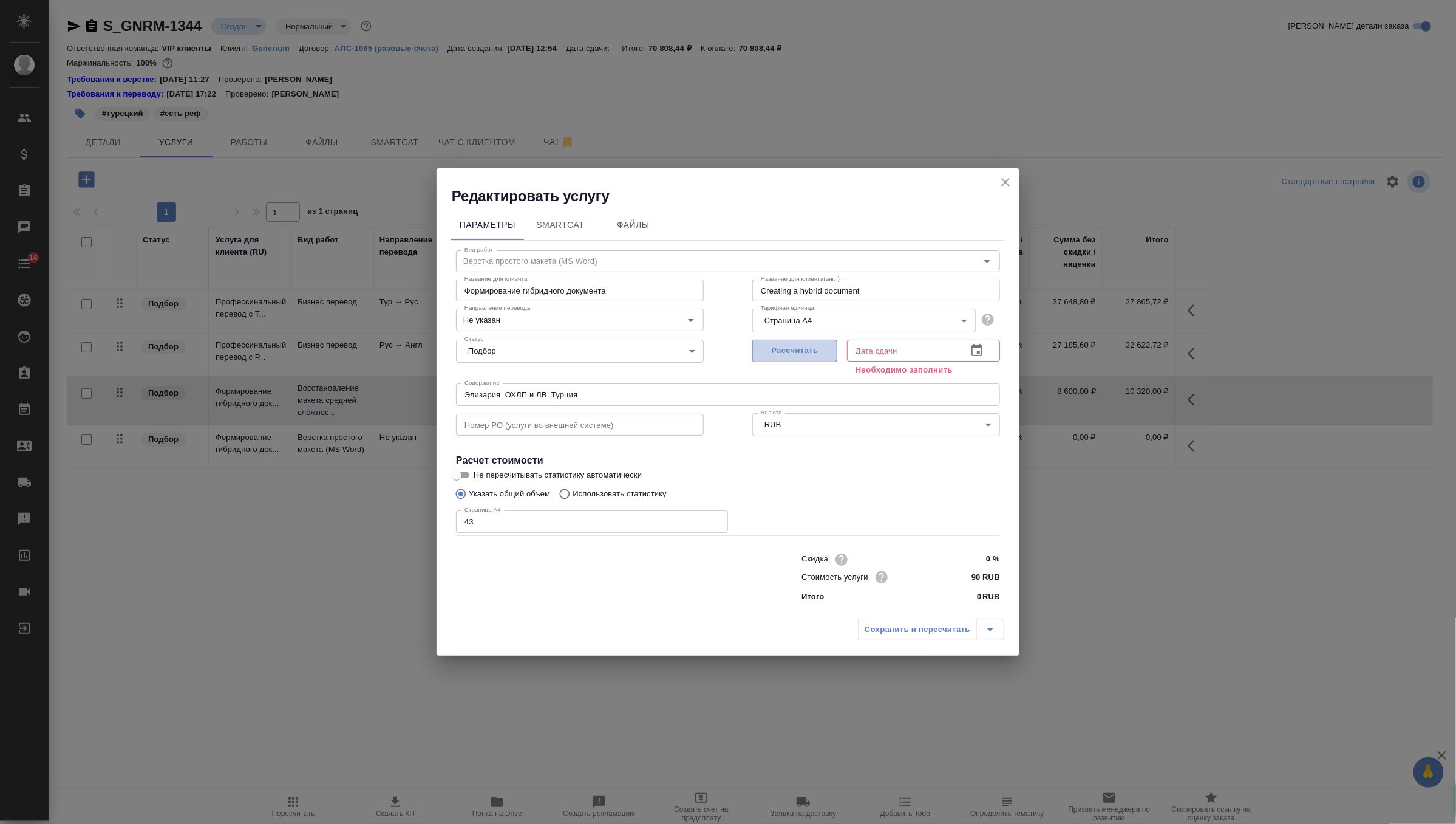
click at [794, 350] on span "Рассчитать" at bounding box center [795, 351] width 72 height 14
type input "27.08.2025 15:22"
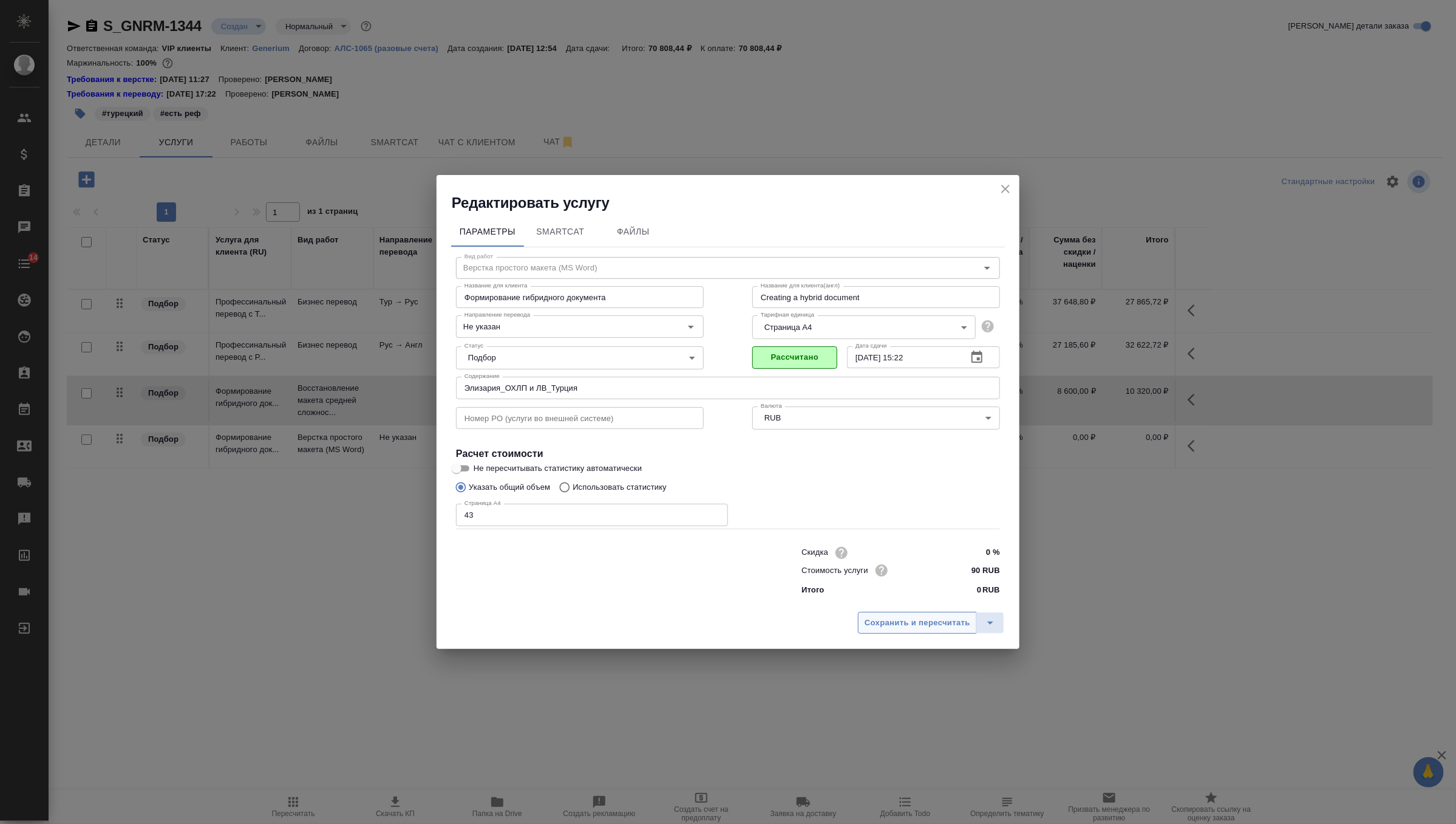
click at [899, 628] on span "Сохранить и пересчитать" at bounding box center [917, 622] width 105 height 14
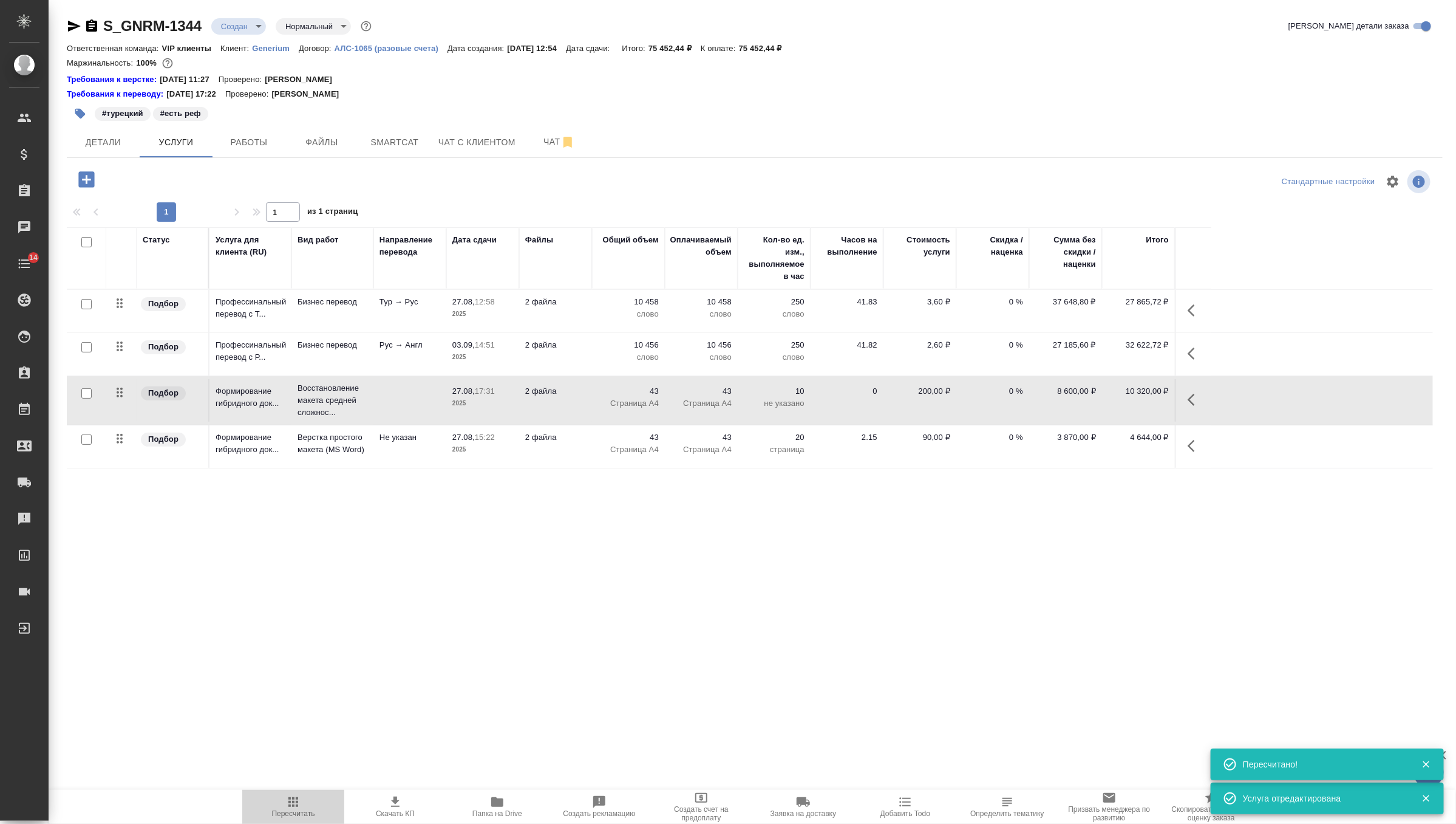
click at [297, 799] on icon "button" at bounding box center [293, 802] width 10 height 10
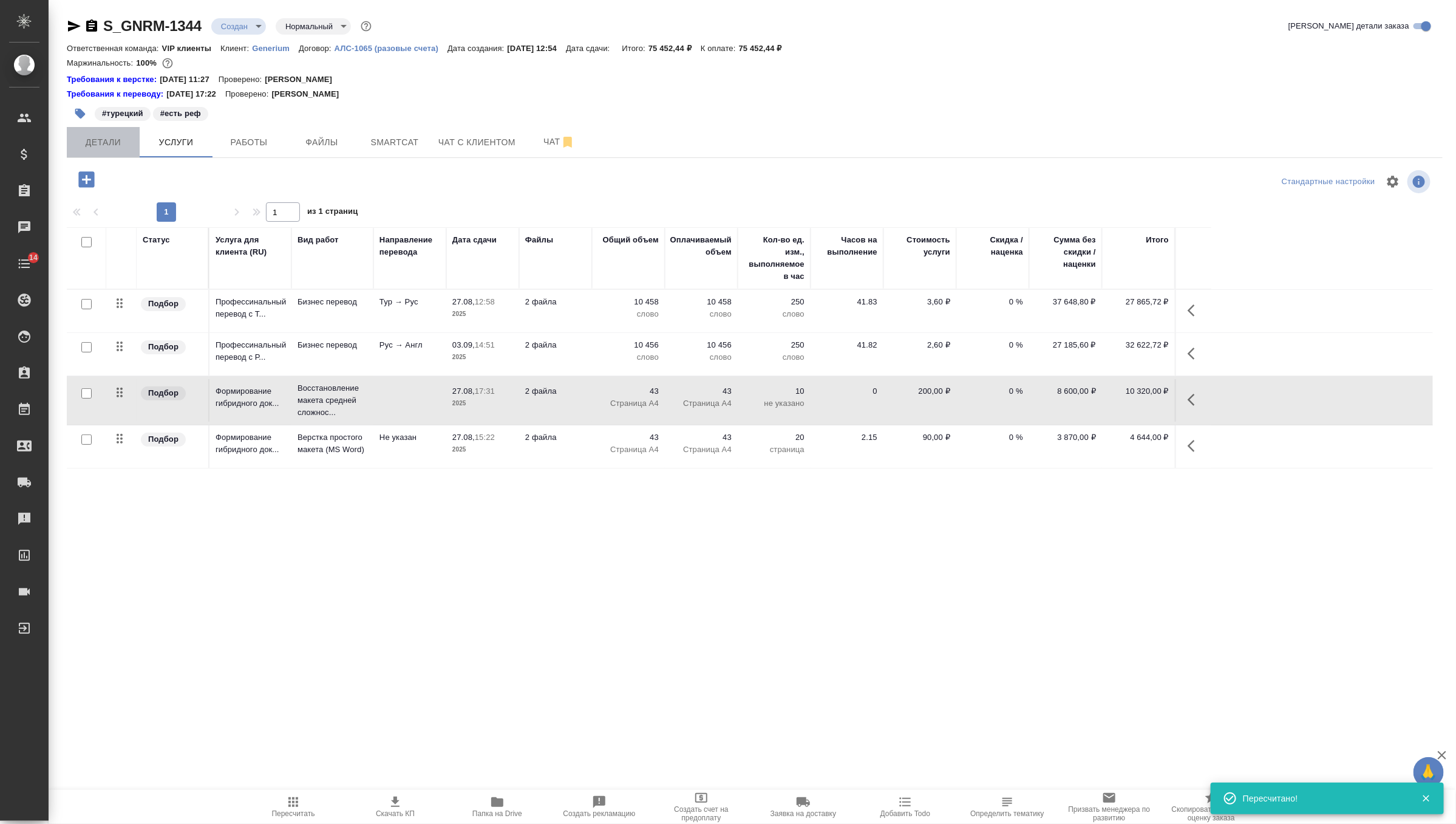
click at [125, 137] on span "Детали" at bounding box center [103, 142] width 58 height 15
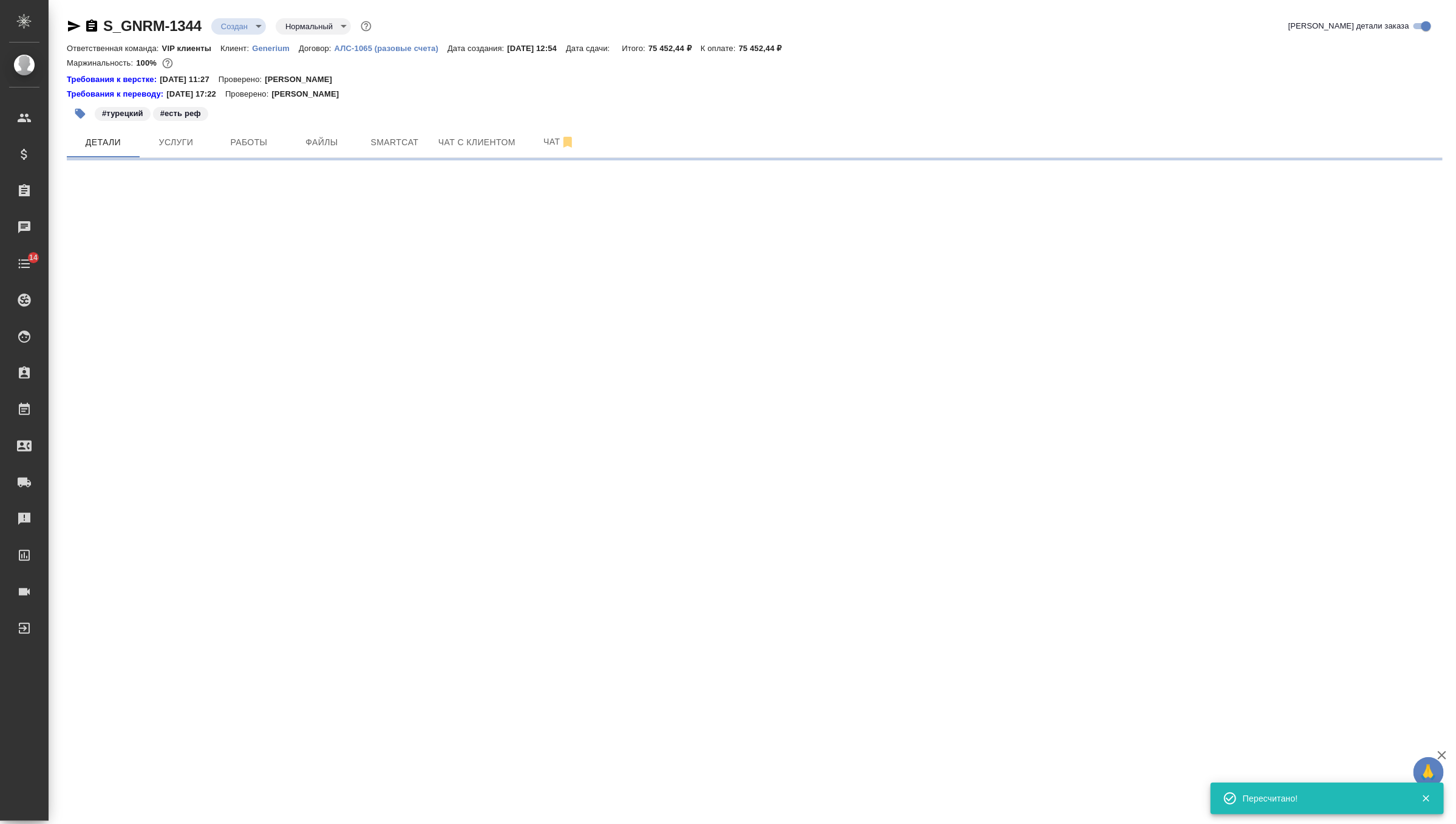
select select "RU"
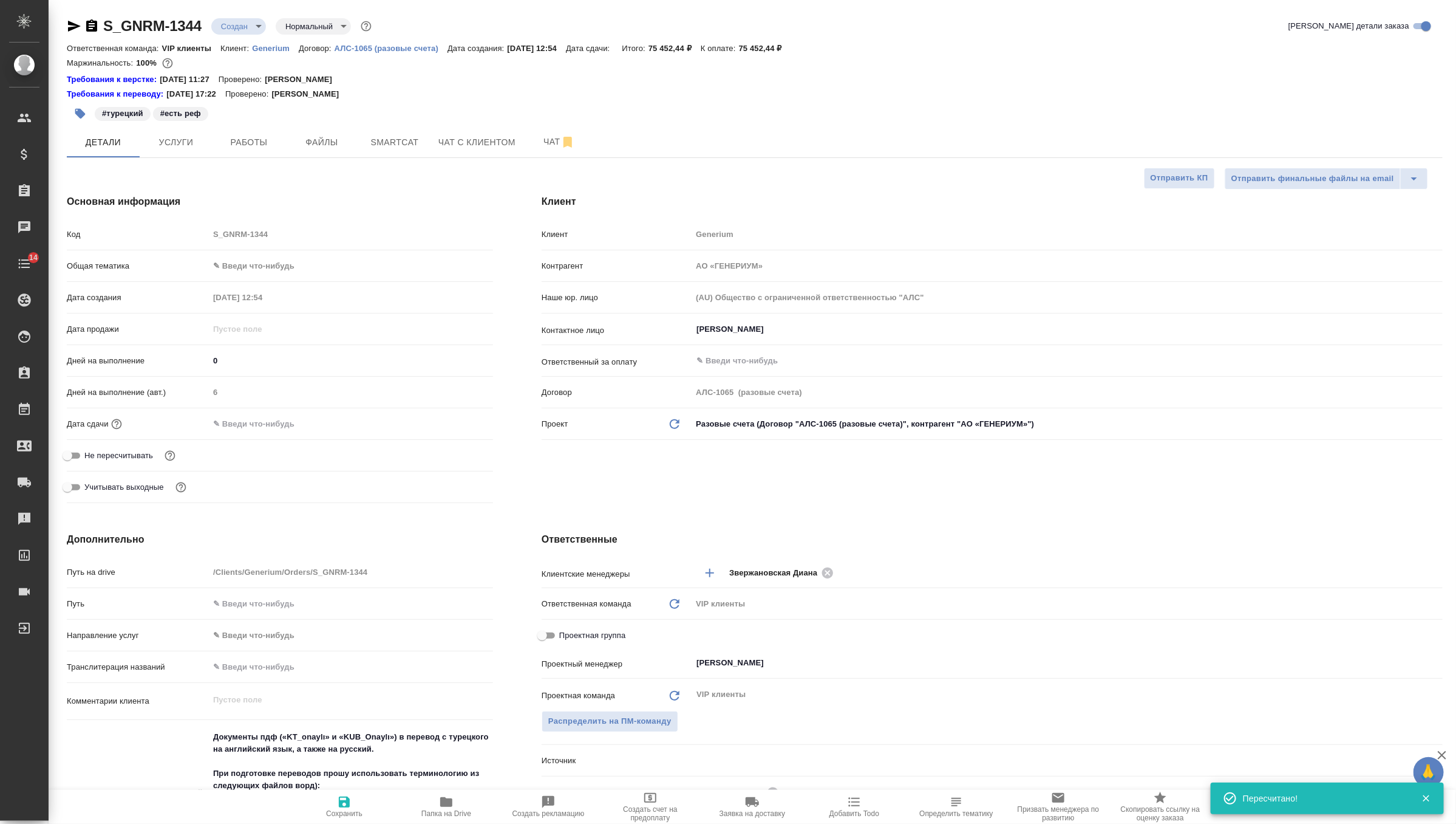
type textarea "x"
click at [346, 805] on icon "button" at bounding box center [345, 802] width 15 height 15
type textarea "x"
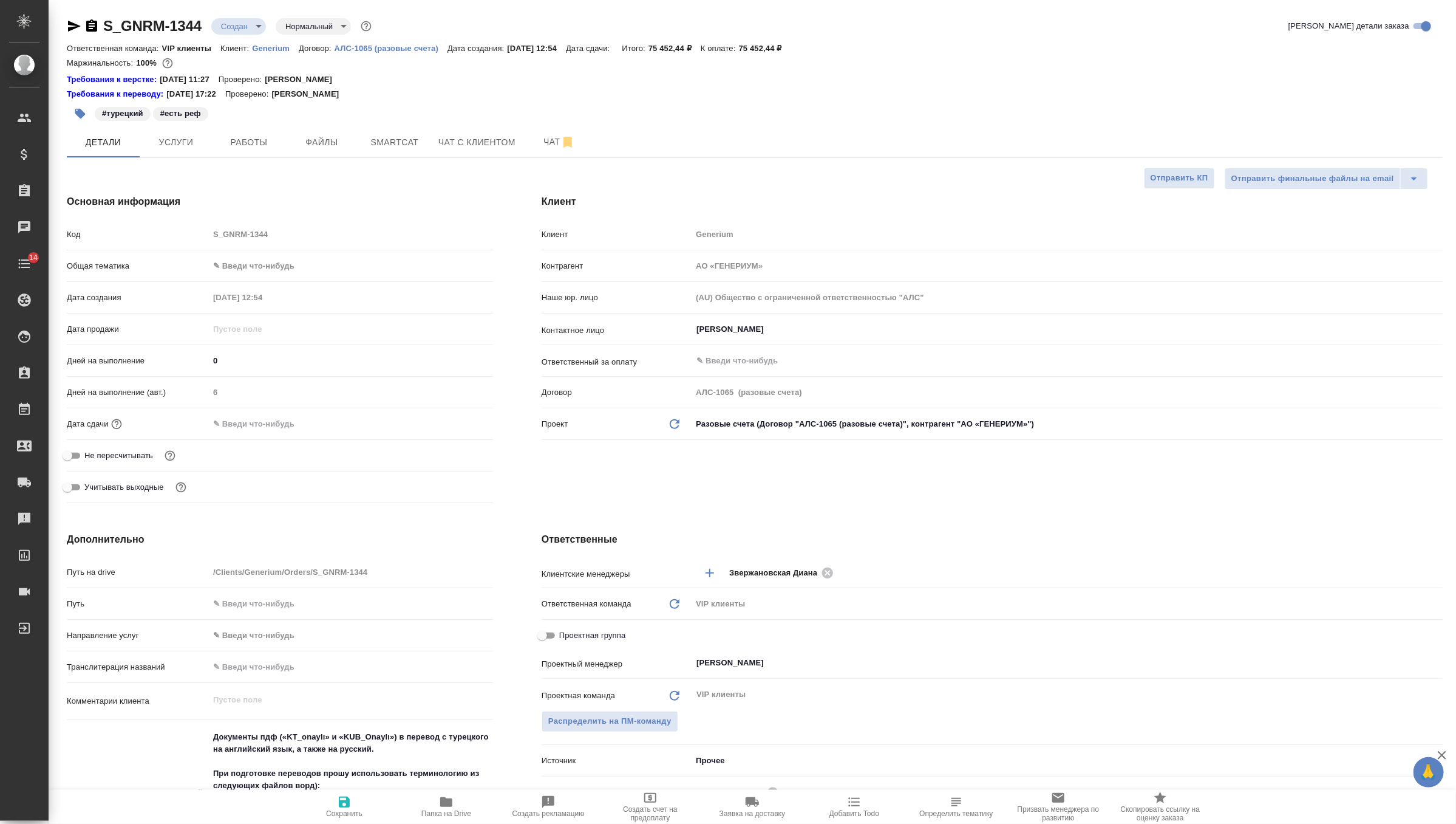
type textarea "x"
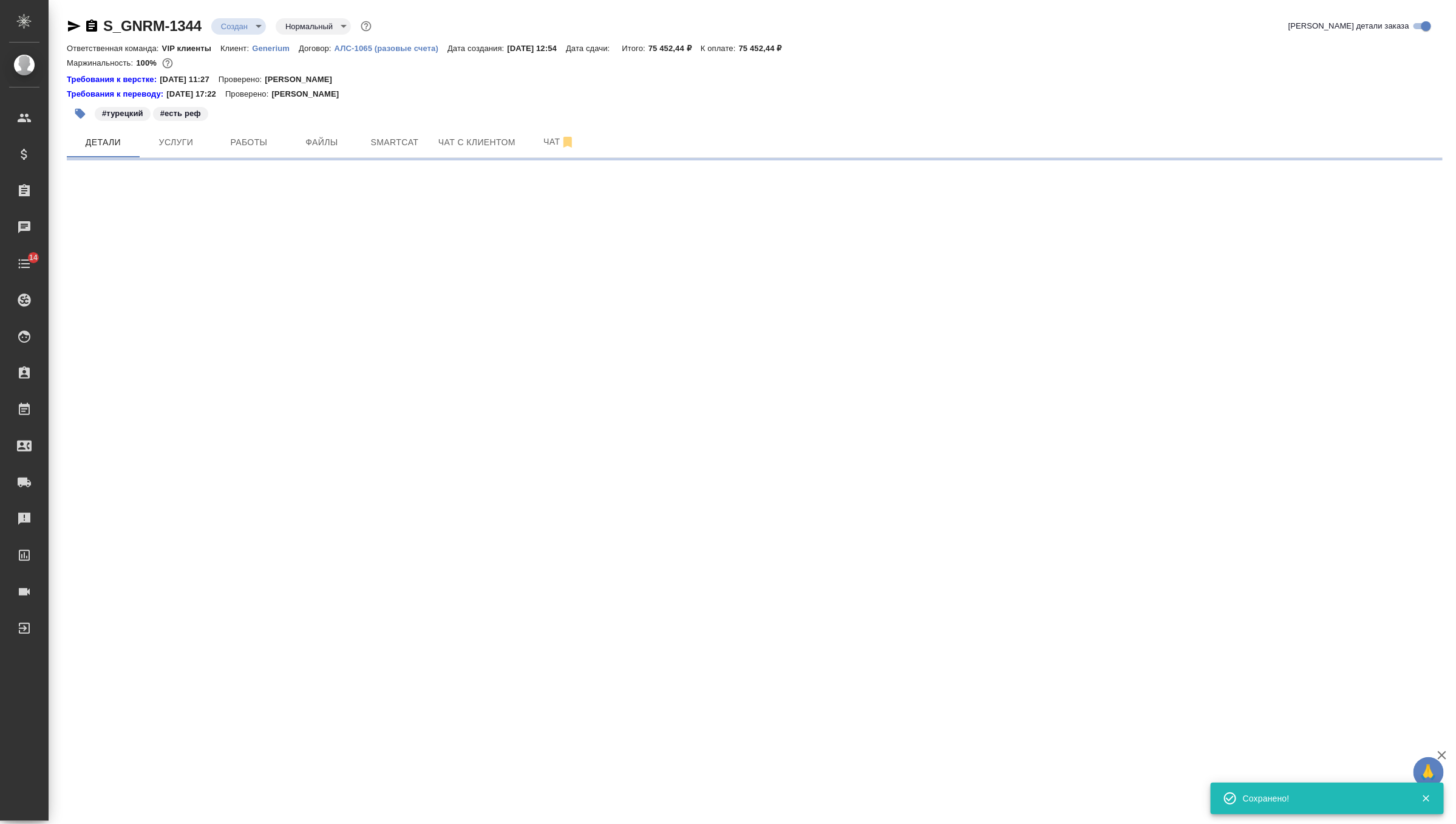
select select "RU"
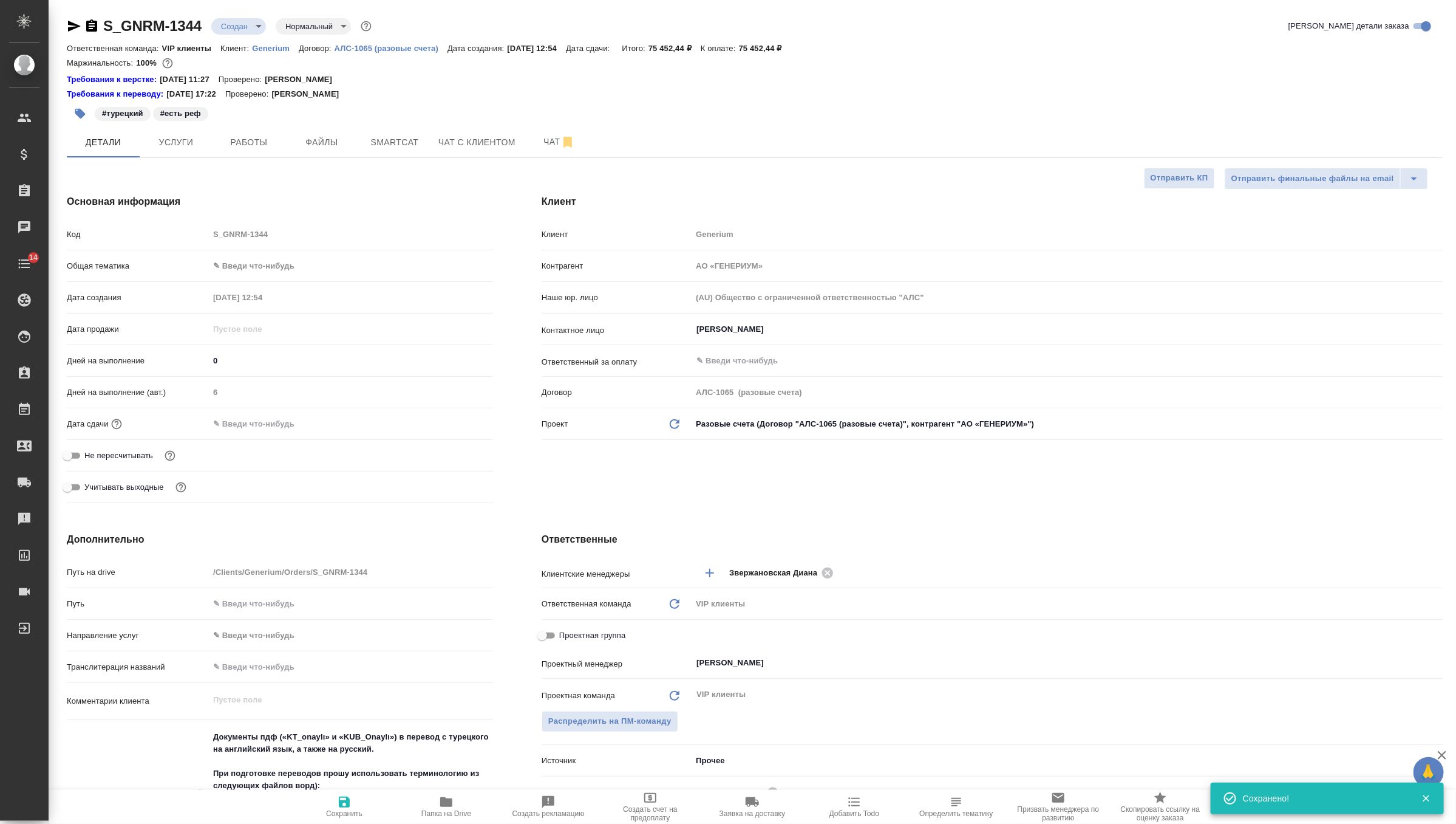
type textarea "x"
click at [274, 423] on input "text" at bounding box center [262, 424] width 106 height 18
click at [458, 426] on icon "button" at bounding box center [458, 424] width 15 height 15
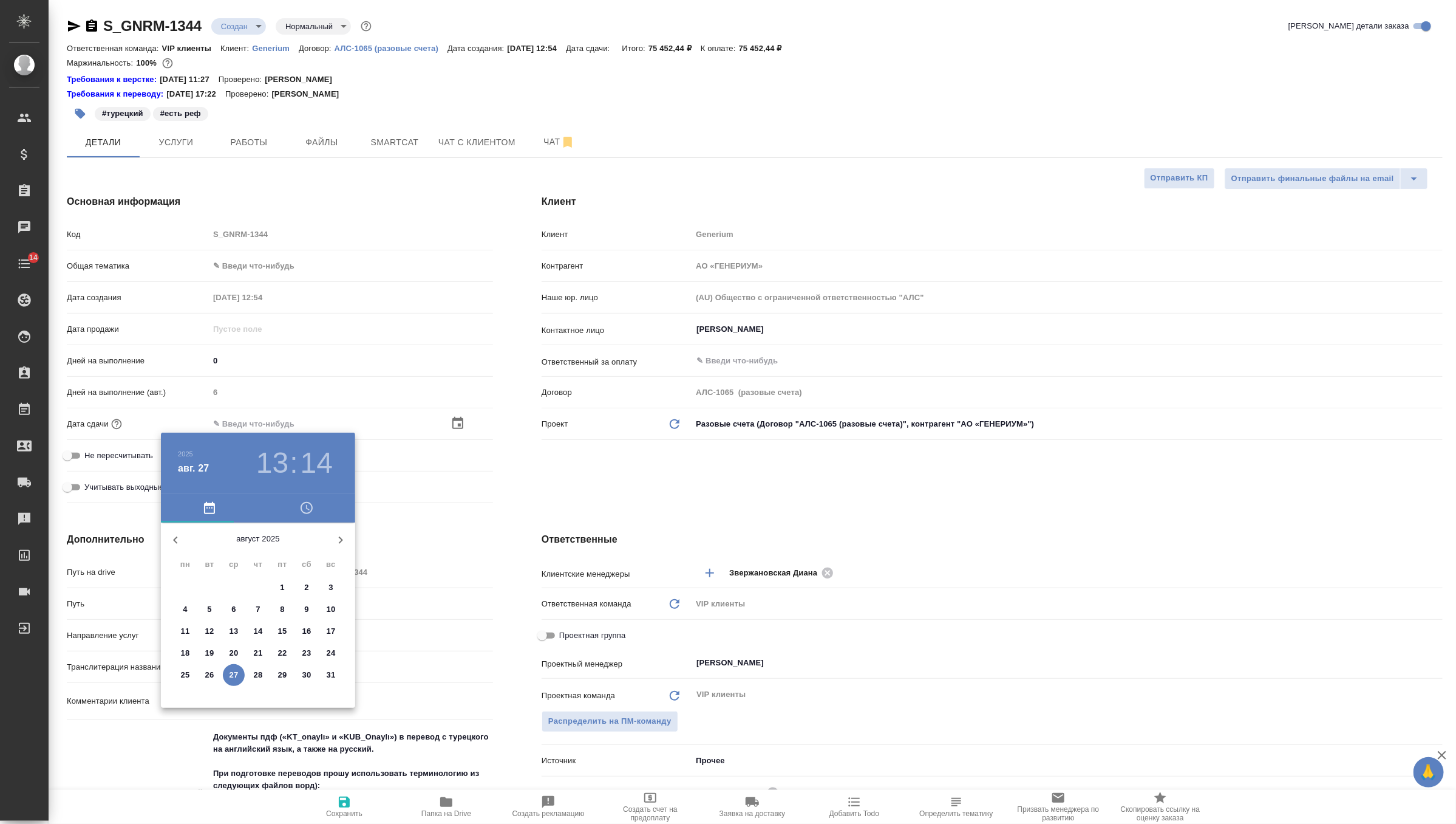
click at [341, 543] on icon "button" at bounding box center [341, 540] width 15 height 15
click at [187, 587] on p "1" at bounding box center [185, 587] width 5 height 12
type input "01.09.2025 13:14"
type textarea "x"
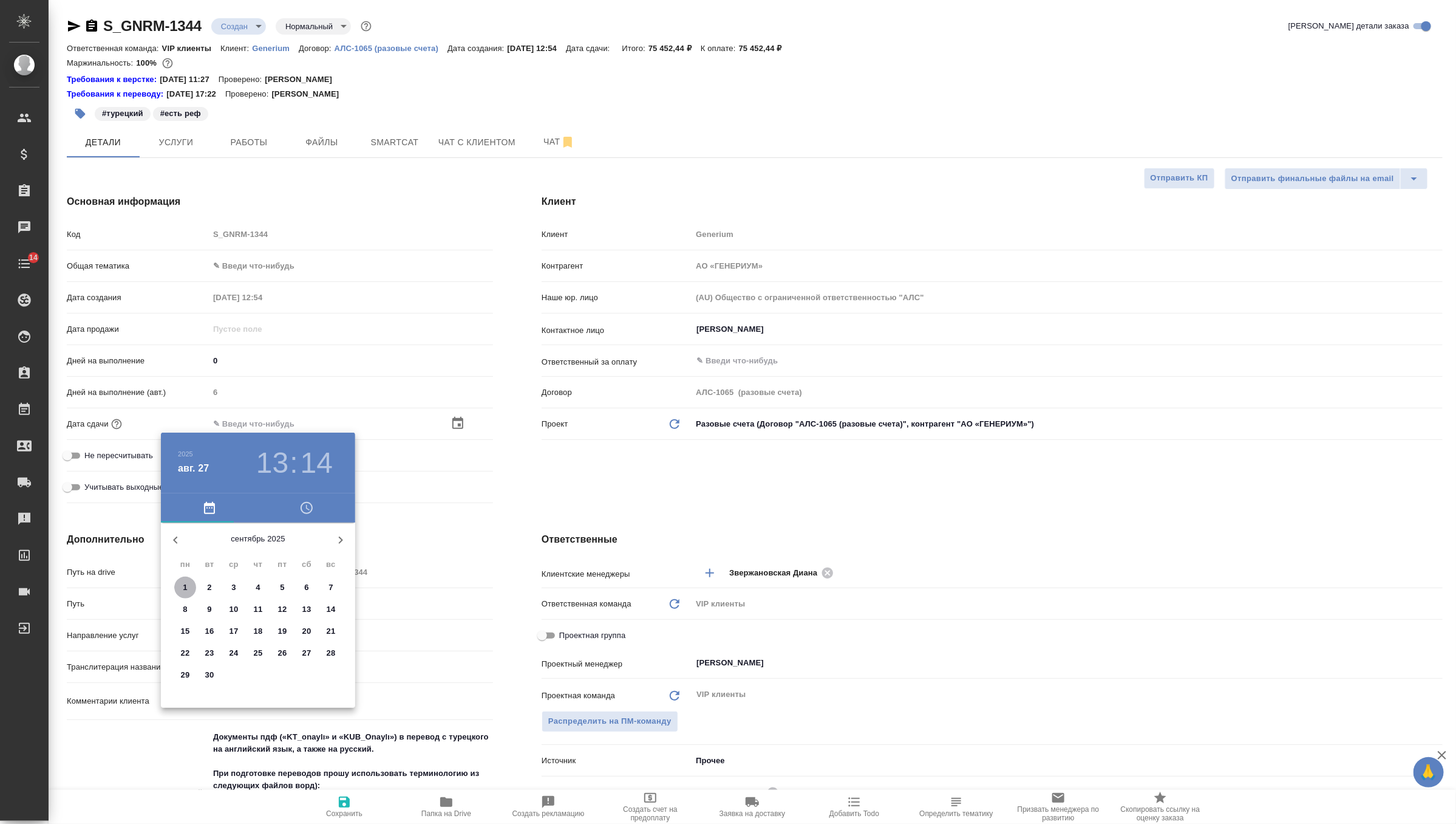
type textarea "x"
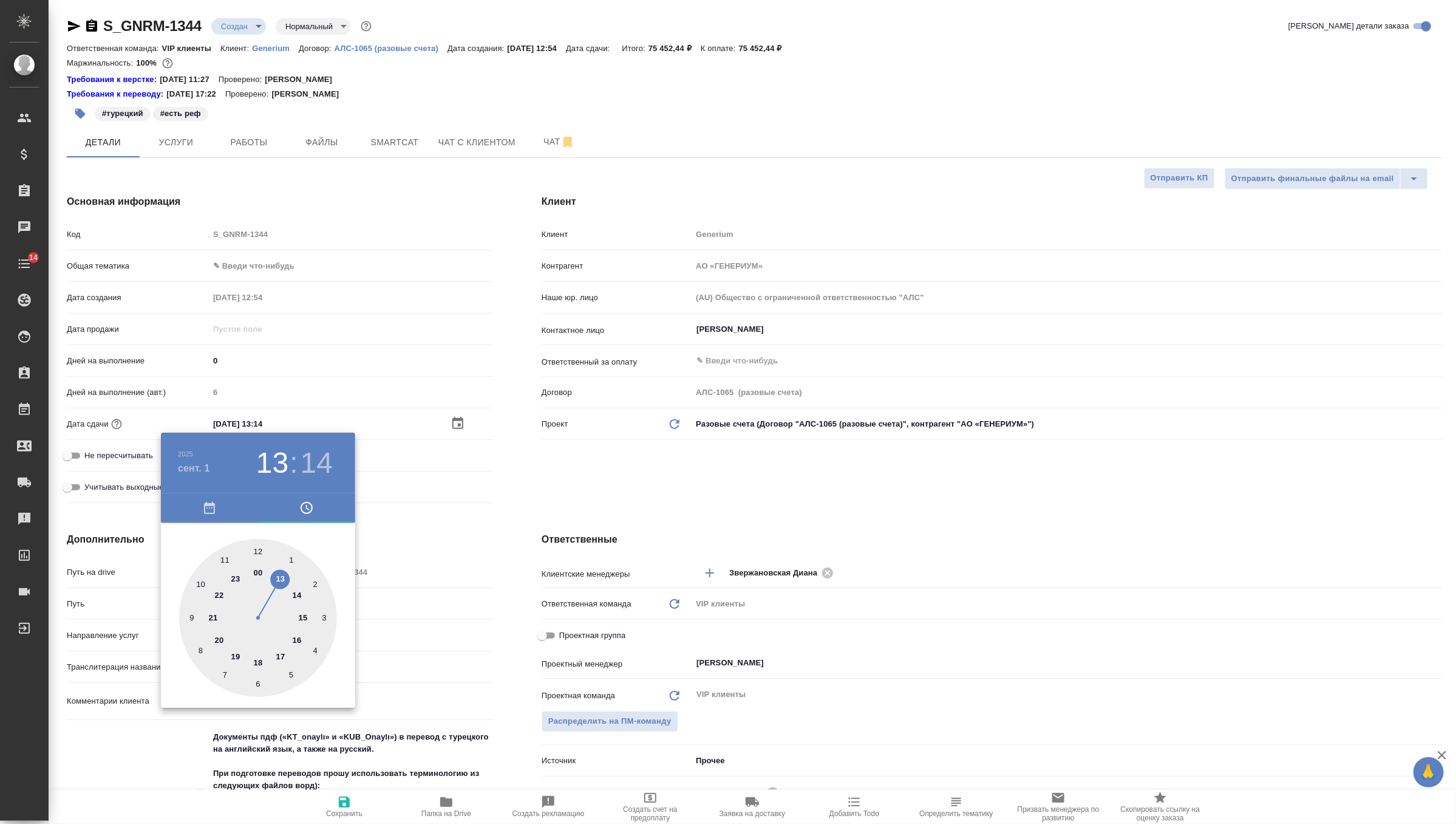
click at [259, 662] on div at bounding box center [258, 618] width 158 height 158
type input "01.09.2025 18:14"
type textarea "x"
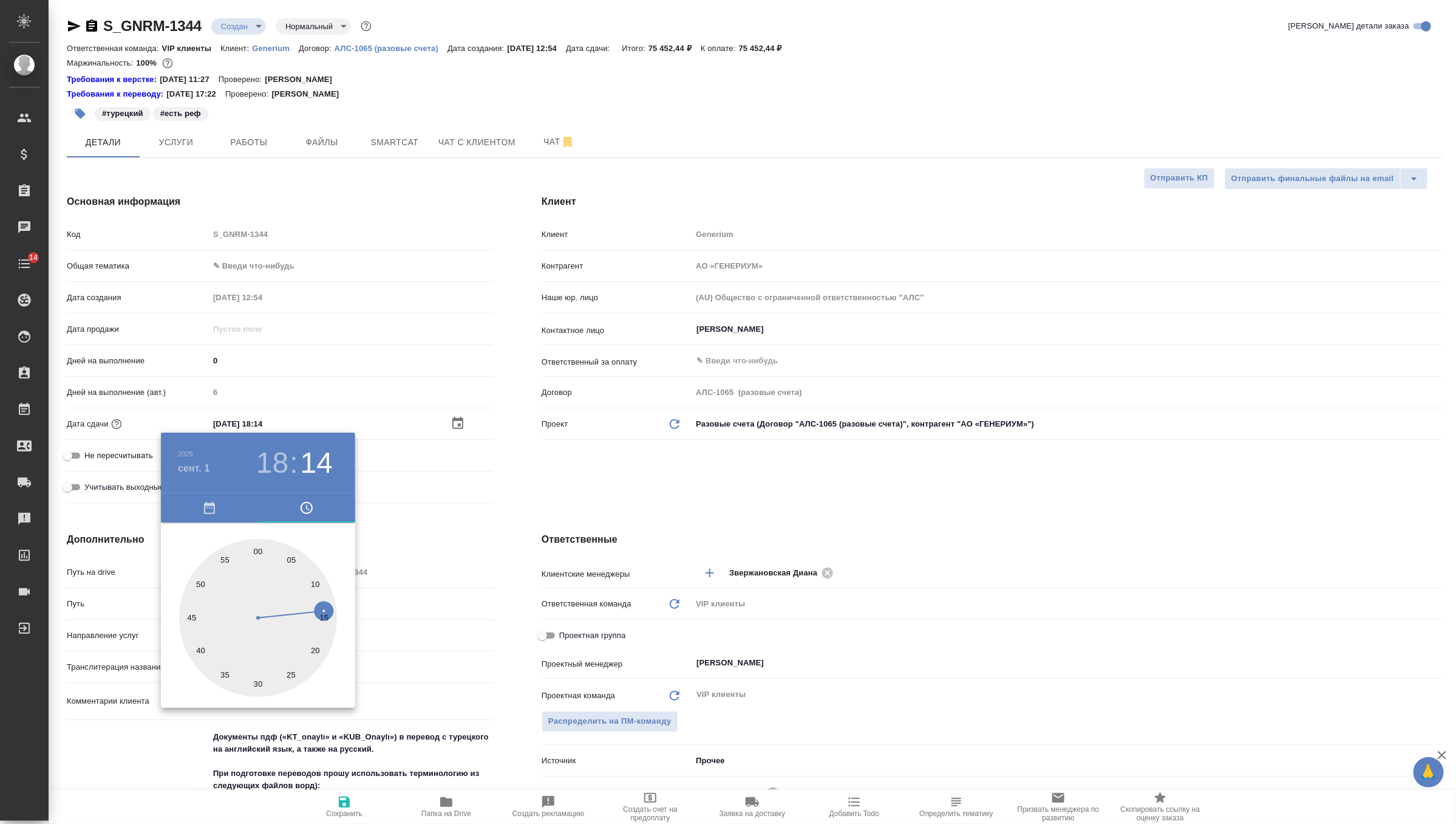
click at [256, 552] on div at bounding box center [258, 618] width 158 height 158
type input "01.09.2025 18:00"
type textarea "x"
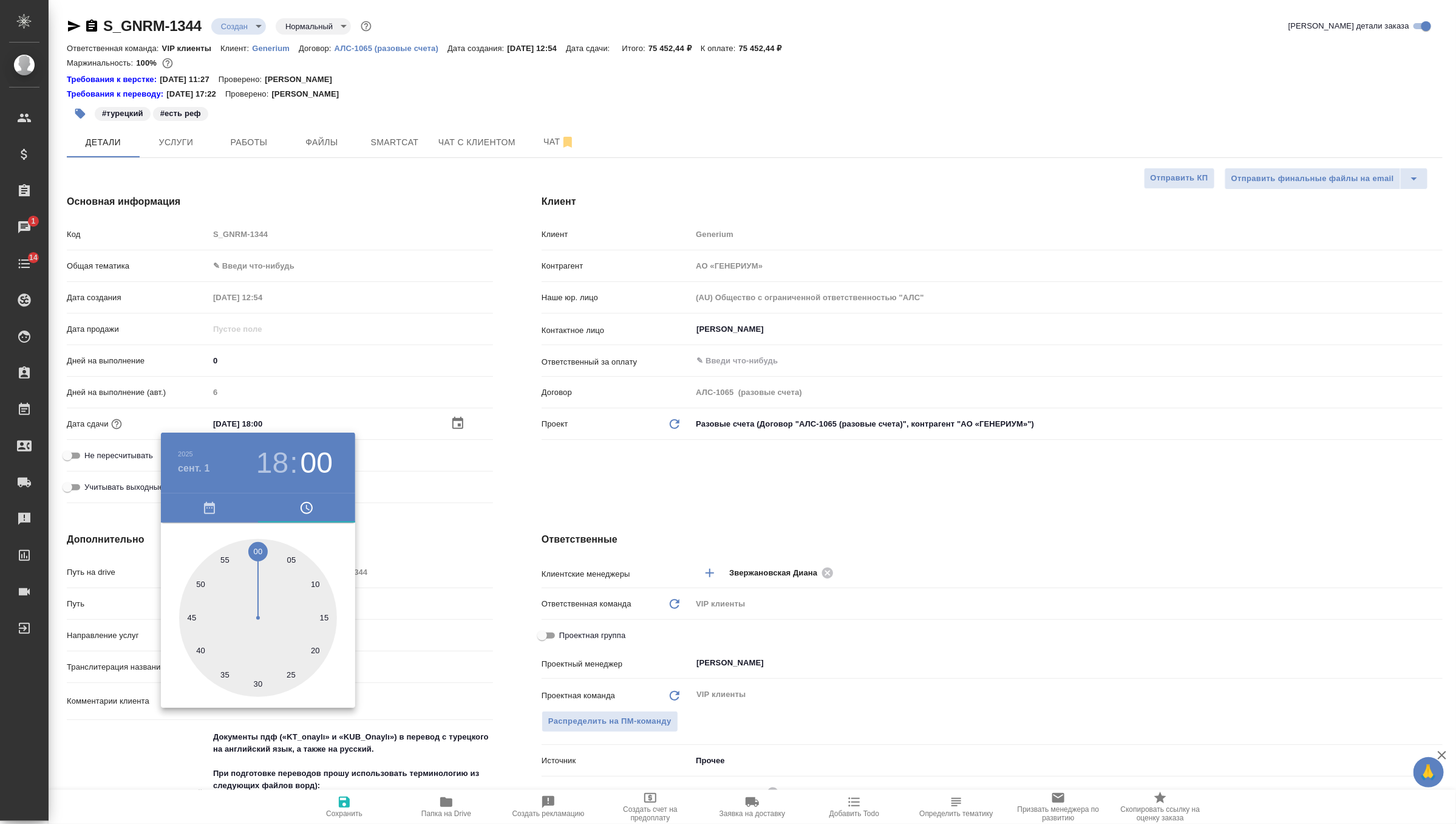
click at [521, 476] on div at bounding box center [728, 412] width 1456 height 824
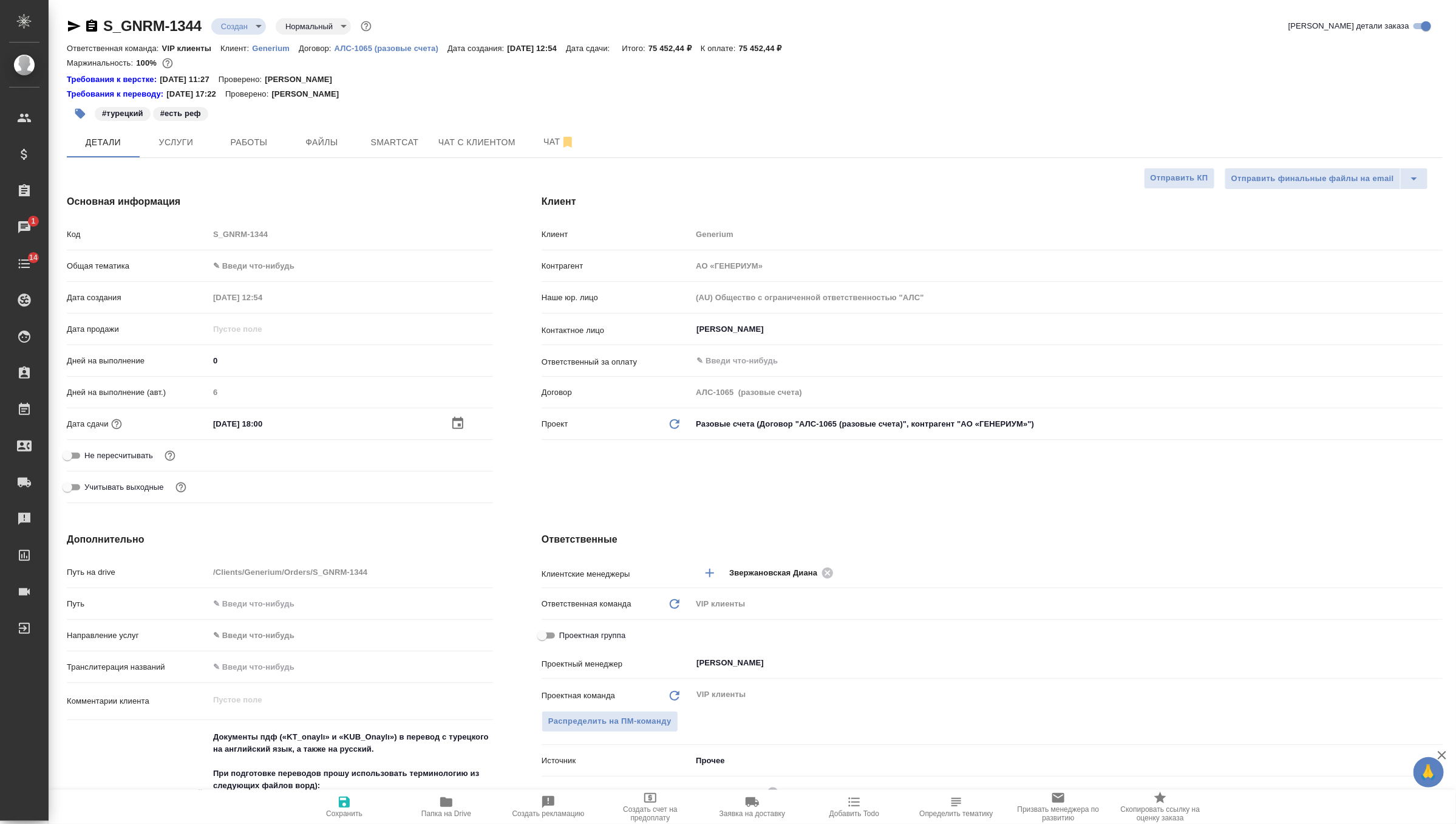
click at [338, 796] on icon "button" at bounding box center [345, 802] width 15 height 15
type textarea "x"
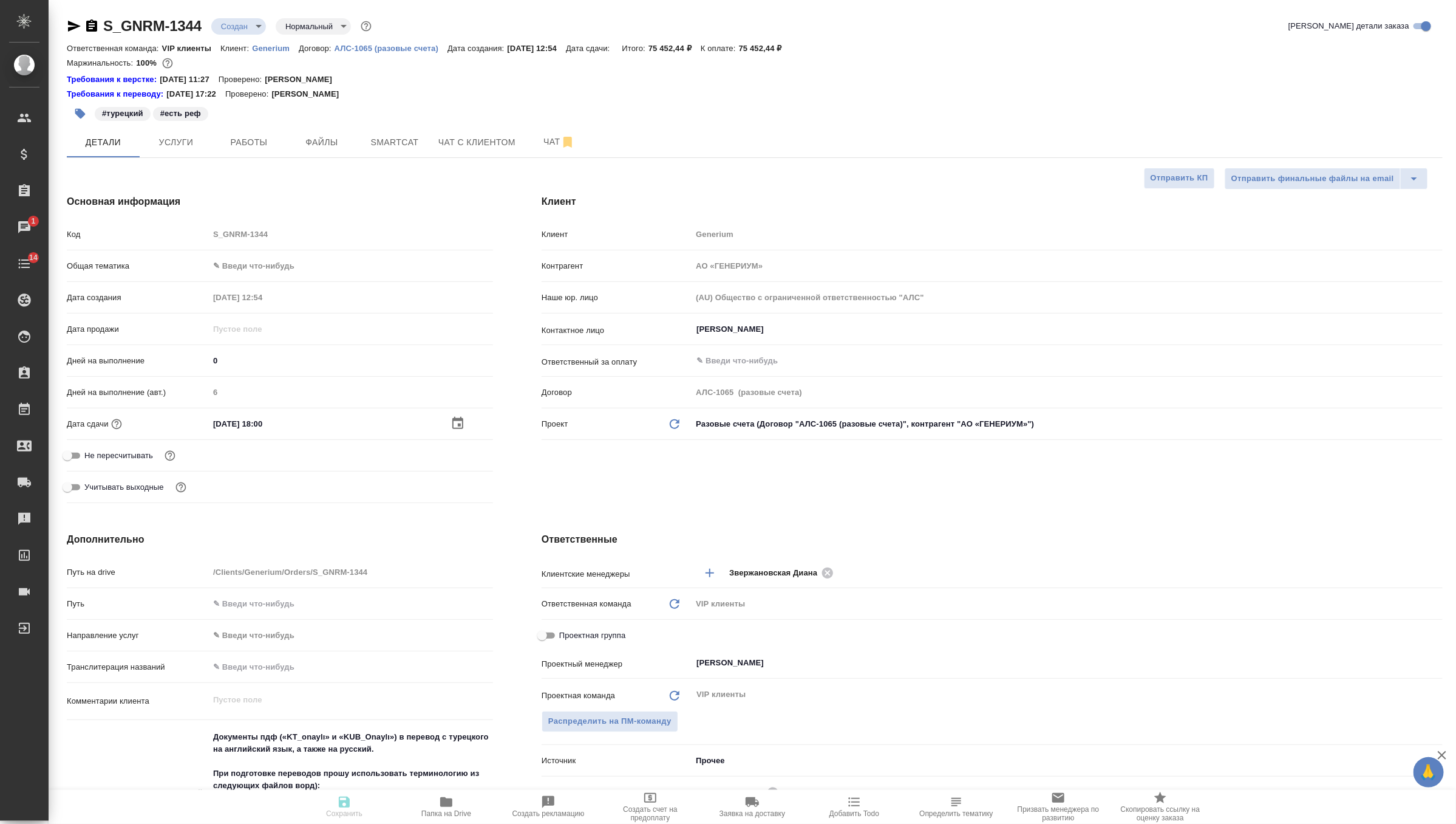
type textarea "x"
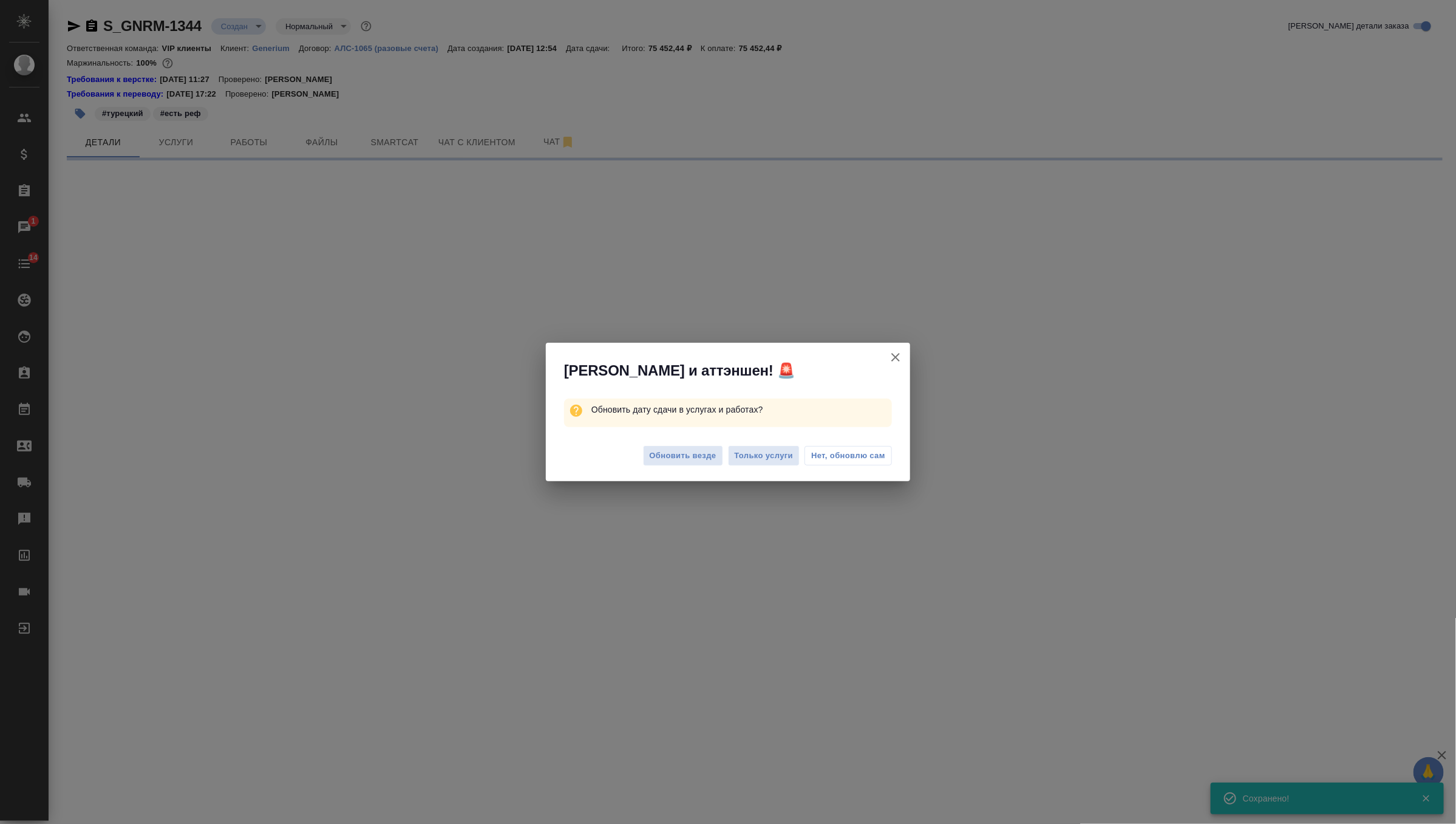
select select "RU"
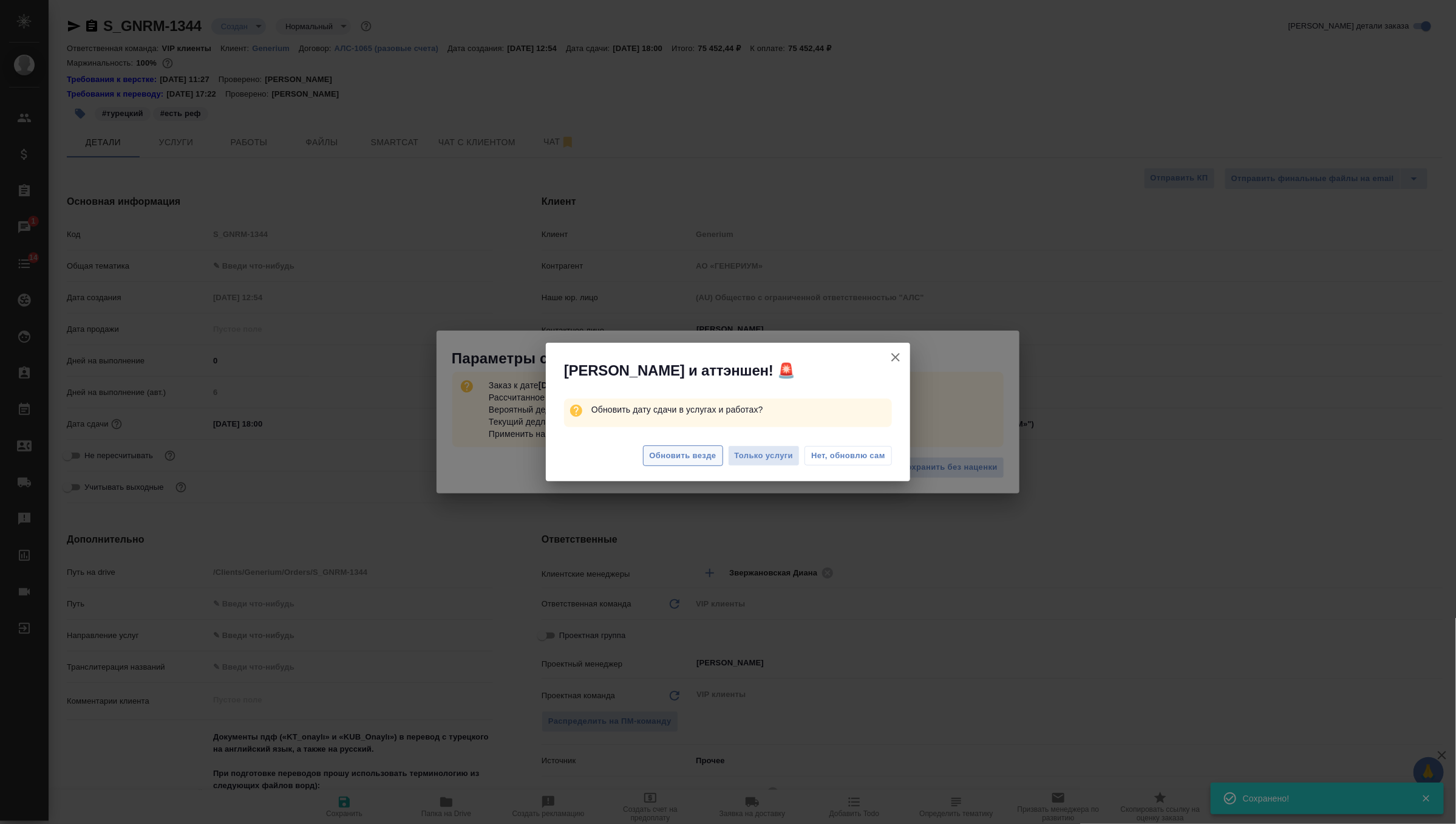
type textarea "x"
click at [693, 458] on span "Обновить везде" at bounding box center [683, 455] width 67 height 14
type textarea "x"
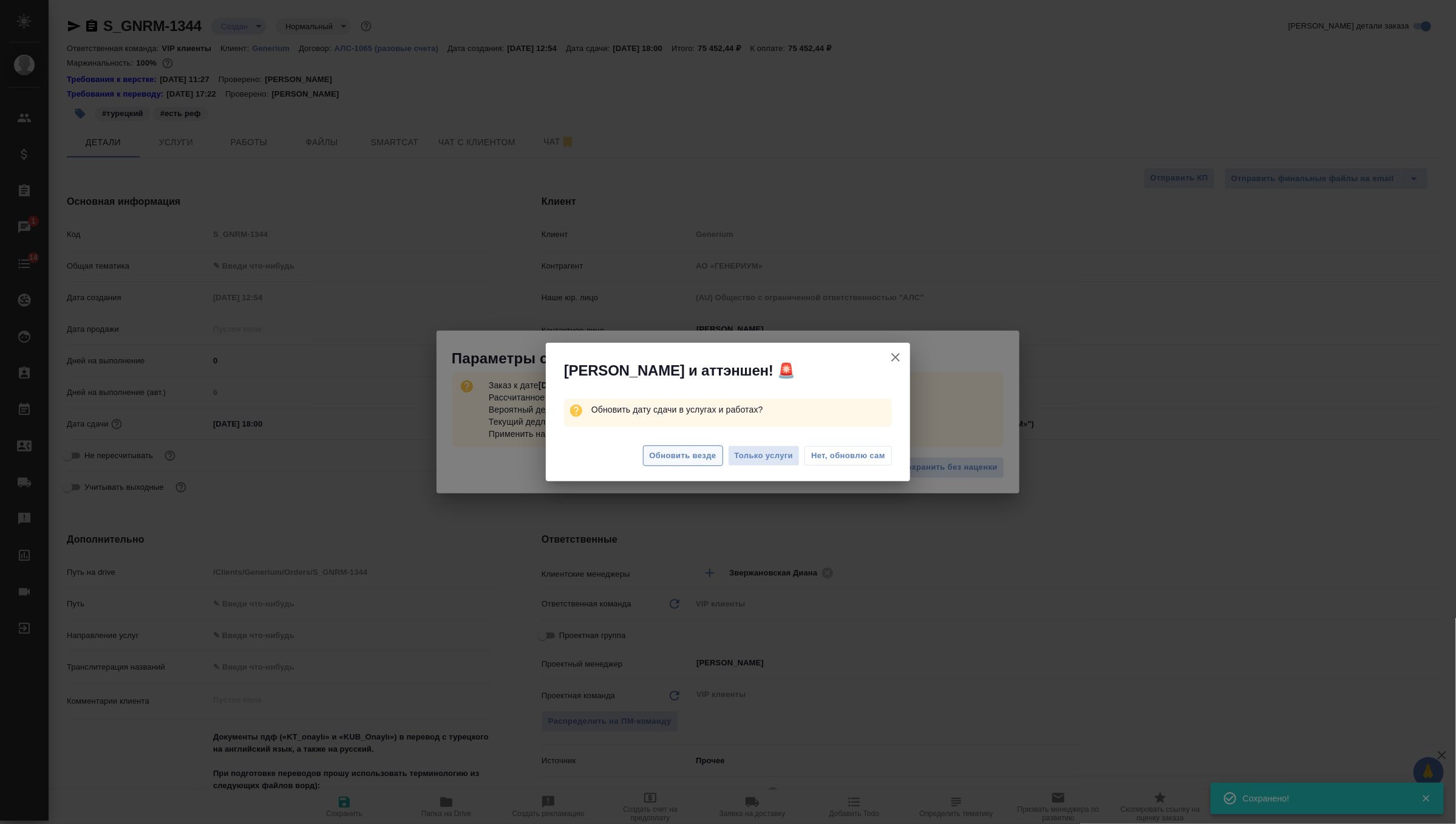
type textarea "x"
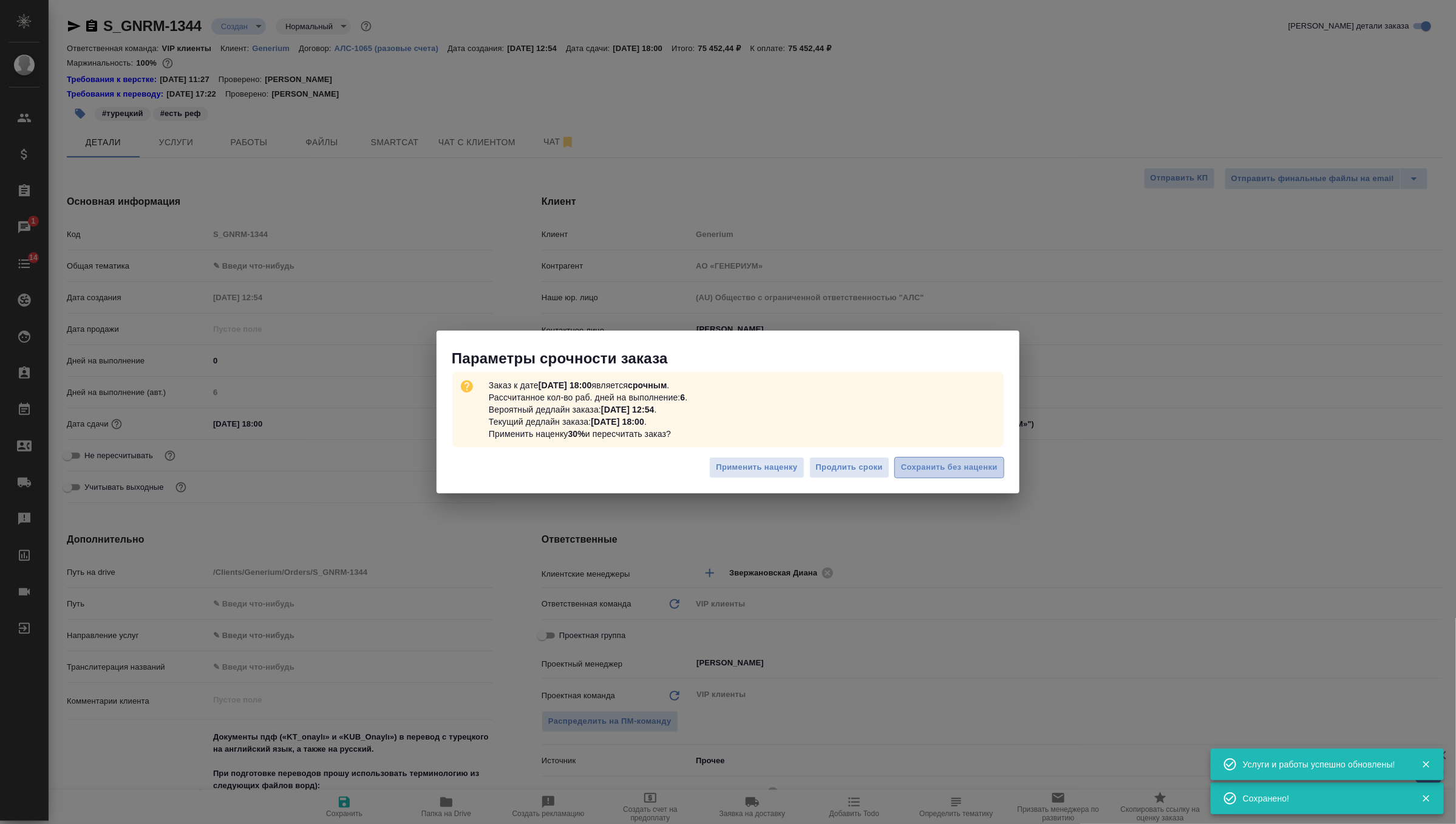
click at [931, 475] on button "Сохранить без наценки" at bounding box center [949, 467] width 110 height 21
type textarea "x"
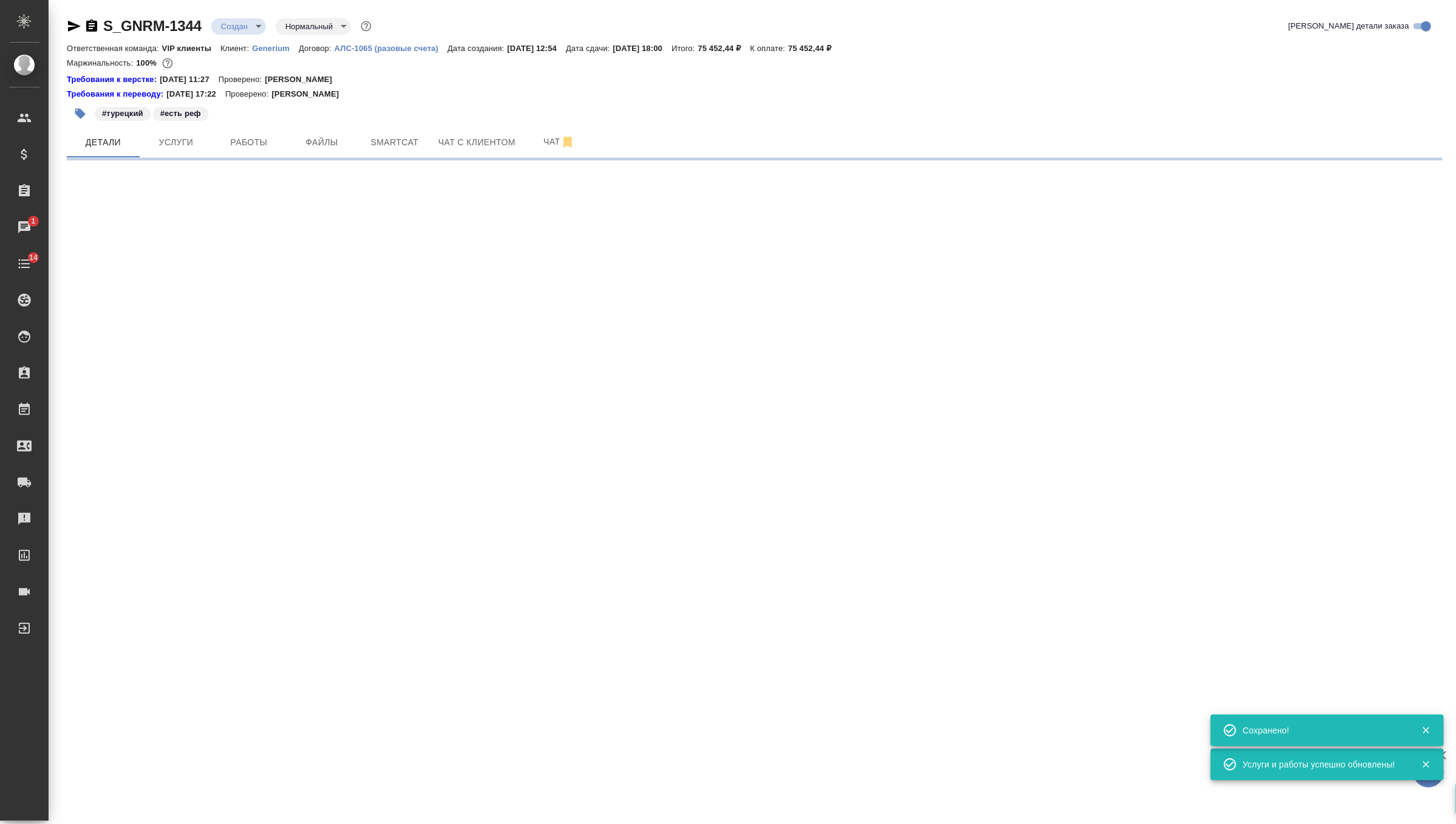
type input "urgent"
select select "RU"
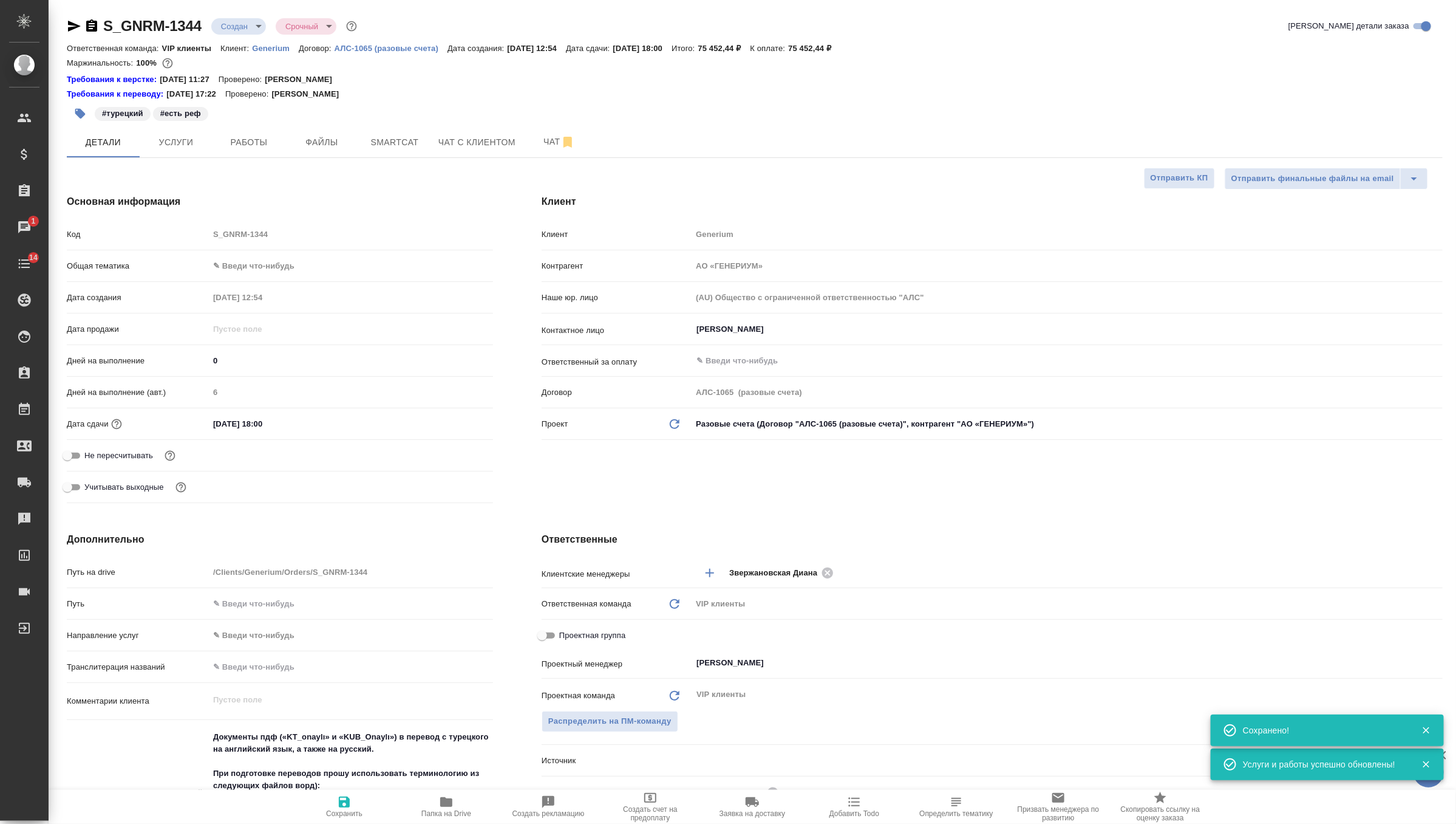
type textarea "x"
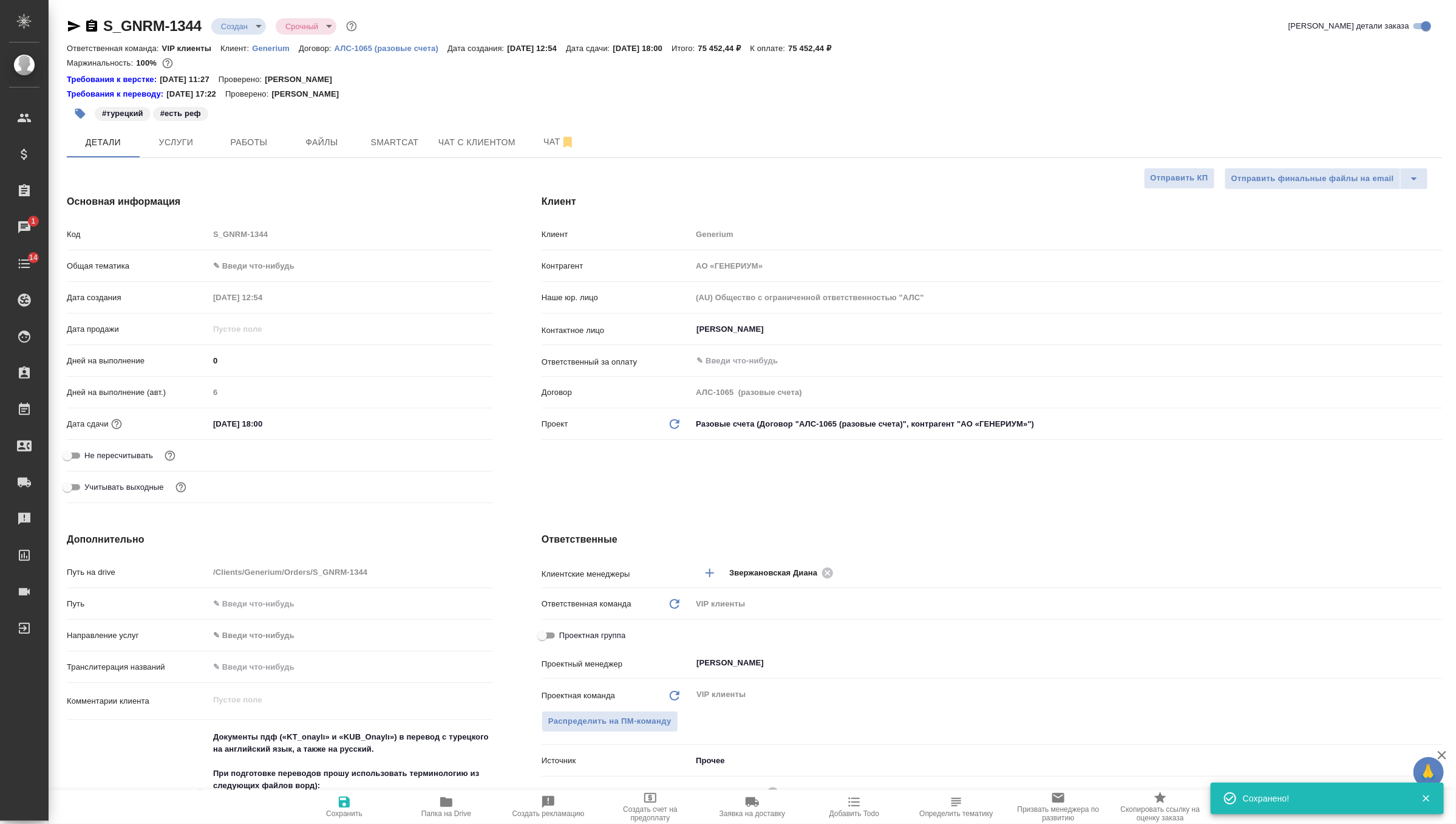
click at [281, 424] on input "01.09.2025 18:00" at bounding box center [262, 424] width 106 height 18
click at [461, 417] on icon "button" at bounding box center [458, 422] width 11 height 12
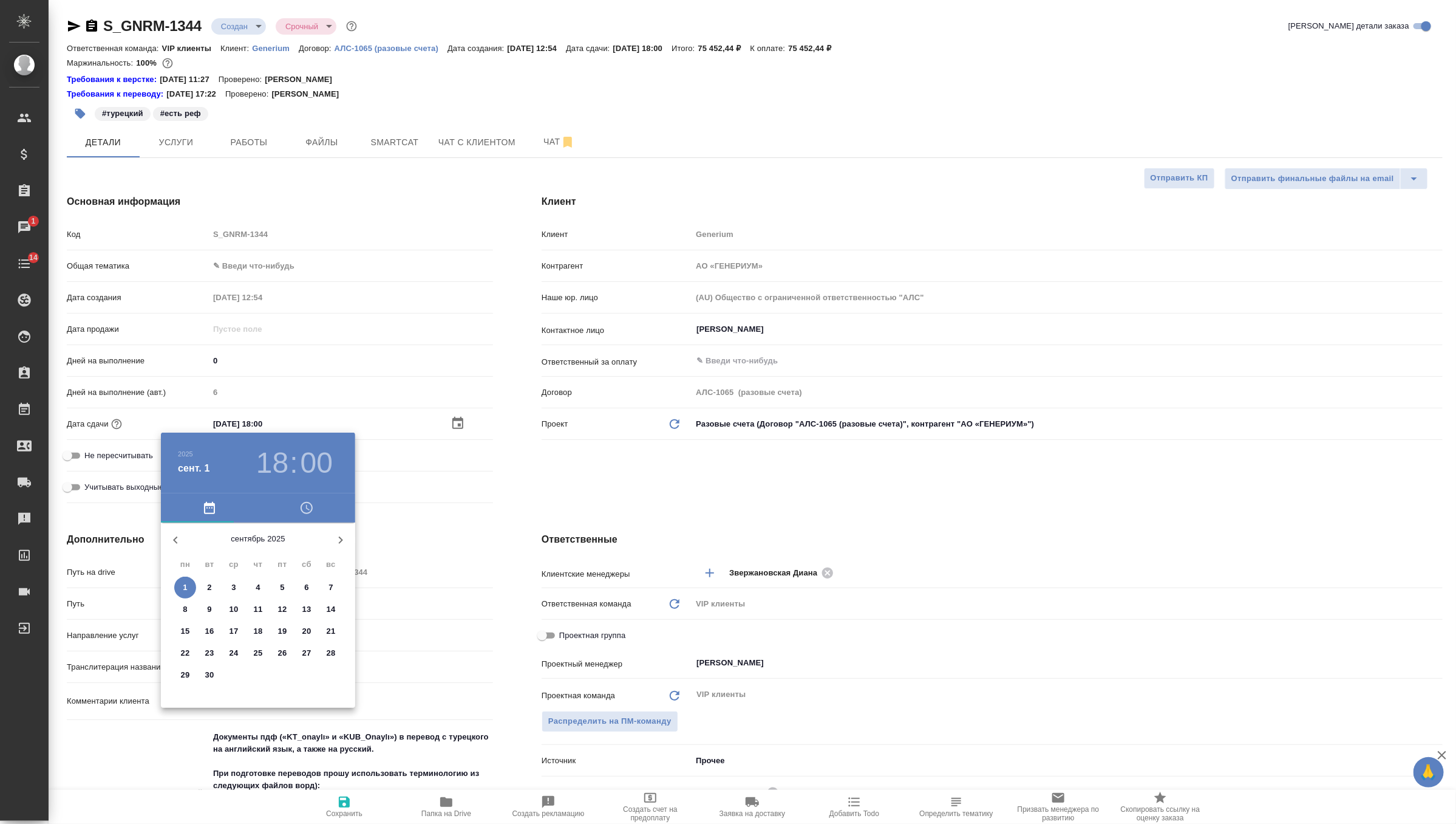
click at [233, 363] on div at bounding box center [728, 412] width 1456 height 824
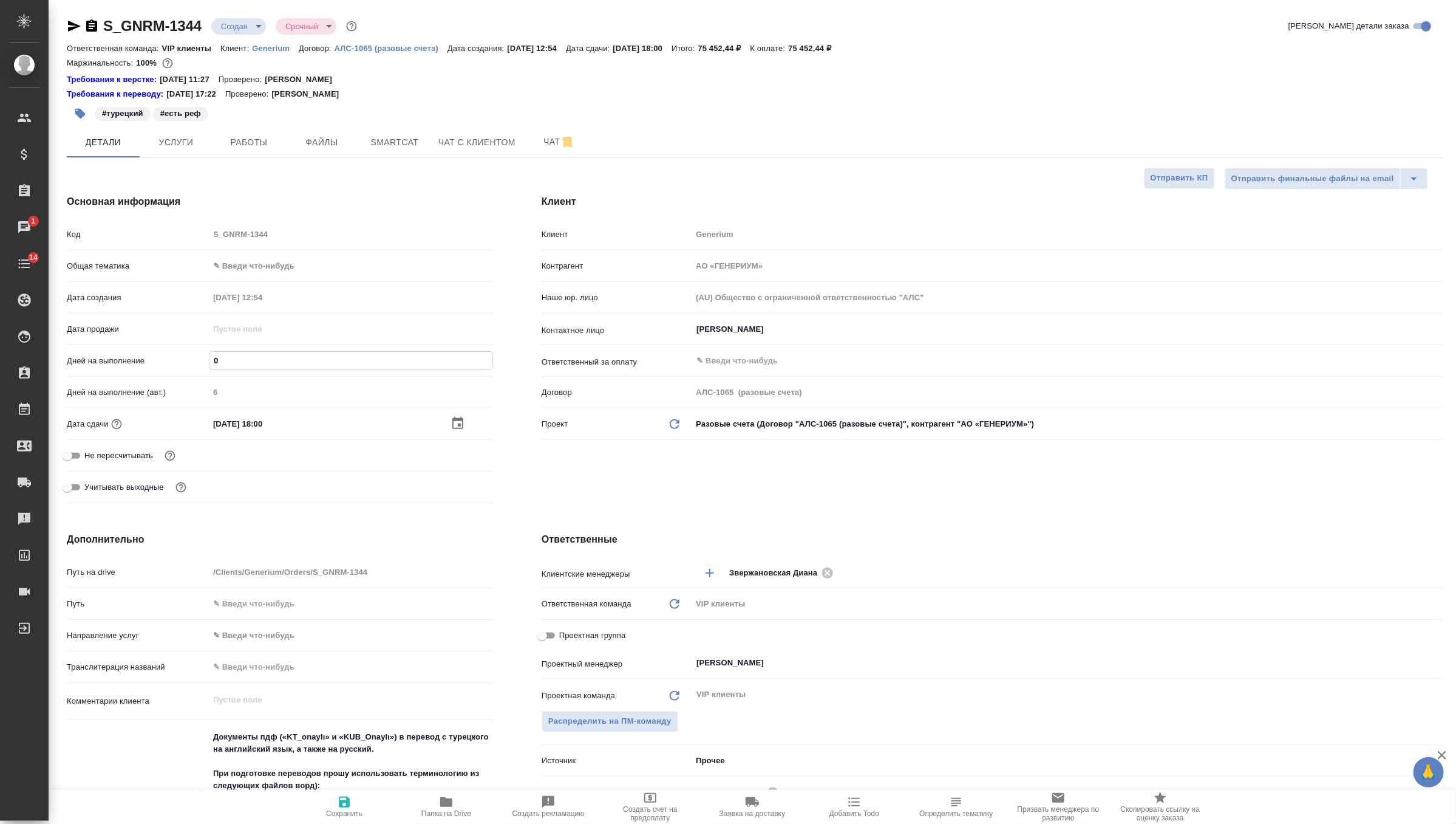
click at [260, 359] on input "0" at bounding box center [351, 360] width 283 height 18
type textarea "x"
type input "6"
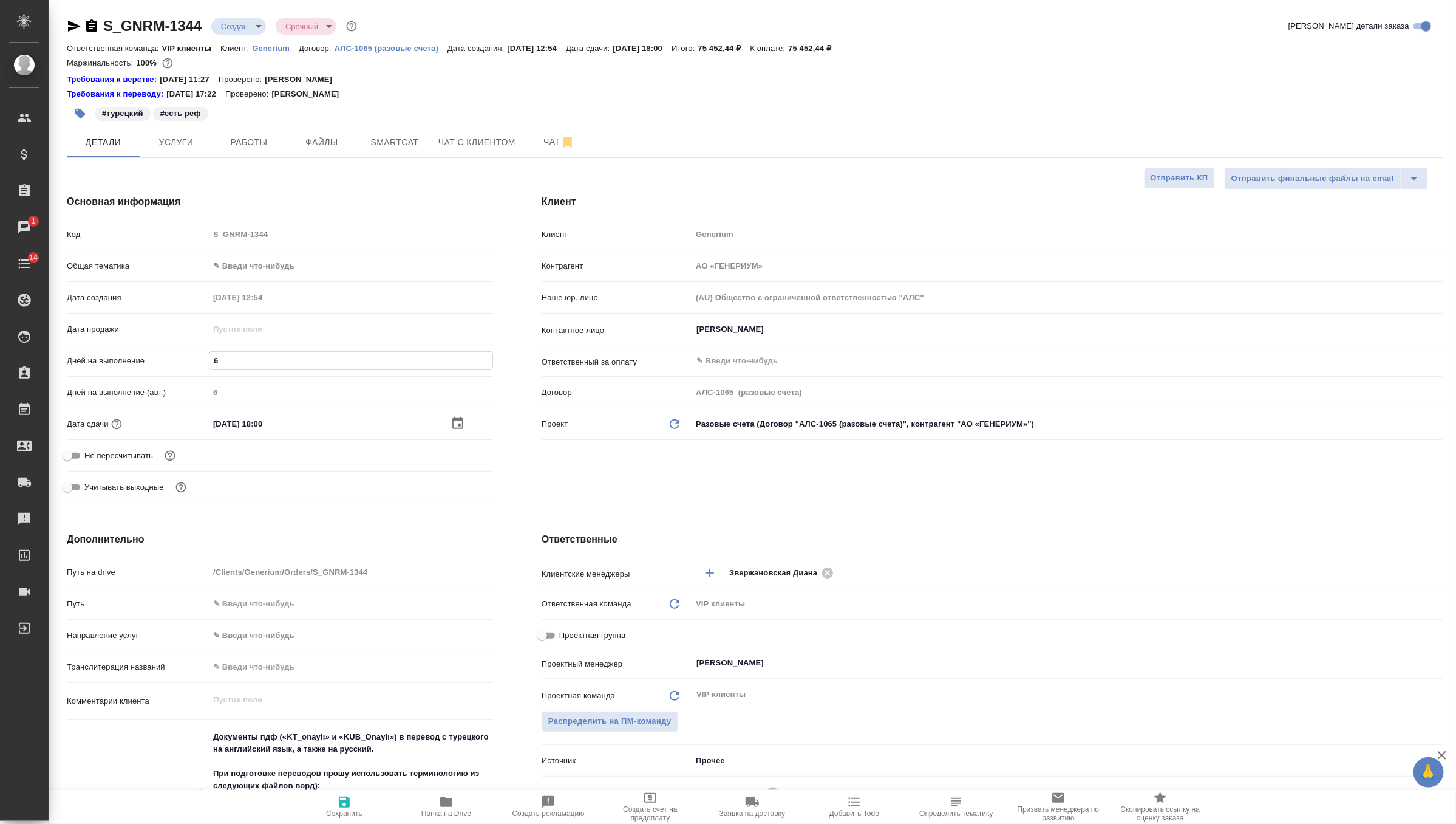
type textarea "x"
type input "6"
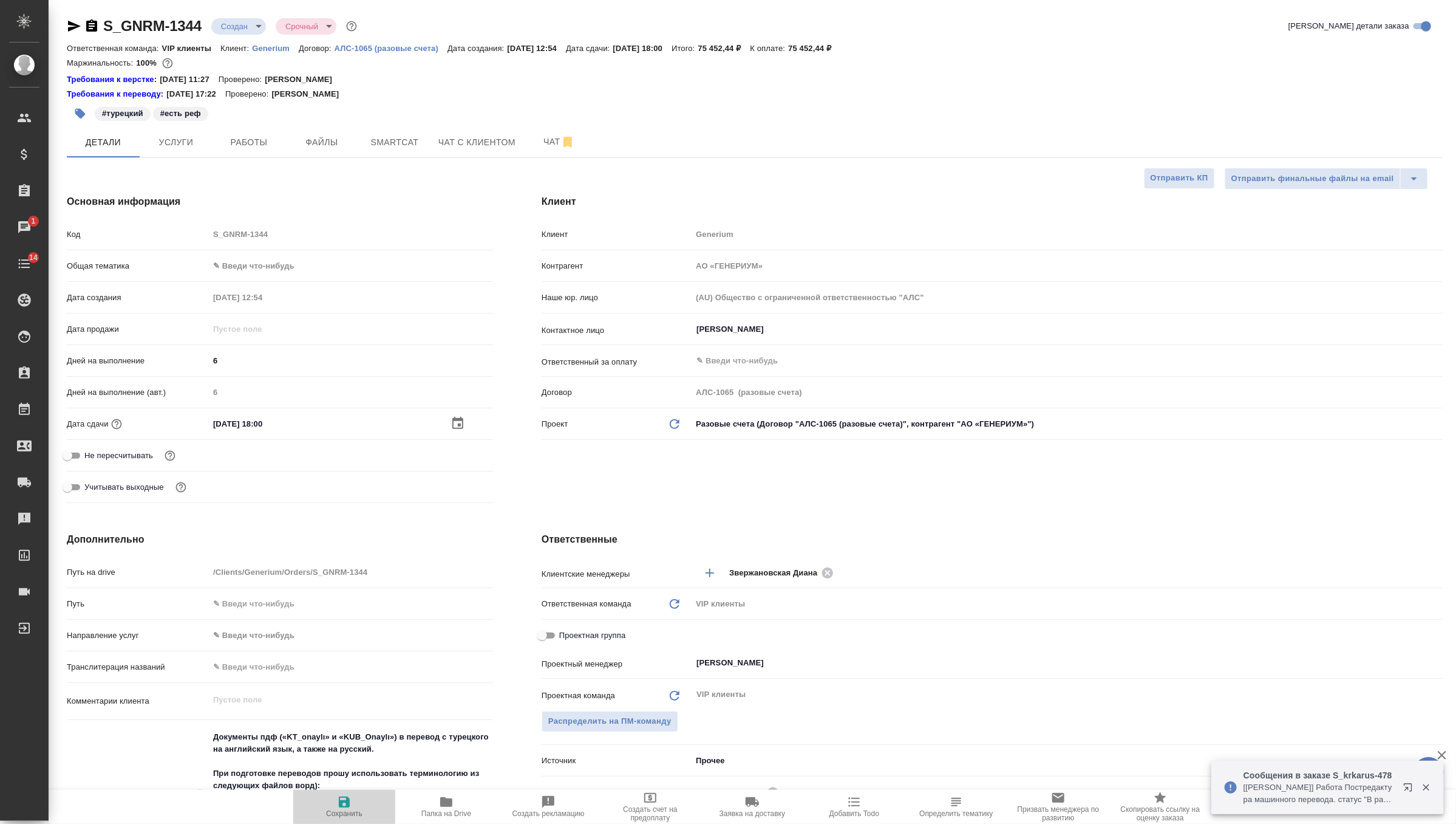
click at [349, 810] on span "Сохранить" at bounding box center [344, 813] width 36 height 8
type textarea "x"
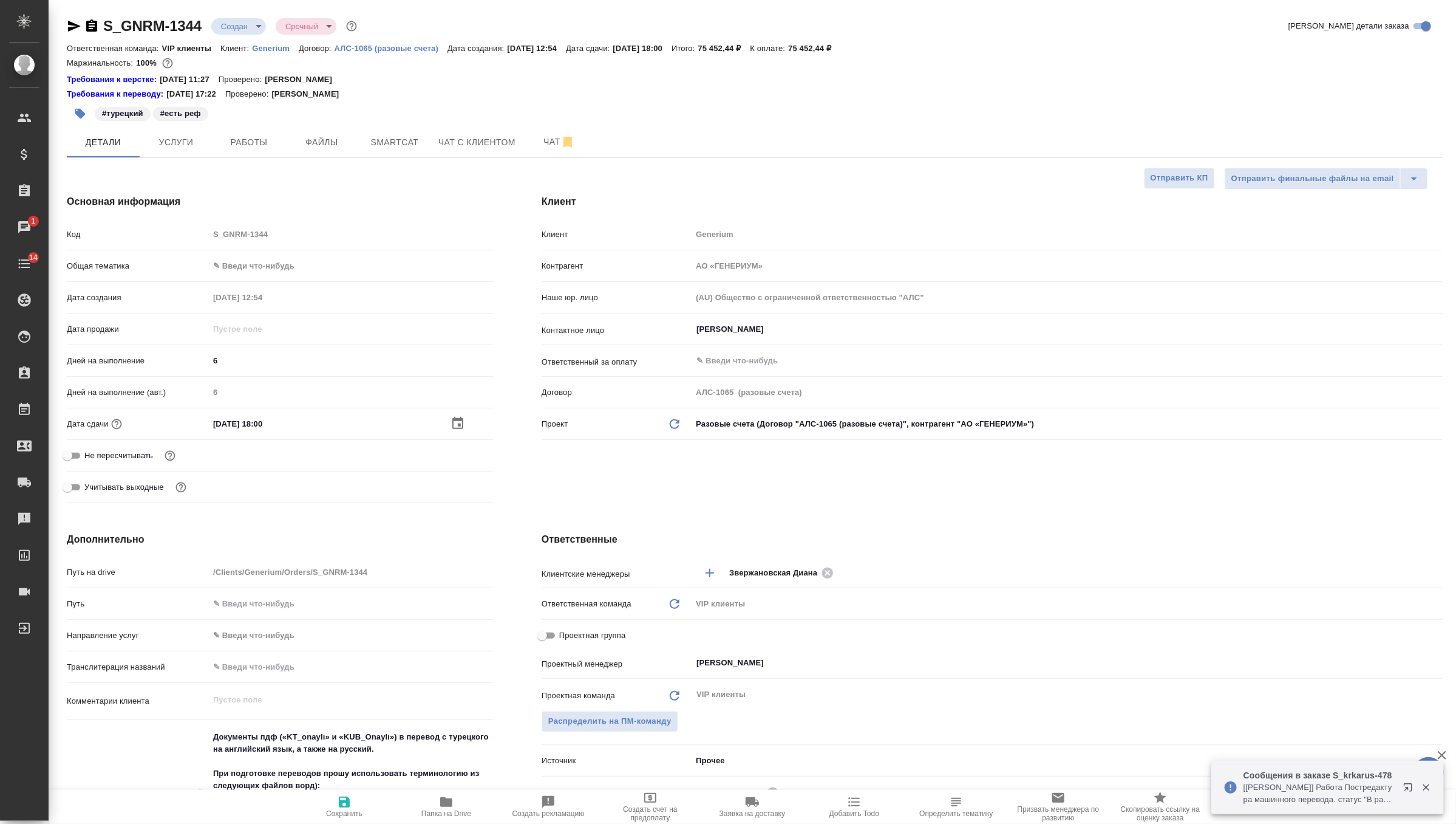
type textarea "x"
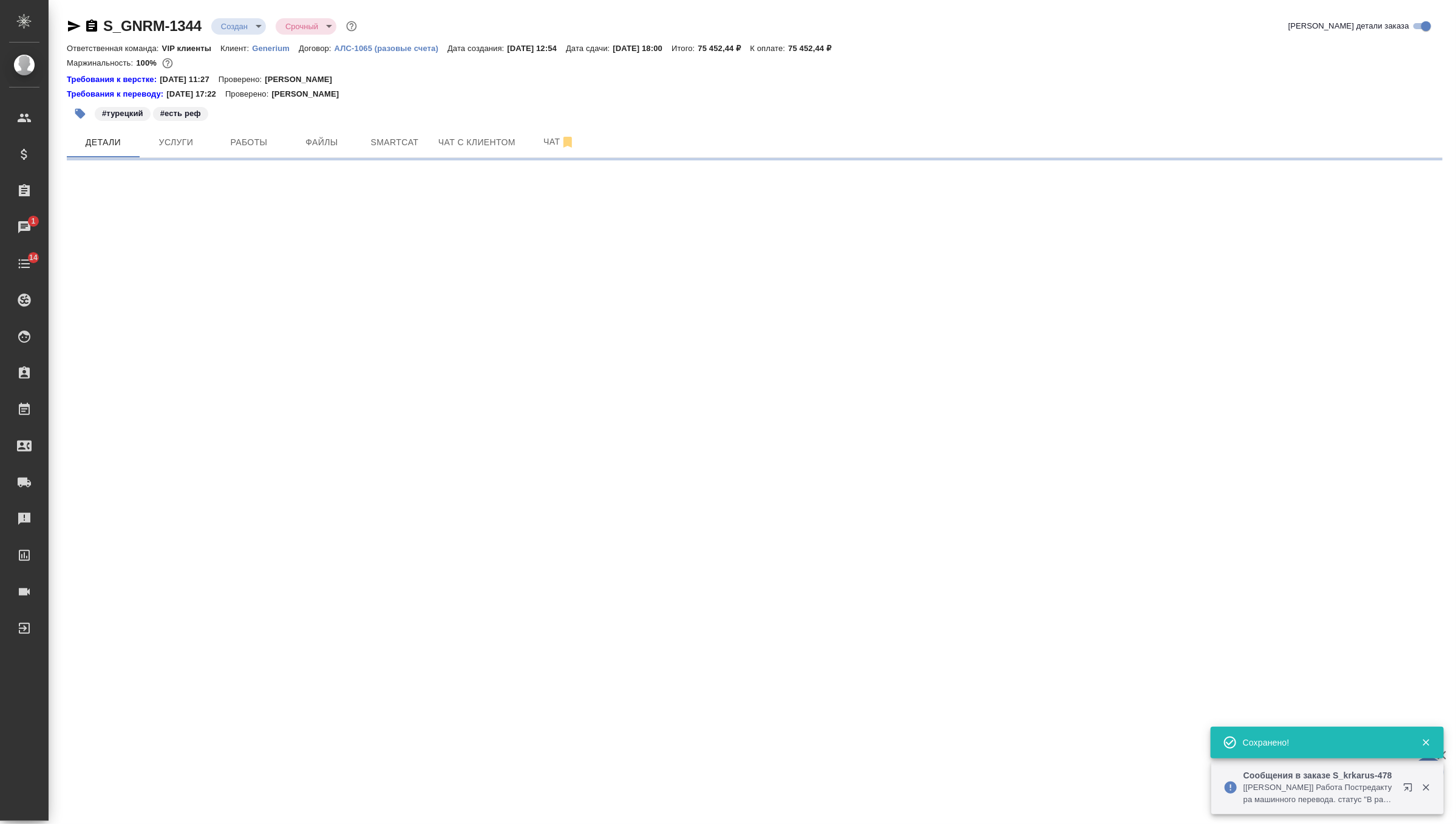
select select "RU"
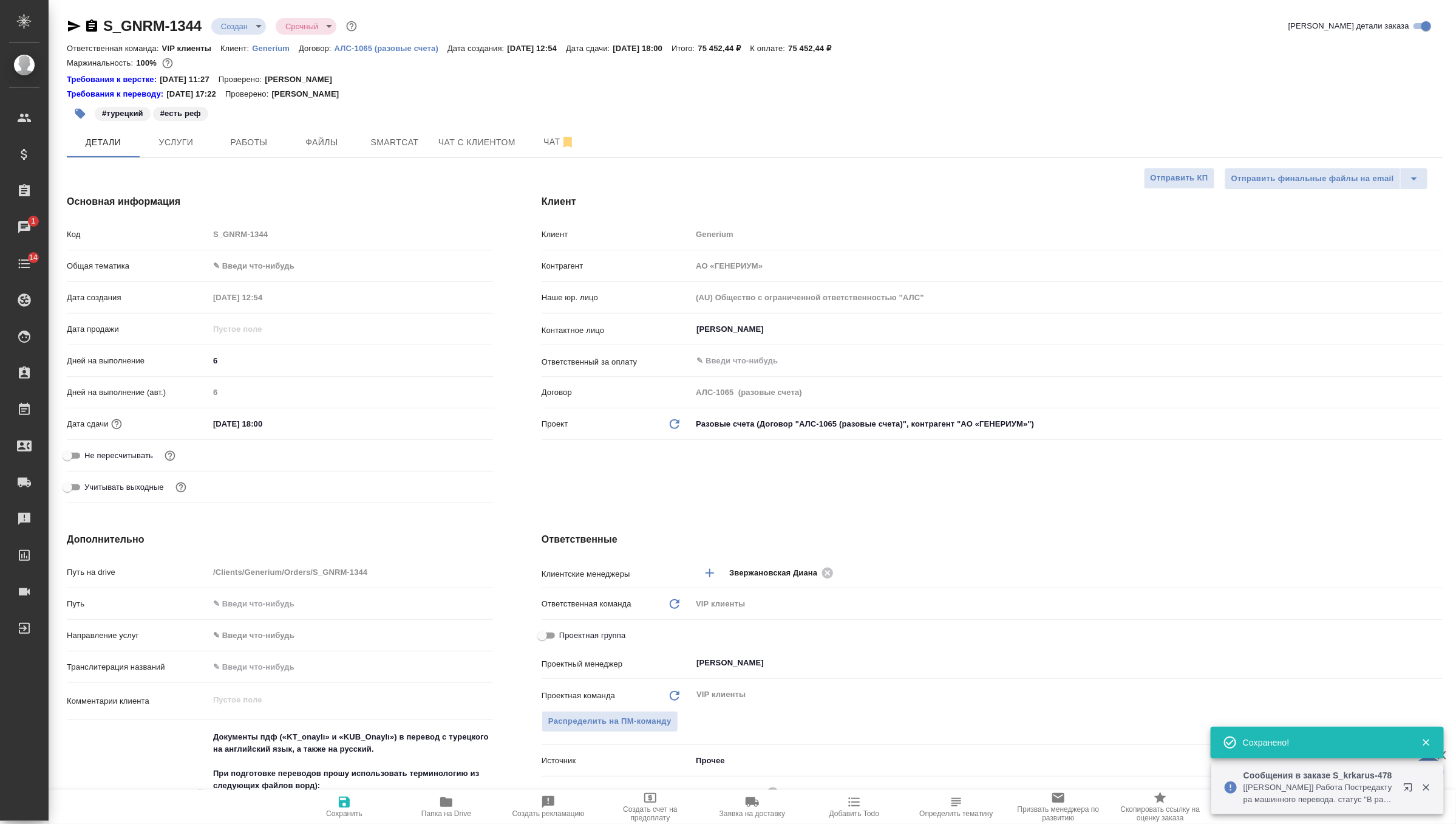
type textarea "x"
click at [314, 417] on div "01.09.2025 18:00" at bounding box center [350, 424] width 284 height 18
click at [282, 421] on input "01.09.2025 18:00" at bounding box center [263, 424] width 106 height 18
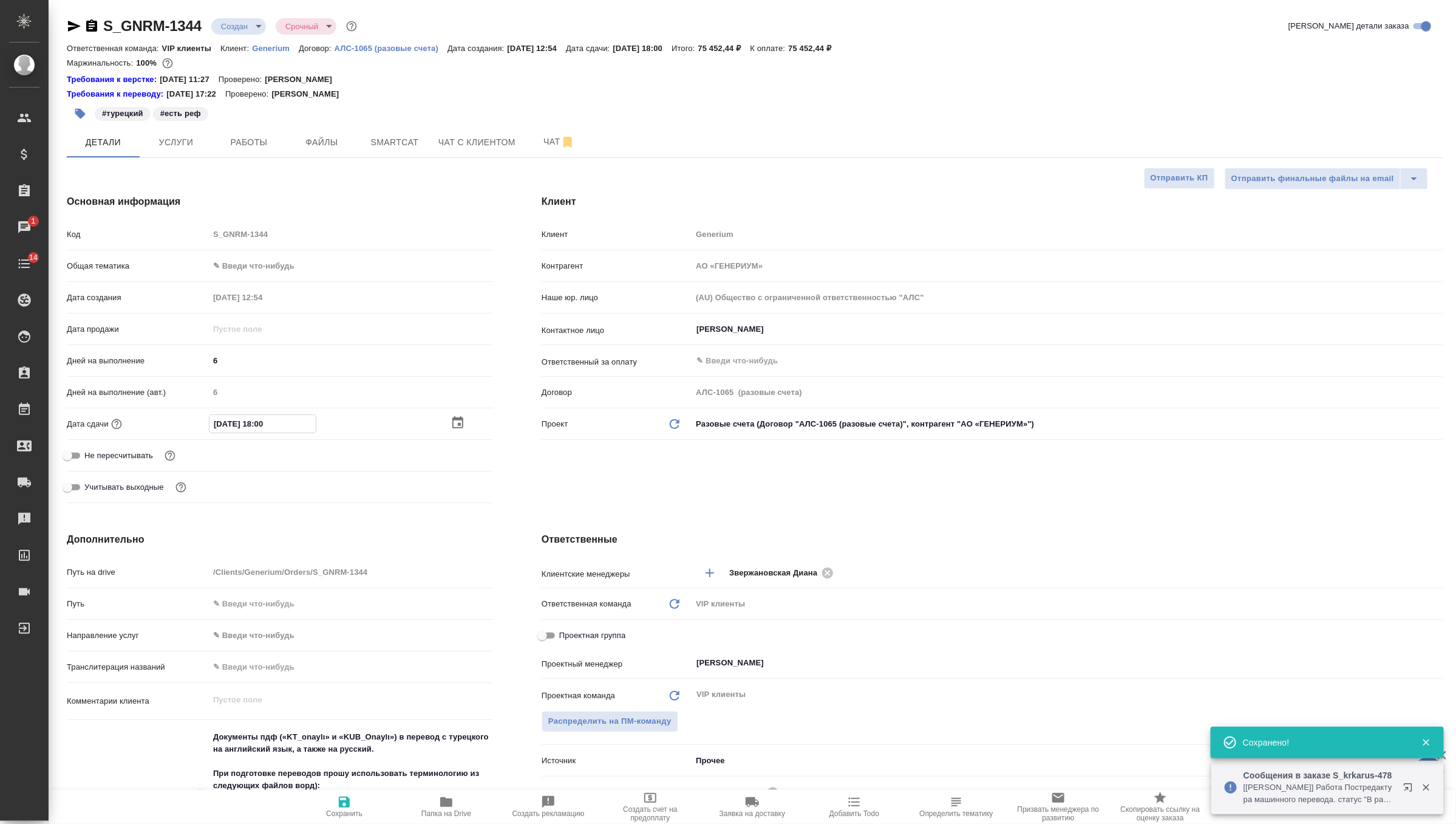
type input "01.09.2025 18:0_"
type textarea "x"
type input "01.09.2025 18:__"
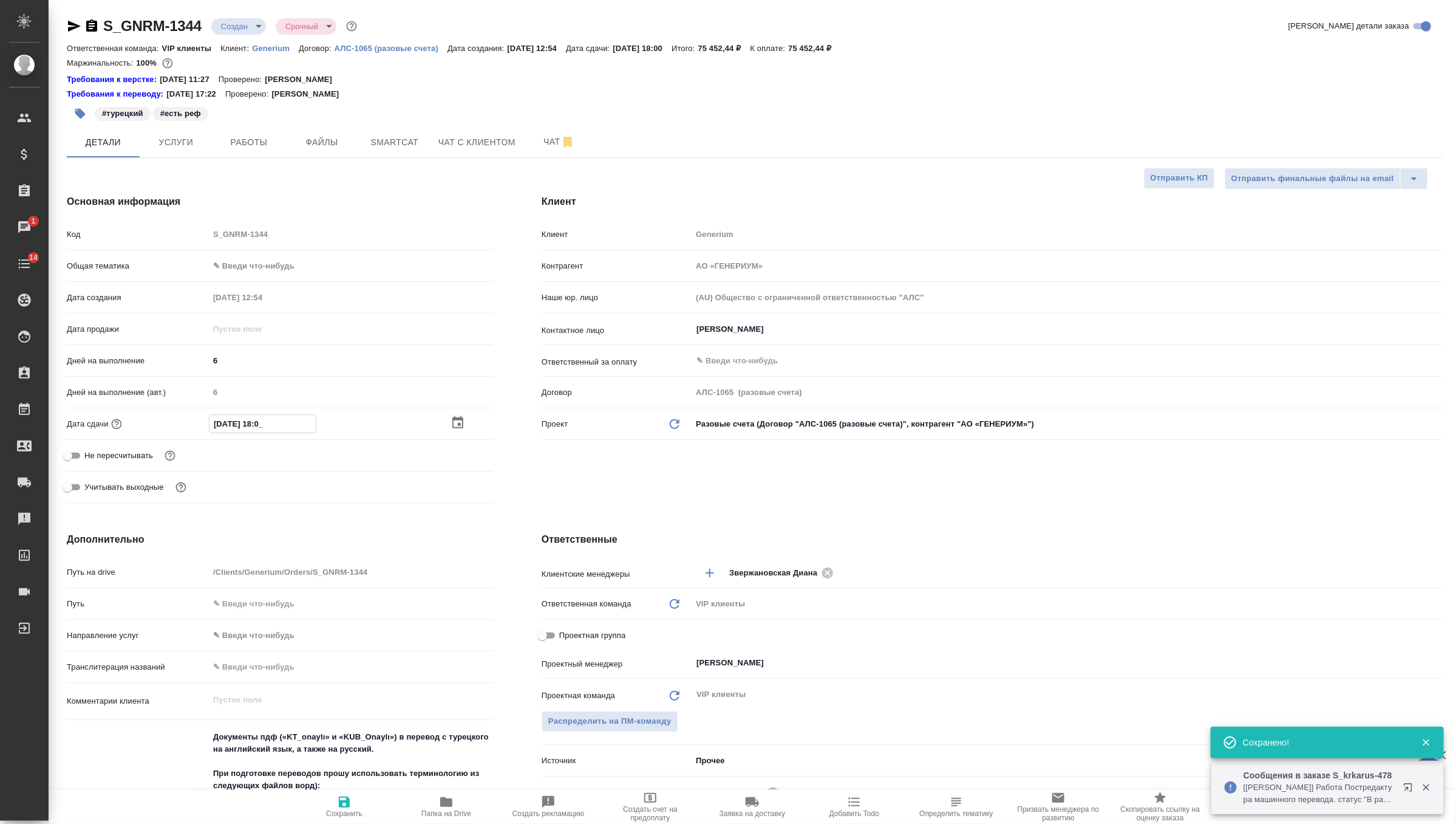
type textarea "x"
type input "01.09.2025 1_:__"
type textarea "x"
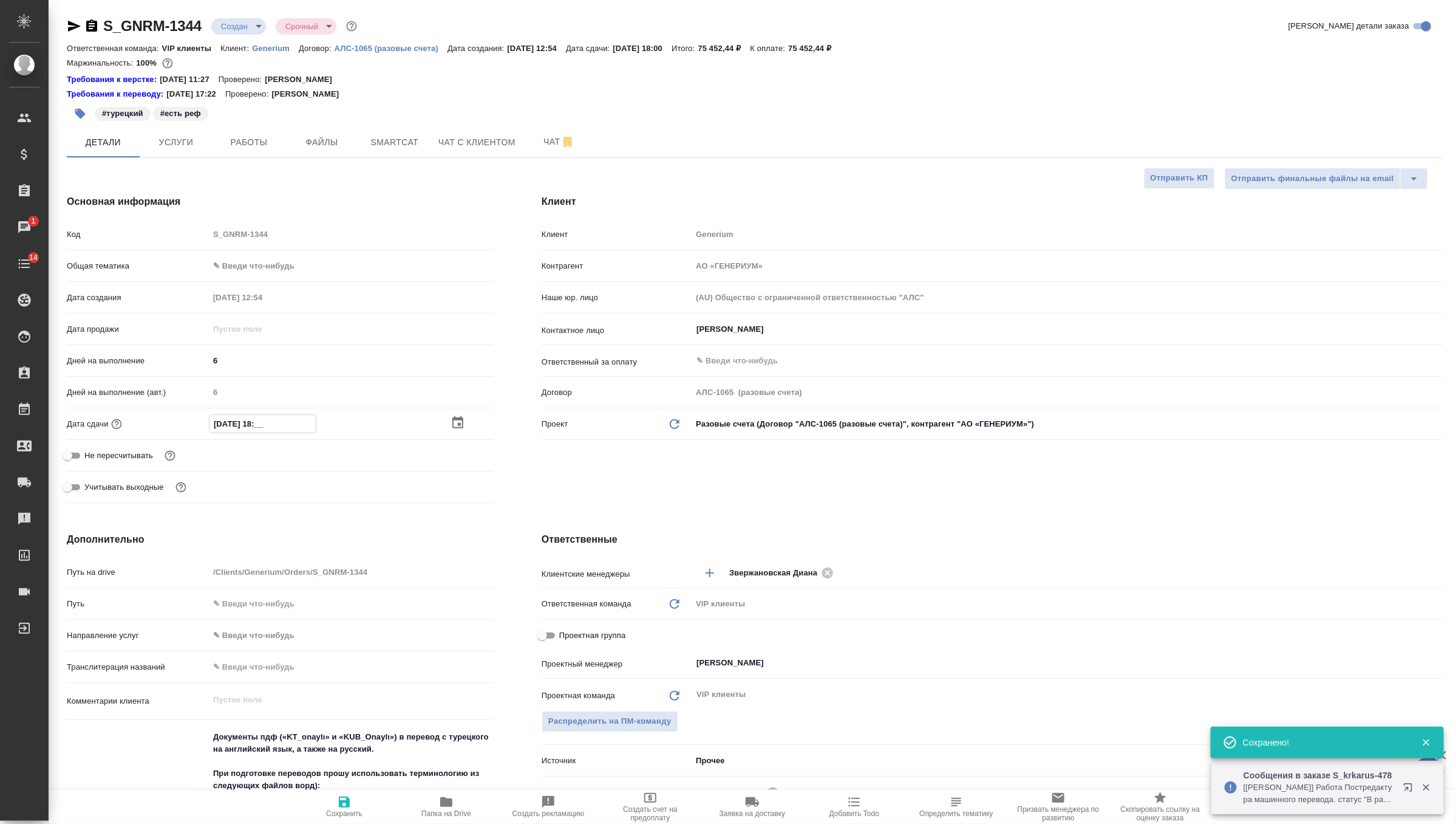
type textarea "x"
type input "01.09.2025 __:__"
type textarea "x"
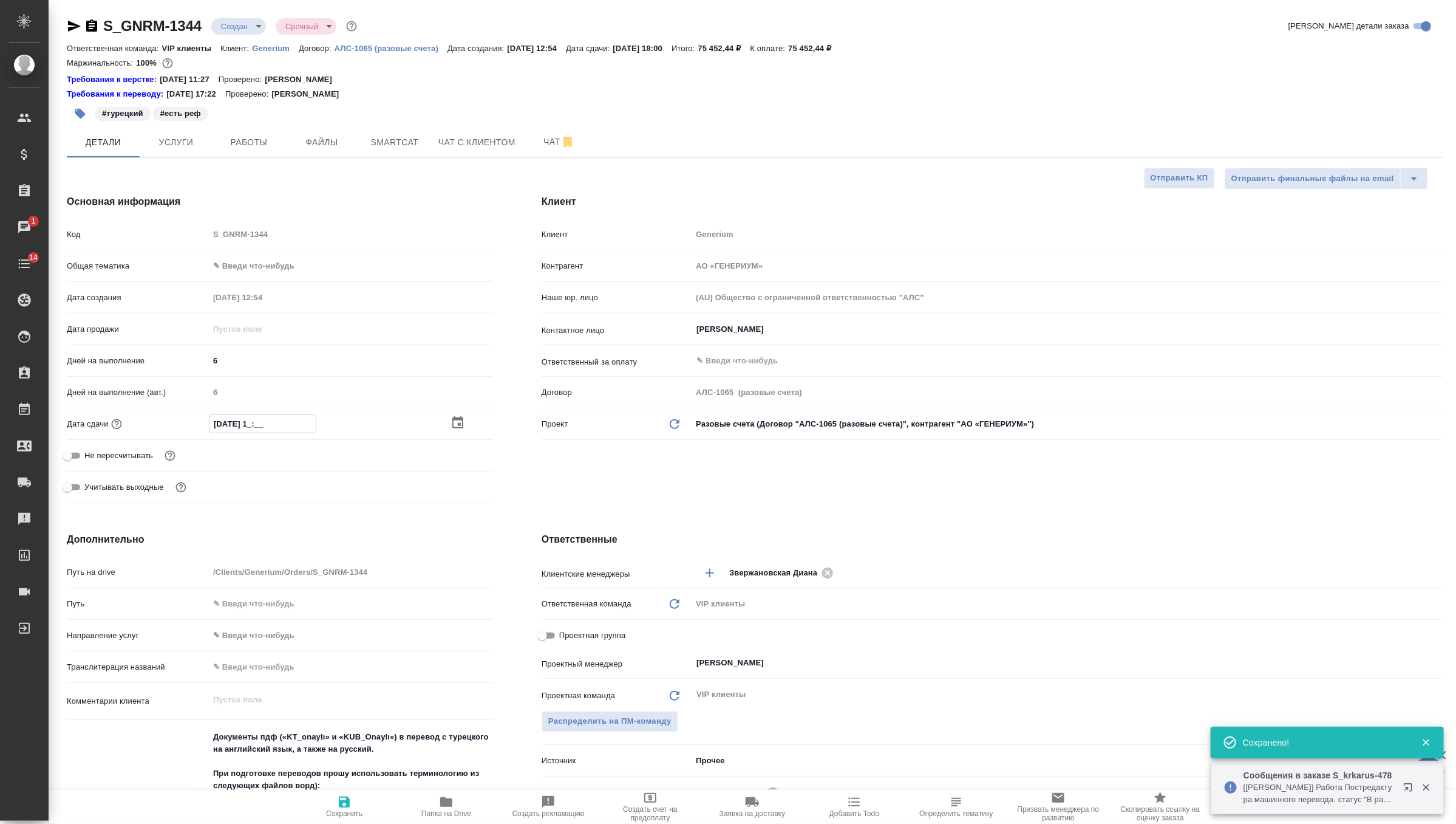
type textarea "x"
type input "01.09.202_ __:__"
type textarea "x"
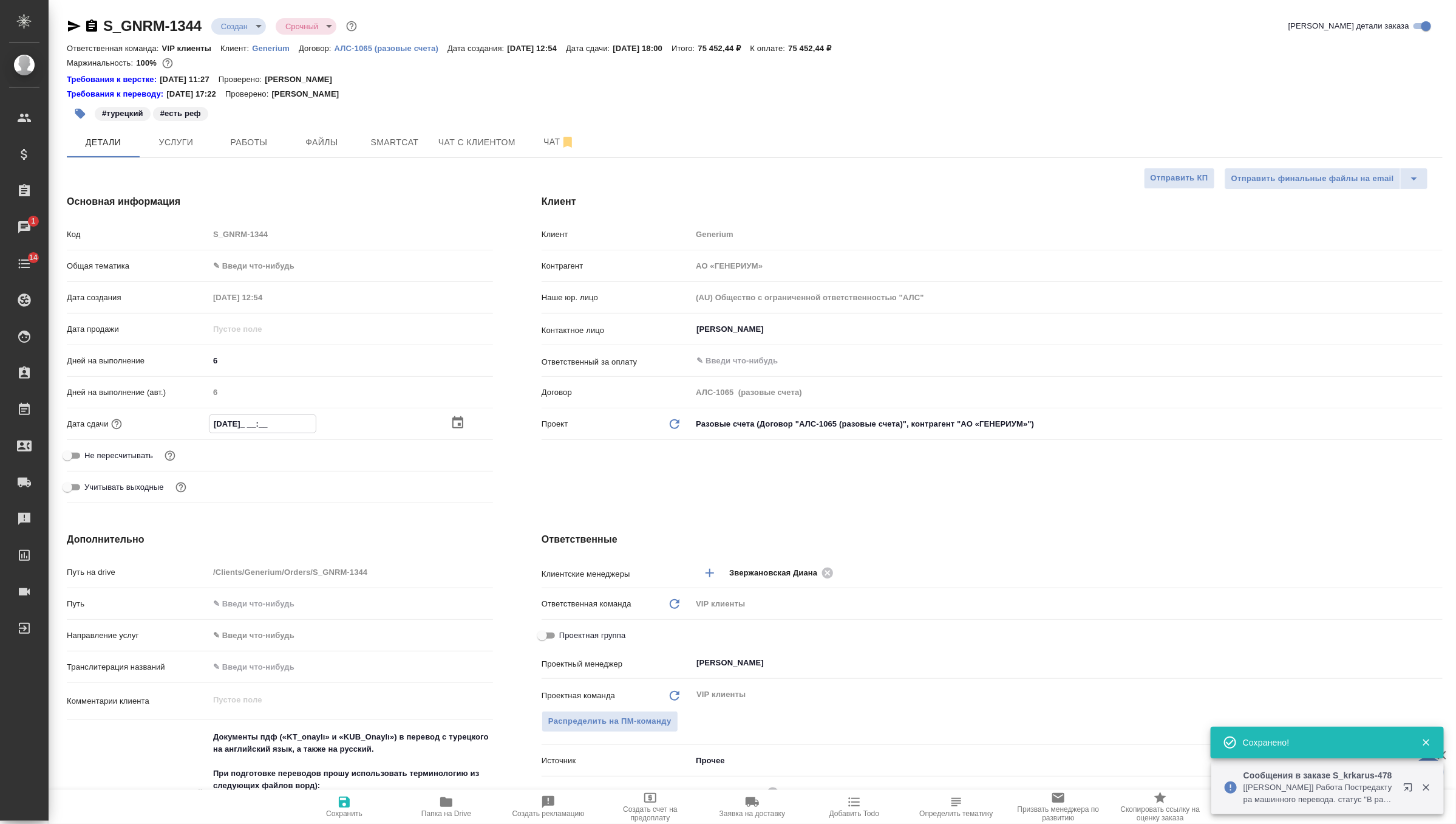
type input "01.09.20__ __:__"
type textarea "x"
type input "01.09.2___ __:__"
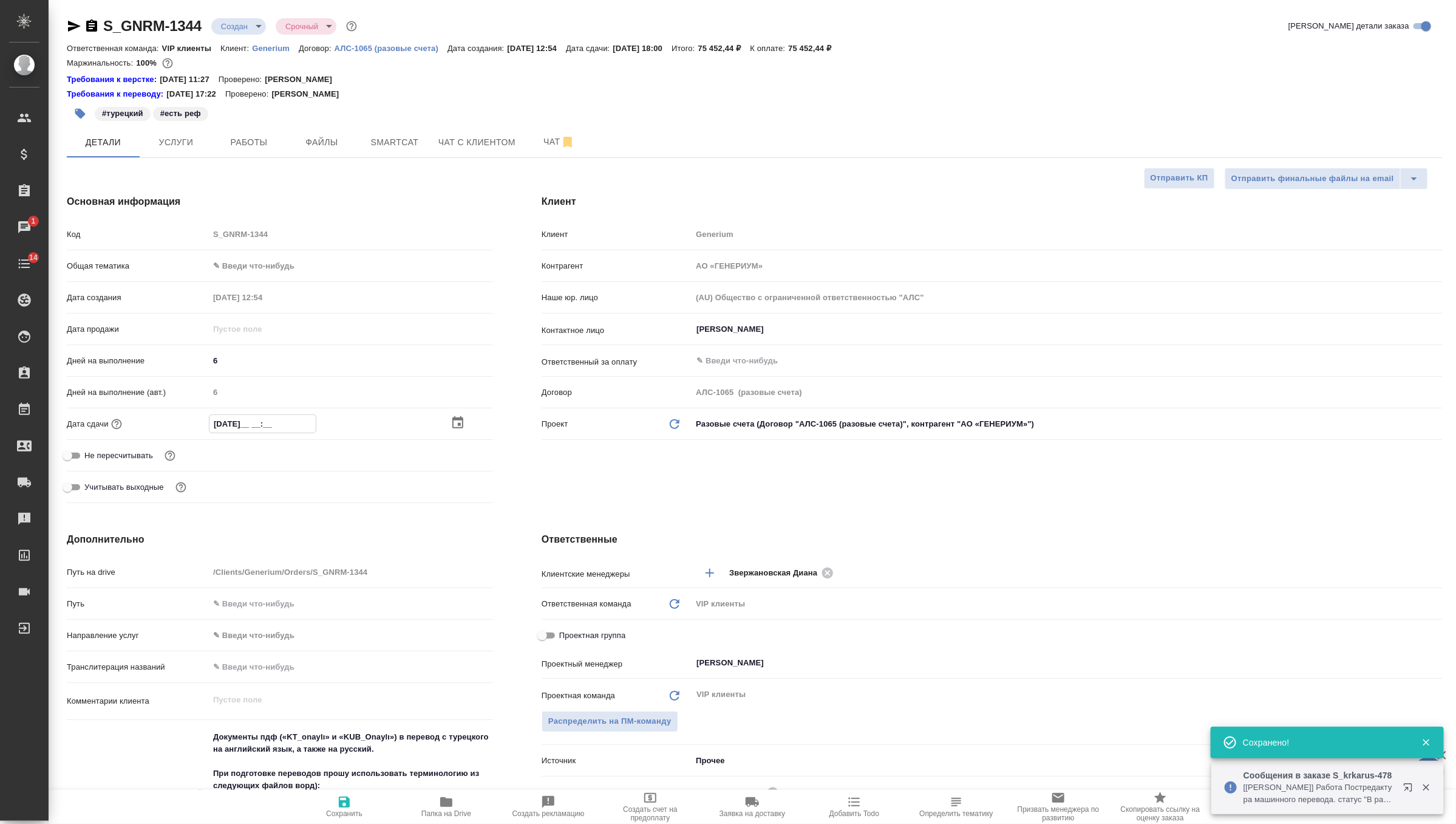
type textarea "x"
type input "01.09.____ __:__"
type textarea "x"
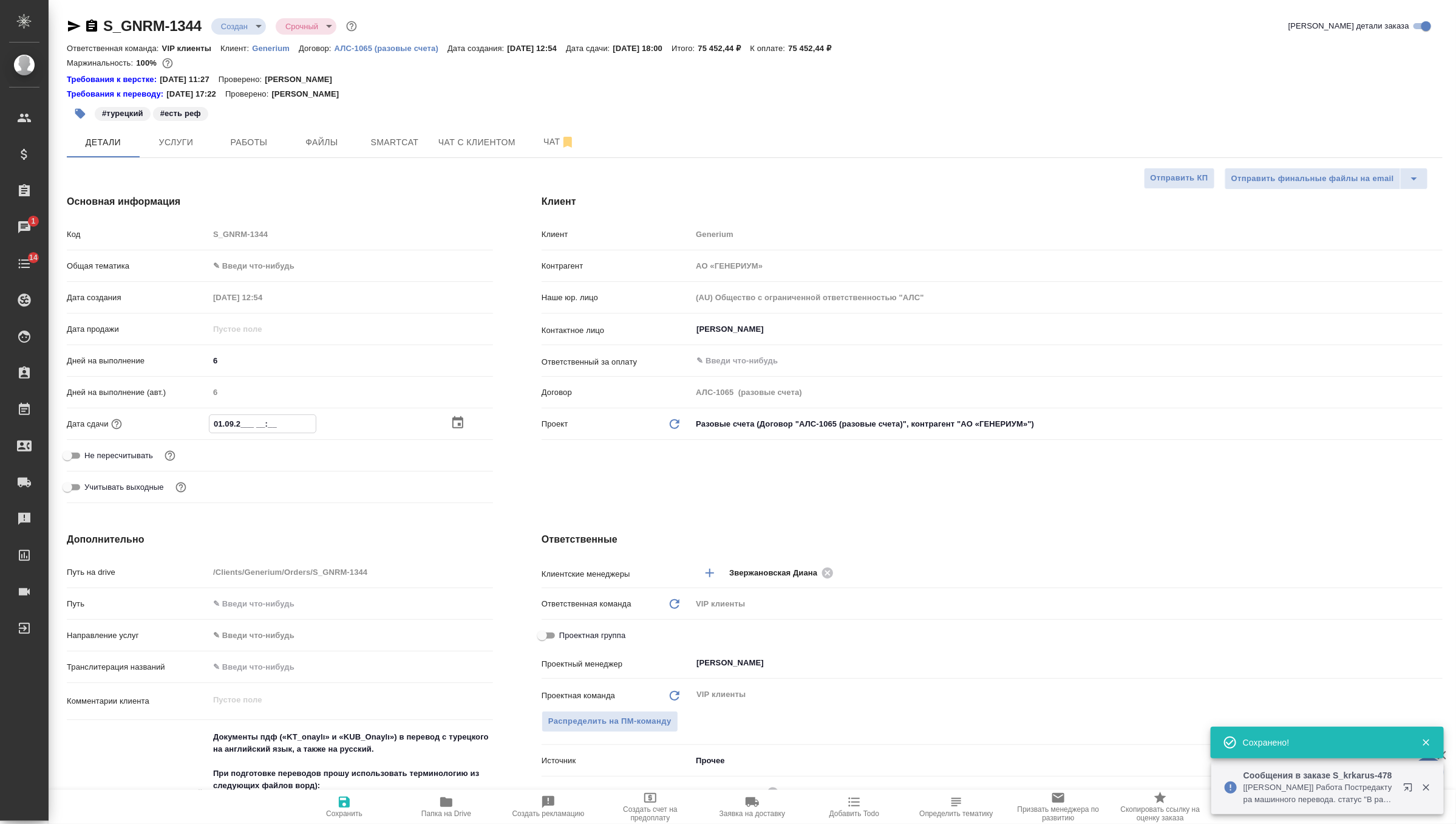
type textarea "x"
type input "01.0_.____ __:__"
type textarea "x"
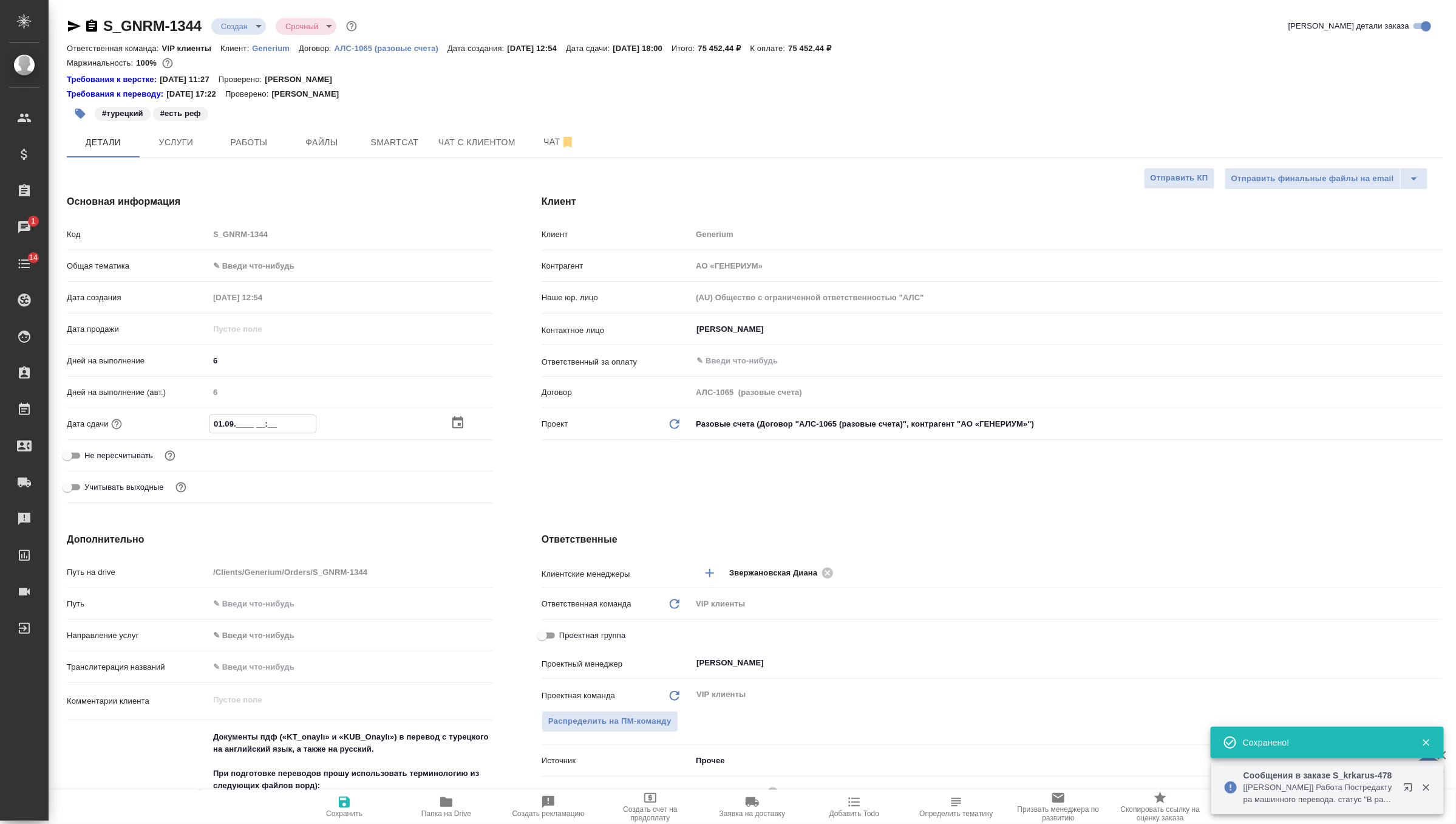
type textarea "x"
type input "01.__.____ __:__"
type textarea "x"
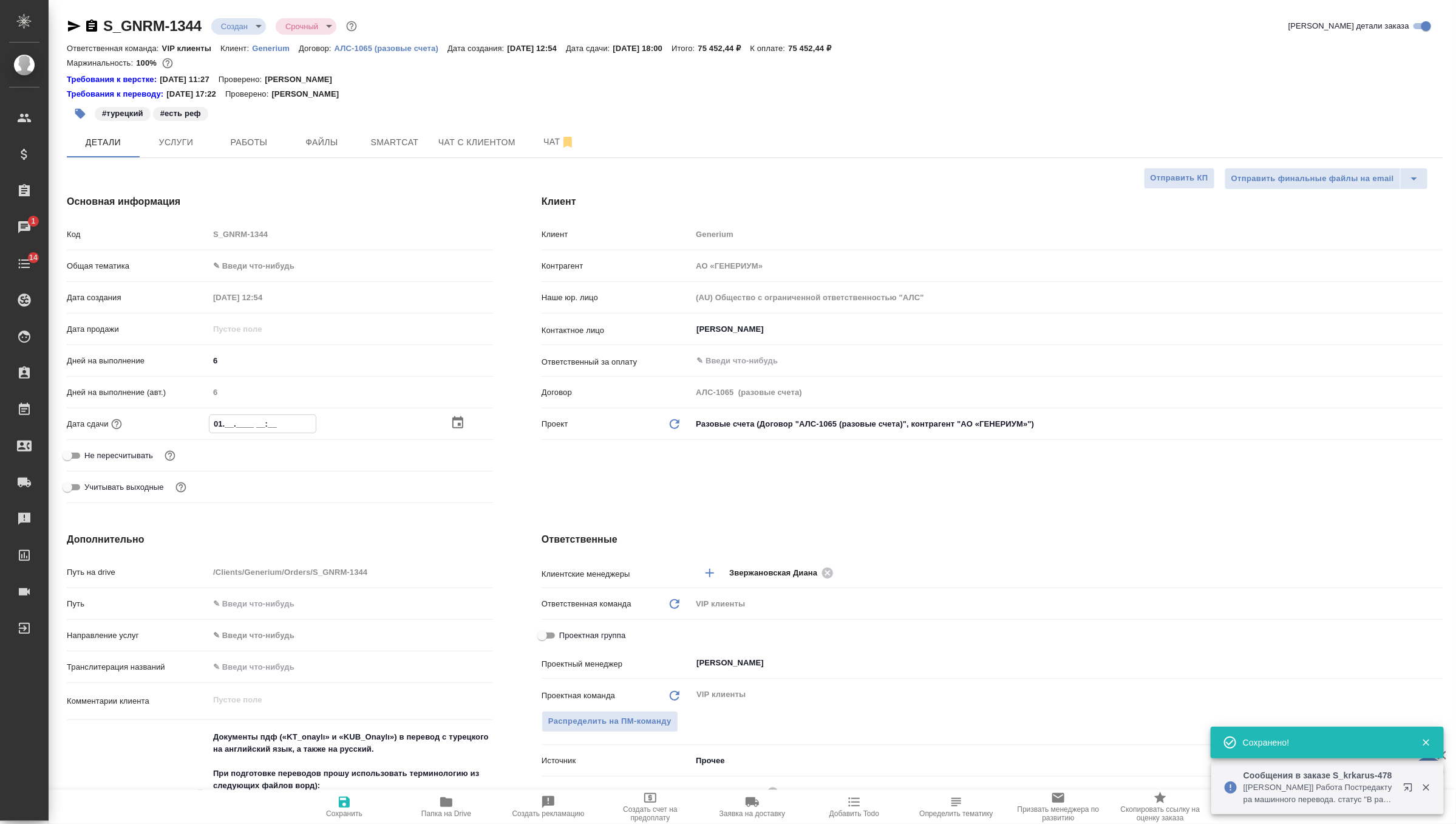
type input "0_.__.____ __:__"
type textarea "x"
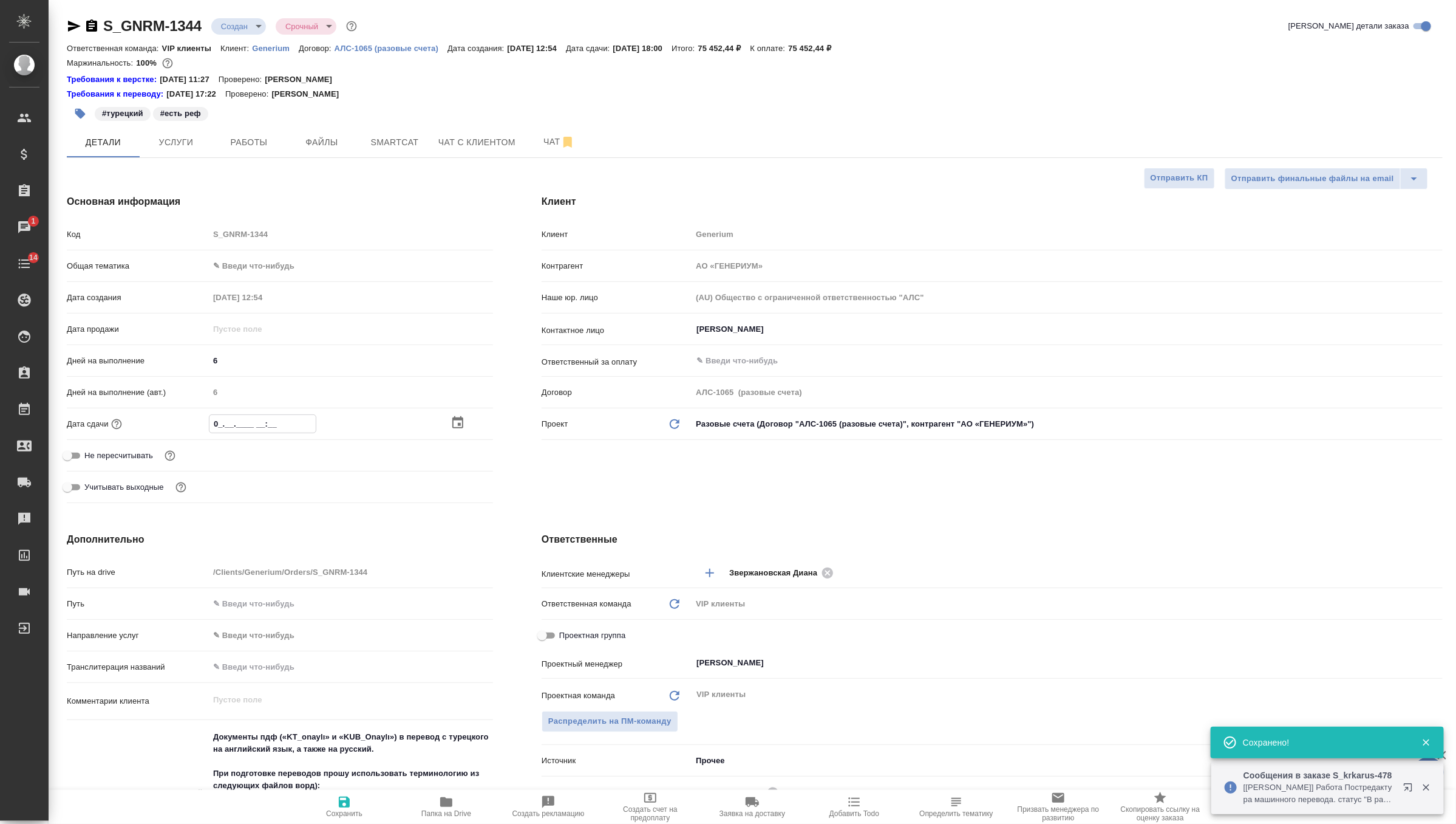
type textarea "x"
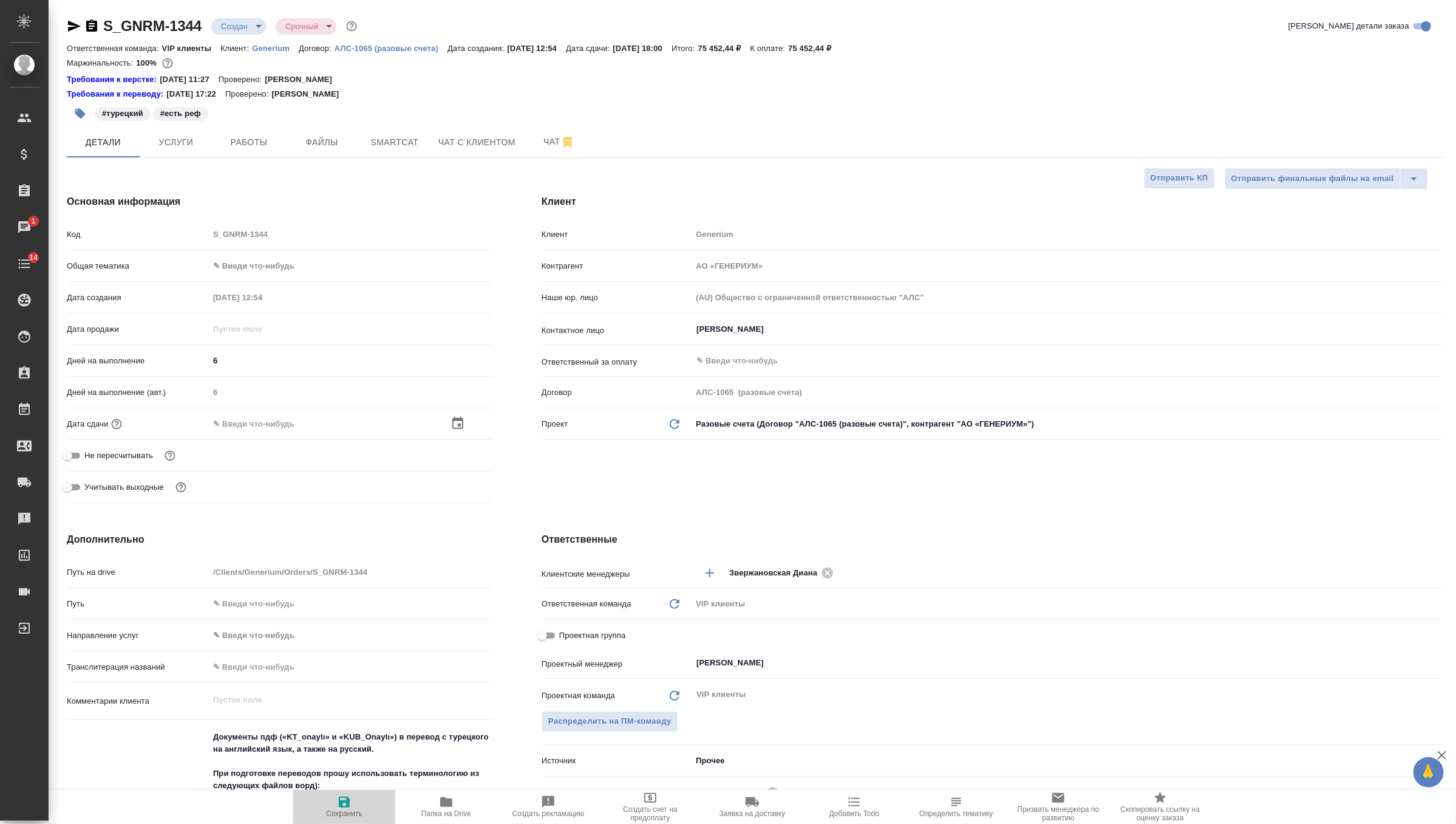
click at [347, 806] on icon "button" at bounding box center [345, 802] width 11 height 11
type textarea "x"
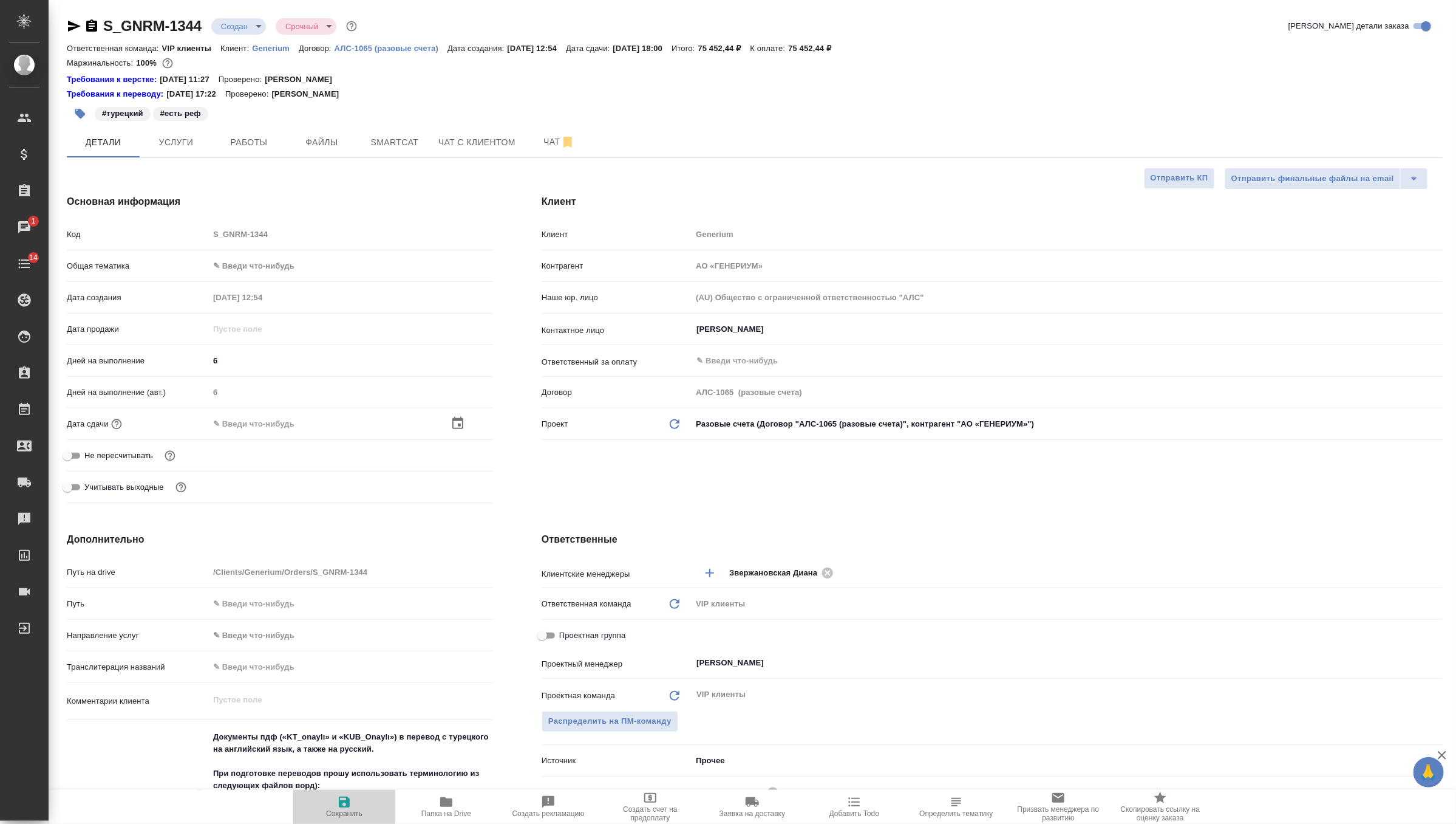
type textarea "x"
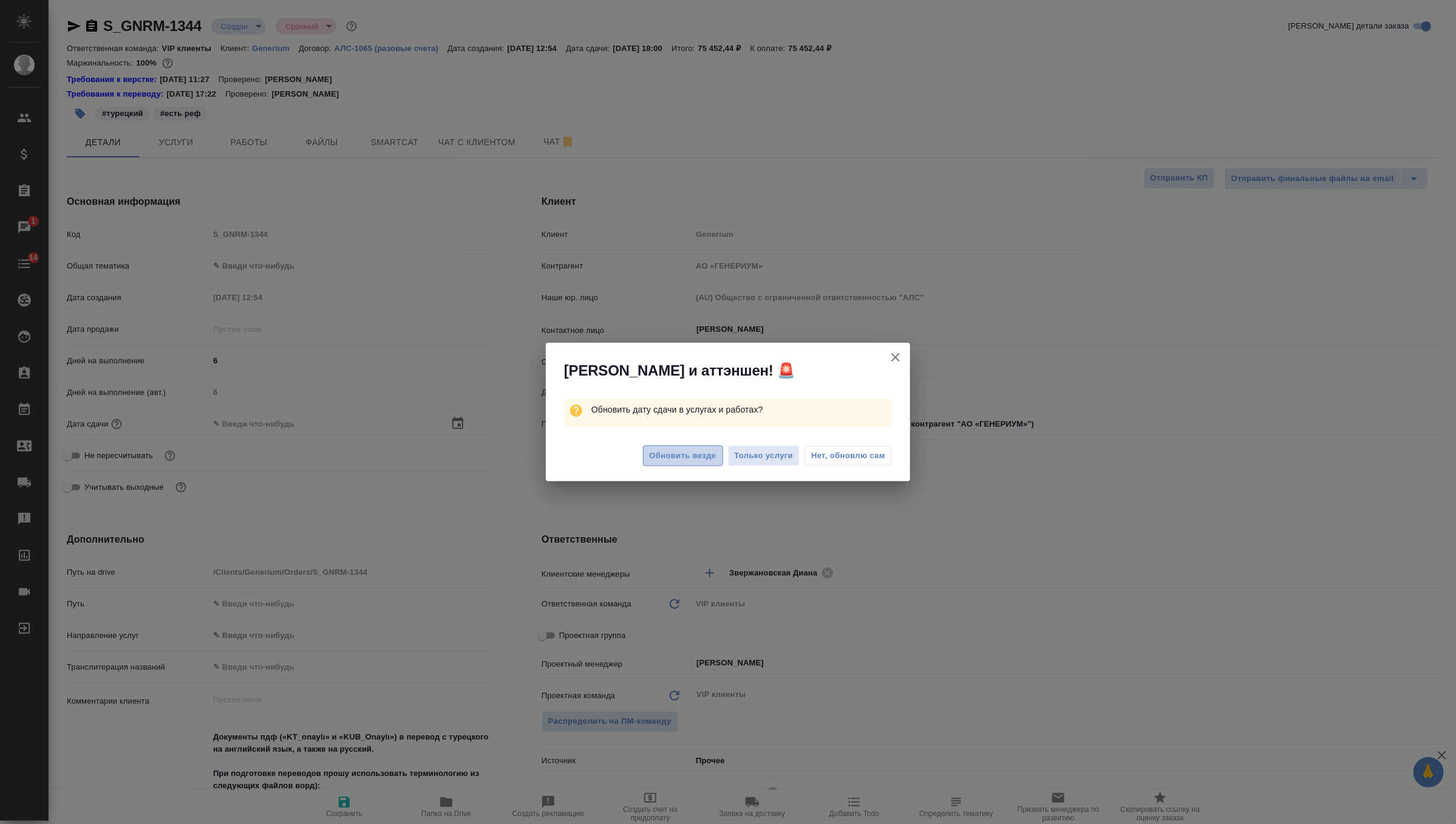
click at [704, 450] on span "Обновить везде" at bounding box center [683, 455] width 67 height 14
type textarea "x"
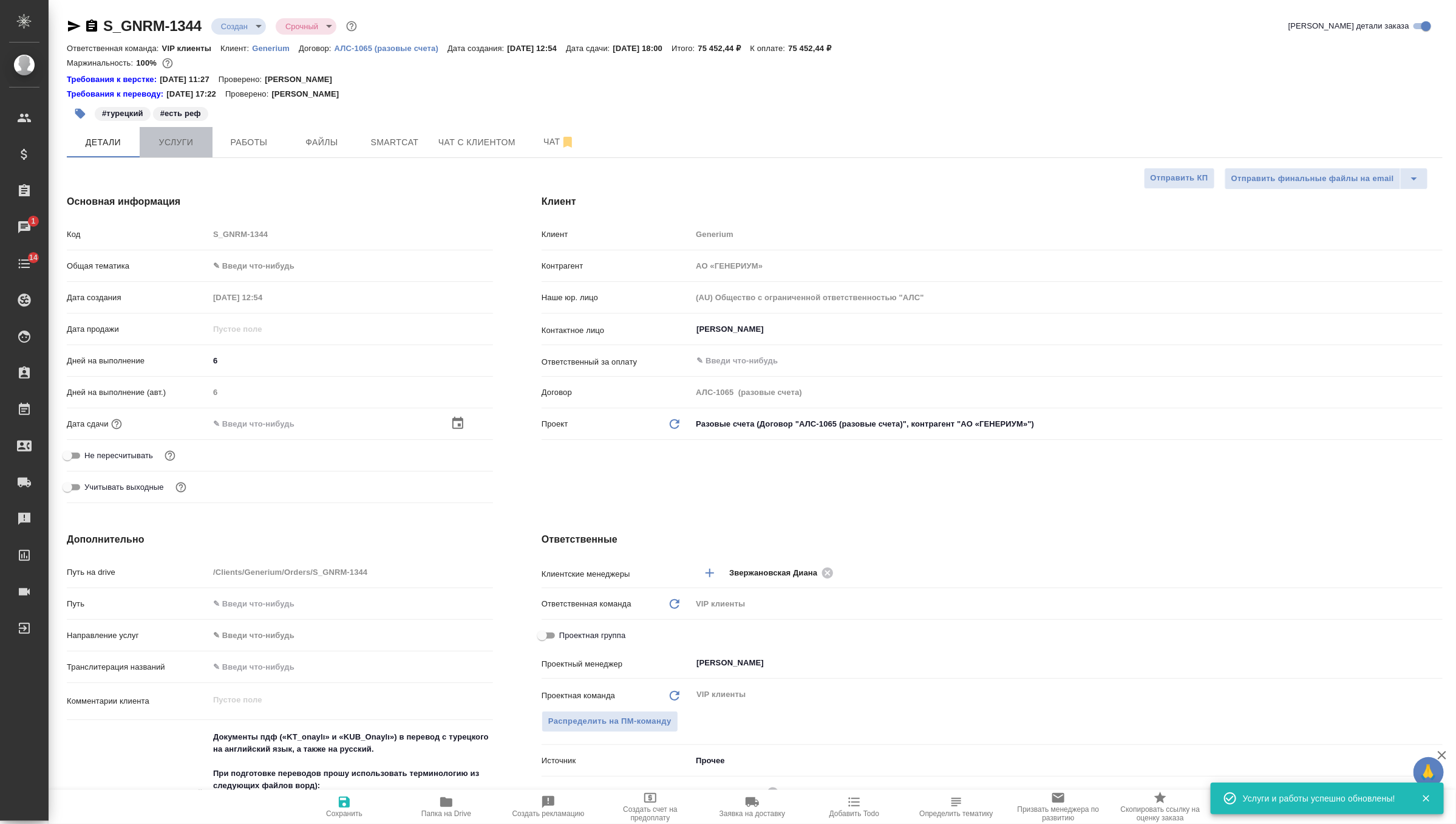
click at [168, 141] on span "Услуги" at bounding box center [176, 142] width 58 height 15
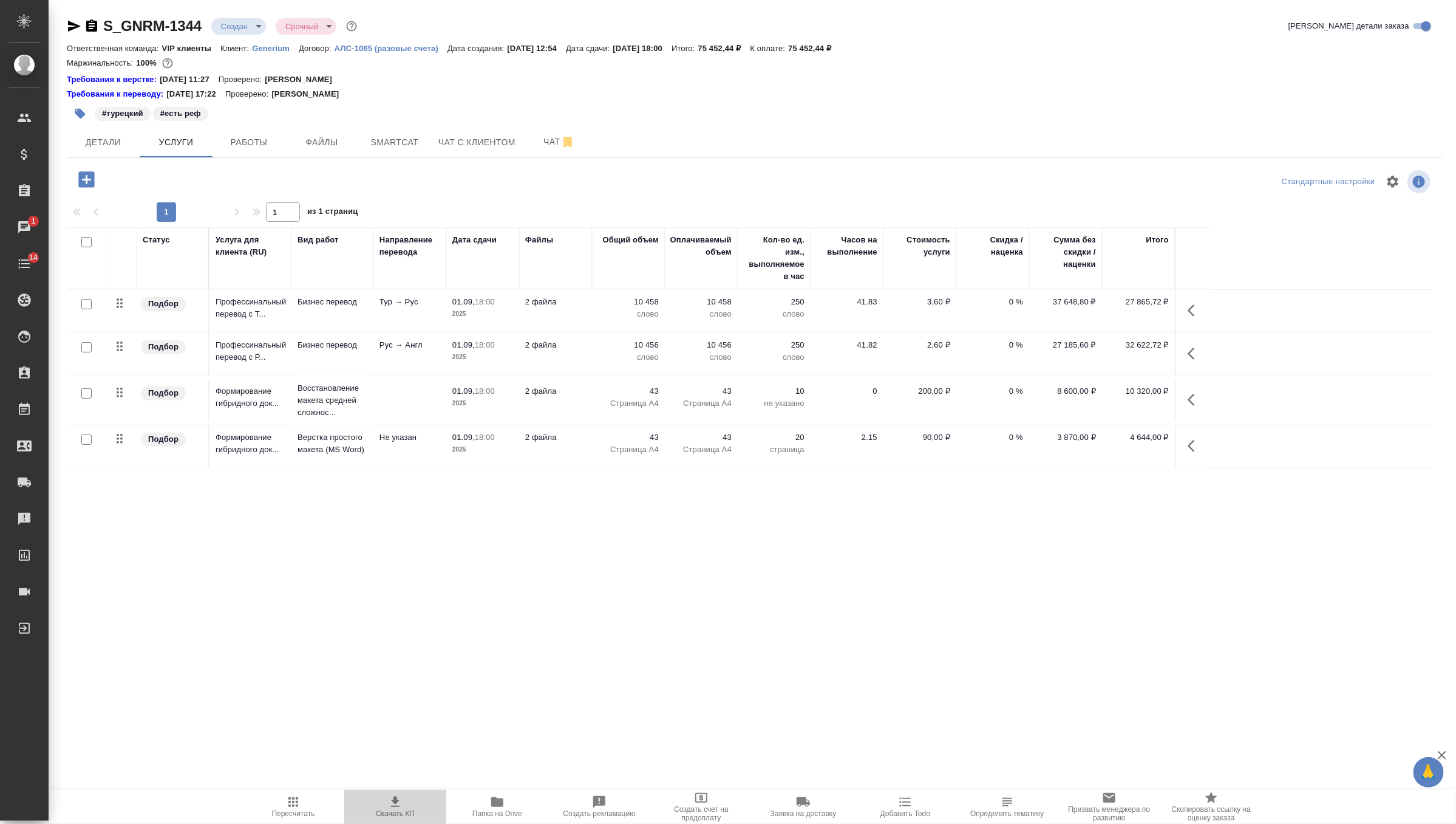
click at [384, 806] on span "Скачать КП" at bounding box center [395, 806] width 88 height 23
click at [116, 146] on span "Детали" at bounding box center [103, 142] width 58 height 15
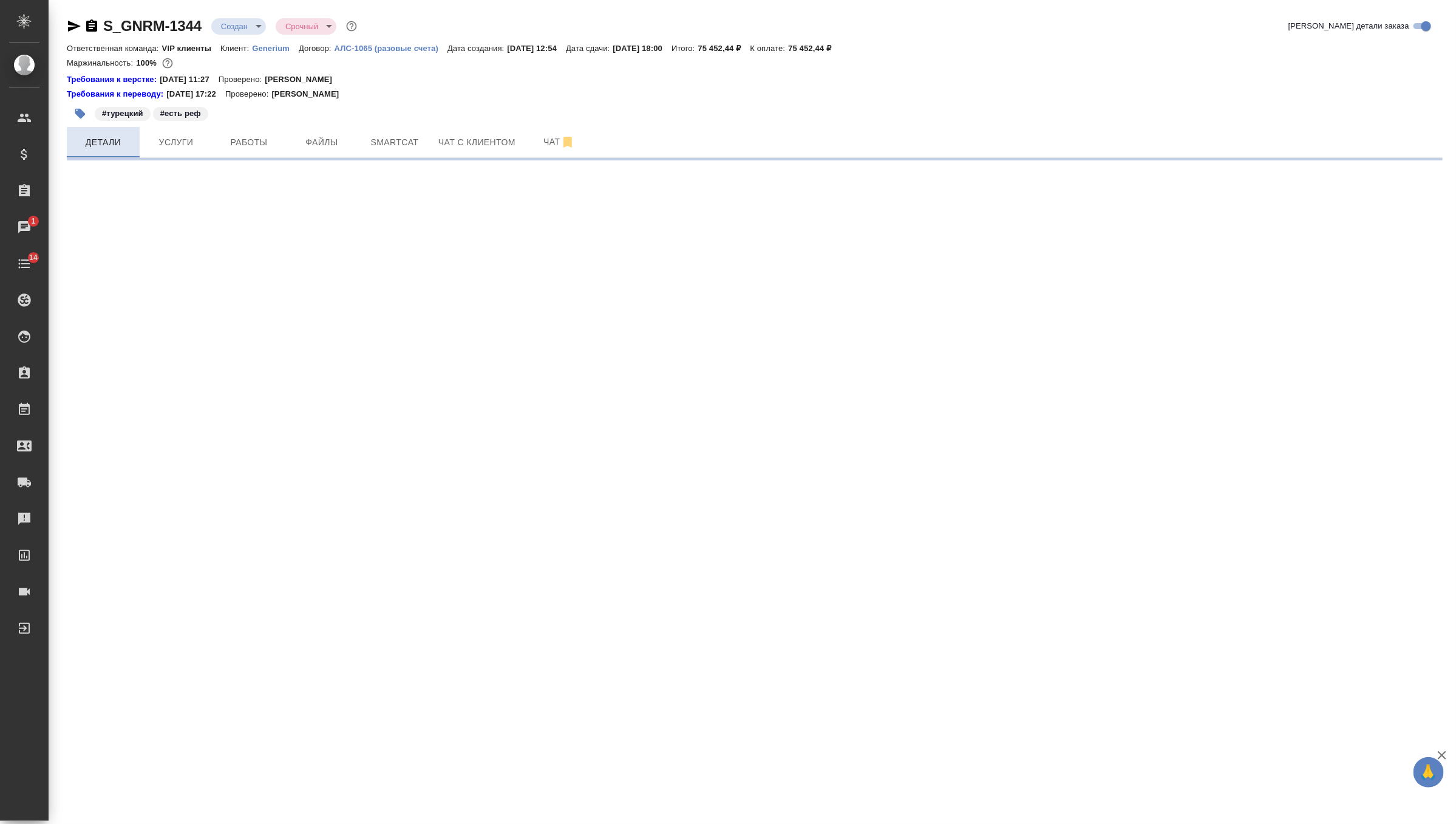
select select "RU"
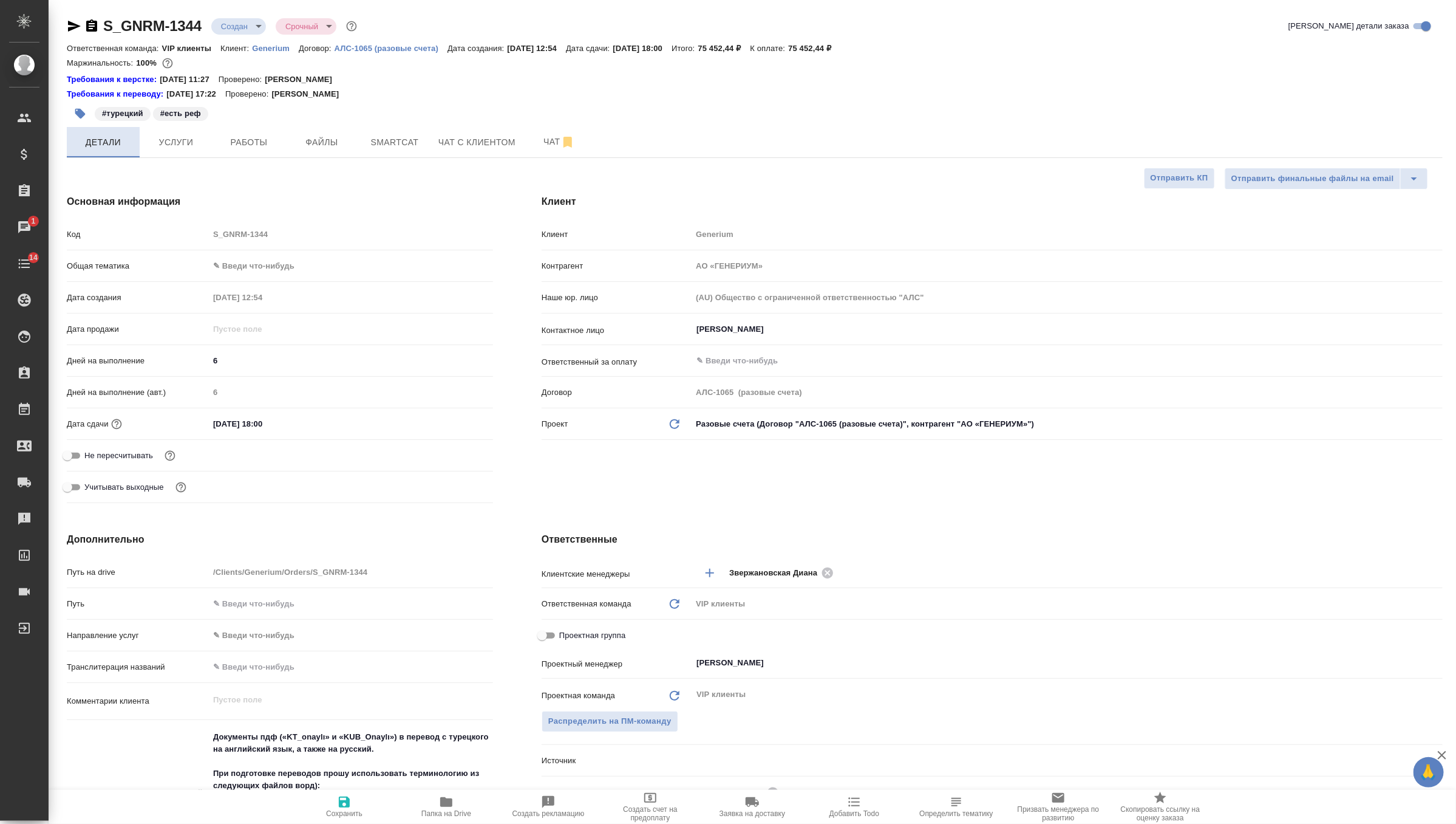
type textarea "x"
click at [239, 364] on input "6" at bounding box center [351, 360] width 283 height 18
type textarea "x"
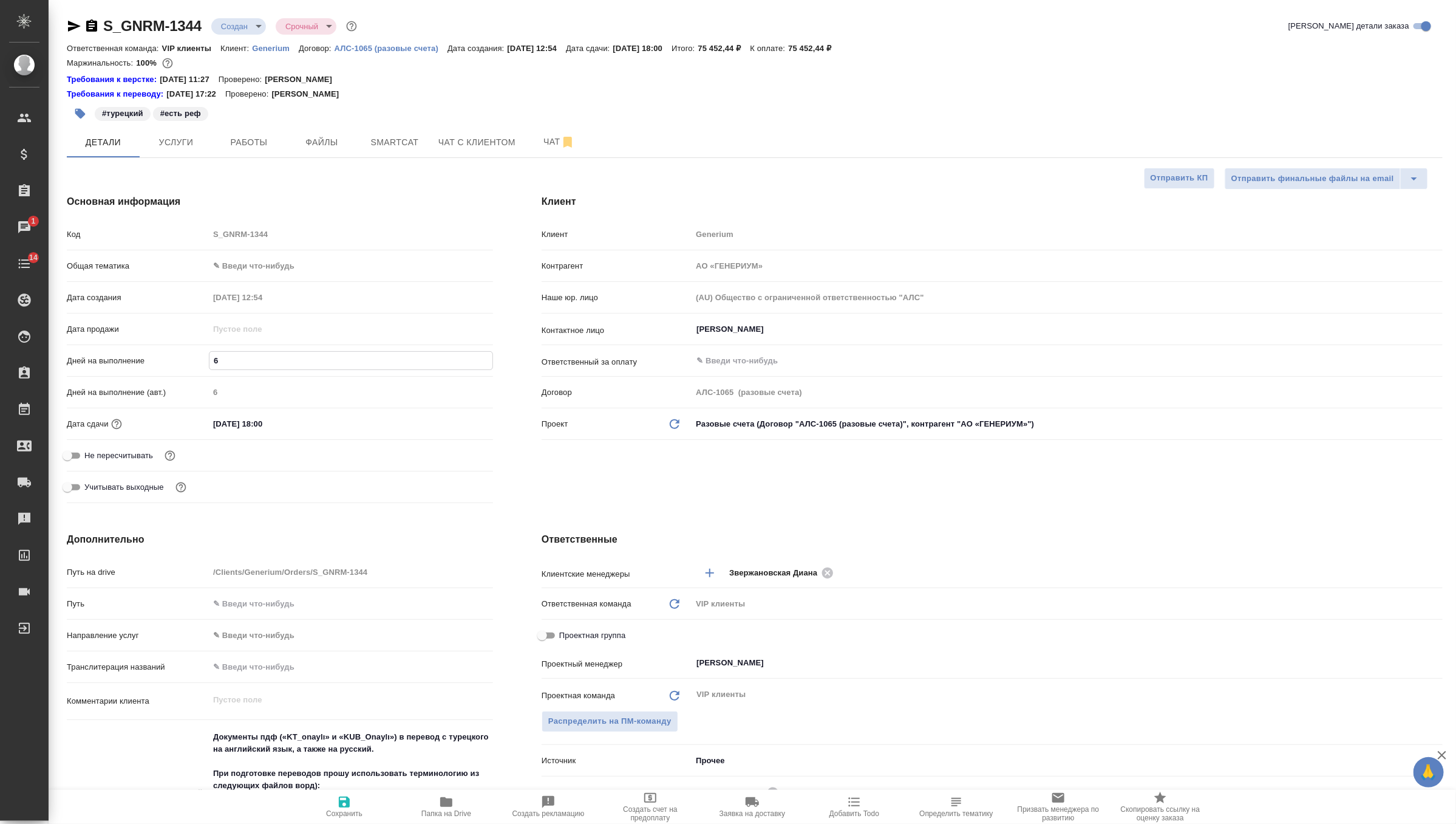
type textarea "x"
type input "3"
type textarea "x"
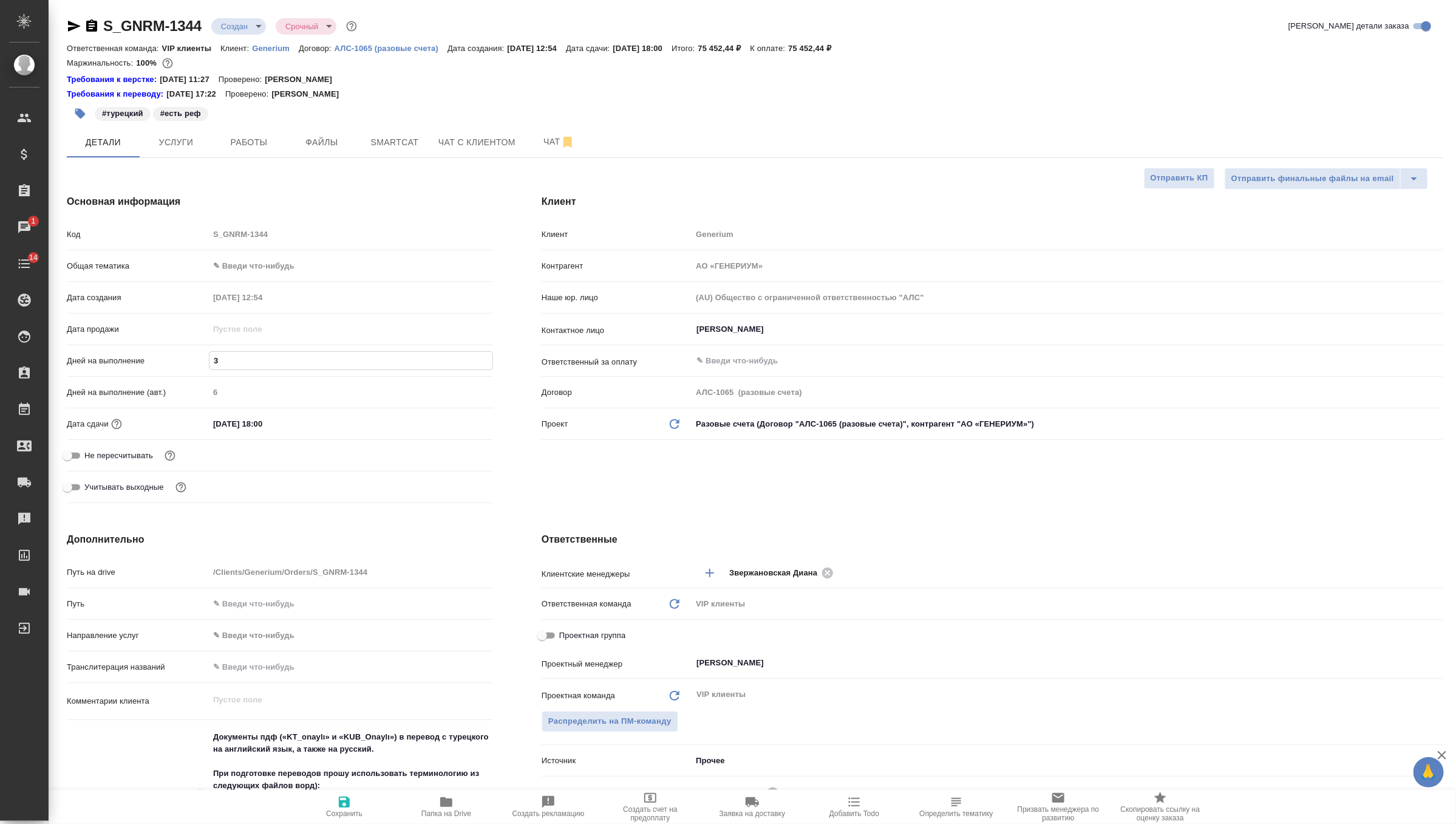
type textarea "x"
type input "3"
click at [341, 807] on icon "button" at bounding box center [345, 802] width 15 height 15
type textarea "x"
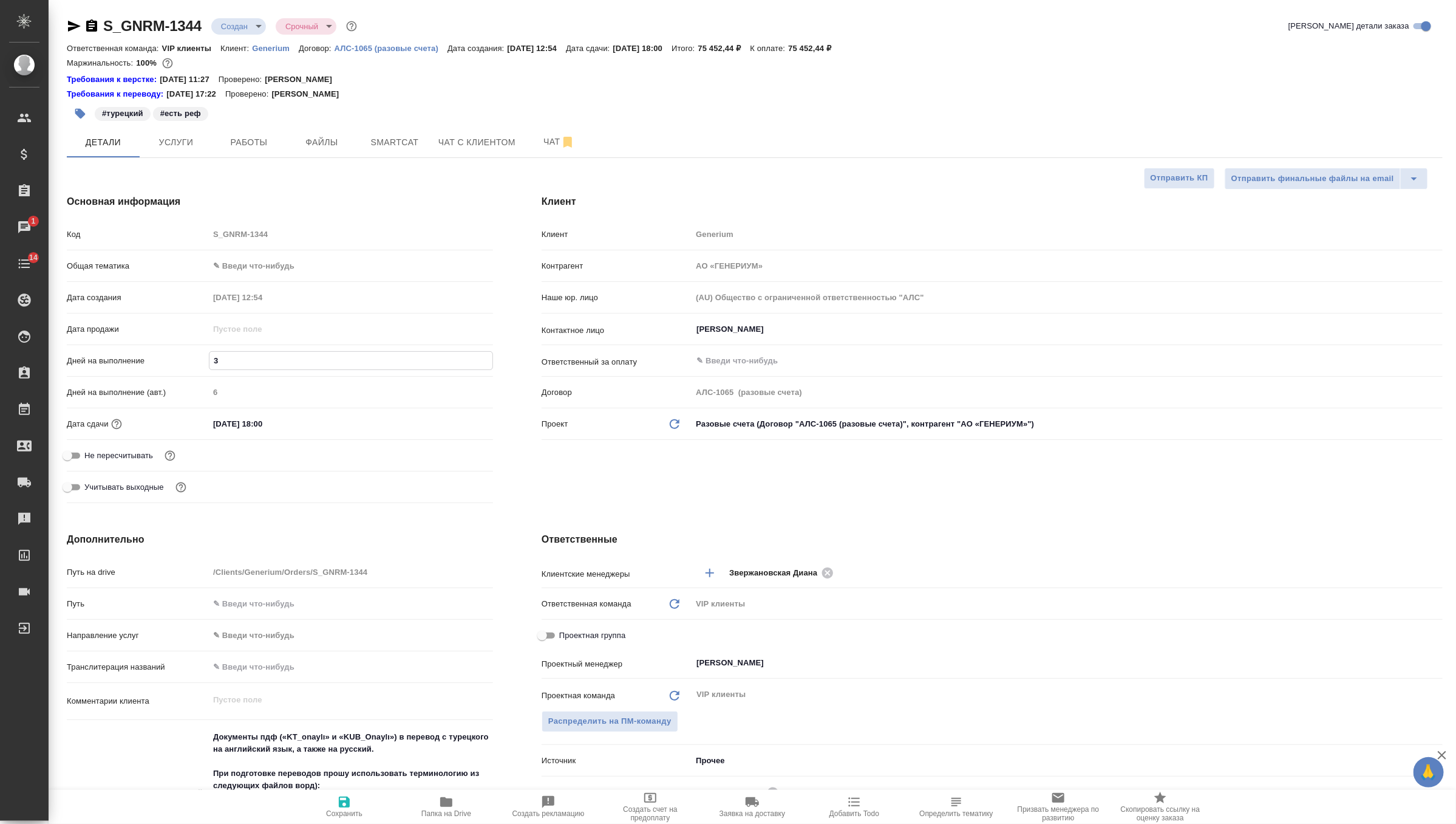
type textarea "x"
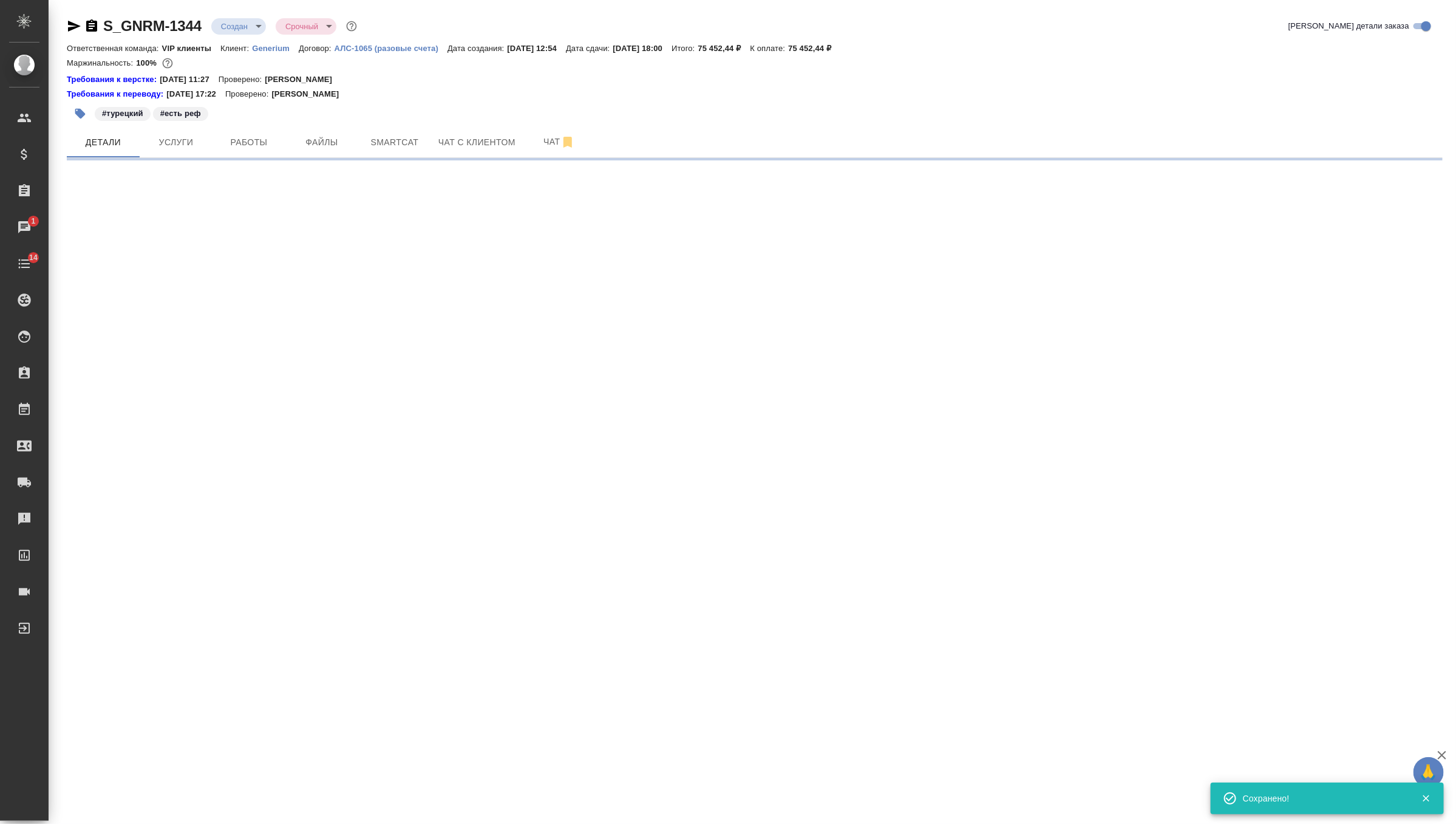
select select "RU"
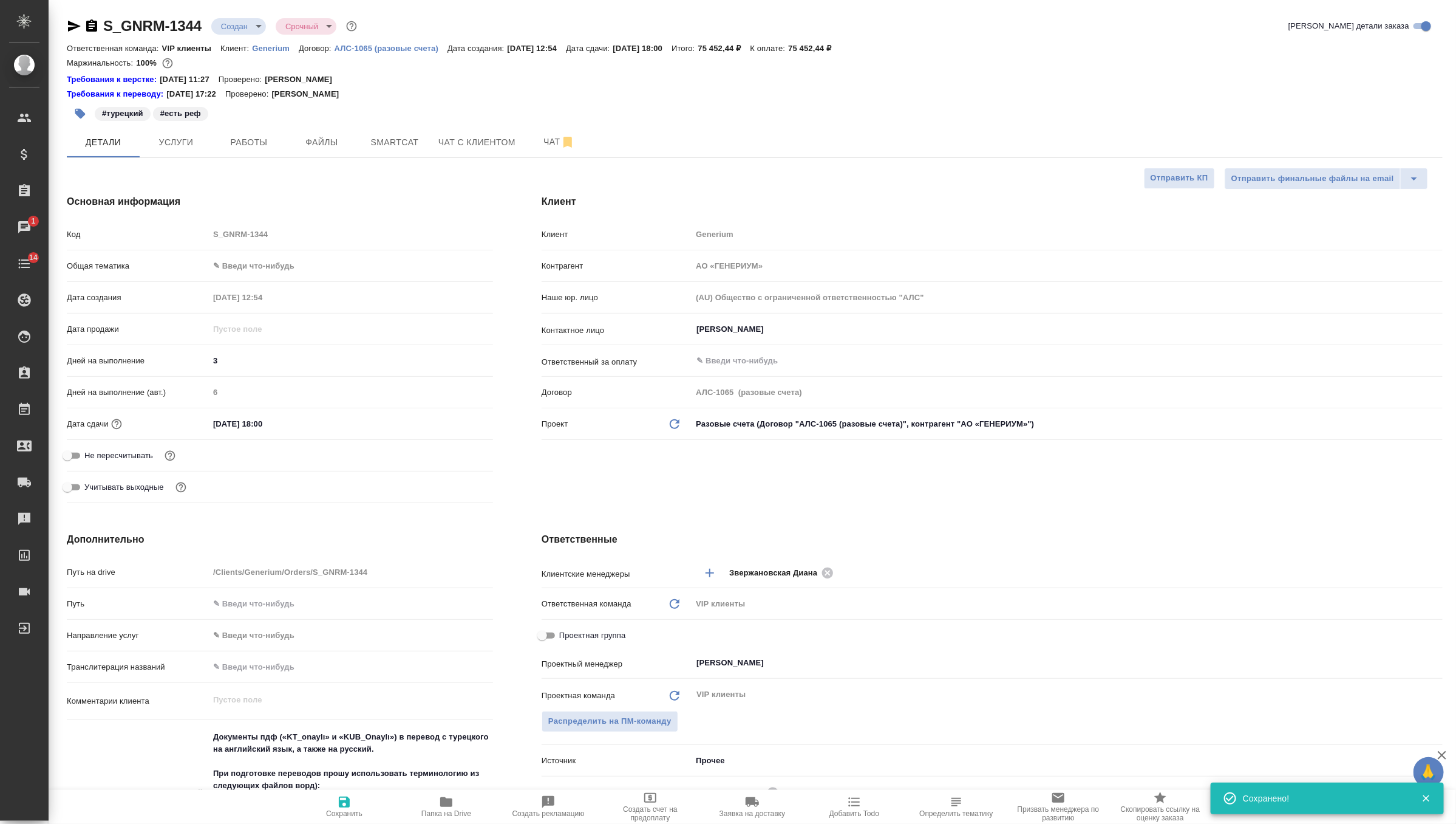
type textarea "x"
click at [801, 112] on div "#турецкий #есть реф" at bounding box center [525, 113] width 918 height 27
type textarea "x"
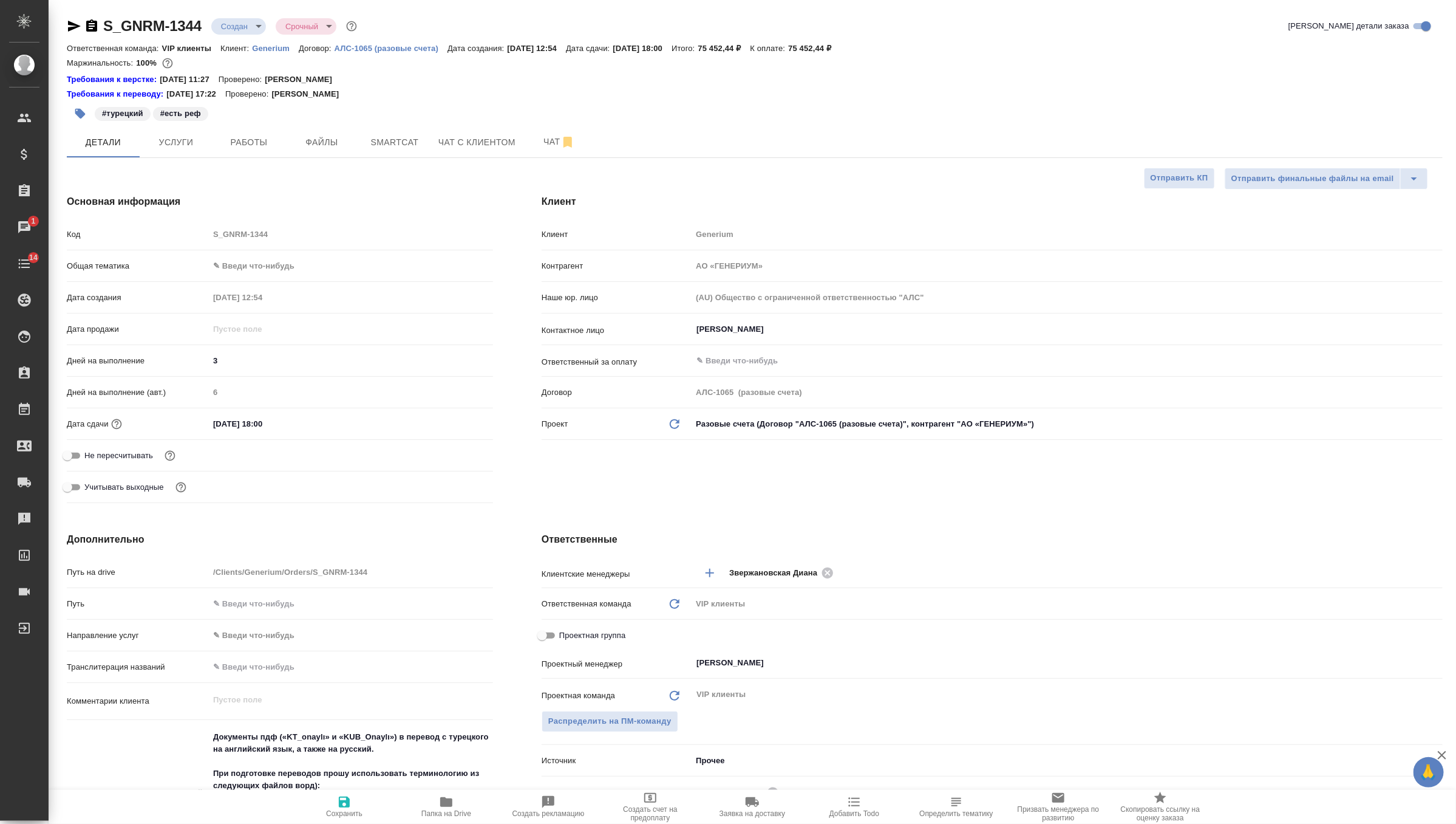
type textarea "x"
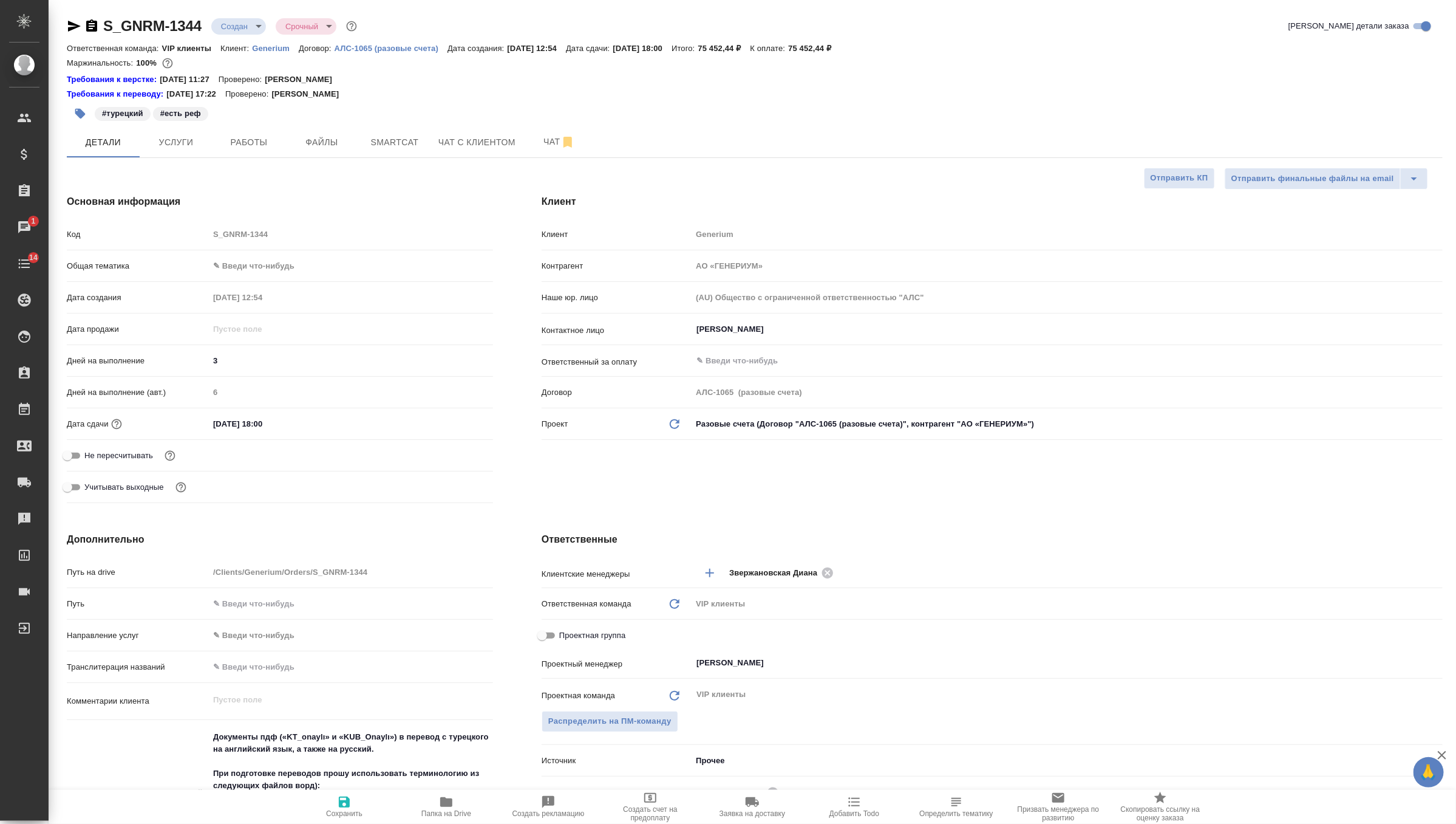
type textarea "x"
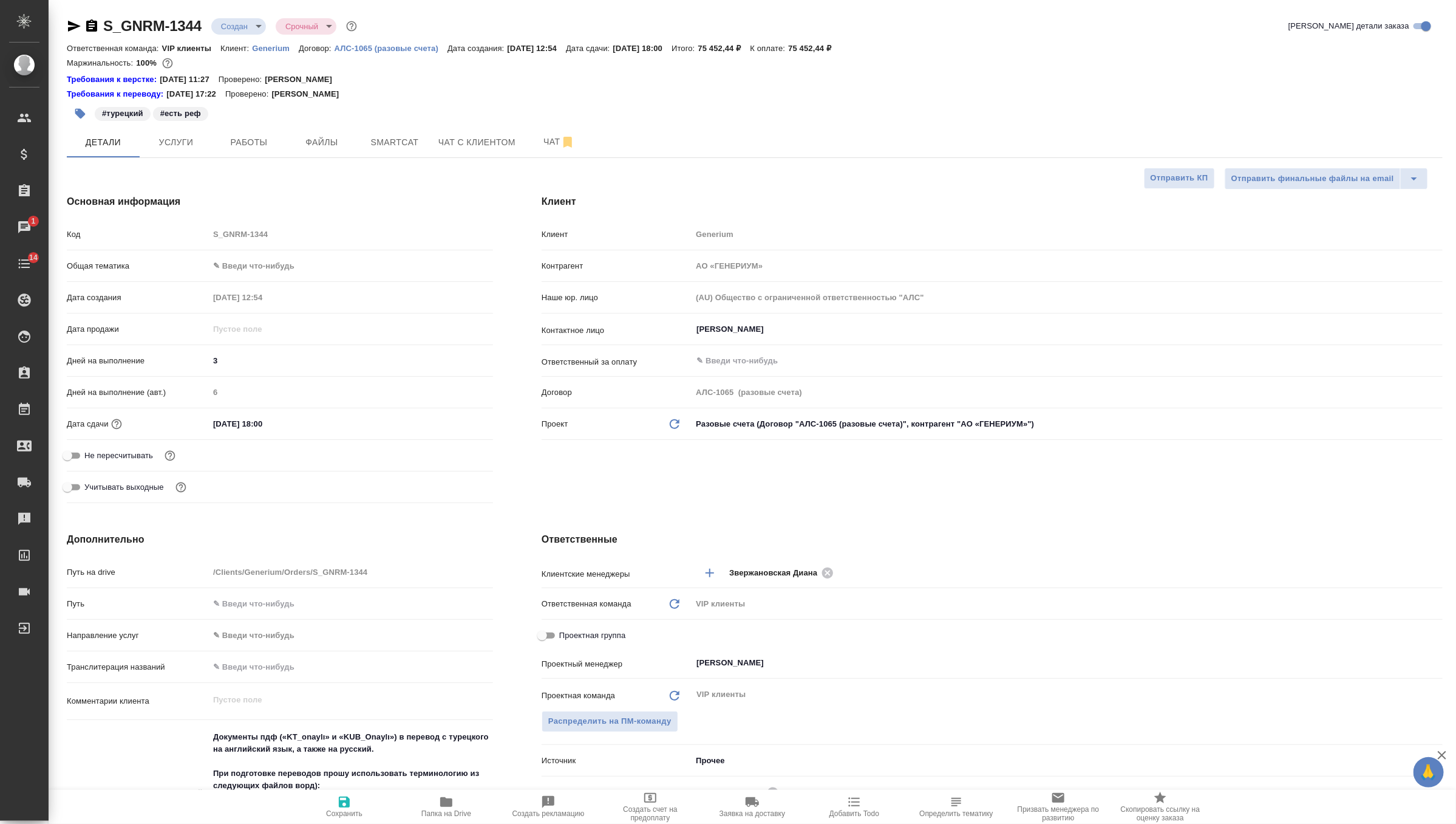
type textarea "x"
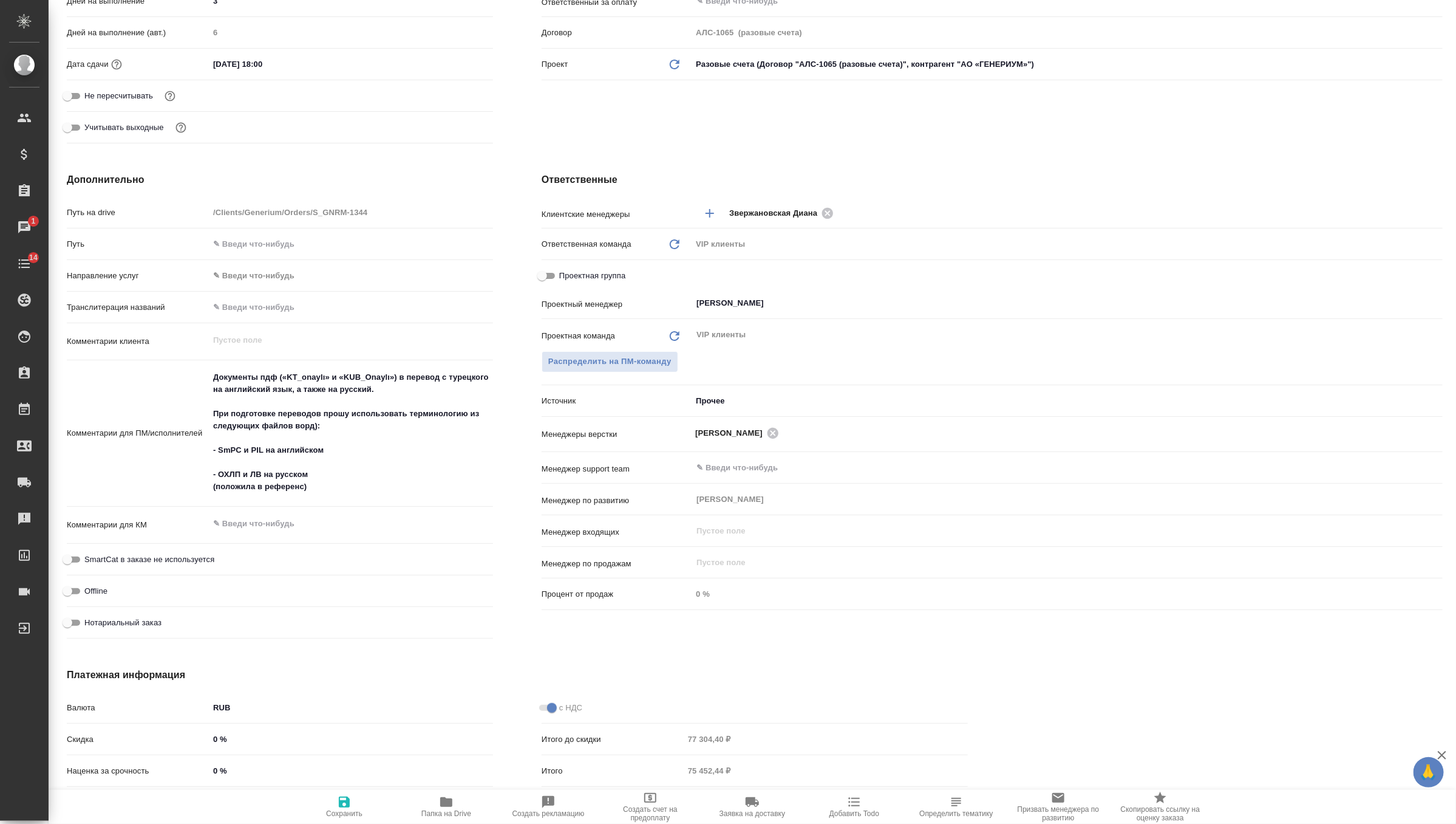
scroll to position [443, 0]
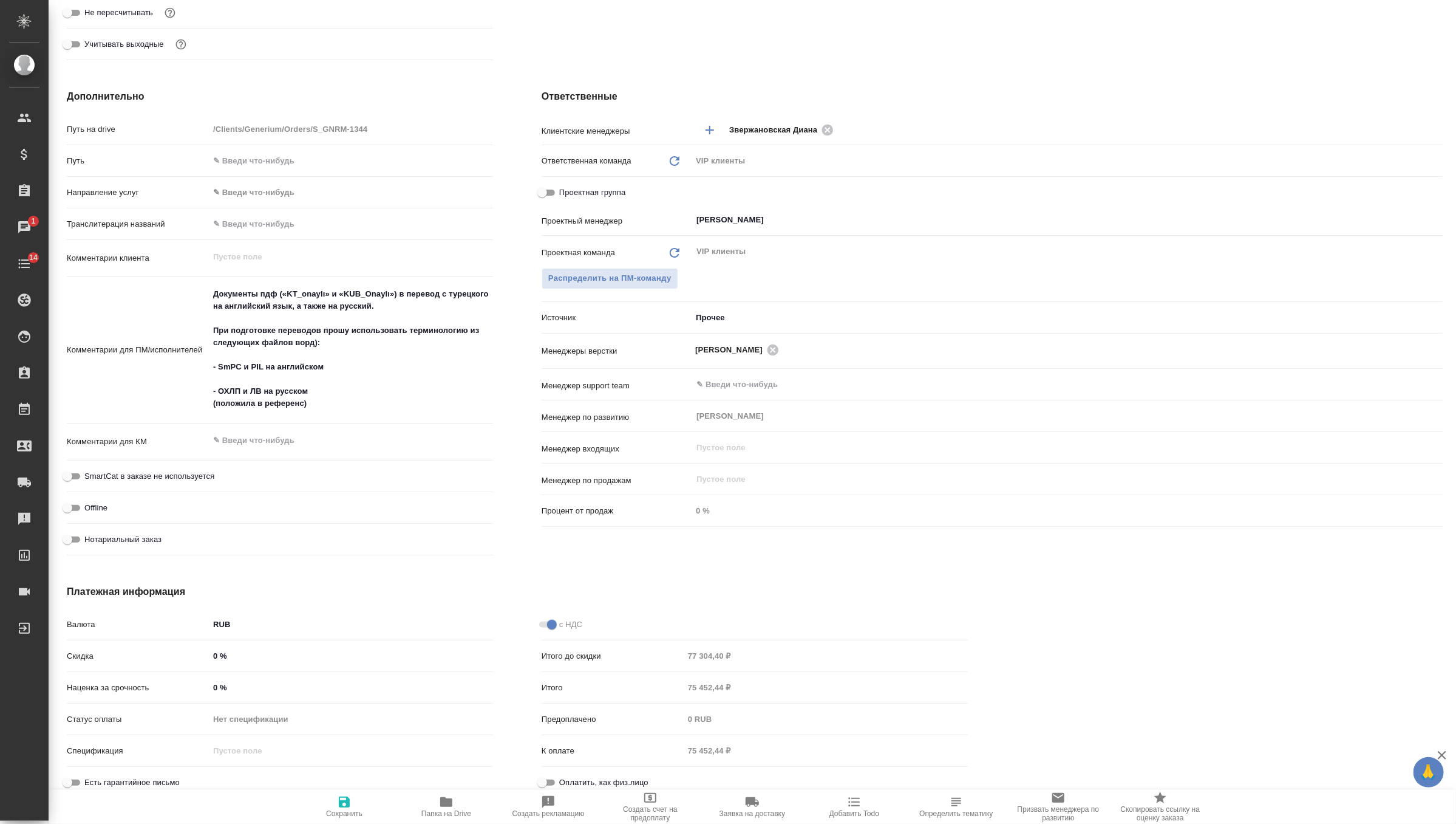
click at [258, 686] on input "0 %" at bounding box center [350, 687] width 284 height 18
type textarea "x"
type input "3 %"
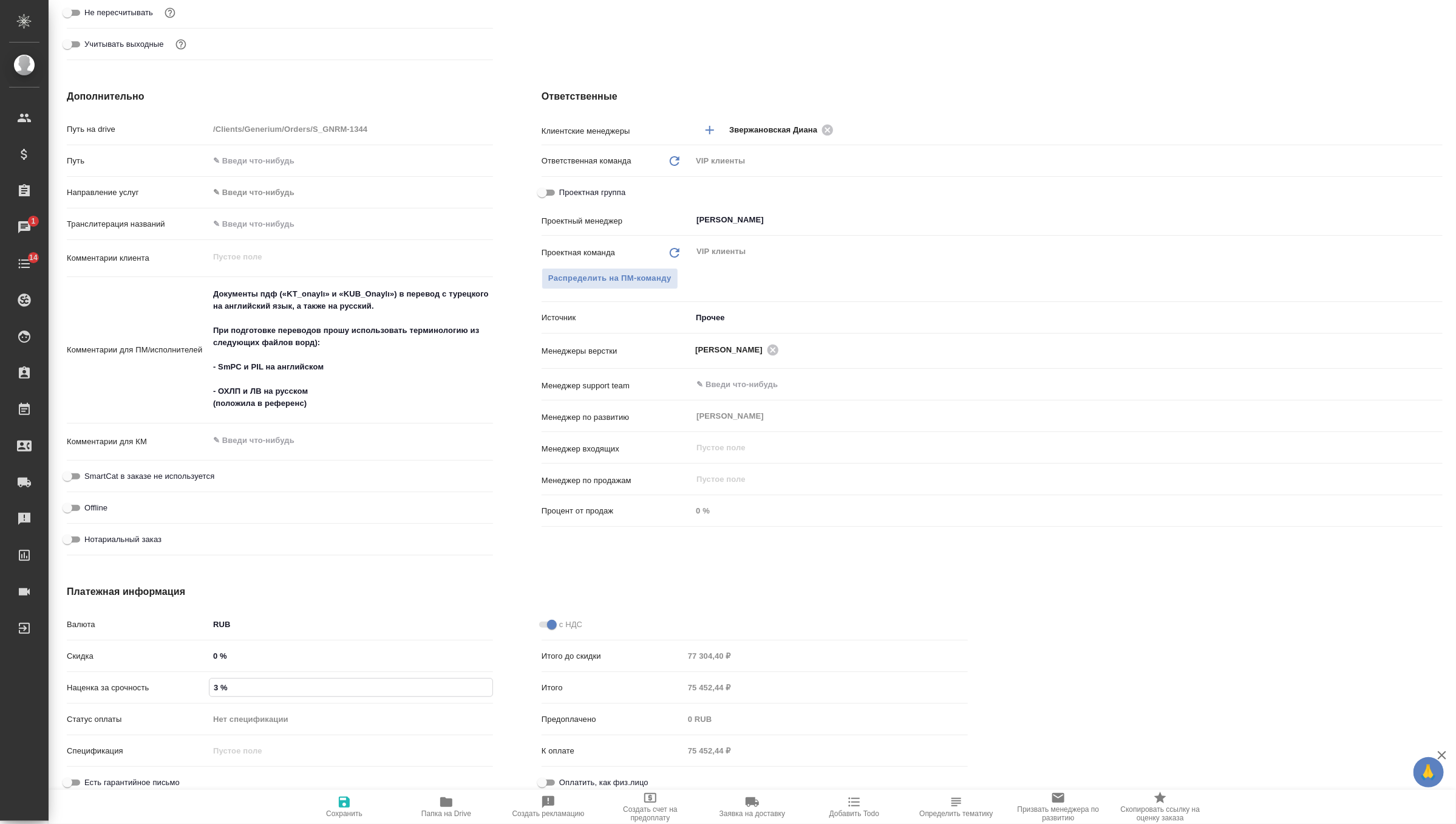
type textarea "x"
type input "30 %"
type textarea "x"
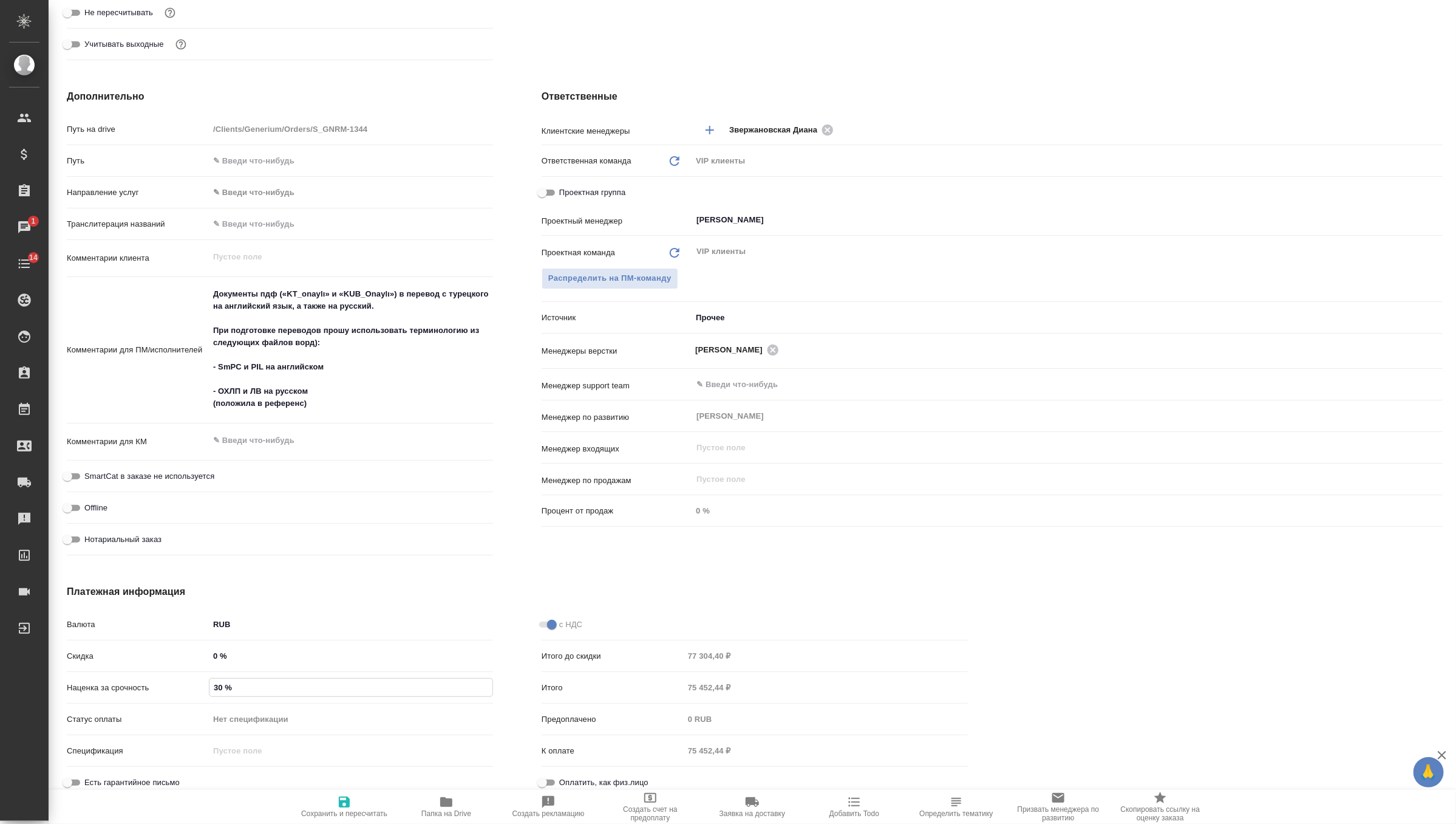
type textarea "x"
type input "30 %"
click at [347, 804] on icon "button" at bounding box center [345, 802] width 15 height 15
type textarea "x"
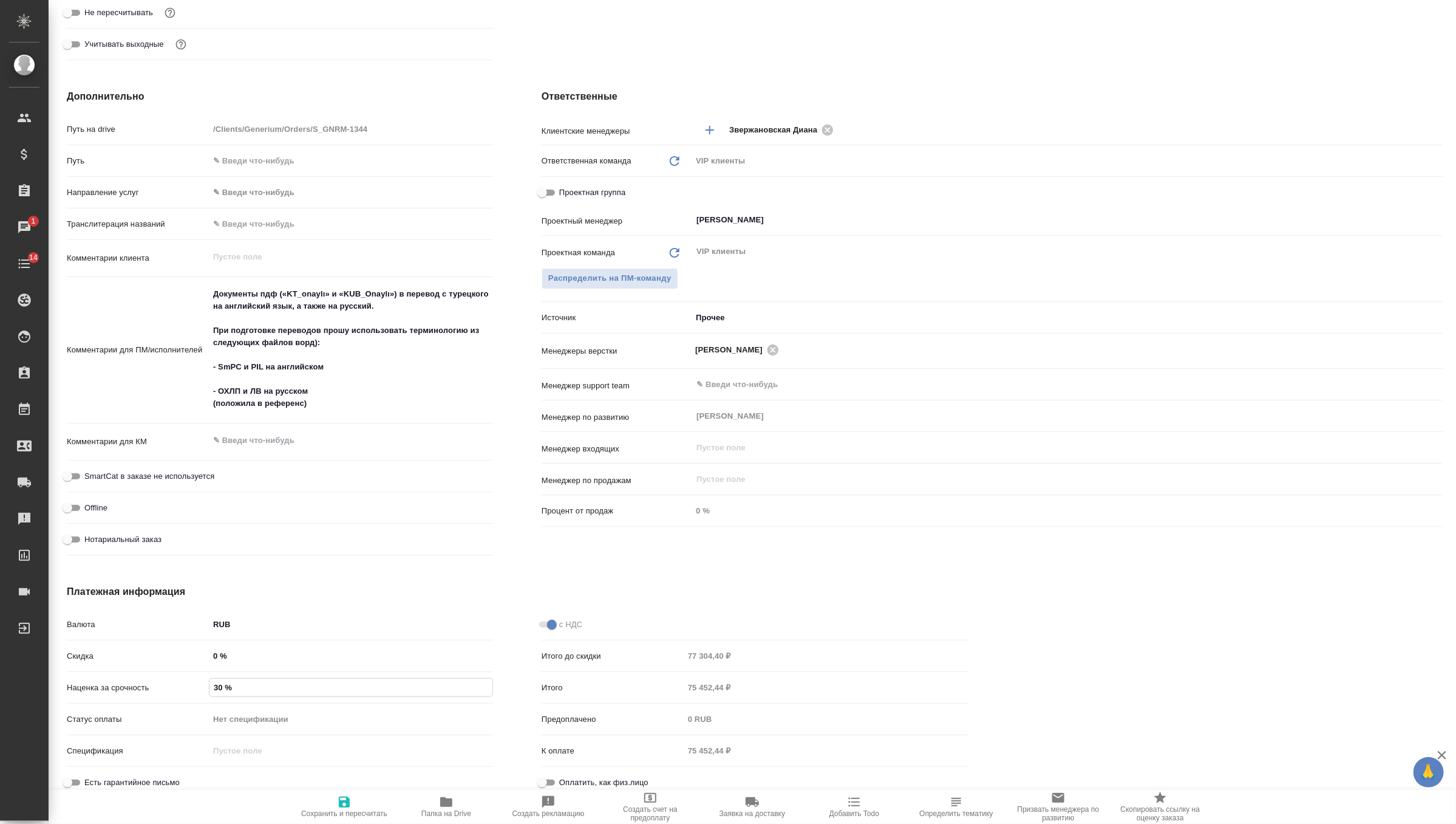
type textarea "x"
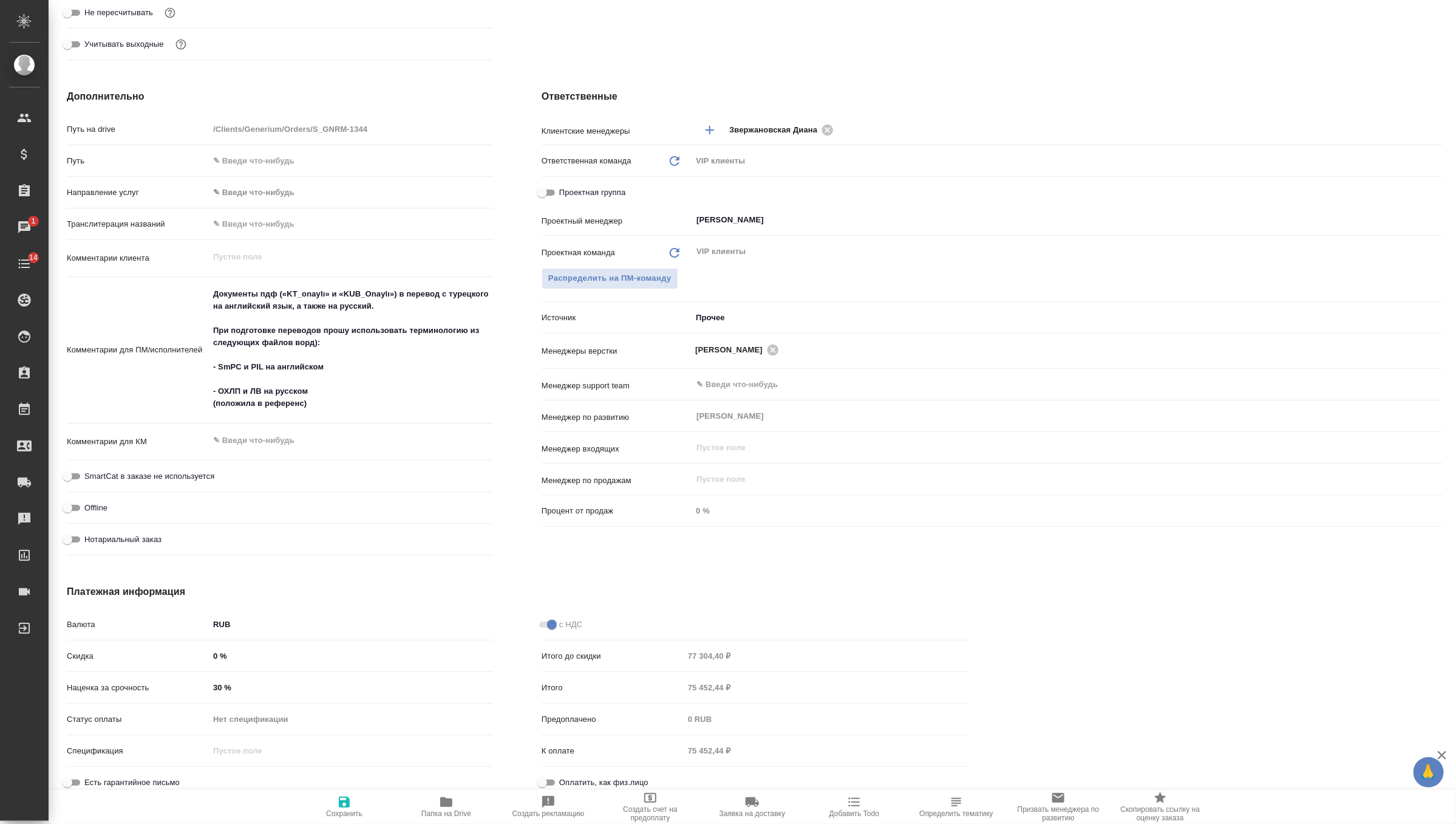
type textarea "x"
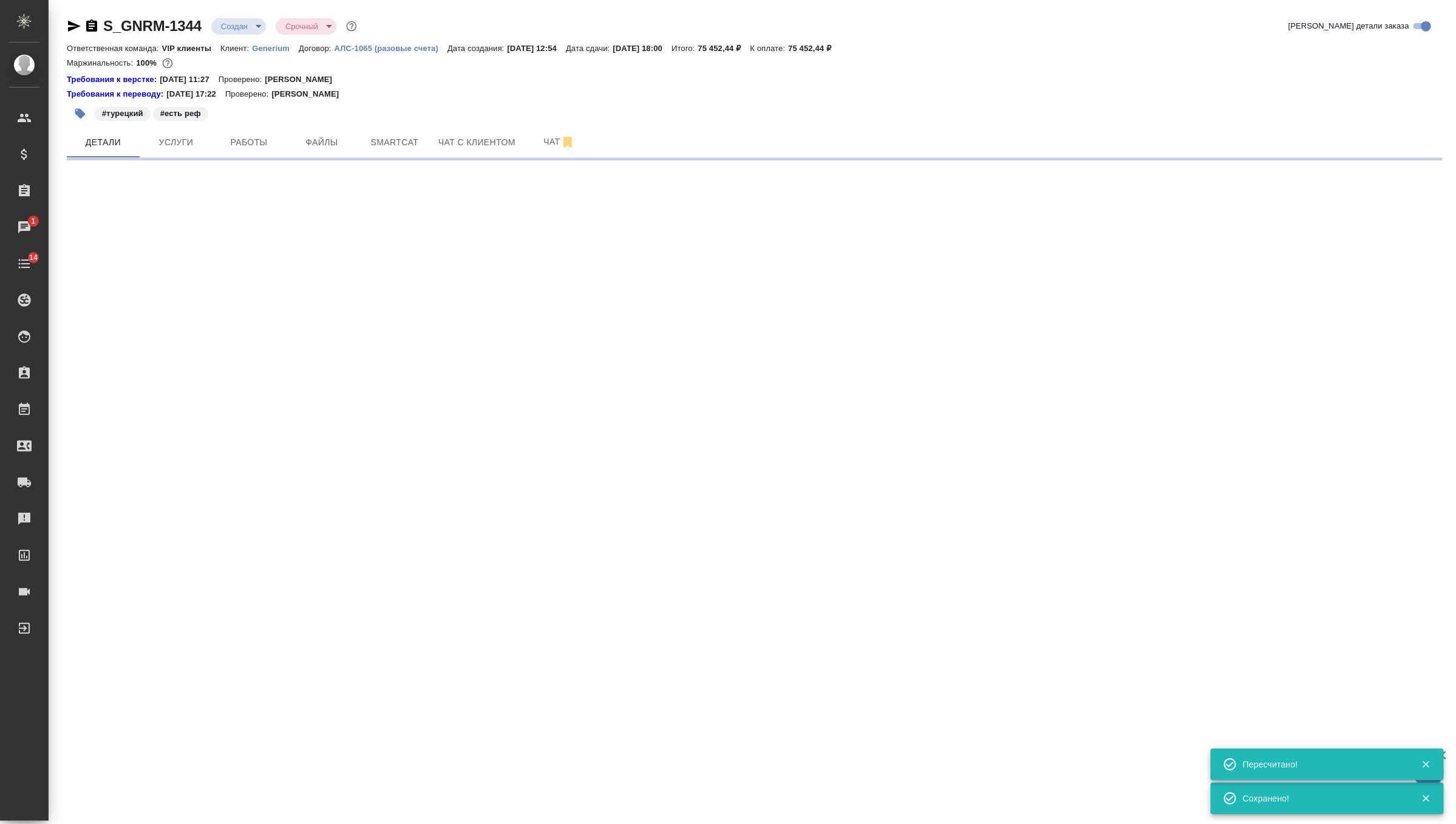
scroll to position [0, 0]
select select "RU"
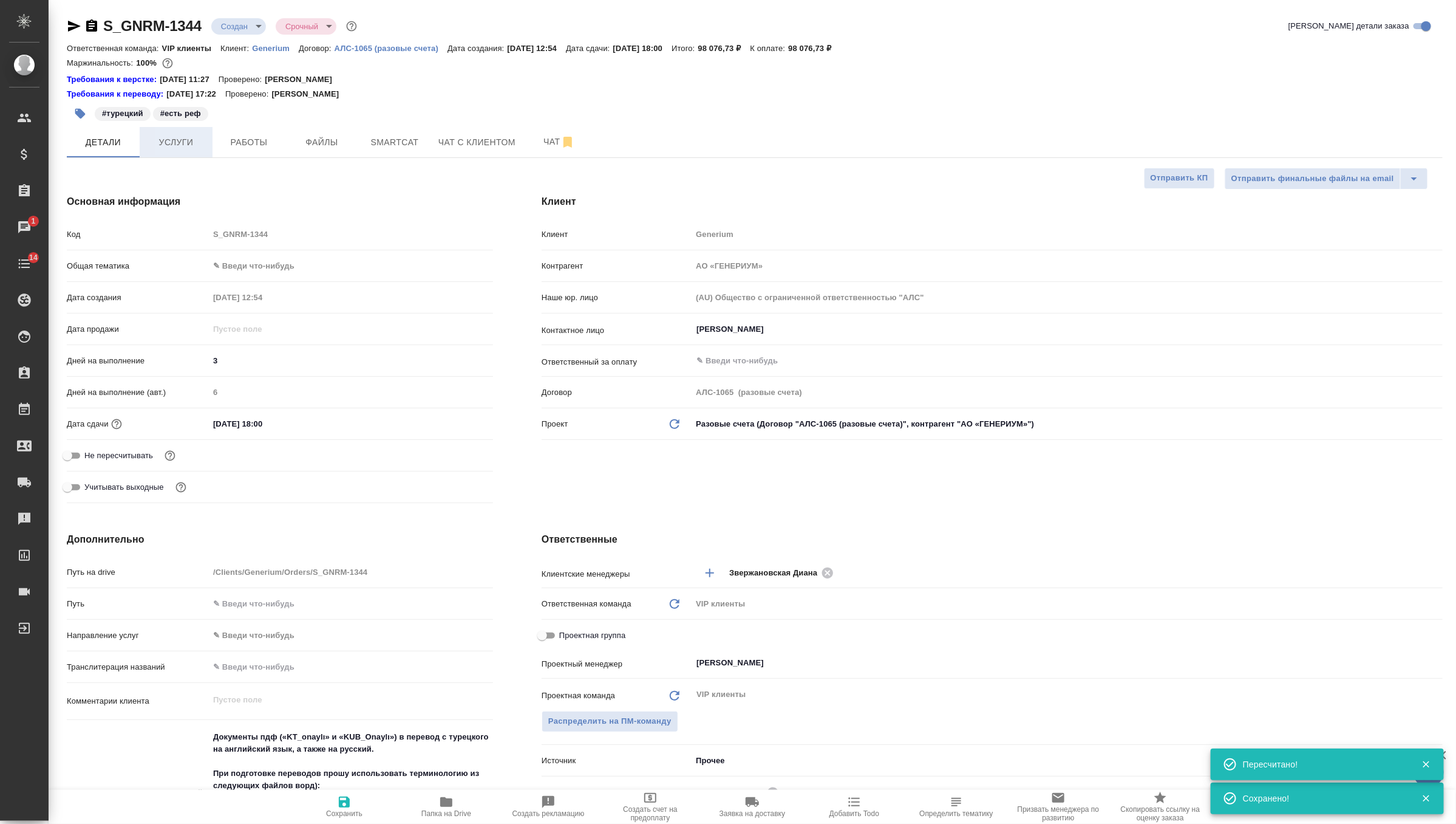
type textarea "x"
click at [182, 127] on button "Услуги" at bounding box center [176, 141] width 73 height 31
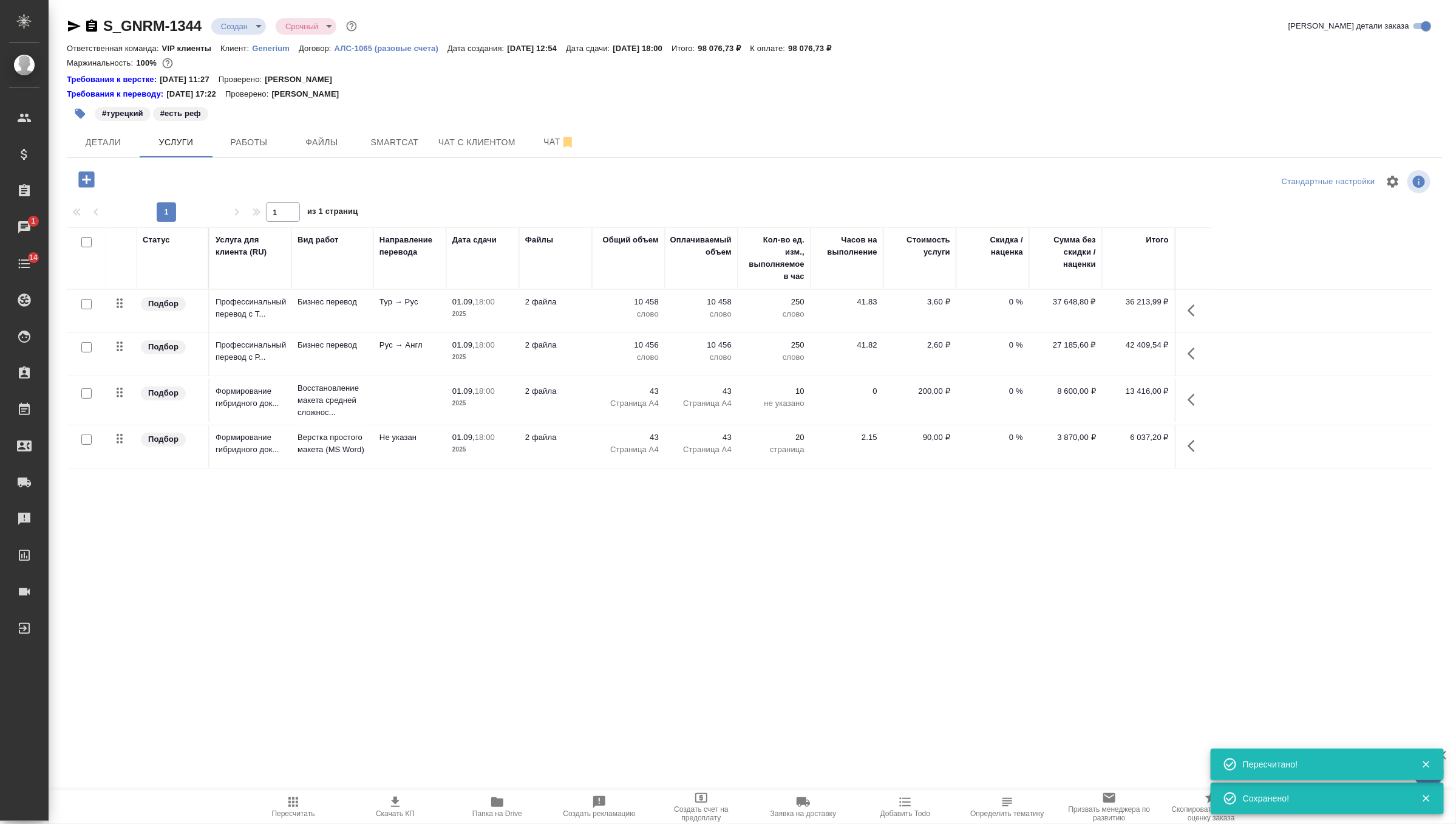
click at [394, 814] on span "Скачать КП" at bounding box center [396, 813] width 39 height 8
click at [80, 189] on icon "button" at bounding box center [86, 179] width 21 height 21
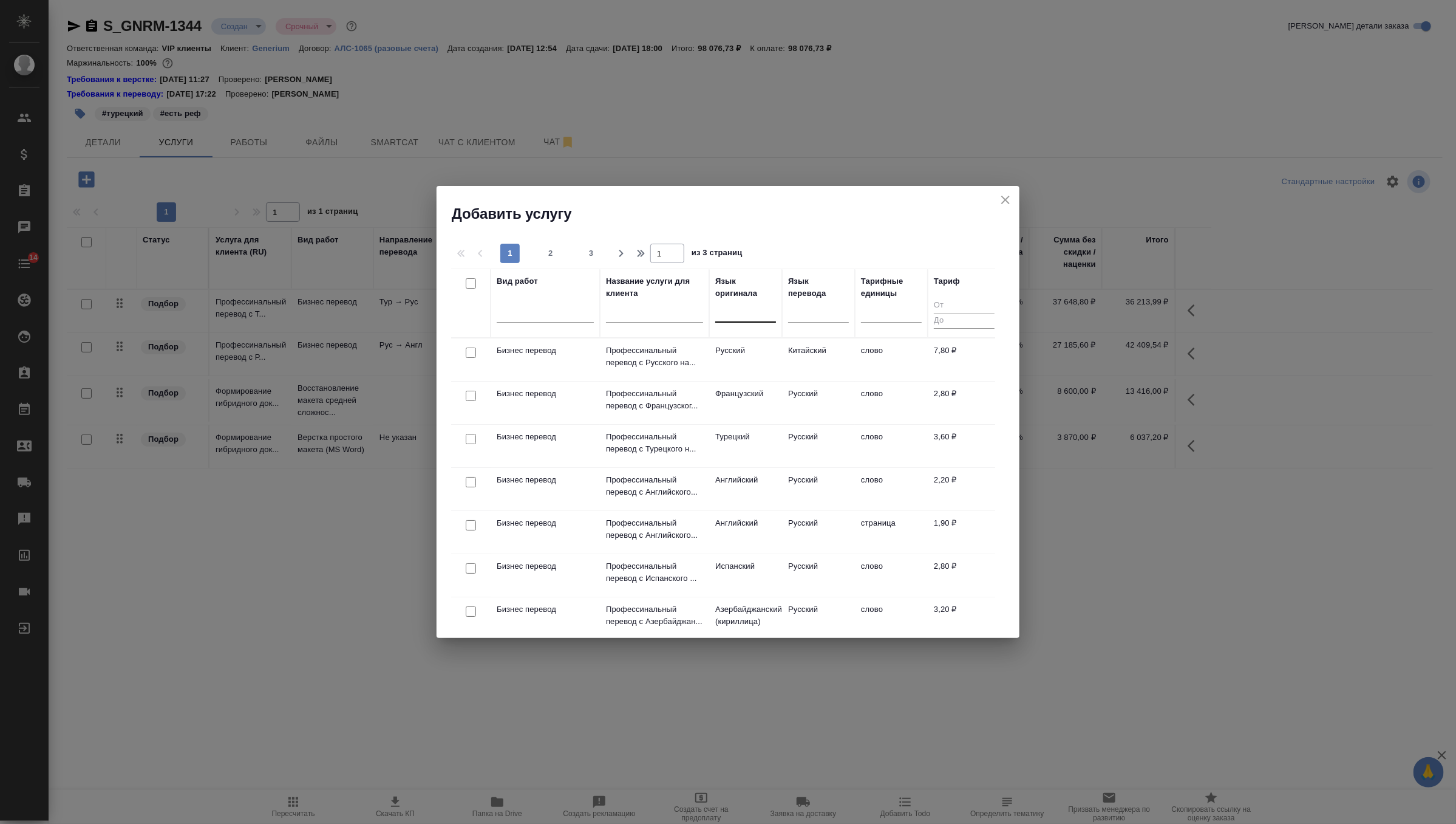
click at [741, 316] on div at bounding box center [746, 310] width 61 height 18
click at [793, 355] on div "Турецкий" at bounding box center [806, 350] width 182 height 22
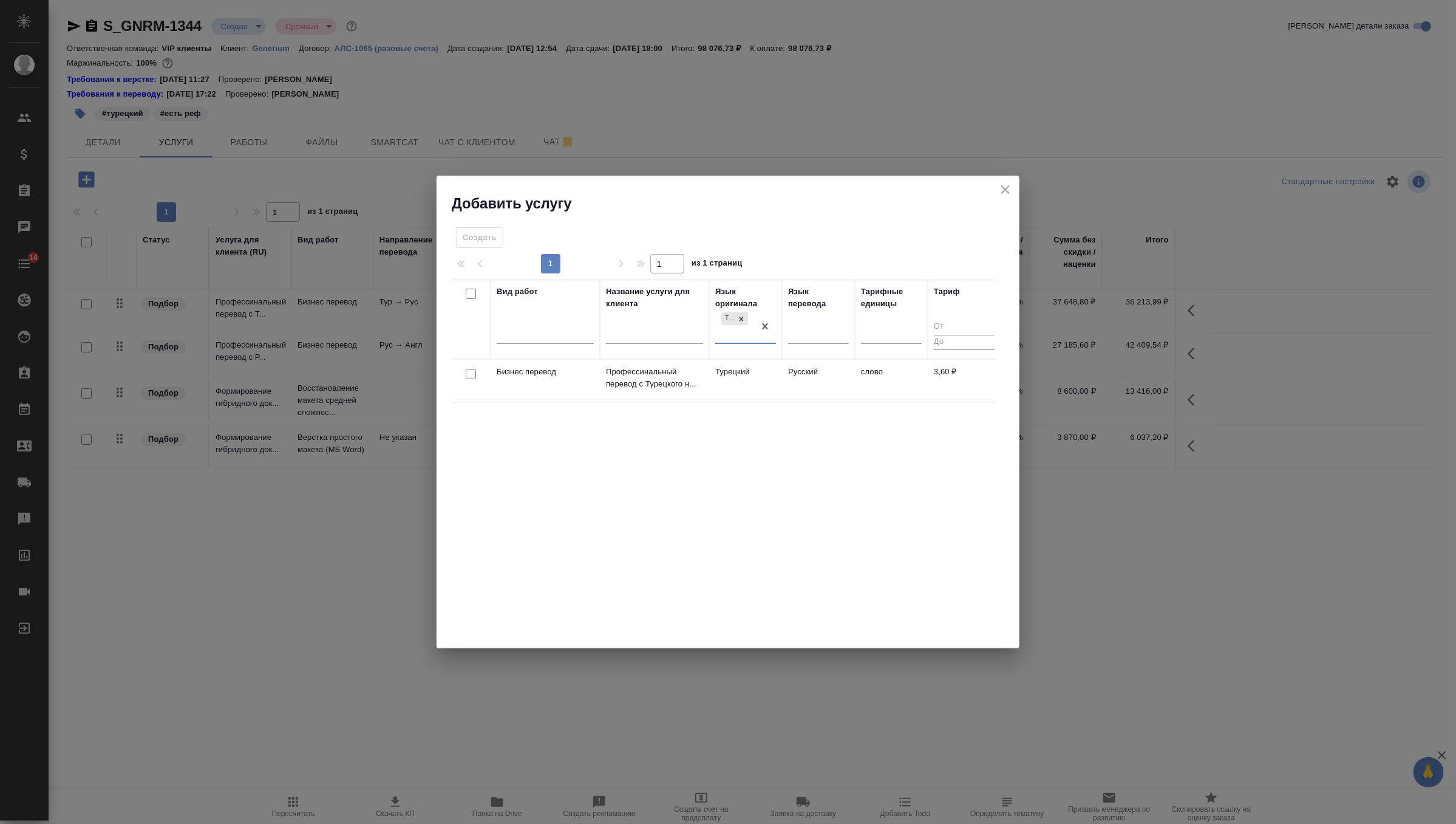
click at [1008, 188] on icon "close" at bounding box center [1005, 189] width 8 height 8
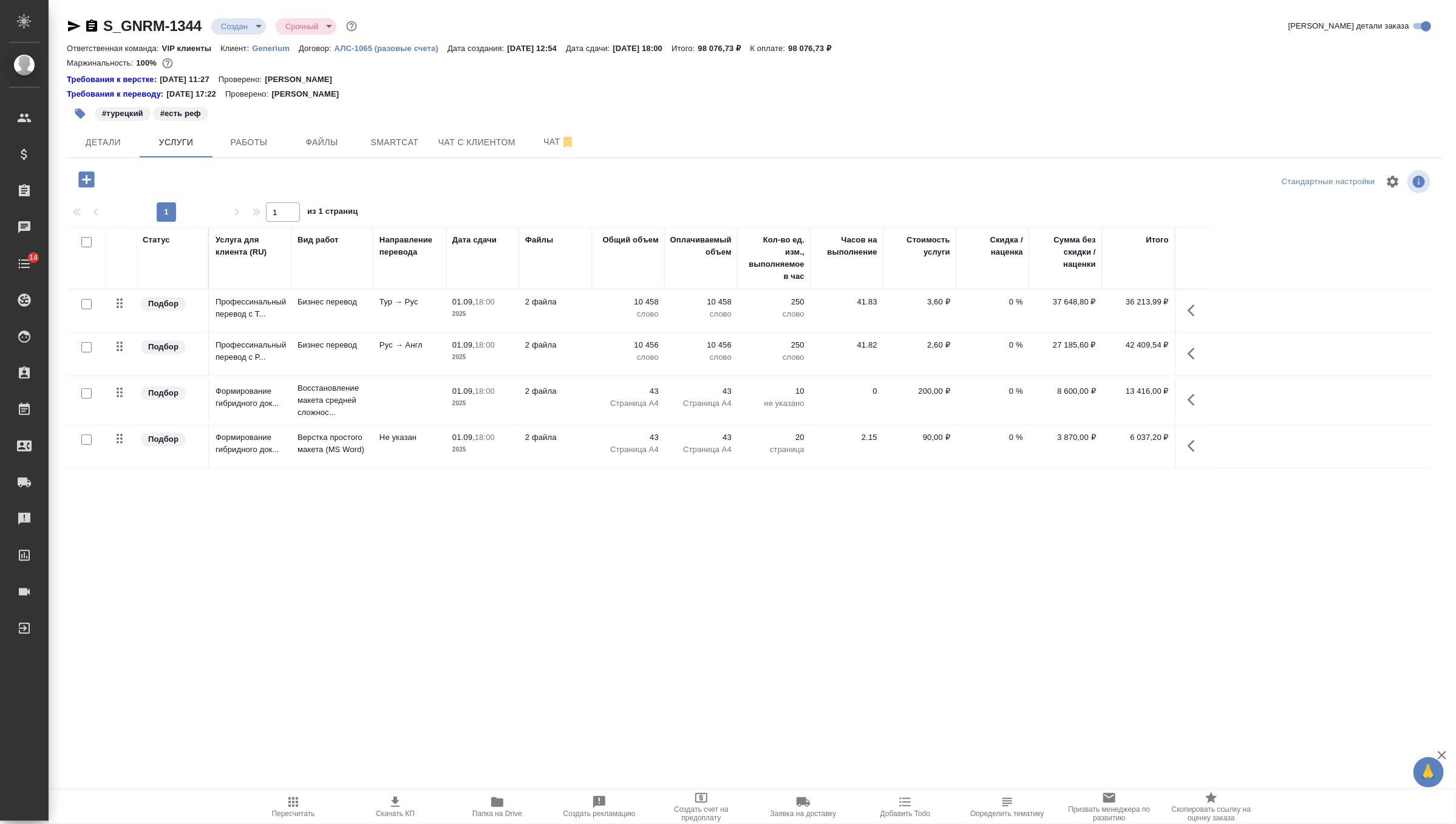
click at [233, 31] on body "🙏 .cls-1 fill:#fff; AWATERA Zverzhanovskaya Diana Клиенты Спецификации Заказы 0…" at bounding box center [728, 412] width 1456 height 824
click at [268, 47] on button "Согласование КП" at bounding box center [257, 46] width 72 height 13
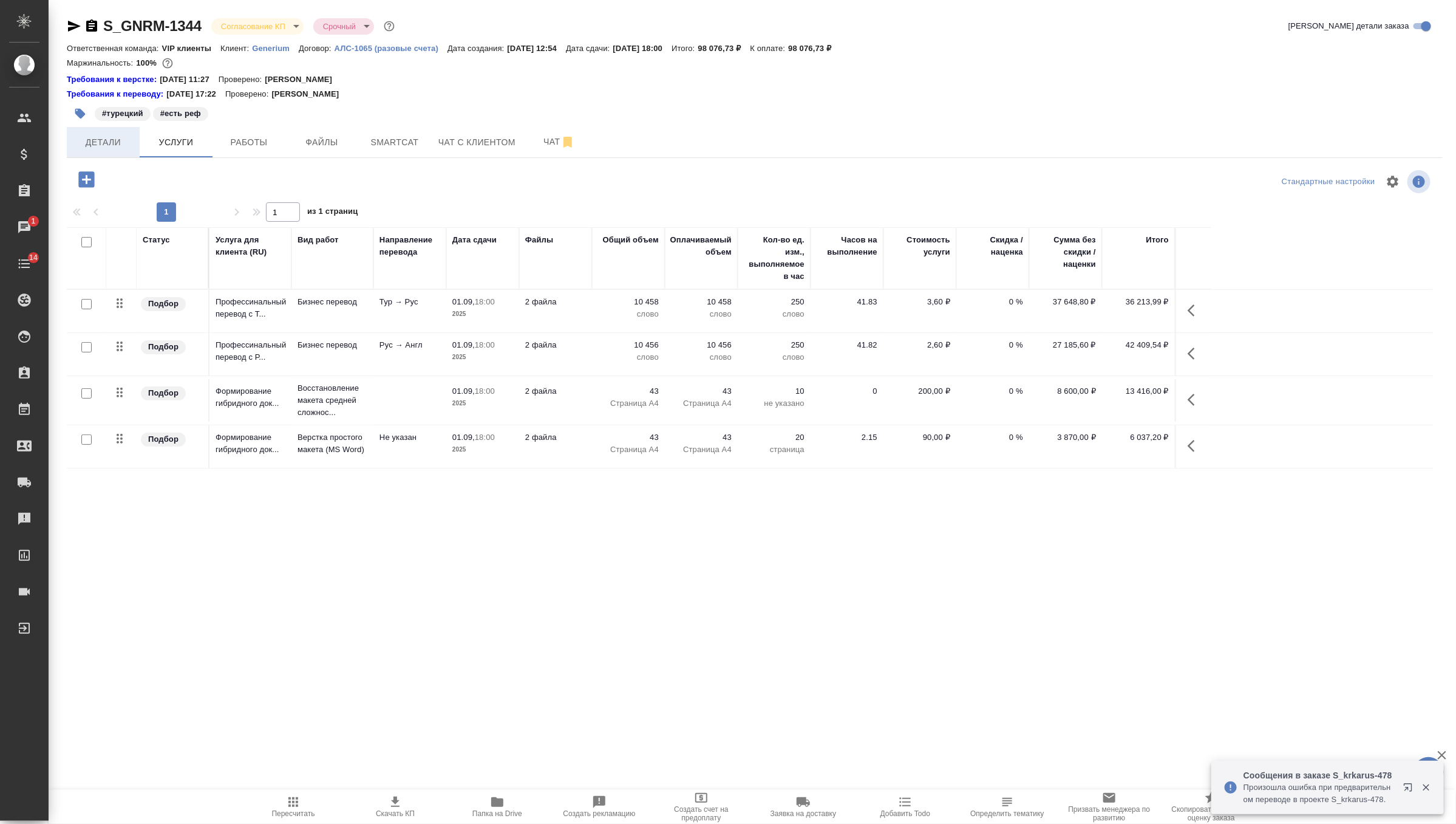
click at [112, 149] on span "Детали" at bounding box center [103, 142] width 58 height 15
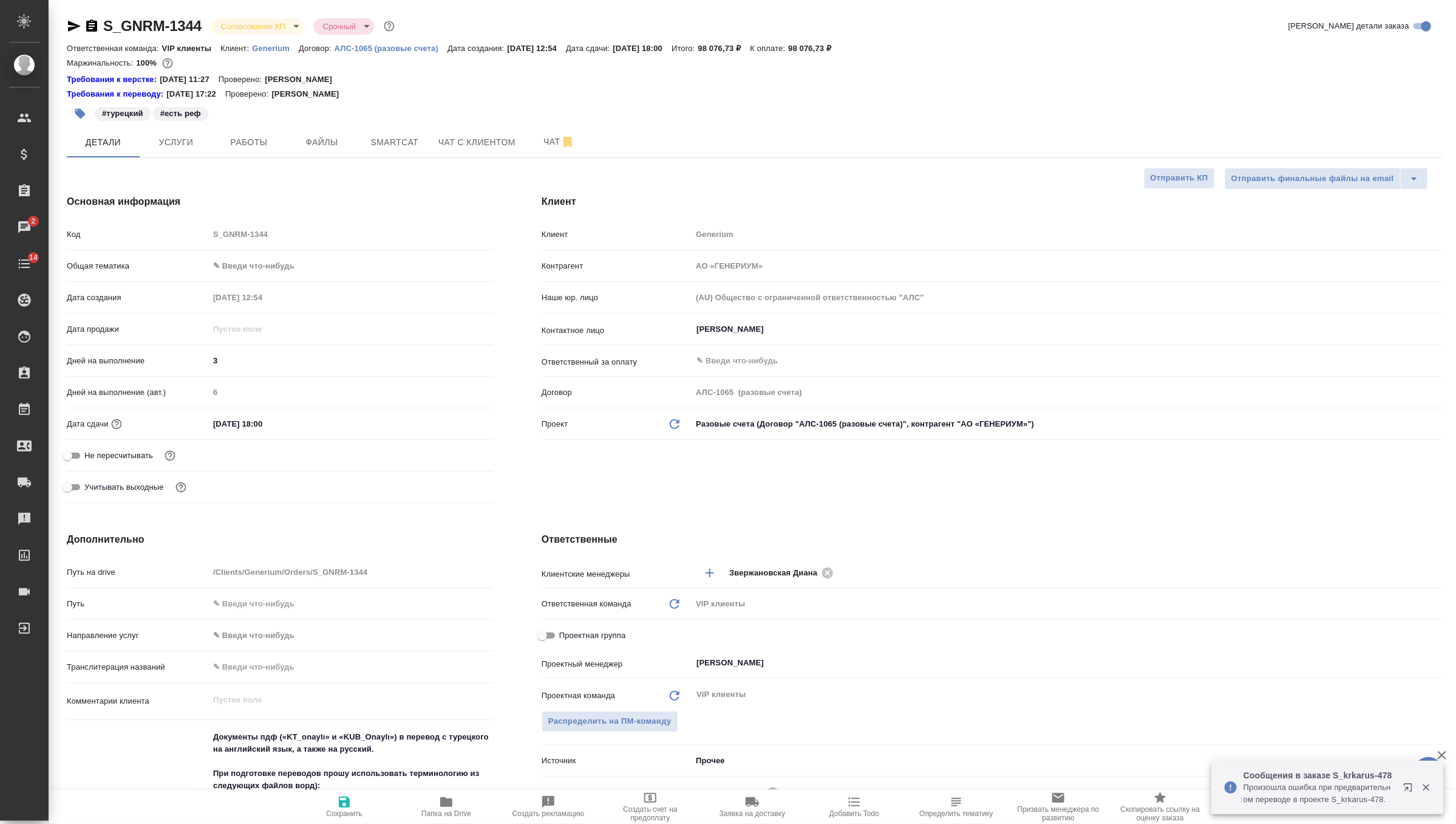
scroll to position [452, 0]
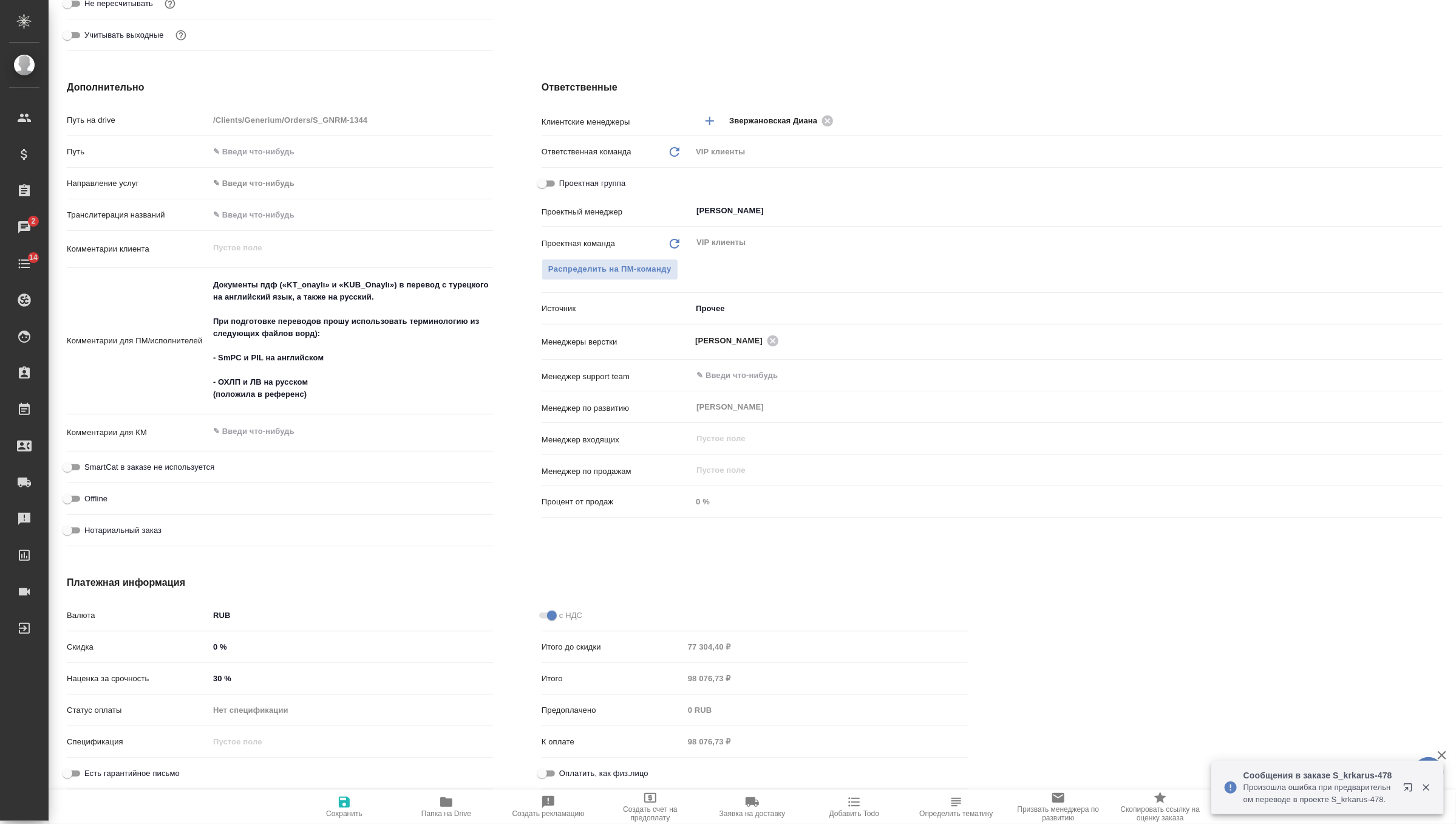
click at [236, 679] on input "30 %" at bounding box center [350, 678] width 284 height 18
click at [327, 811] on span "Сохранить и пересчитать" at bounding box center [344, 813] width 86 height 8
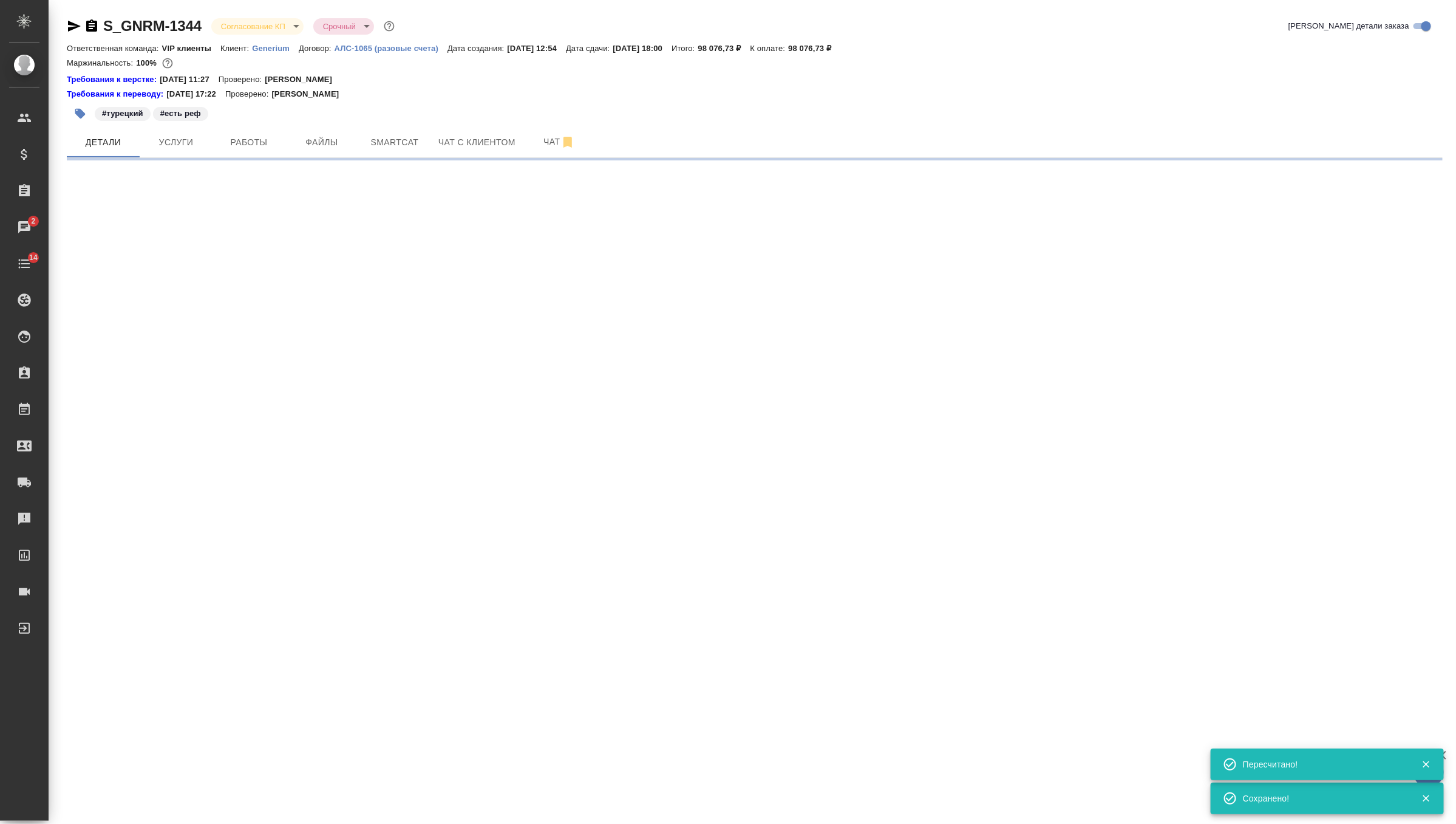
scroll to position [0, 0]
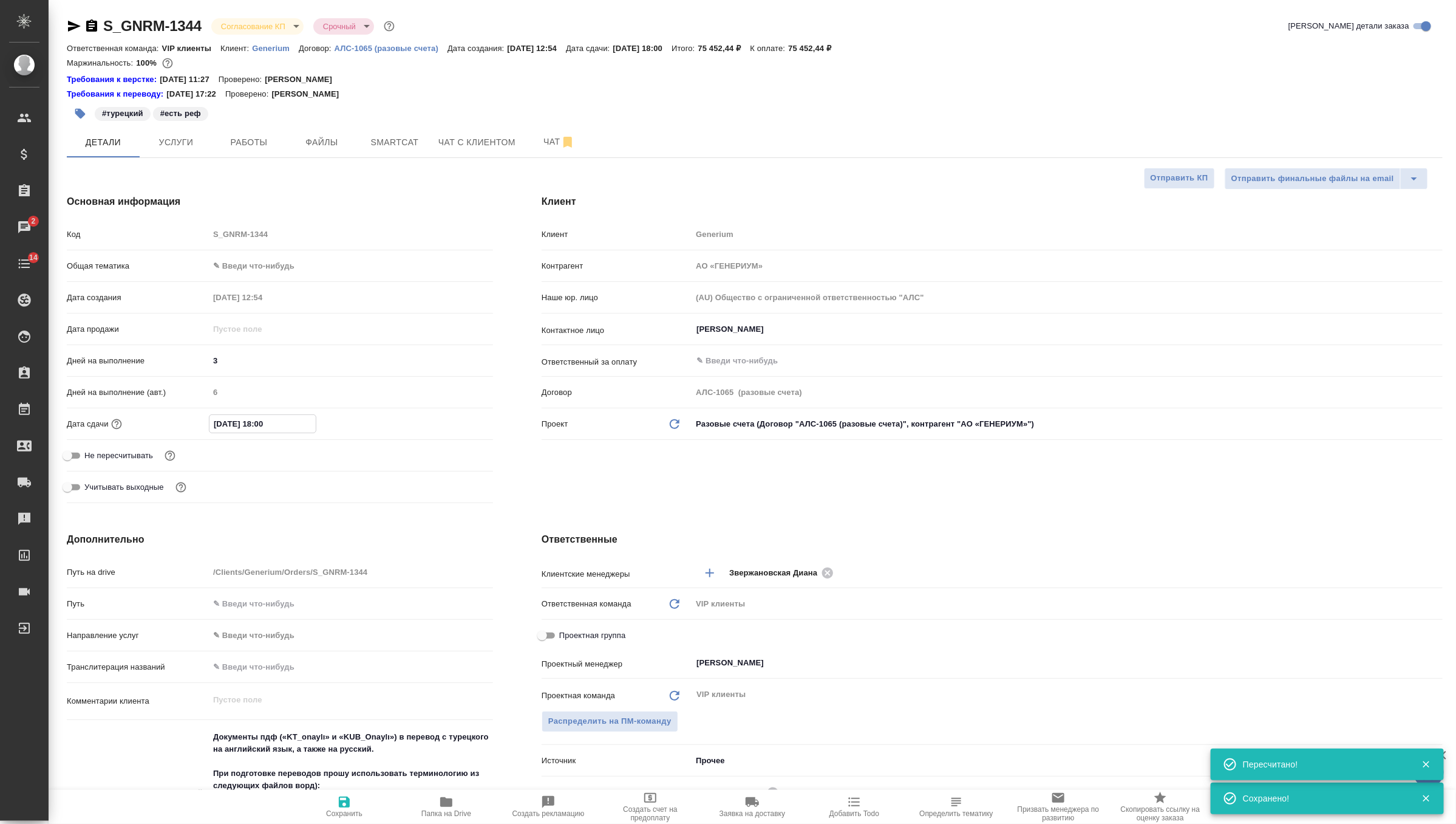
click at [284, 431] on input "01.09.2025 18:00" at bounding box center [263, 424] width 106 height 18
click at [467, 417] on div at bounding box center [471, 424] width 43 height 15
click at [459, 419] on icon "button" at bounding box center [458, 423] width 11 height 12
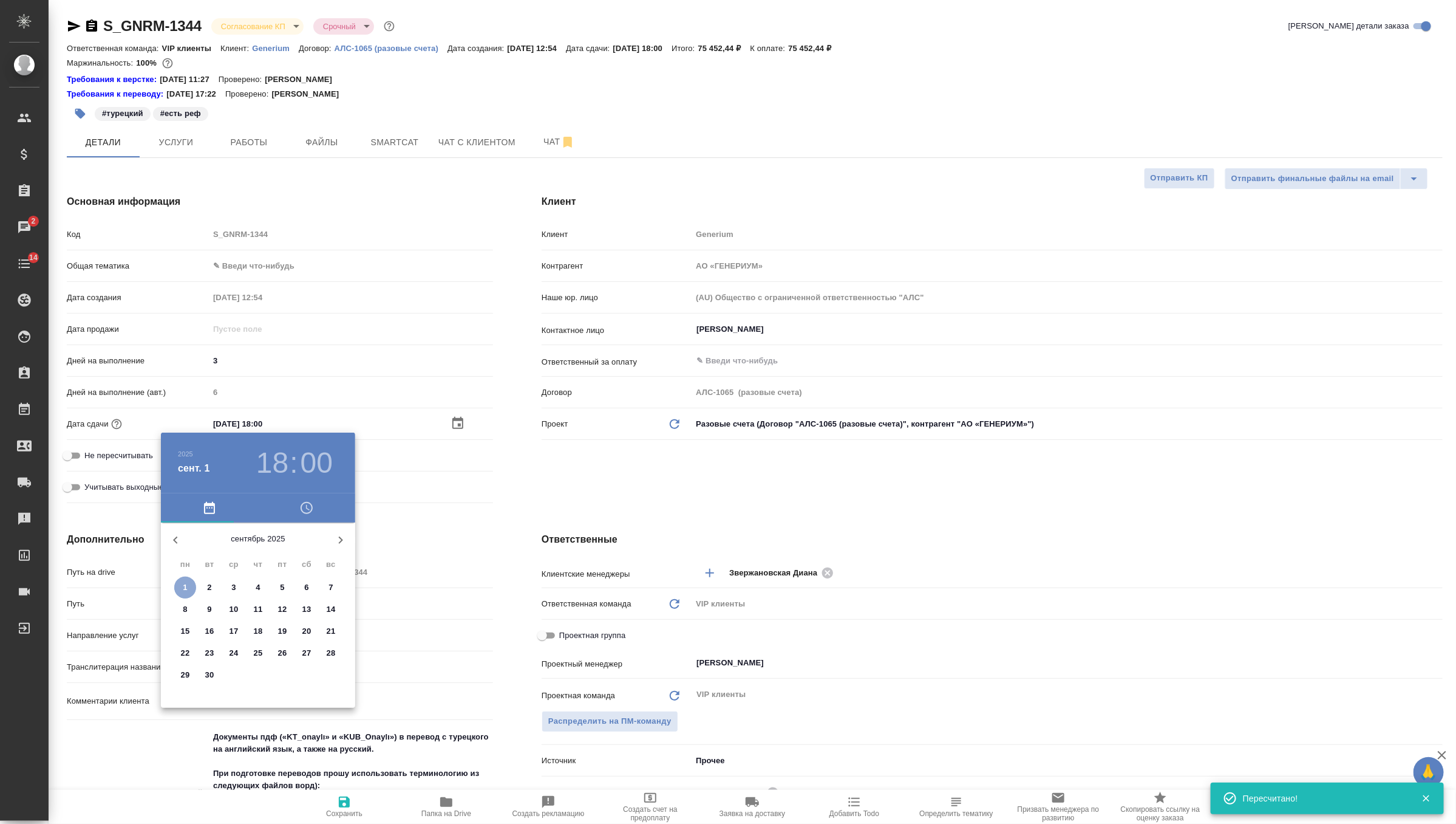
click at [186, 588] on p "1" at bounding box center [185, 587] width 5 height 12
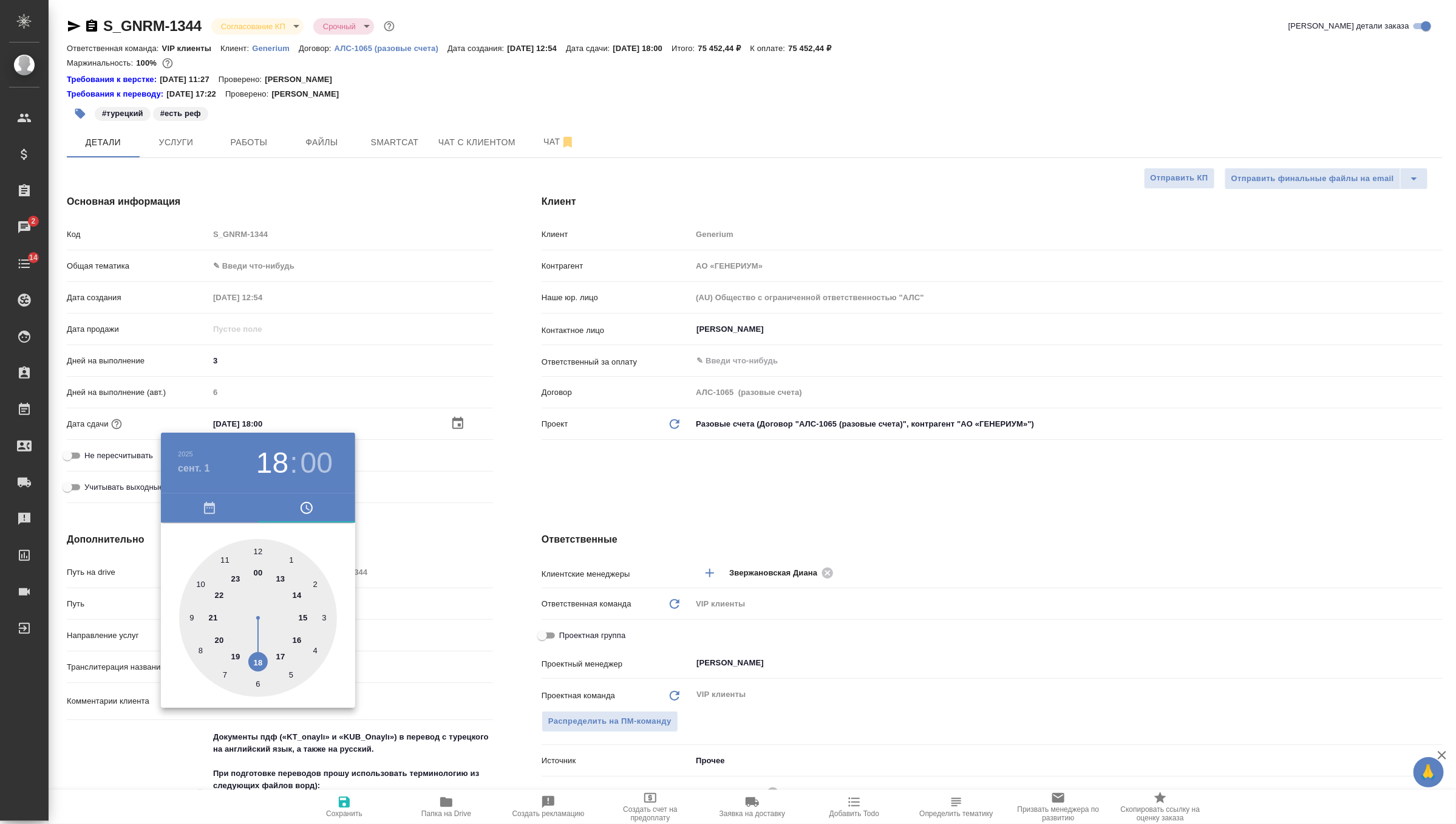
click at [256, 553] on div at bounding box center [258, 618] width 158 height 158
click at [593, 513] on div at bounding box center [728, 412] width 1456 height 824
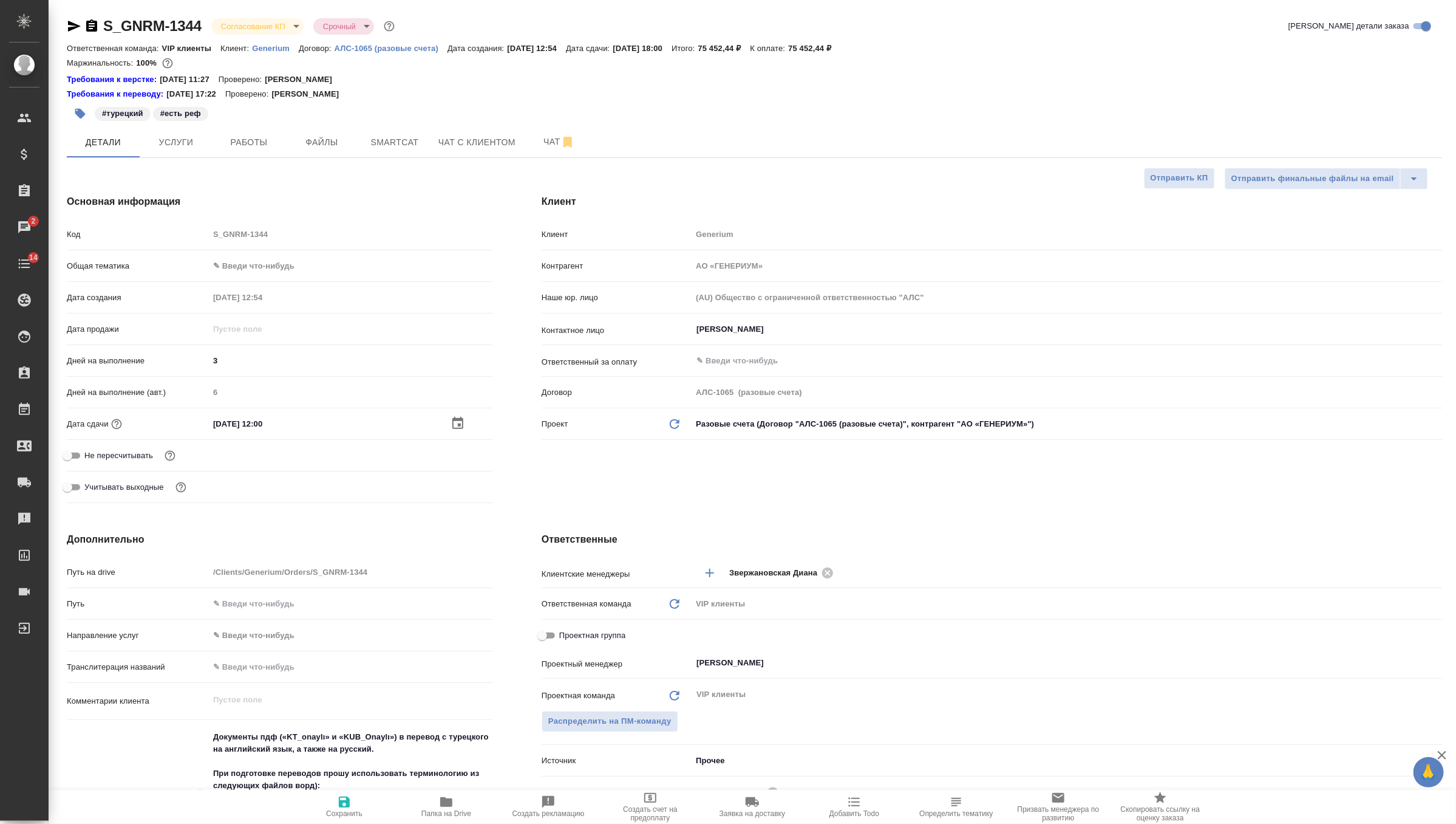
click at [343, 805] on icon "button" at bounding box center [345, 802] width 15 height 15
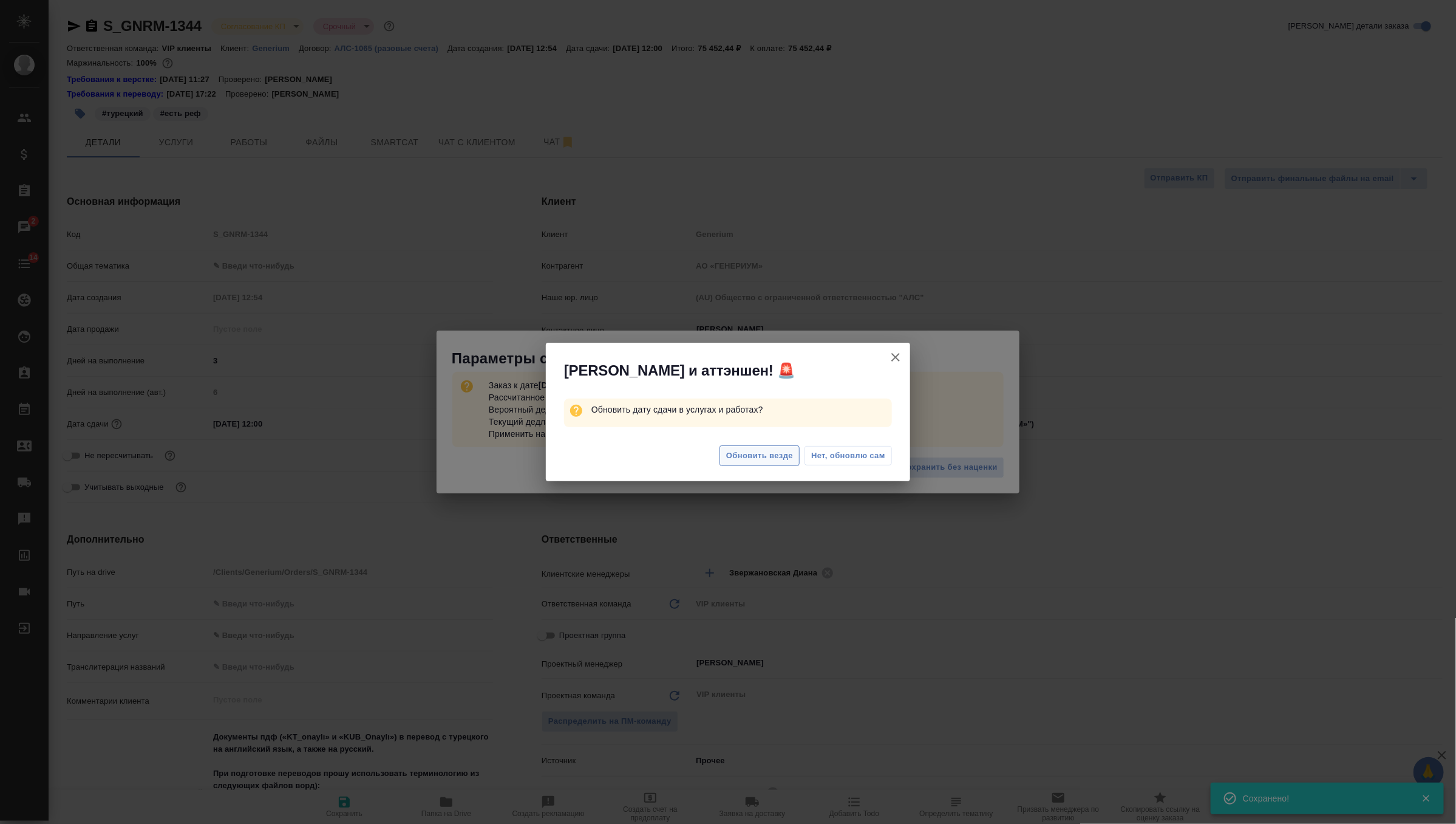
click at [756, 461] on span "Обновить везде" at bounding box center [760, 455] width 67 height 14
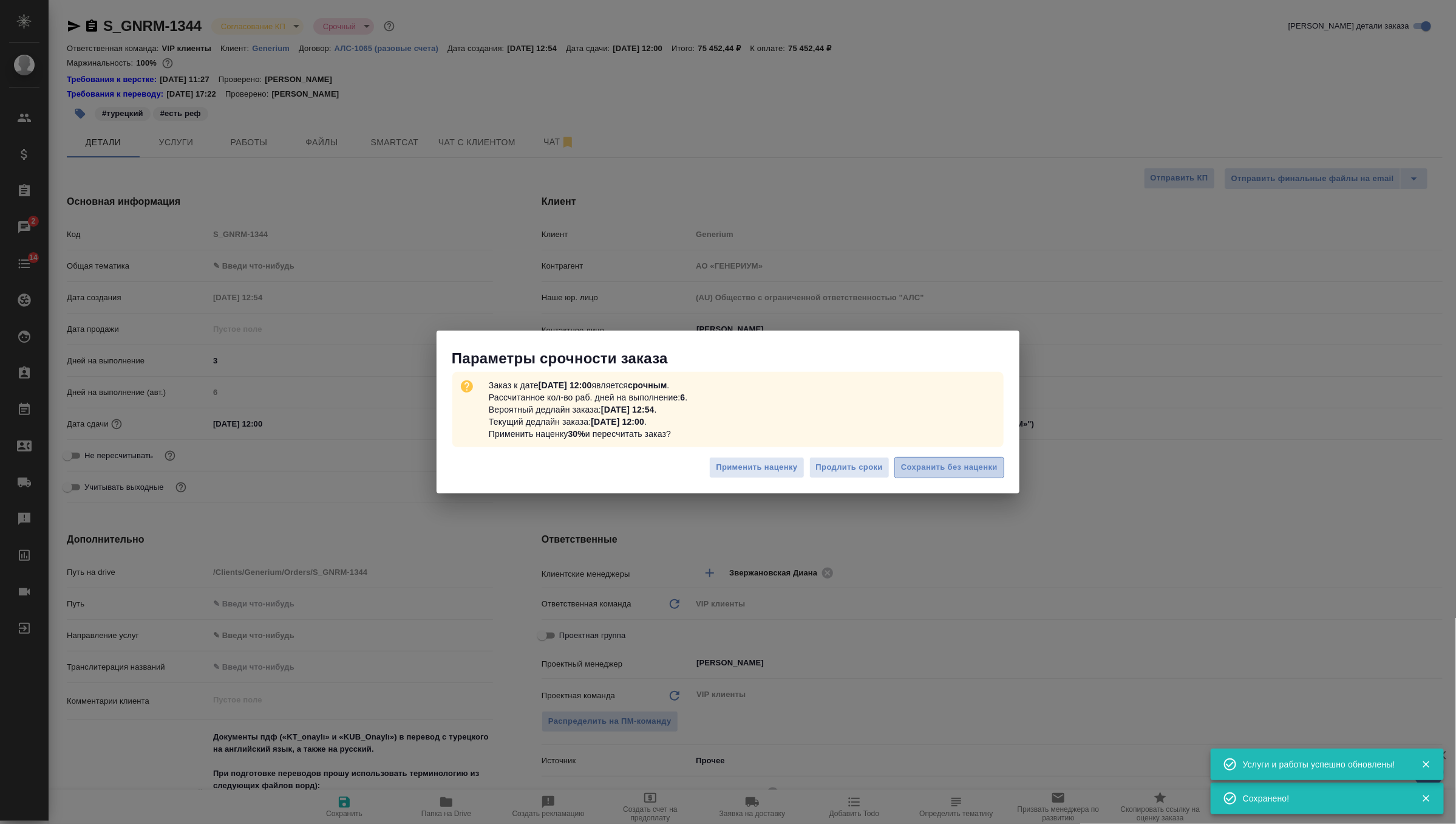
click at [960, 470] on span "Сохранить без наценки" at bounding box center [949, 467] width 96 height 14
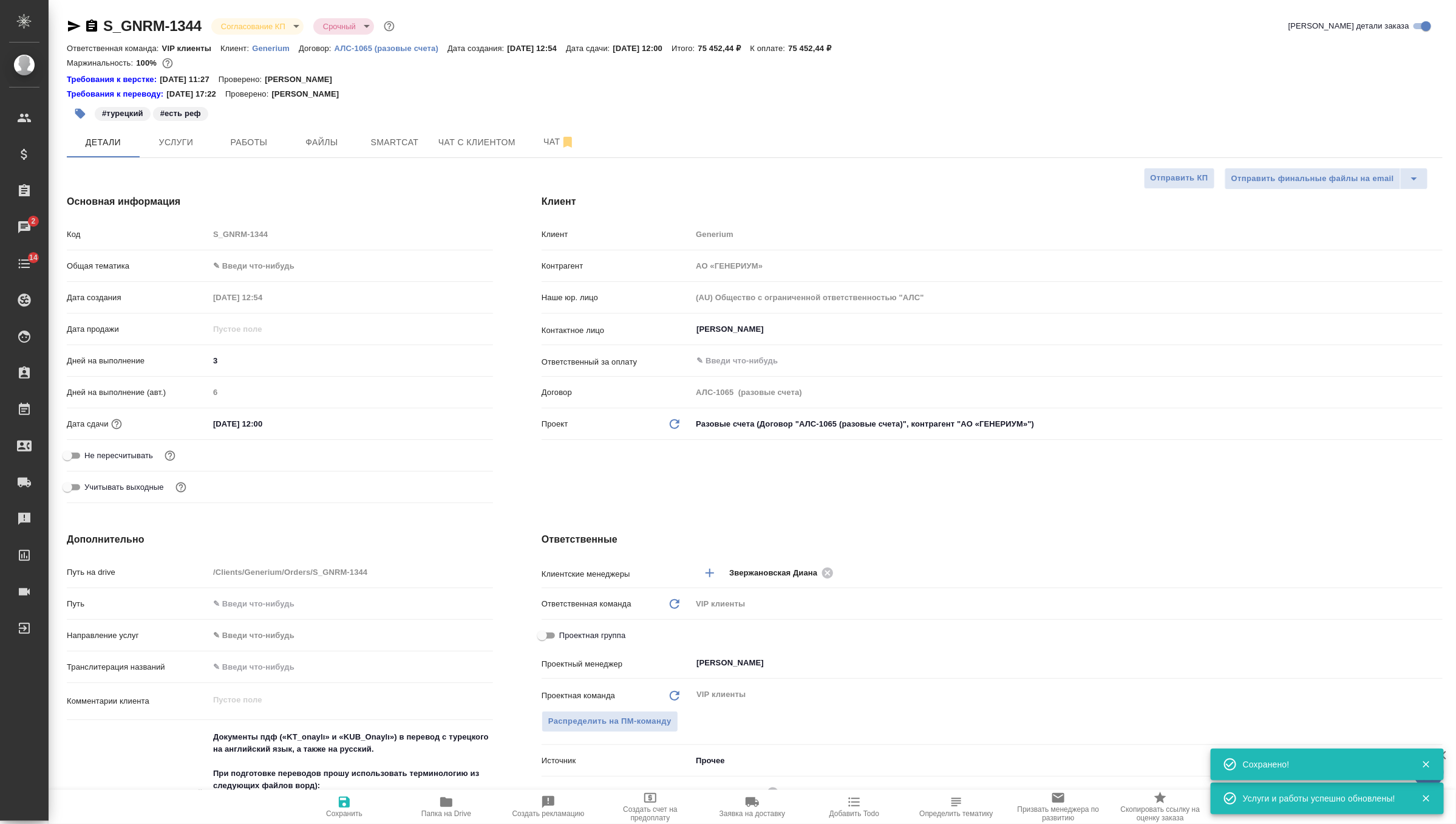
click at [277, 30] on body "🙏 .cls-1 fill:#fff; AWATERA Zverzhanovskaya Diana Клиенты Спецификации Заказы 2…" at bounding box center [728, 412] width 1456 height 824
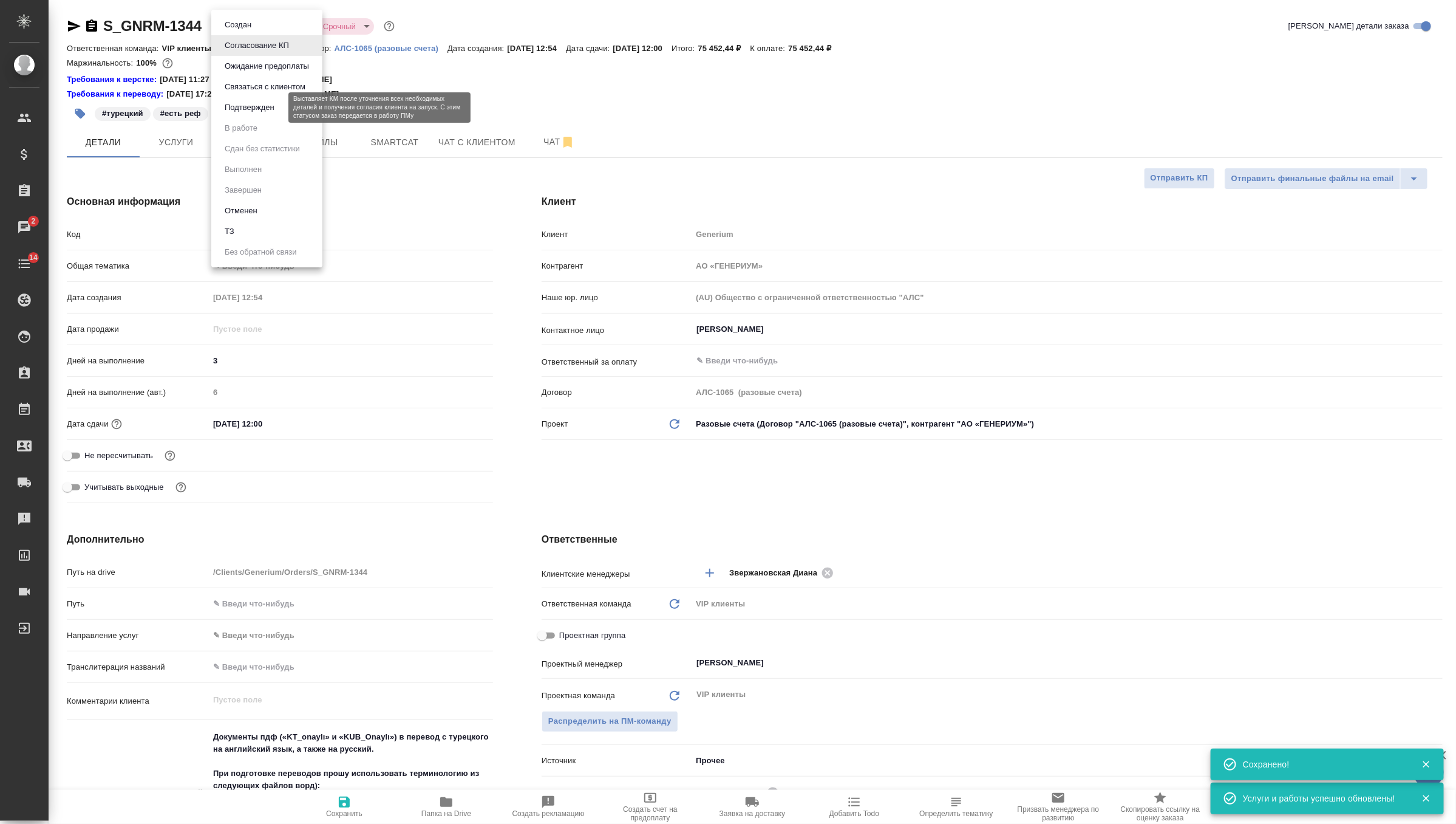
click at [273, 105] on button "Подтвержден" at bounding box center [250, 107] width 57 height 13
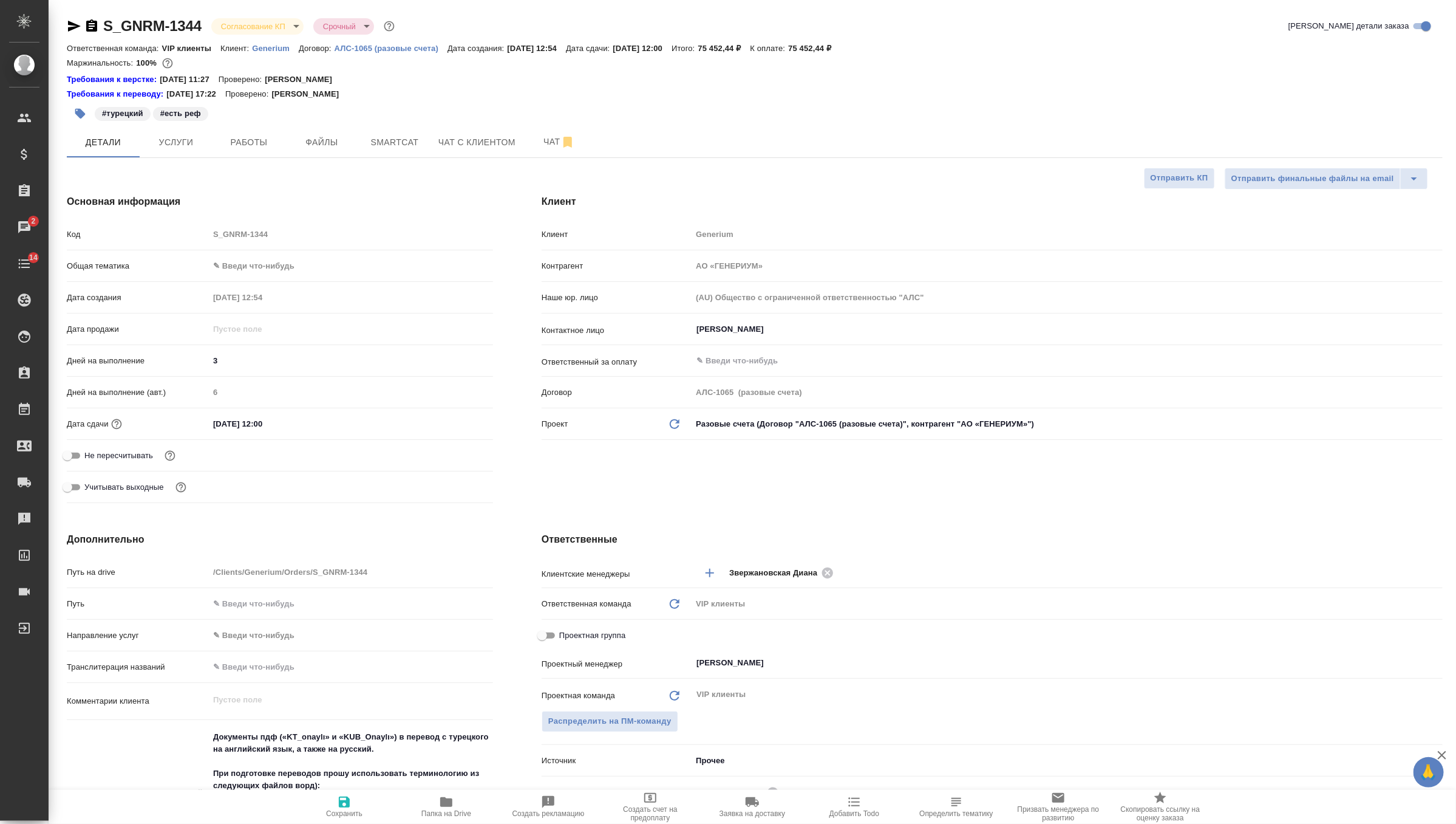
click at [348, 812] on span "Сохранить" at bounding box center [344, 813] width 36 height 8
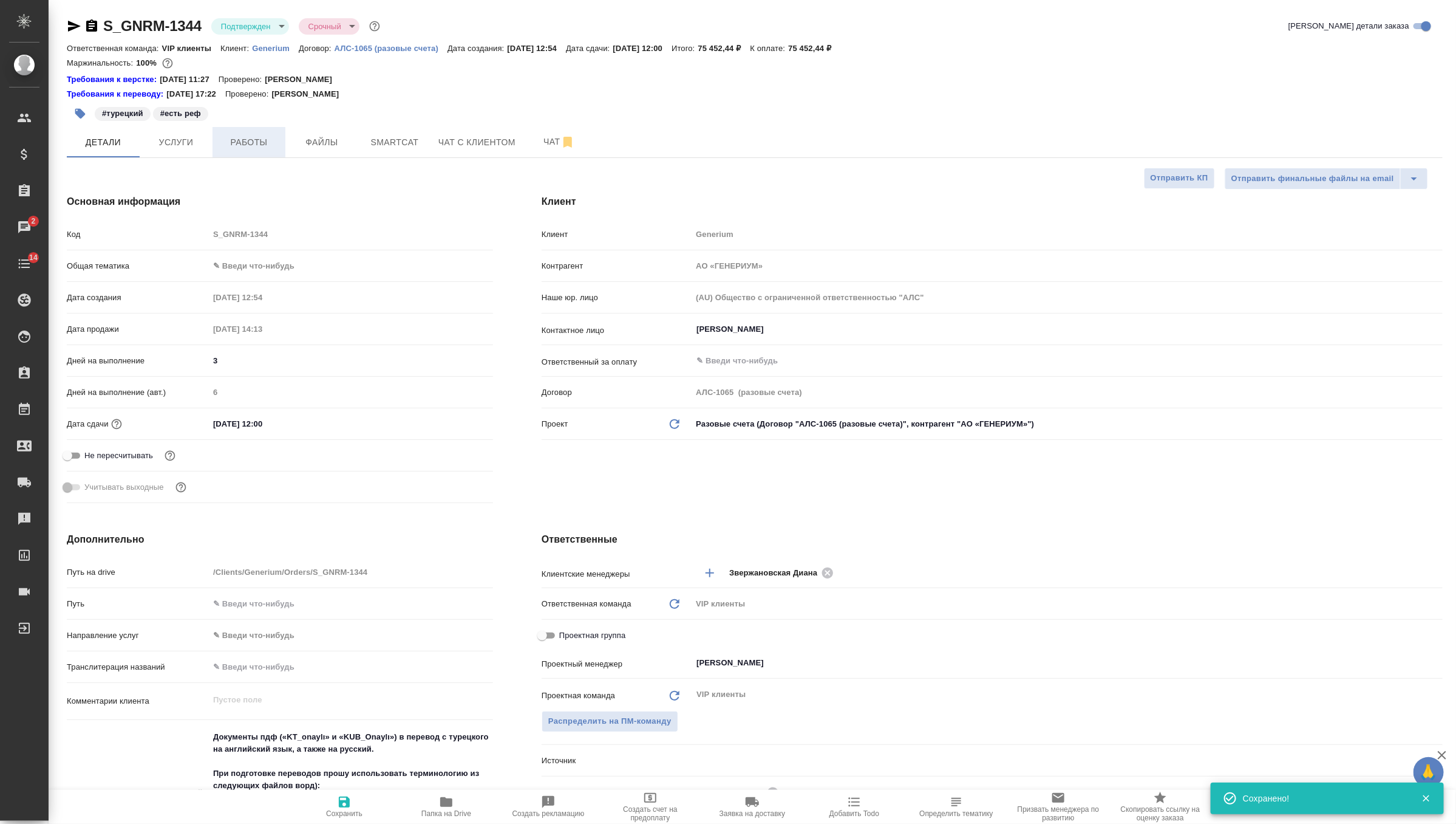
click at [251, 137] on span "Работы" at bounding box center [249, 142] width 58 height 15
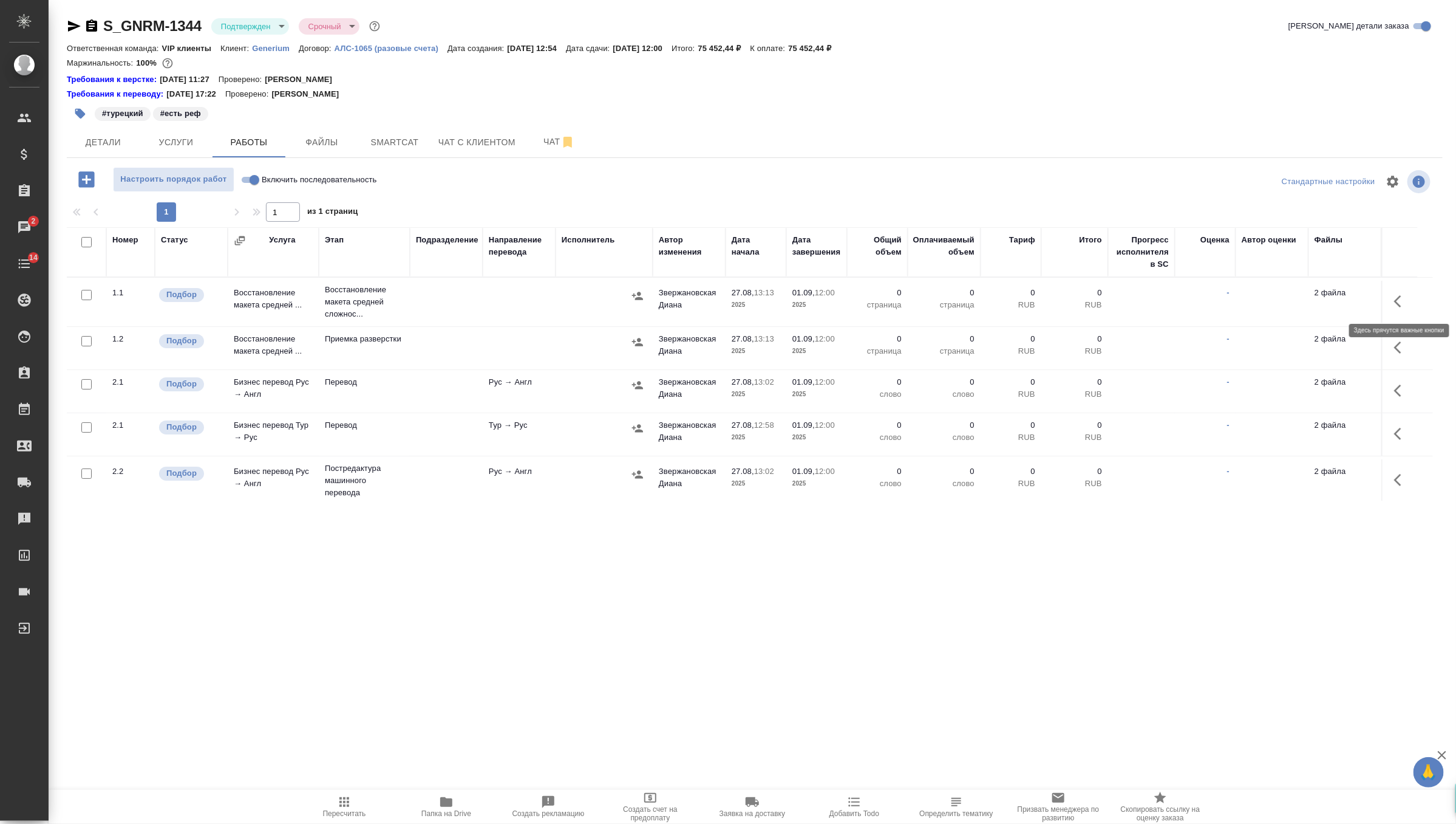
click at [1405, 295] on icon "button" at bounding box center [1401, 301] width 15 height 15
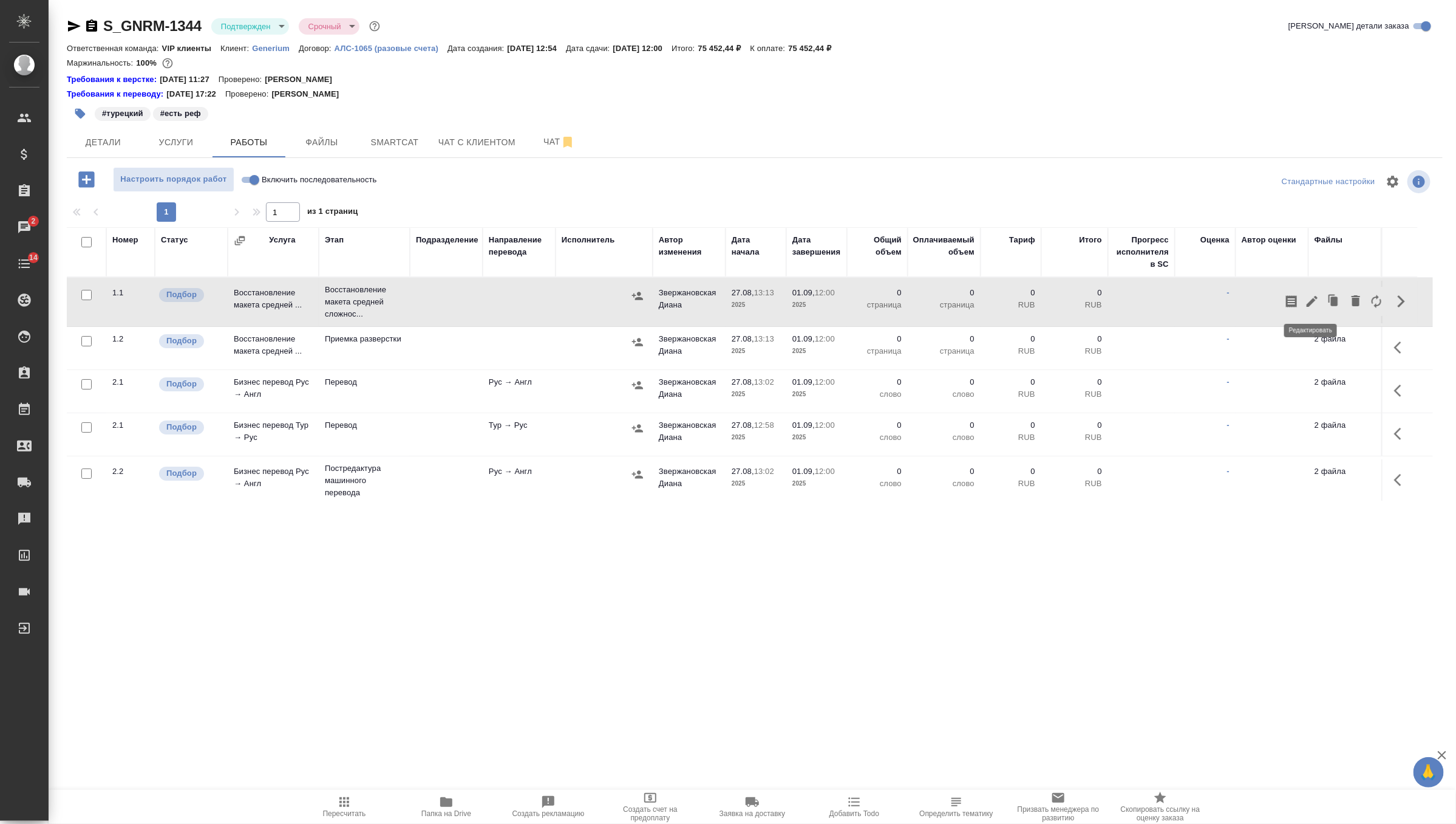
click at [1309, 302] on icon "button" at bounding box center [1313, 301] width 11 height 11
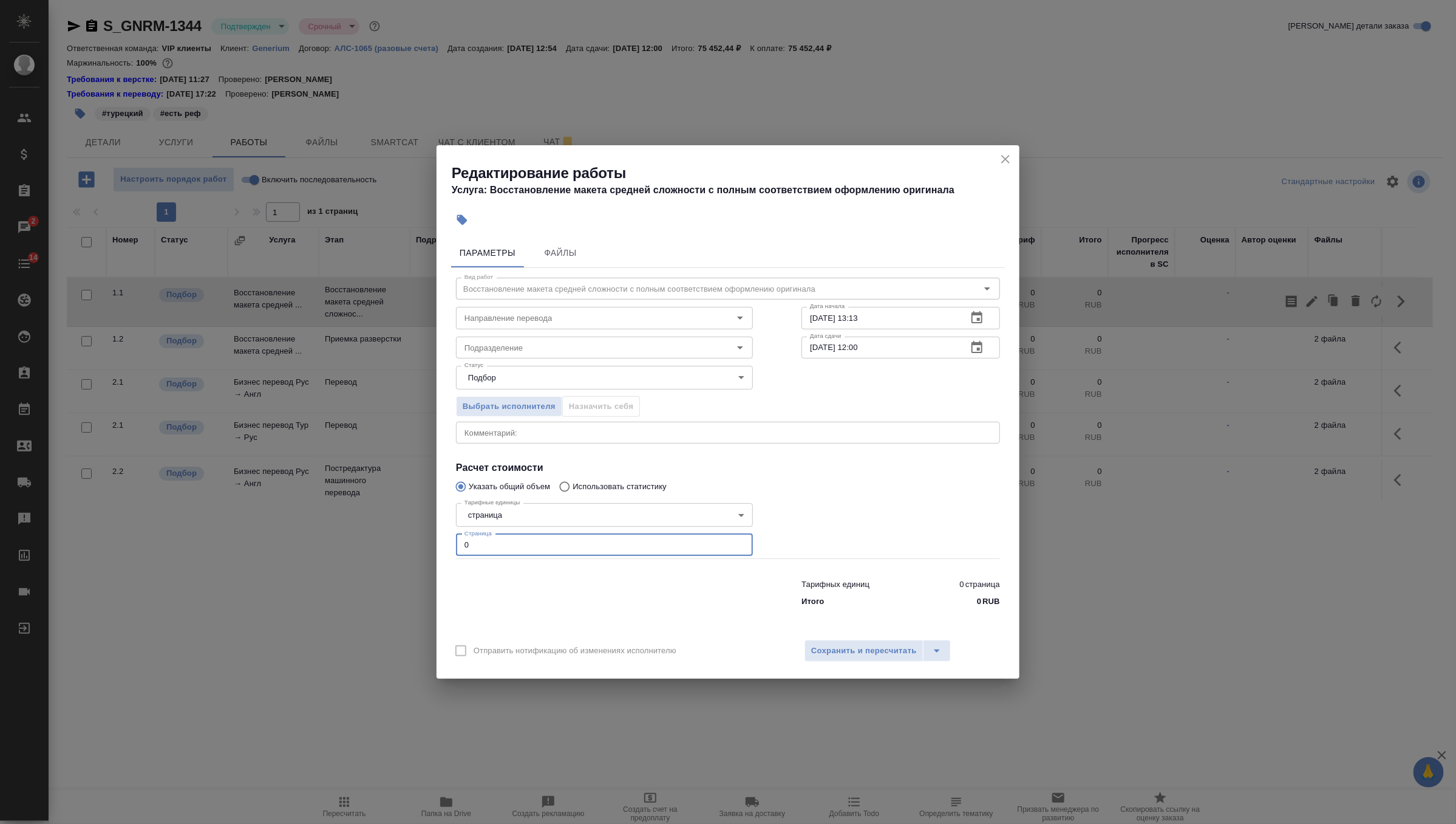
click at [536, 538] on input "0" at bounding box center [604, 545] width 297 height 22
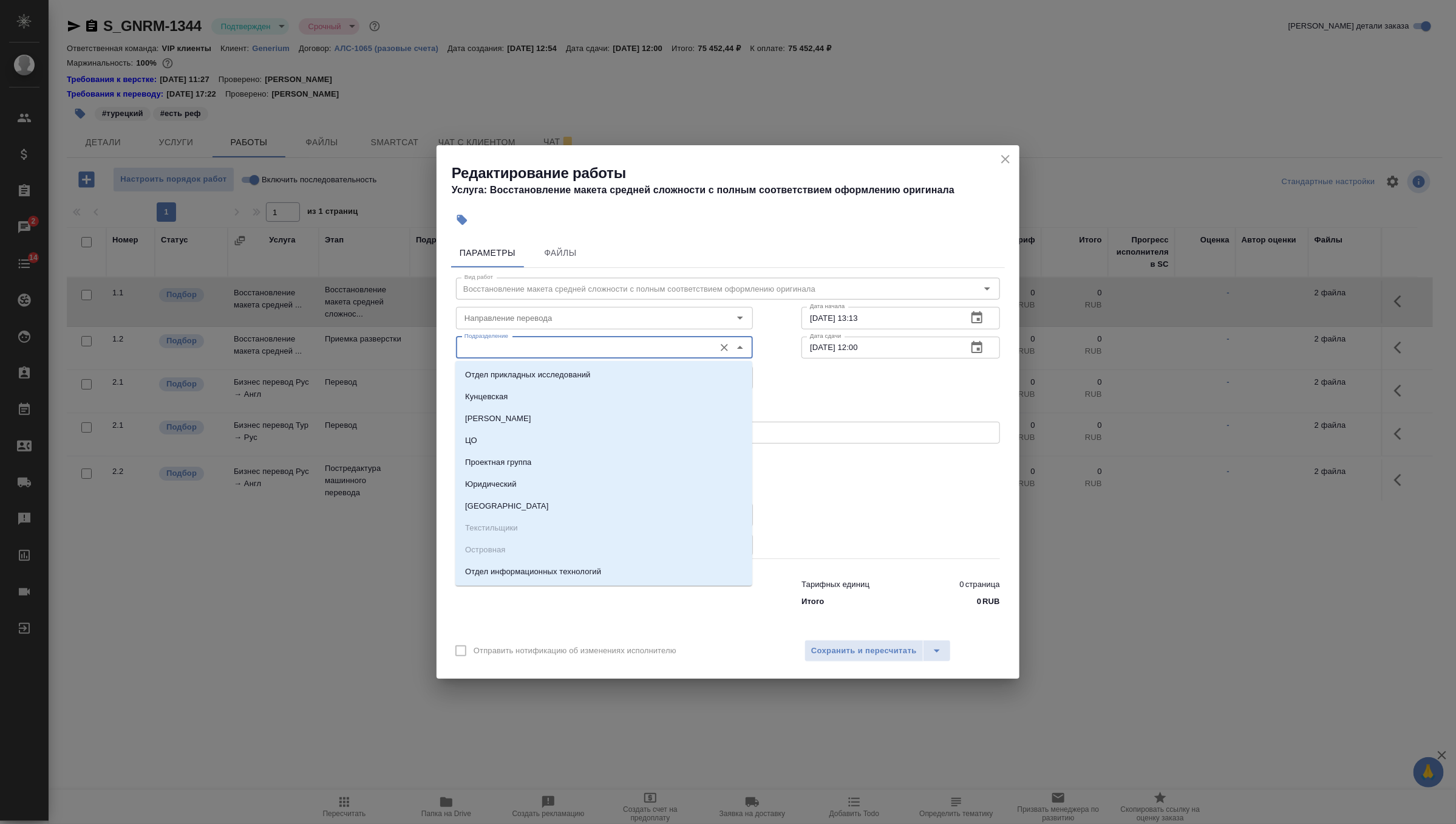
click at [563, 346] on input "Подразделение" at bounding box center [583, 348] width 249 height 15
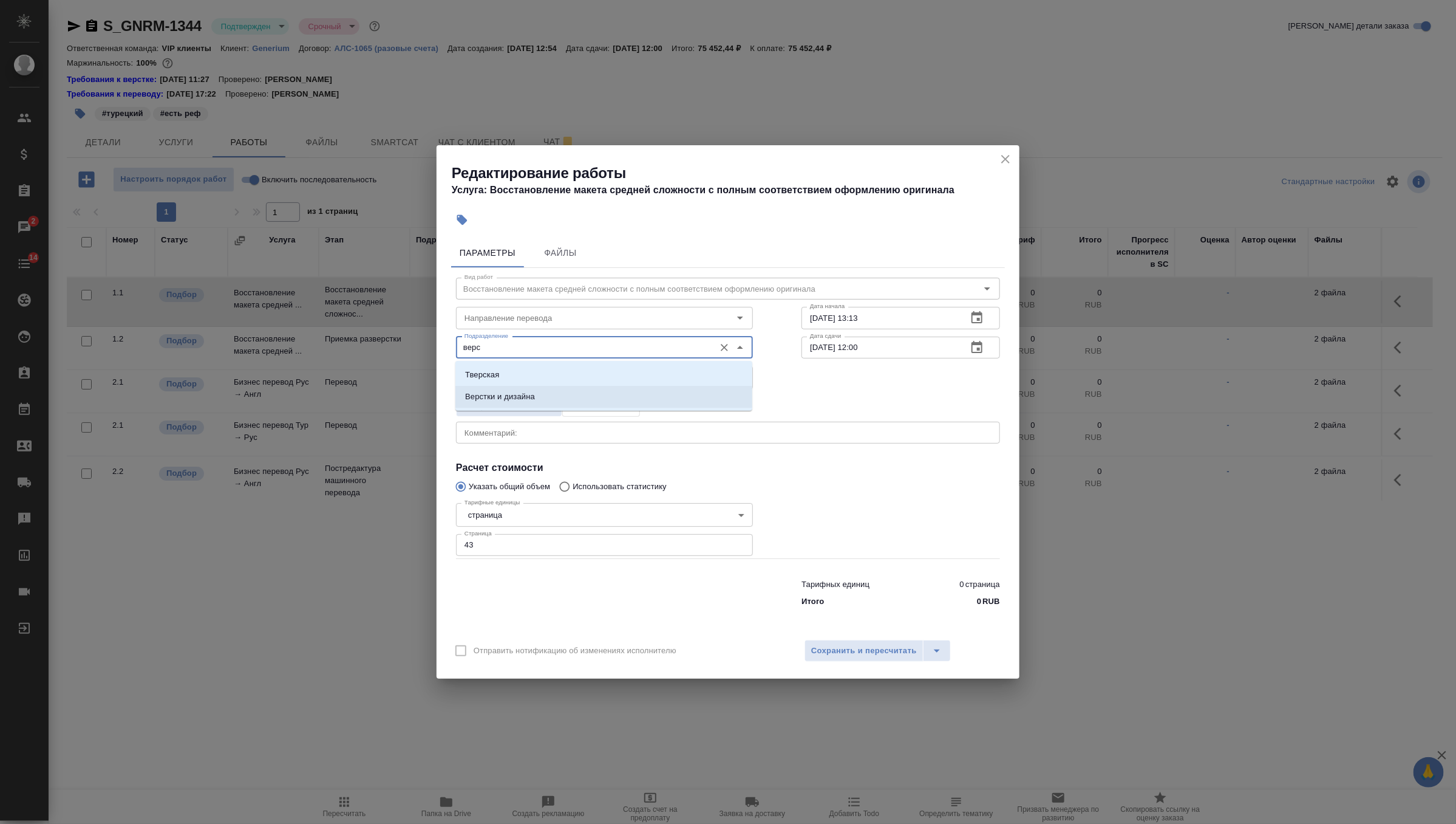
click at [588, 394] on li "Верстки и дизайна" at bounding box center [604, 397] width 297 height 22
click at [910, 314] on input "27.08.2025 13:13" at bounding box center [879, 318] width 156 height 22
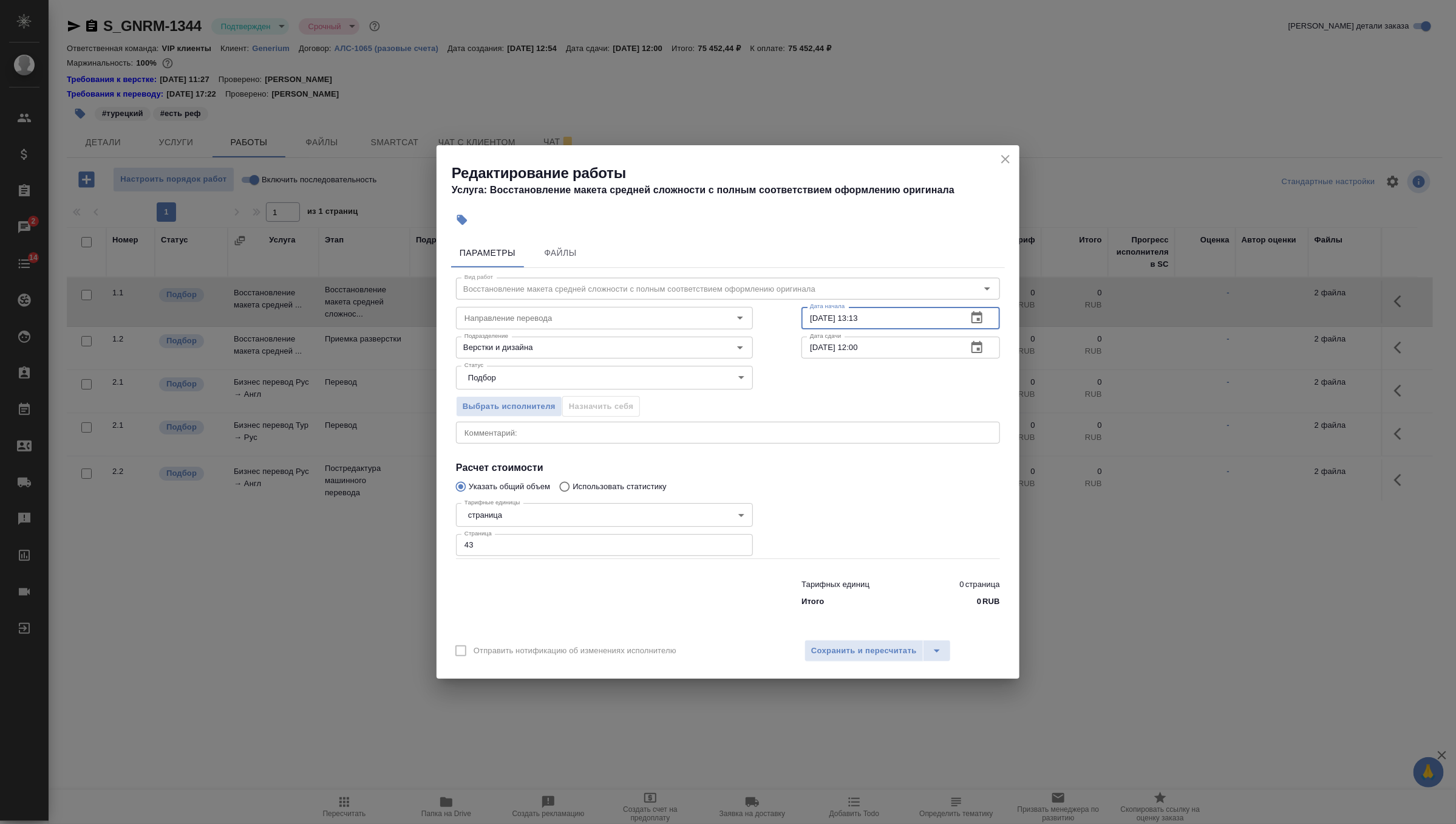
click at [910, 323] on input "27.08.2025 13:13" at bounding box center [879, 318] width 156 height 22
click at [974, 351] on icon "button" at bounding box center [977, 348] width 15 height 15
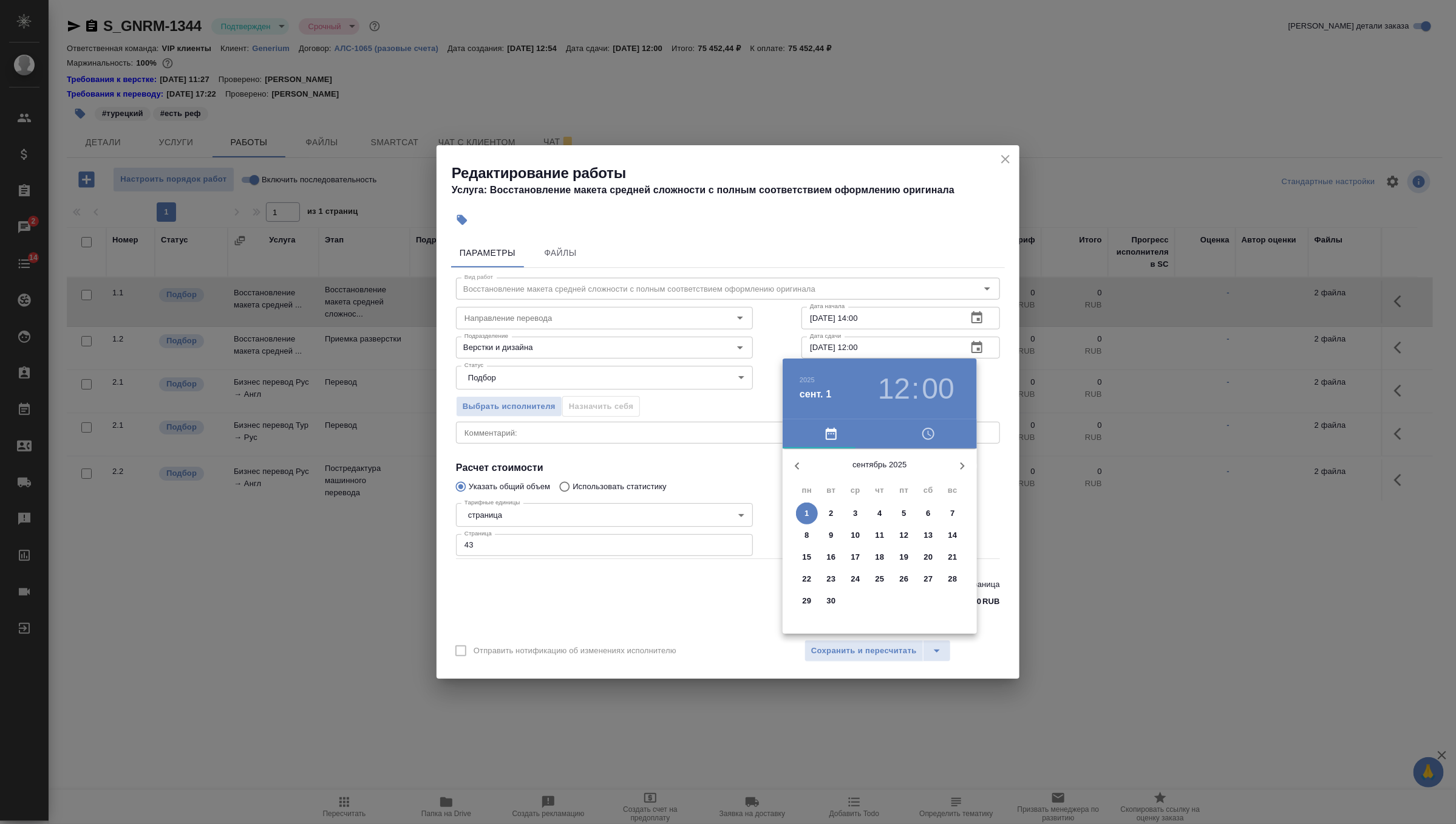
click at [797, 461] on icon "button" at bounding box center [798, 466] width 15 height 15
click at [856, 600] on p "27" at bounding box center [856, 600] width 9 height 12
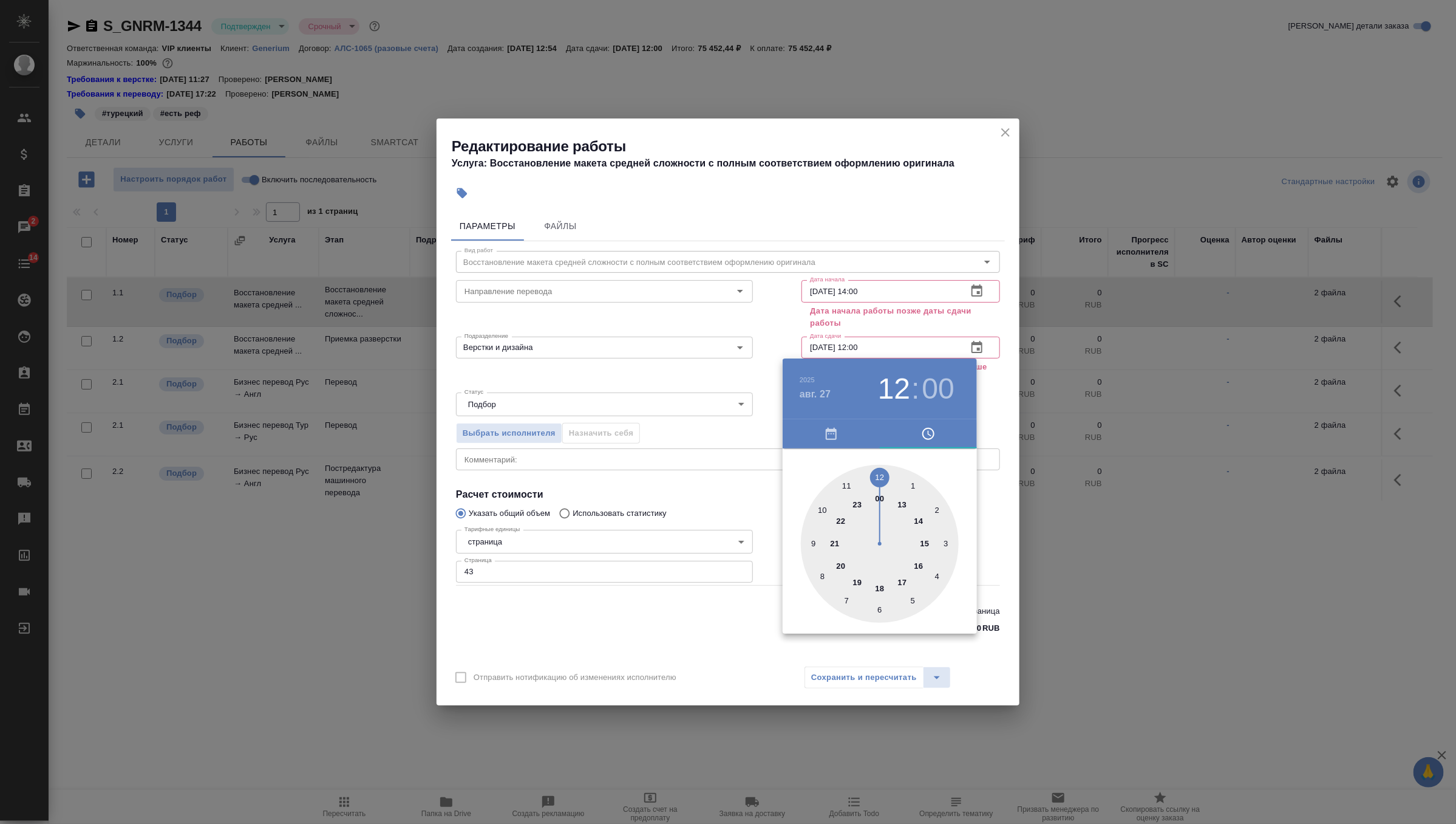
click at [819, 387] on div "авг. 27" at bounding box center [836, 394] width 73 height 15
click at [814, 384] on h6 "2025" at bounding box center [807, 380] width 15 height 7
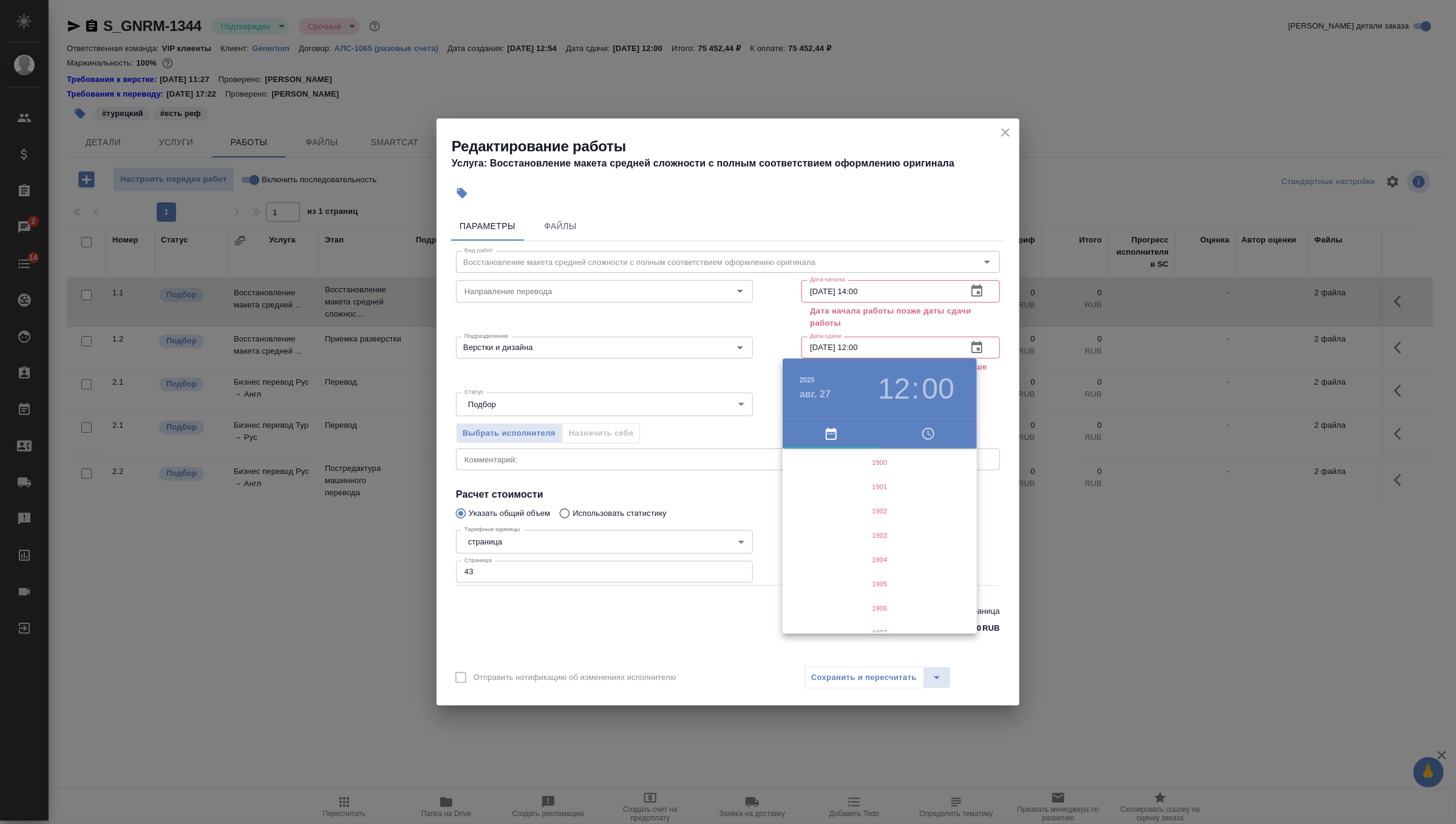
scroll to position [2964, 0]
click at [815, 391] on h4 "авг. 27" at bounding box center [815, 394] width 31 height 15
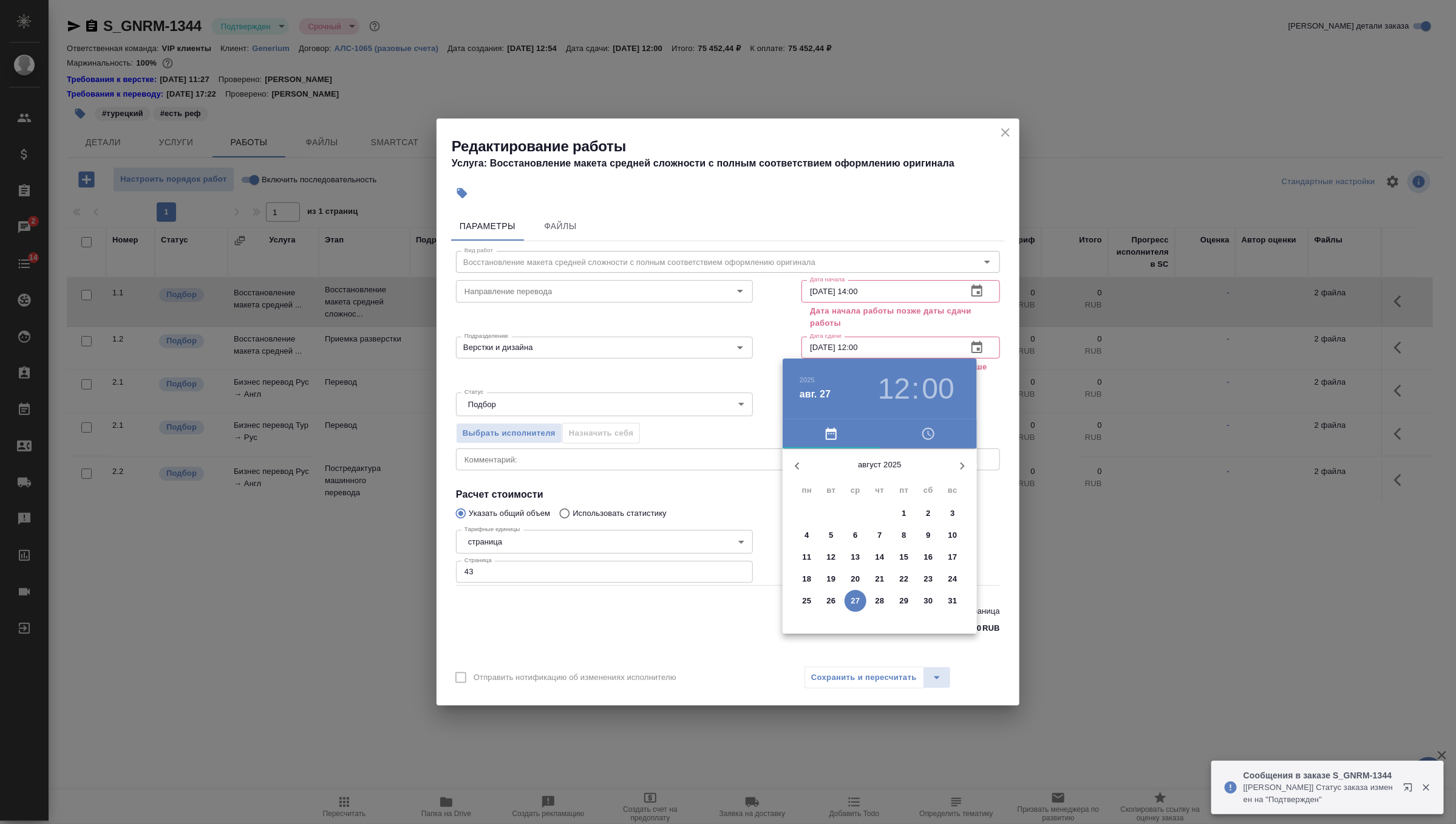
click at [879, 596] on p "28" at bounding box center [880, 600] width 9 height 12
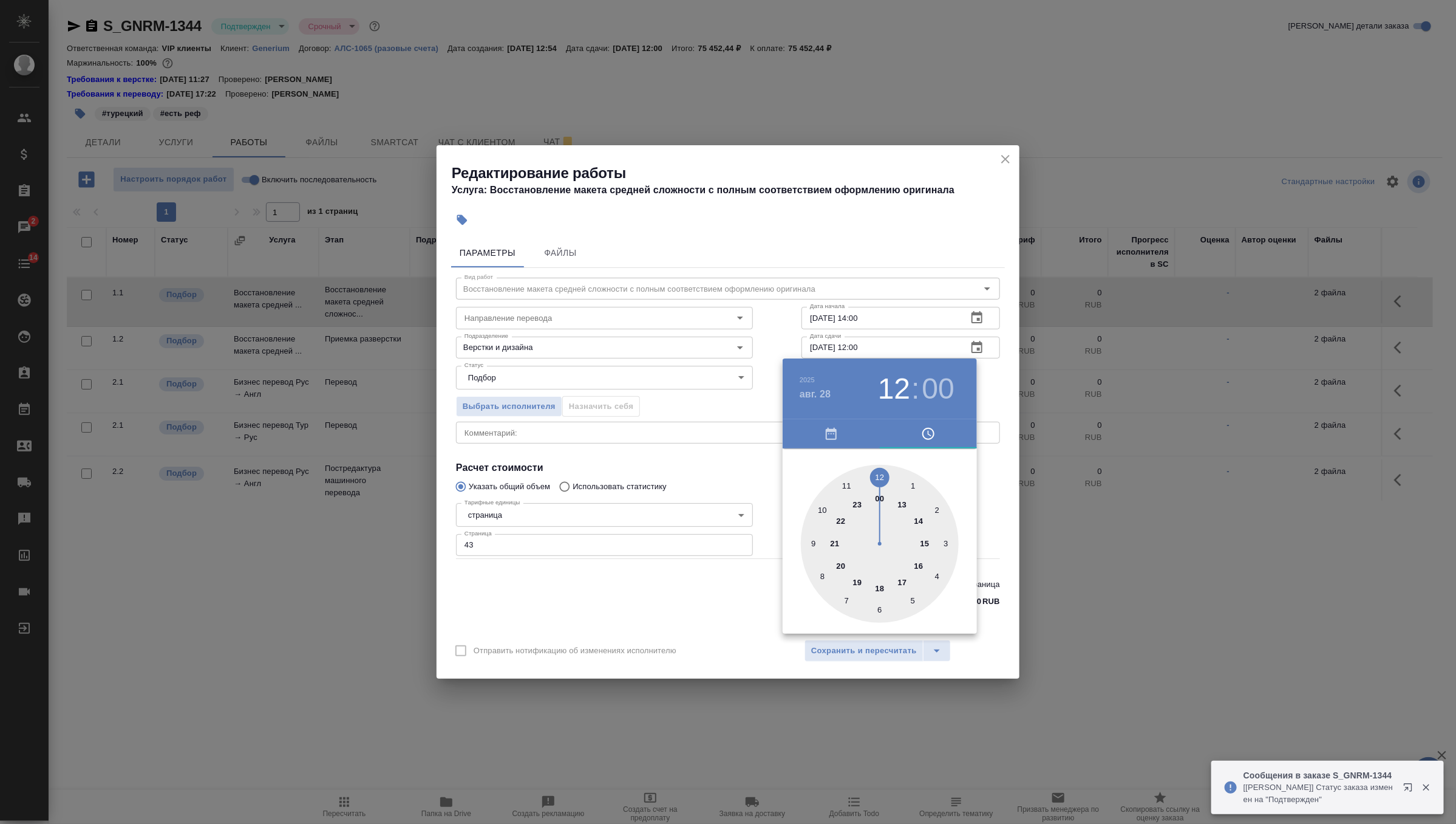
click at [811, 543] on div at bounding box center [880, 544] width 158 height 158
click at [1002, 396] on div at bounding box center [728, 412] width 1456 height 824
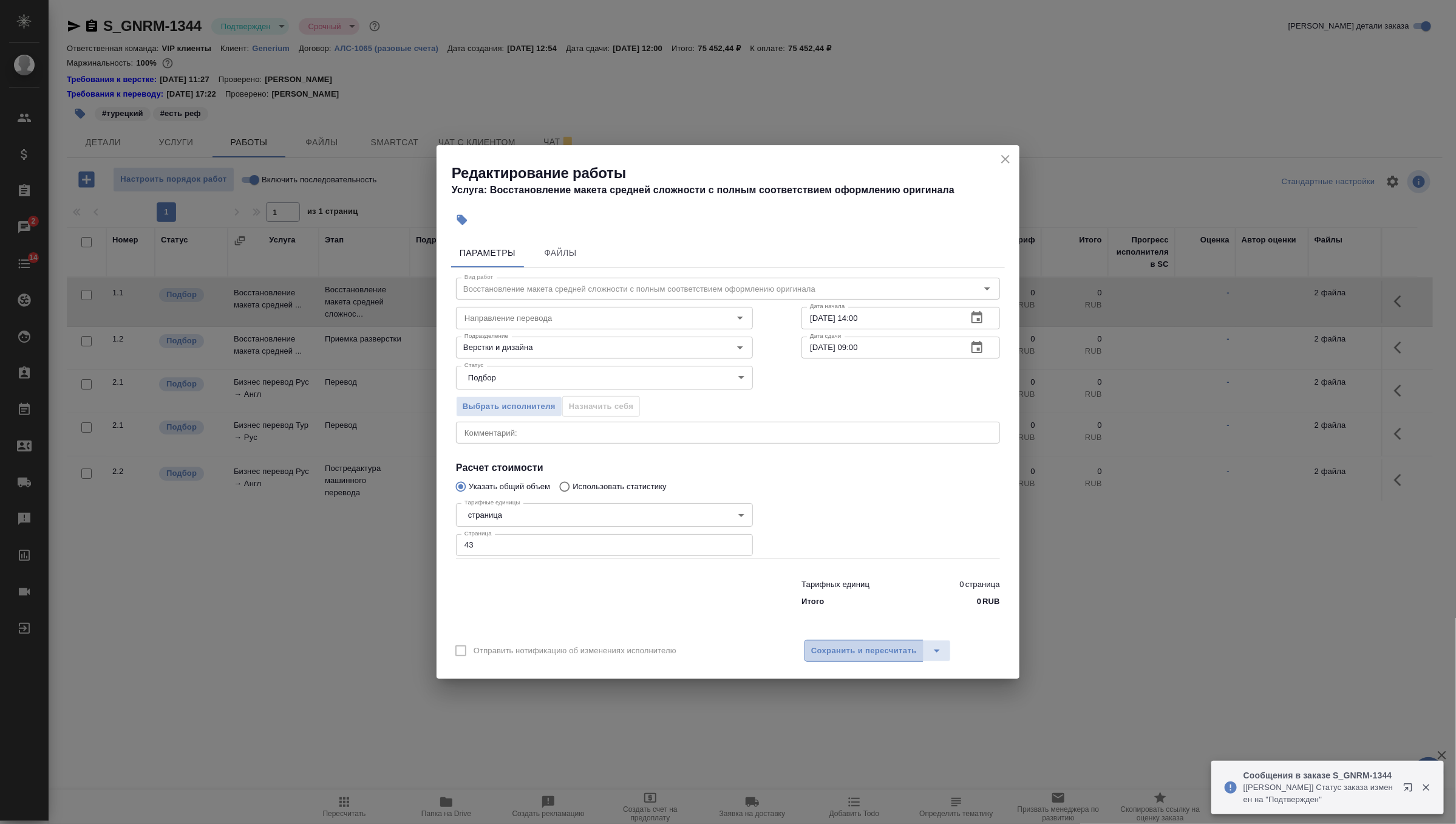
click at [881, 656] on span "Сохранить и пересчитать" at bounding box center [864, 650] width 105 height 14
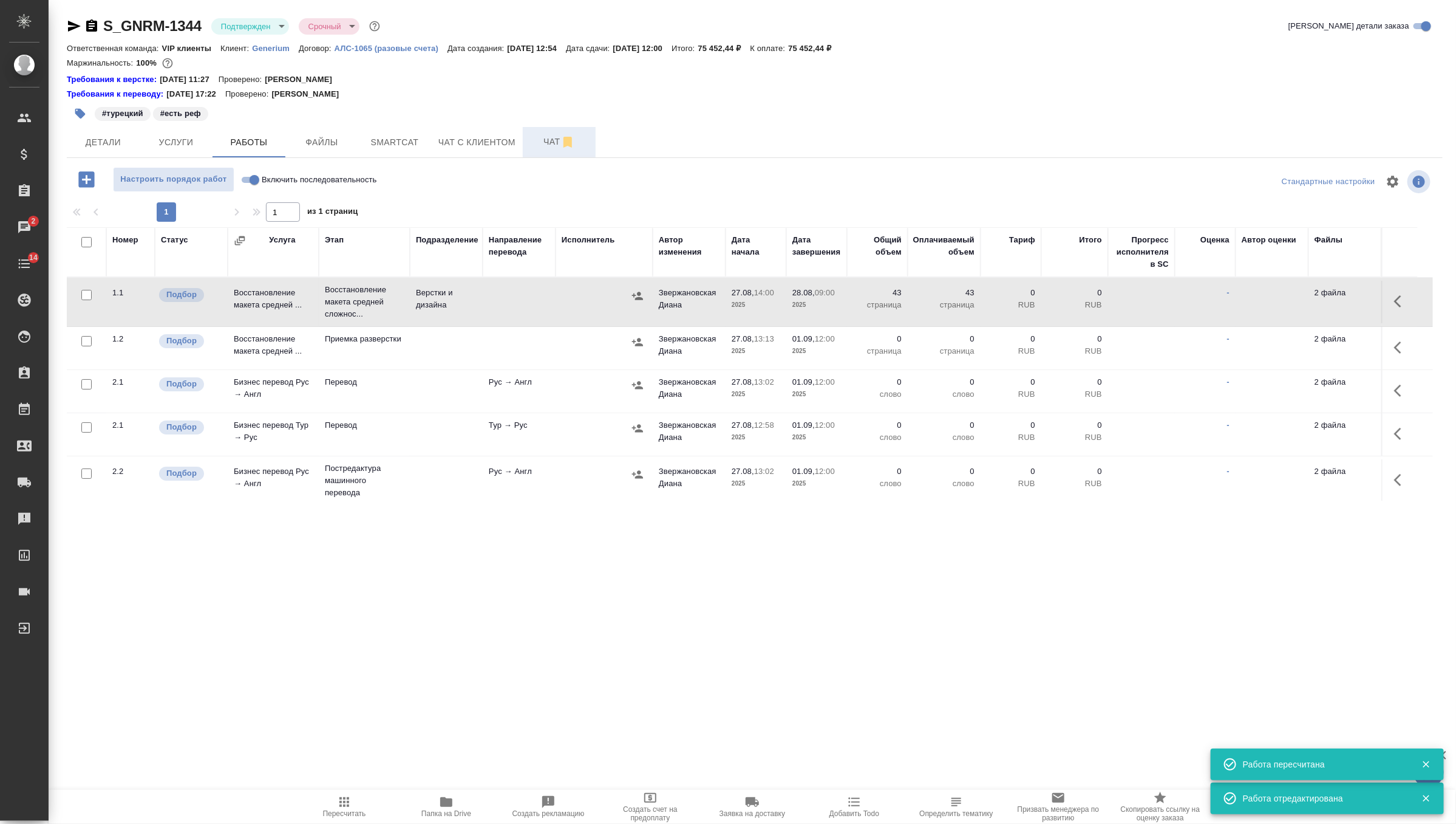
click at [552, 147] on span "Чат" at bounding box center [559, 141] width 58 height 15
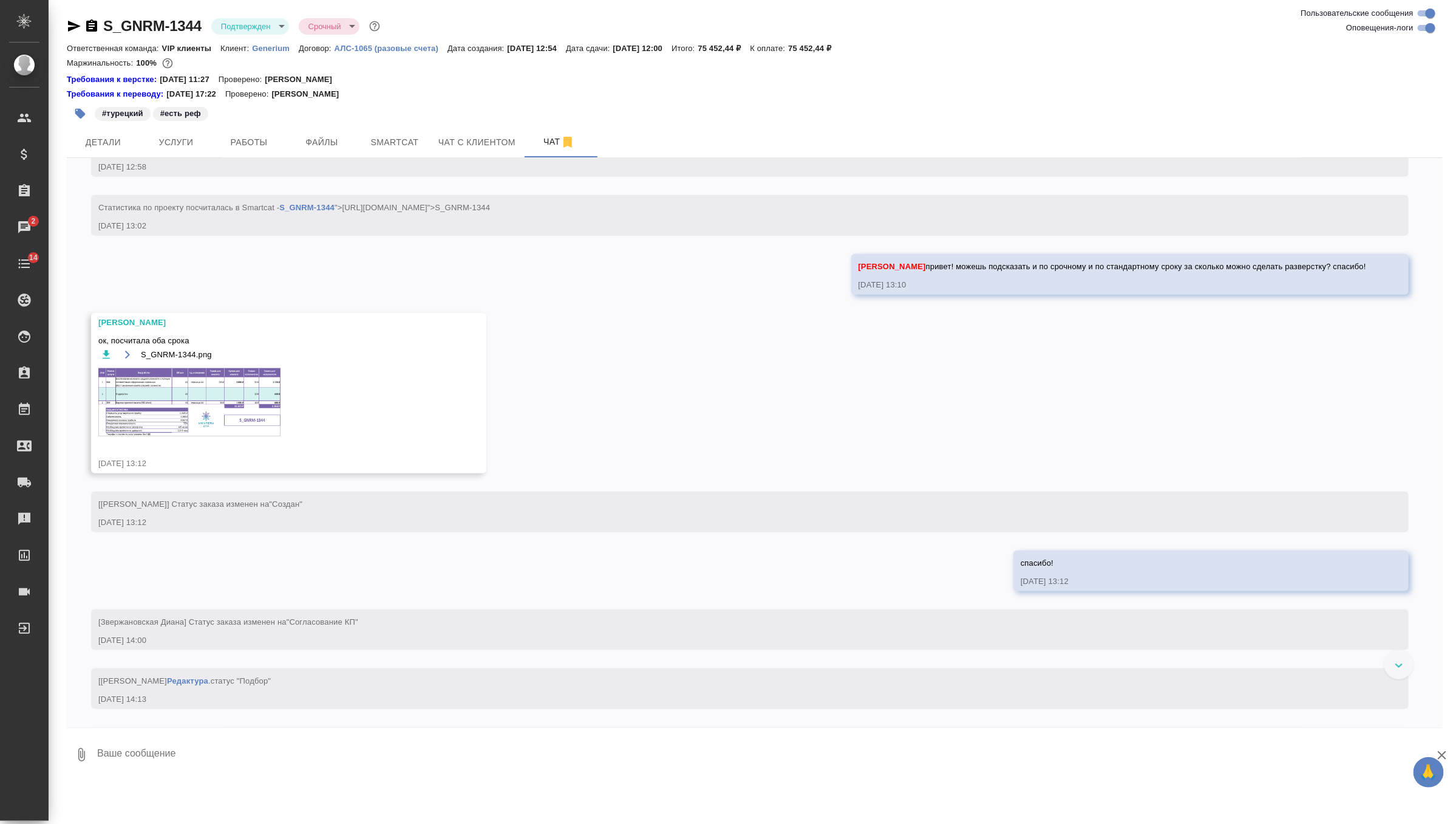
scroll to position [658, 0]
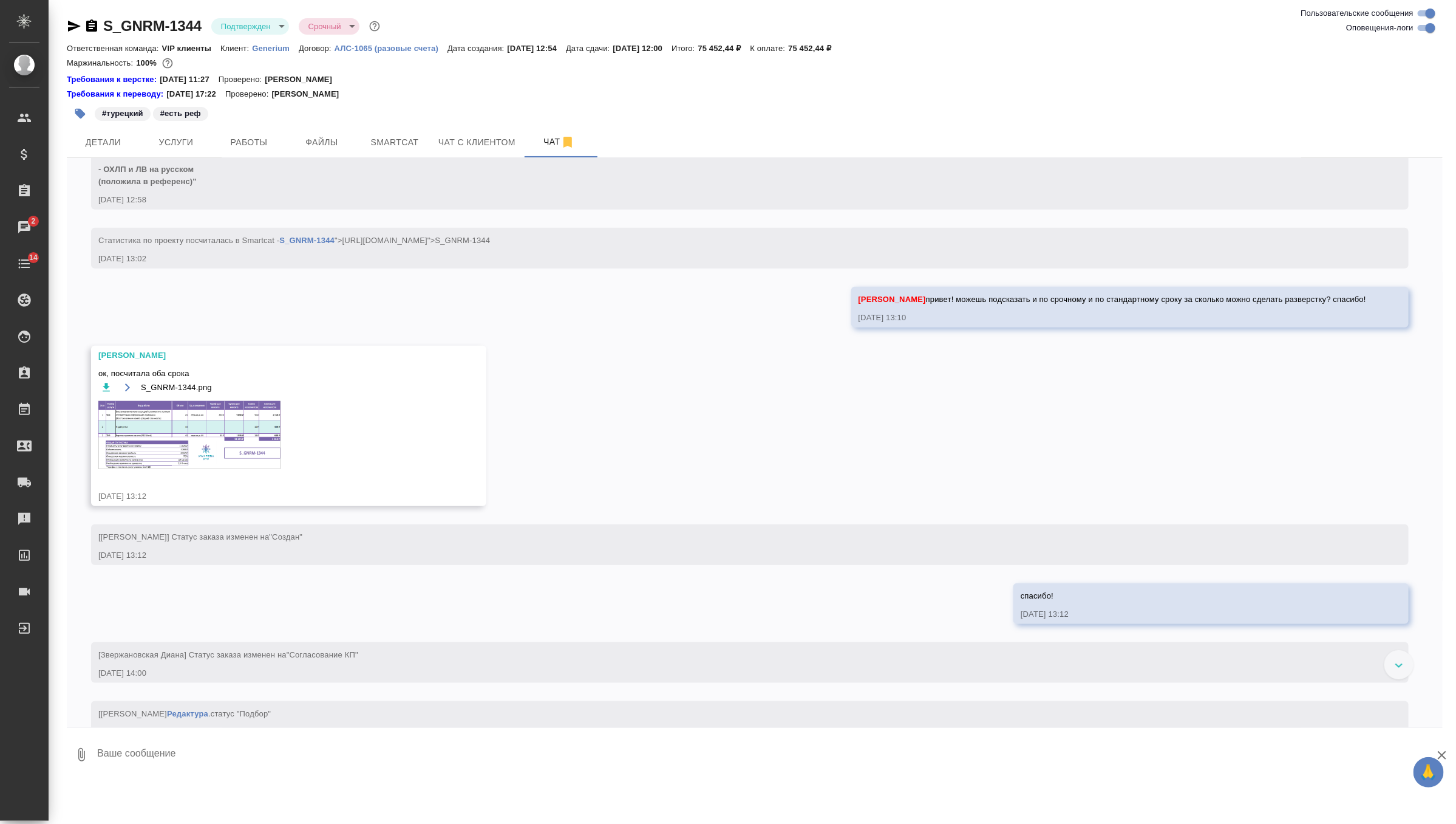
click at [194, 448] on img at bounding box center [189, 436] width 182 height 68
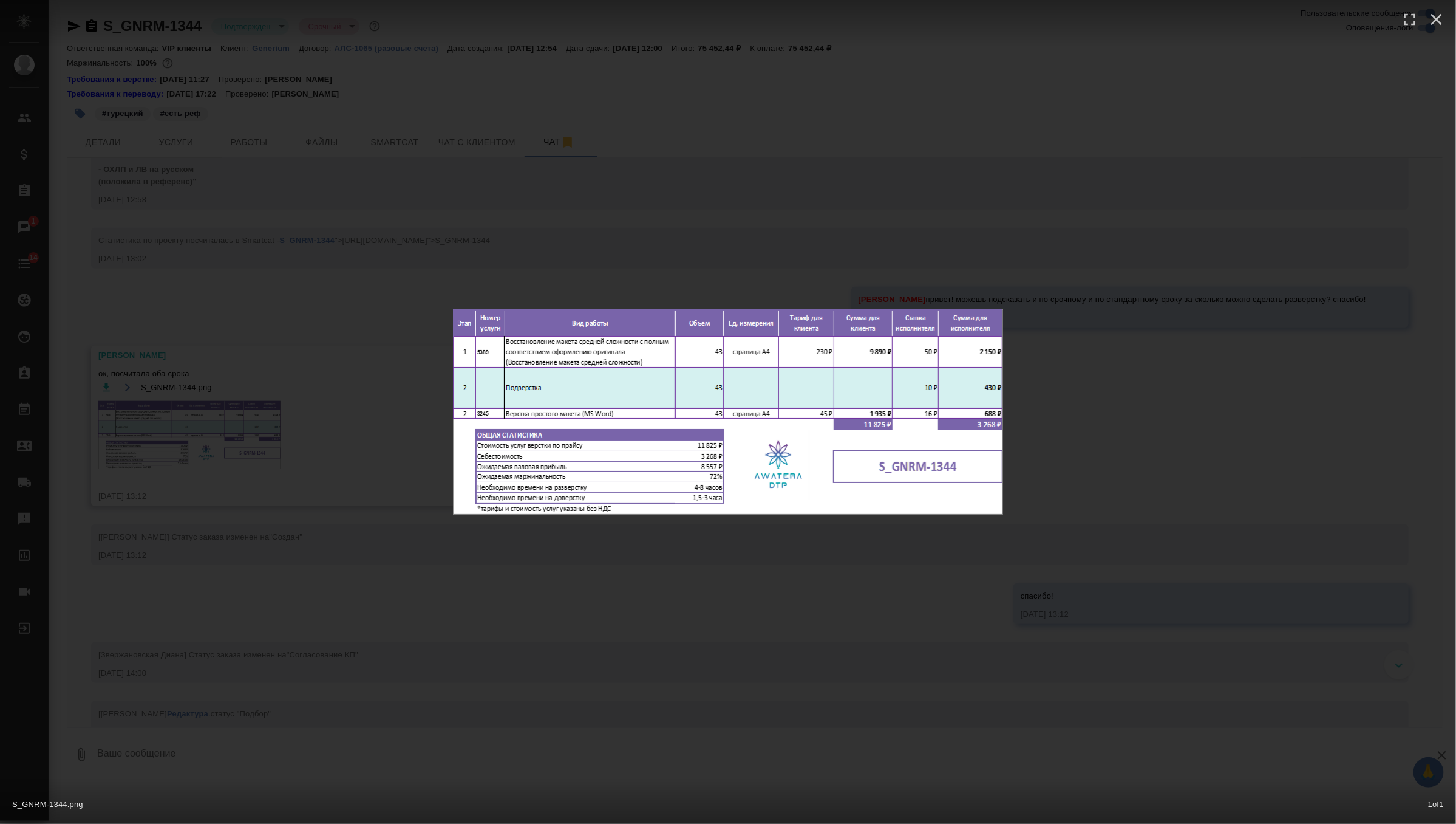
click at [390, 280] on div "S_GNRM-1344.png 1 of 1" at bounding box center [728, 412] width 1456 height 824
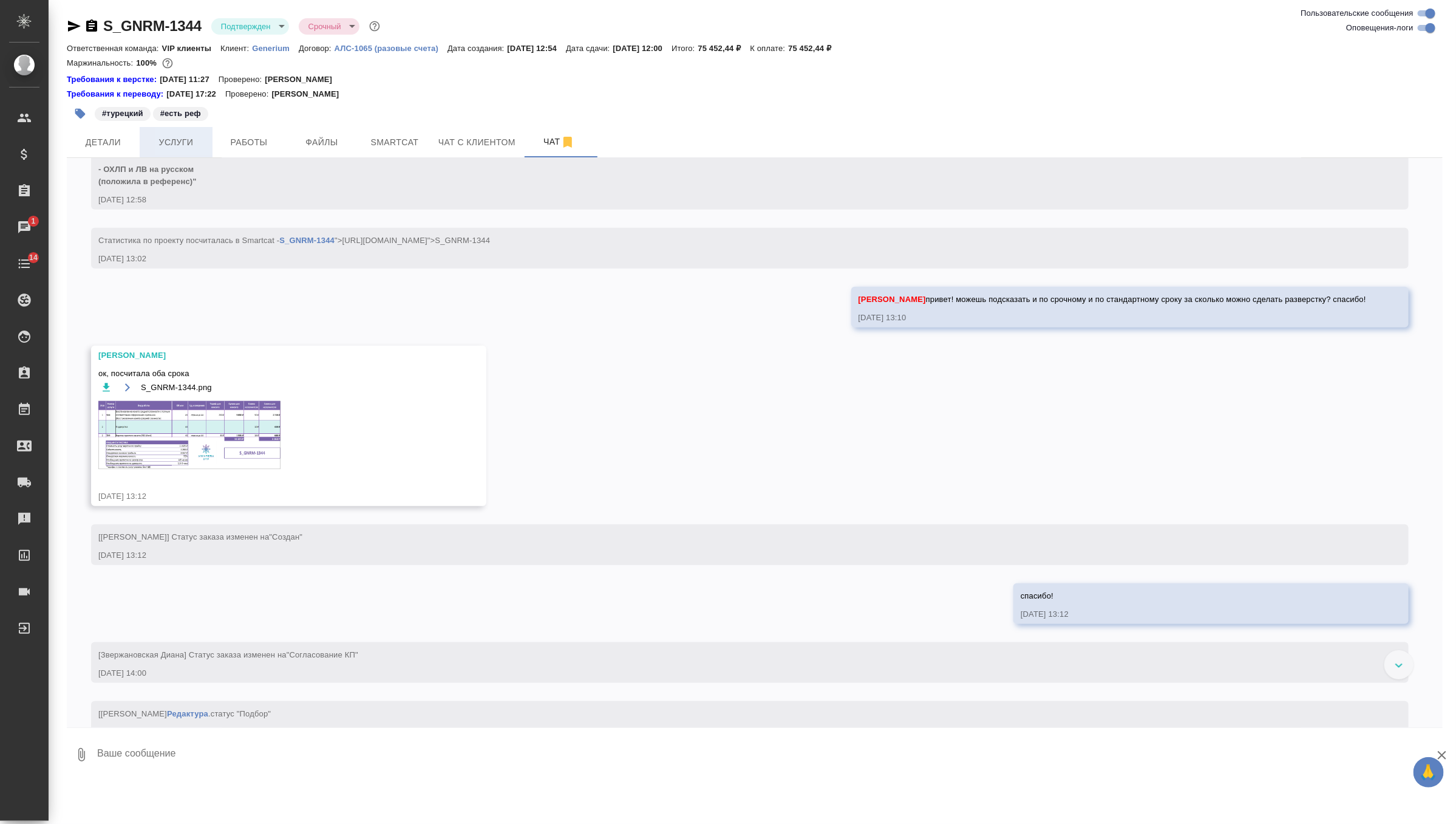
click at [185, 142] on span "Услуги" at bounding box center [176, 142] width 58 height 15
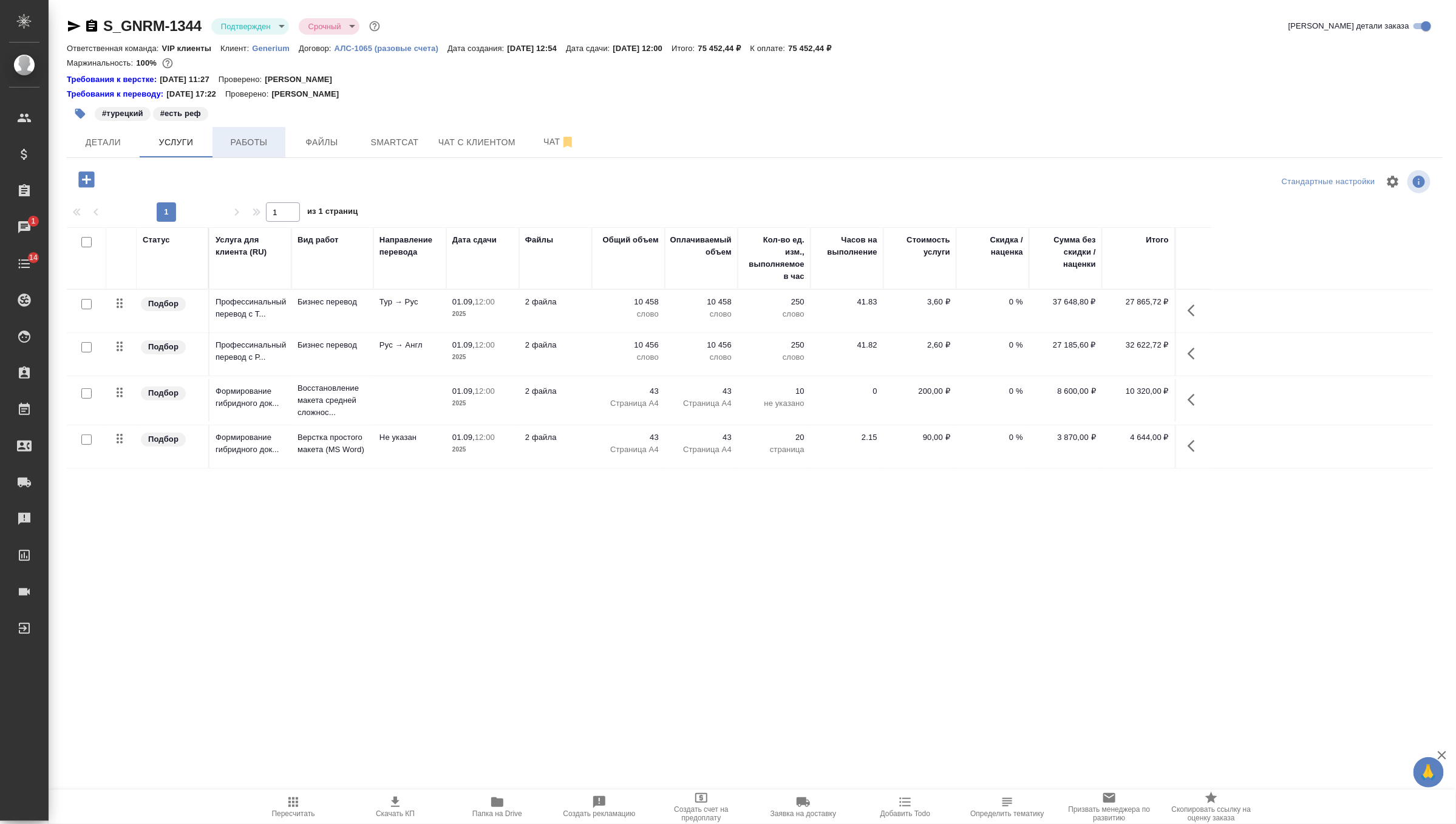
click at [247, 138] on span "Работы" at bounding box center [249, 142] width 58 height 15
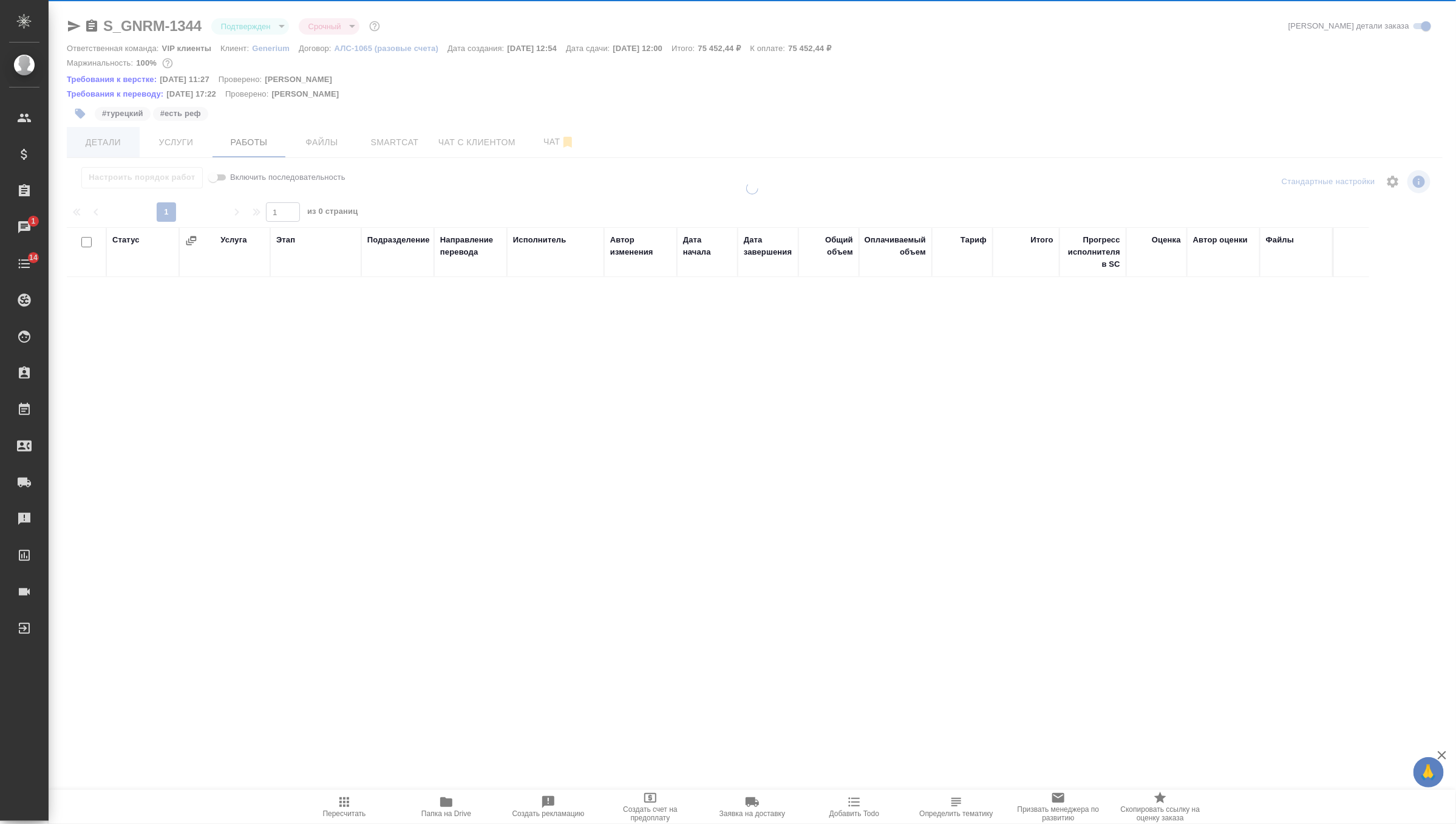
click at [114, 148] on span "Детали" at bounding box center [103, 142] width 58 height 15
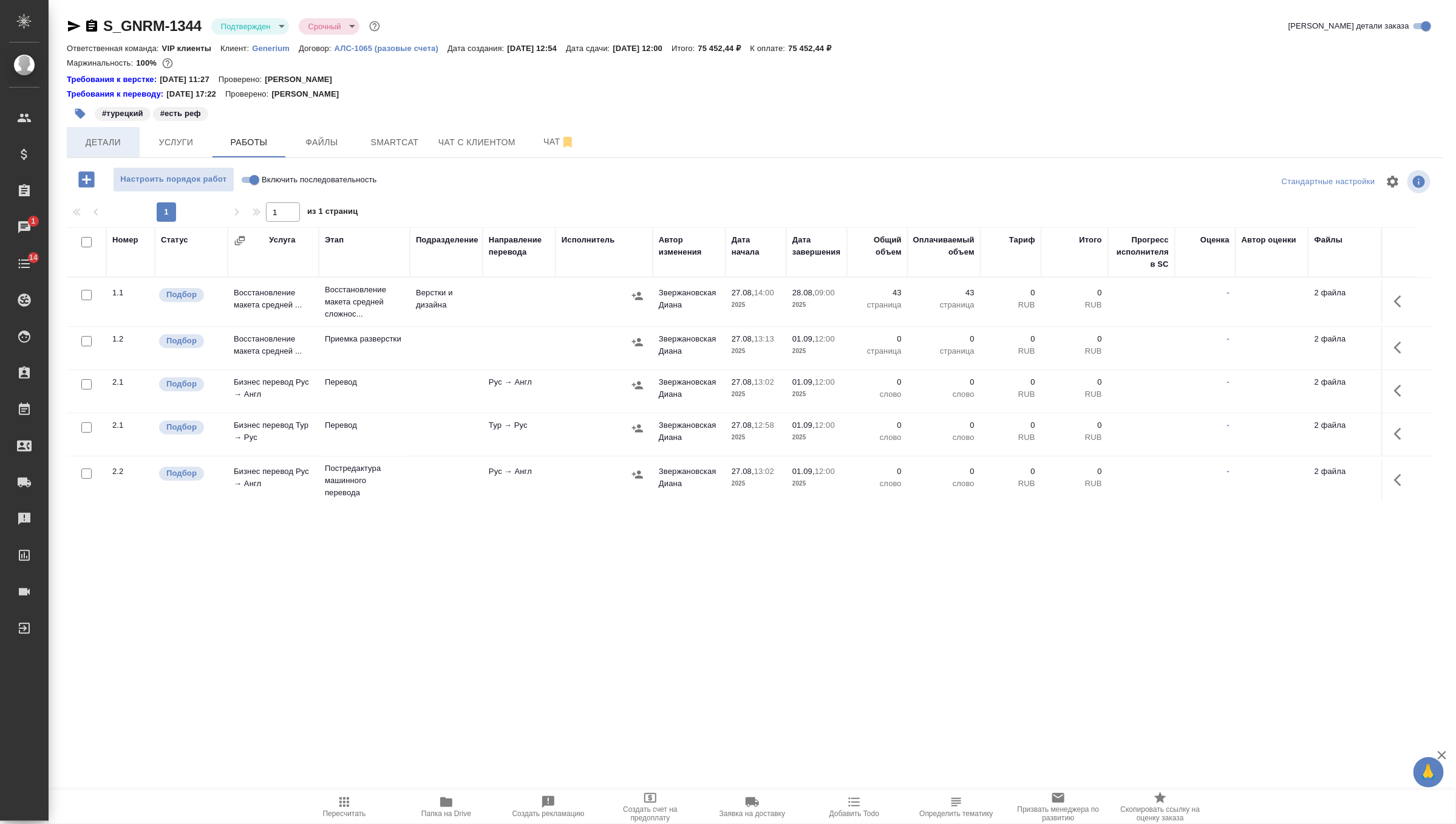
click at [114, 143] on span "Детали" at bounding box center [103, 142] width 58 height 15
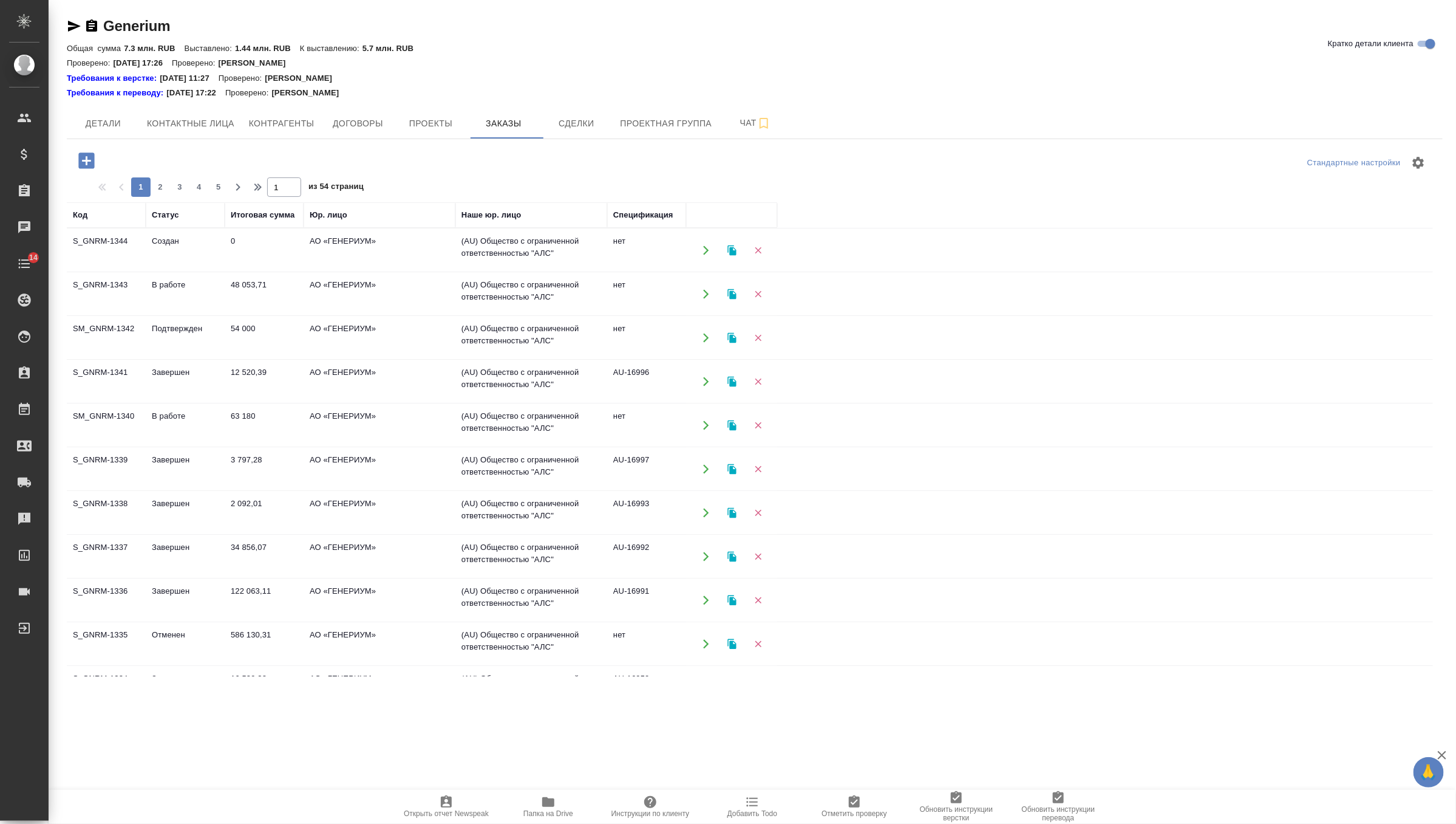
click at [537, 796] on span "Папка на Drive" at bounding box center [548, 806] width 88 height 23
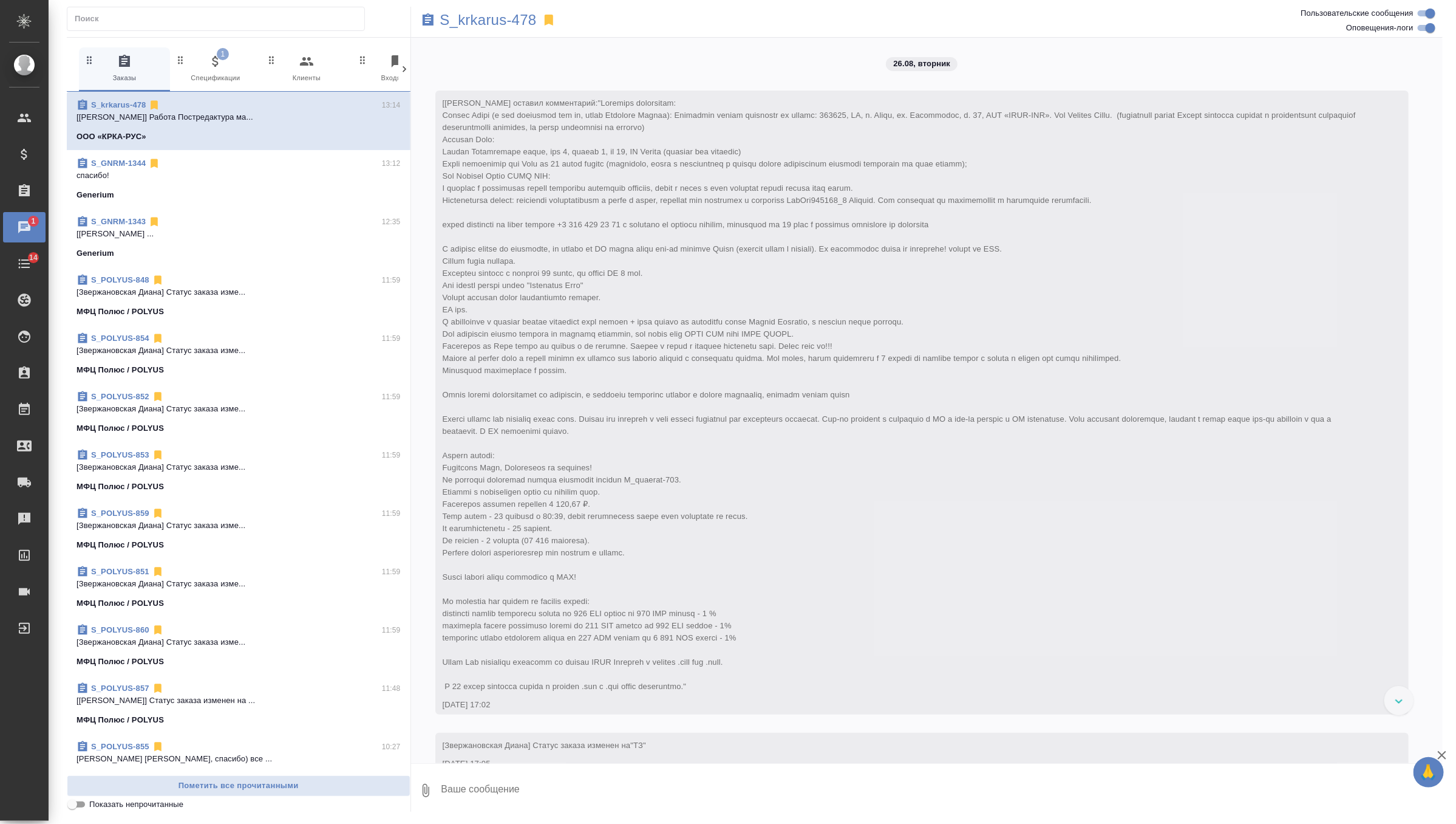
click at [229, 71] on span "1 Спецификации" at bounding box center [215, 68] width 81 height 30
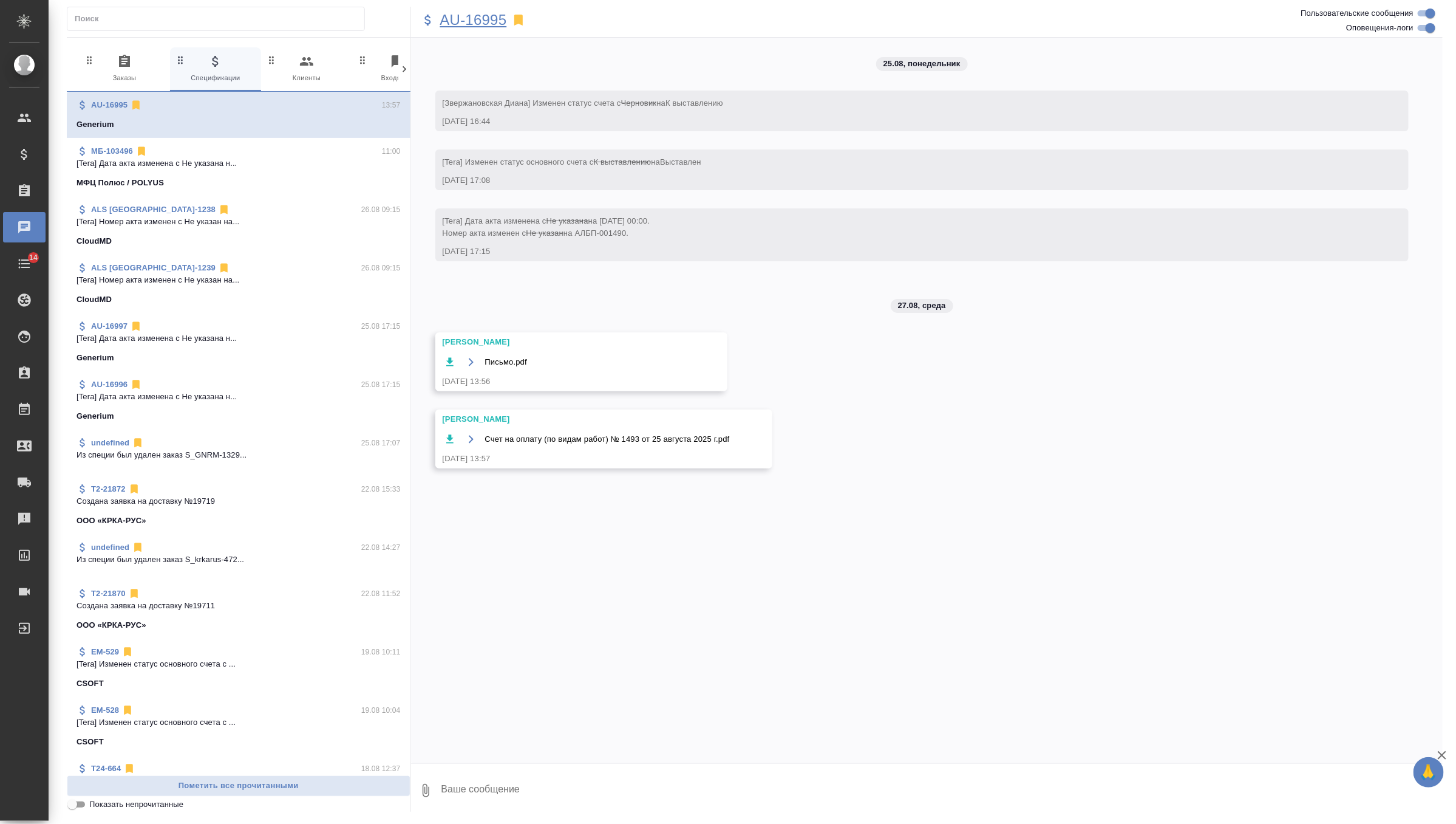
click at [483, 21] on p "AU-16995" at bounding box center [473, 19] width 67 height 12
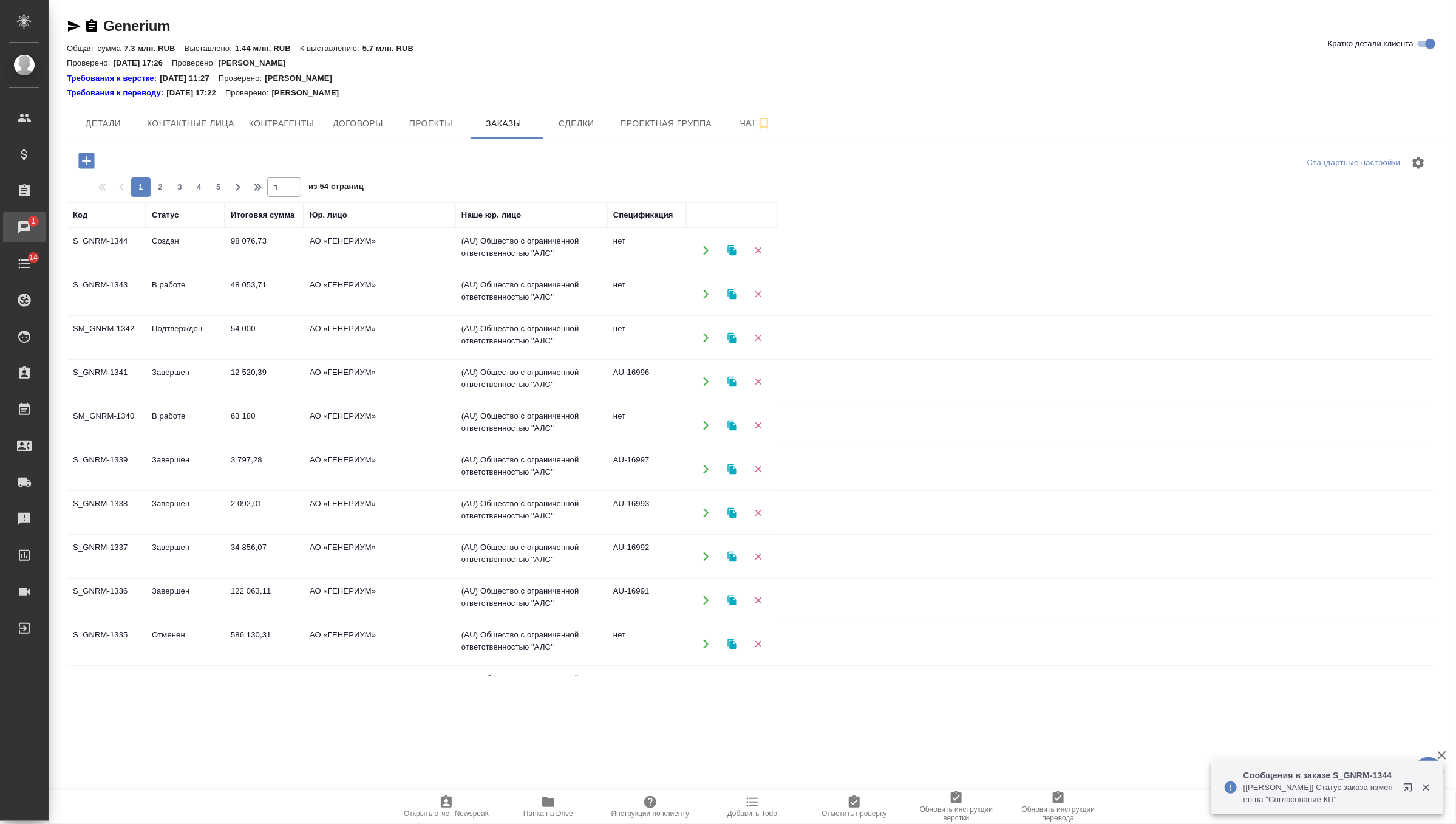
click at [24, 230] on div "Чаты" at bounding box center [8, 228] width 31 height 18
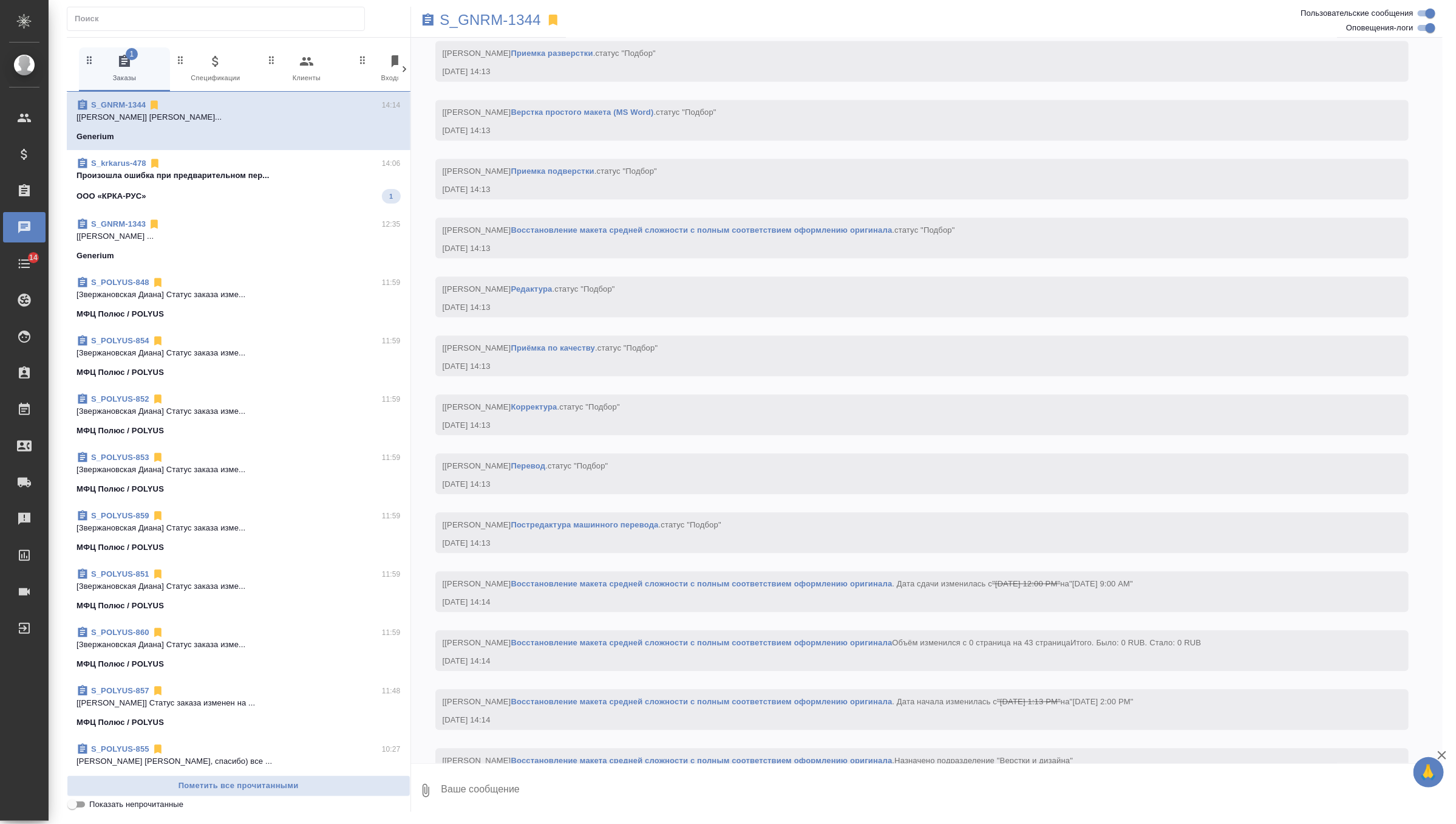
click at [290, 166] on div "S_krkarus-478 14:06" at bounding box center [239, 163] width 324 height 12
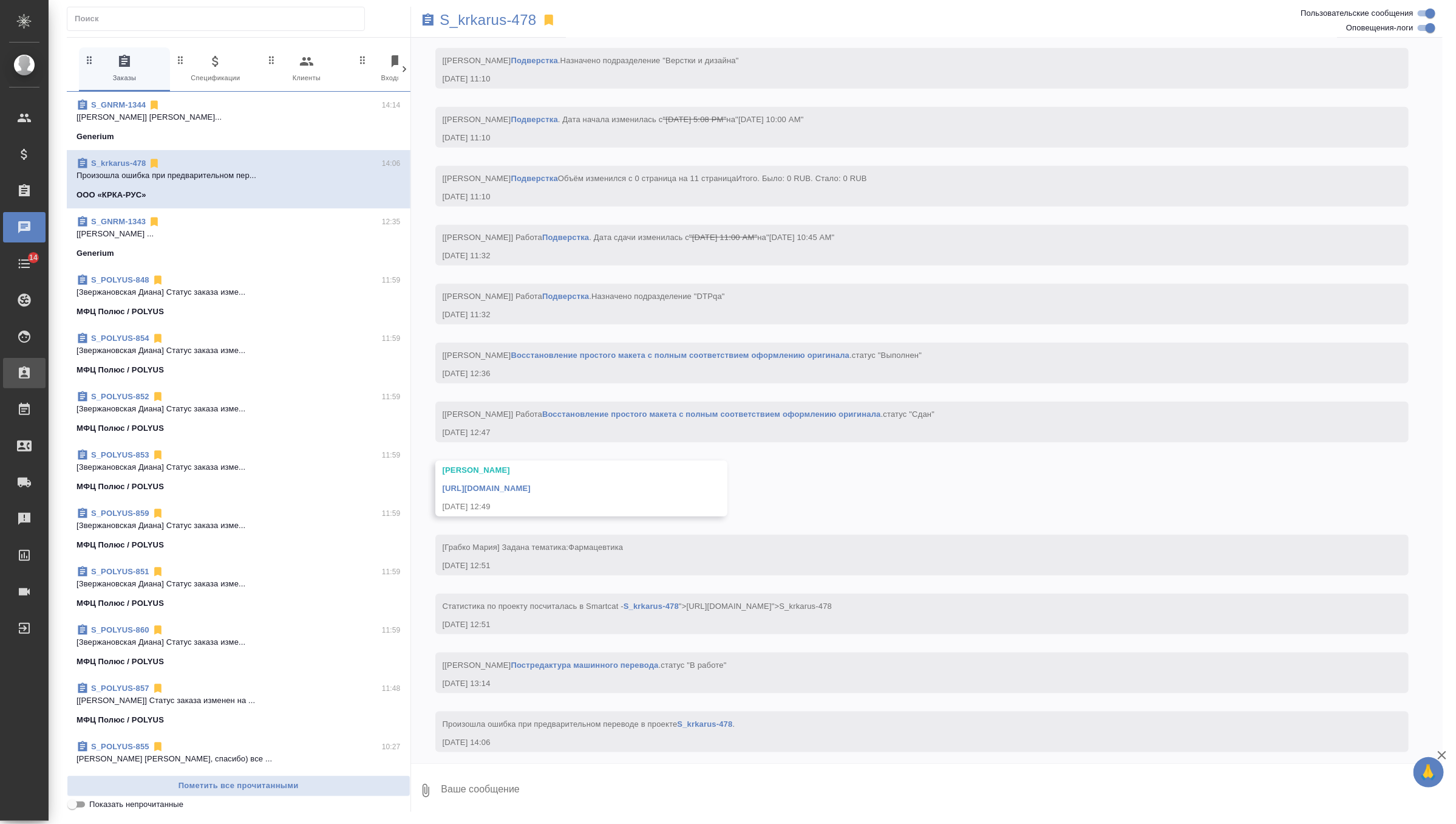
scroll to position [3527, 0]
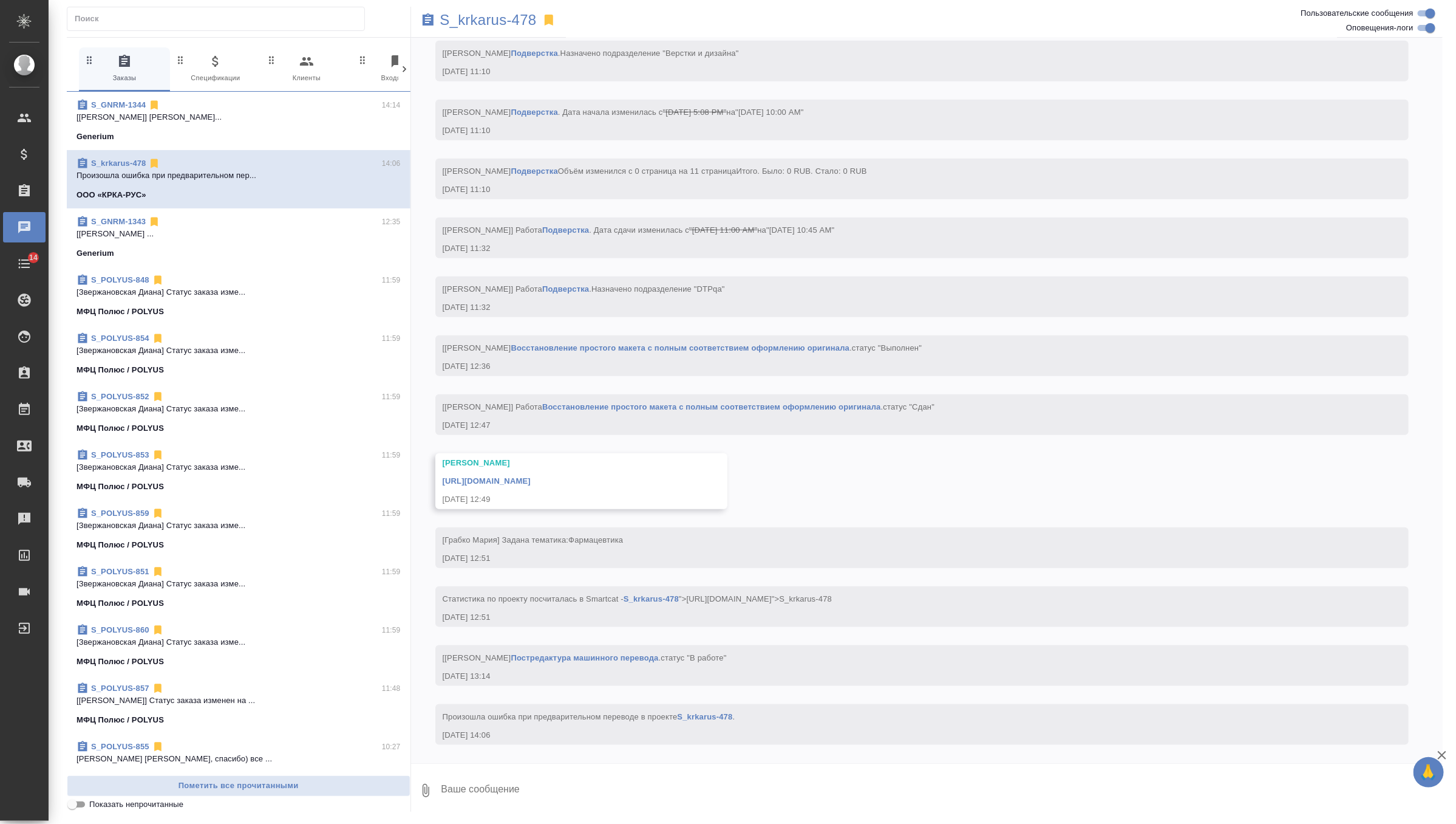
click at [316, 136] on div "Generium" at bounding box center [239, 136] width 324 height 12
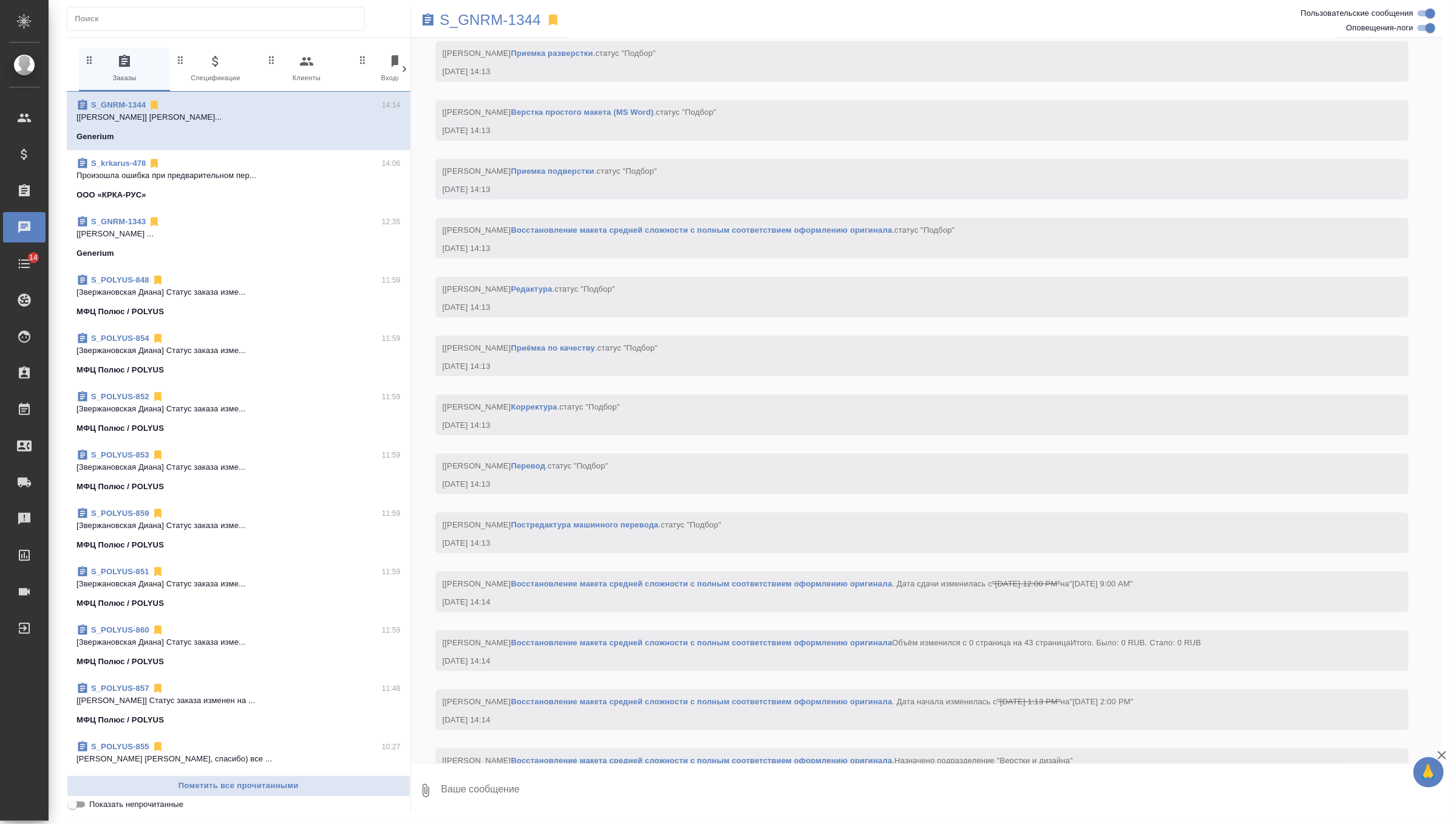
scroll to position [1737, 0]
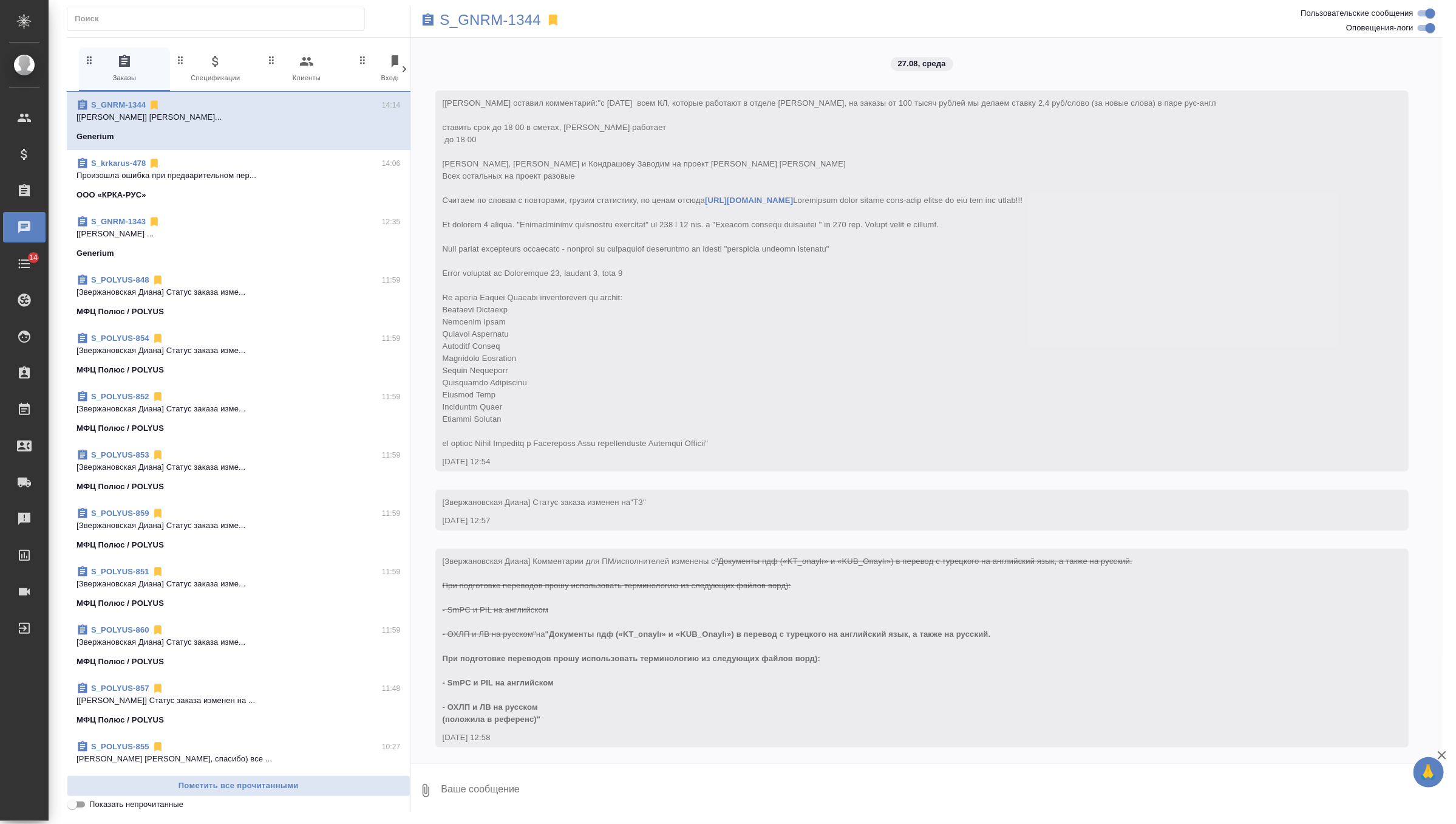
scroll to position [1737, 0]
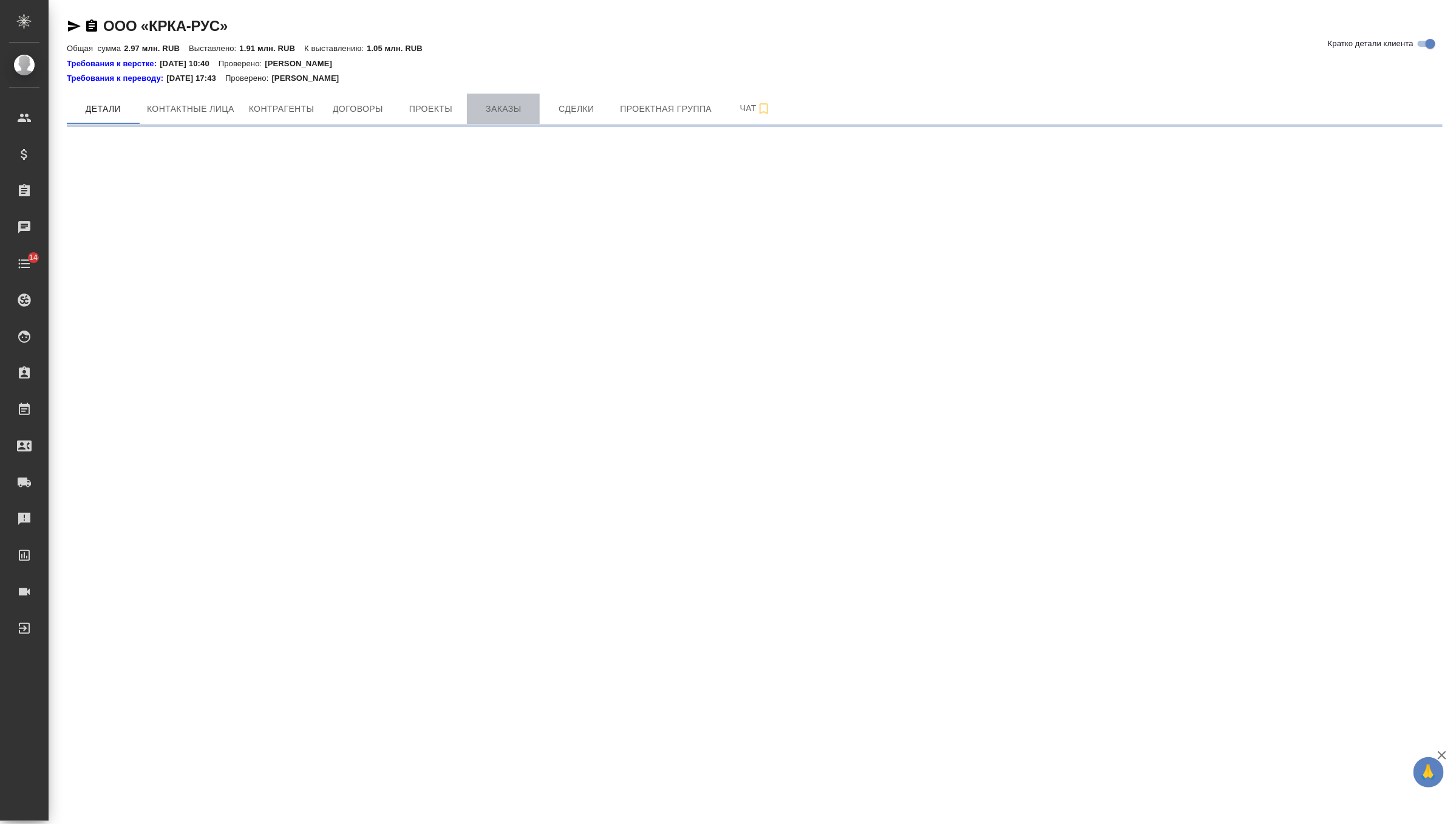
click at [530, 105] on span "Заказы" at bounding box center [503, 109] width 58 height 15
